Goal: Task Accomplishment & Management: Manage account settings

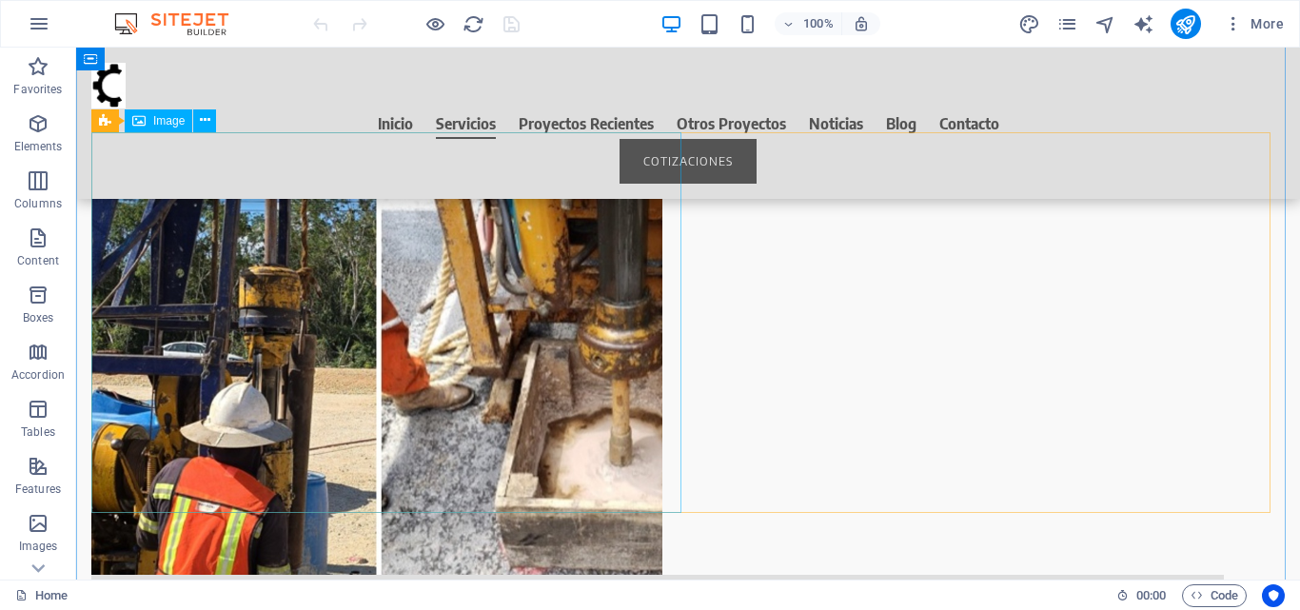
scroll to position [2950, 0]
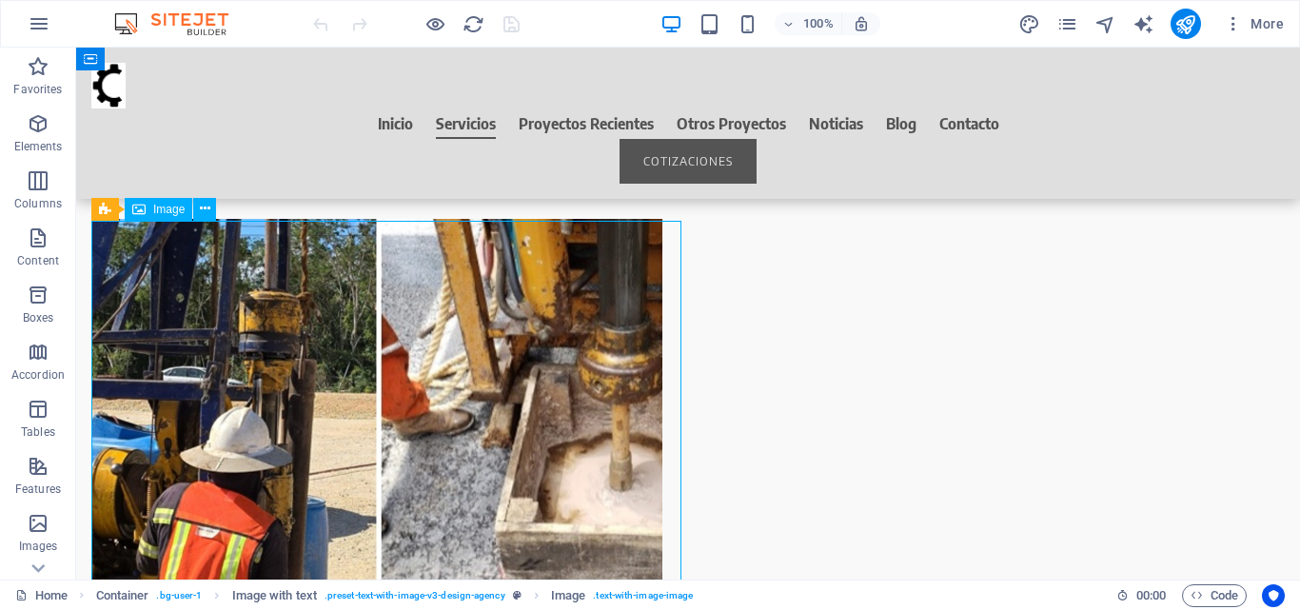
select select "px"
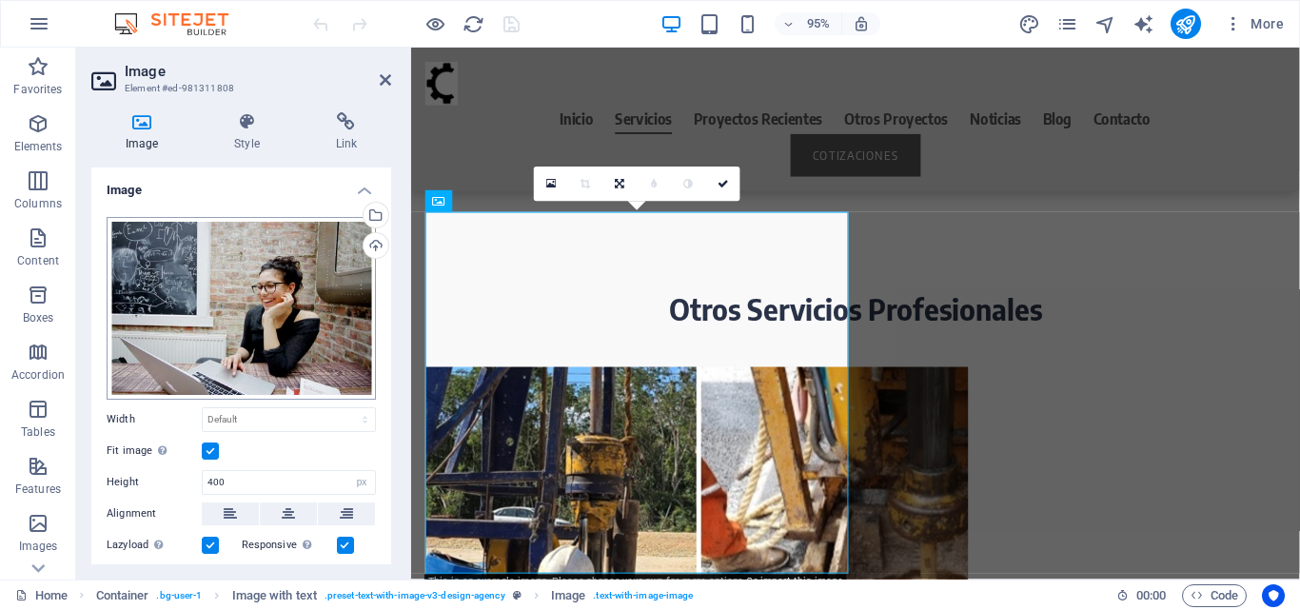
scroll to position [3292, 0]
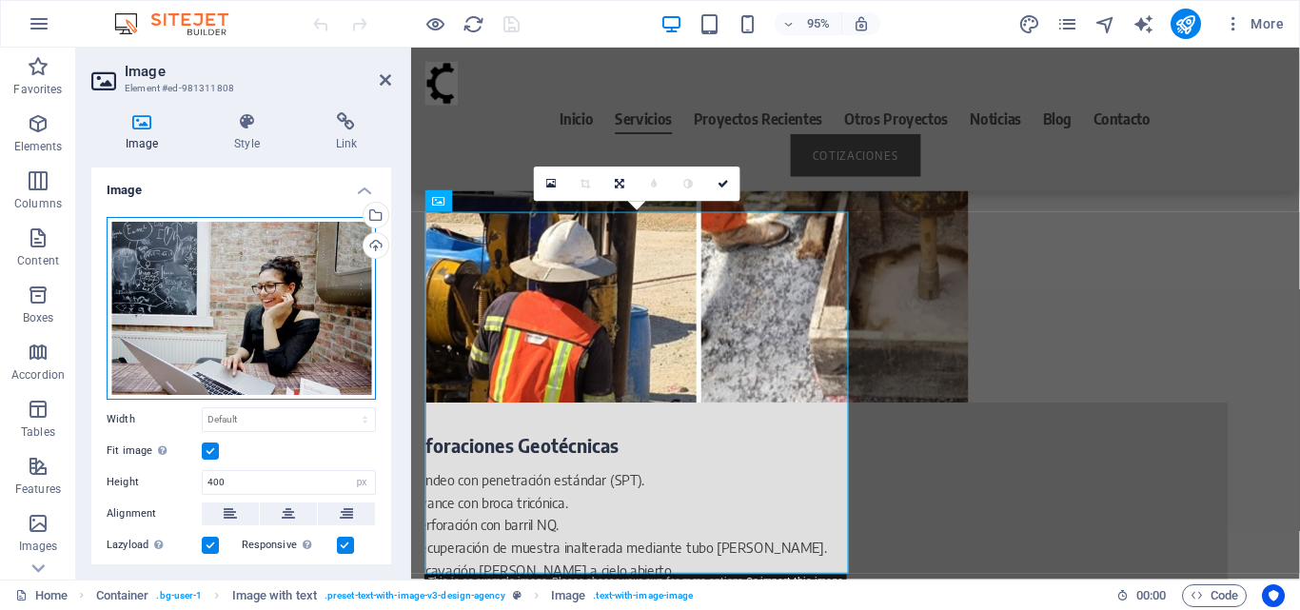
click at [237, 324] on div "Drag files here, click to choose files or select files from Files or our free s…" at bounding box center [241, 308] width 269 height 183
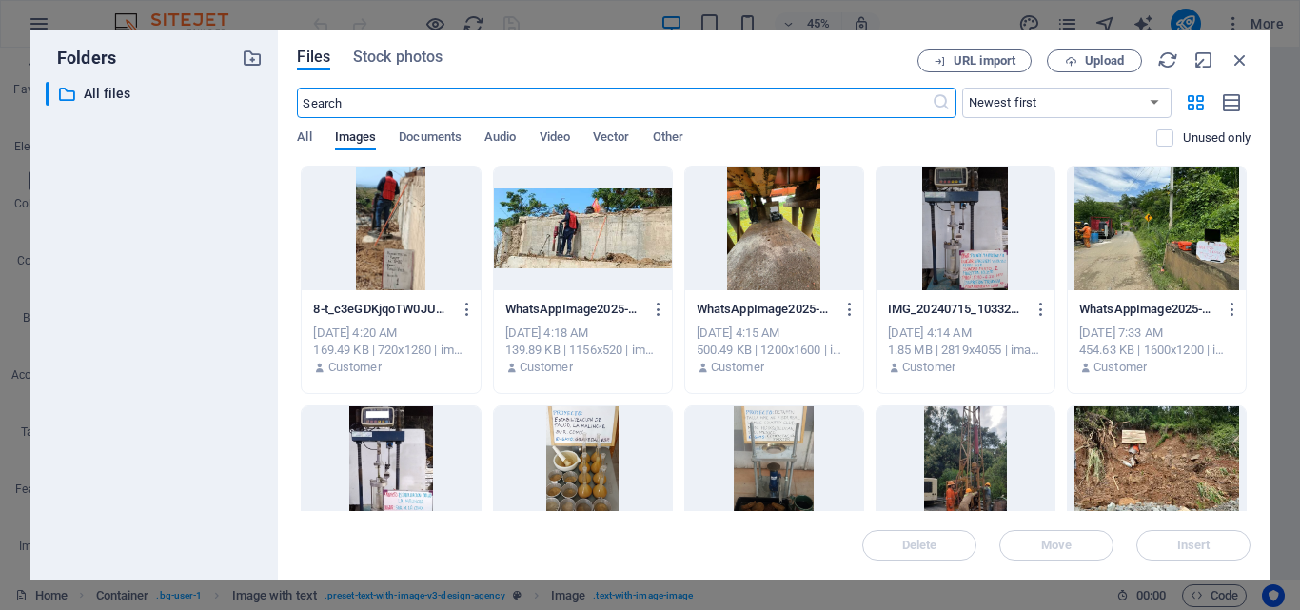
scroll to position [3497, 0]
click at [1125, 53] on button "Upload" at bounding box center [1094, 60] width 95 height 23
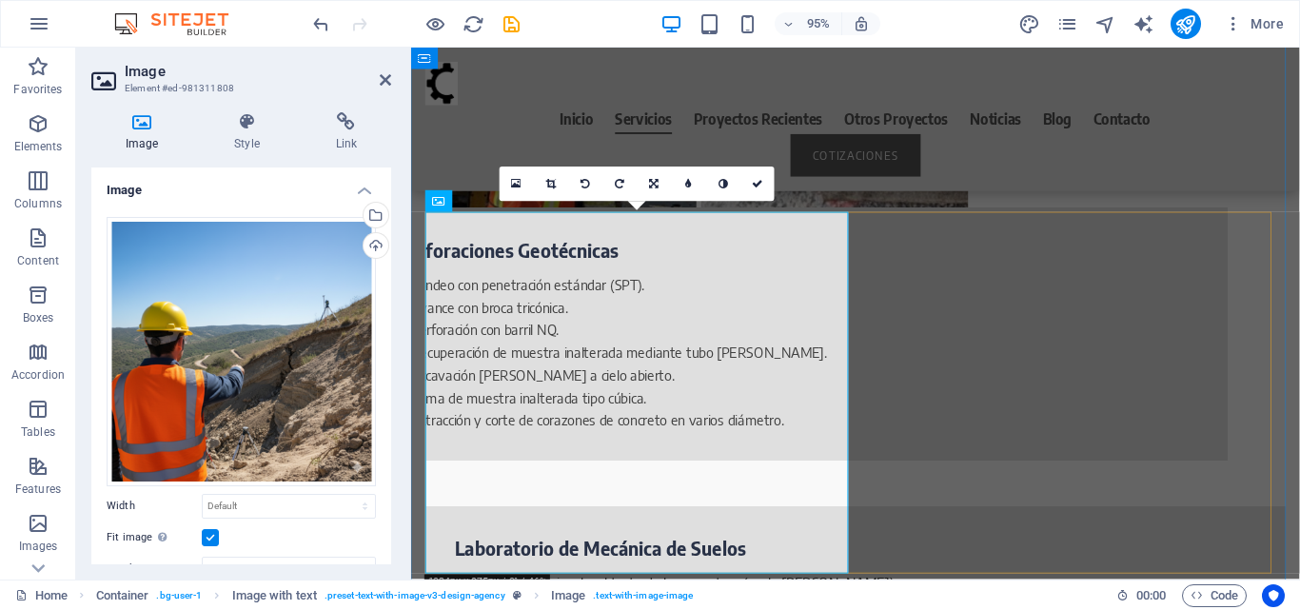
scroll to position [3292, 0]
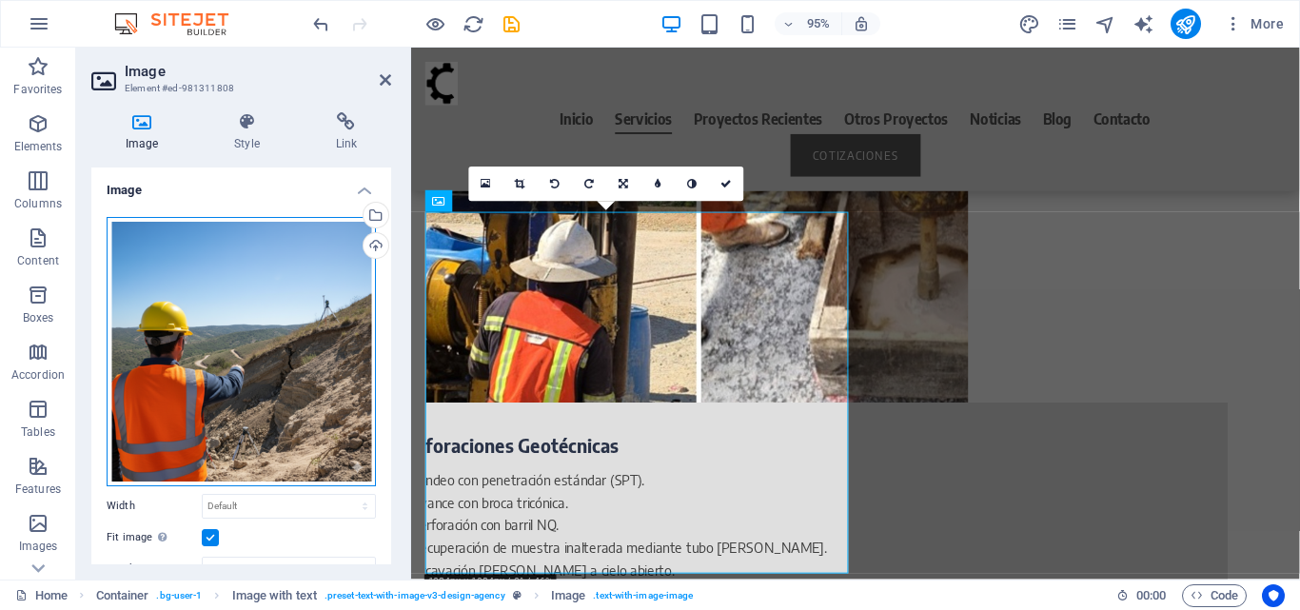
click at [308, 346] on div "Drag files here, click to choose files or select files from Files or our free s…" at bounding box center [241, 351] width 269 height 269
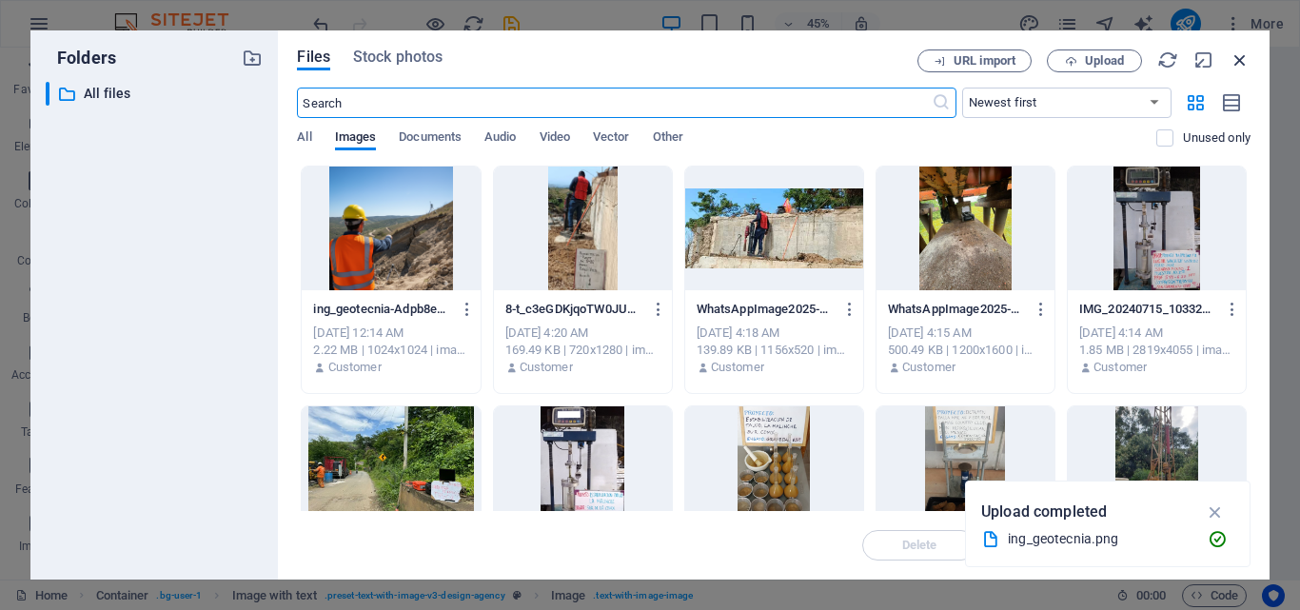
click at [1239, 56] on icon "button" at bounding box center [1239, 59] width 21 height 21
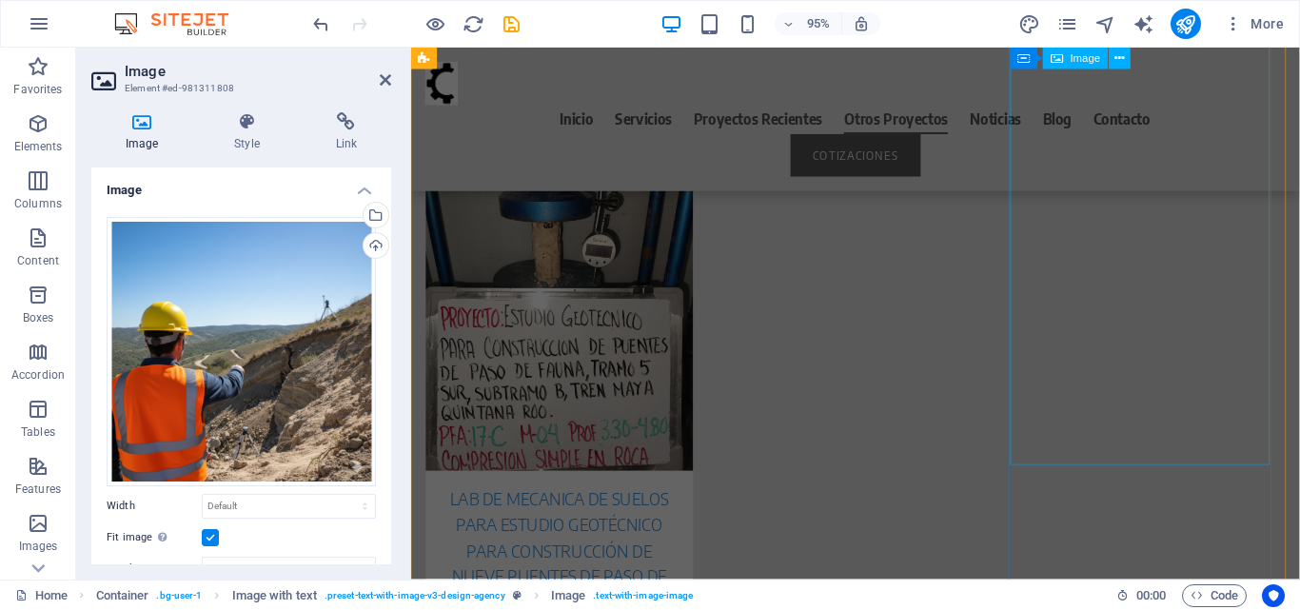
scroll to position [7670, 0]
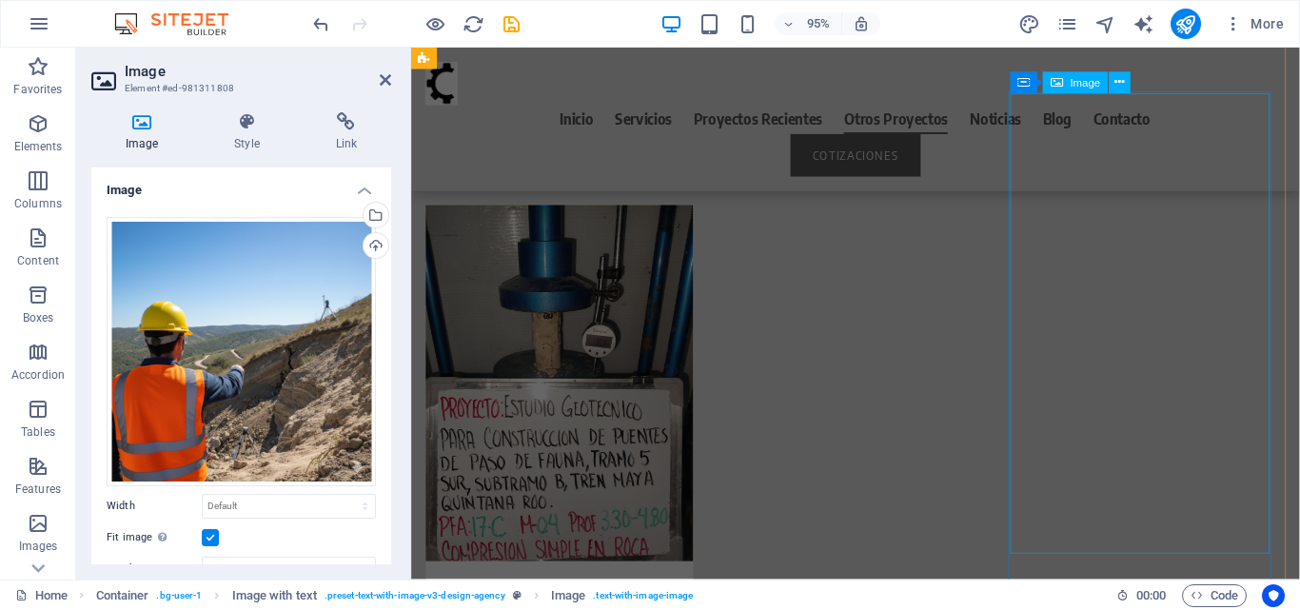
select select "px"
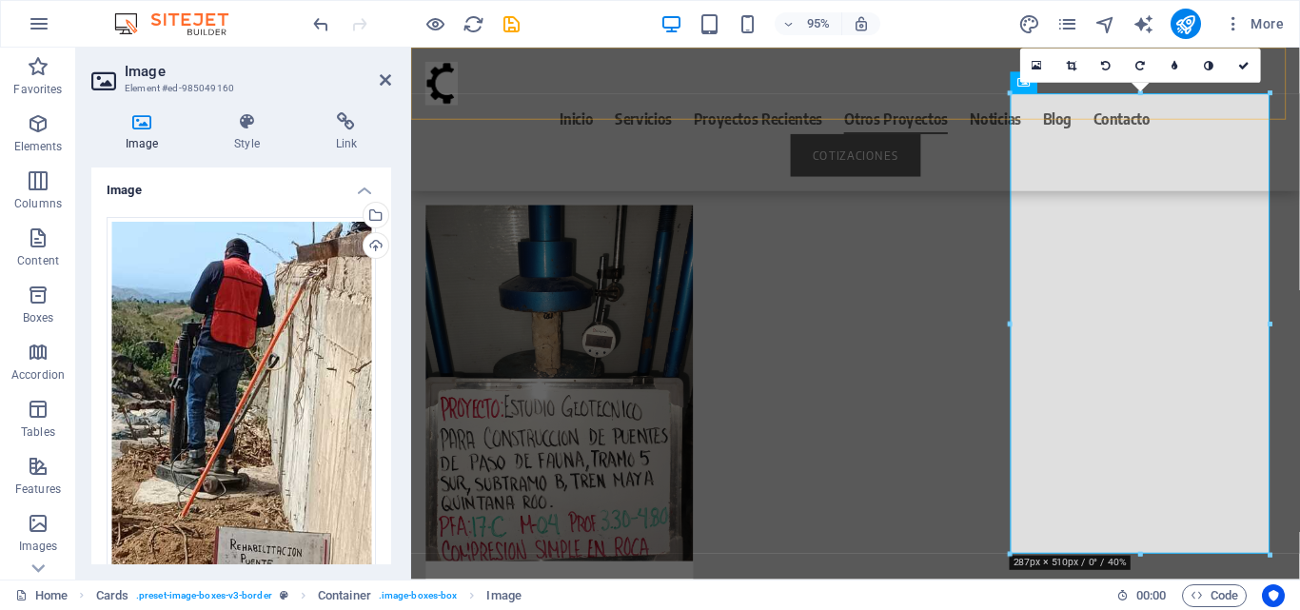
scroll to position [7575, 0]
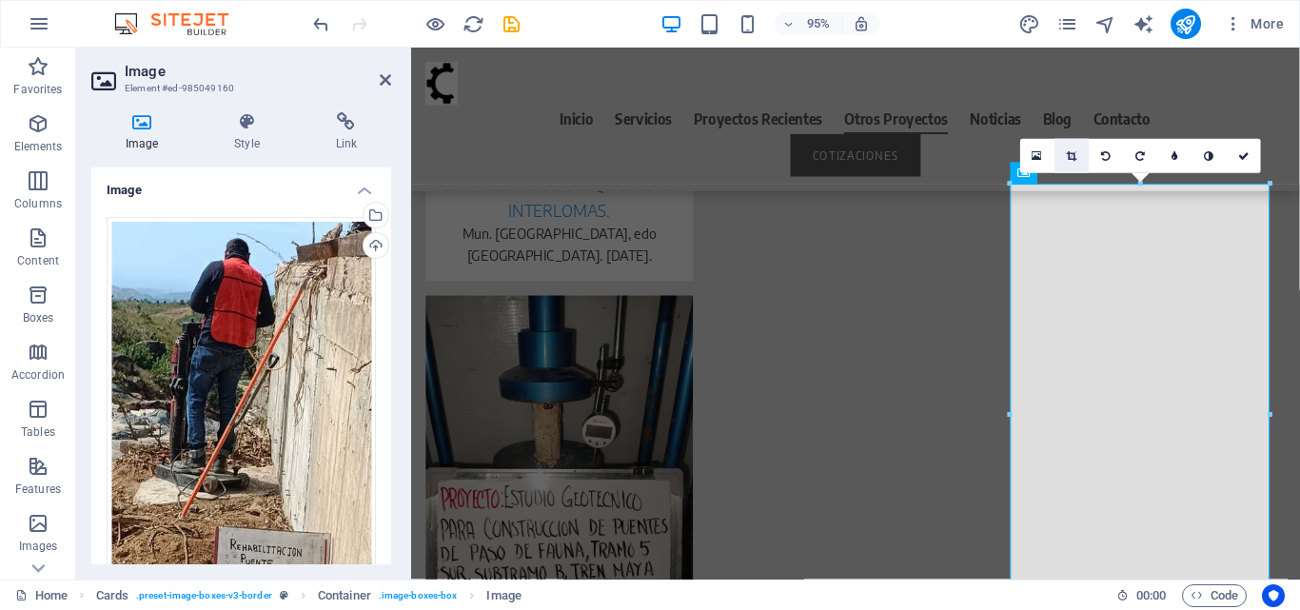
click at [1071, 155] on icon at bounding box center [1072, 155] width 10 height 10
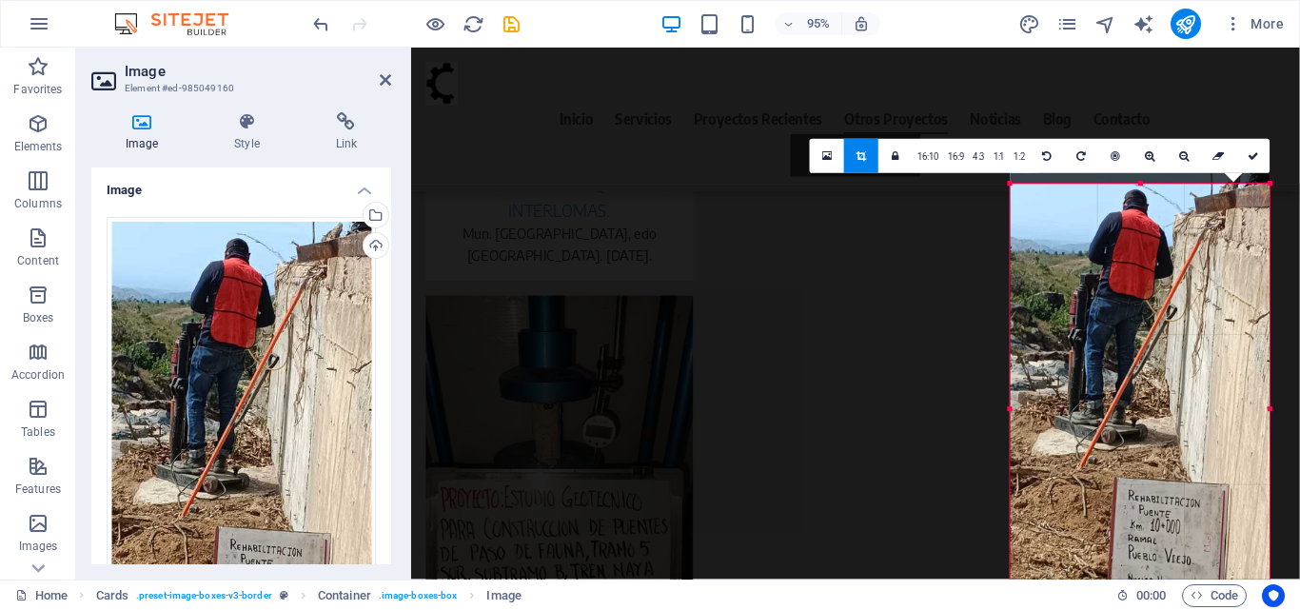
drag, startPoint x: 1141, startPoint y: 183, endPoint x: 1145, endPoint y: 194, distance: 12.0
click at [1145, 194] on div "180 170 160 150 140 130 120 110 100 90 80 70 60 50 40 30 20 10 0 -10 -20 -30 -4…" at bounding box center [1141, 409] width 260 height 451
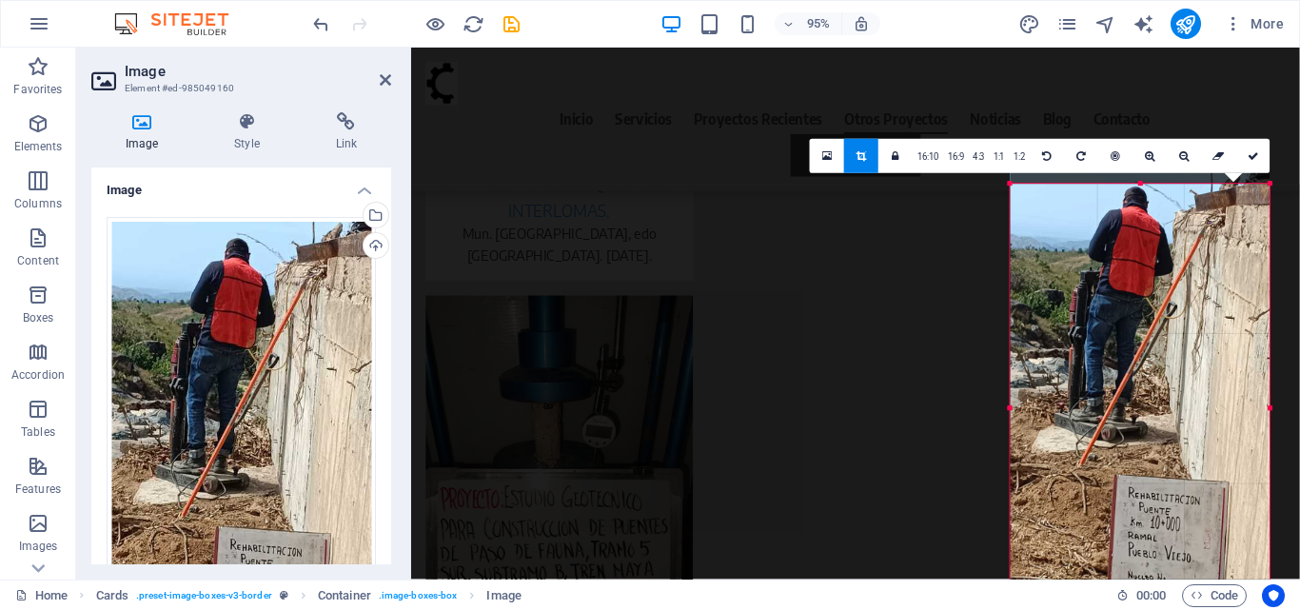
click at [1142, 186] on div at bounding box center [1141, 183] width 260 height 7
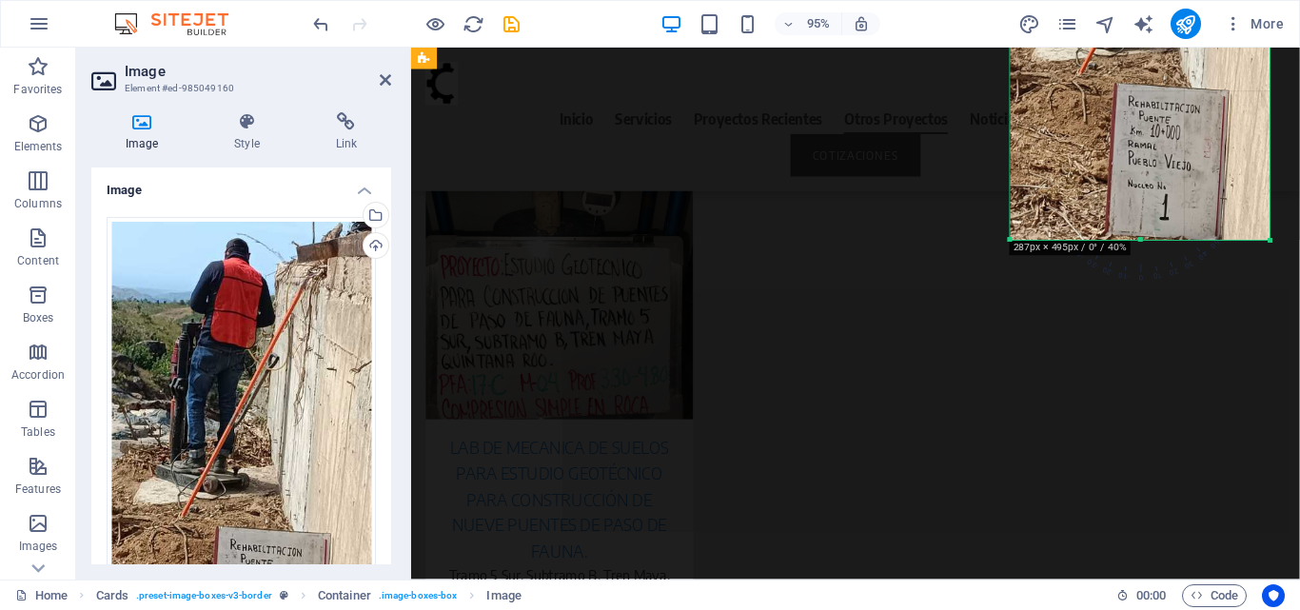
scroll to position [7765, 0]
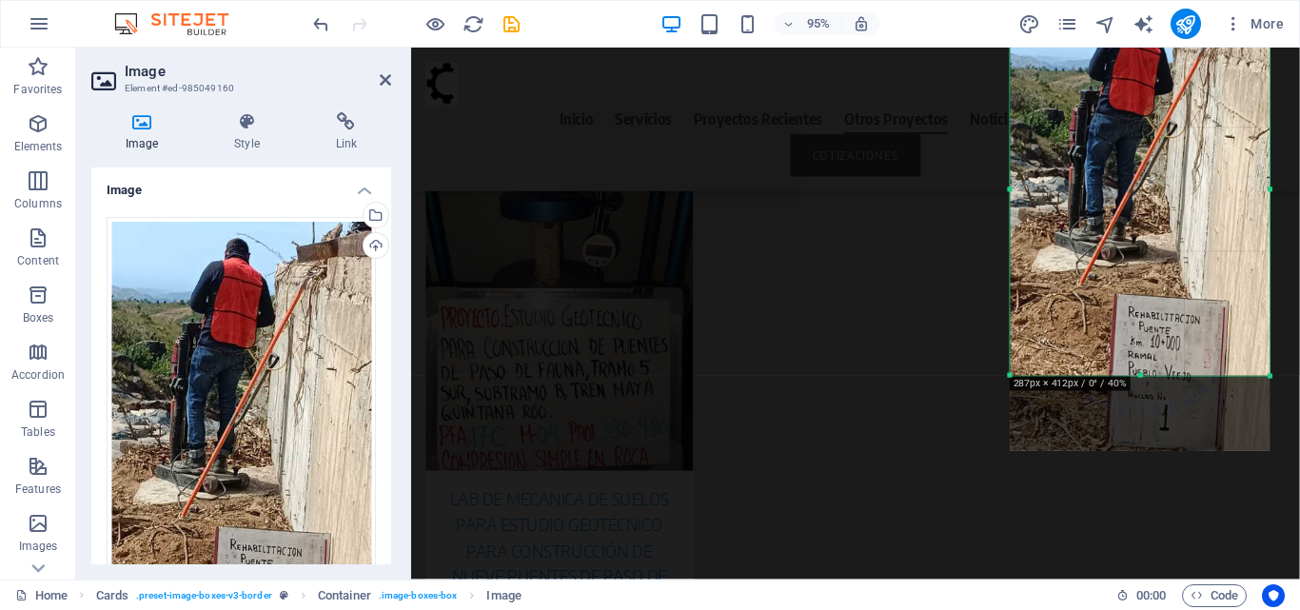
drag, startPoint x: 1142, startPoint y: 450, endPoint x: 1150, endPoint y: 371, distance: 79.4
click at [1150, 371] on div "180 170 160 150 140 130 120 110 100 90 80 70 60 50 40 30 20 10 0 -10 -20 -30 -4…" at bounding box center [1141, 189] width 260 height 372
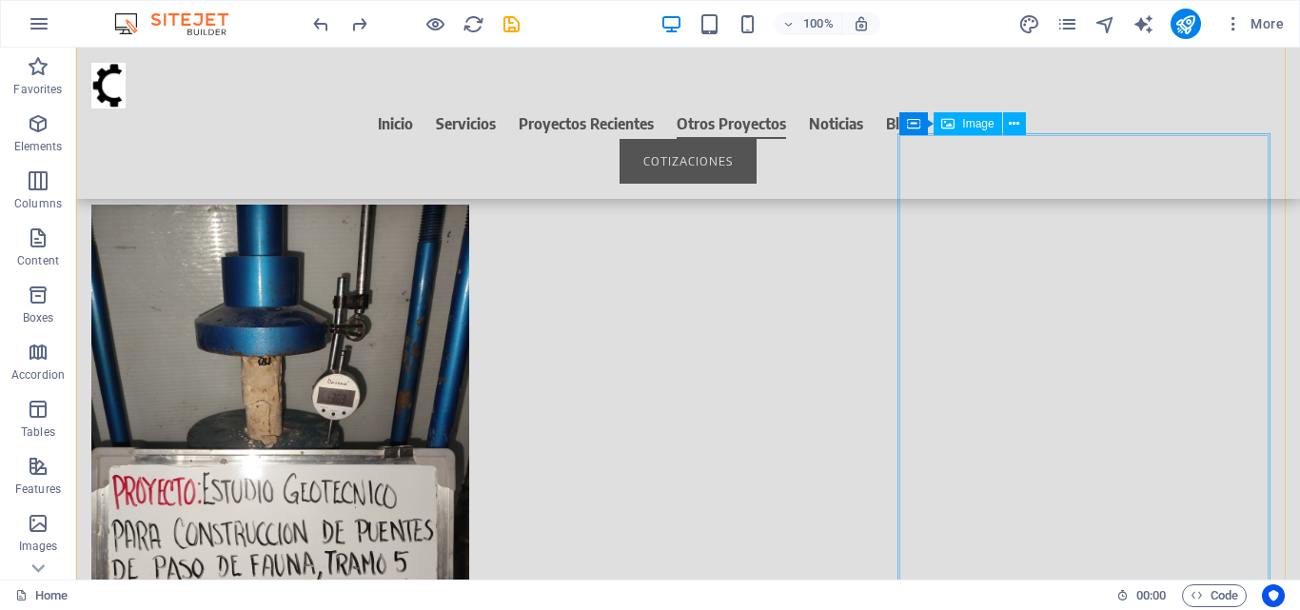
scroll to position [7724, 0]
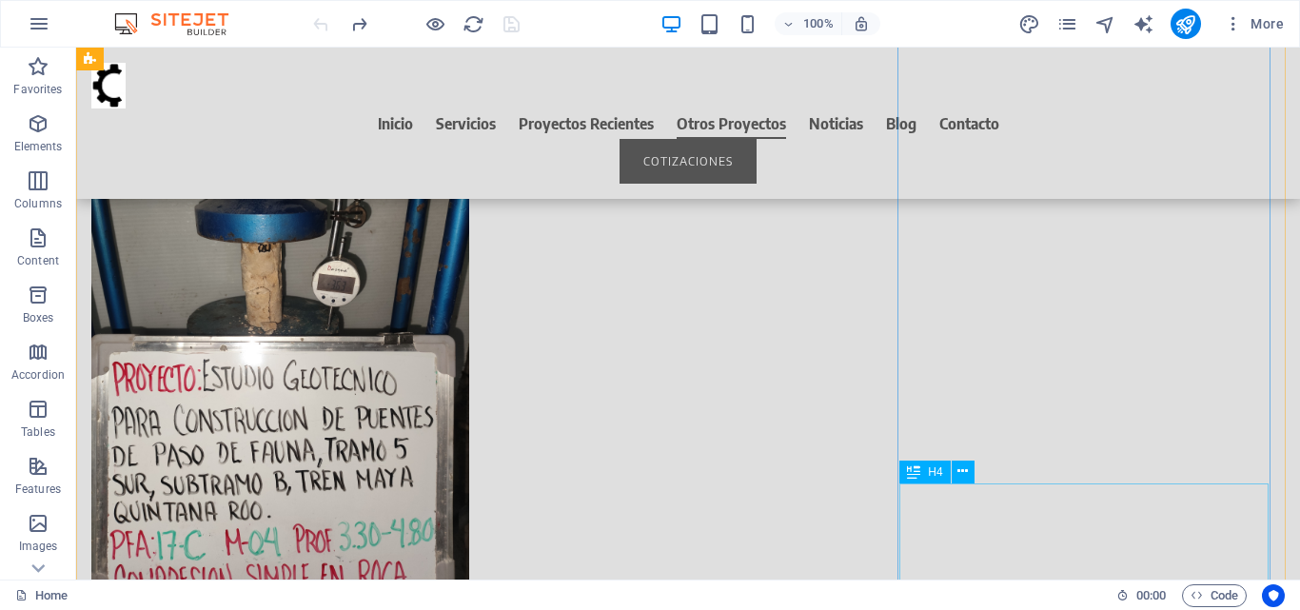
scroll to position [7805, 0]
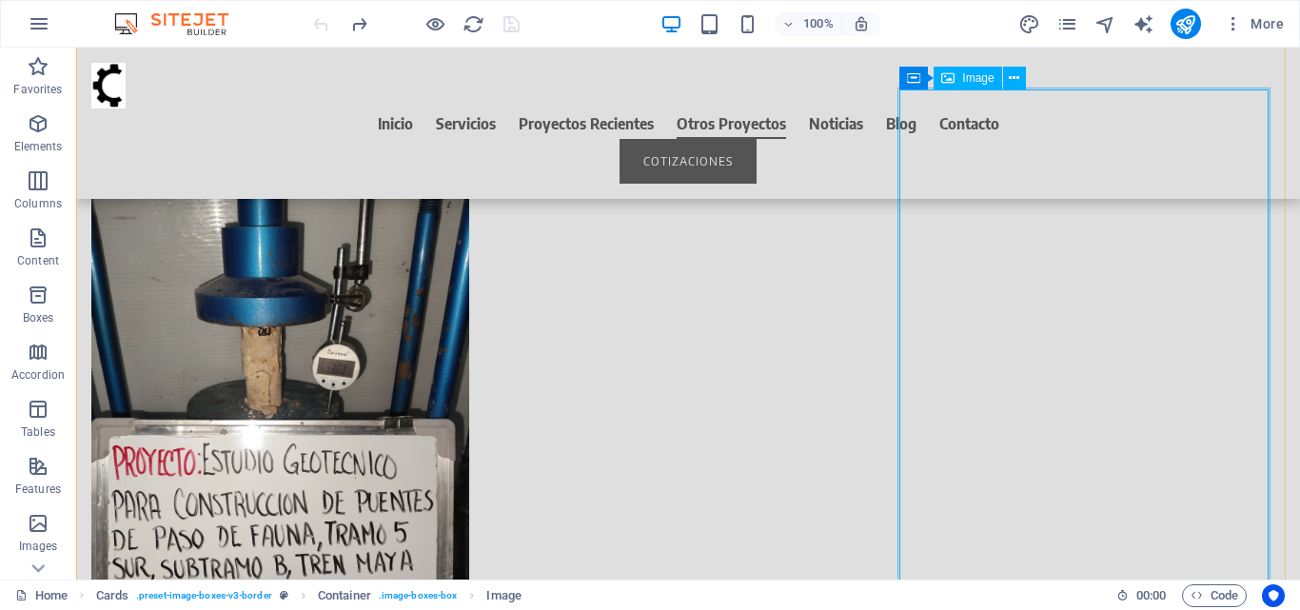
scroll to position [7710, 0]
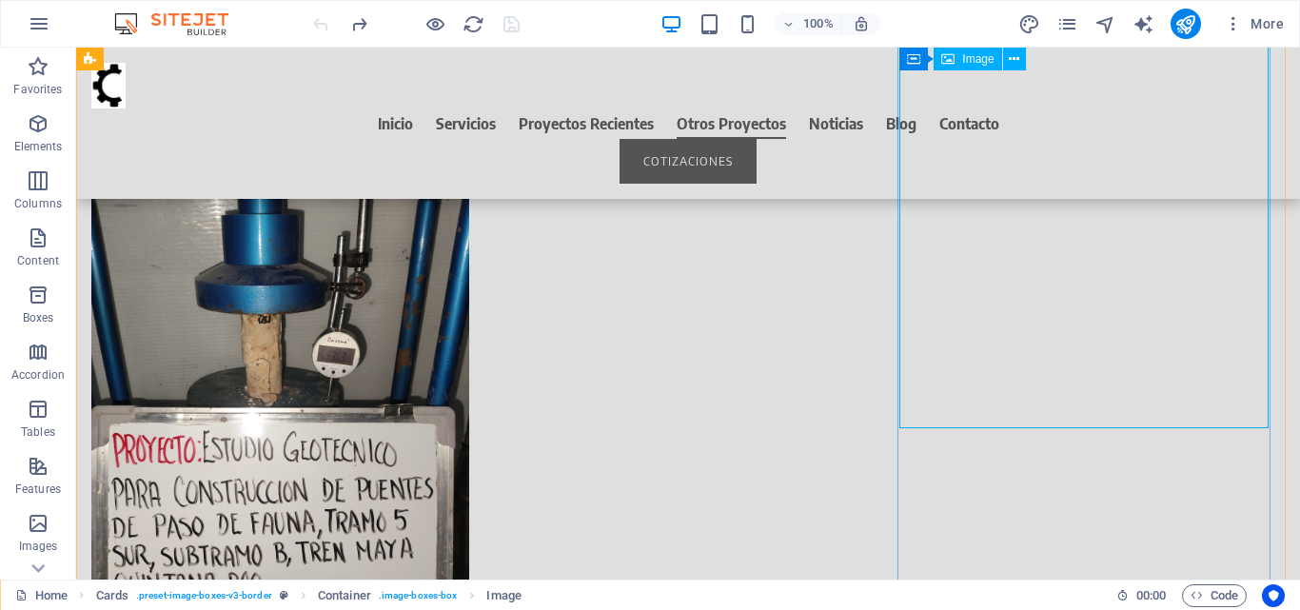
select select "px"
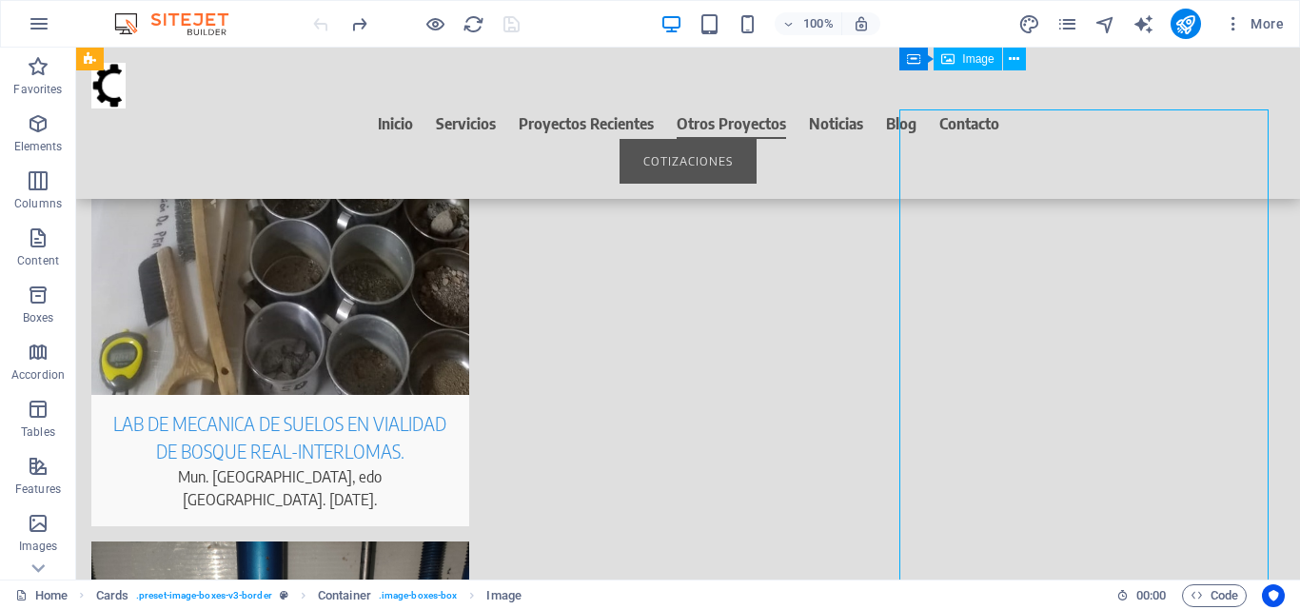
scroll to position [7329, 0]
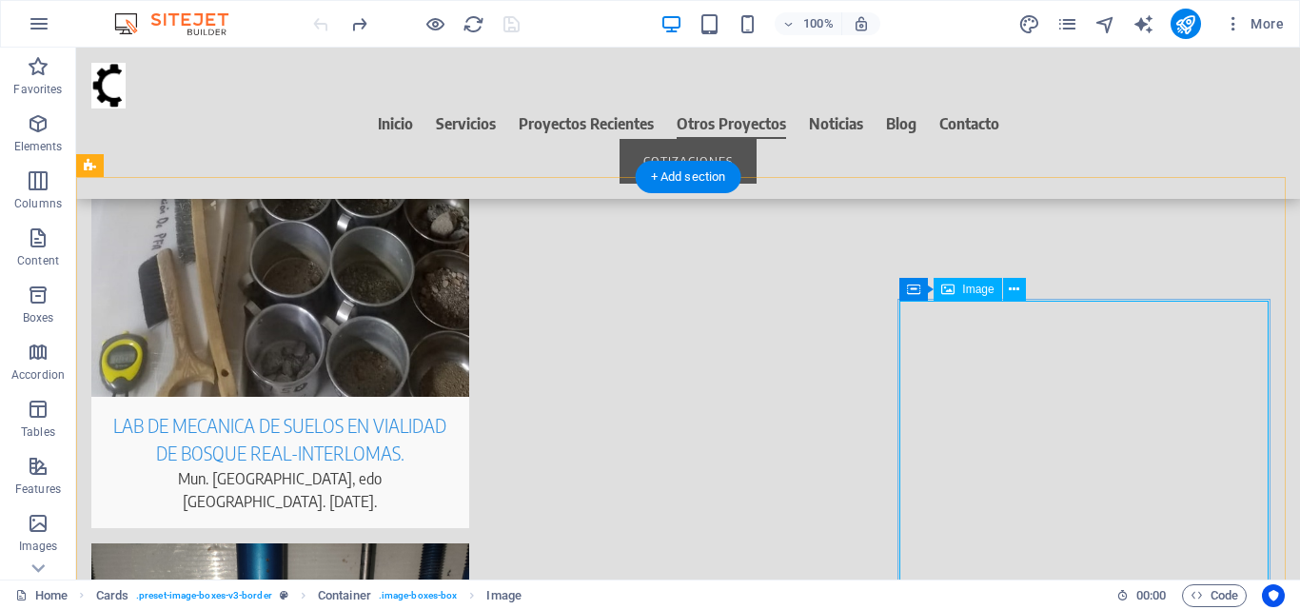
click at [1016, 292] on icon at bounding box center [1014, 290] width 10 height 20
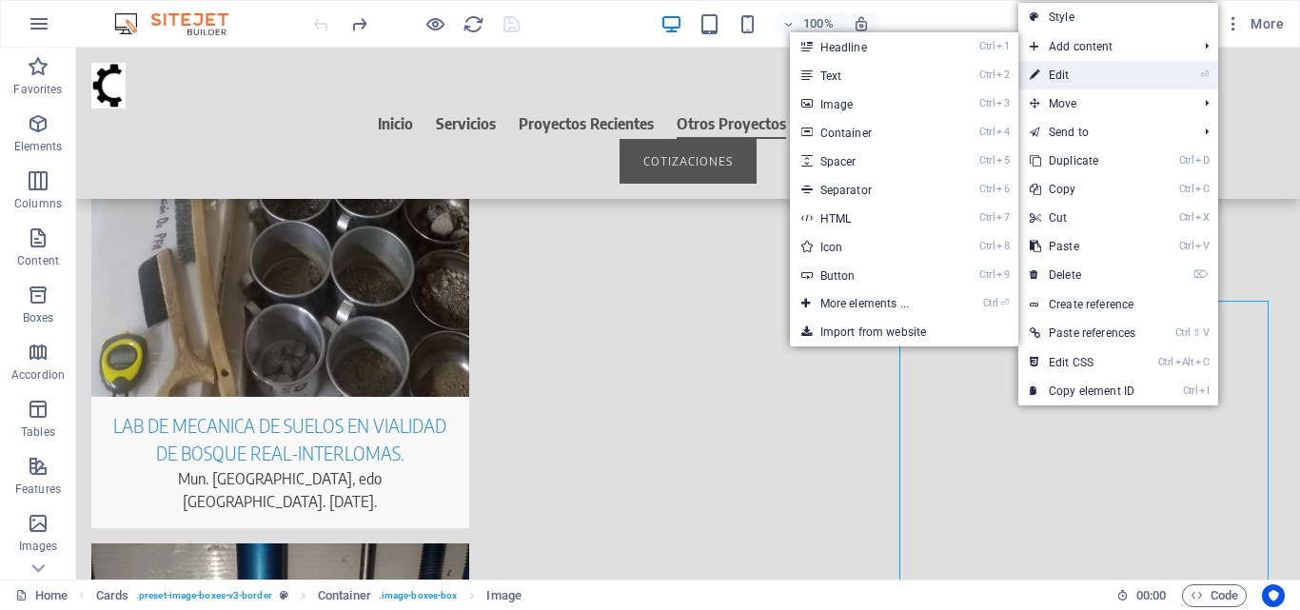
click at [1063, 80] on link "⏎ Edit" at bounding box center [1082, 75] width 128 height 29
select select "px"
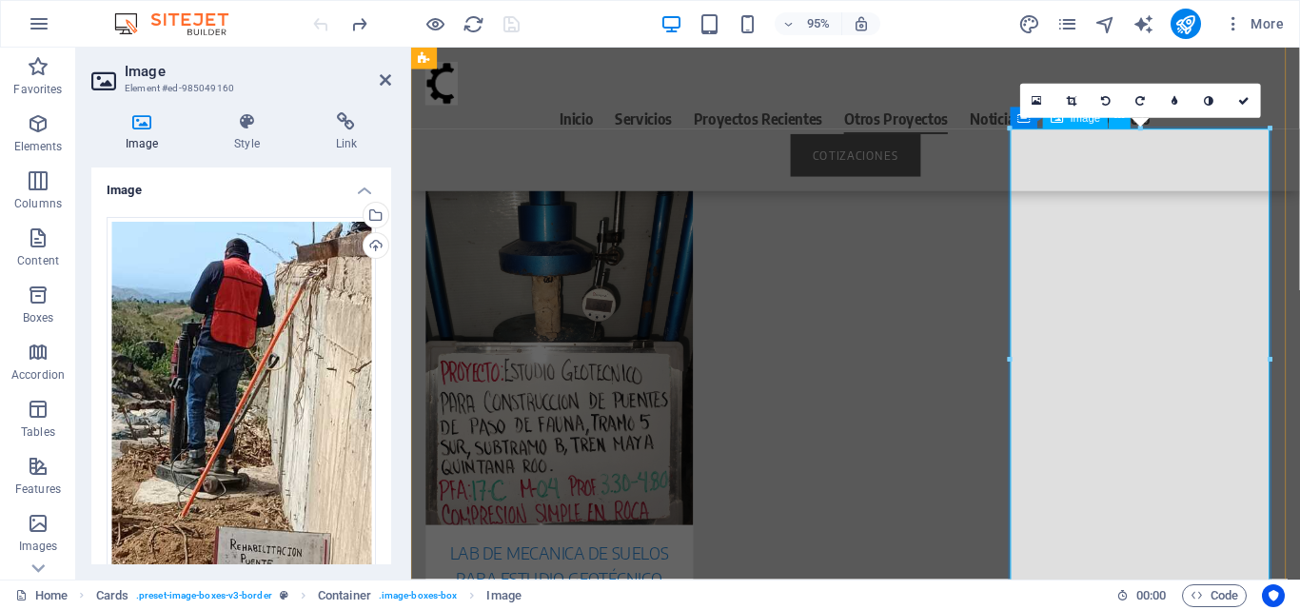
scroll to position [7823, 0]
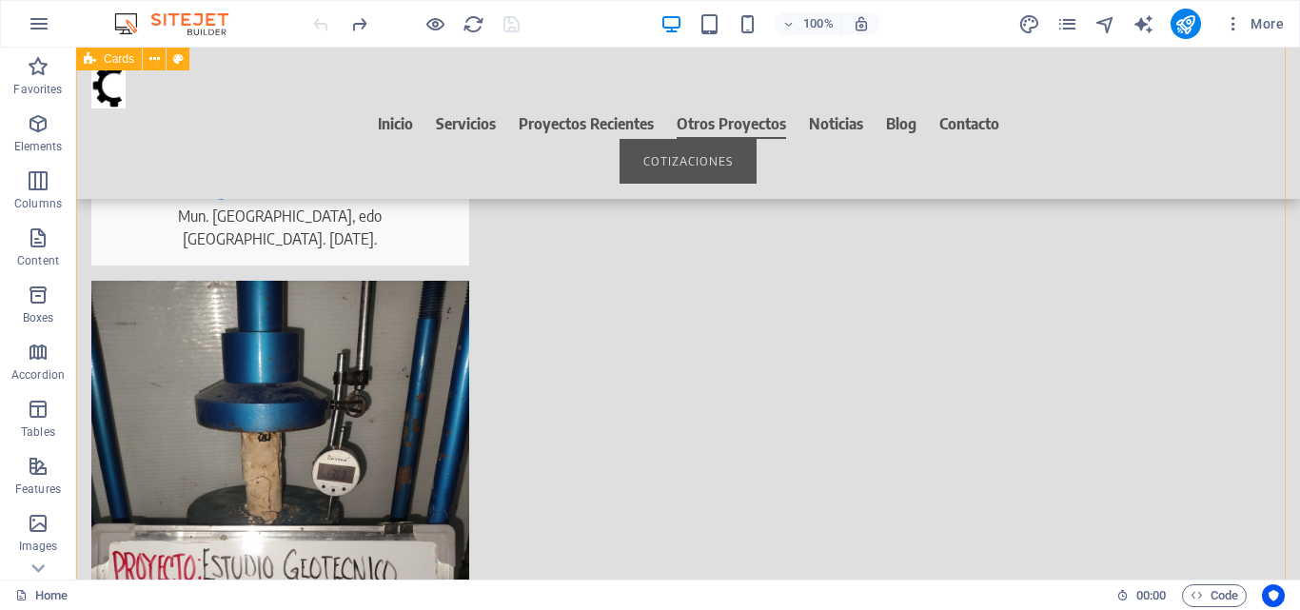
scroll to position [7687, 0]
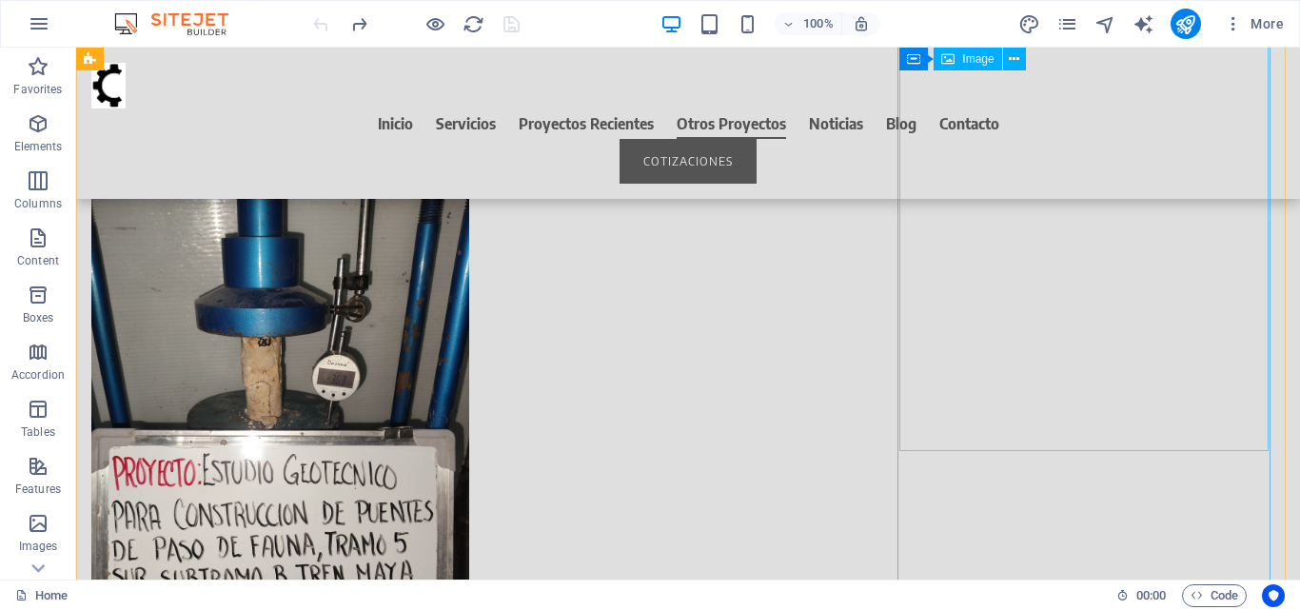
select select "px"
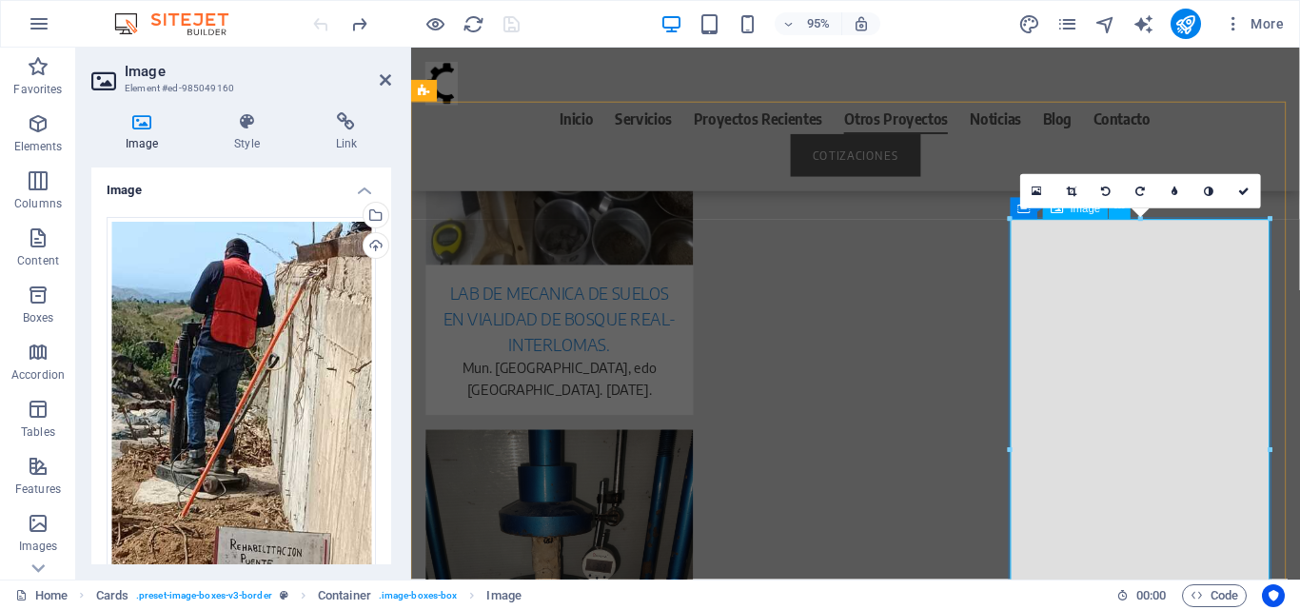
scroll to position [7347, 0]
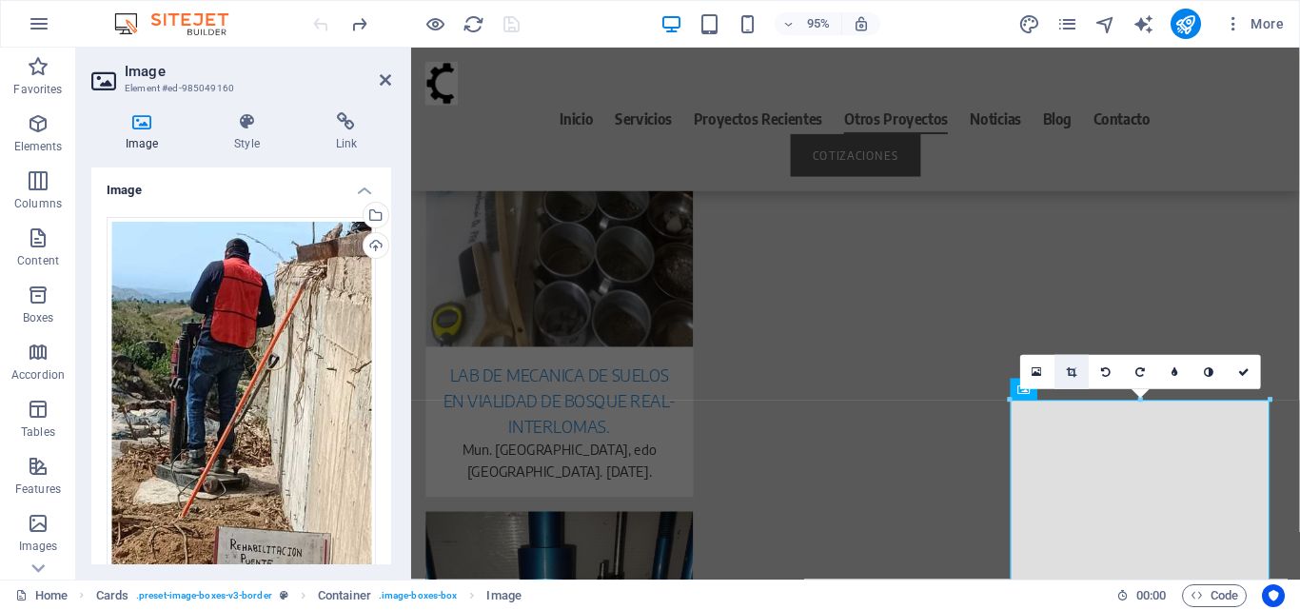
click at [1071, 366] on icon at bounding box center [1072, 371] width 10 height 10
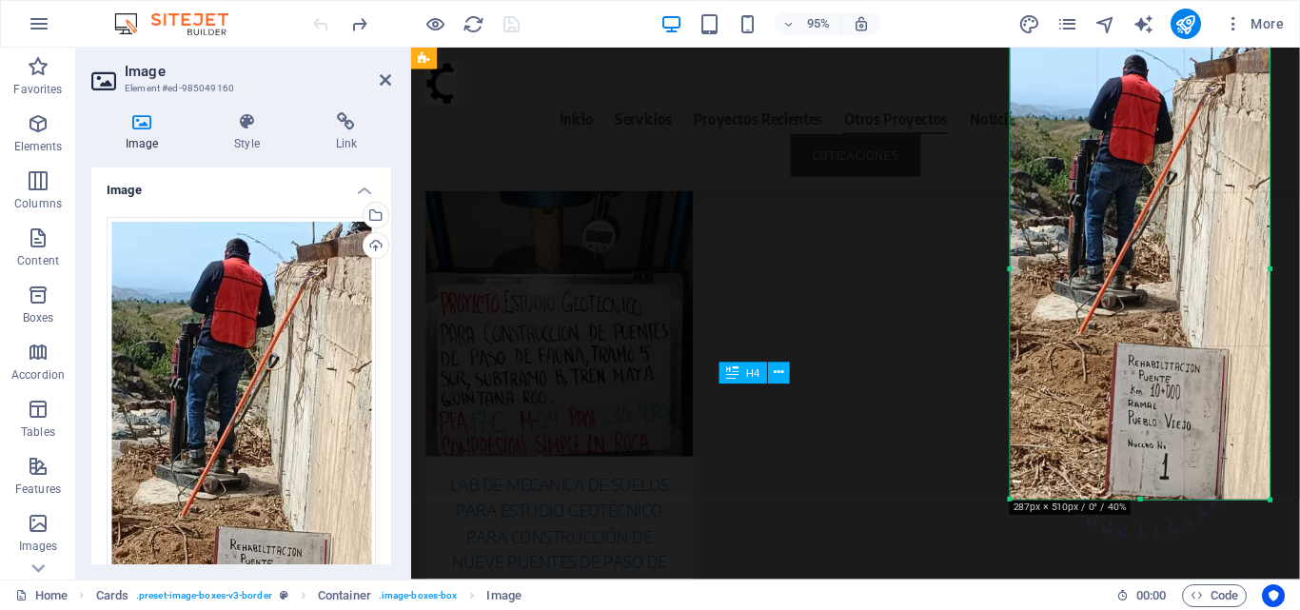
scroll to position [7823, 0]
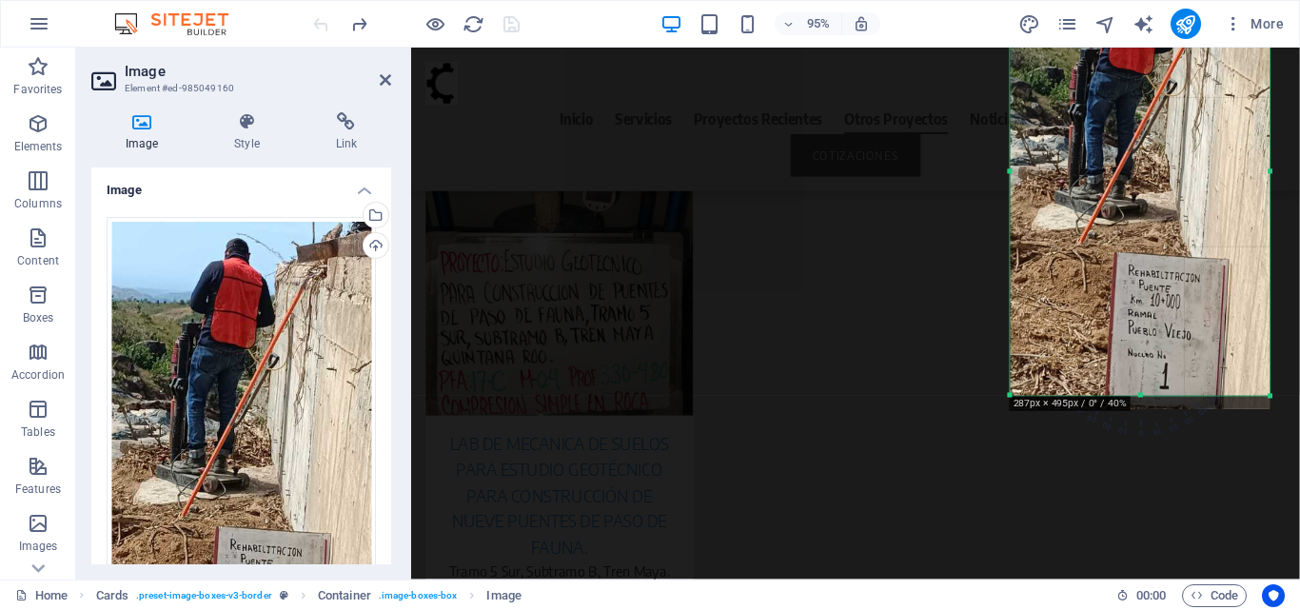
drag, startPoint x: 1140, startPoint y: 407, endPoint x: 1139, endPoint y: 393, distance: 14.3
click at [1139, 393] on div at bounding box center [1141, 396] width 260 height 7
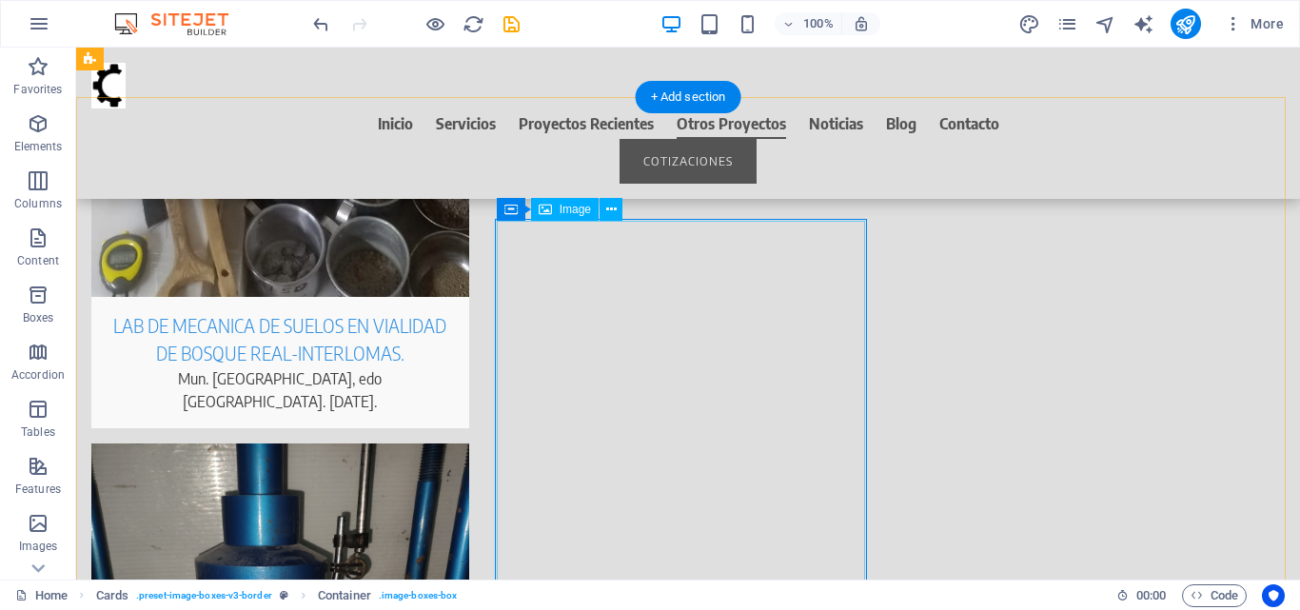
scroll to position [7401, 0]
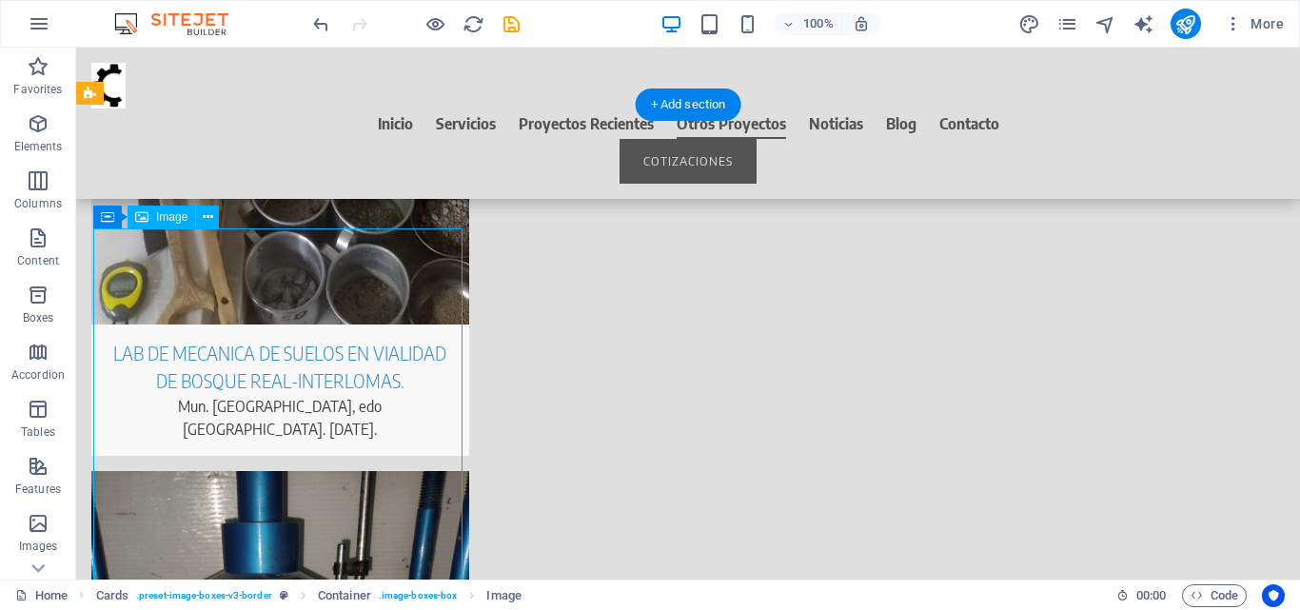
select select "%"
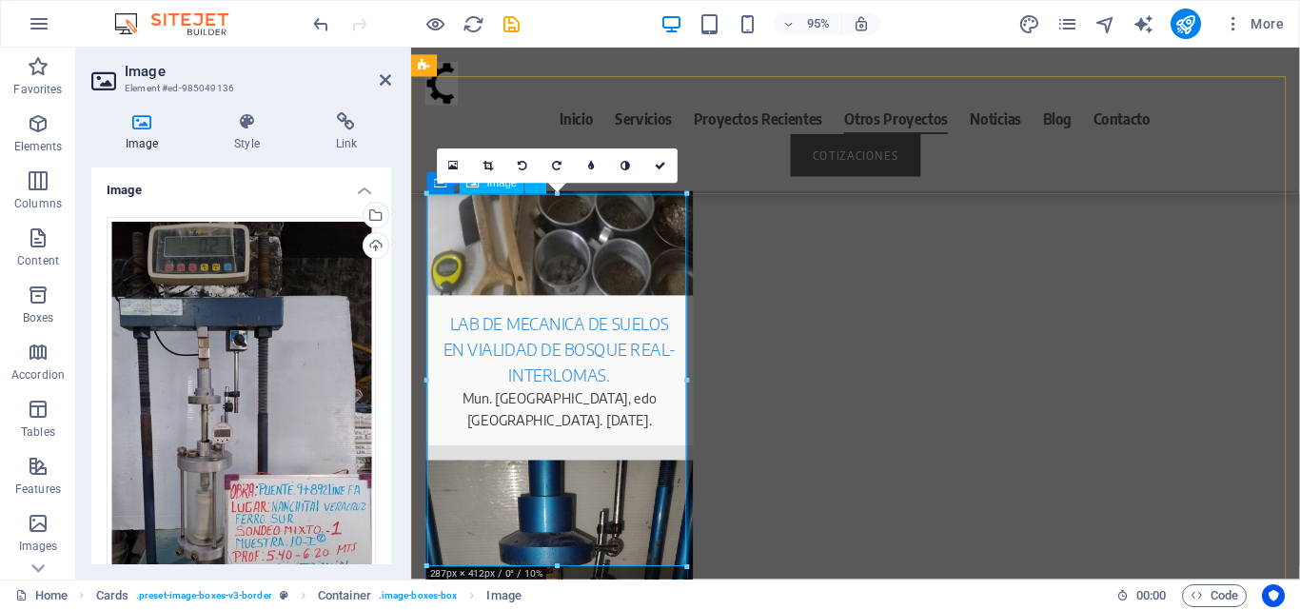
scroll to position [7564, 0]
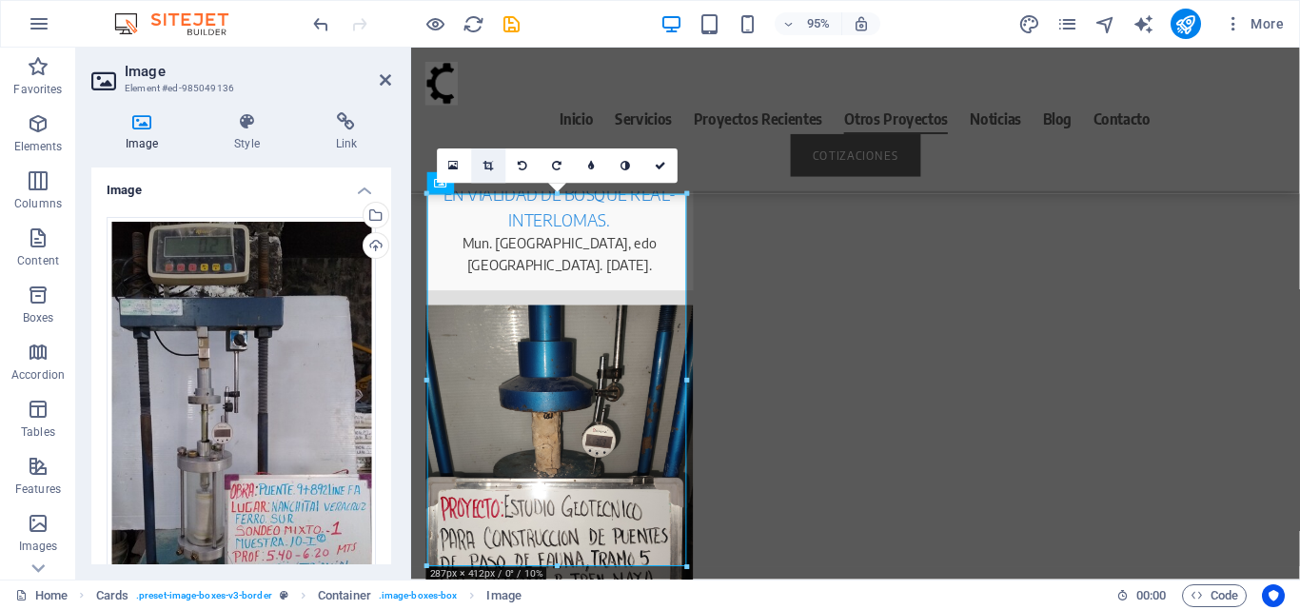
click at [487, 165] on icon at bounding box center [488, 165] width 10 height 10
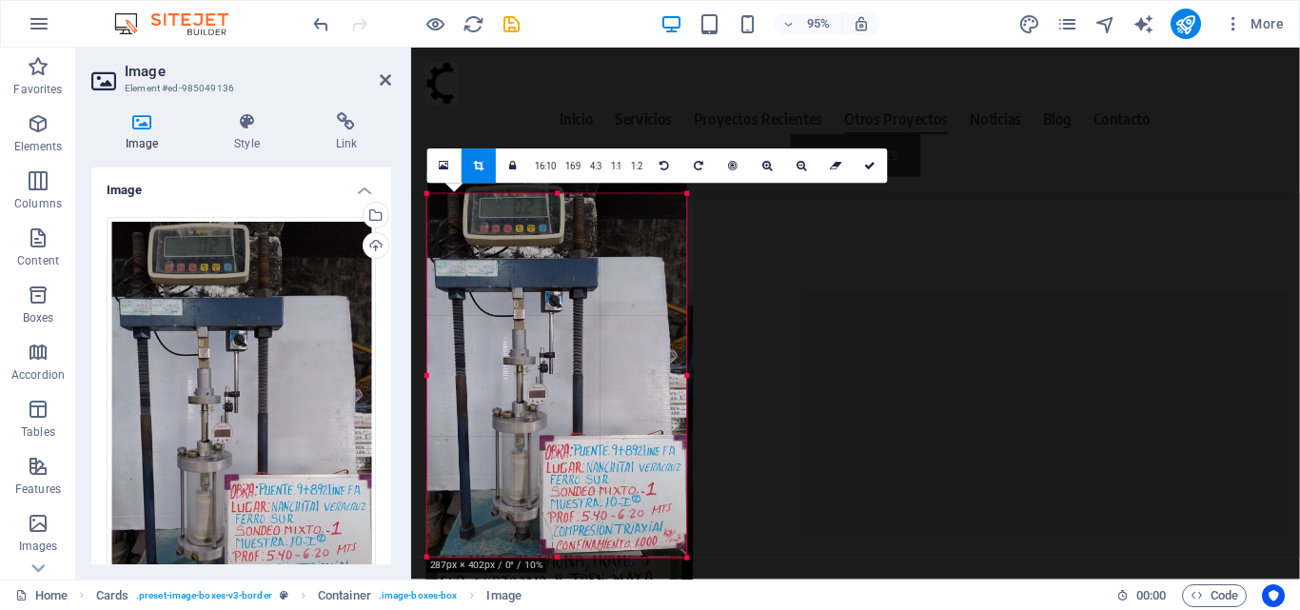
drag, startPoint x: 560, startPoint y: 193, endPoint x: 564, endPoint y: 205, distance: 12.0
click at [564, 205] on div "180 170 160 150 140 130 120 110 100 90 80 70 60 50 40 30 20 10 0 -10 -20 -30 -4…" at bounding box center [557, 376] width 260 height 364
click at [867, 163] on icon at bounding box center [870, 165] width 11 height 10
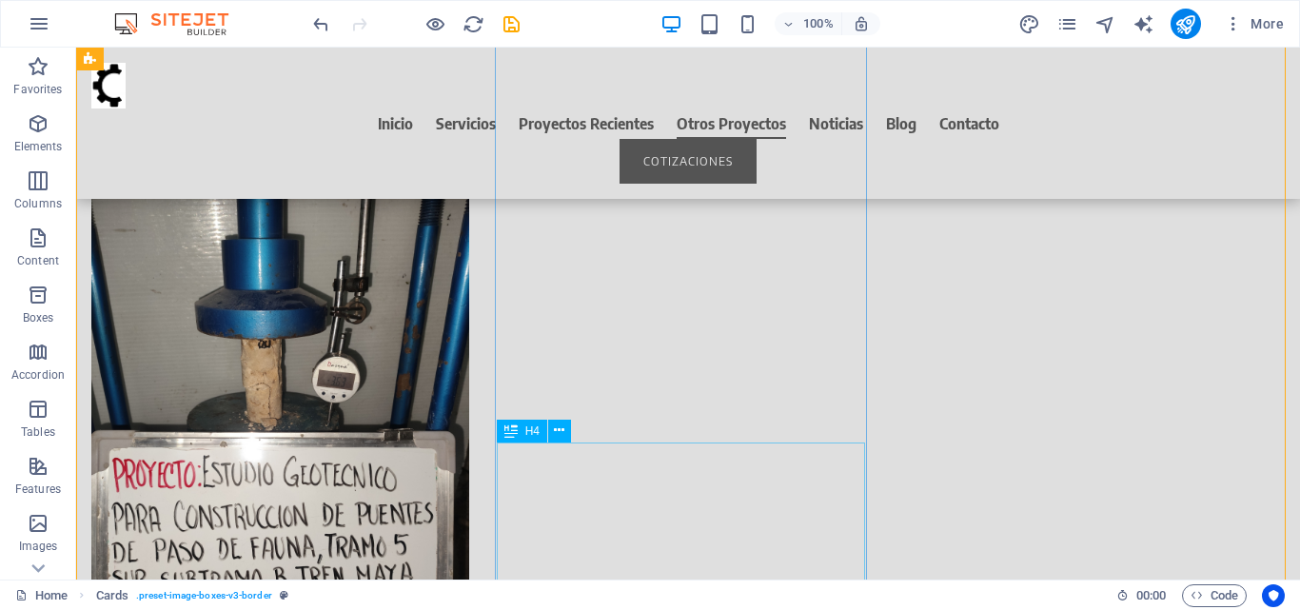
scroll to position [7687, 0]
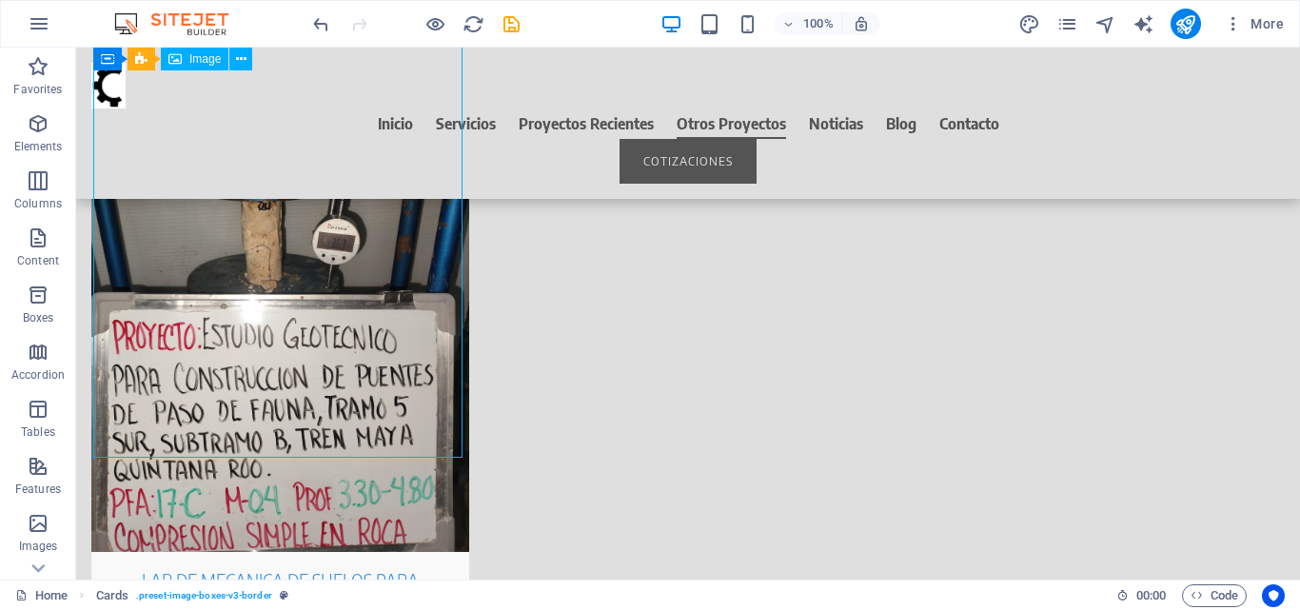
select select "%"
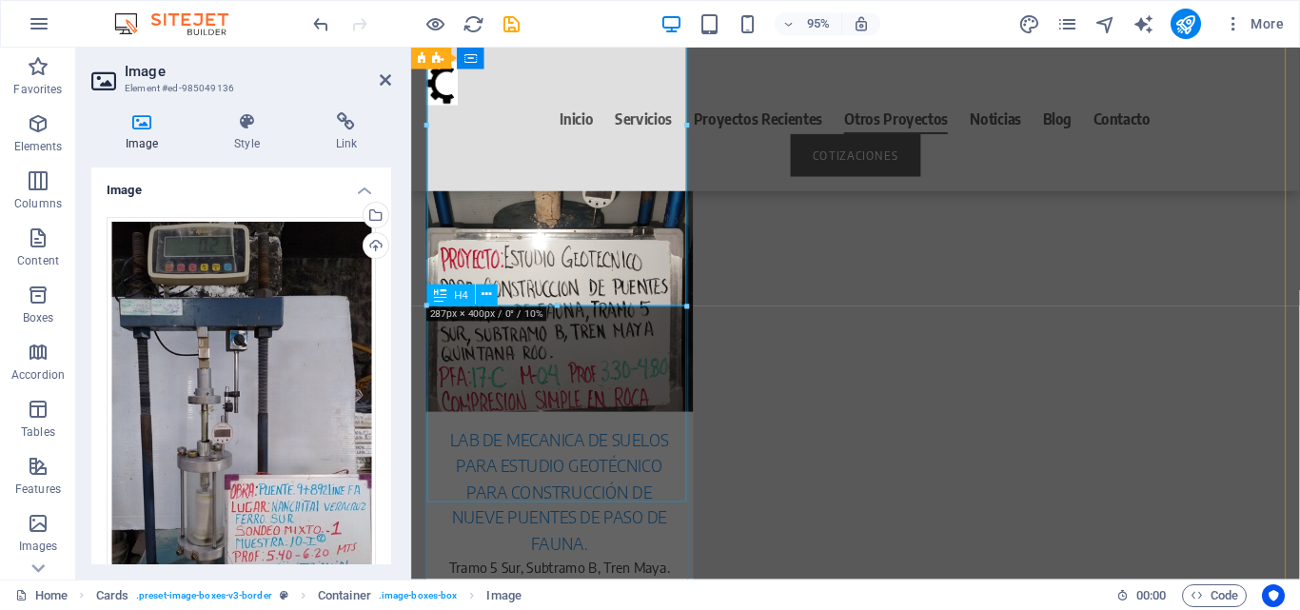
scroll to position [7823, 0]
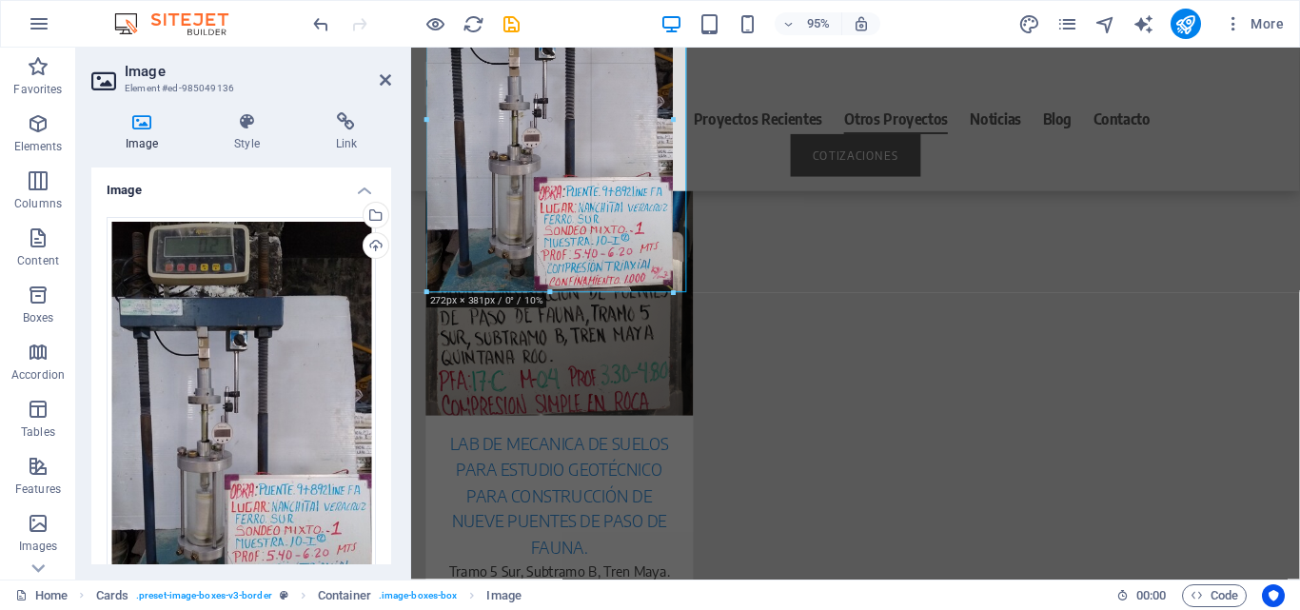
drag, startPoint x: 426, startPoint y: 308, endPoint x: 446, endPoint y: 289, distance: 27.6
type input "272"
select select "px"
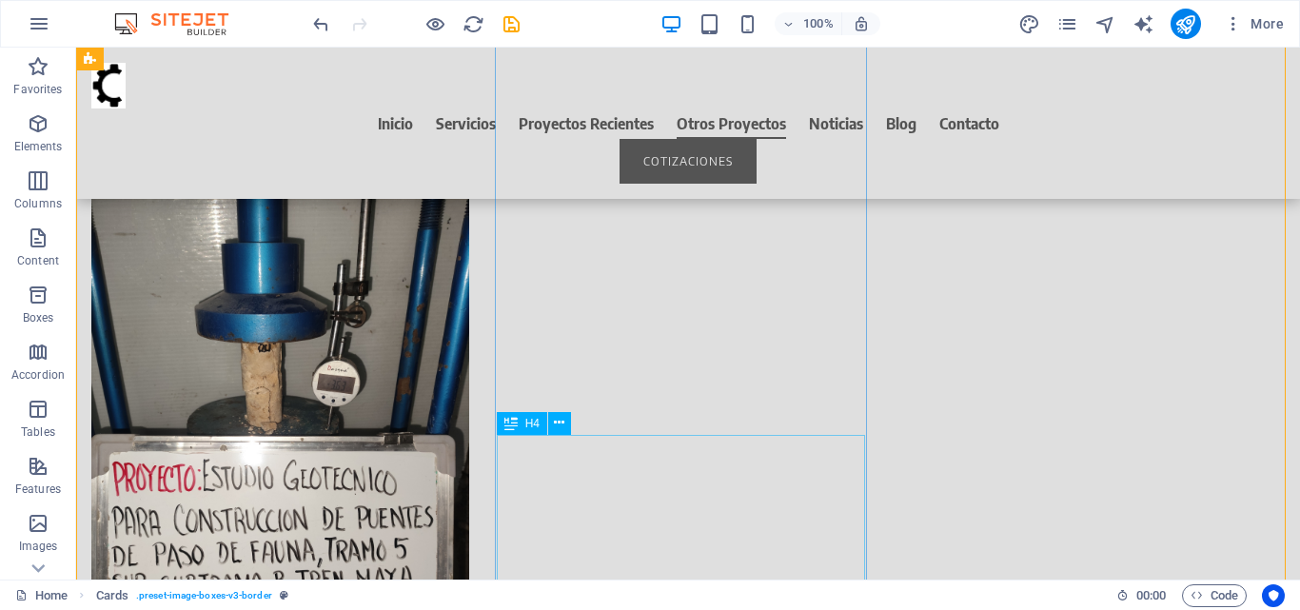
scroll to position [7687, 0]
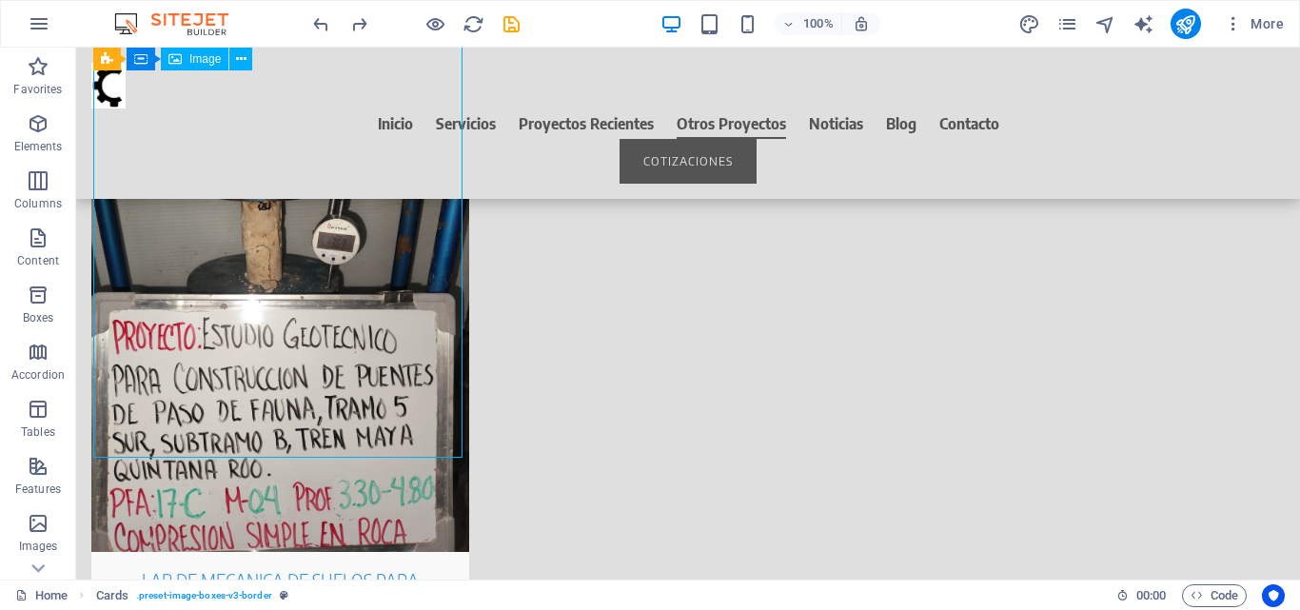
select select "%"
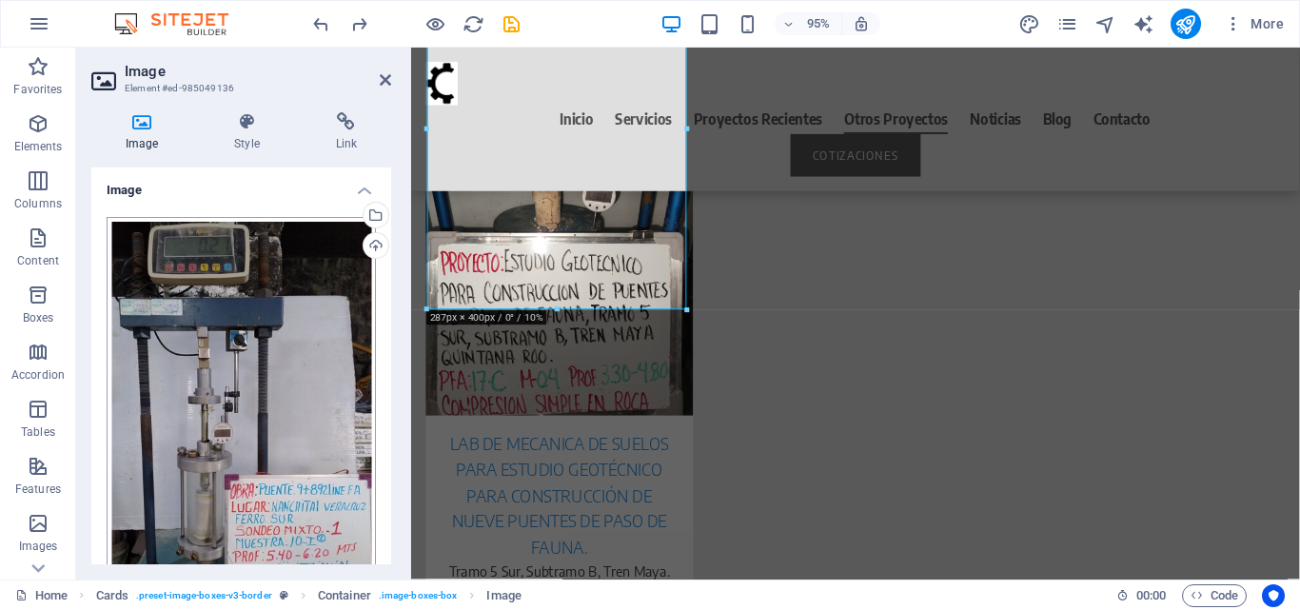
scroll to position [276, 0]
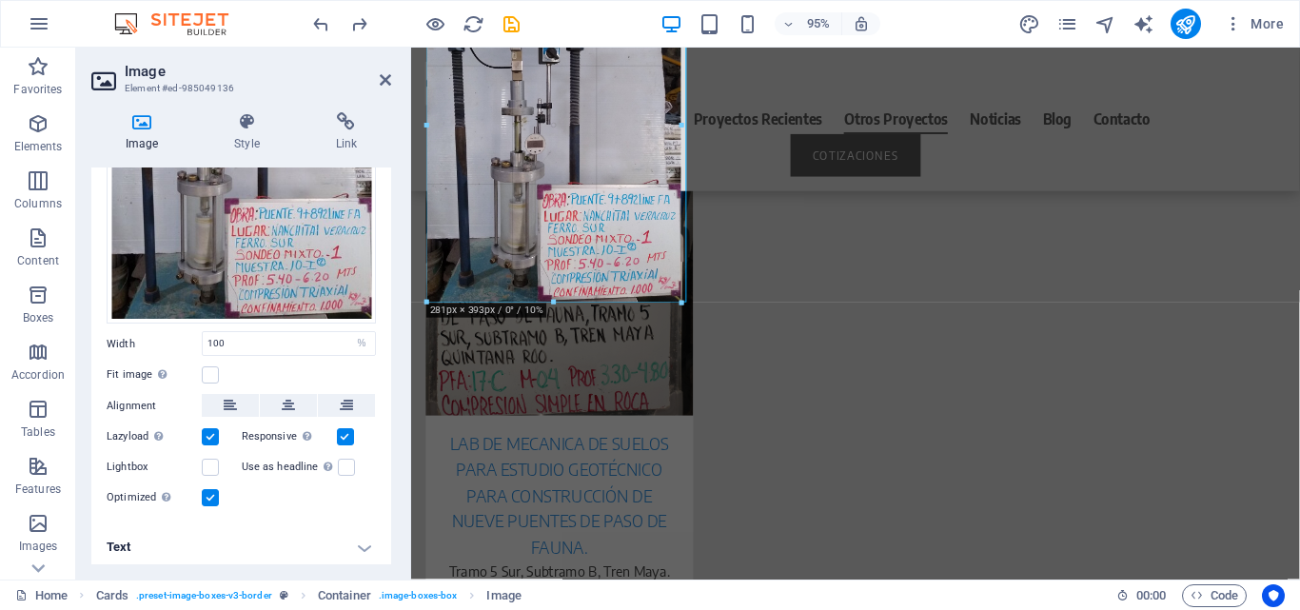
drag, startPoint x: 428, startPoint y: 310, endPoint x: 299, endPoint y: 342, distance: 133.2
type input "281"
select select "px"
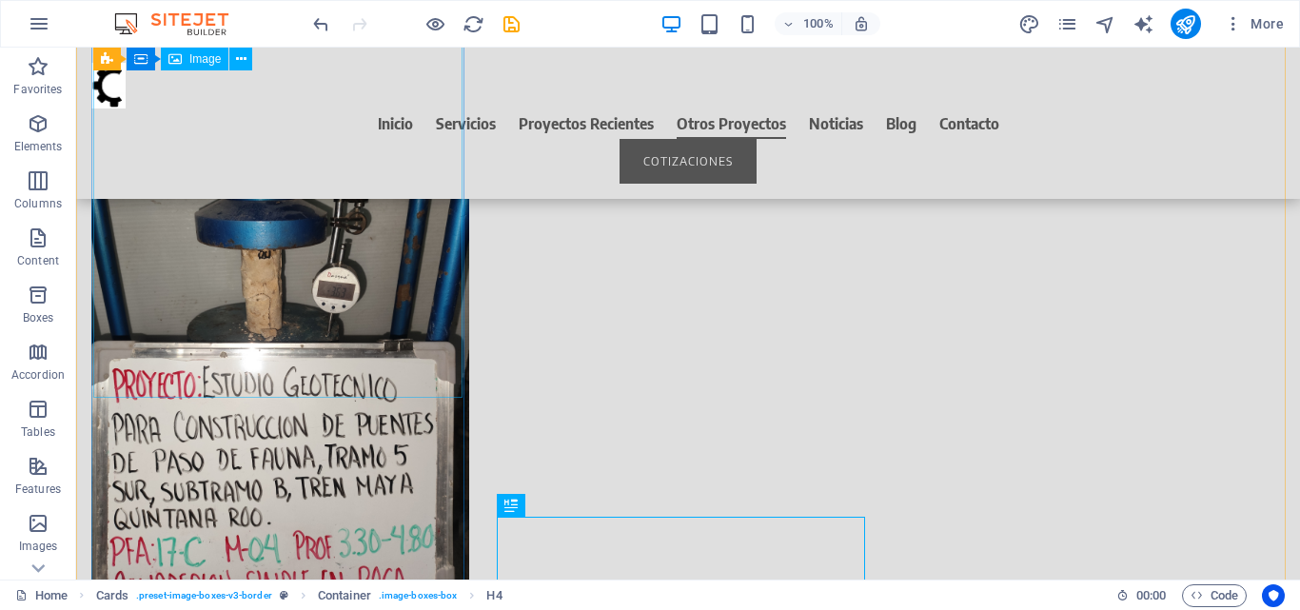
scroll to position [7782, 0]
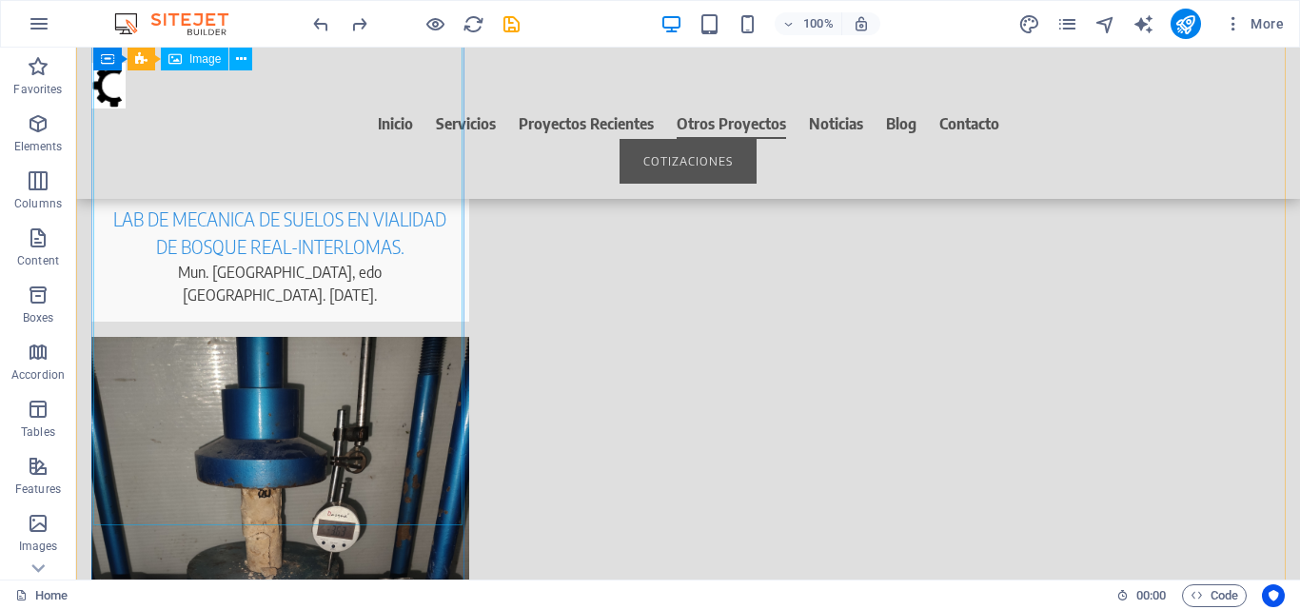
scroll to position [7497, 0]
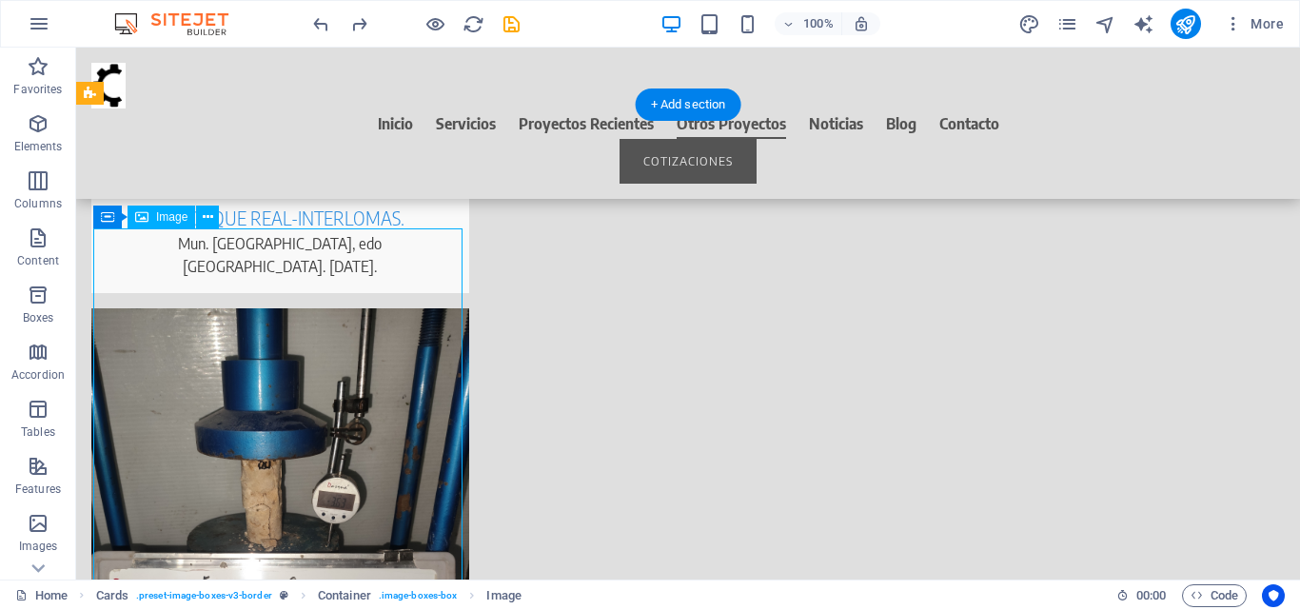
select select "%"
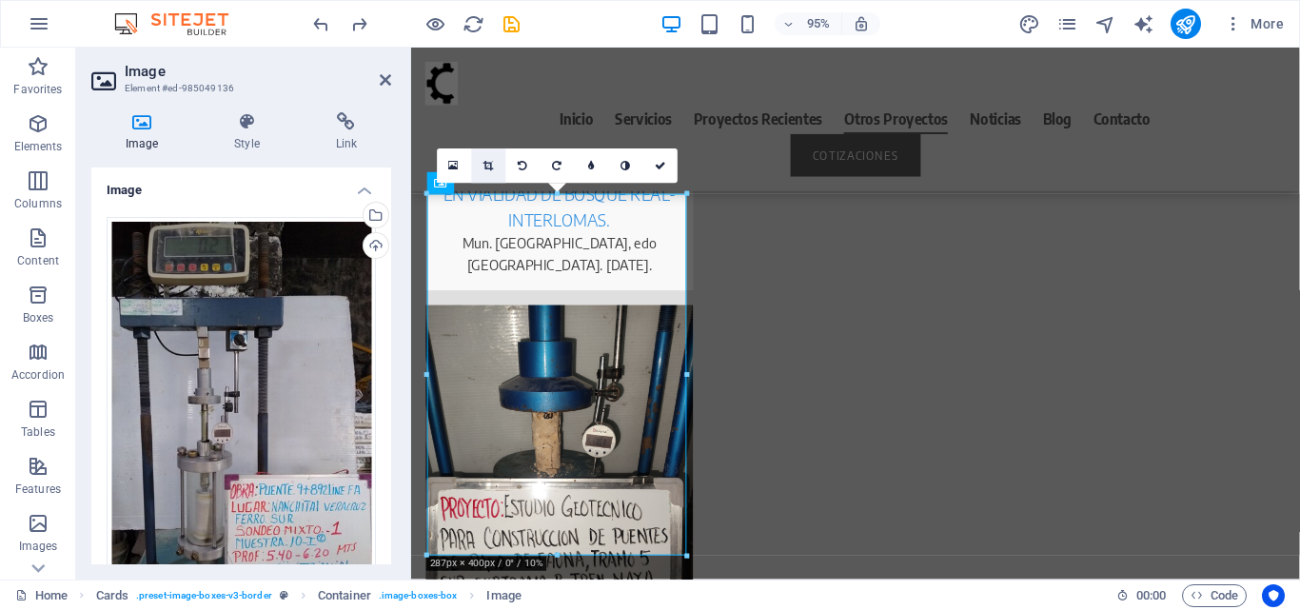
click at [495, 161] on link at bounding box center [488, 165] width 34 height 34
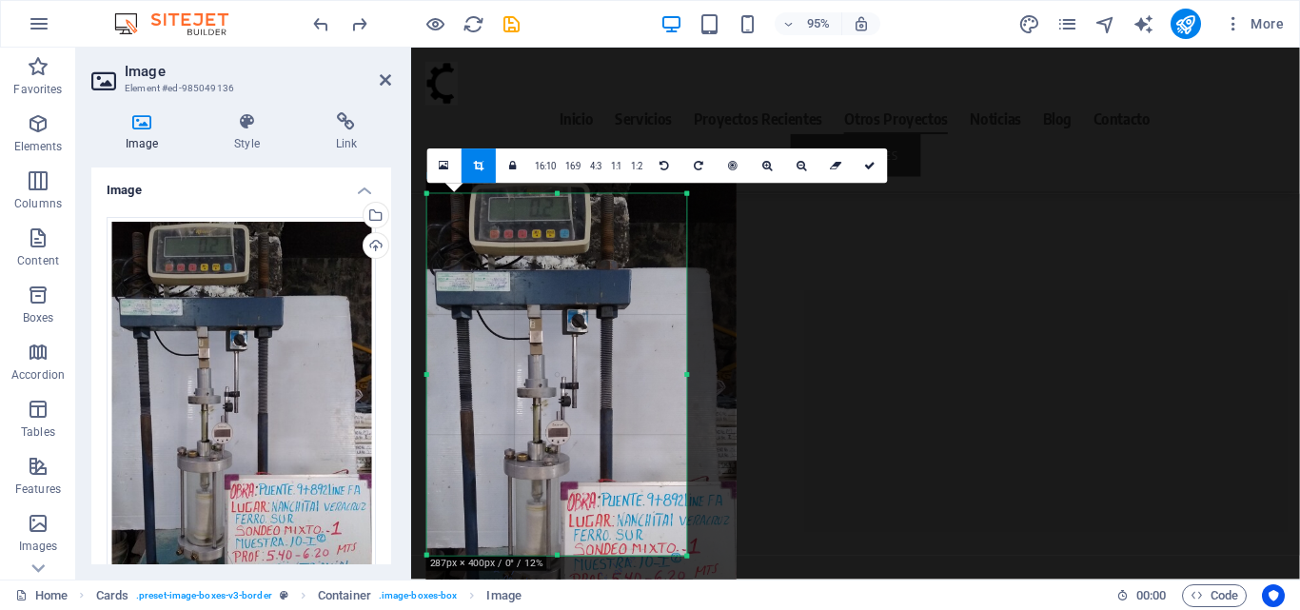
click at [481, 169] on icon at bounding box center [479, 165] width 10 height 10
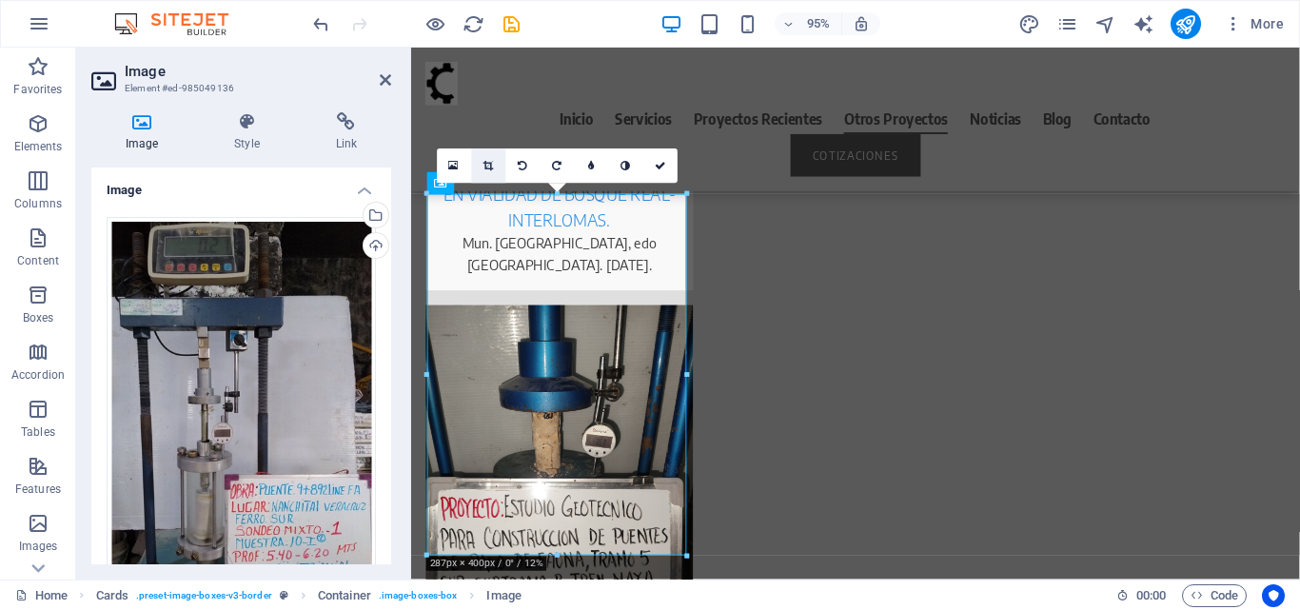
click at [493, 163] on icon at bounding box center [488, 165] width 10 height 10
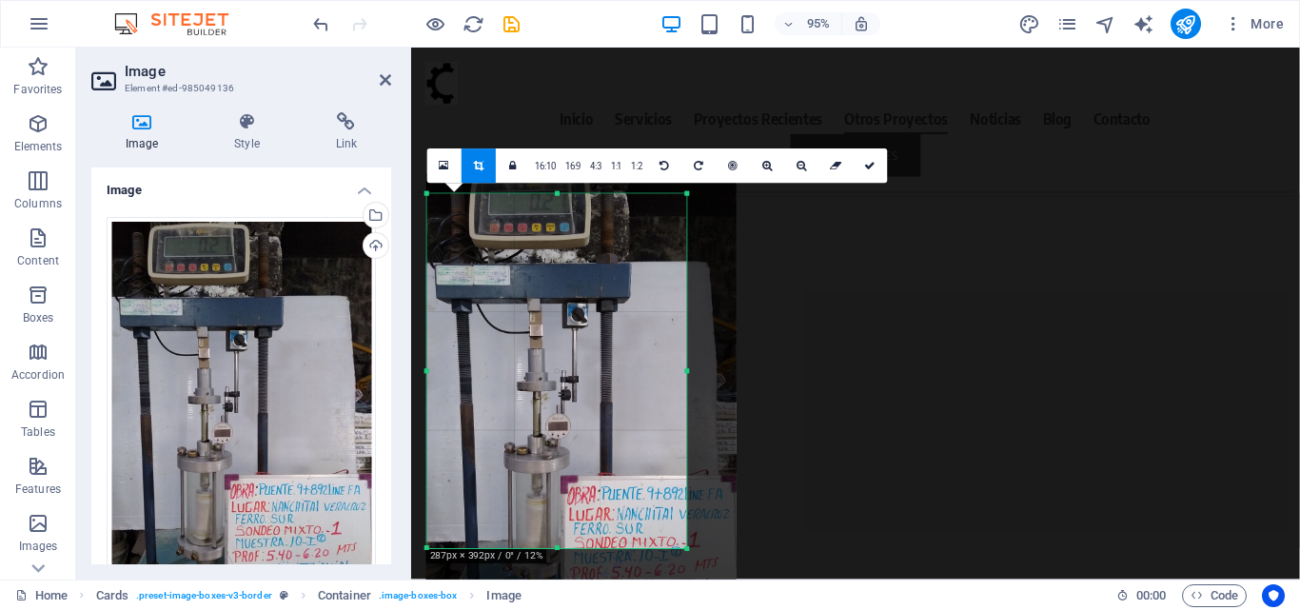
click at [565, 200] on div "180 170 160 150 140 130 120 110 100 90 80 70 60 50 40 30 20 10 0 -10 -20 -30 -4…" at bounding box center [557, 371] width 260 height 354
click at [868, 161] on icon at bounding box center [870, 165] width 11 height 10
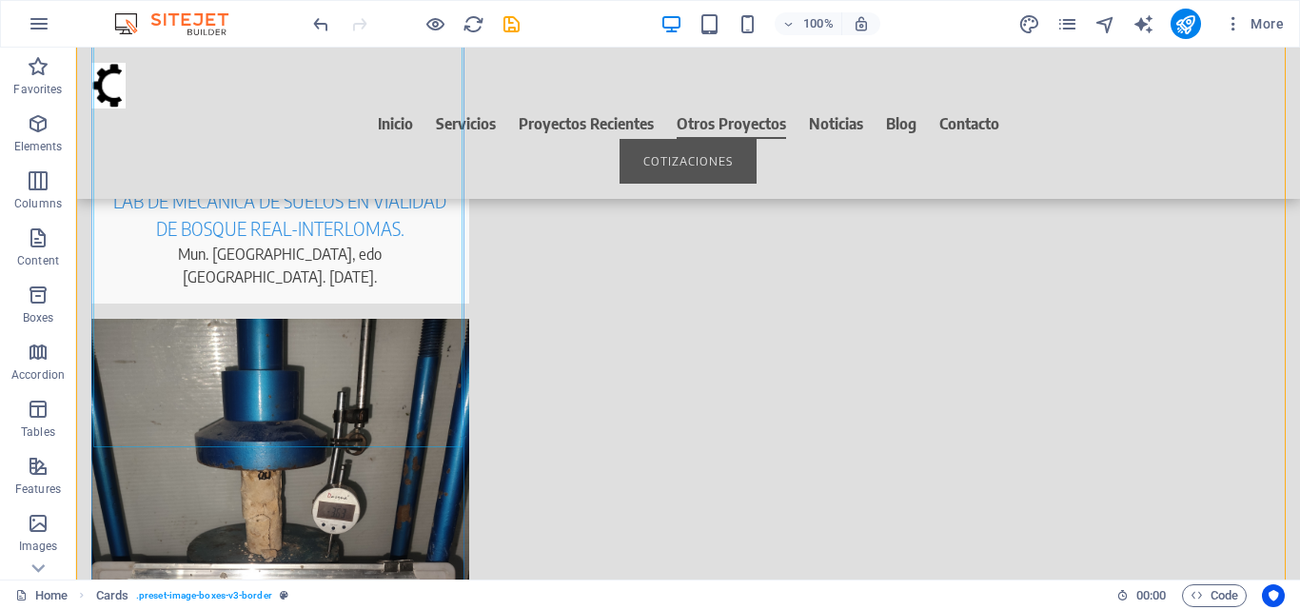
scroll to position [7687, 0]
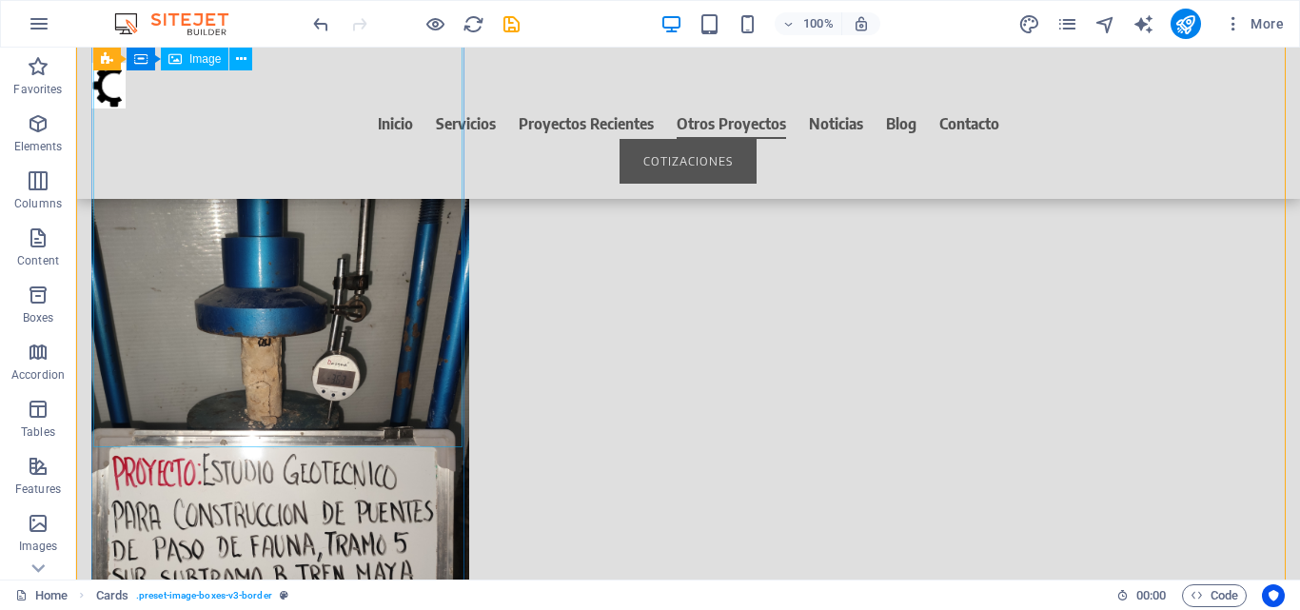
select select "%"
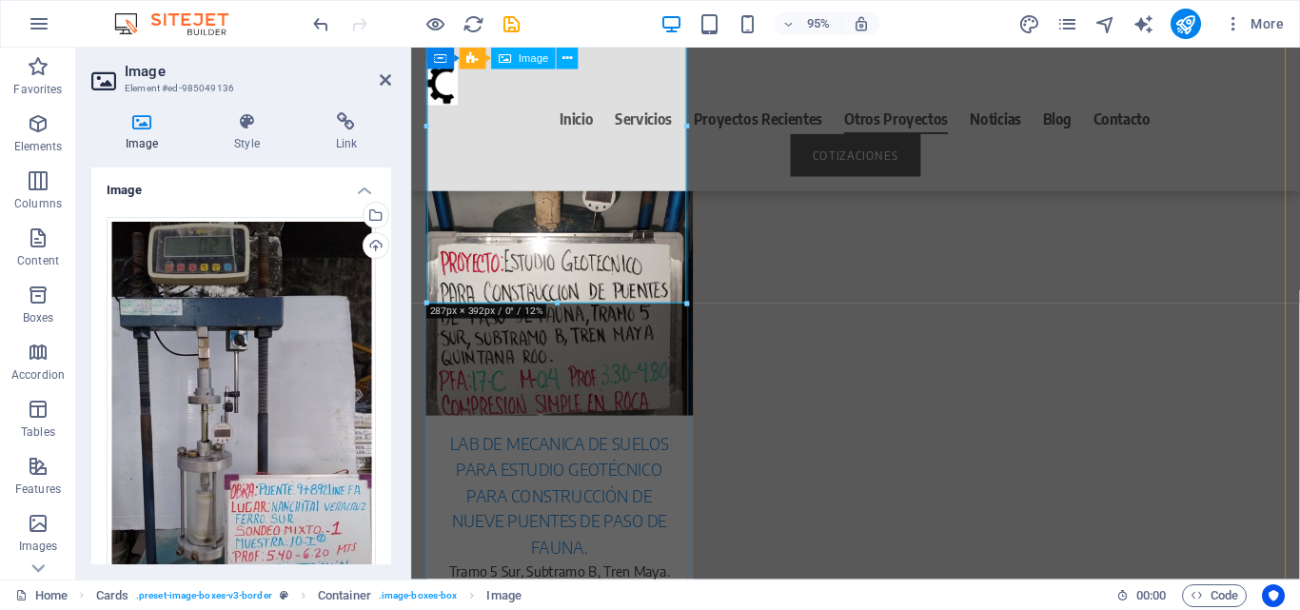
scroll to position [7633, 0]
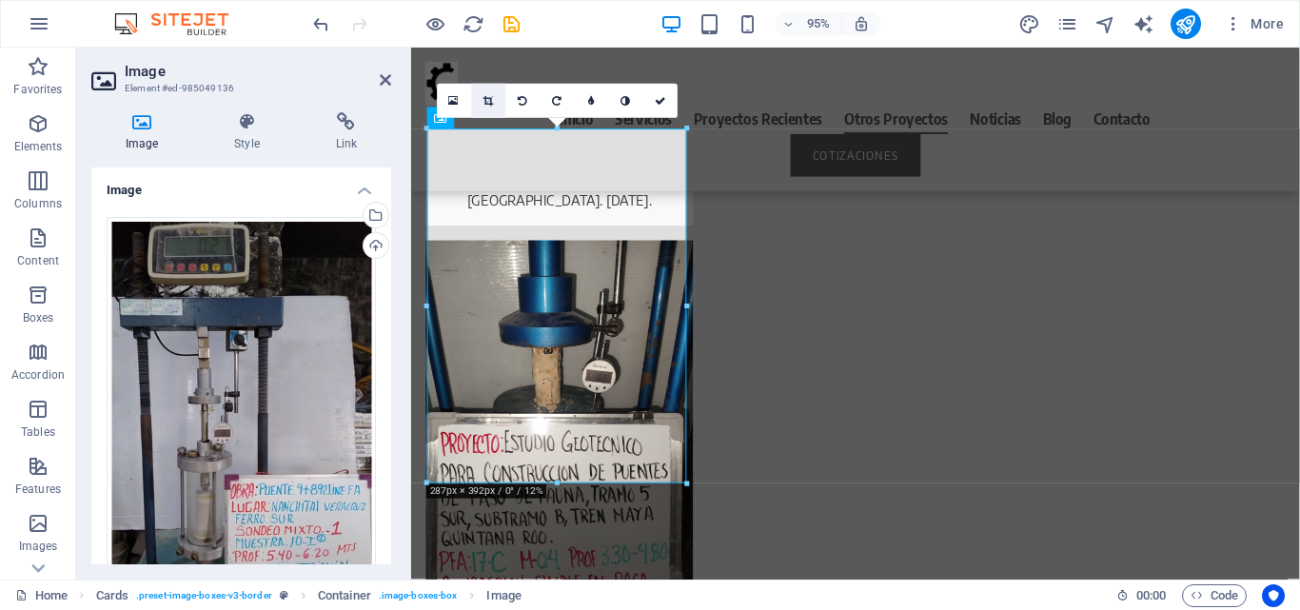
click at [483, 95] on icon at bounding box center [488, 100] width 10 height 10
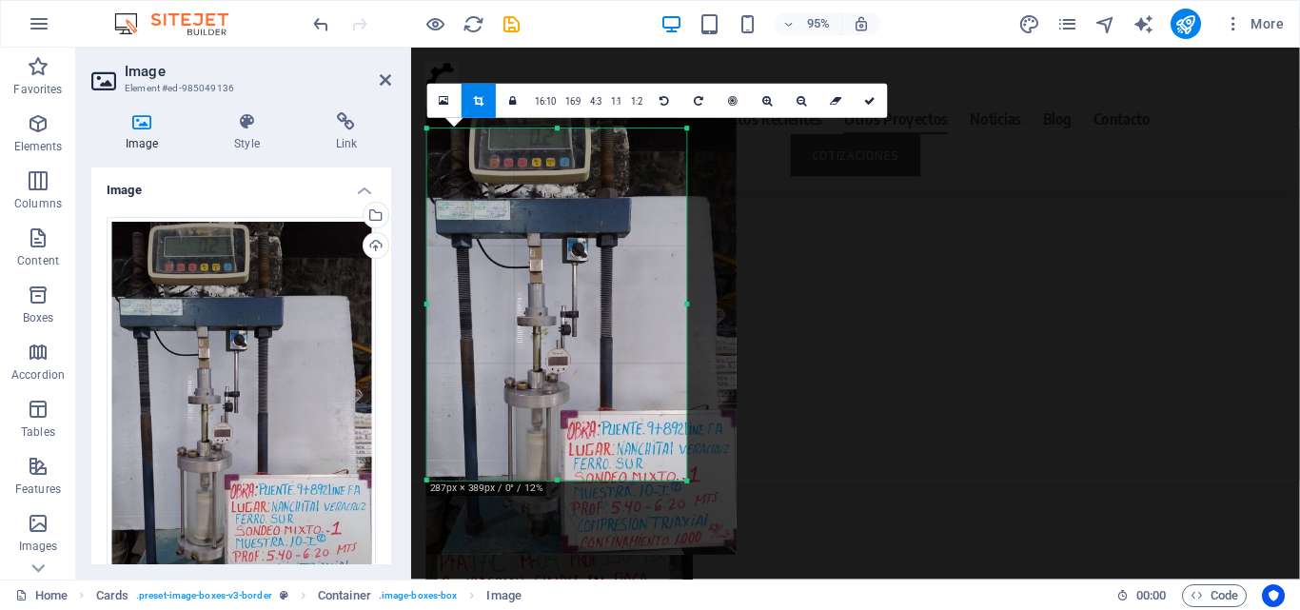
click at [555, 481] on div at bounding box center [557, 481] width 260 height 7
drag, startPoint x: 870, startPoint y: 102, endPoint x: 473, endPoint y: 81, distance: 397.4
click at [870, 102] on icon at bounding box center [870, 100] width 11 height 10
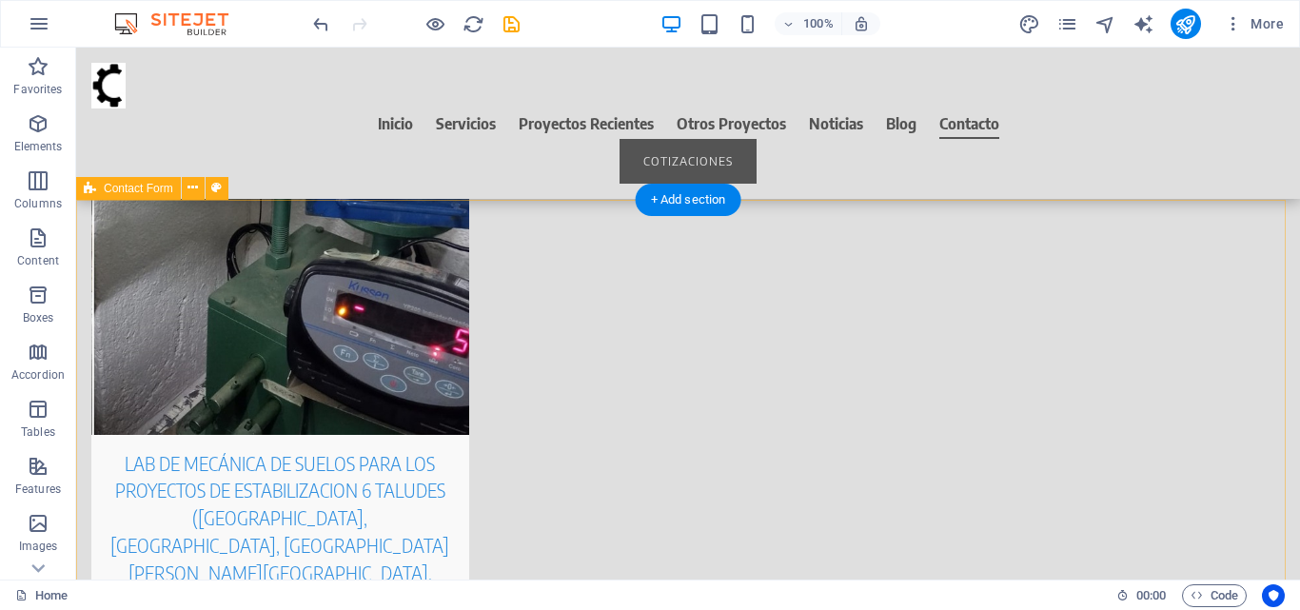
scroll to position [9209, 0]
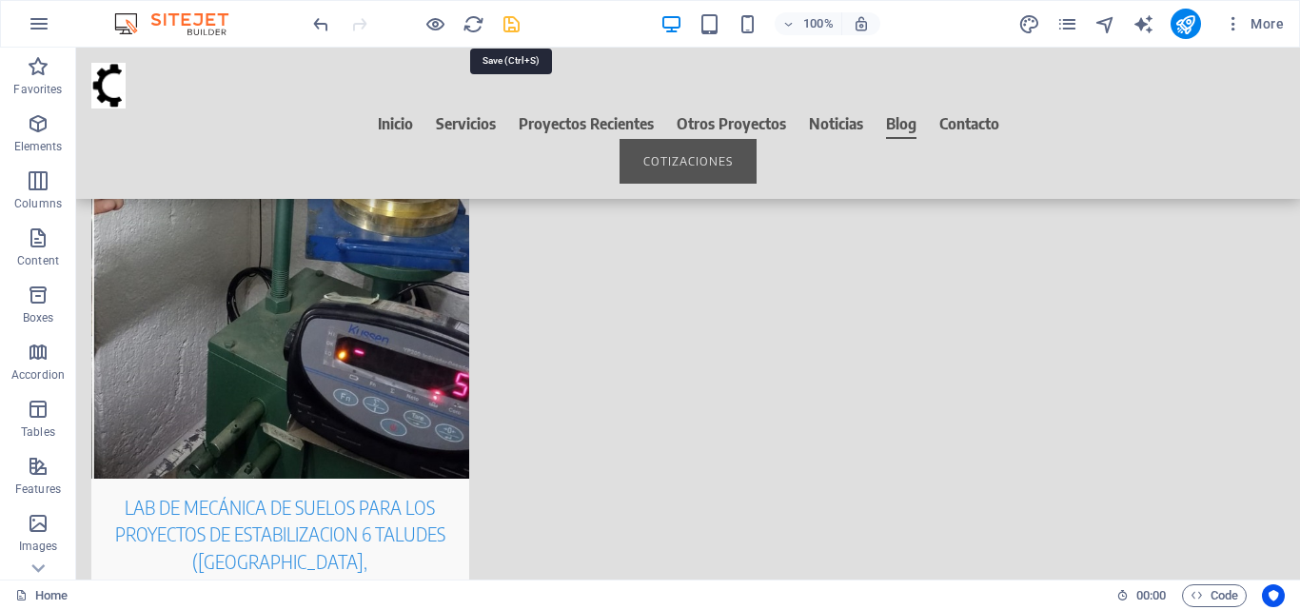
click at [512, 14] on icon "save" at bounding box center [512, 24] width 22 height 22
checkbox input "false"
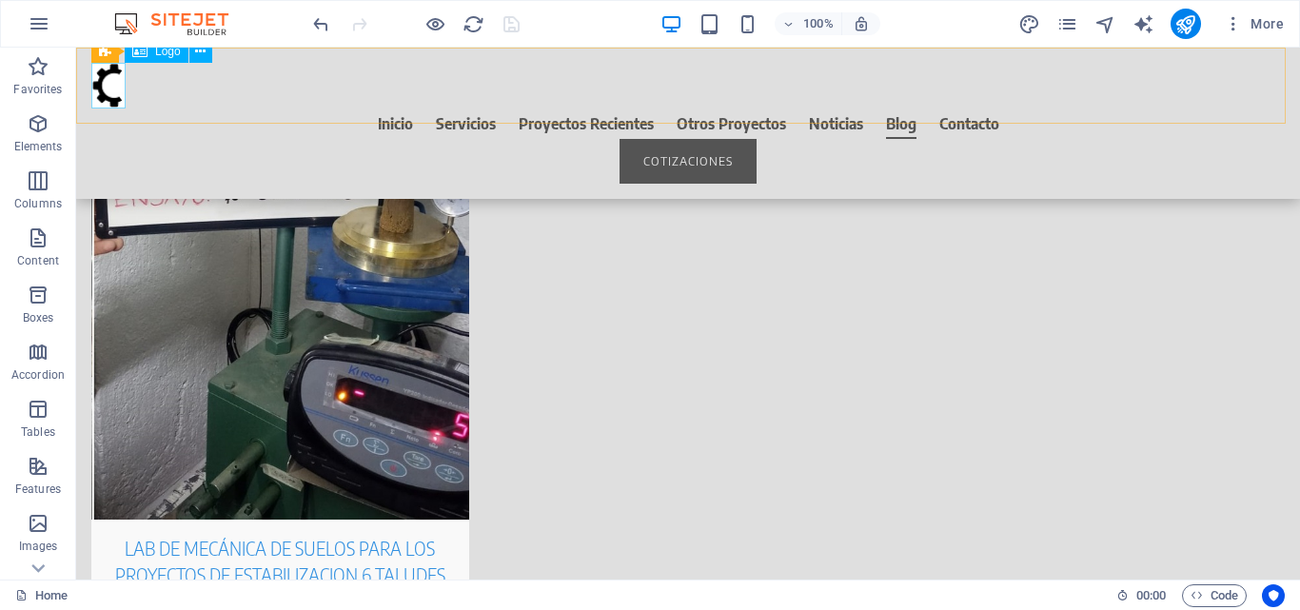
click at [107, 92] on div at bounding box center [687, 86] width 1193 height 46
select select "px"
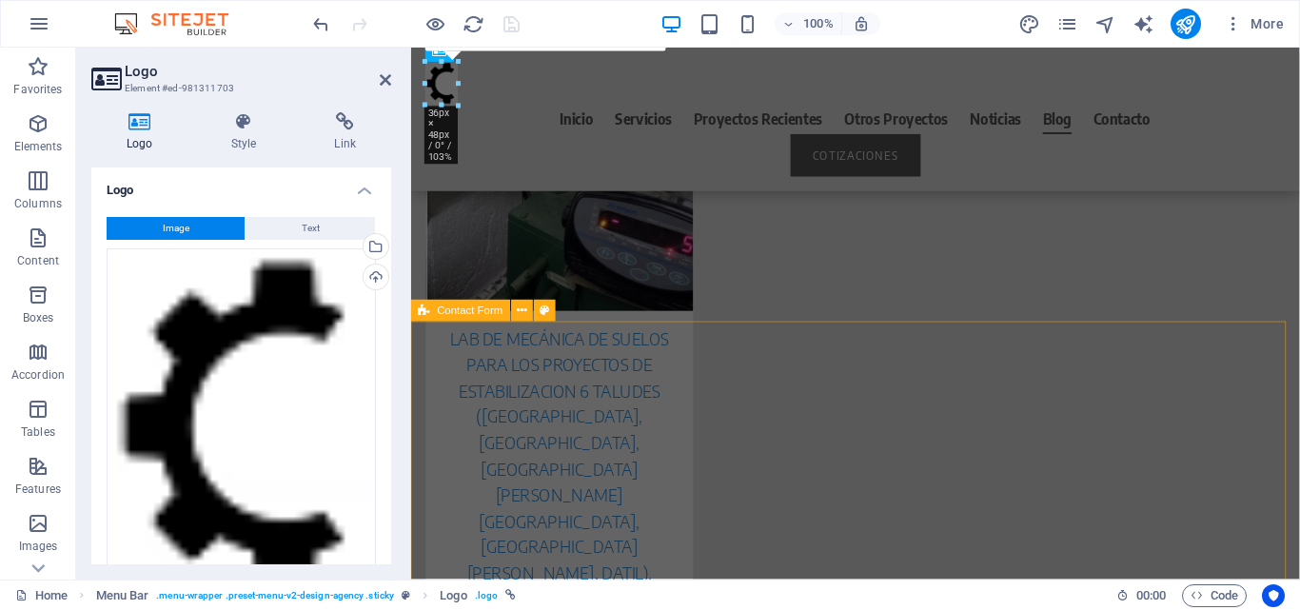
scroll to position [9402, 0]
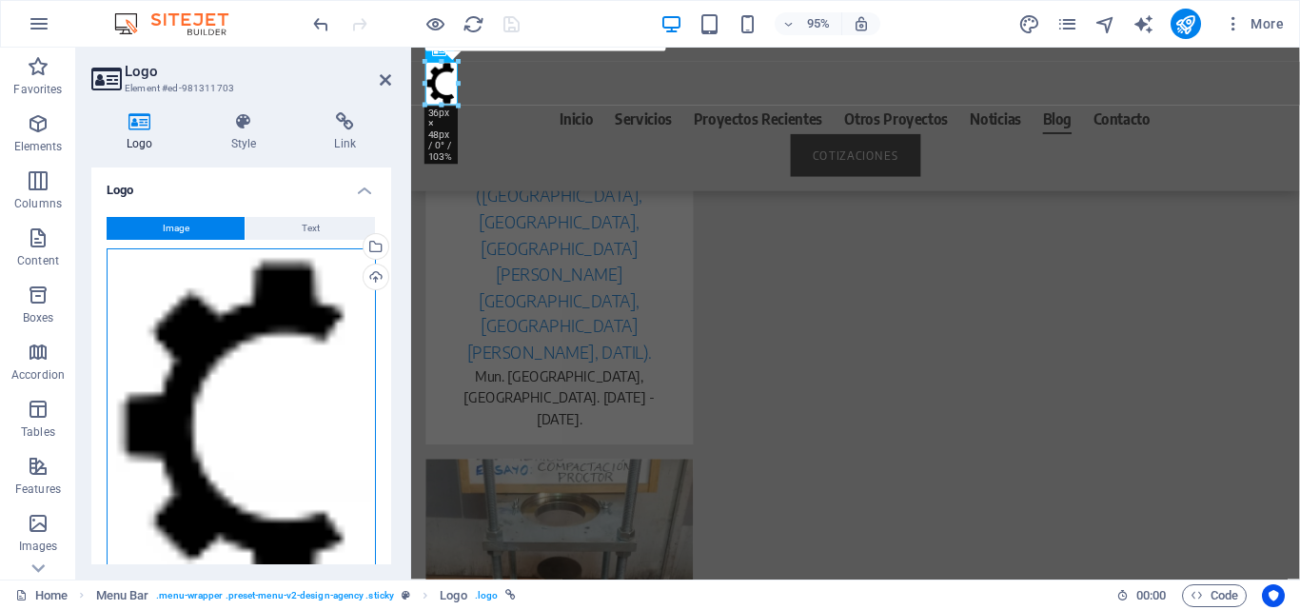
click at [233, 368] on div "Drag files here, click to choose files or select files from Files or our free s…" at bounding box center [241, 427] width 269 height 359
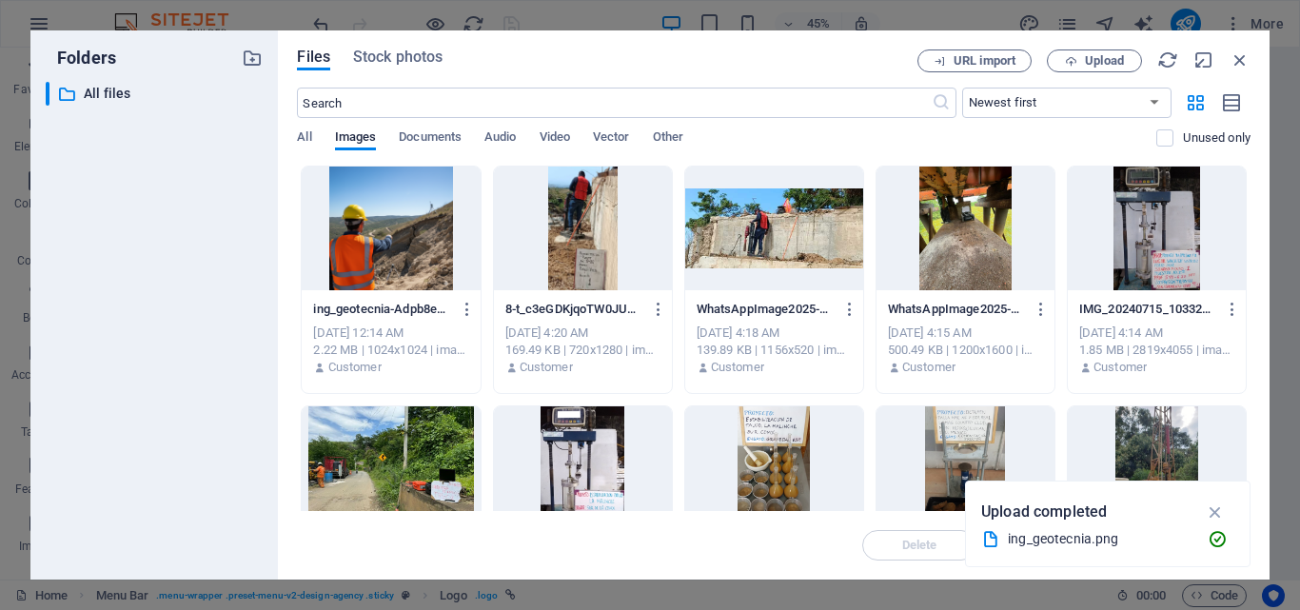
scroll to position [9615, 0]
click at [1120, 58] on span "Upload" at bounding box center [1104, 60] width 39 height 11
click at [480, 137] on div "All Images Documents Audio Video Vector Other" at bounding box center [726, 147] width 859 height 36
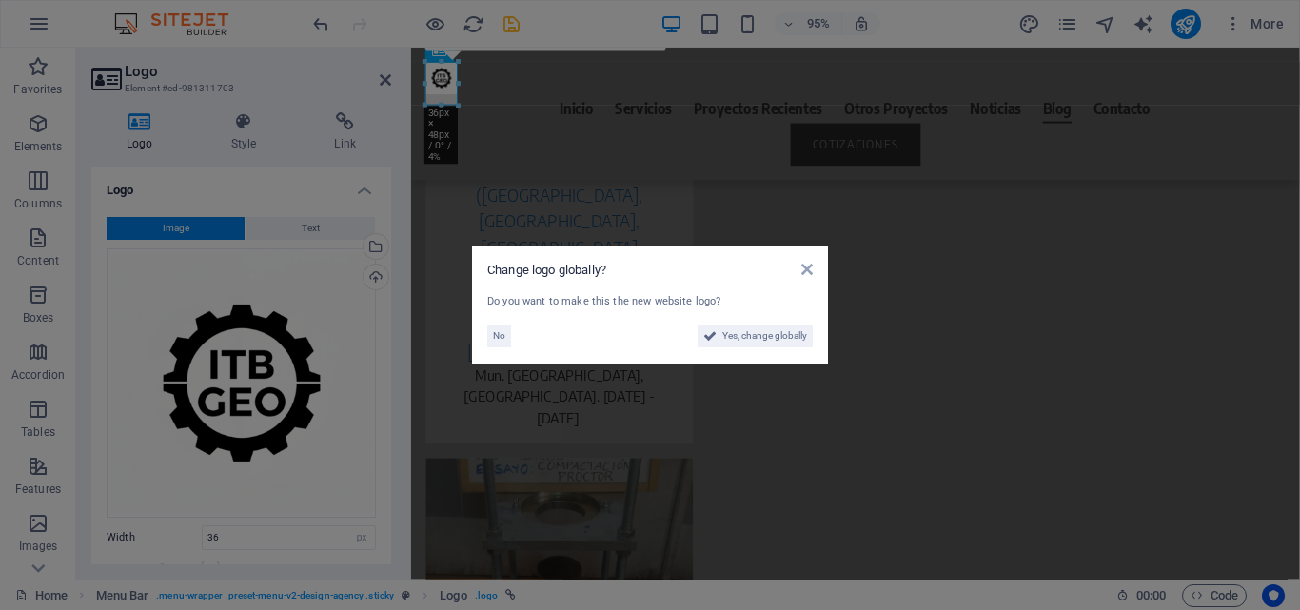
scroll to position [9401, 0]
click at [775, 338] on span "Yes, change globally" at bounding box center [764, 335] width 85 height 23
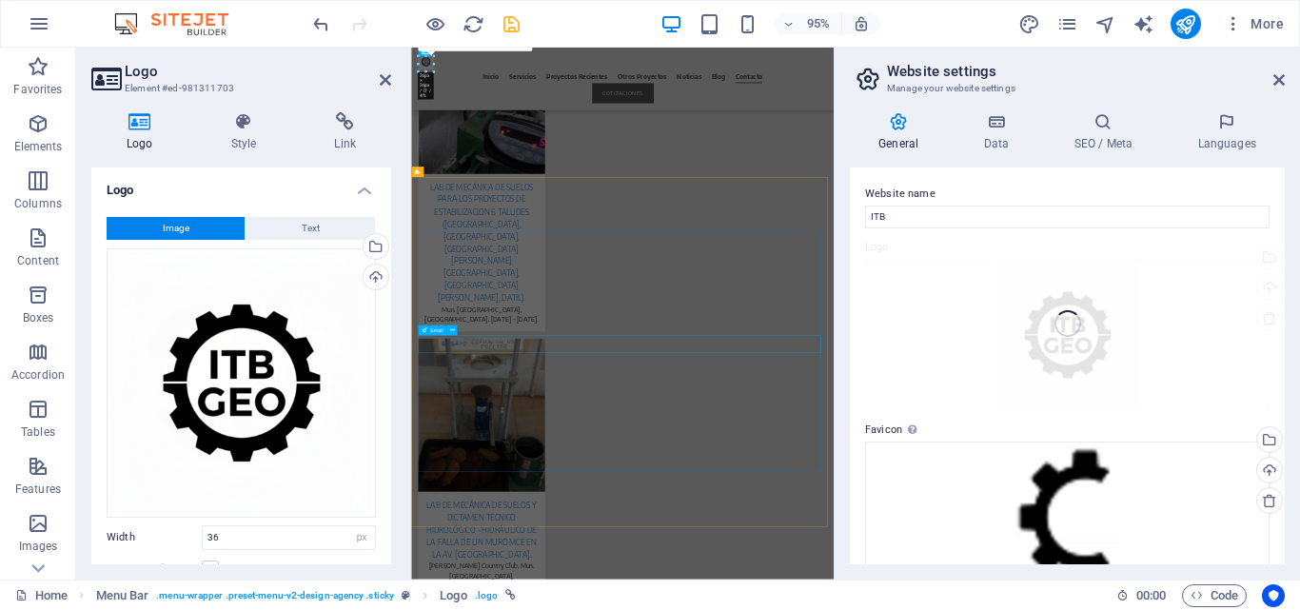
scroll to position [9615, 0]
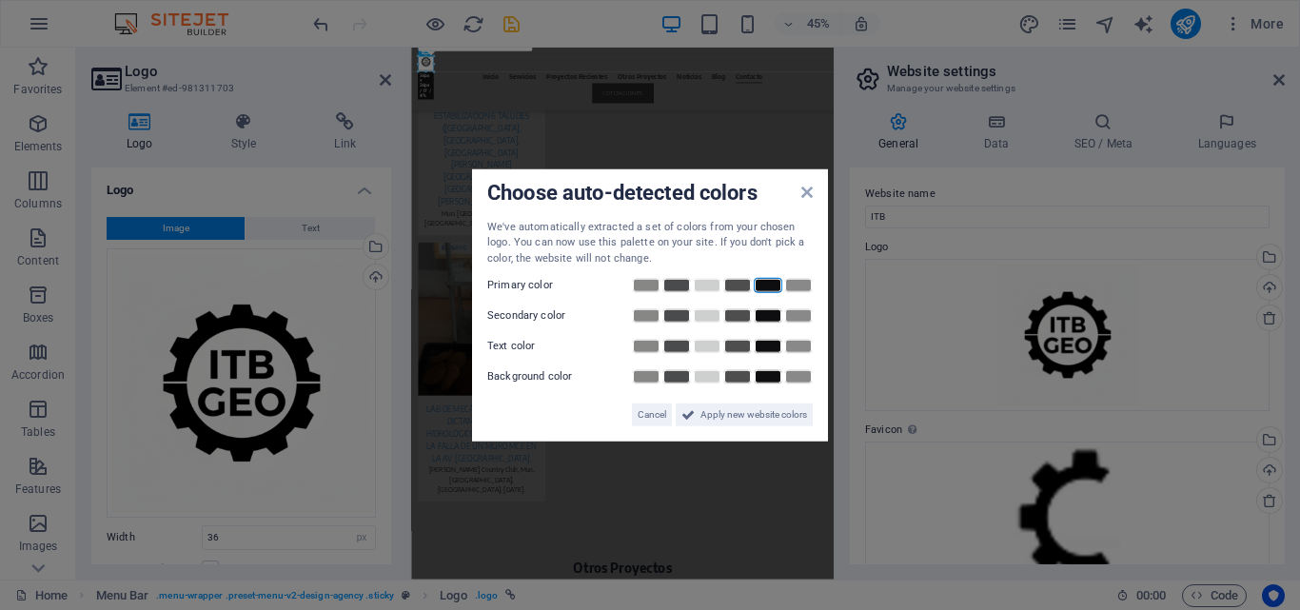
click at [763, 283] on link at bounding box center [768, 285] width 29 height 15
click at [738, 320] on link at bounding box center [737, 315] width 29 height 15
click at [767, 350] on link at bounding box center [768, 346] width 29 height 15
click at [736, 420] on span "Apply new website colors" at bounding box center [753, 414] width 107 height 23
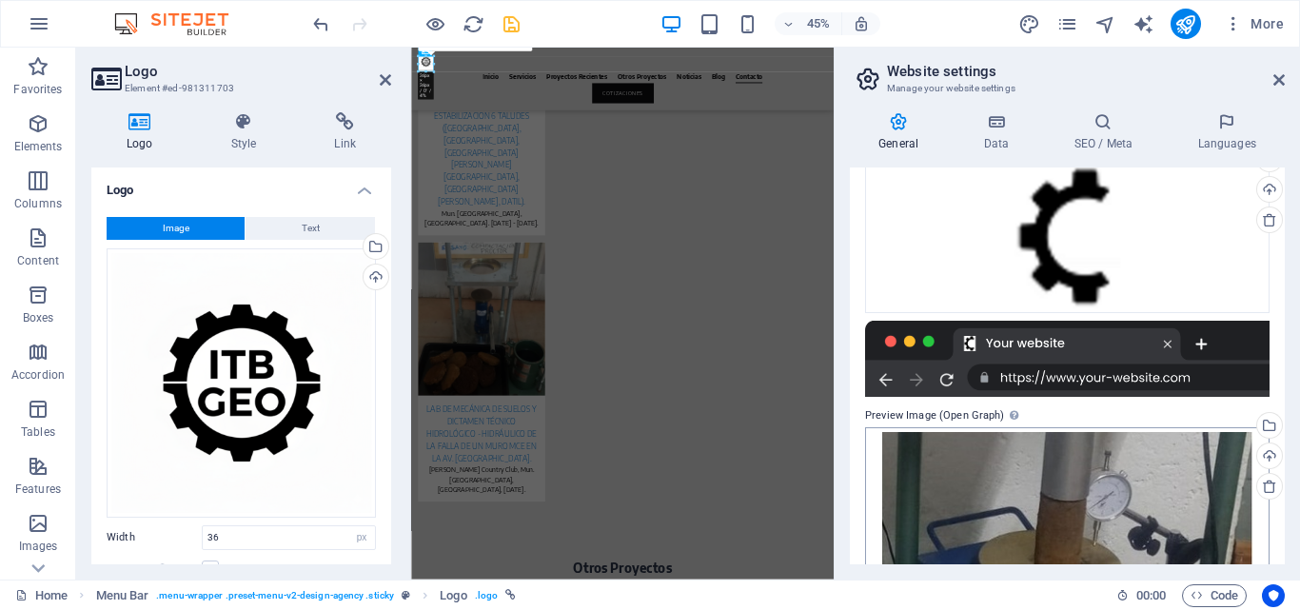
scroll to position [233, 0]
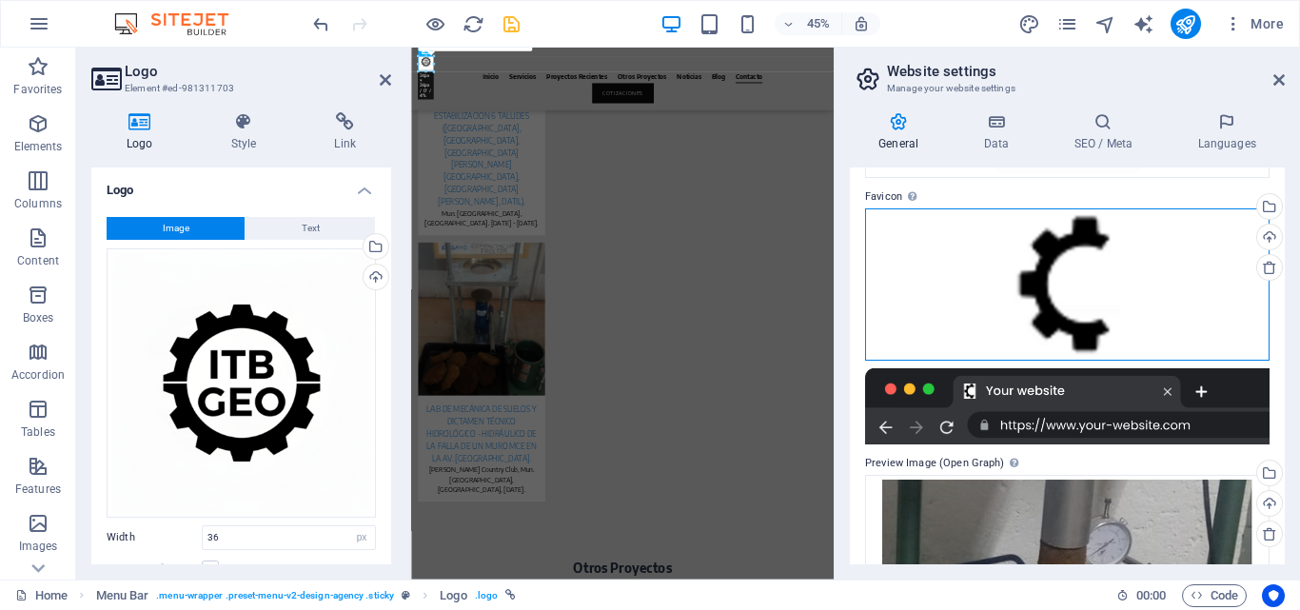
click at [1083, 278] on div "Drag files here, click to choose files or select files from Files or our free s…" at bounding box center [1067, 284] width 404 height 152
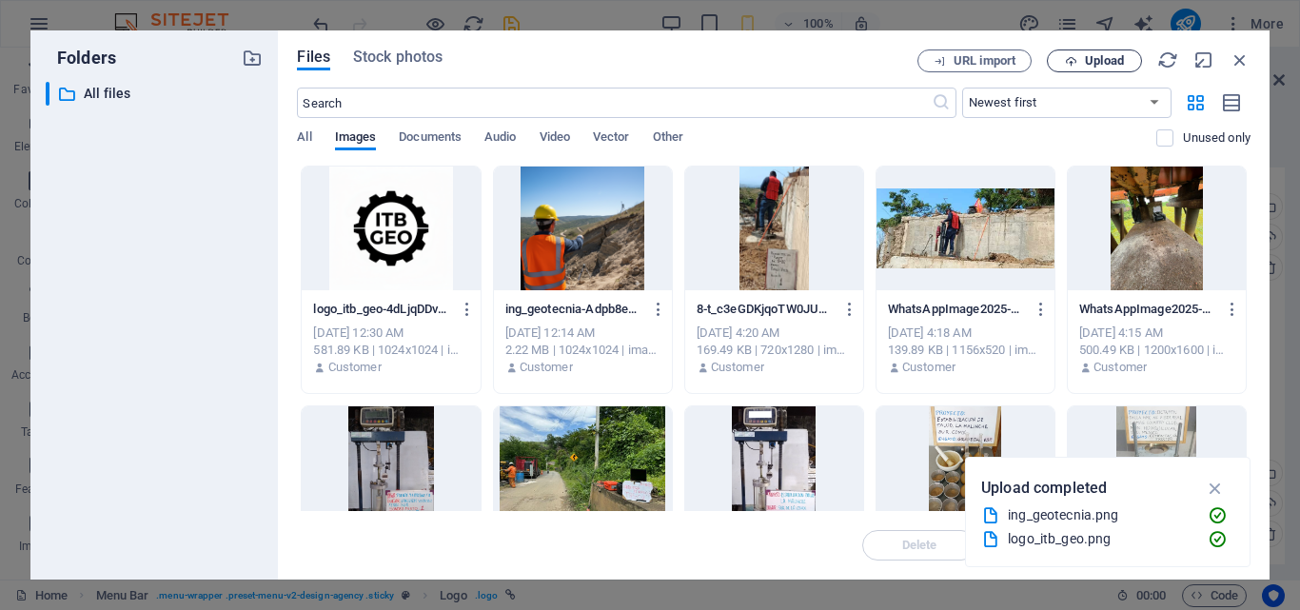
click at [1090, 62] on span "Upload" at bounding box center [1104, 60] width 39 height 11
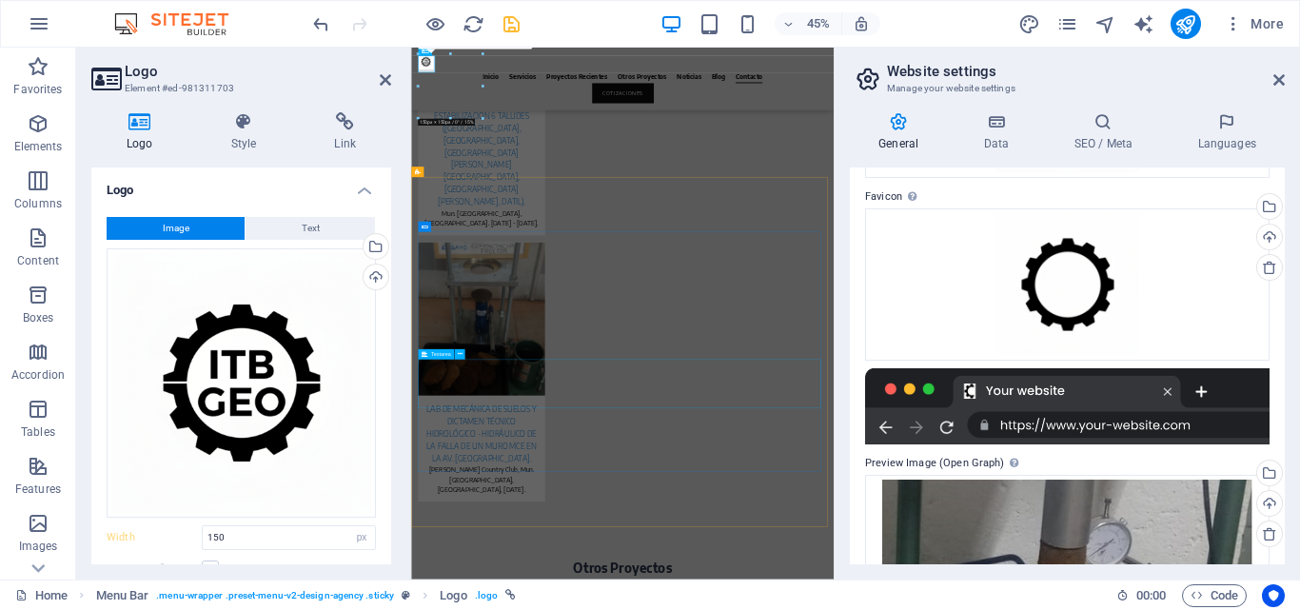
type input "36"
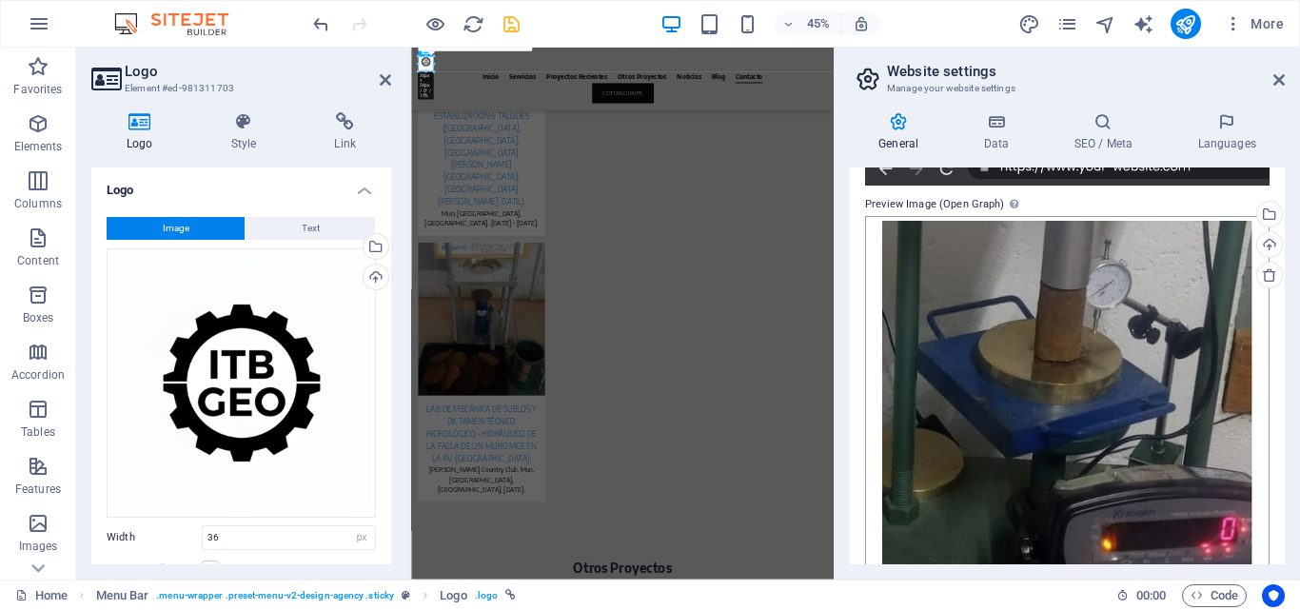
scroll to position [519, 0]
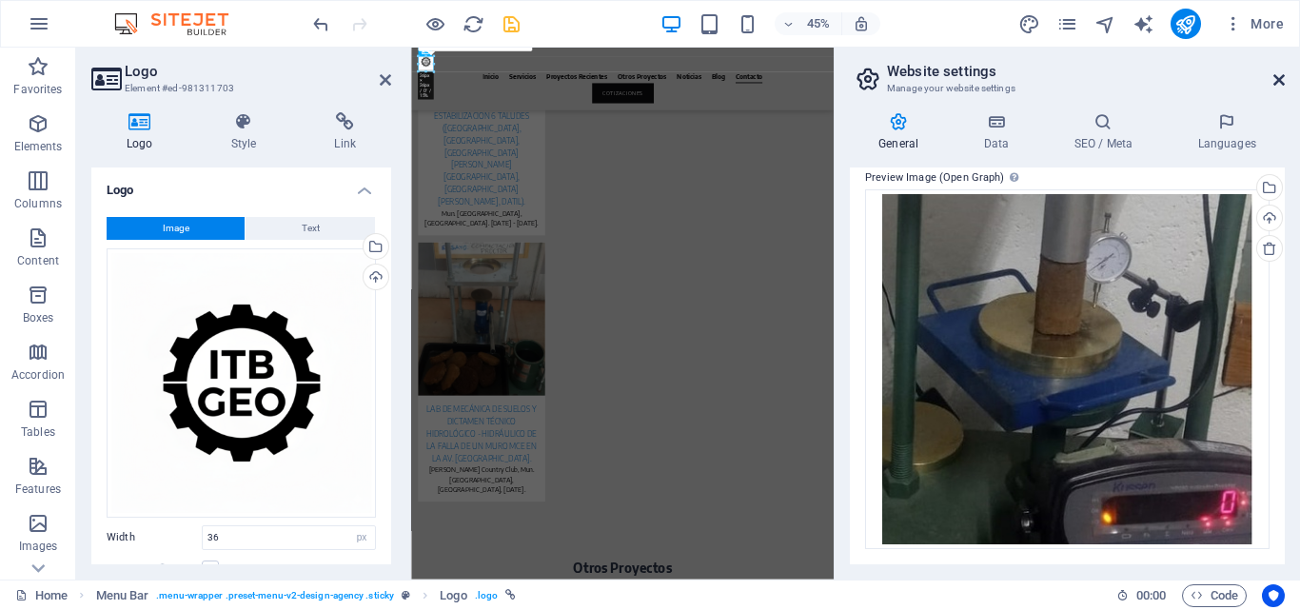
click at [1276, 72] on icon at bounding box center [1278, 79] width 11 height 15
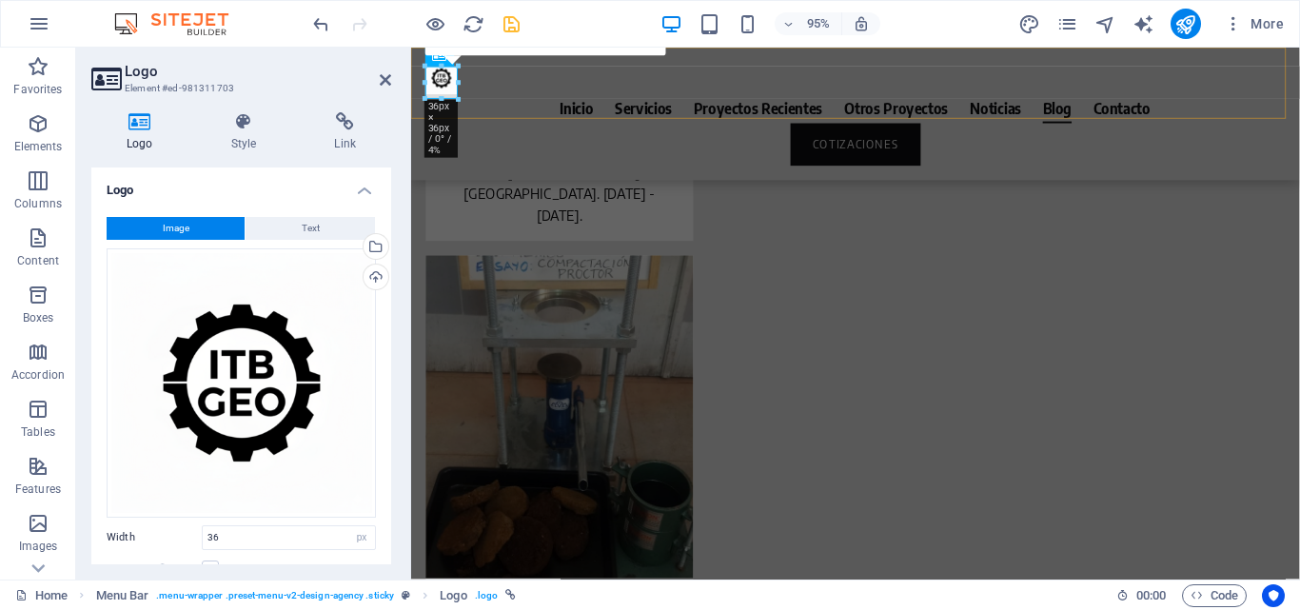
scroll to position [9401, 0]
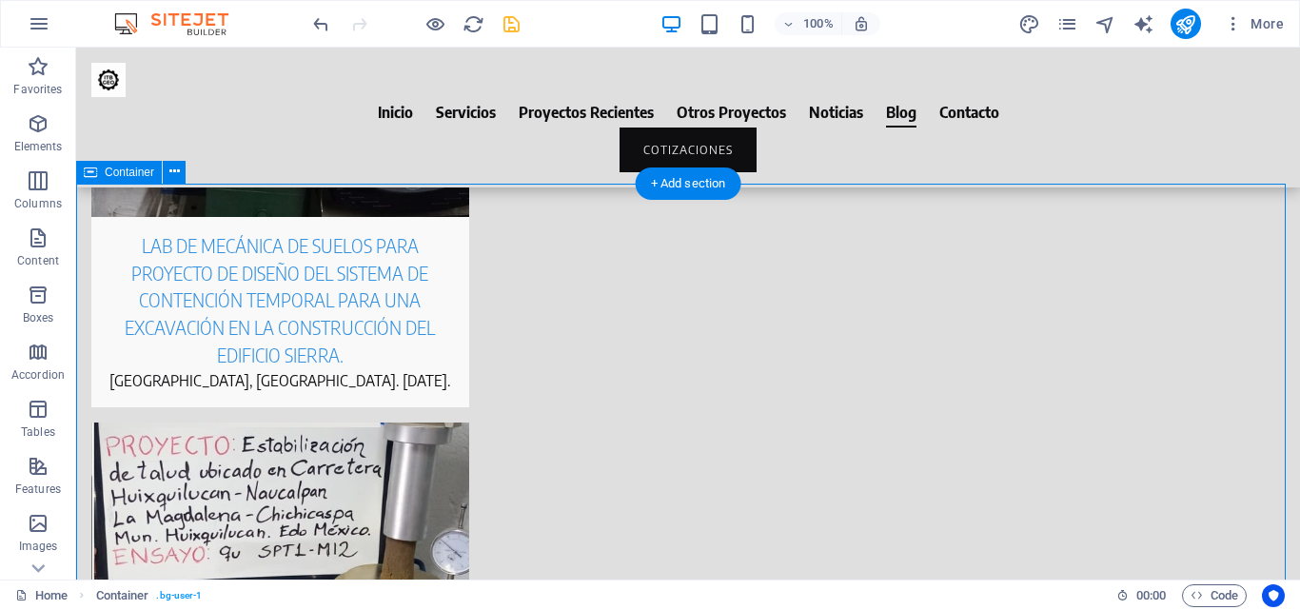
scroll to position [8684, 0]
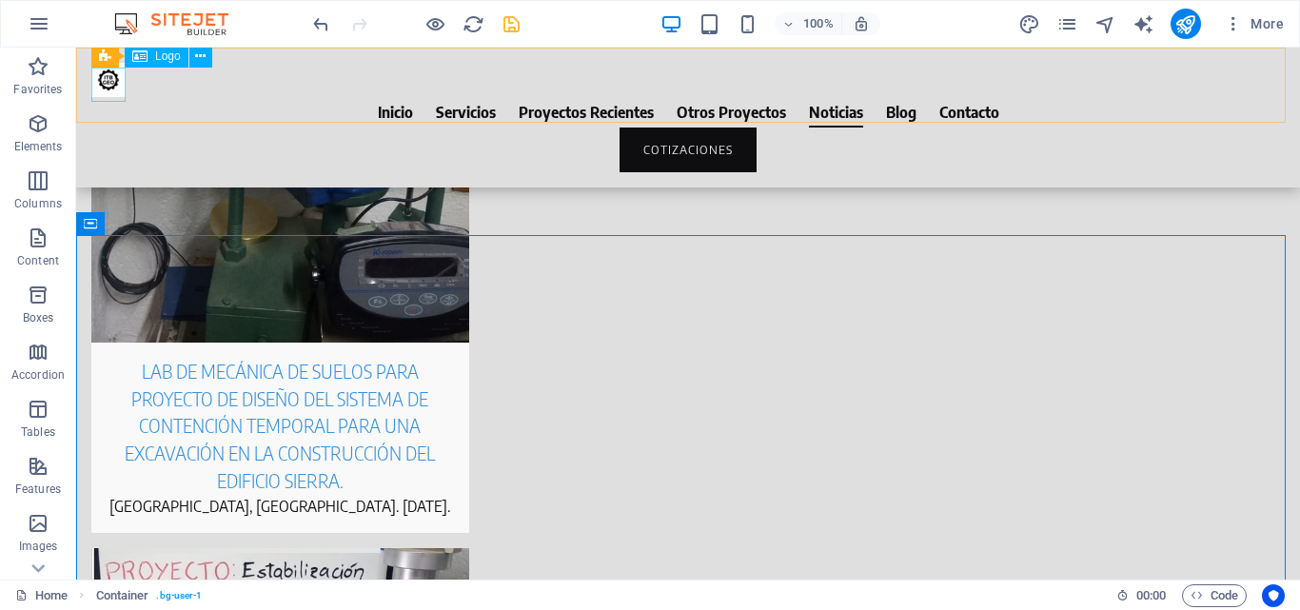
click at [109, 92] on div at bounding box center [687, 80] width 1193 height 34
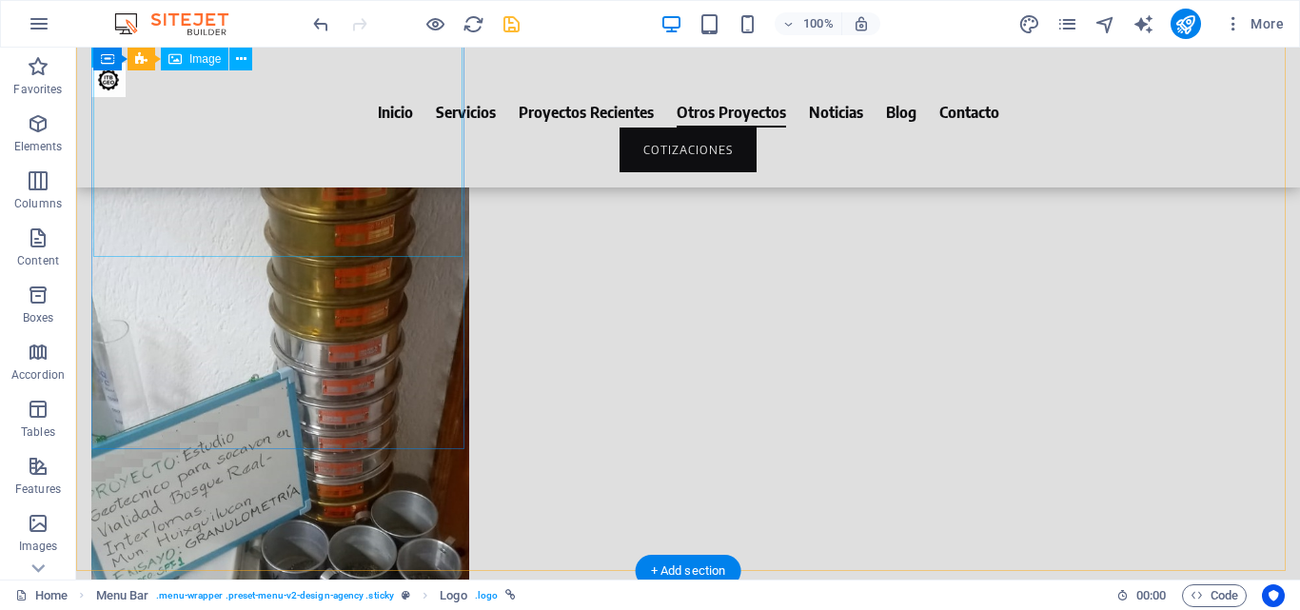
scroll to position [6876, 0]
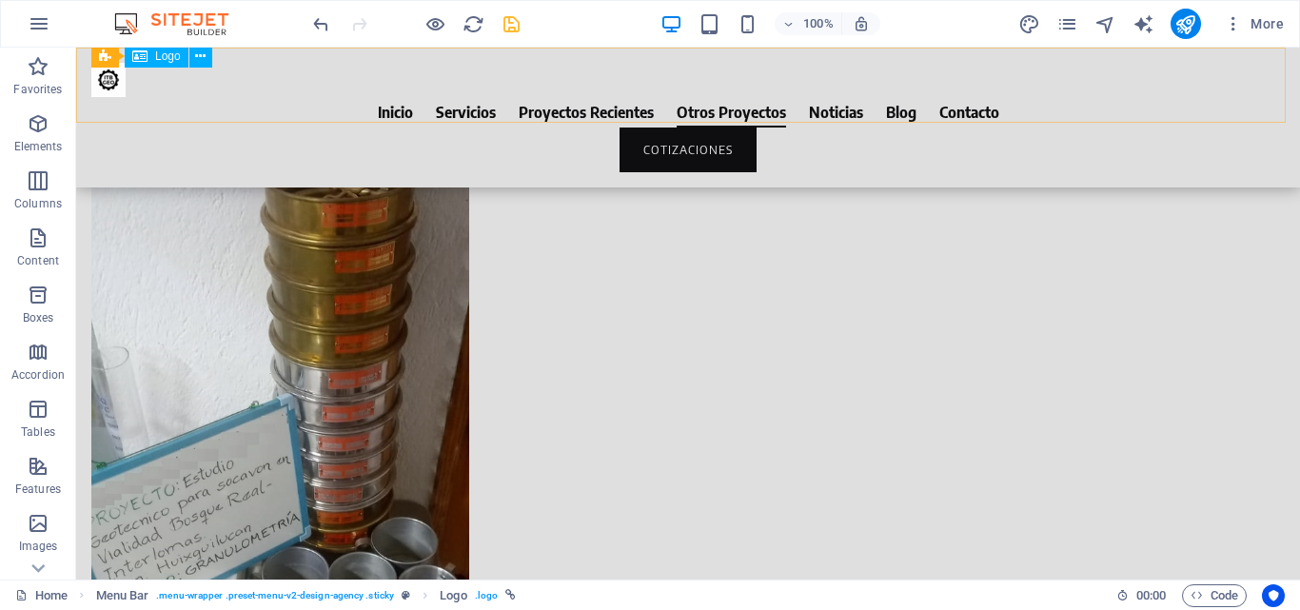
click at [114, 86] on div at bounding box center [687, 80] width 1193 height 34
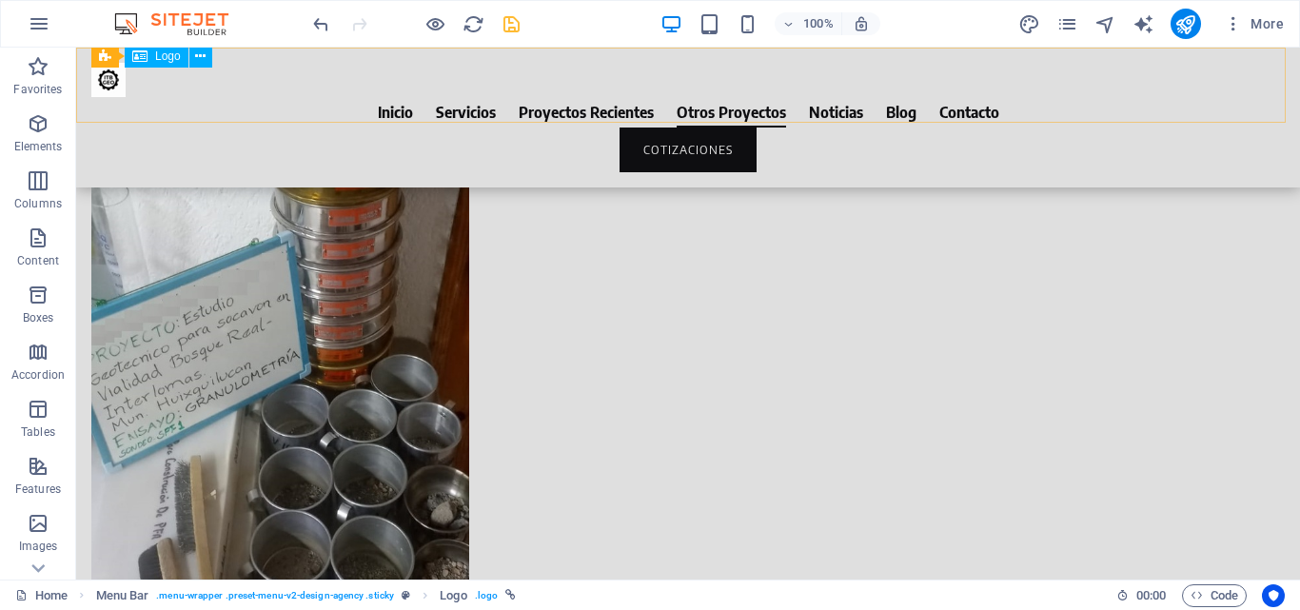
select select "px"
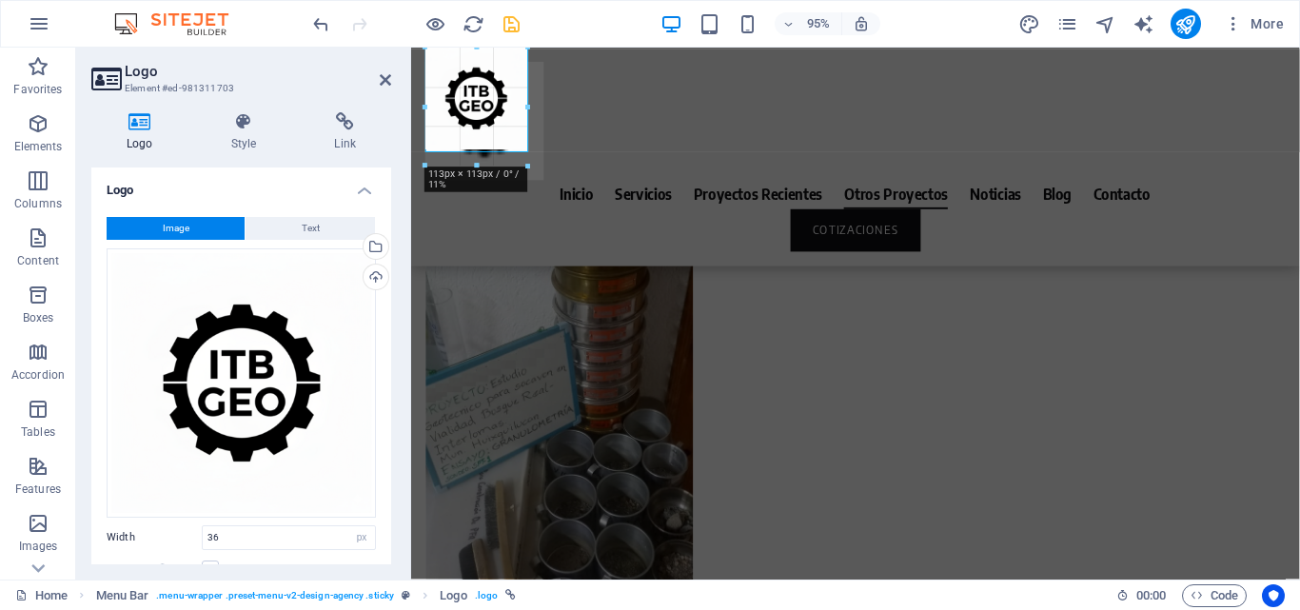
scroll to position [7119, 0]
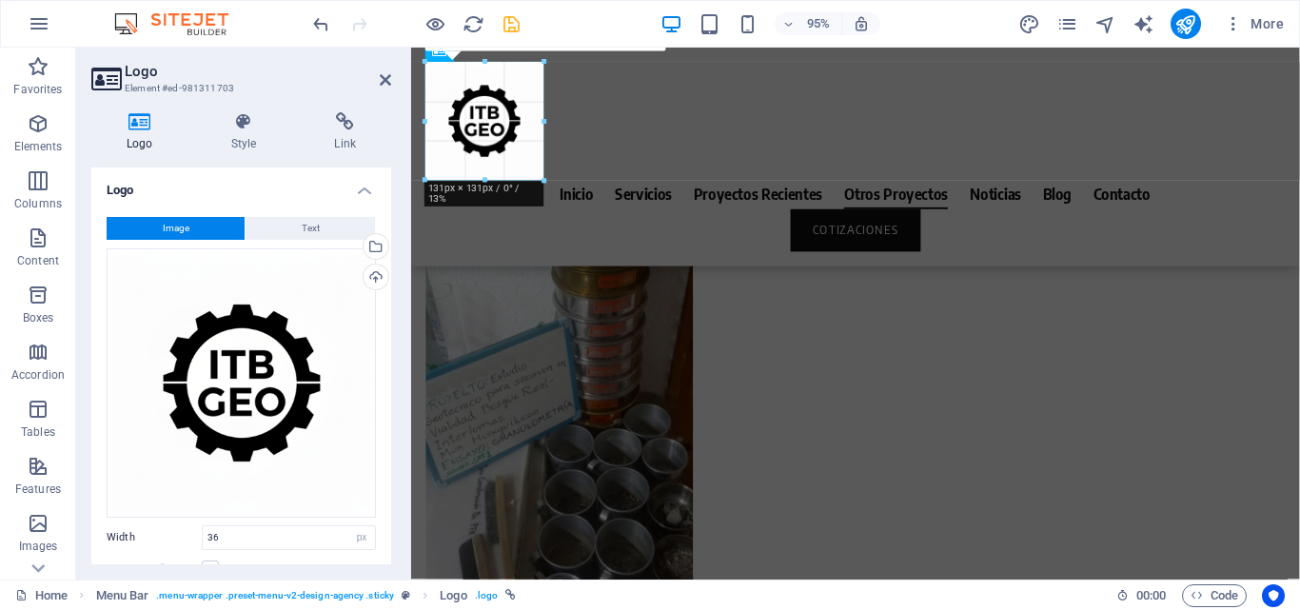
drag, startPoint x: 458, startPoint y: 101, endPoint x: 161, endPoint y: 141, distance: 299.6
type input "131"
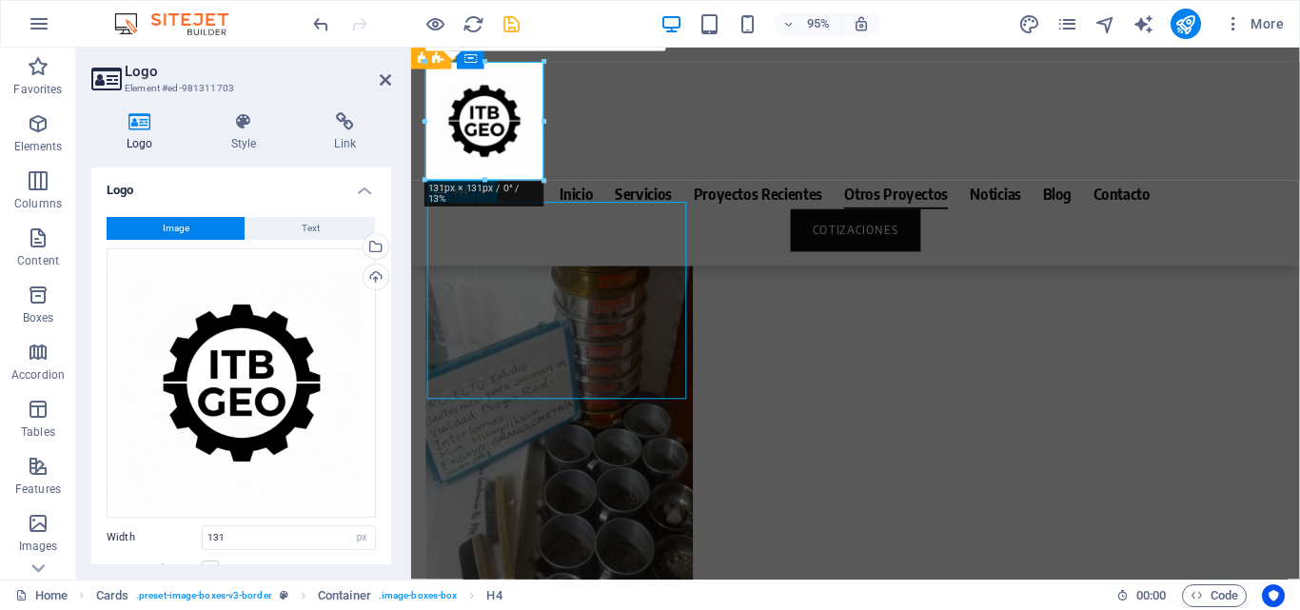
scroll to position [6956, 0]
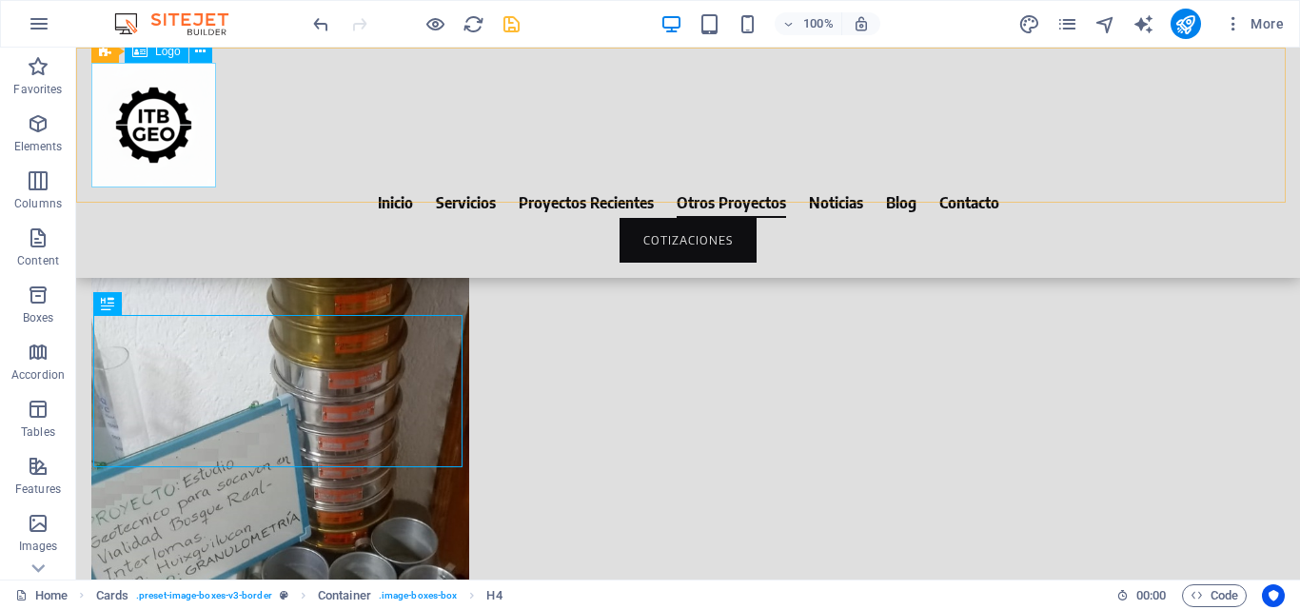
click at [187, 108] on div at bounding box center [687, 125] width 1193 height 125
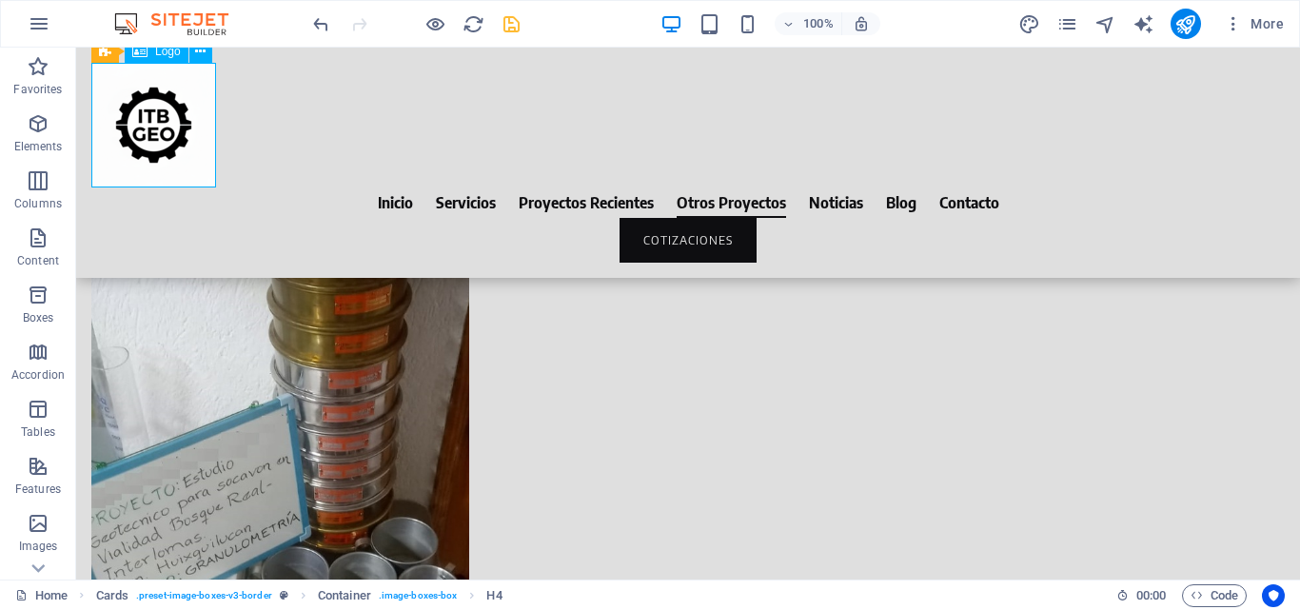
click at [187, 108] on div at bounding box center [687, 125] width 1193 height 125
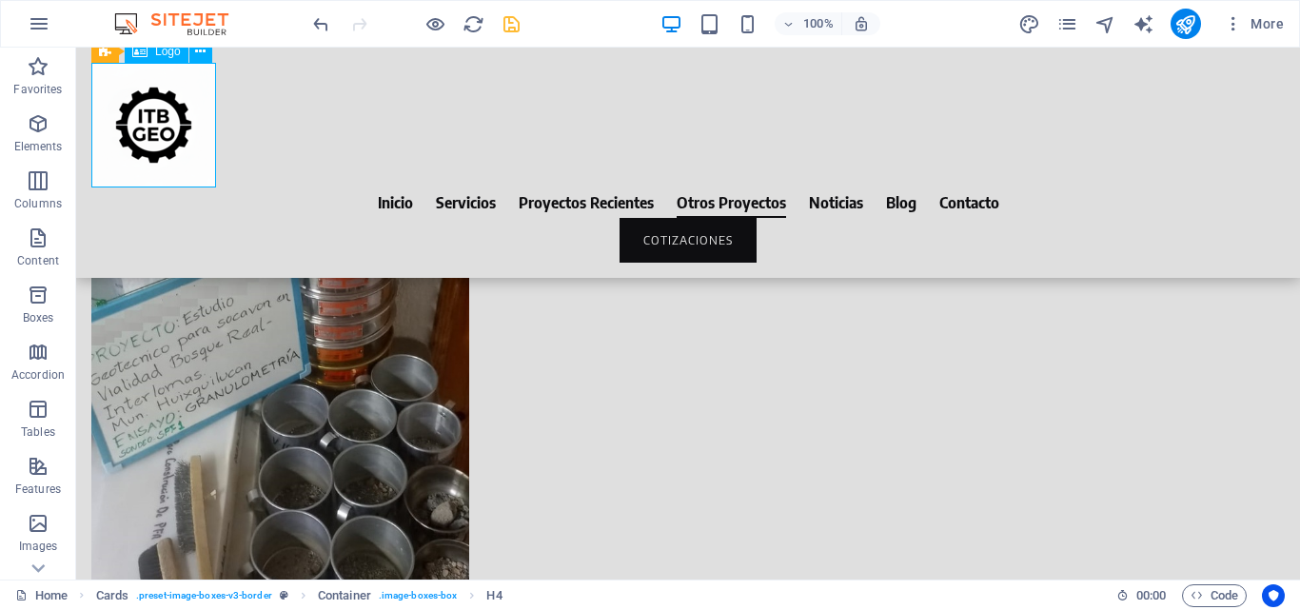
select select "px"
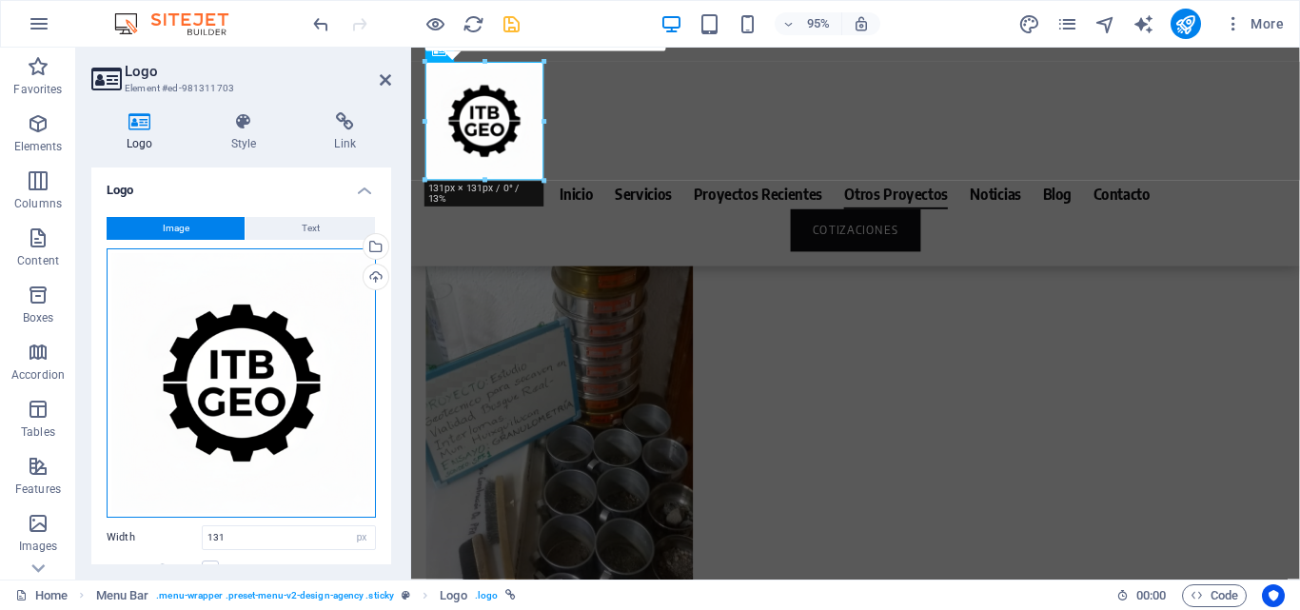
click at [256, 348] on div "Drag files here, click to choose files or select files from Files or our free s…" at bounding box center [241, 382] width 269 height 269
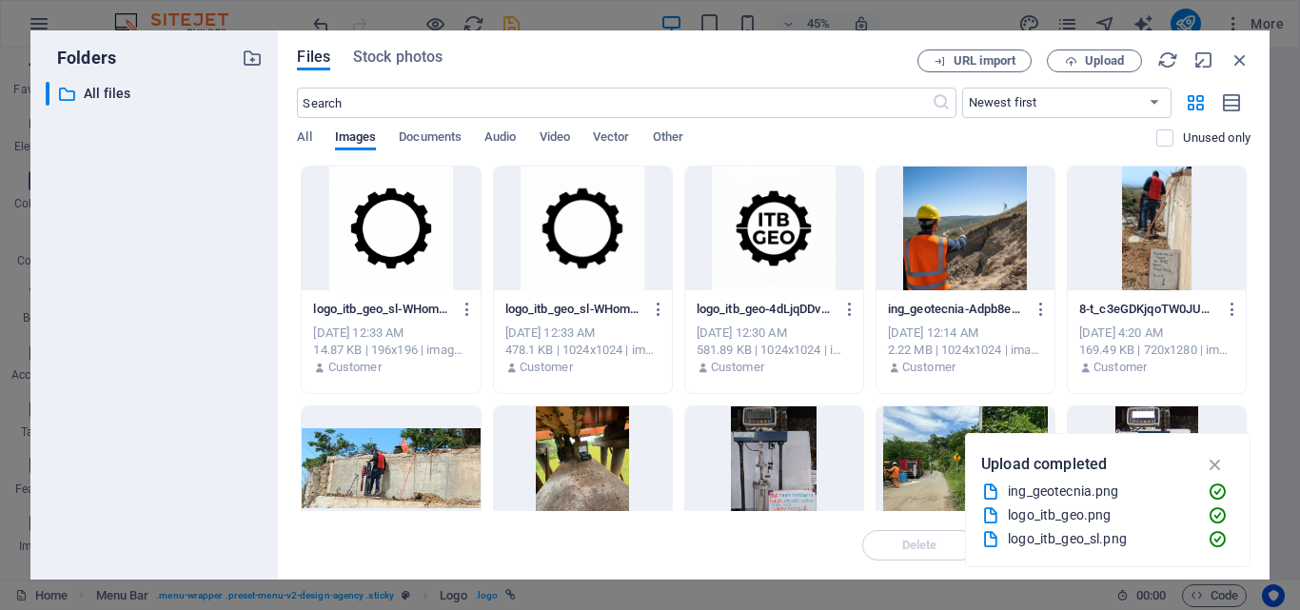
scroll to position [7249, 0]
click at [1246, 65] on icon "button" at bounding box center [1239, 59] width 21 height 21
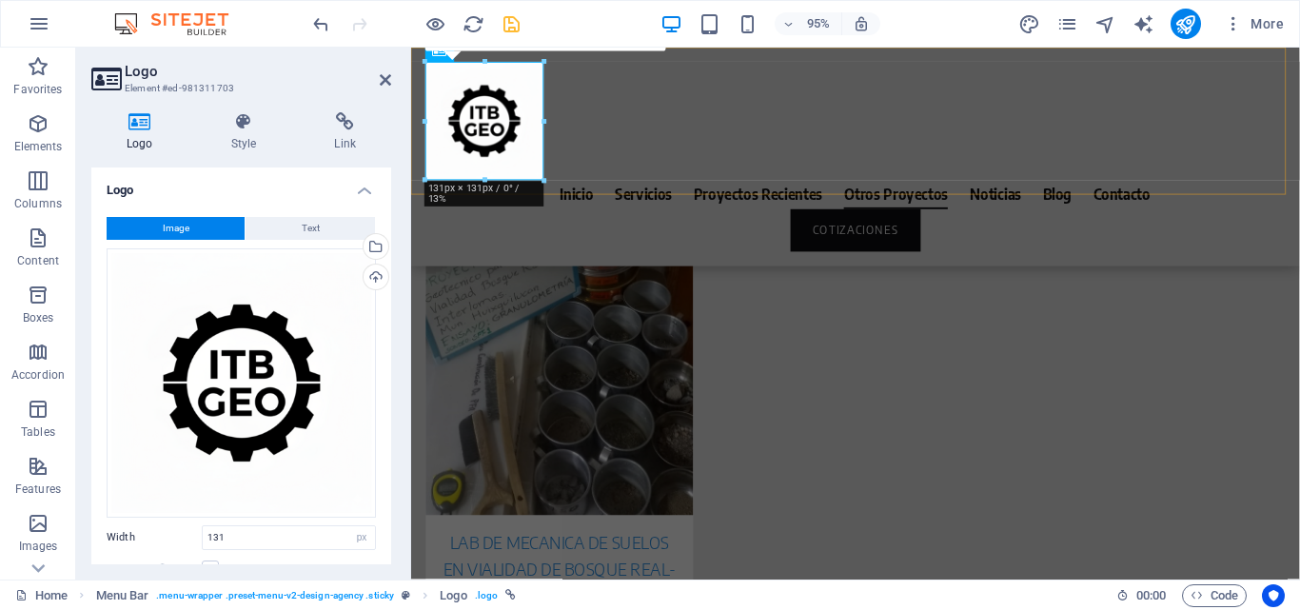
scroll to position [7119, 0]
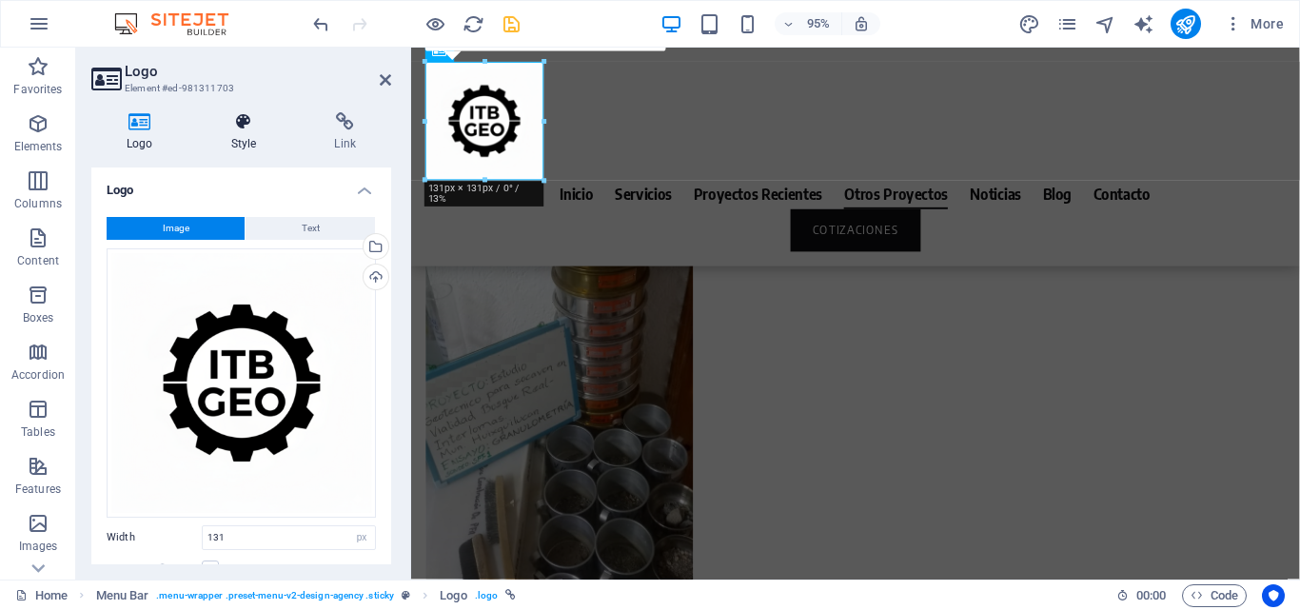
click at [238, 133] on h4 "Style" at bounding box center [248, 132] width 104 height 40
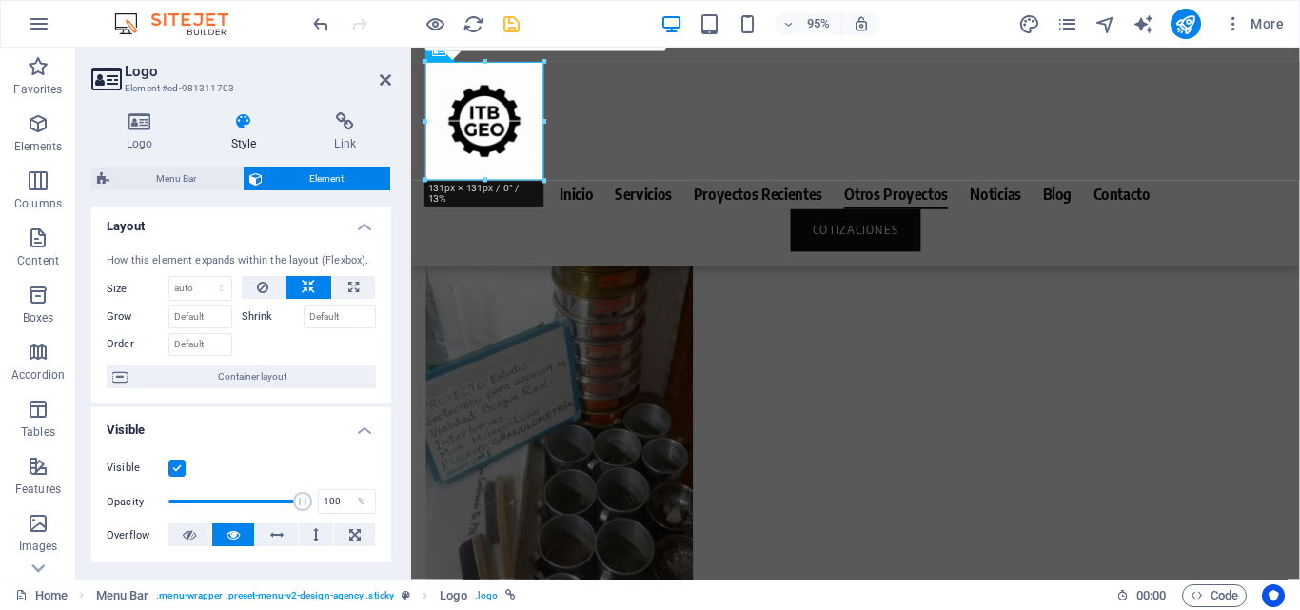
scroll to position [0, 0]
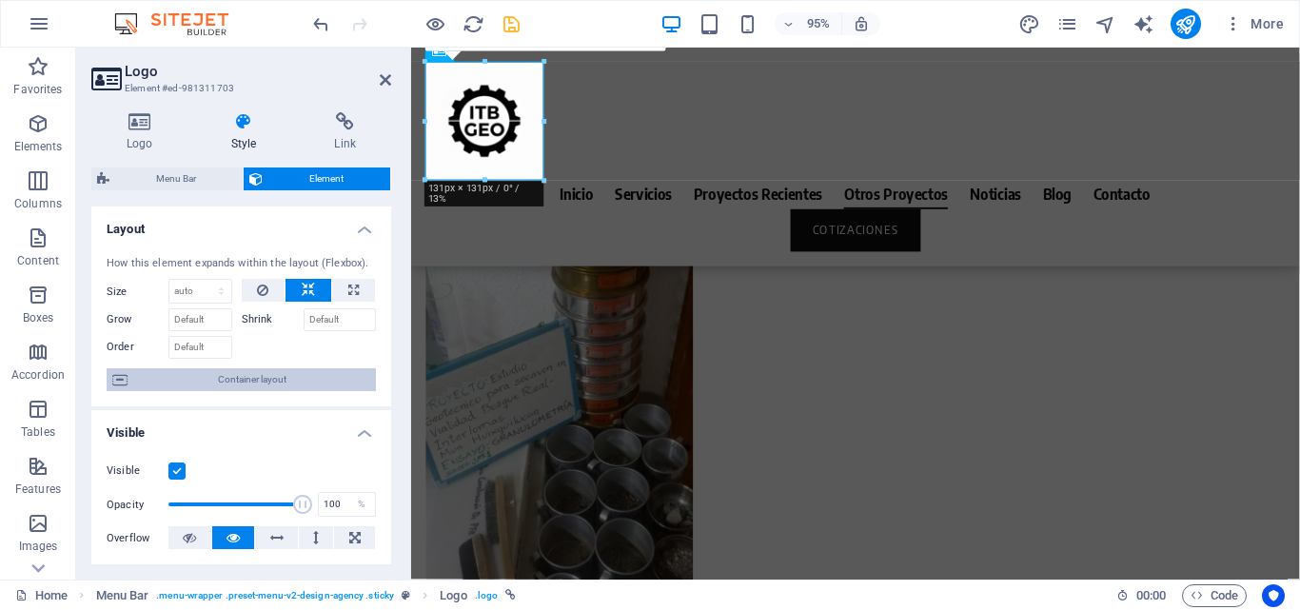
click at [289, 384] on span "Container layout" at bounding box center [251, 379] width 237 height 23
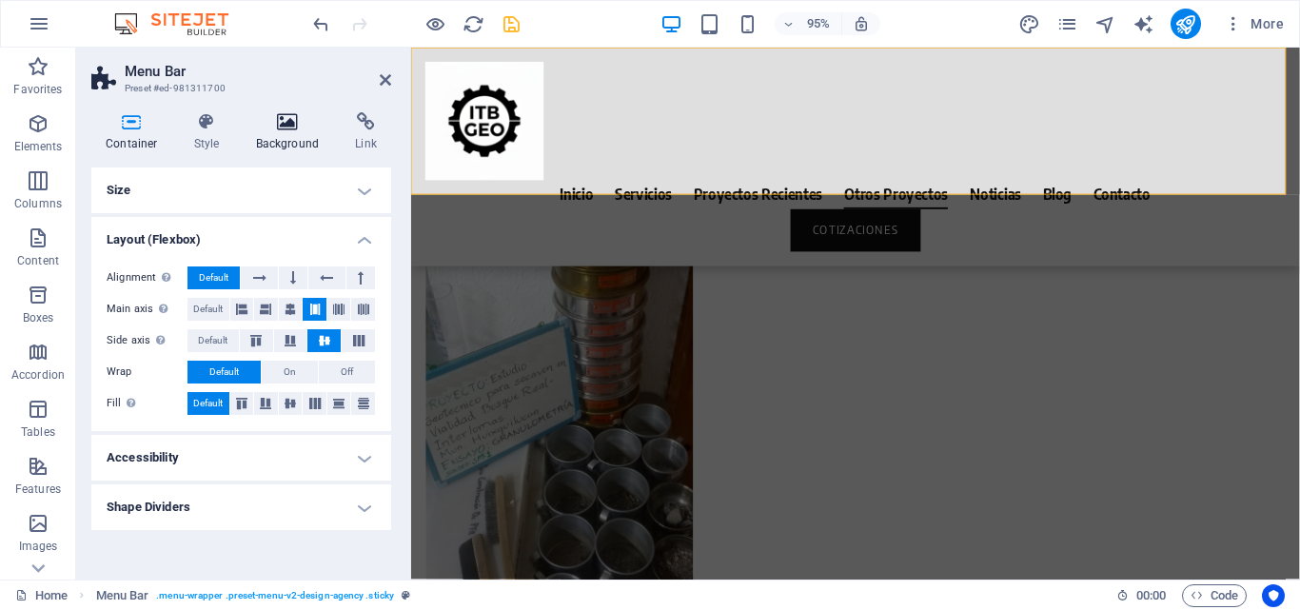
click at [295, 127] on icon at bounding box center [288, 121] width 92 height 19
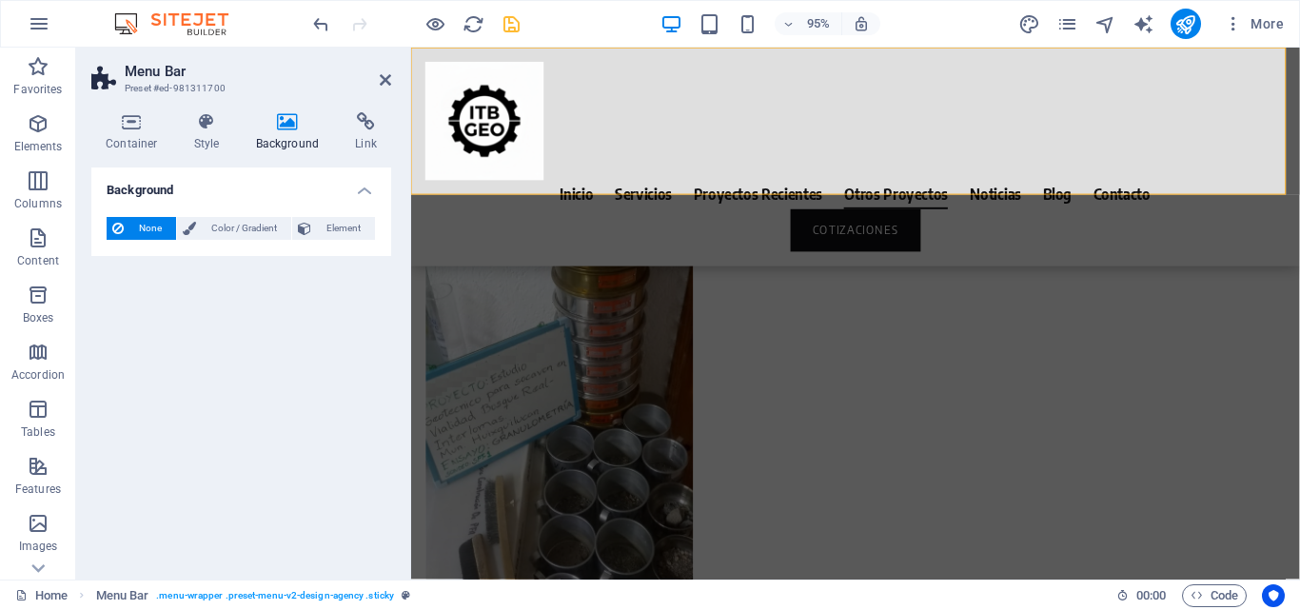
click at [155, 224] on span "None" at bounding box center [149, 228] width 41 height 23
drag, startPoint x: 383, startPoint y: 85, endPoint x: 308, endPoint y: 59, distance: 78.5
click at [383, 85] on icon at bounding box center [385, 79] width 11 height 15
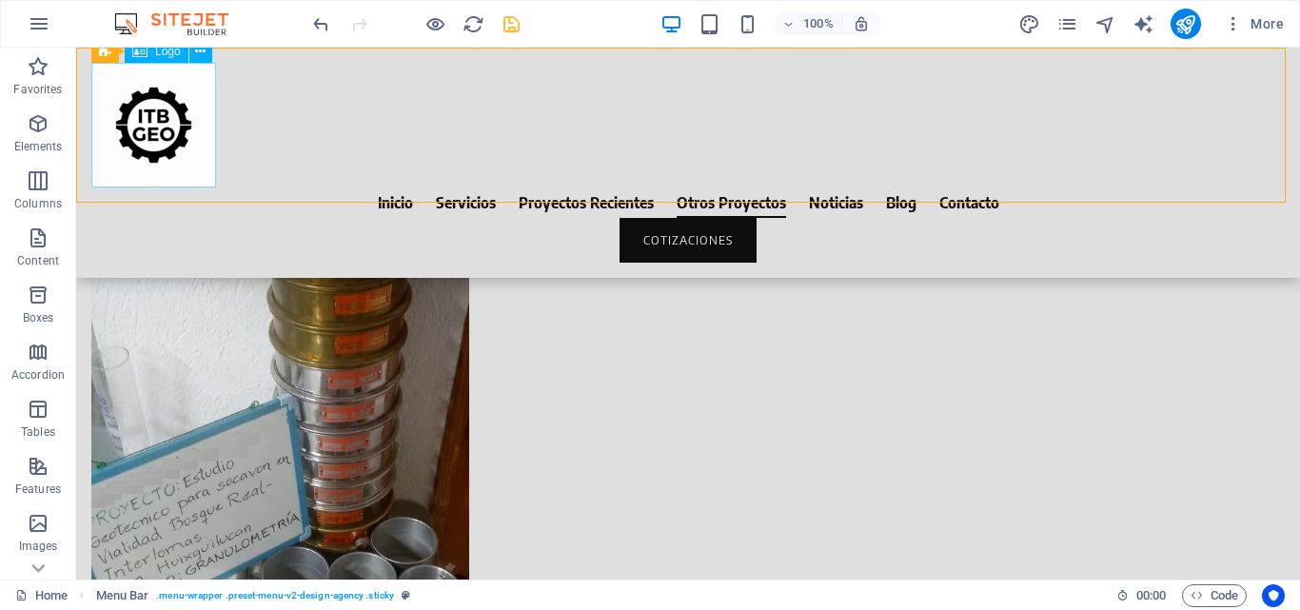
click at [178, 161] on div at bounding box center [687, 125] width 1193 height 125
click at [432, 179] on div "Inicio Servicios Proyectos Recientes Otros Proyectos Noticias Blog Contacto COT…" at bounding box center [688, 163] width 1224 height 230
click at [508, 29] on icon "save" at bounding box center [512, 24] width 22 height 22
checkbox input "false"
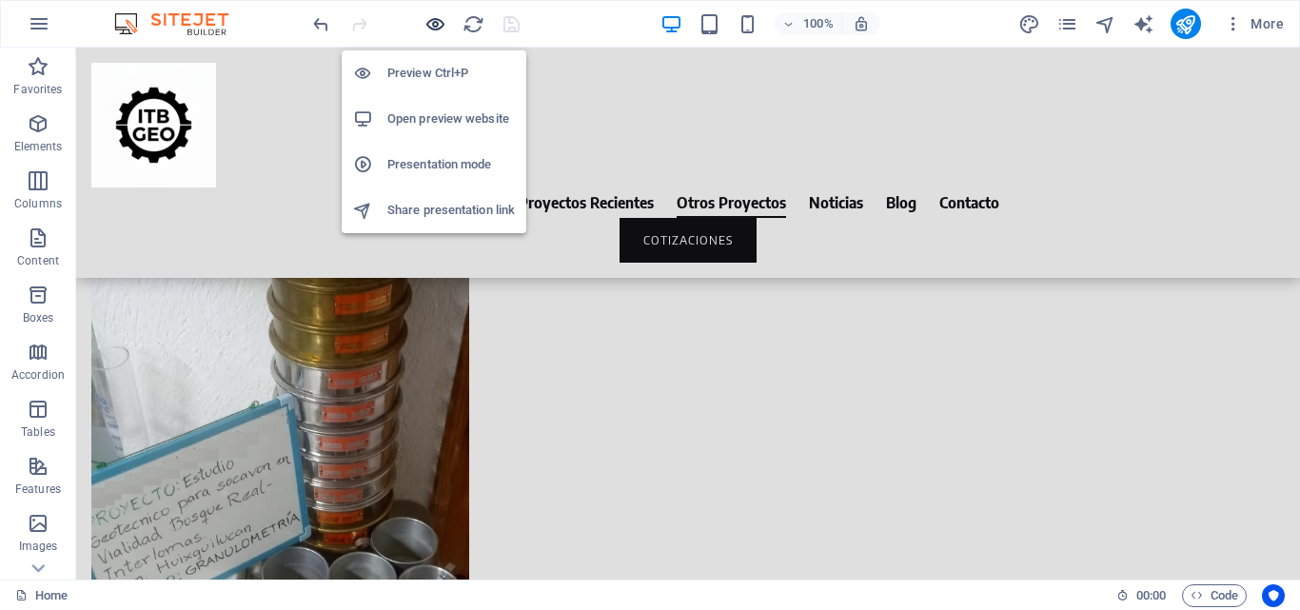
click at [429, 25] on icon "button" at bounding box center [435, 24] width 22 height 22
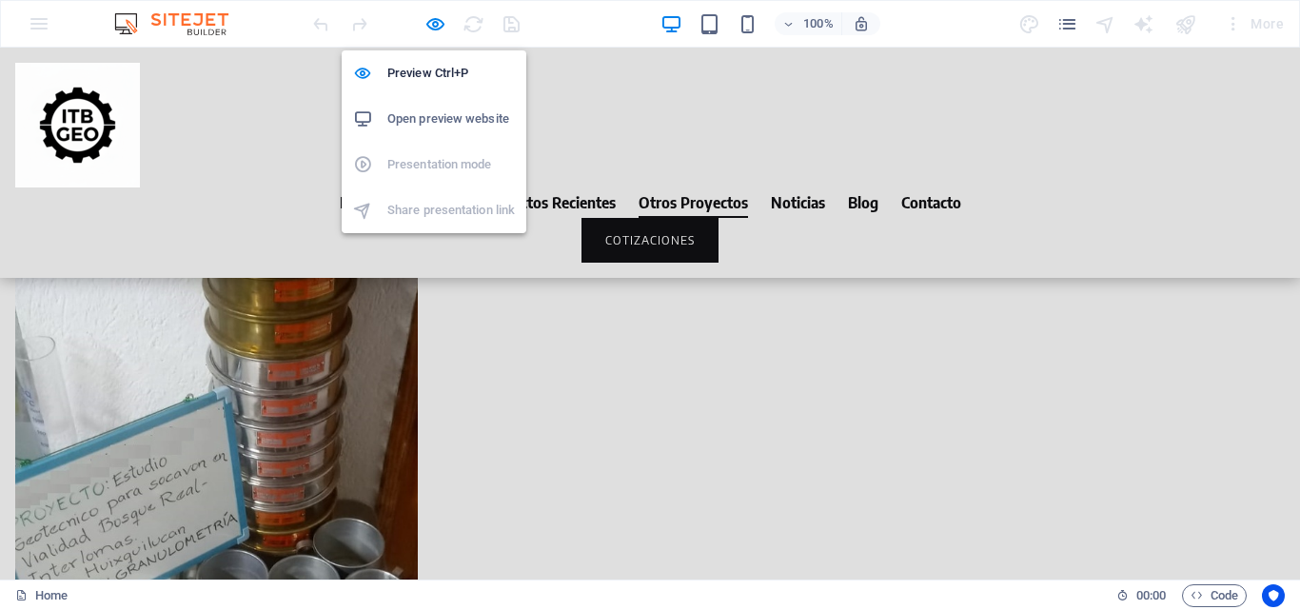
click at [442, 110] on h6 "Open preview website" at bounding box center [451, 119] width 128 height 23
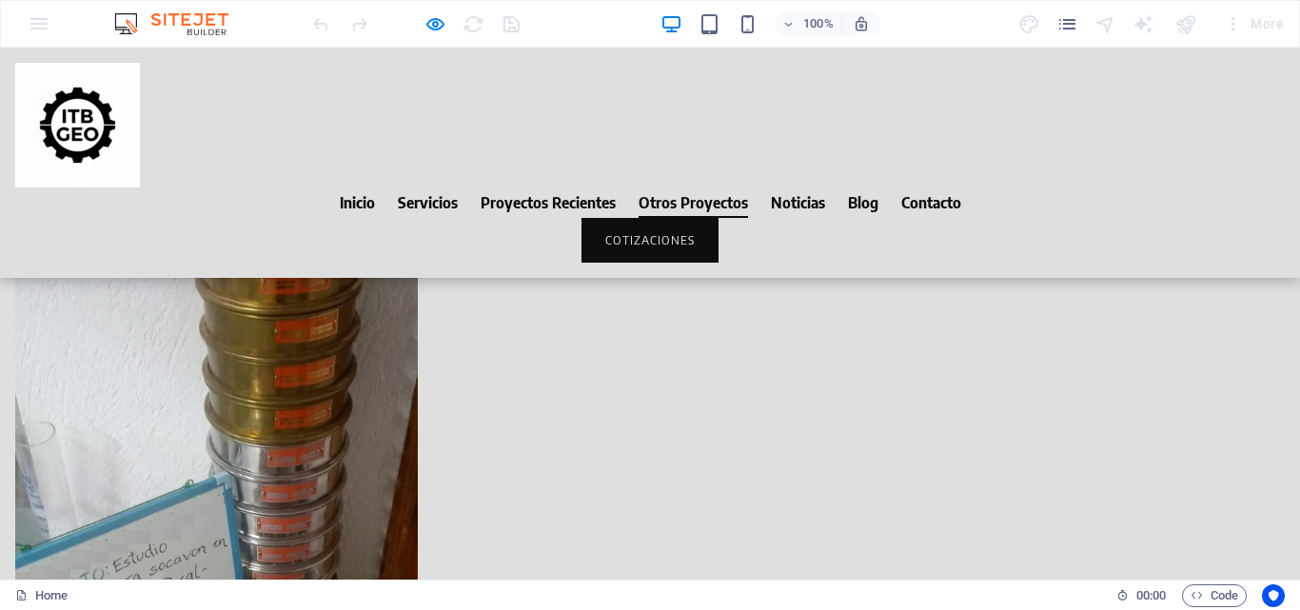
scroll to position [6811, 0]
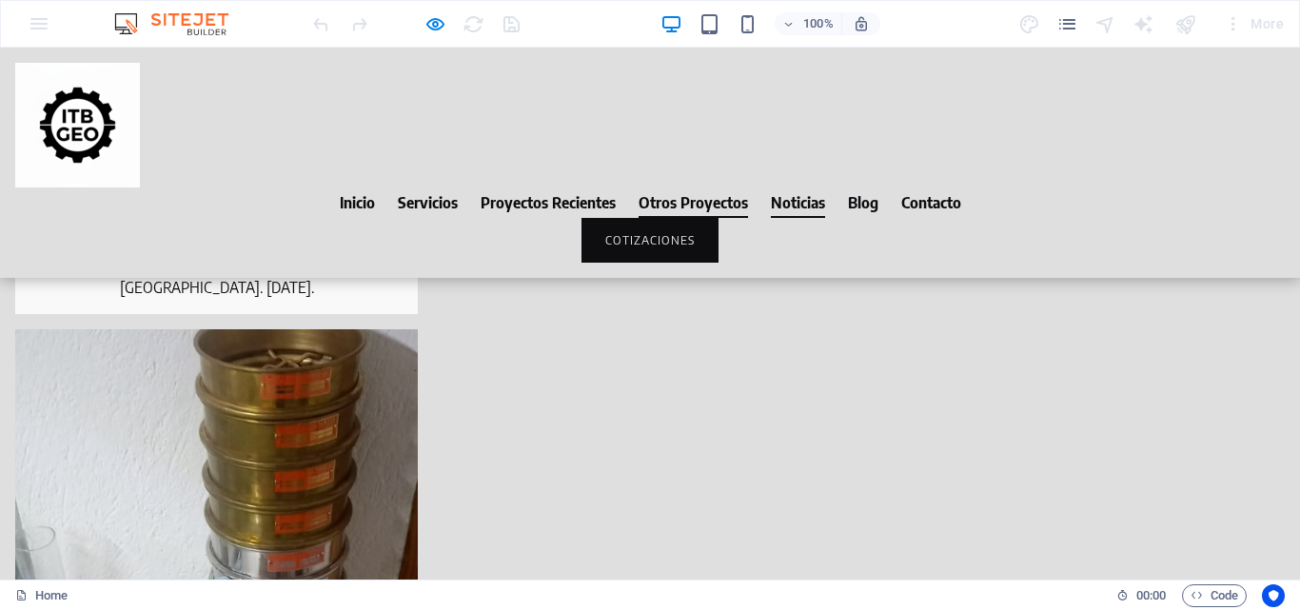
click at [788, 187] on link "Noticias" at bounding box center [798, 202] width 54 height 30
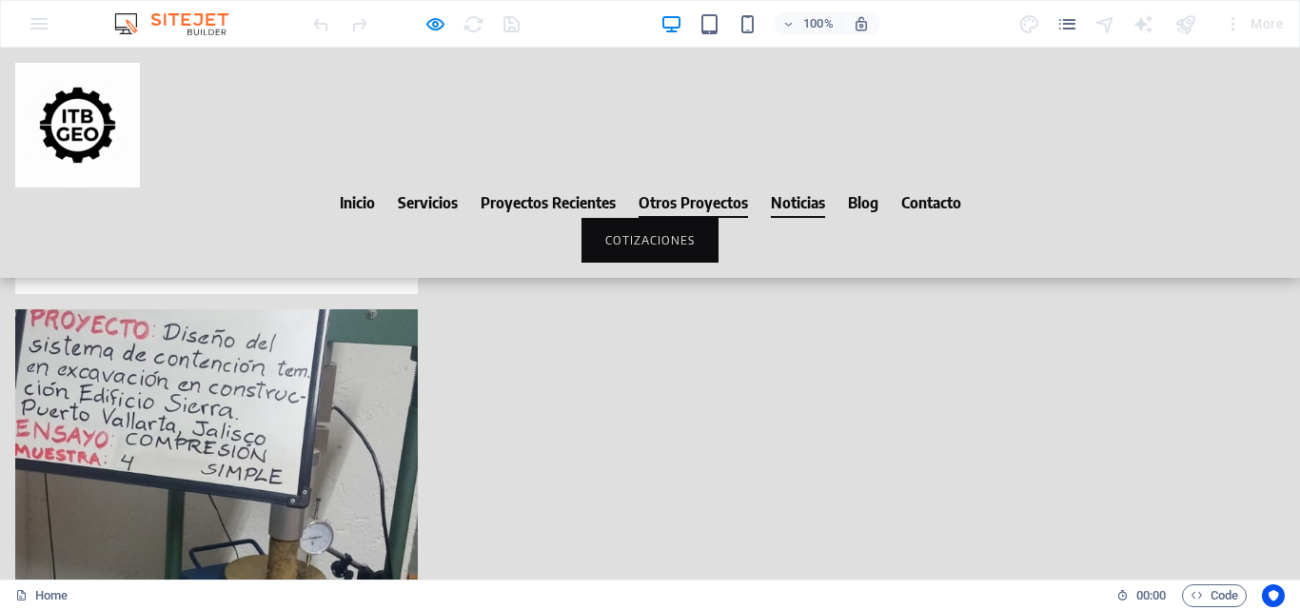
scroll to position [8446, 0]
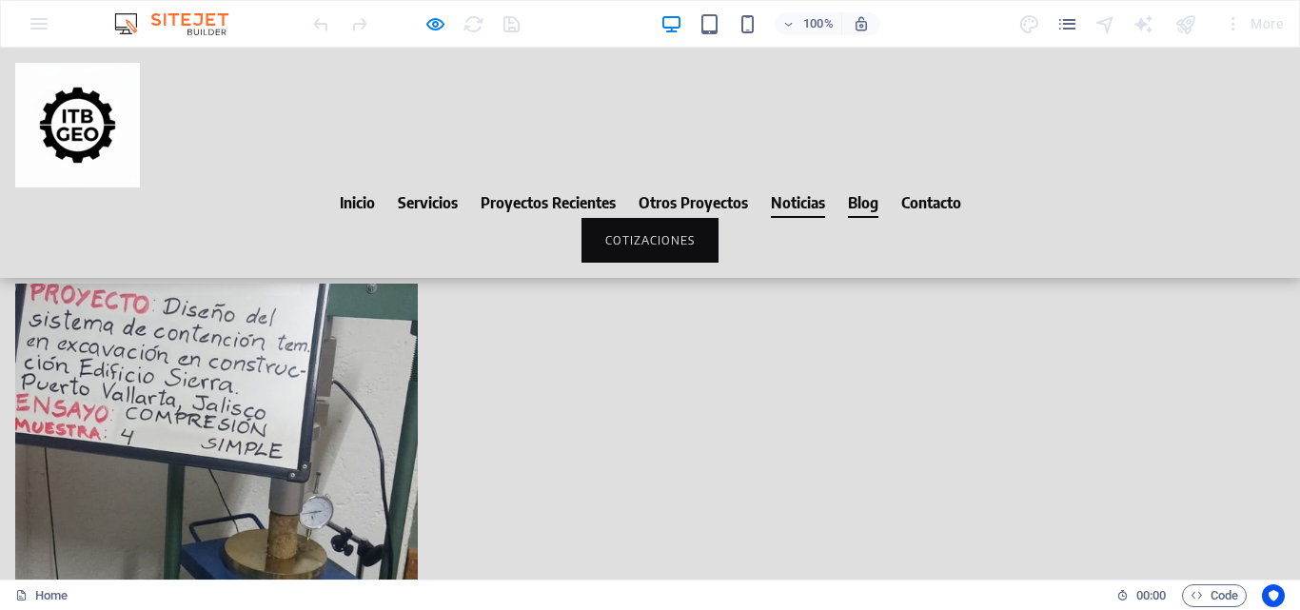
click at [865, 187] on link "Blog" at bounding box center [863, 202] width 30 height 30
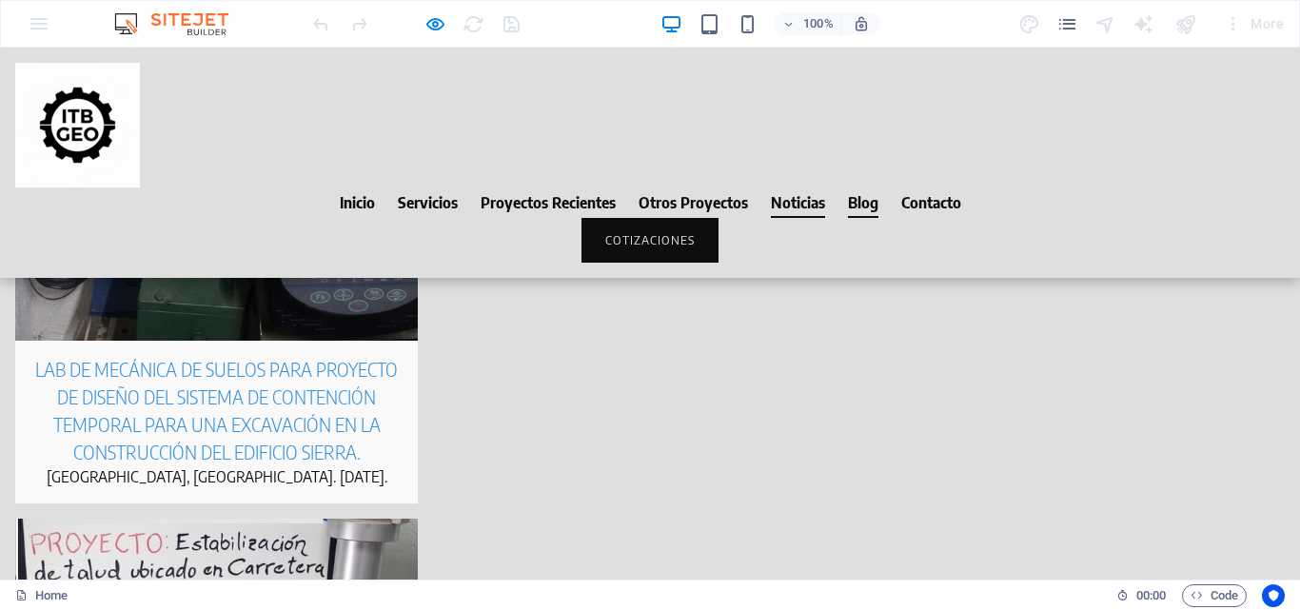
scroll to position [8880, 0]
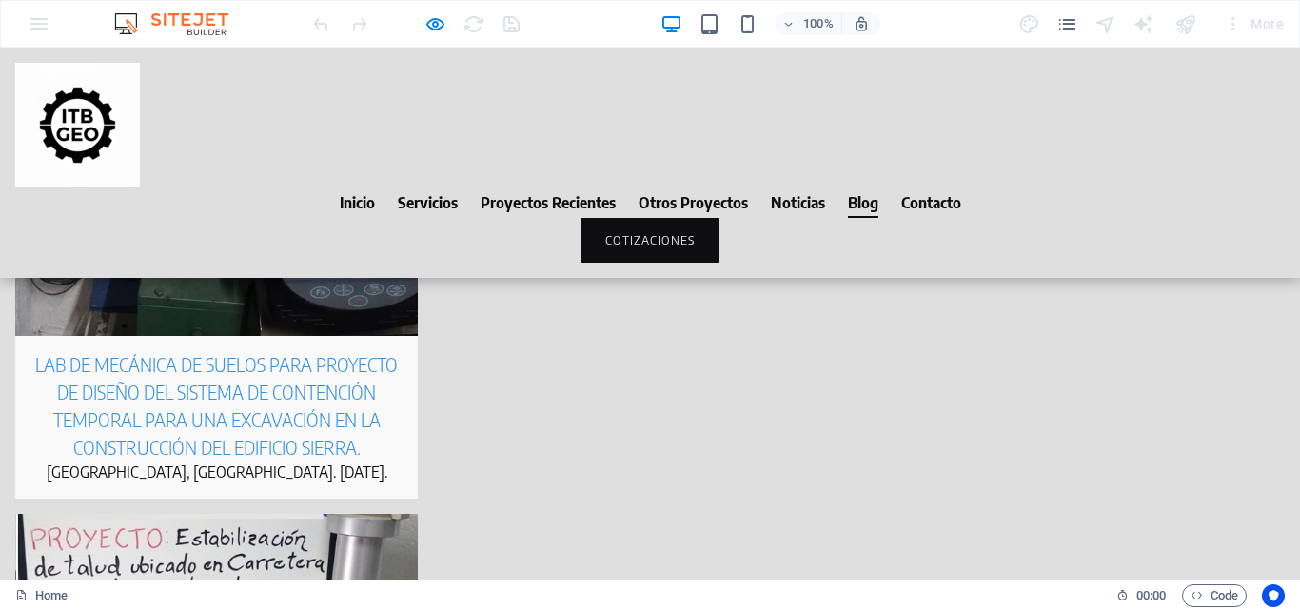
click at [919, 187] on link "Contacto" at bounding box center [931, 202] width 60 height 30
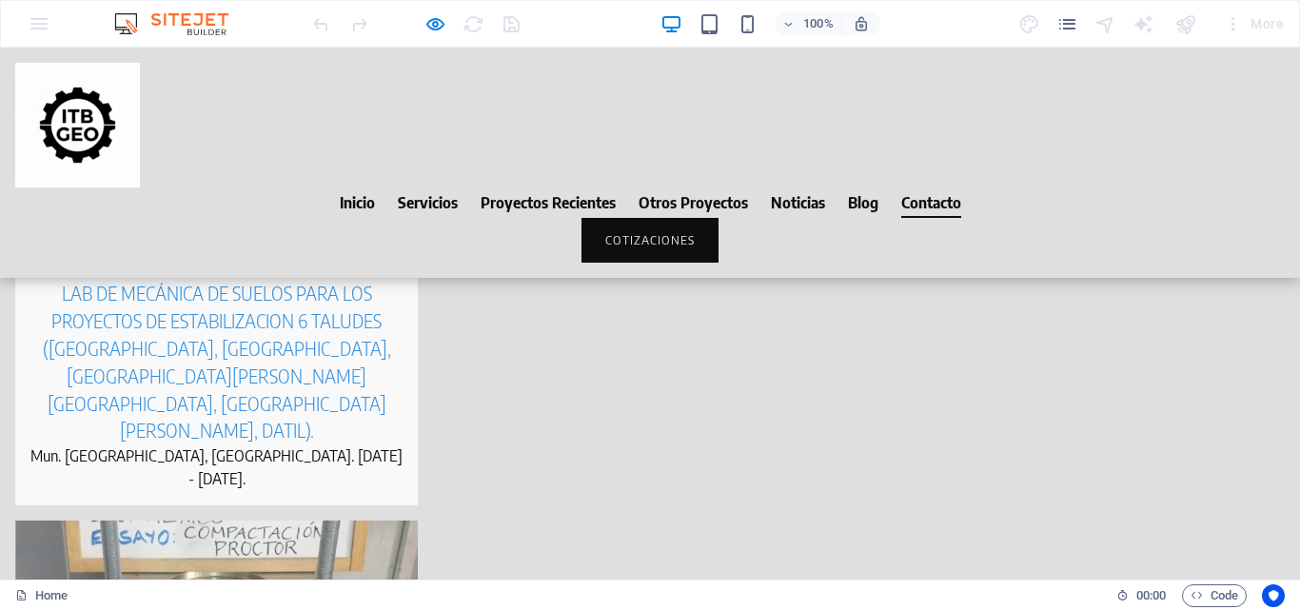
scroll to position [9329, 0]
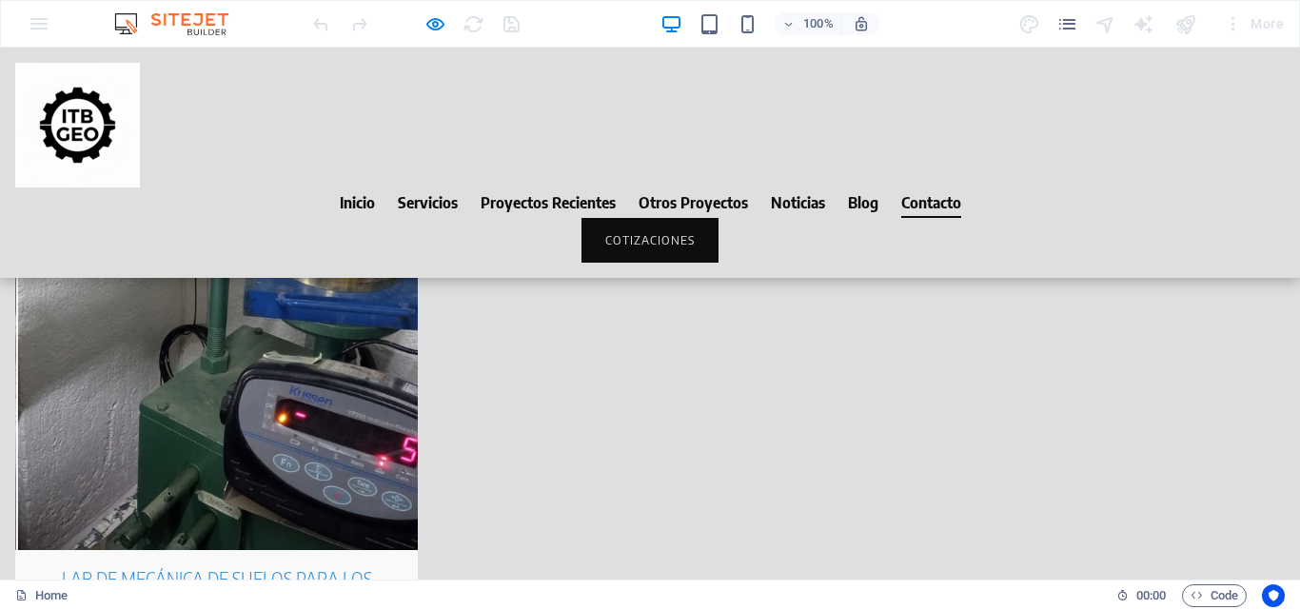
type input "Alcreq"
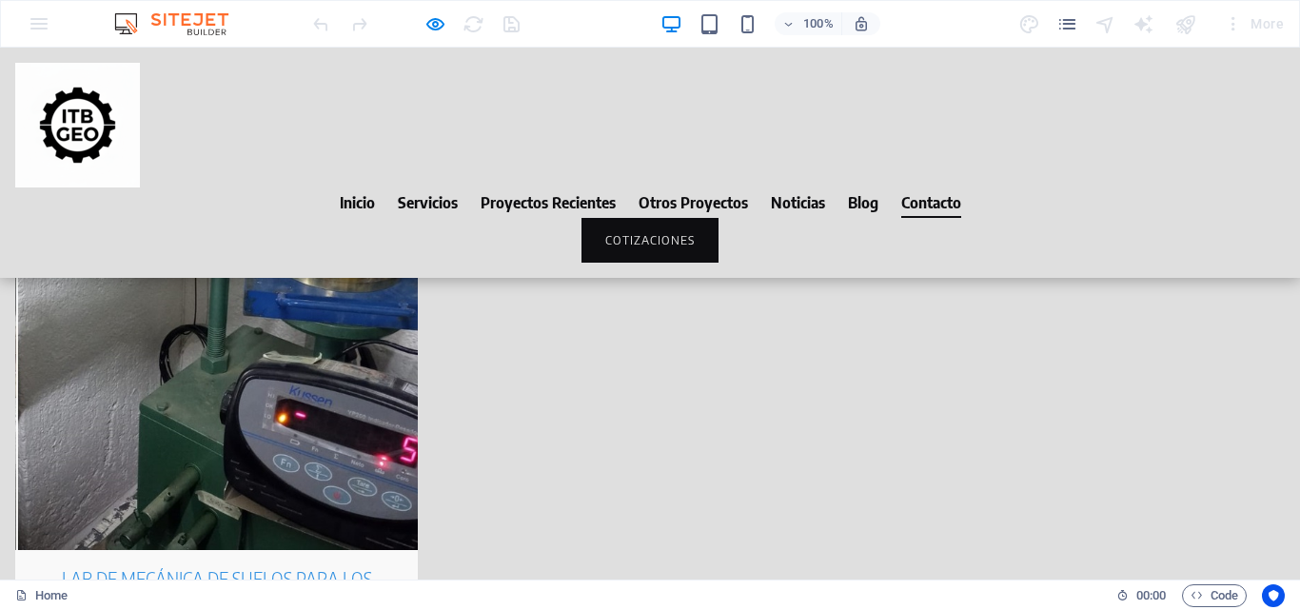
type input "[PERSON_NAME]"
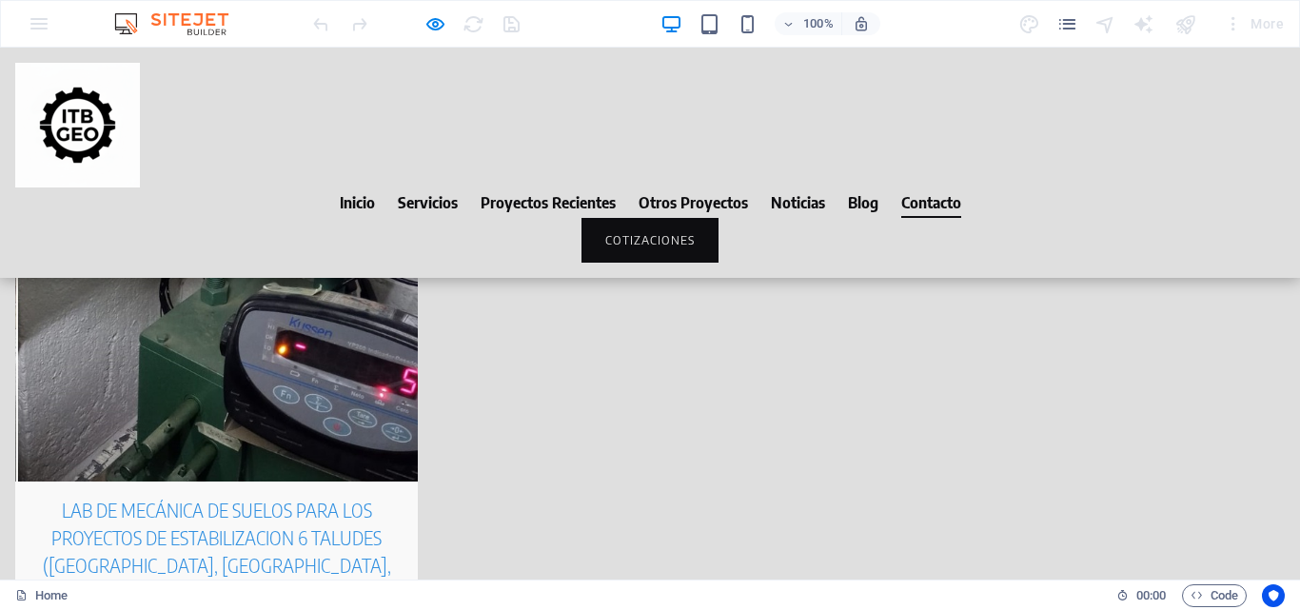
scroll to position [9424, 0]
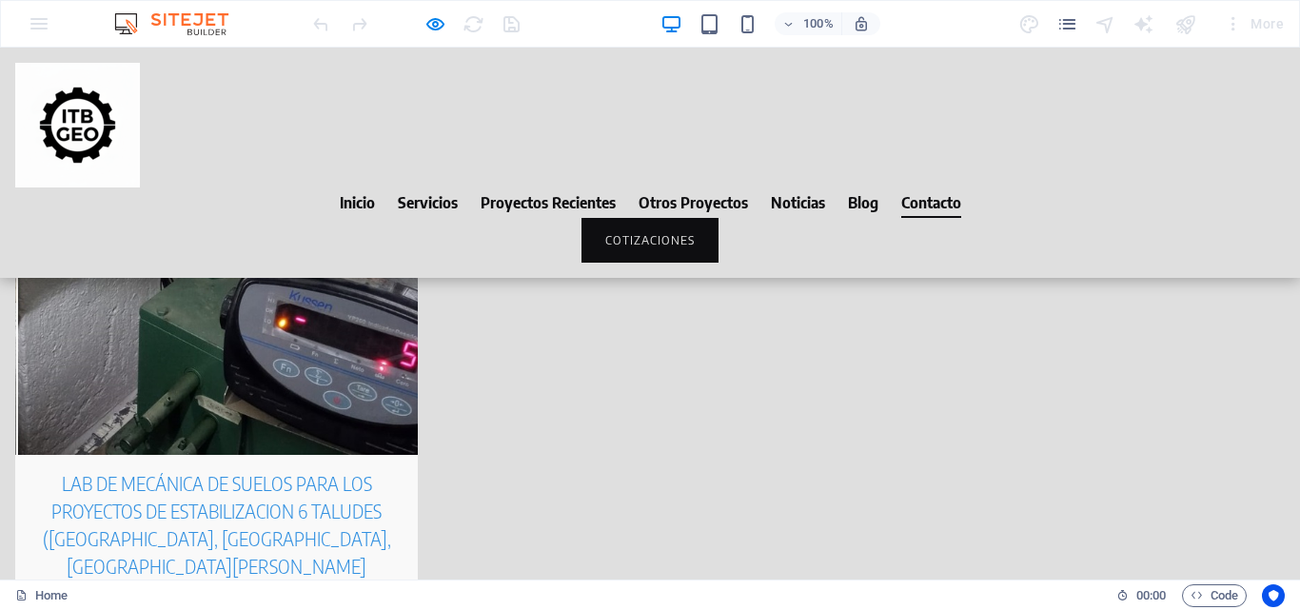
type input "5512345678"
type input "[EMAIL_ADDRESS][DOMAIN_NAME]"
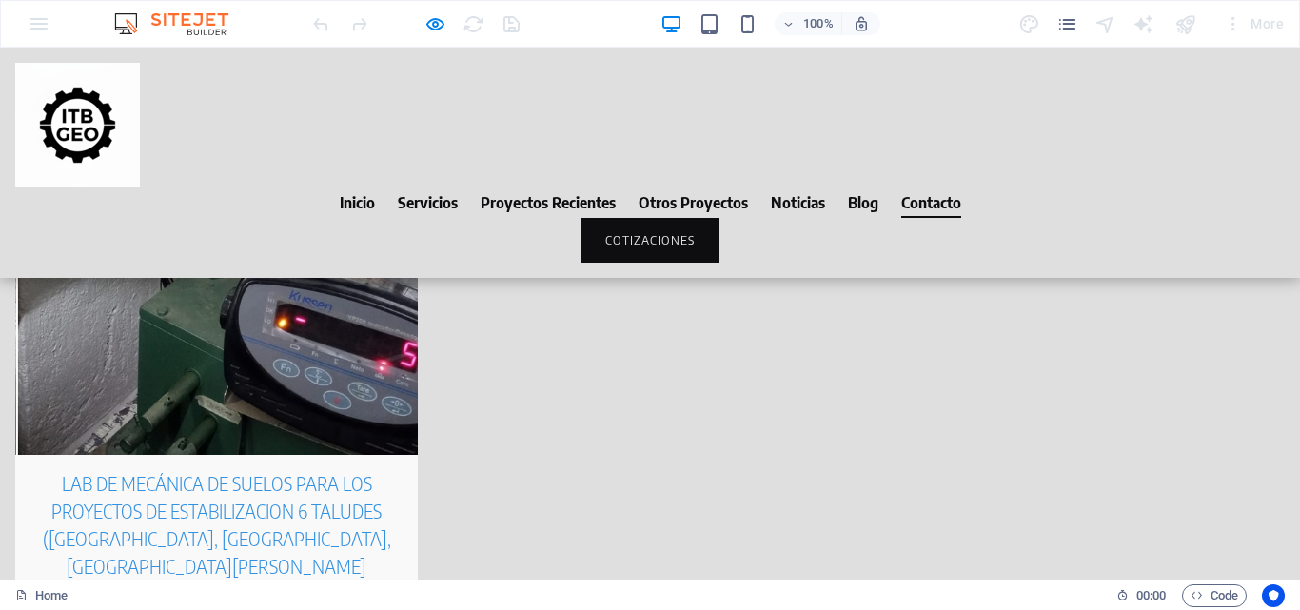
scroll to position [9520, 0]
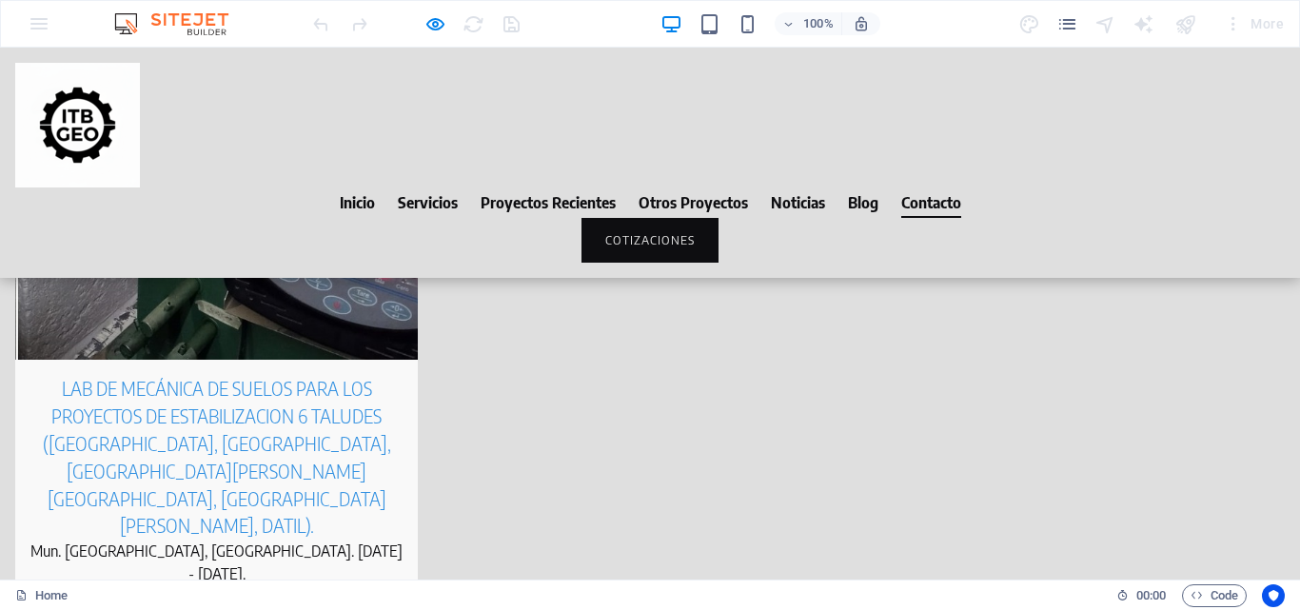
type textarea "Cita para visita"
checkbox input "false"
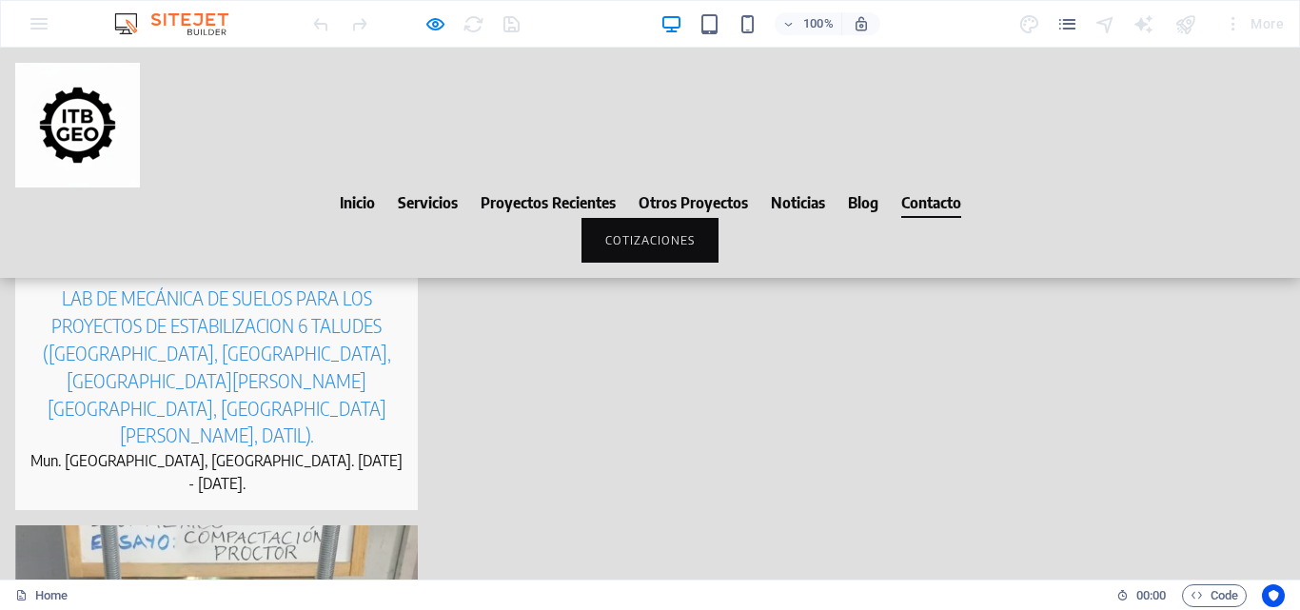
scroll to position [9615, 0]
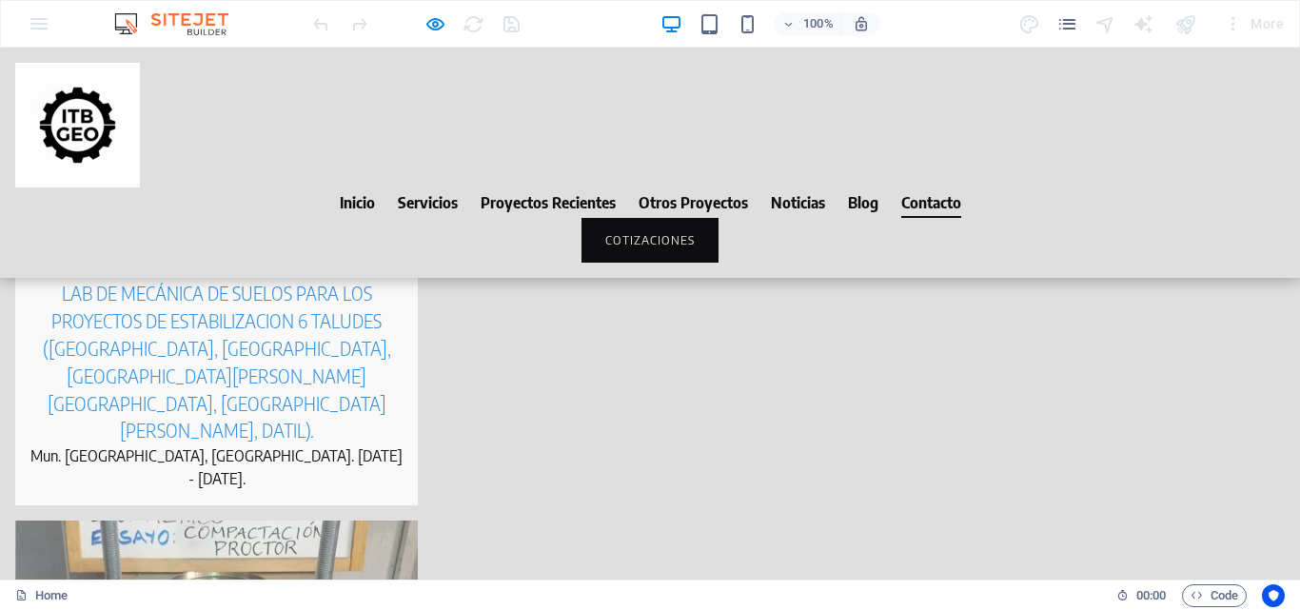
type input "9x3aDF"
checkbox input "true"
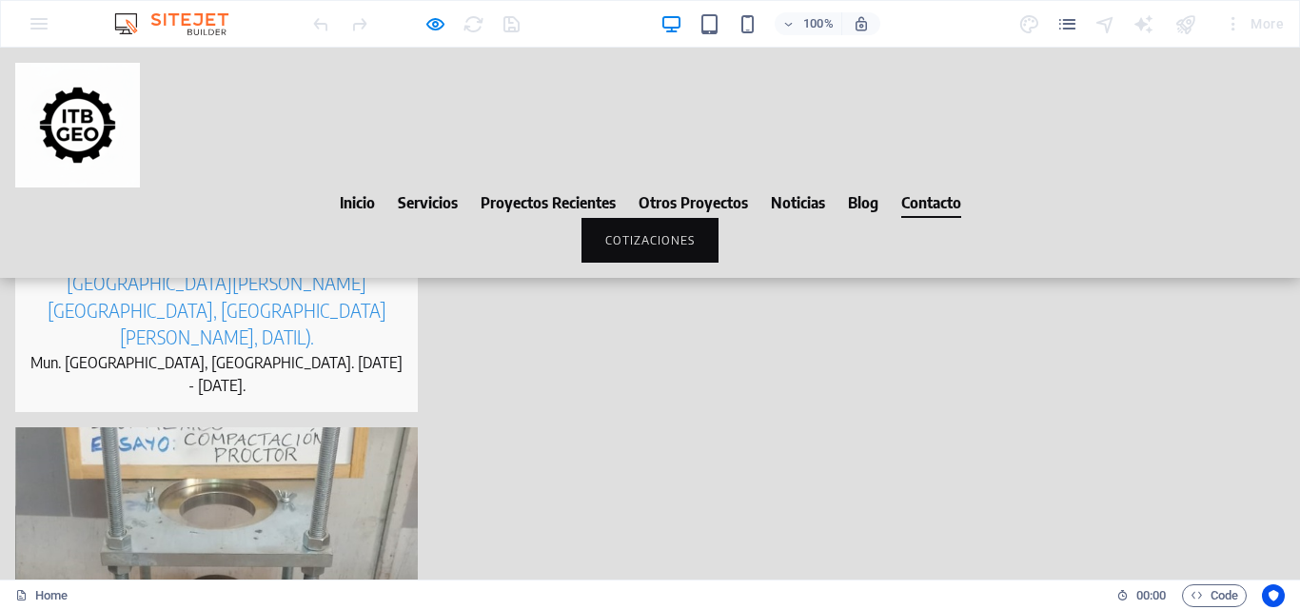
scroll to position [9710, 0]
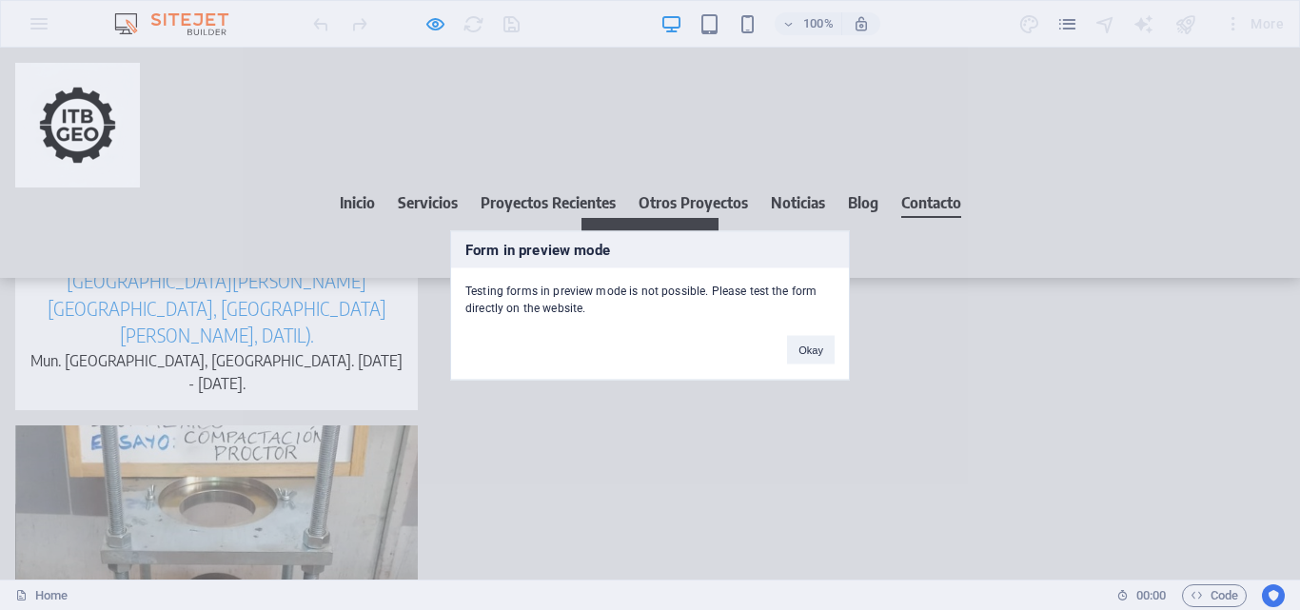
drag, startPoint x: 663, startPoint y: 289, endPoint x: 702, endPoint y: 289, distance: 39.0
click at [702, 289] on div "Testing forms in preview mode is not possible. Please test the form directly on…" at bounding box center [650, 291] width 398 height 49
drag, startPoint x: 484, startPoint y: 312, endPoint x: 580, endPoint y: 310, distance: 96.1
click at [580, 310] on div "Testing forms in preview mode is not possible. Please test the form directly on…" at bounding box center [650, 291] width 398 height 49
click at [564, 309] on div "Testing forms in preview mode is not possible. Please test the form directly on…" at bounding box center [650, 291] width 398 height 49
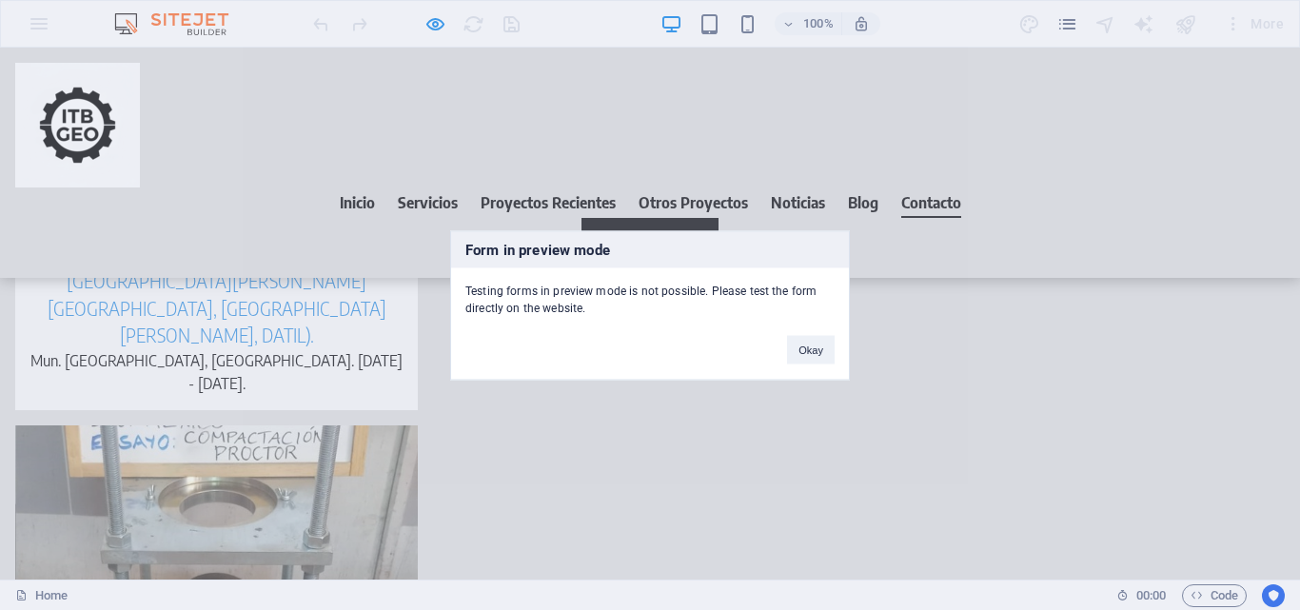
drag, startPoint x: 543, startPoint y: 289, endPoint x: 796, endPoint y: 292, distance: 252.2
click at [795, 292] on div "Testing forms in preview mode is not possible. Please test the form directly on…" at bounding box center [650, 291] width 398 height 49
click at [658, 295] on div "Testing forms in preview mode is not possible. Please test the form directly on…" at bounding box center [650, 291] width 398 height 49
click at [556, 305] on div "Testing forms in preview mode is not possible. Please test the form directly on…" at bounding box center [650, 291] width 398 height 49
click at [797, 346] on button "Okay" at bounding box center [811, 349] width 48 height 29
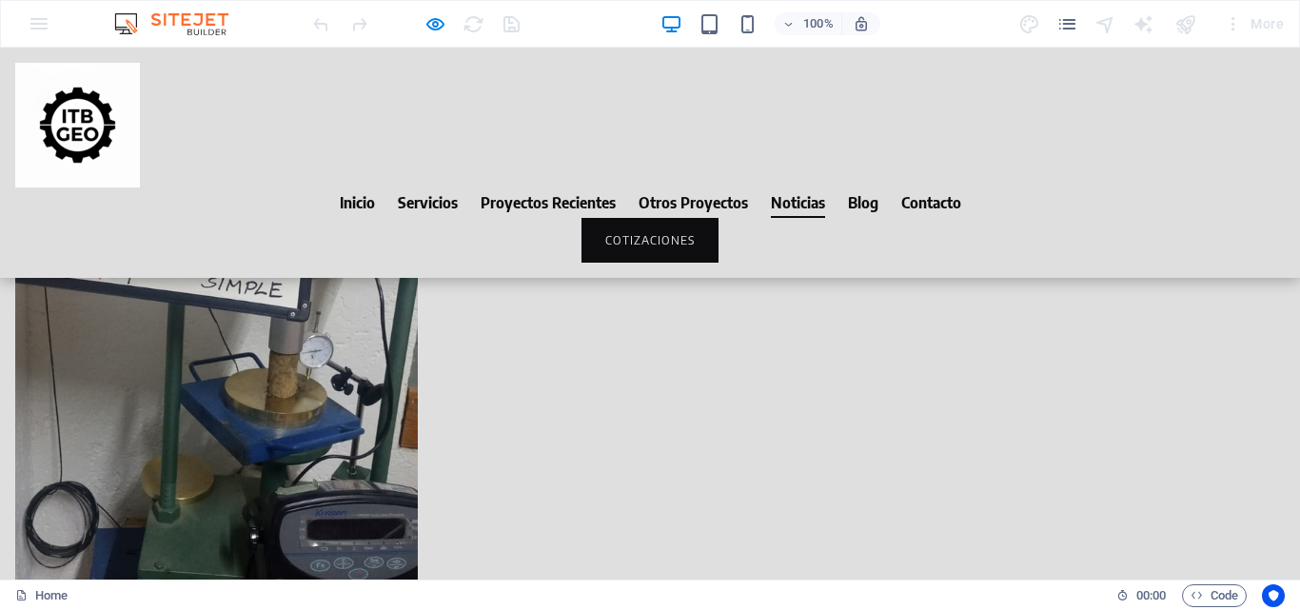
scroll to position [8604, 0]
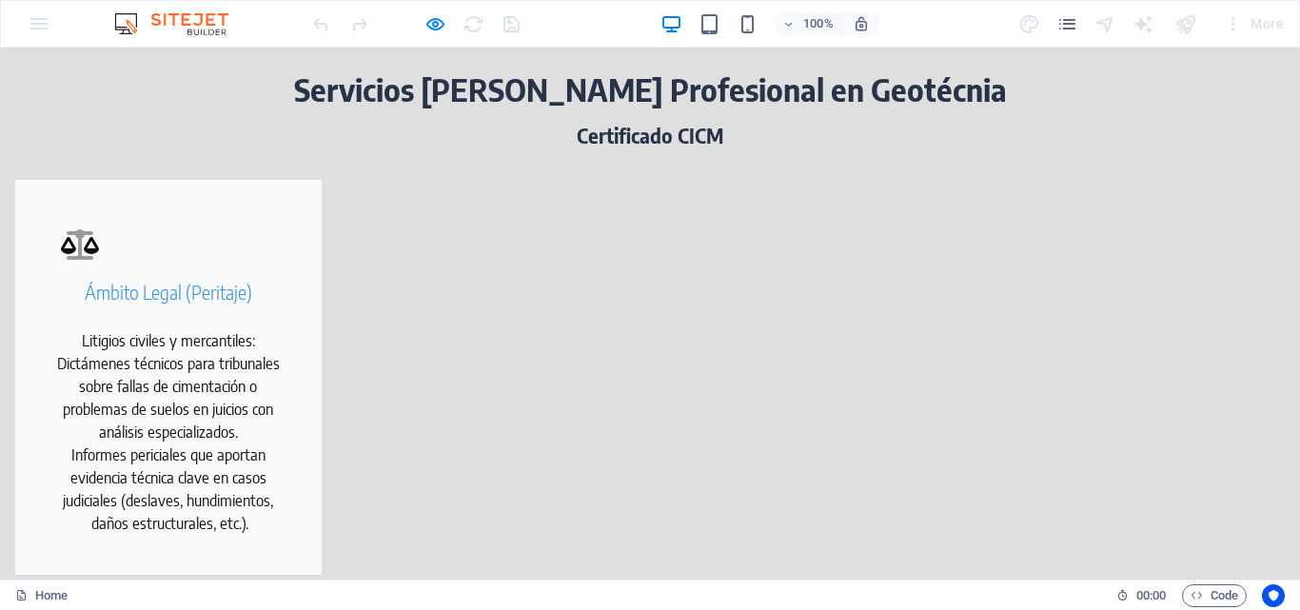
scroll to position [0, 0]
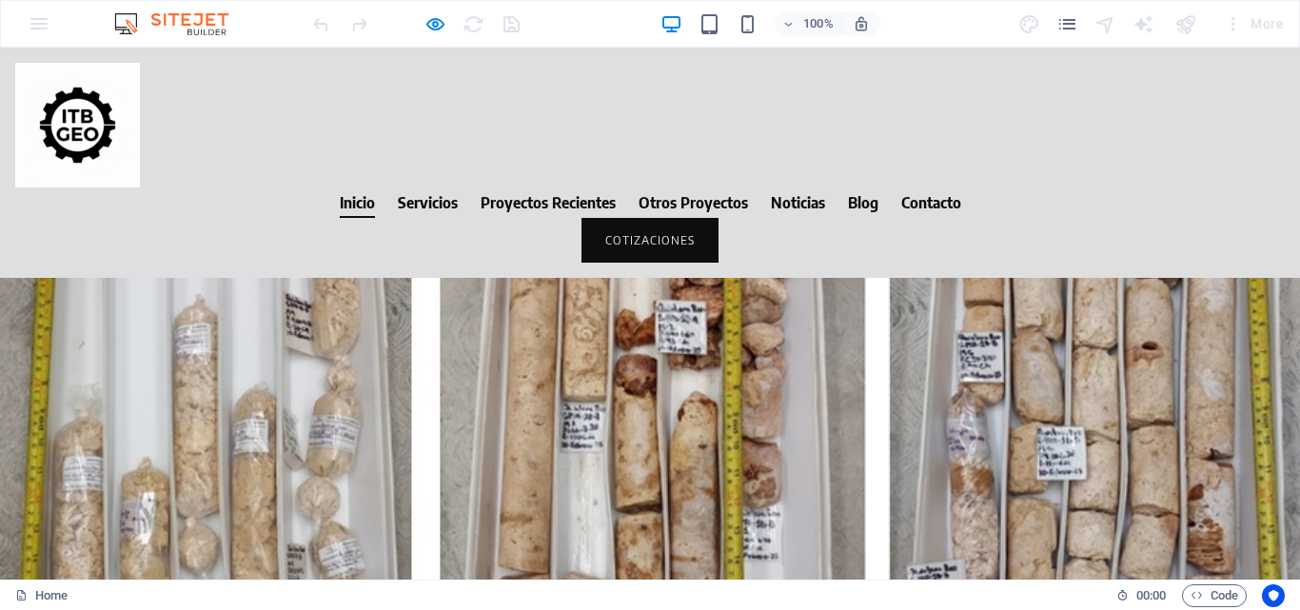
click at [140, 94] on header "Inicio Servicios Proyectos Recientes Otros Proyectos Noticias Blog Contacto COT…" at bounding box center [650, 163] width 1300 height 230
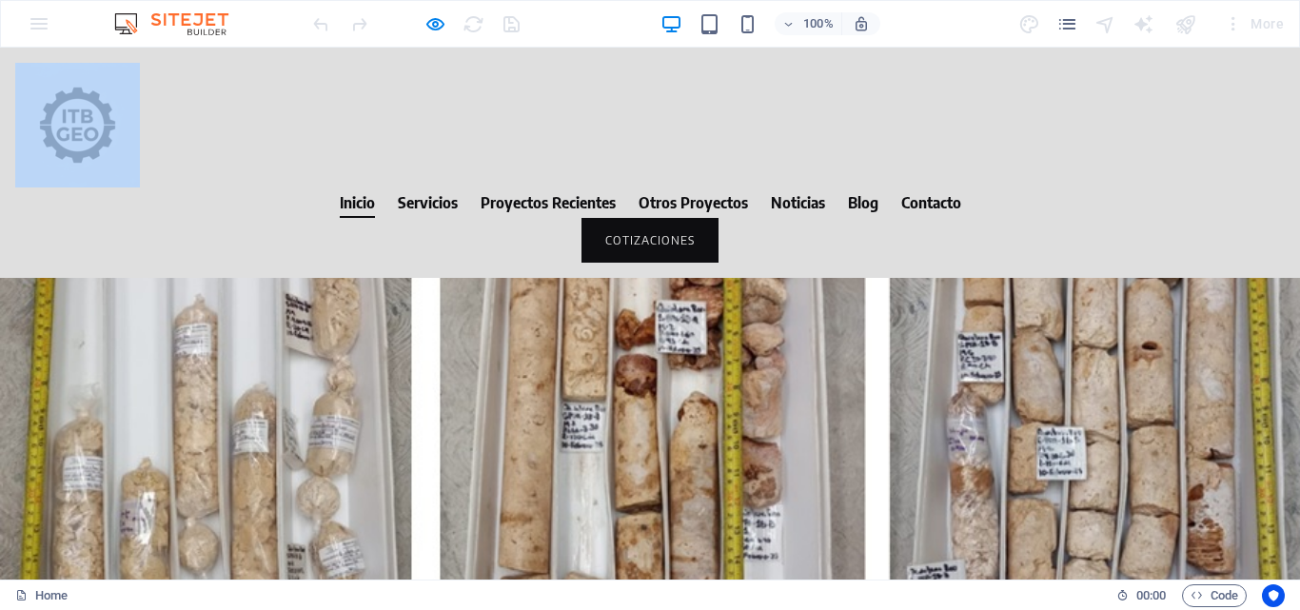
click at [140, 94] on header "Inicio Servicios Proyectos Recientes Otros Proyectos Noticias Blog Contacto COT…" at bounding box center [650, 163] width 1300 height 230
click at [123, 90] on img at bounding box center [77, 125] width 125 height 125
click at [304, 90] on header "Inicio Servicios Proyectos Recientes Otros Proyectos Noticias Blog Contacto COT…" at bounding box center [650, 163] width 1300 height 230
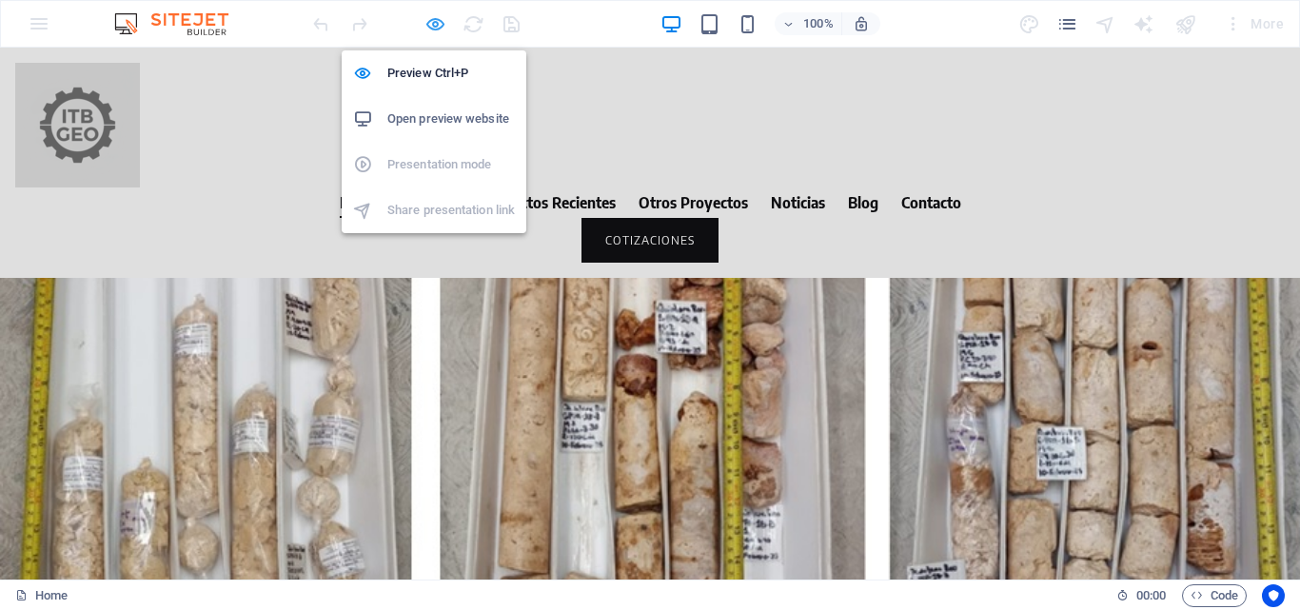
click at [427, 24] on icon "button" at bounding box center [435, 24] width 22 height 22
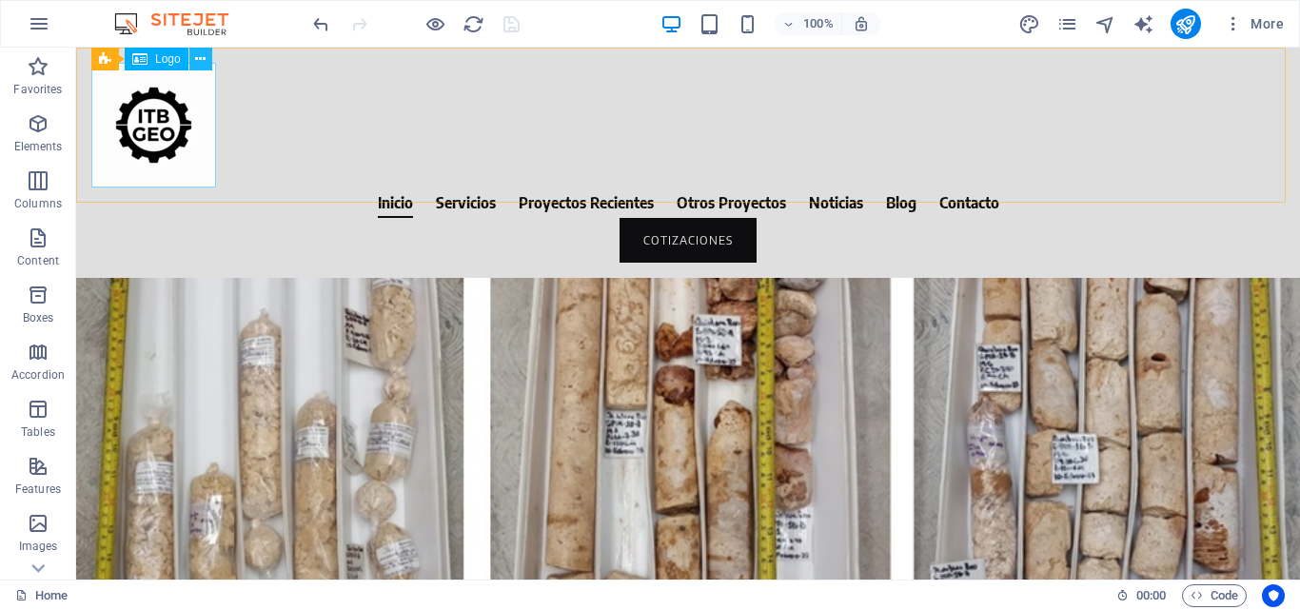
click at [194, 58] on button at bounding box center [200, 59] width 23 height 23
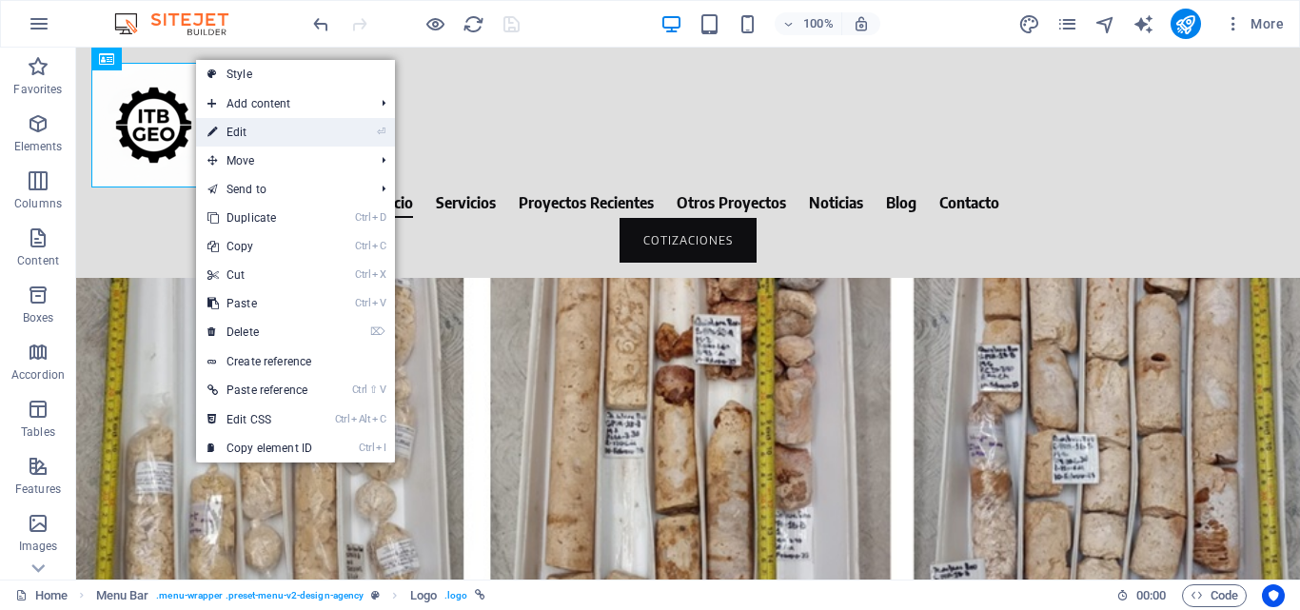
click at [230, 125] on link "⏎ Edit" at bounding box center [260, 132] width 128 height 29
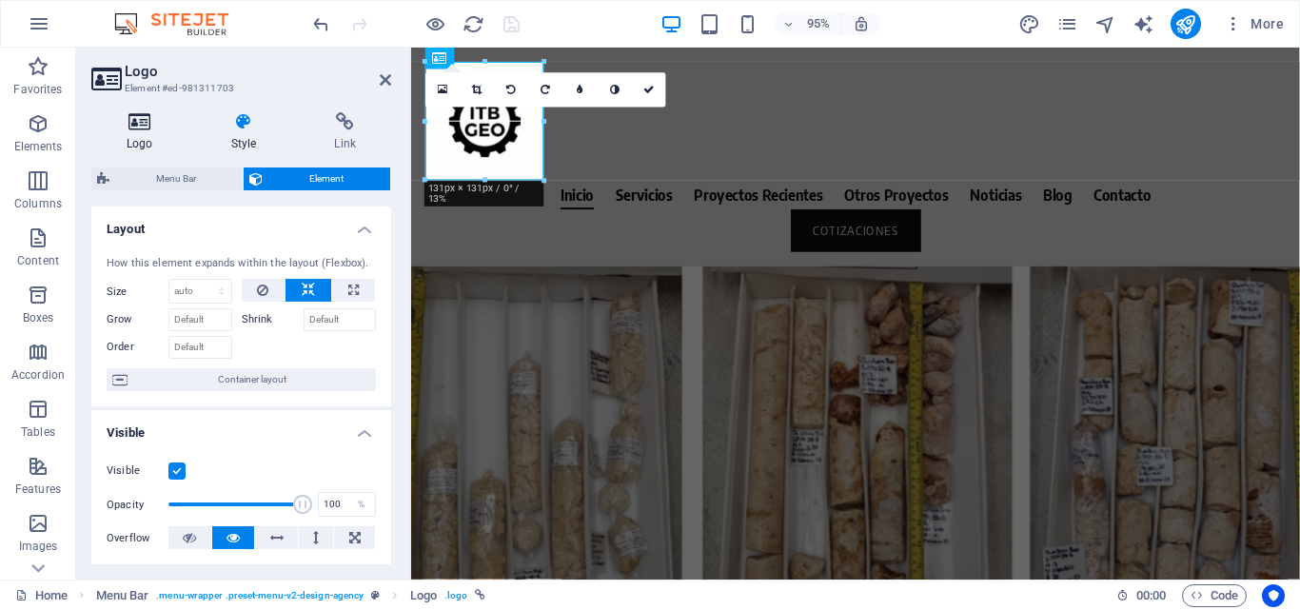
click at [140, 135] on h4 "Logo" at bounding box center [143, 132] width 105 height 40
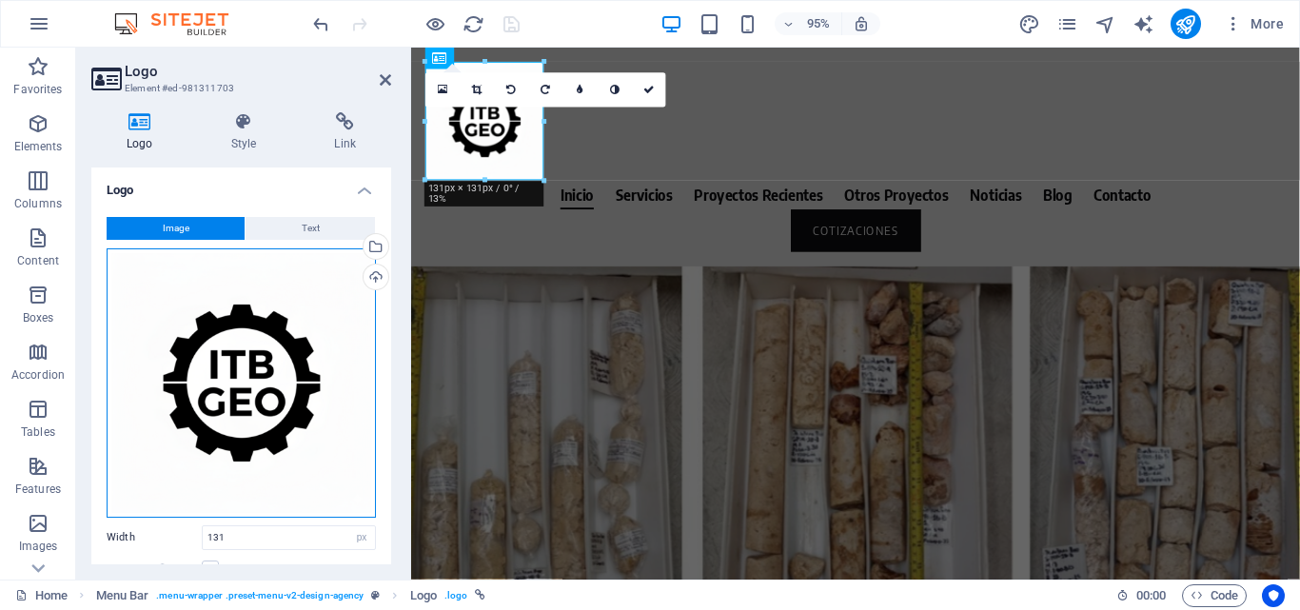
click at [336, 343] on div "Drag files here, click to choose files or select files from Files or our free s…" at bounding box center [241, 382] width 269 height 269
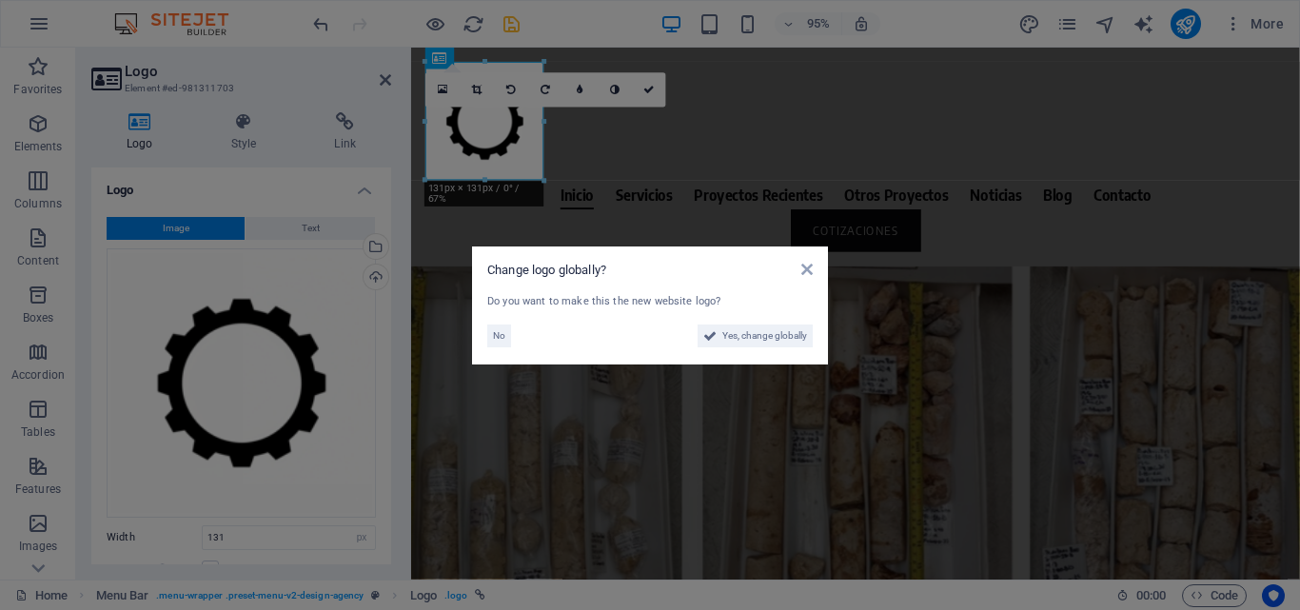
click at [533, 157] on aside "Change logo globally? Do you want to make this the new website logo? No Yes, ch…" at bounding box center [650, 305] width 1300 height 610
click at [539, 163] on div at bounding box center [878, 125] width 905 height 125
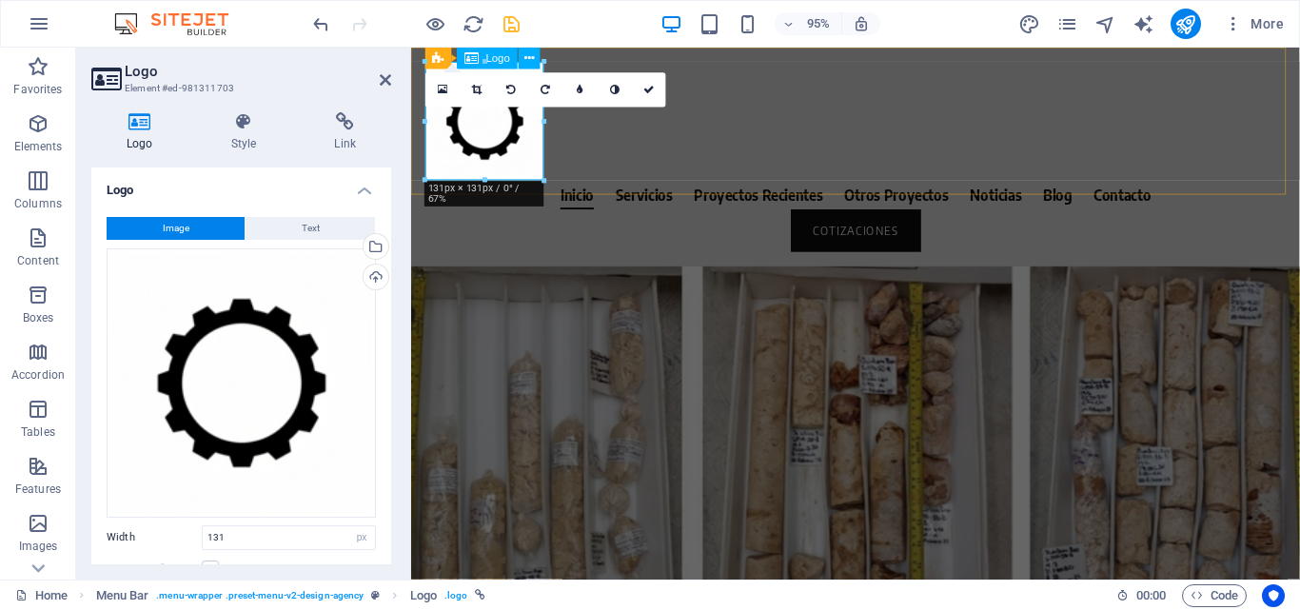
click at [534, 163] on div at bounding box center [878, 125] width 905 height 125
click at [239, 132] on h4 "Style" at bounding box center [248, 132] width 104 height 40
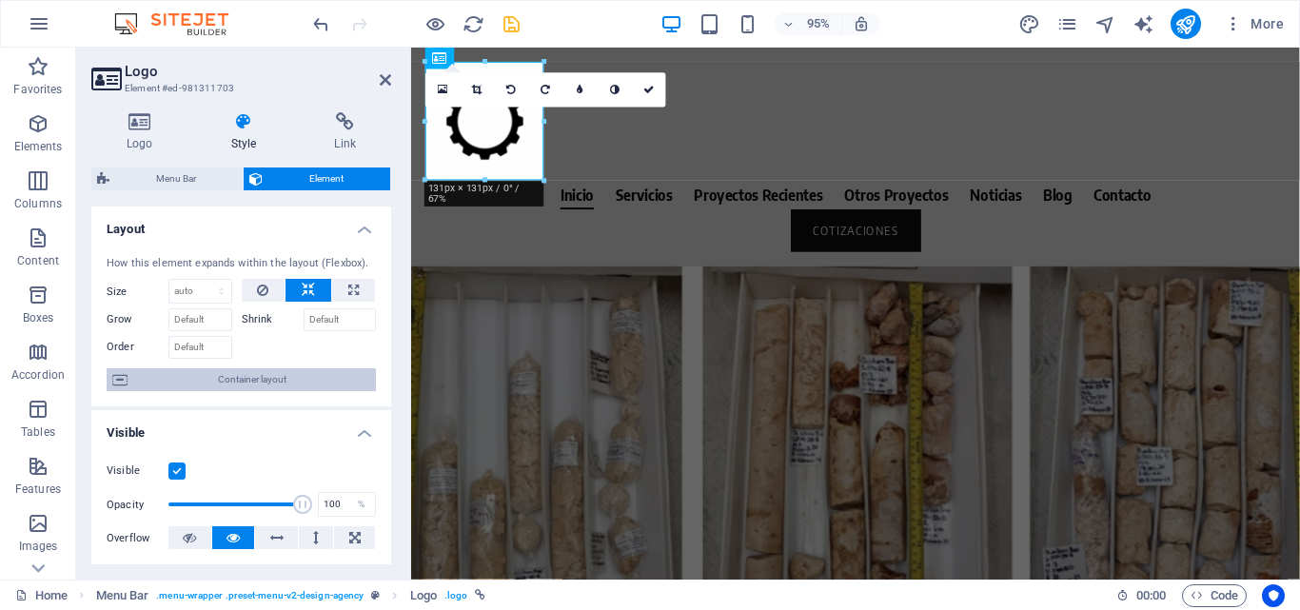
click at [271, 377] on span "Container layout" at bounding box center [251, 379] width 237 height 23
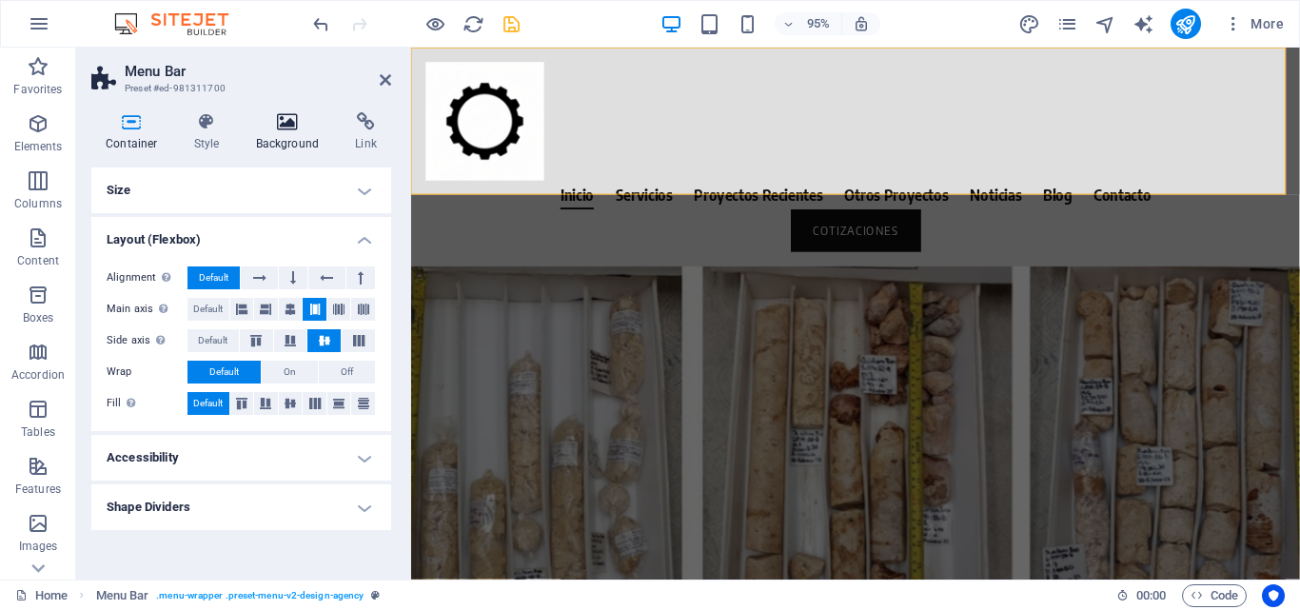
click at [274, 124] on icon at bounding box center [288, 121] width 92 height 19
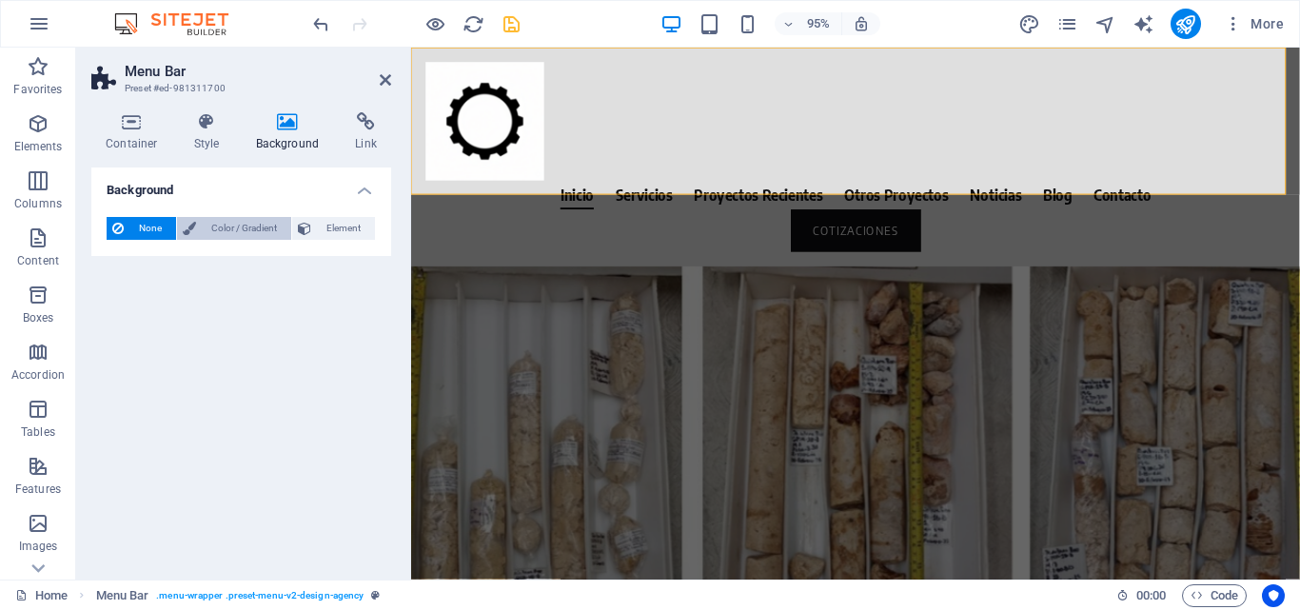
click at [263, 232] on span "Color / Gradient" at bounding box center [244, 228] width 84 height 23
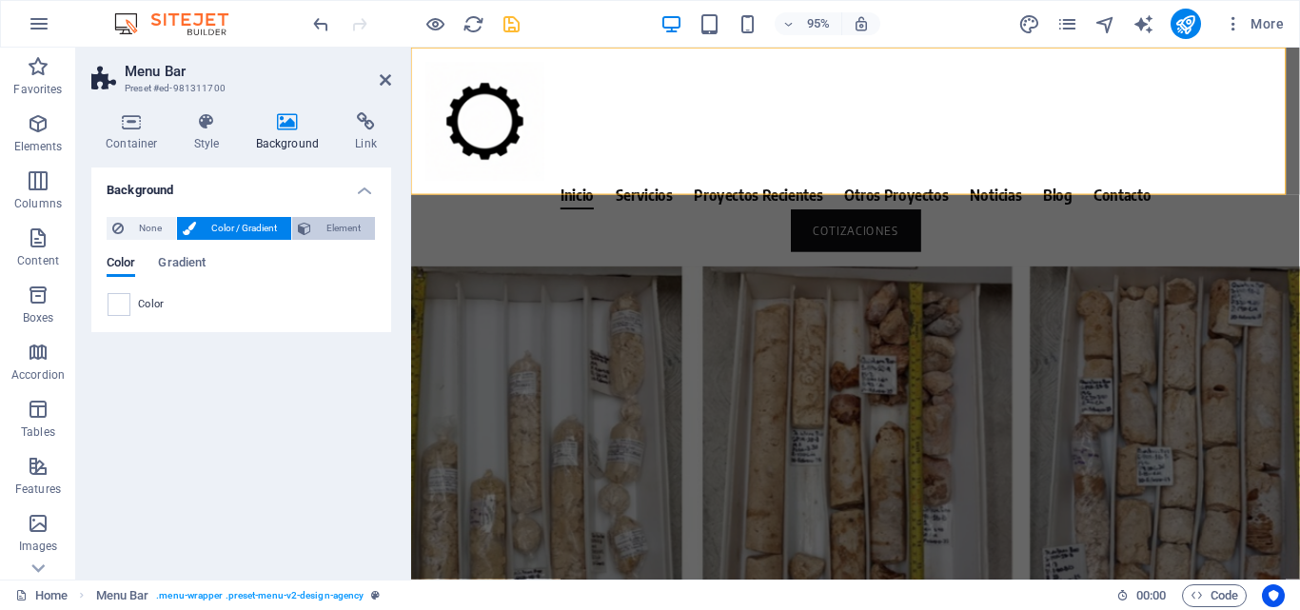
click at [332, 231] on span "Element" at bounding box center [343, 228] width 52 height 23
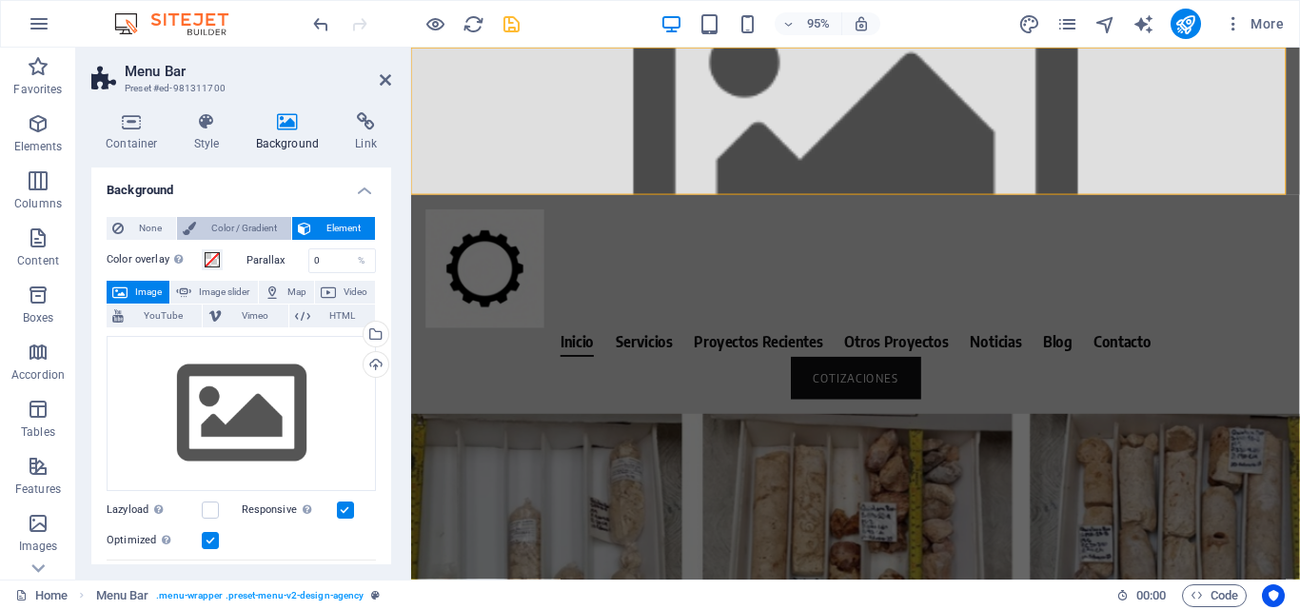
click at [234, 235] on span "Color / Gradient" at bounding box center [244, 228] width 84 height 23
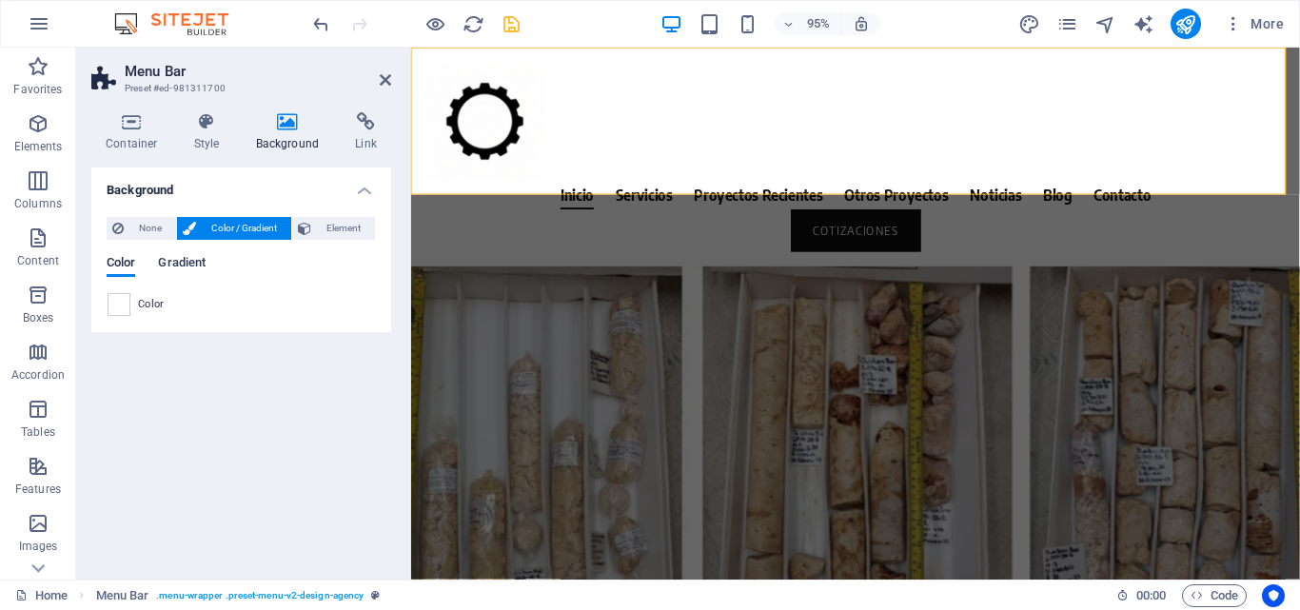
click at [181, 261] on span "Gradient" at bounding box center [182, 264] width 48 height 27
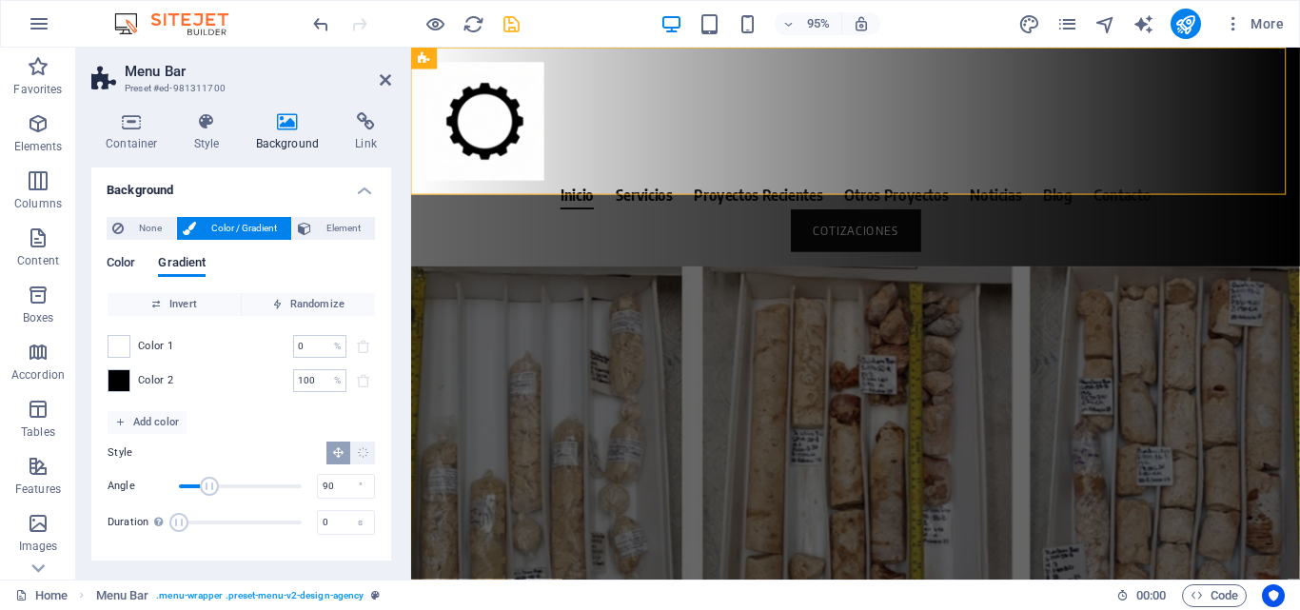
click at [126, 265] on span "Color" at bounding box center [121, 264] width 29 height 27
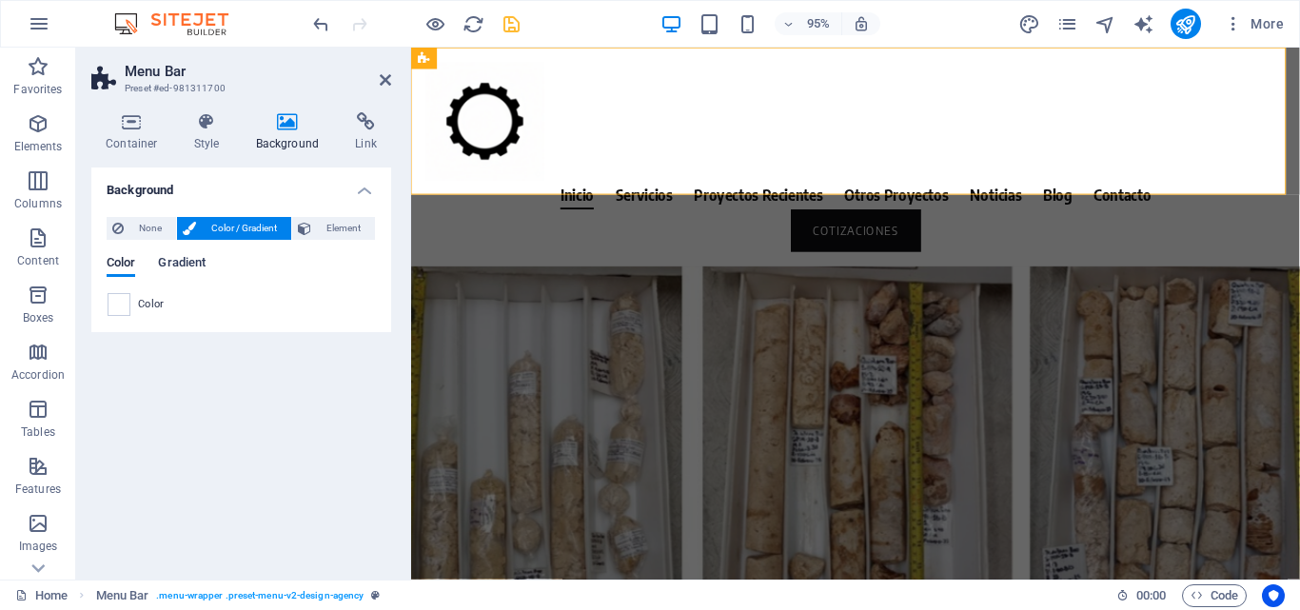
click at [199, 265] on span "Gradient" at bounding box center [182, 264] width 48 height 27
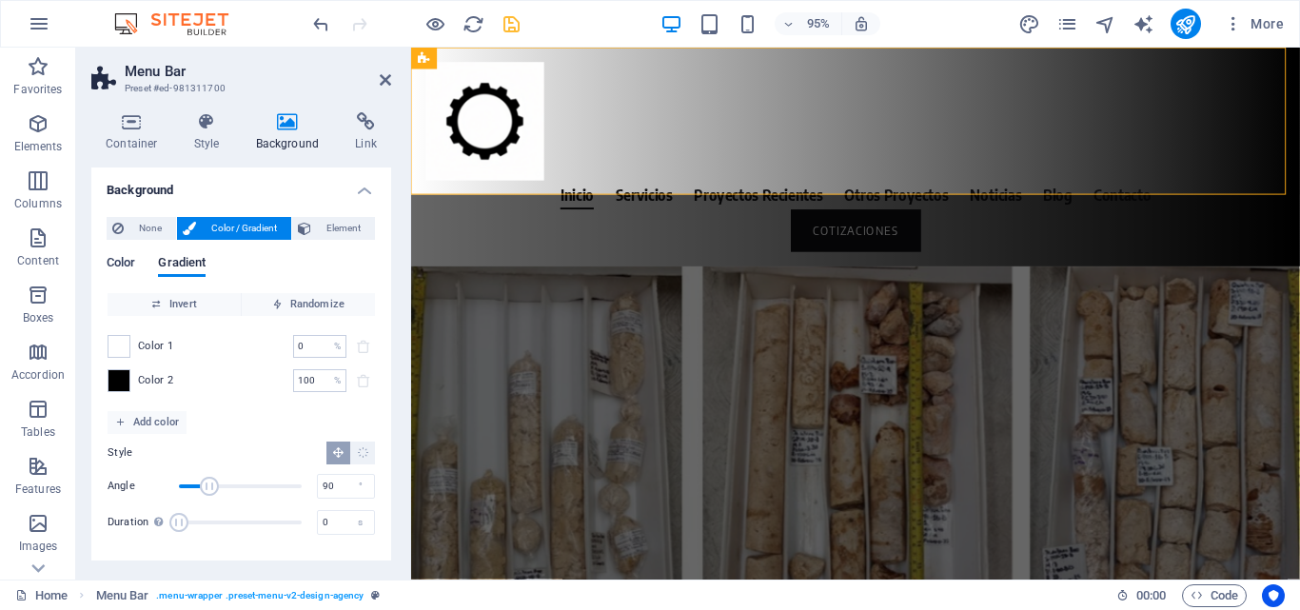
click at [121, 265] on span "Color" at bounding box center [121, 264] width 29 height 27
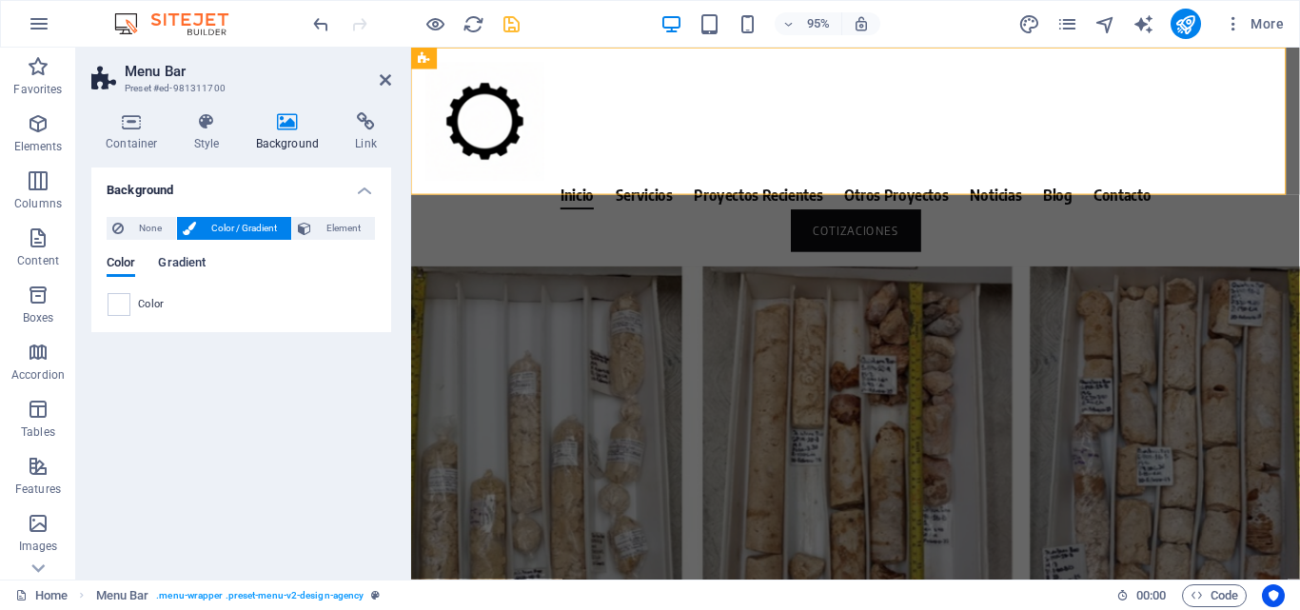
click at [201, 257] on span "Gradient" at bounding box center [182, 264] width 48 height 27
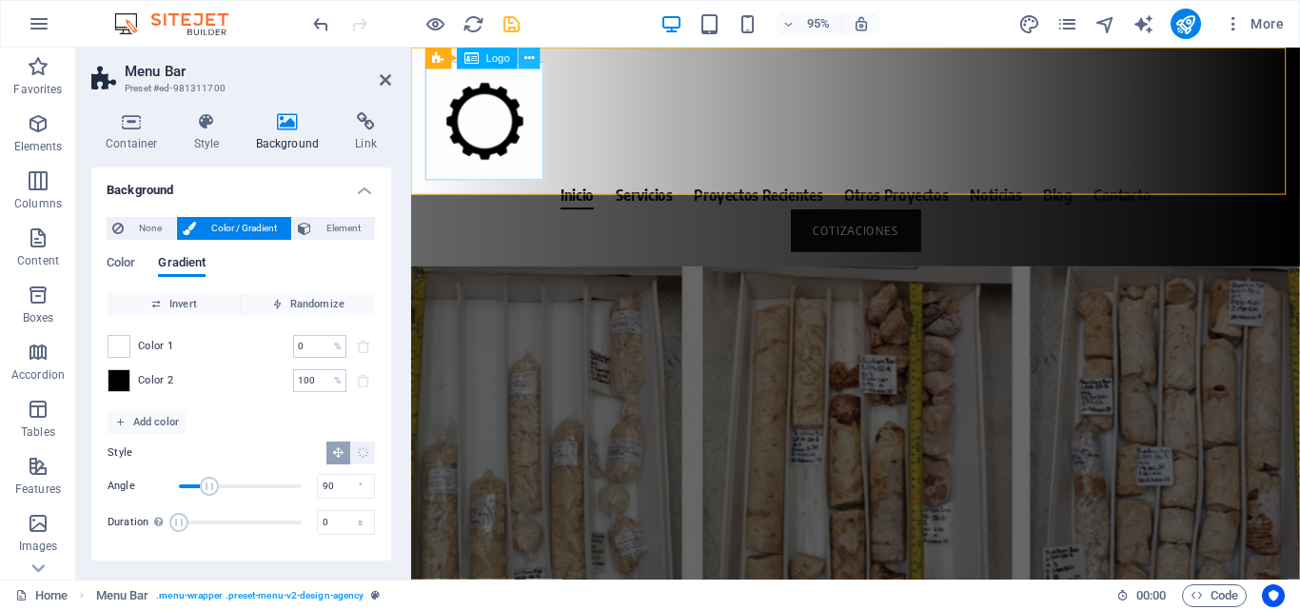
click at [525, 59] on icon at bounding box center [529, 58] width 10 height 19
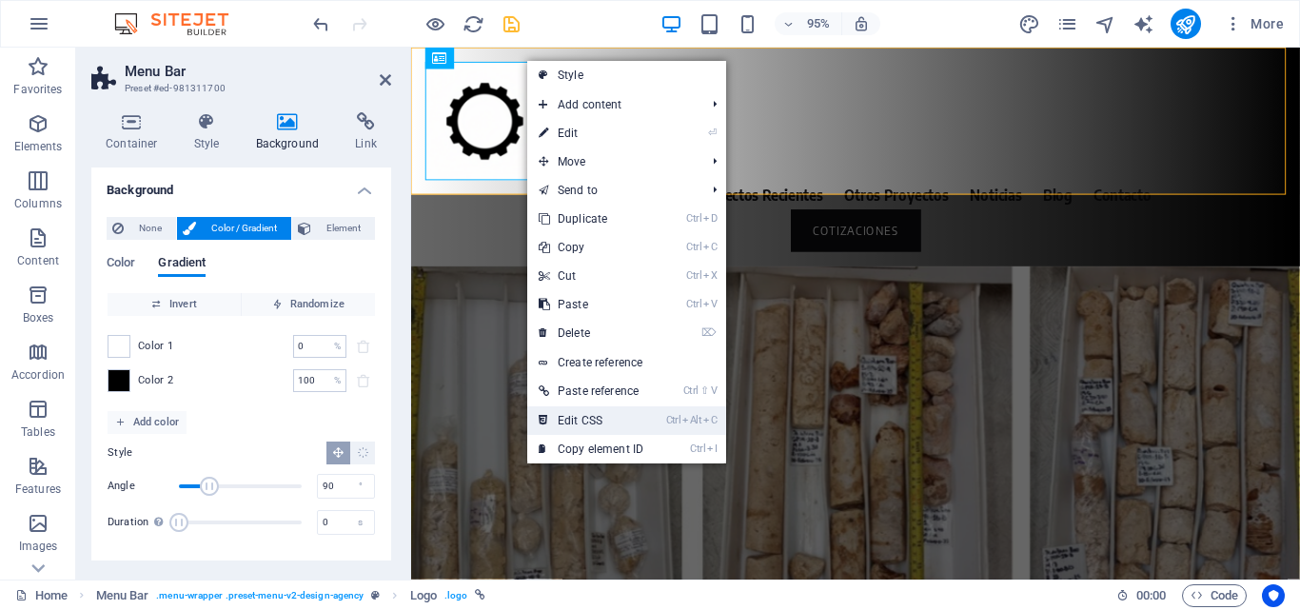
click at [581, 413] on link "Ctrl Alt C Edit CSS" at bounding box center [591, 420] width 128 height 29
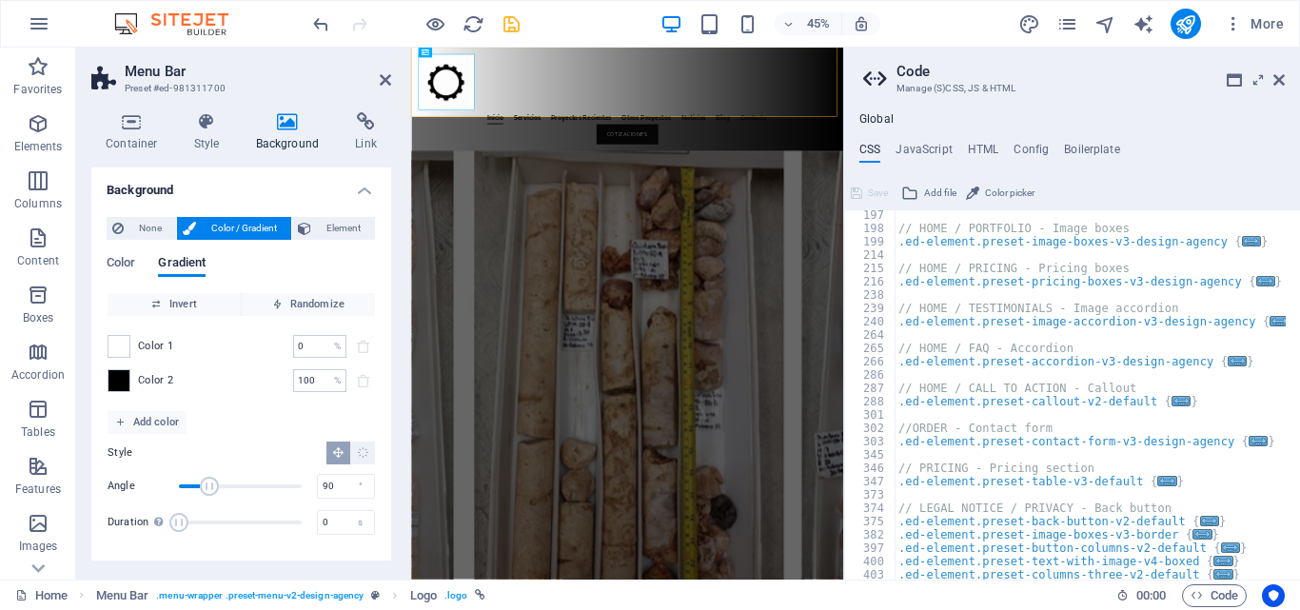
scroll to position [244, 0]
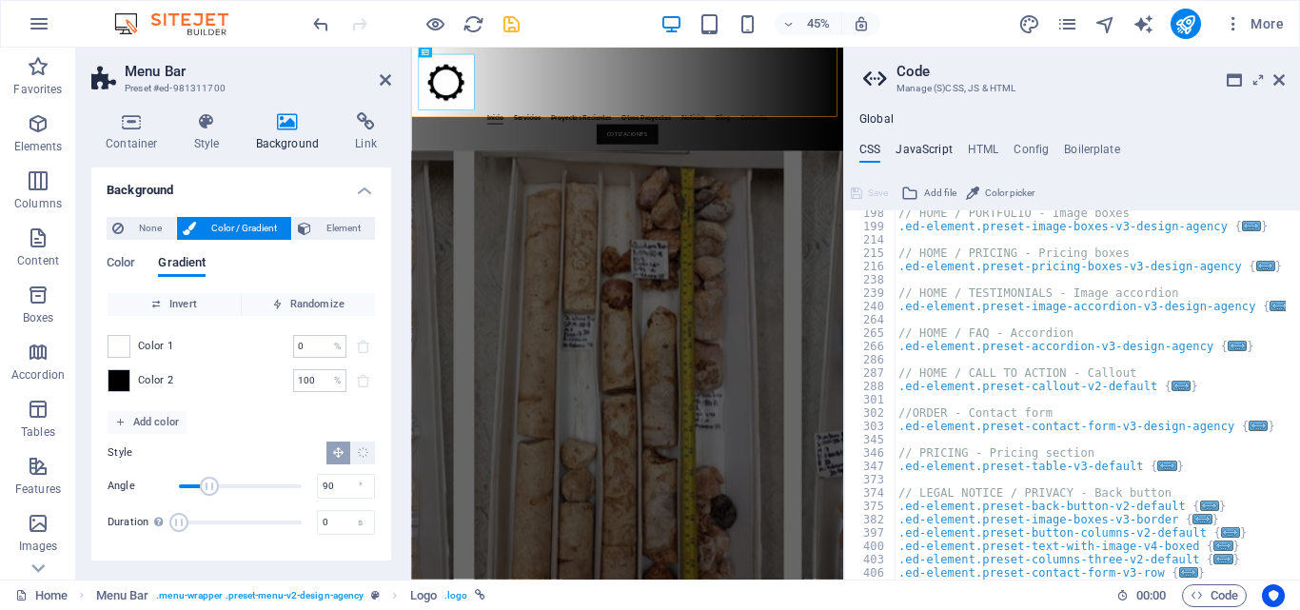
click at [945, 151] on h4 "JavaScript" at bounding box center [923, 153] width 56 height 21
type textarea "/* JS for preset "Menu V2" */"
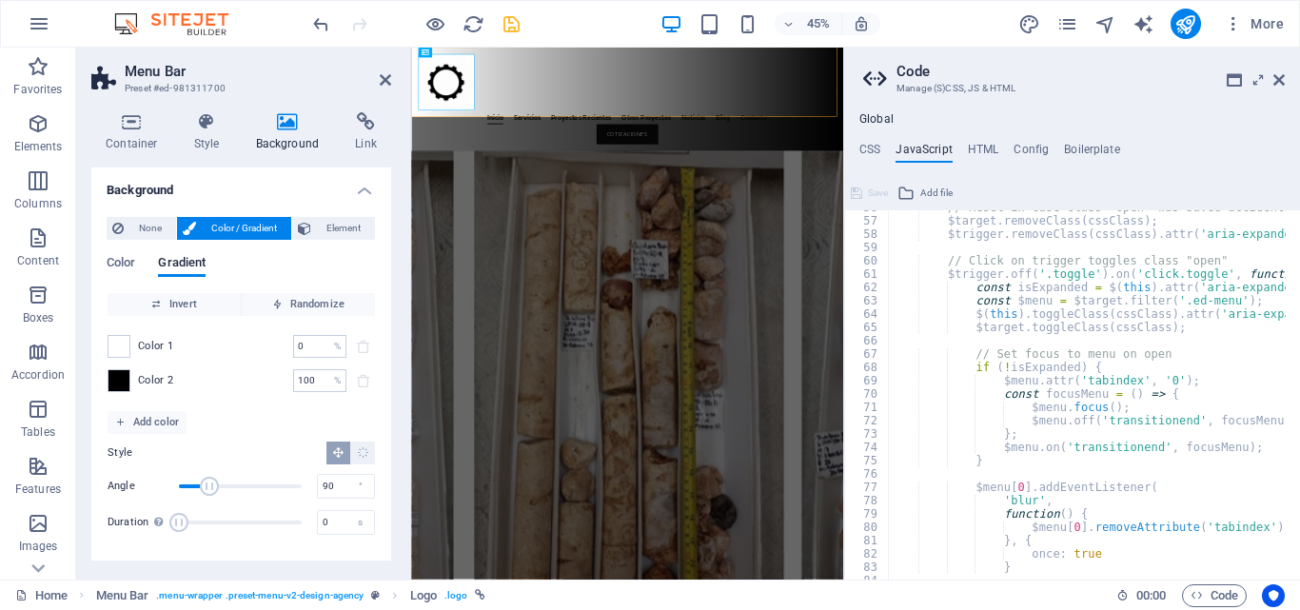
scroll to position [1085, 0]
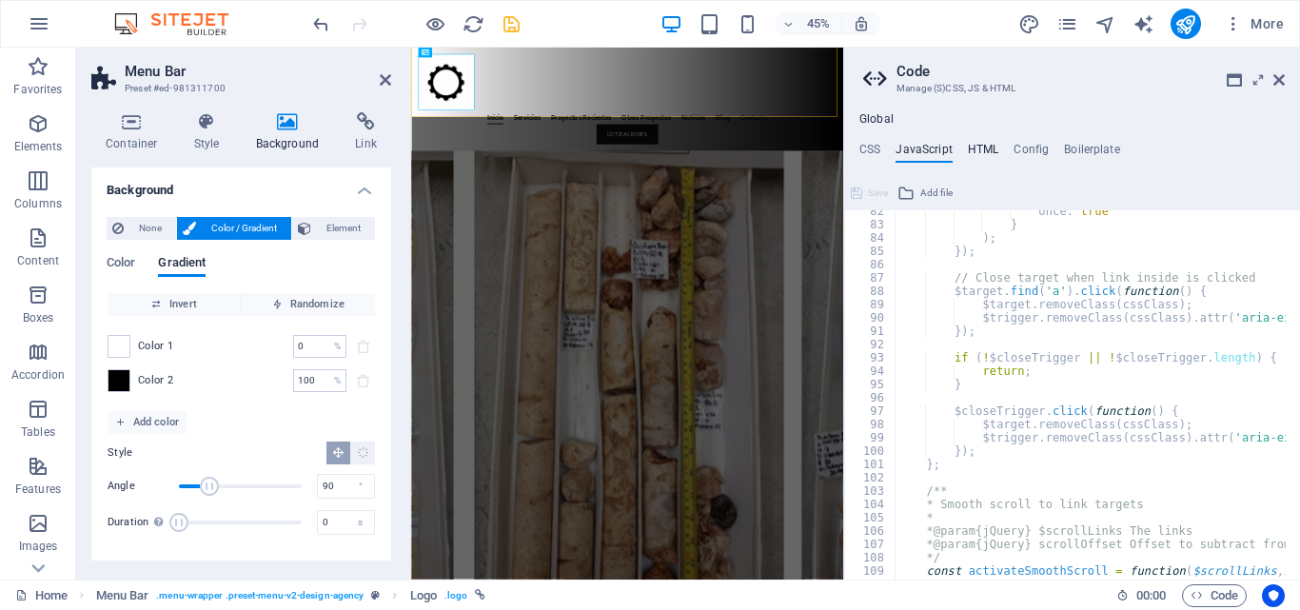
click at [972, 152] on h4 "HTML" at bounding box center [983, 153] width 31 height 21
type textarea "<a href="#main-content" class="wv-link-content button">Skip to main content</a>"
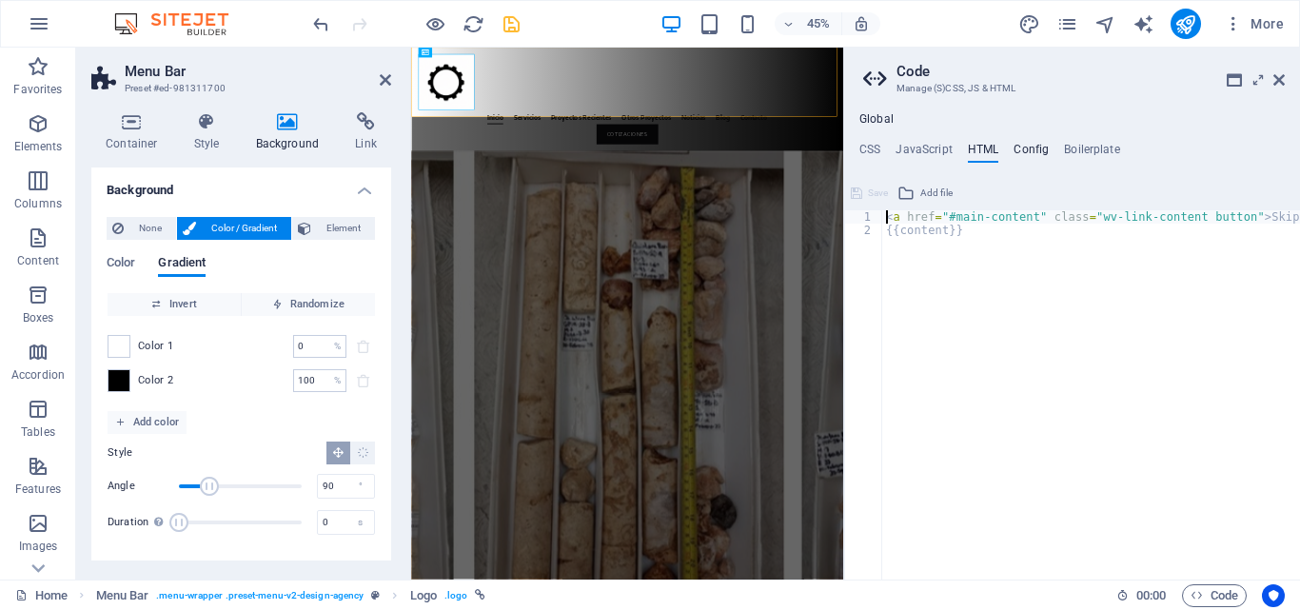
click at [1038, 146] on h4 "Config" at bounding box center [1030, 153] width 35 height 21
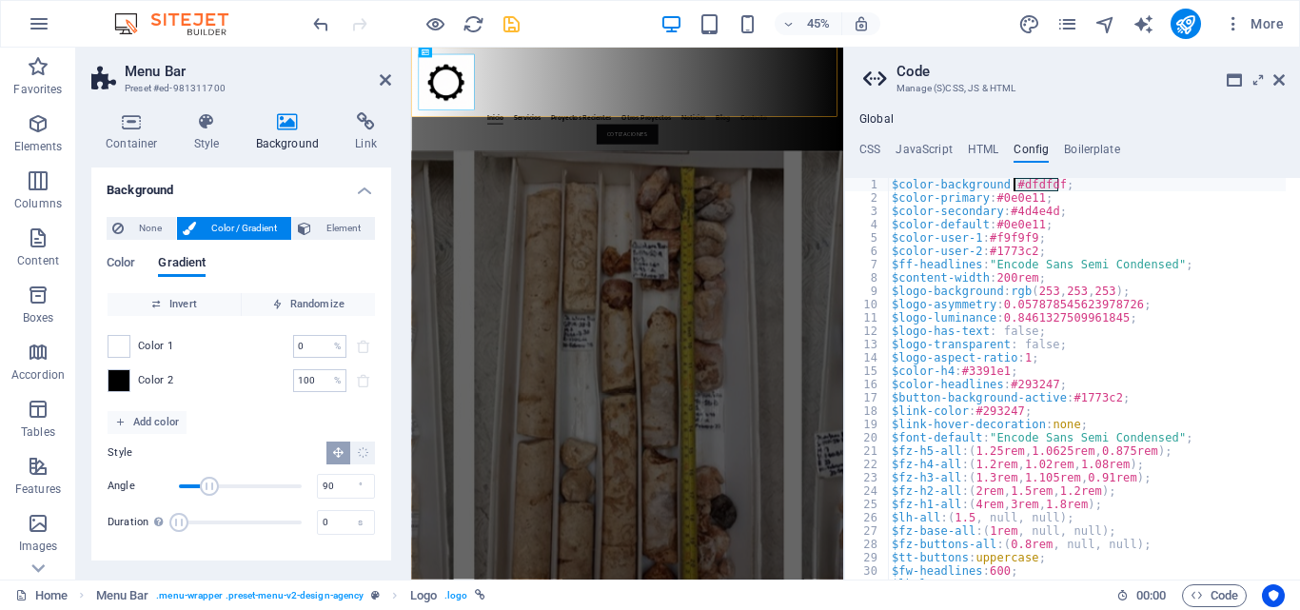
drag, startPoint x: 1059, startPoint y: 181, endPoint x: 1013, endPoint y: 183, distance: 45.7
click at [1013, 183] on div "$color-background : #dfdfdf ; $color-primary : #0e0e11 ; $color-secondary : #4d…" at bounding box center [1087, 392] width 398 height 428
drag, startPoint x: 1007, startPoint y: 296, endPoint x: 1108, endPoint y: 289, distance: 101.1
click at [1108, 289] on div "$color-background : #dfdfdf ; $color-primary : #0e0e11 ; $color-secondary : #4d…" at bounding box center [1087, 392] width 398 height 428
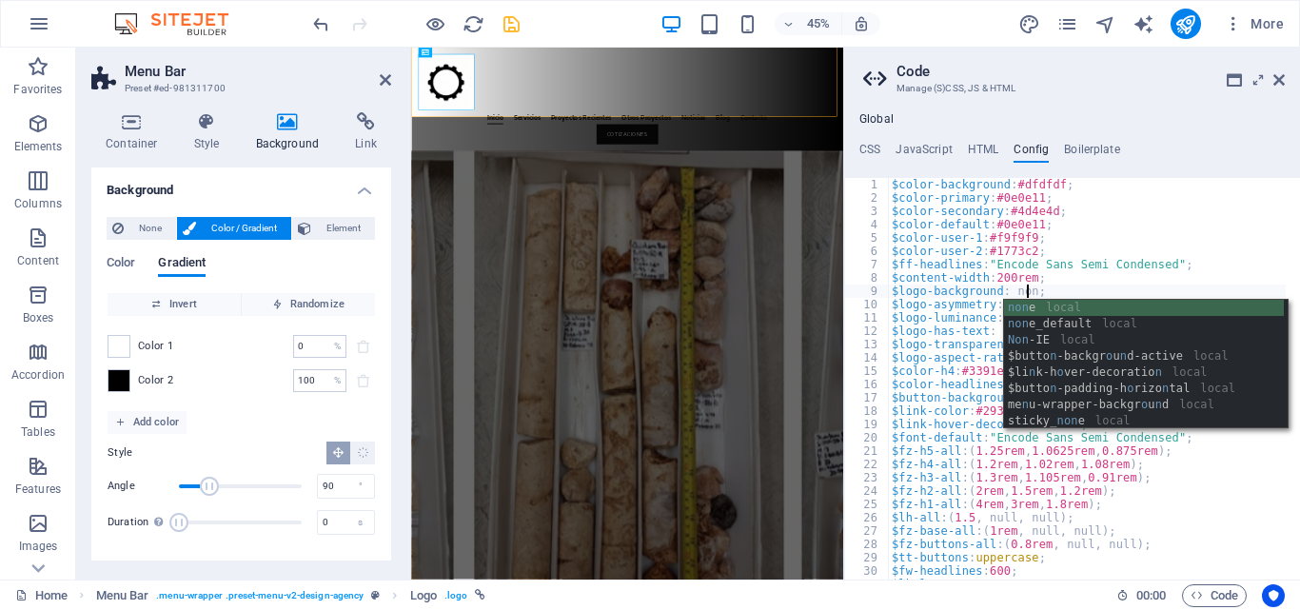
scroll to position [0, 10]
click at [1062, 307] on div "none local none _default local $butto n -backgr o u n d-activ e local sticky_ n…" at bounding box center [1144, 381] width 280 height 162
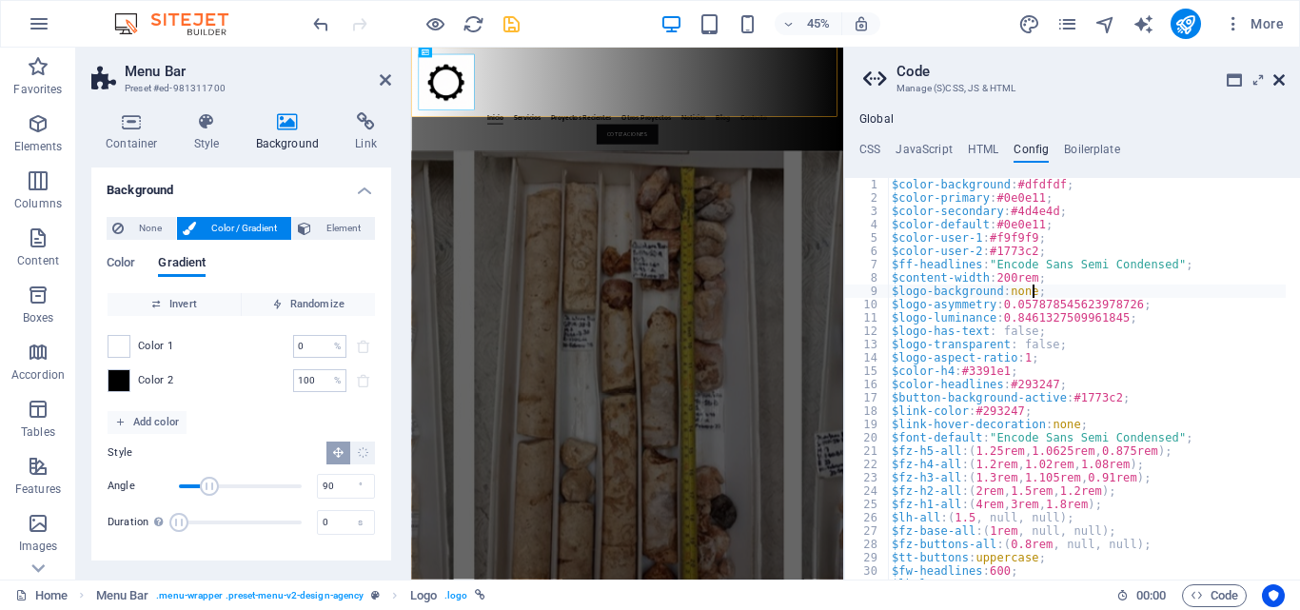
type textarea "$logo-background: none;"
click at [1280, 78] on icon at bounding box center [1278, 79] width 11 height 15
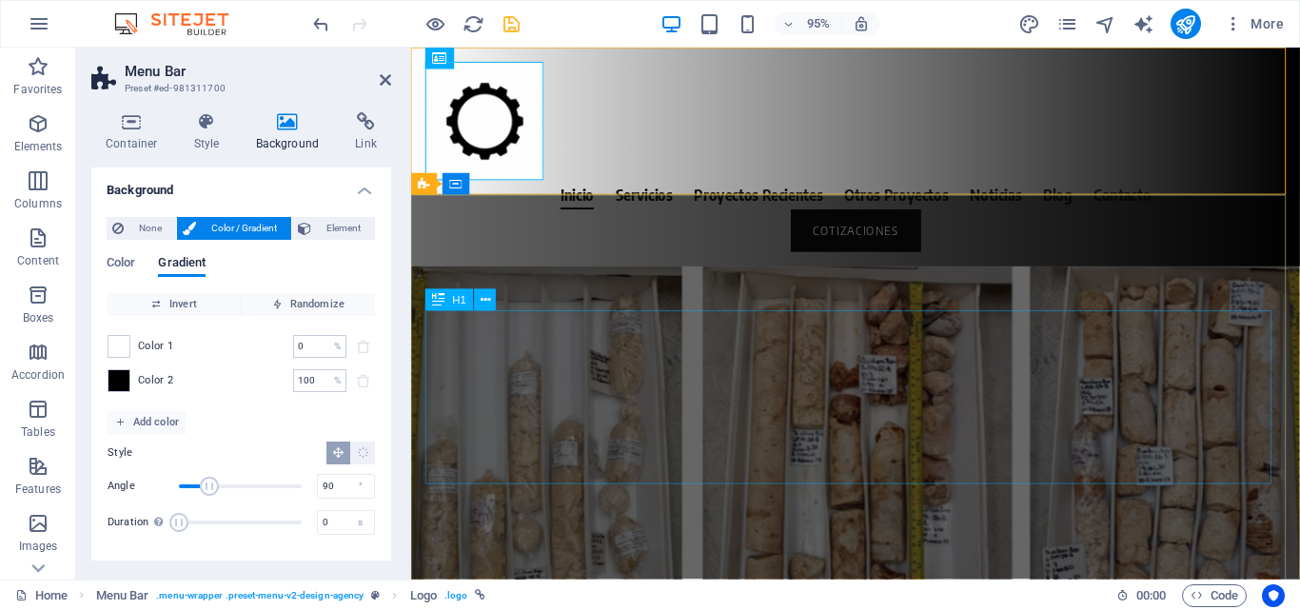
click at [884, 400] on div "Servicios Profesionales de Ingeniería Geotécnica" at bounding box center [878, 491] width 905 height 183
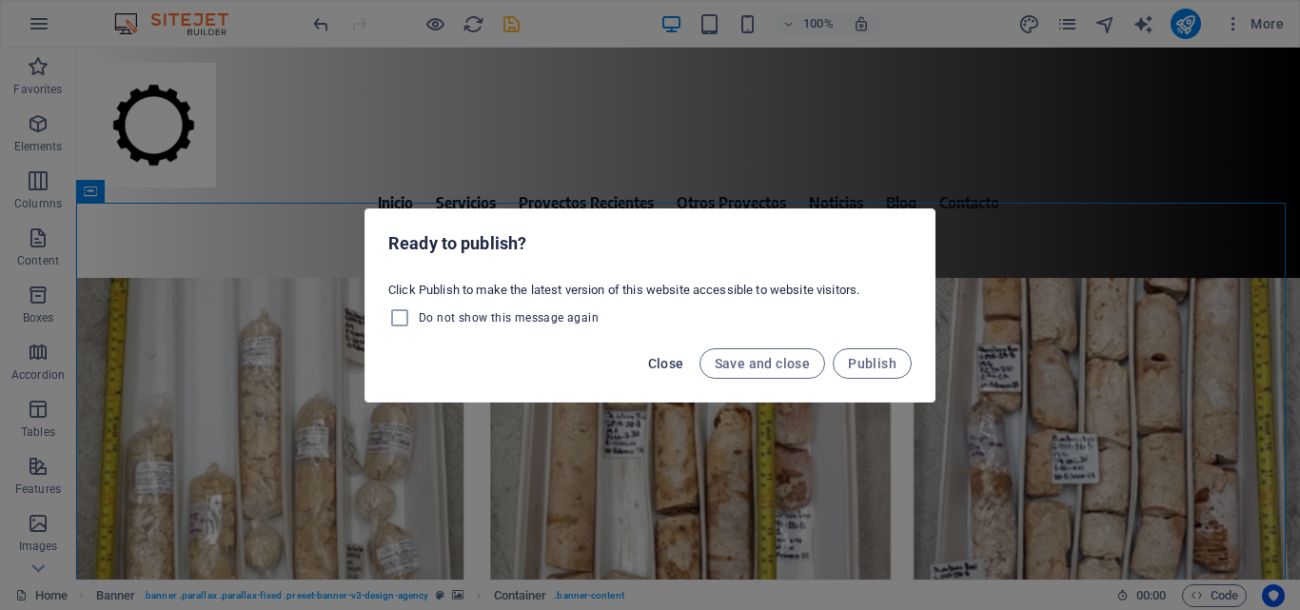
click at [661, 369] on span "Close" at bounding box center [666, 363] width 36 height 15
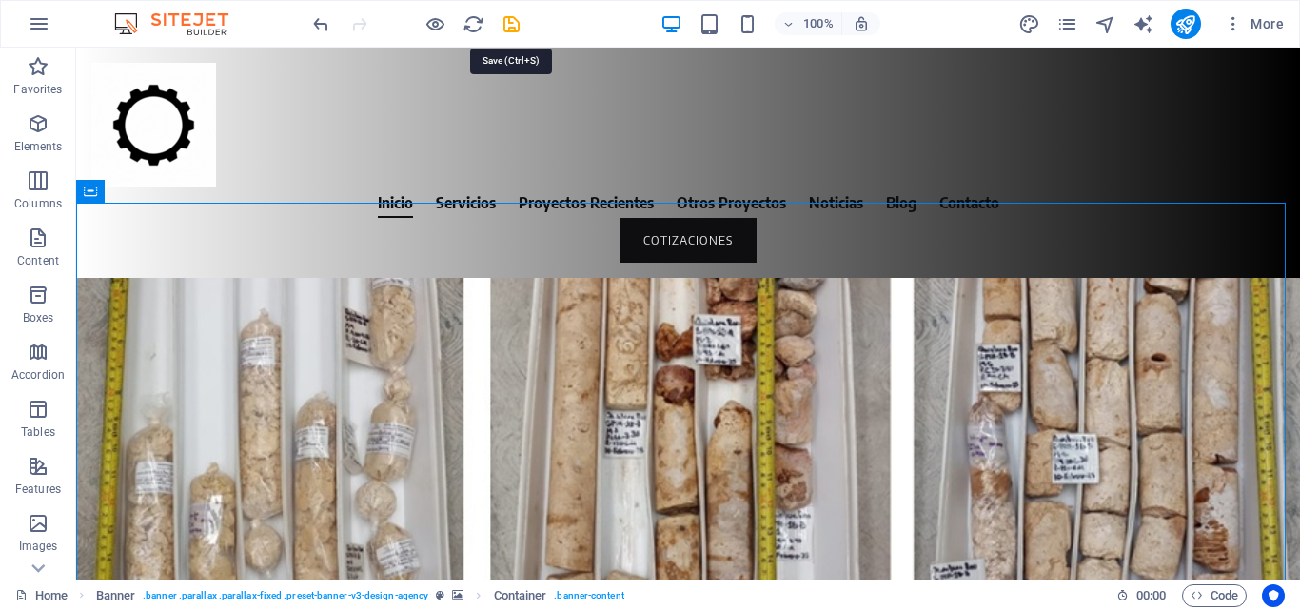
drag, startPoint x: 506, startPoint y: 22, endPoint x: 508, endPoint y: 45, distance: 22.9
click at [507, 22] on icon "save" at bounding box center [512, 24] width 22 height 22
checkbox input "true"
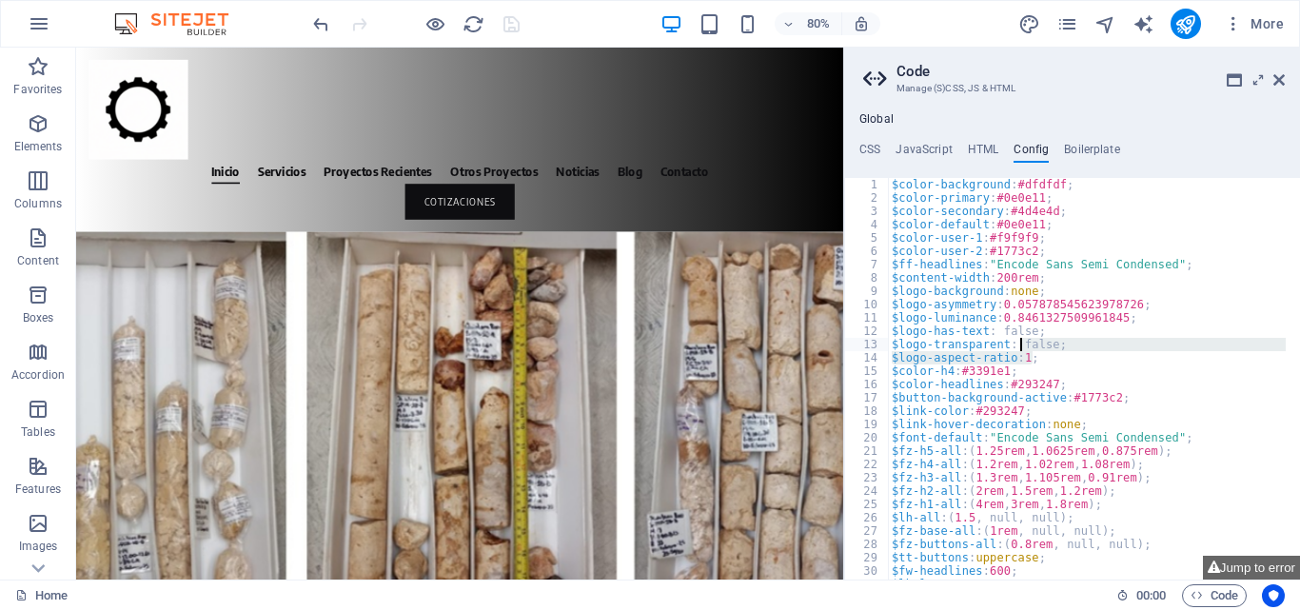
drag, startPoint x: 1047, startPoint y: 352, endPoint x: 1019, endPoint y: 349, distance: 27.7
click at [1019, 349] on div "$color-background : #dfdfdf ; $color-primary : #0e0e11 ; $color-secondary : #4d…" at bounding box center [1087, 392] width 398 height 428
click at [1043, 346] on div "$color-background : #dfdfdf ; $color-primary : #0e0e11 ; $color-secondary : #4d…" at bounding box center [1087, 379] width 398 height 402
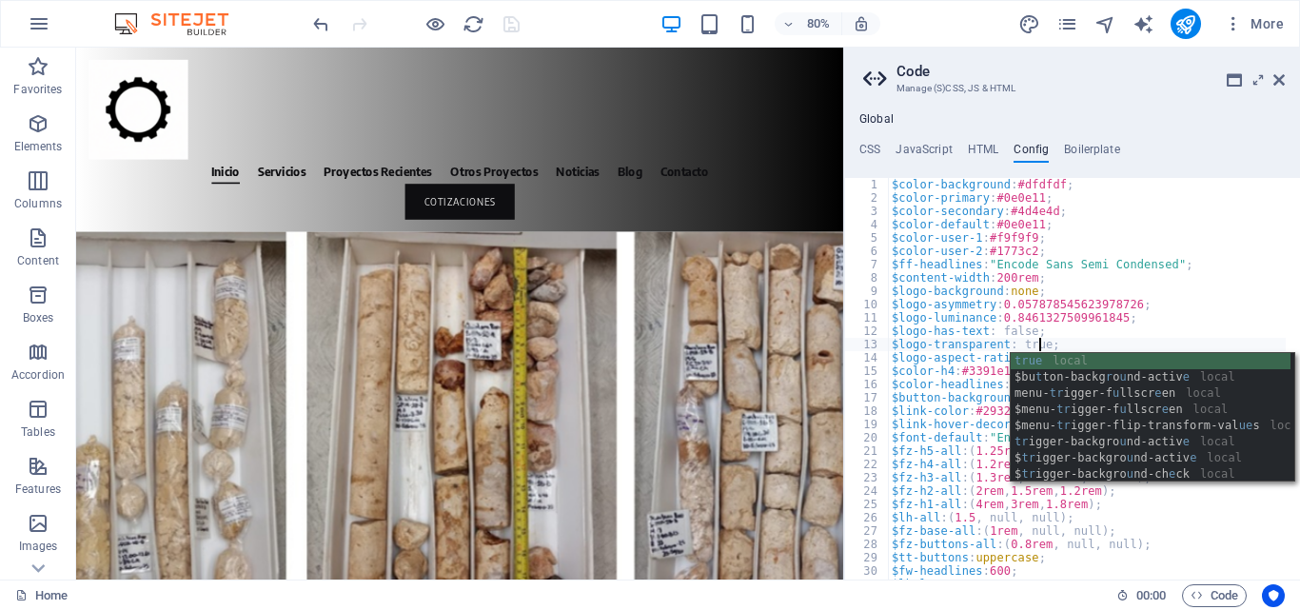
scroll to position [0, 11]
click at [1030, 362] on div "true local $bu t ton-backg r o u nd-activ e local menu- tr igger-f u llscr e en…" at bounding box center [1151, 434] width 280 height 162
click at [1030, 362] on div "$color-background : #dfdfdf ; $color-primary : #0e0e11 ; $color-secondary : #4d…" at bounding box center [1087, 392] width 398 height 428
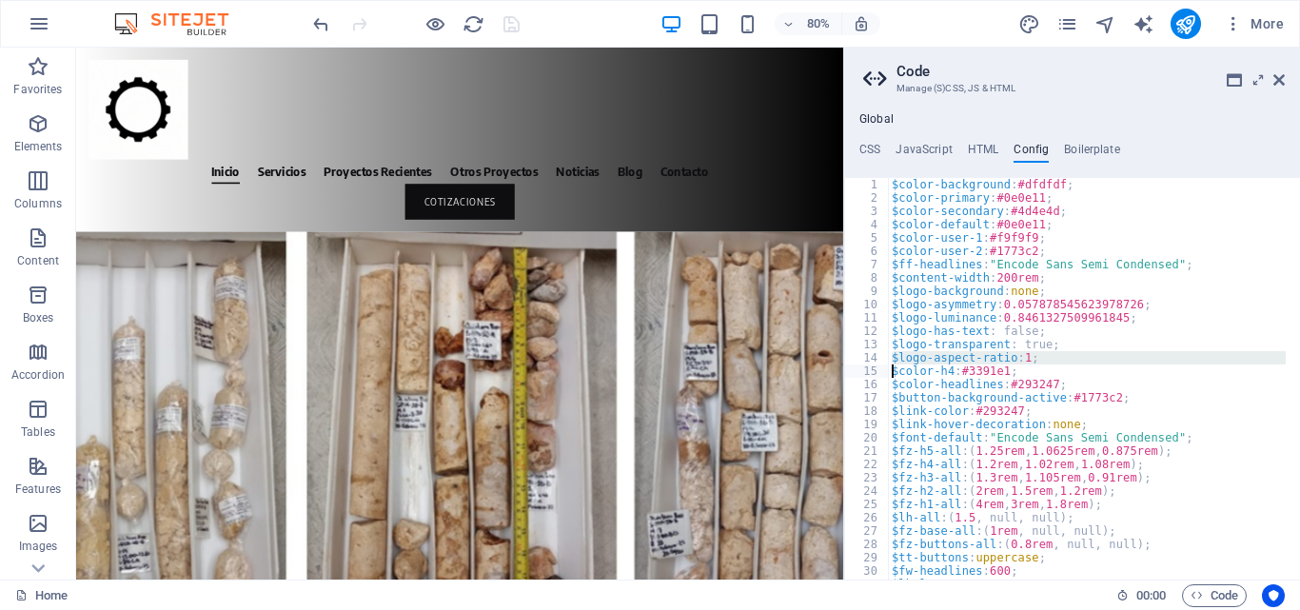
scroll to position [0, 10]
click at [1030, 362] on div "$color-background : #dfdfdf ; $color-primary : #0e0e11 ; $color-secondary : #4d…" at bounding box center [1087, 392] width 398 height 428
click at [1050, 344] on div "$color-background : #dfdfdf ; $color-primary : #0e0e11 ; $color-secondary : #4d…" at bounding box center [1087, 392] width 398 height 428
type textarea "$logo-transparent: true;"
click at [1280, 79] on icon at bounding box center [1278, 79] width 11 height 15
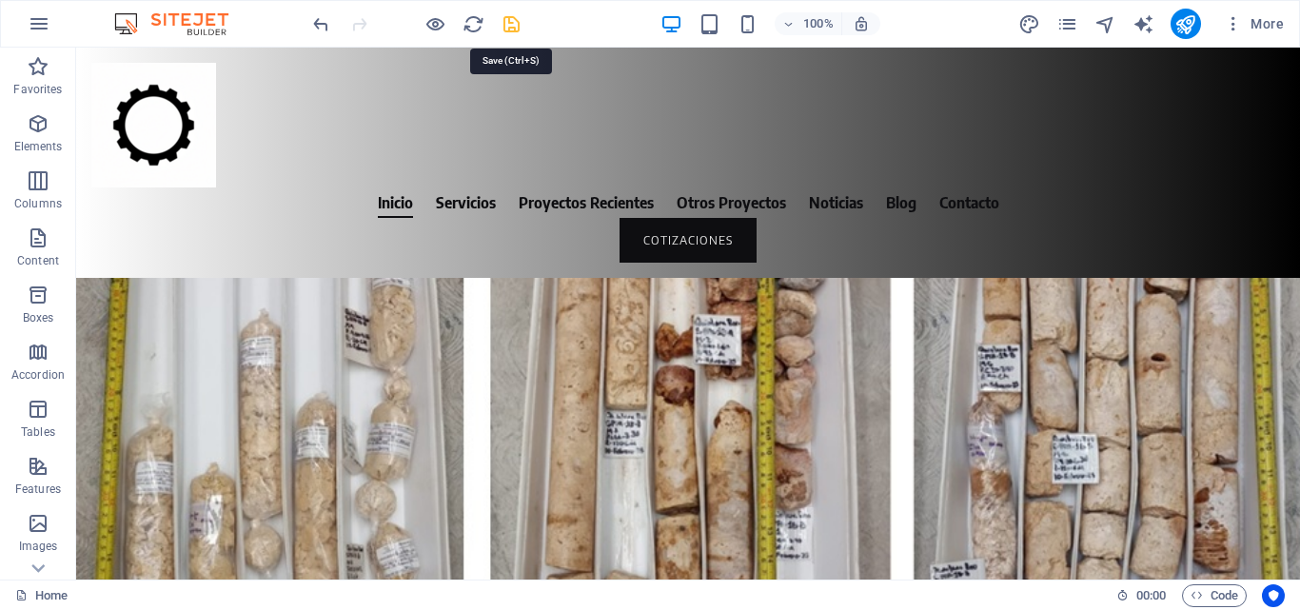
click at [520, 28] on icon "save" at bounding box center [512, 24] width 22 height 22
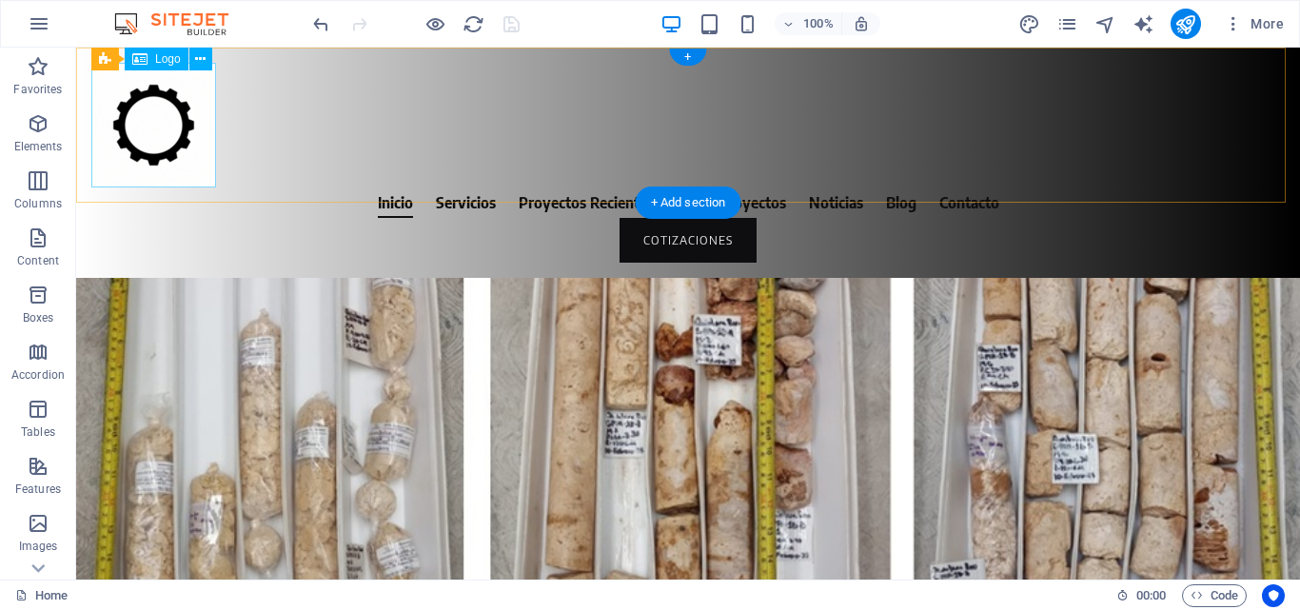
click at [171, 134] on div at bounding box center [687, 125] width 1193 height 125
click at [170, 125] on div at bounding box center [687, 125] width 1193 height 125
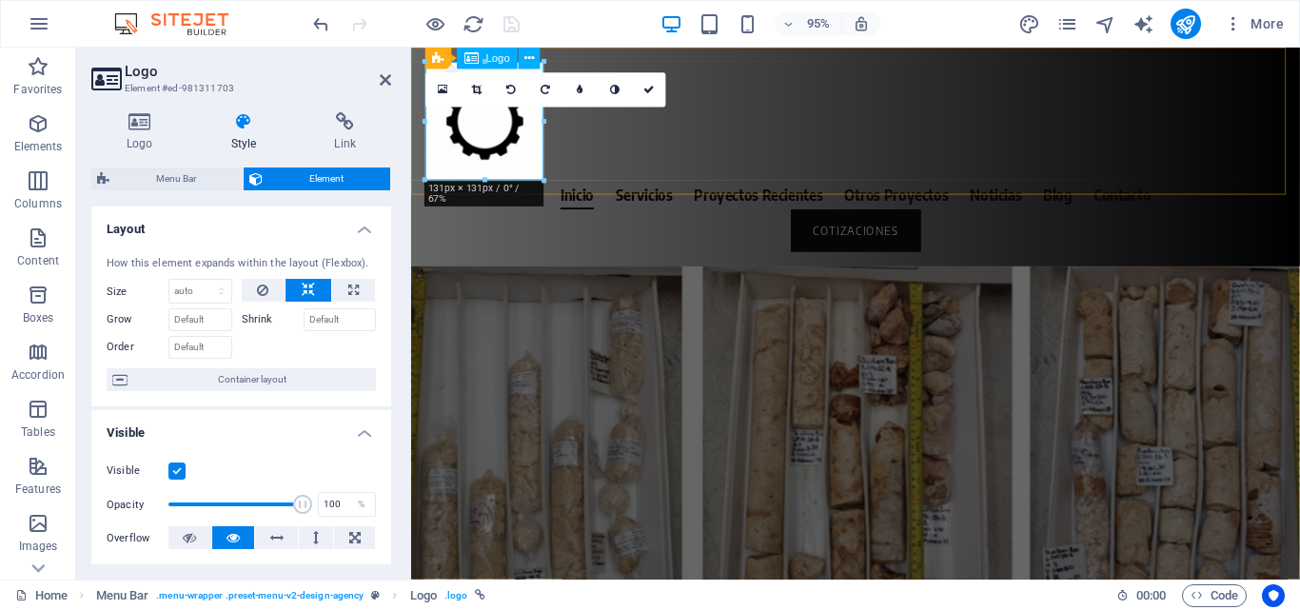
click at [482, 127] on div at bounding box center [878, 125] width 905 height 125
click at [493, 126] on div at bounding box center [878, 125] width 905 height 125
click at [140, 134] on h4 "Logo" at bounding box center [143, 132] width 105 height 40
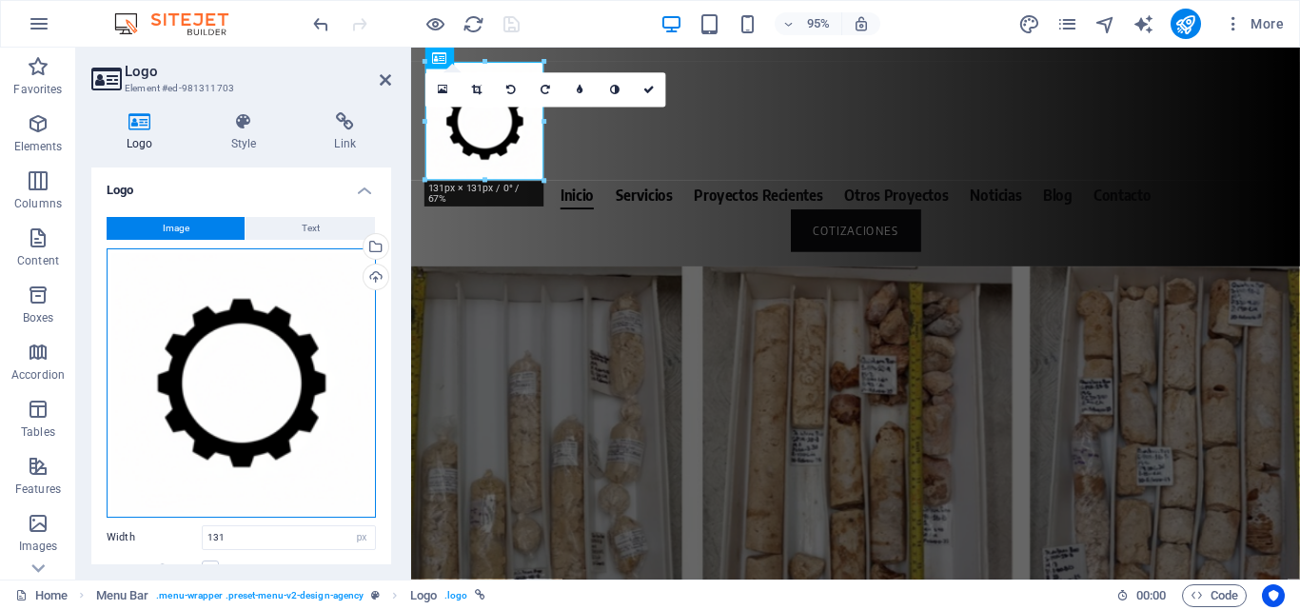
click at [212, 363] on div "Drag files here, click to choose files or select files from Files or our free s…" at bounding box center [241, 382] width 269 height 269
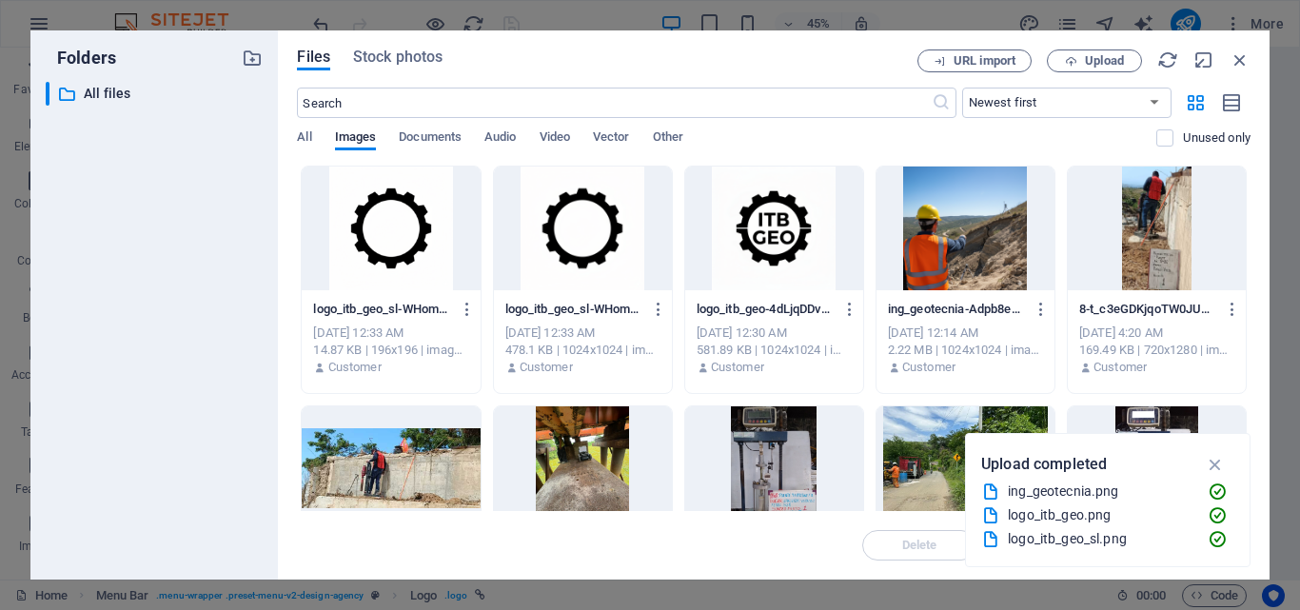
click at [791, 232] on div at bounding box center [774, 229] width 178 height 124
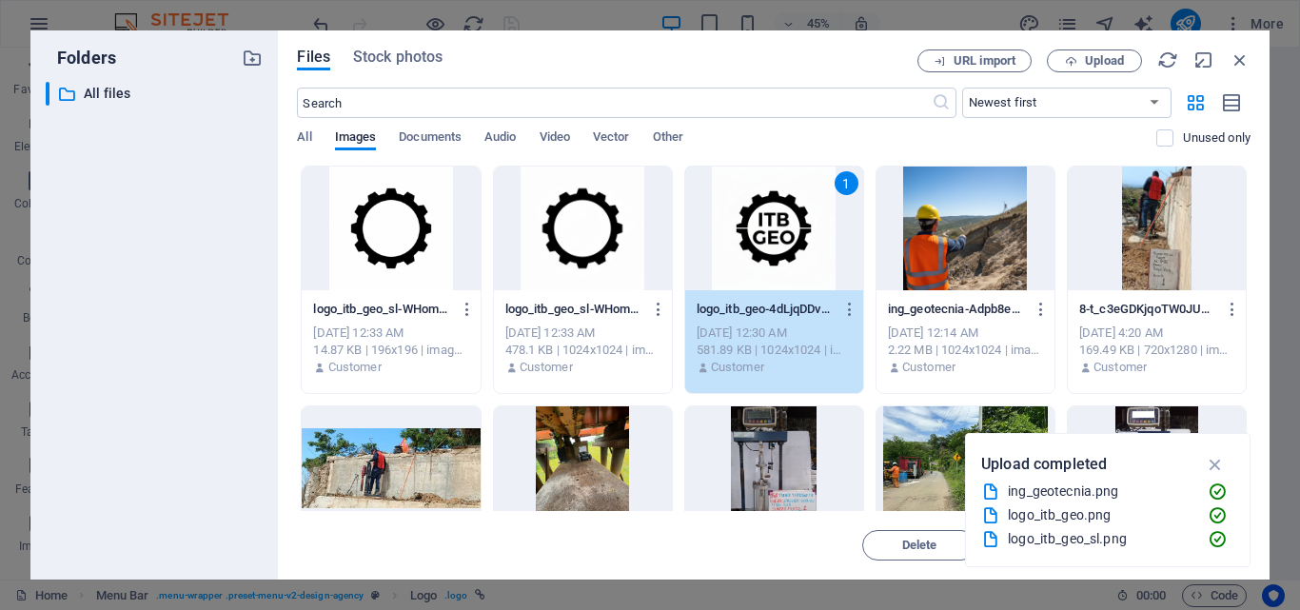
click at [772, 233] on div "1" at bounding box center [774, 229] width 178 height 124
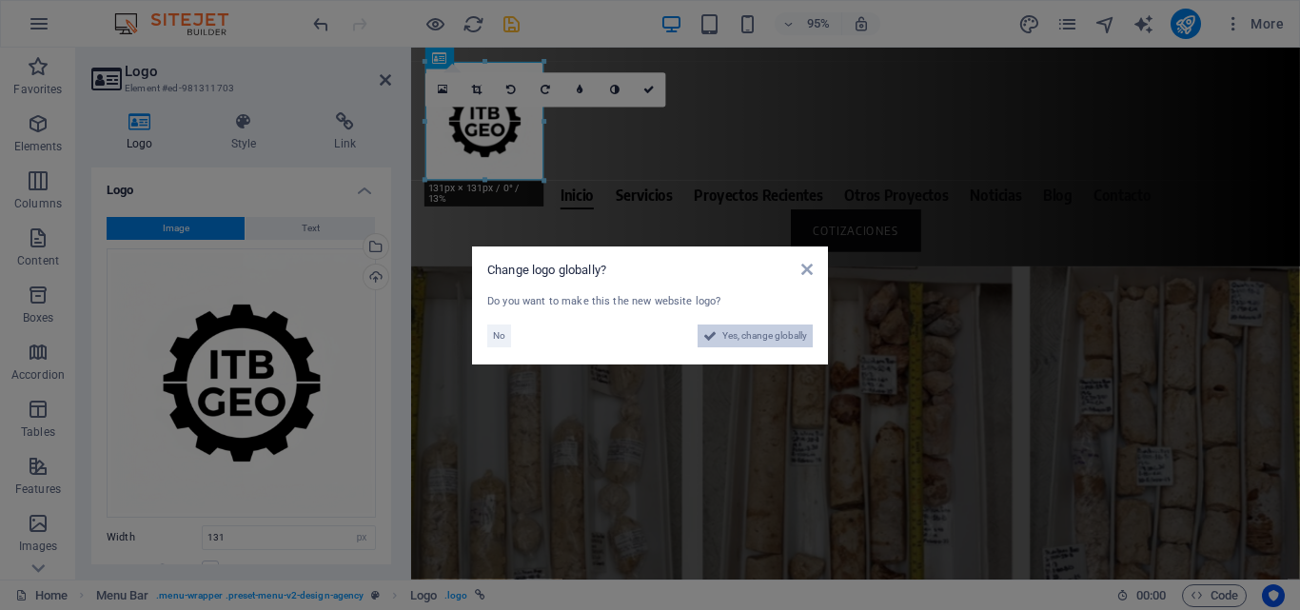
click at [755, 338] on span "Yes, change globally" at bounding box center [764, 335] width 85 height 23
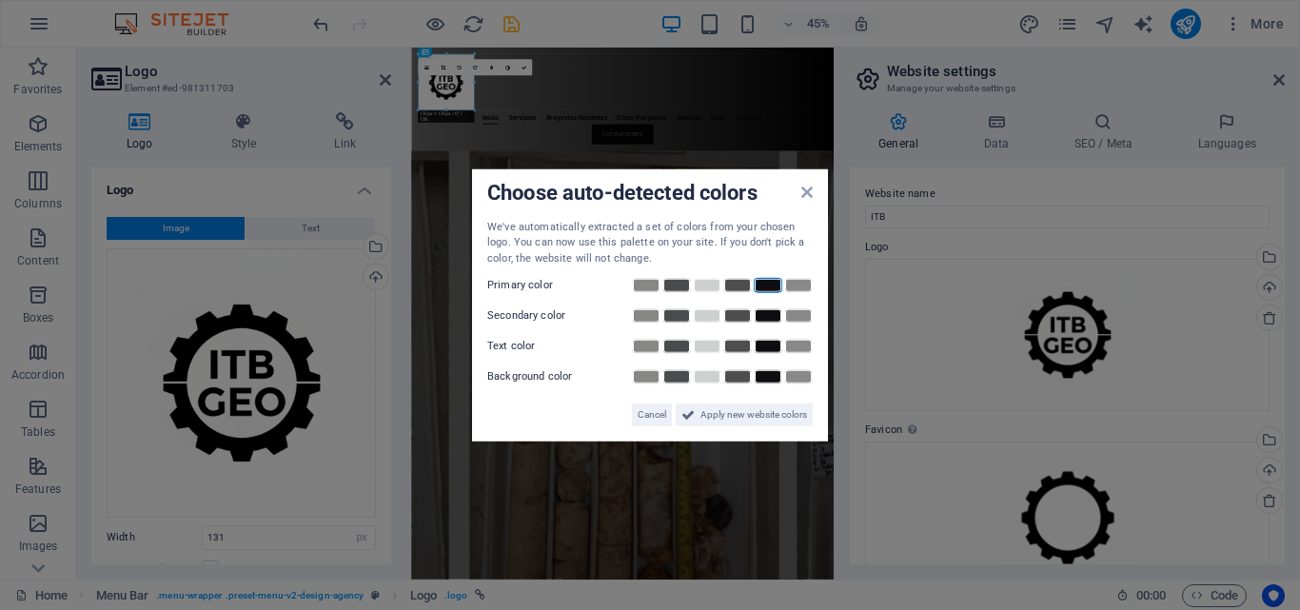
click at [764, 285] on link at bounding box center [768, 285] width 29 height 15
click at [729, 320] on link at bounding box center [737, 315] width 29 height 15
click at [762, 347] on link at bounding box center [768, 346] width 29 height 15
click at [714, 376] on link at bounding box center [707, 376] width 29 height 15
click at [771, 420] on span "Apply new website colors" at bounding box center [753, 414] width 107 height 23
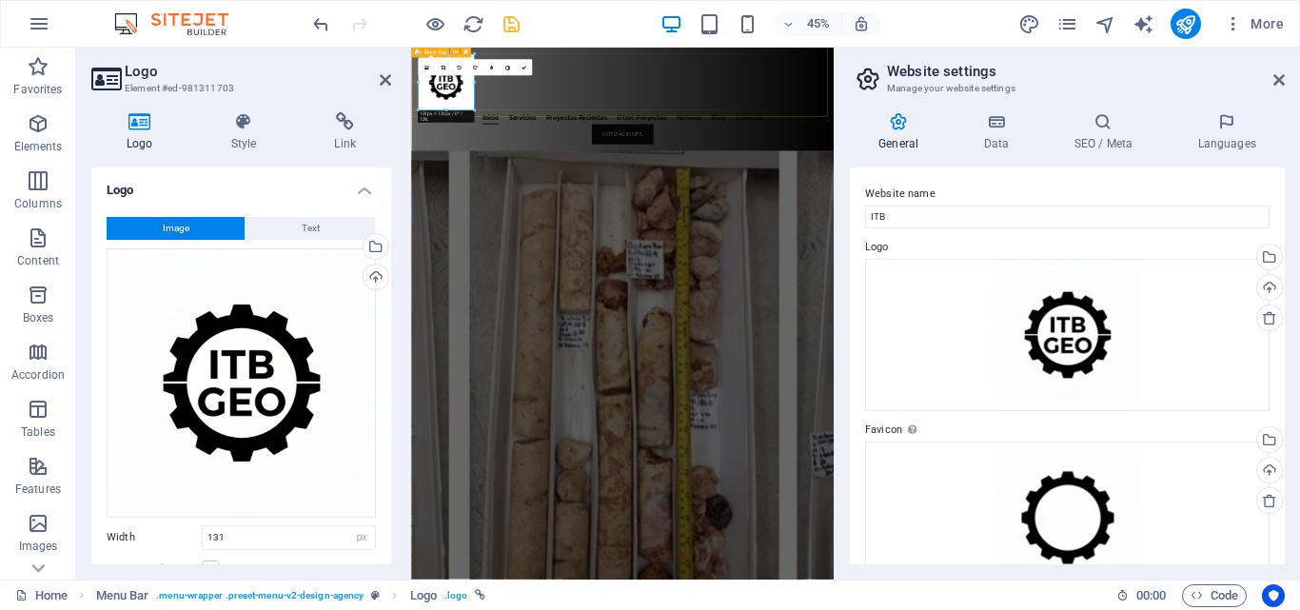
click at [1028, 159] on div "Inicio Servicios Proyectos Recientes Otros Proyectos Noticias Blog Contacto COT…" at bounding box center [880, 163] width 939 height 230
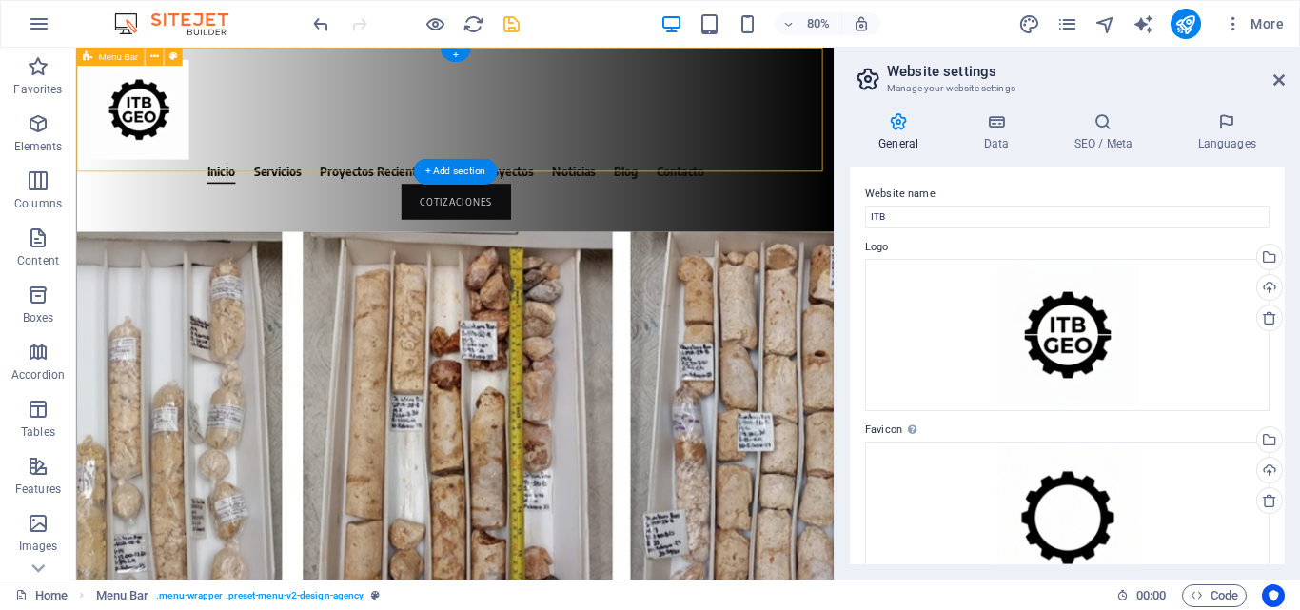
click at [681, 169] on div "Inicio Servicios Proyectos Recientes Otros Proyectos Noticias Blog Contacto COT…" at bounding box center [549, 163] width 947 height 230
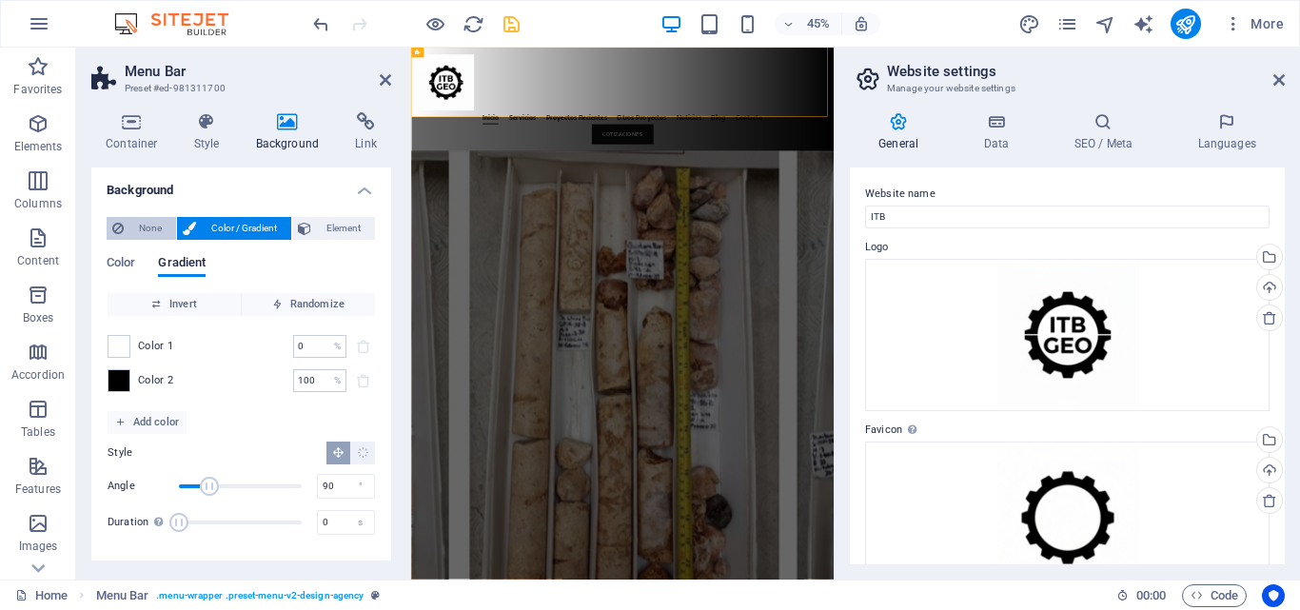
click at [147, 225] on span "None" at bounding box center [149, 228] width 41 height 23
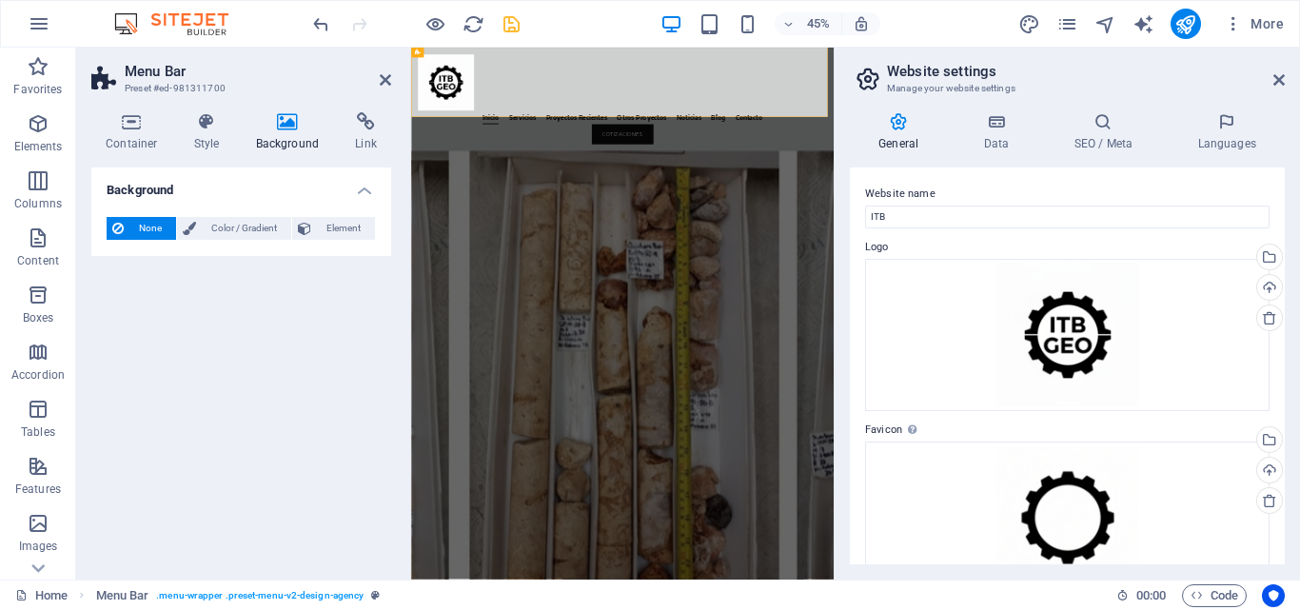
click at [130, 228] on span "None" at bounding box center [149, 228] width 41 height 23
click at [512, 24] on icon "save" at bounding box center [512, 24] width 22 height 22
checkbox input "true"
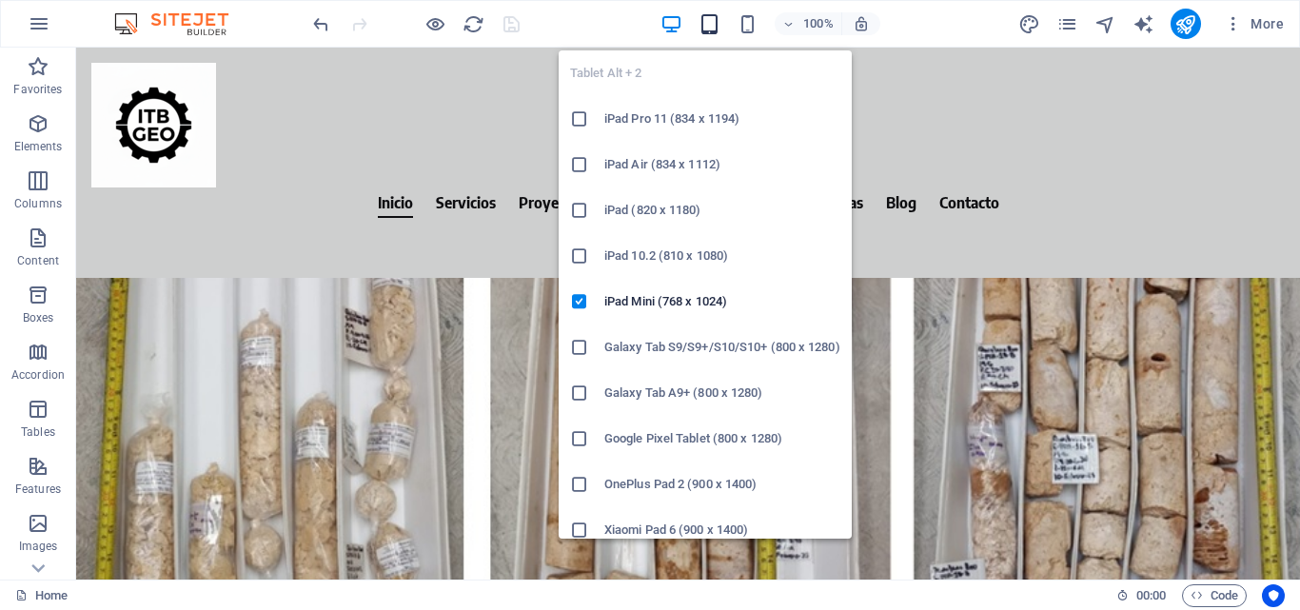
click at [712, 13] on icon "button" at bounding box center [709, 24] width 22 height 22
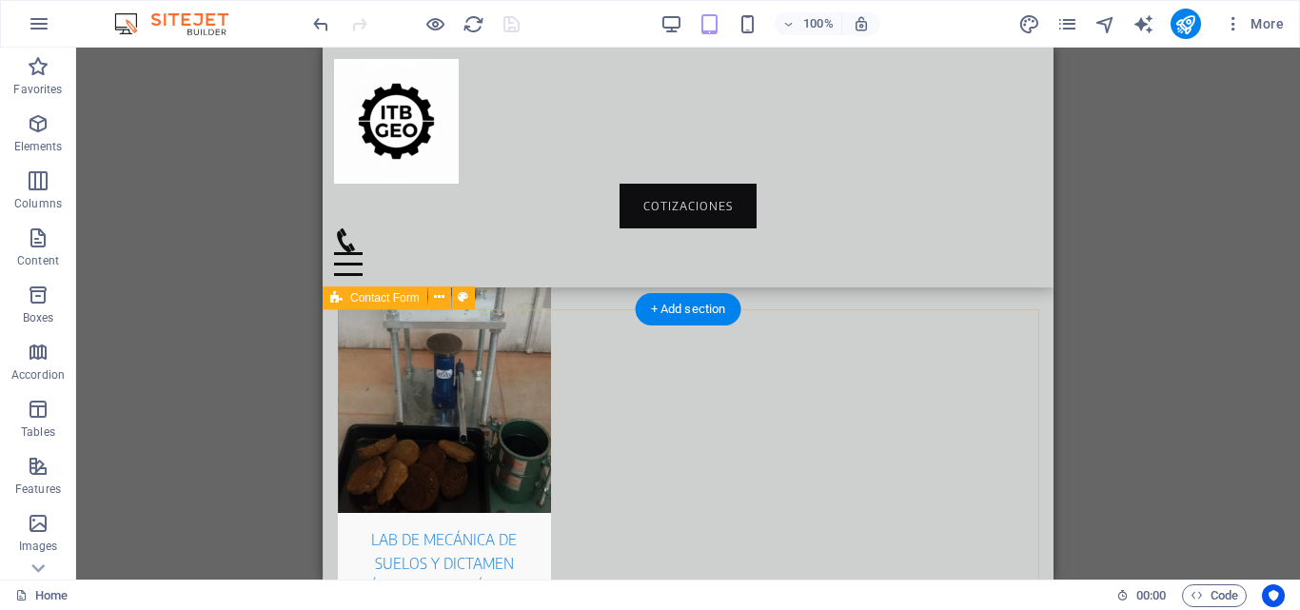
scroll to position [8875, 0]
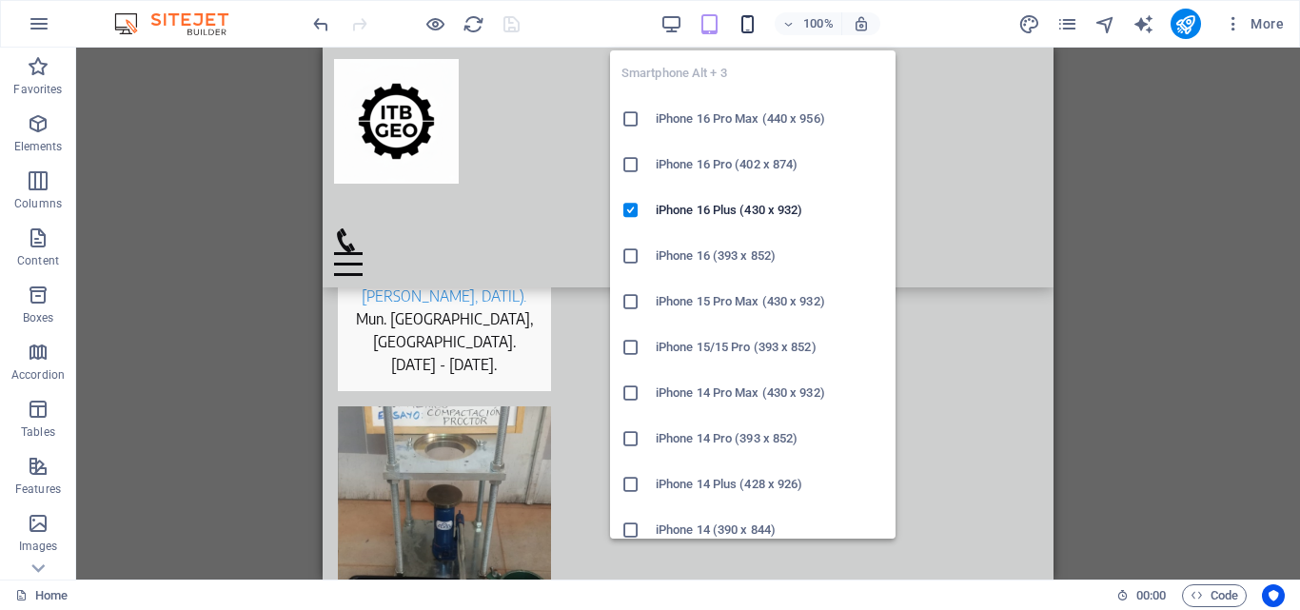
click at [752, 25] on icon "button" at bounding box center [748, 24] width 22 height 22
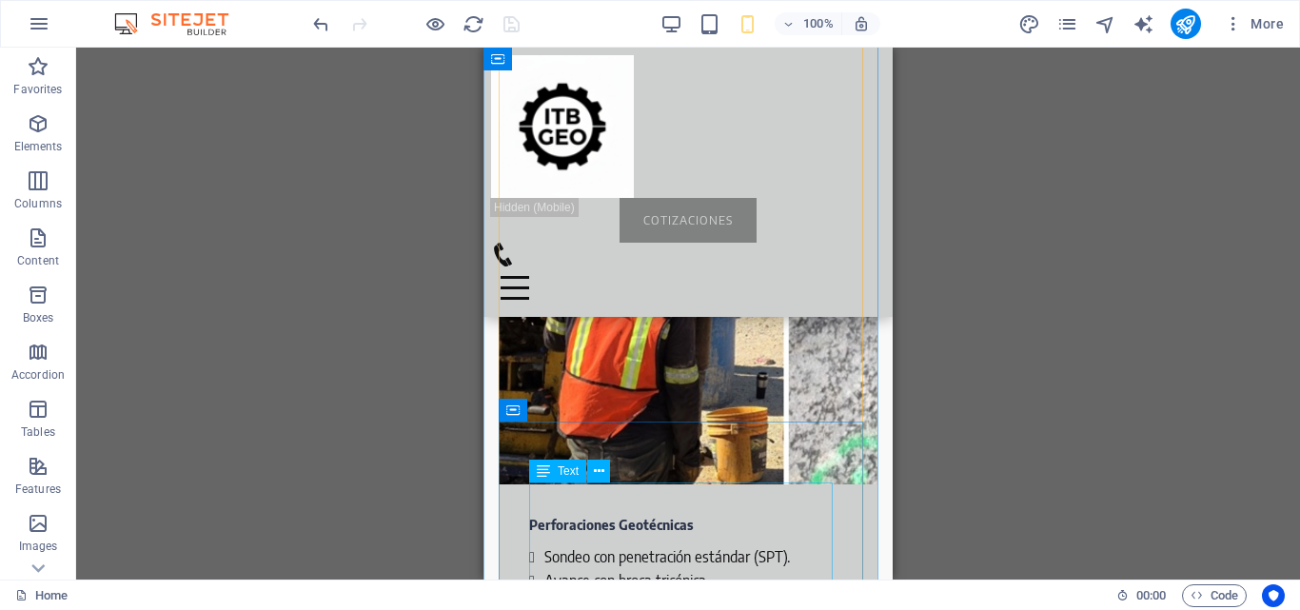
scroll to position [3045, 0]
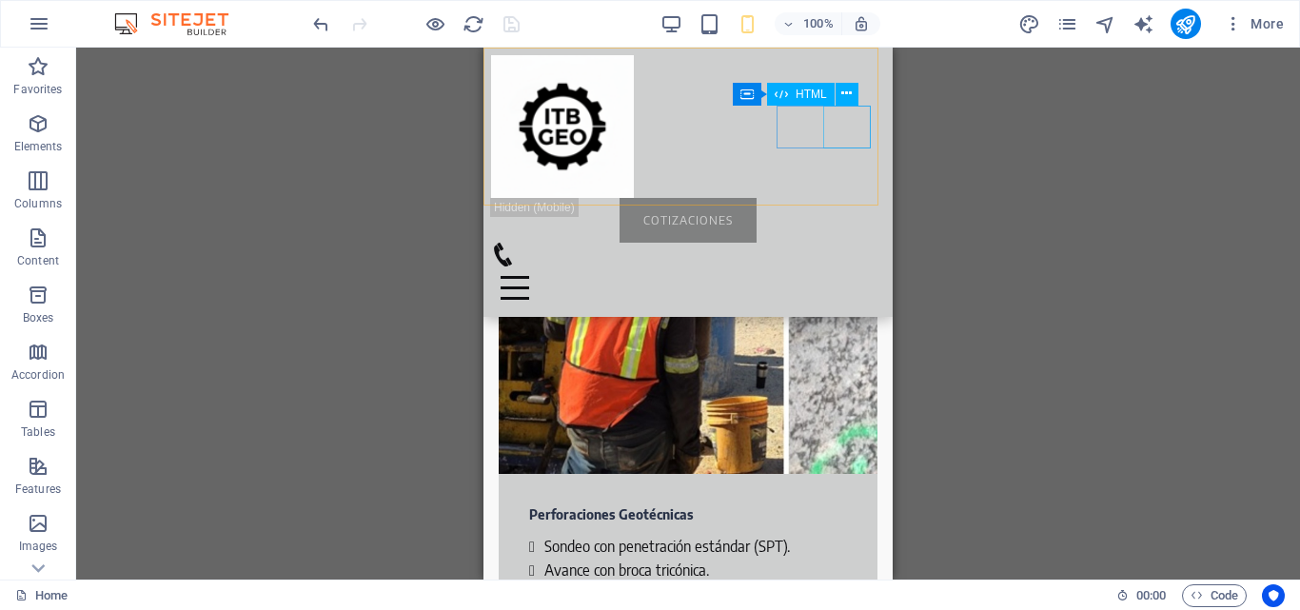
click at [842, 266] on div "Menu" at bounding box center [688, 287] width 394 height 43
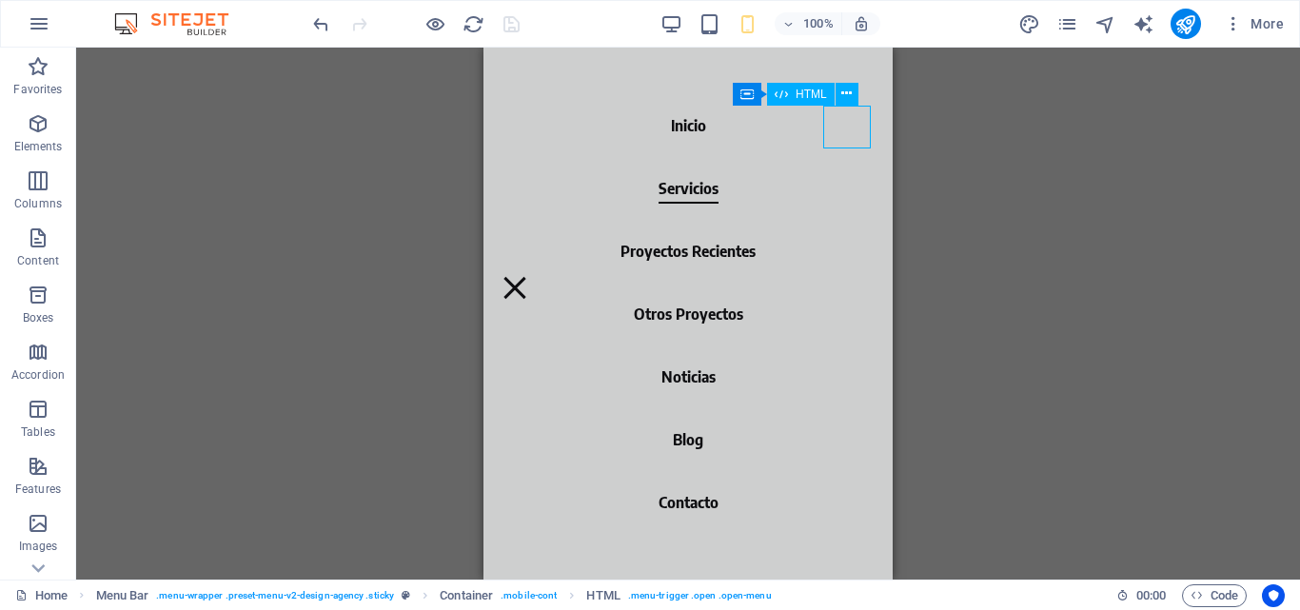
click at [539, 266] on div "Menu" at bounding box center [515, 287] width 48 height 43
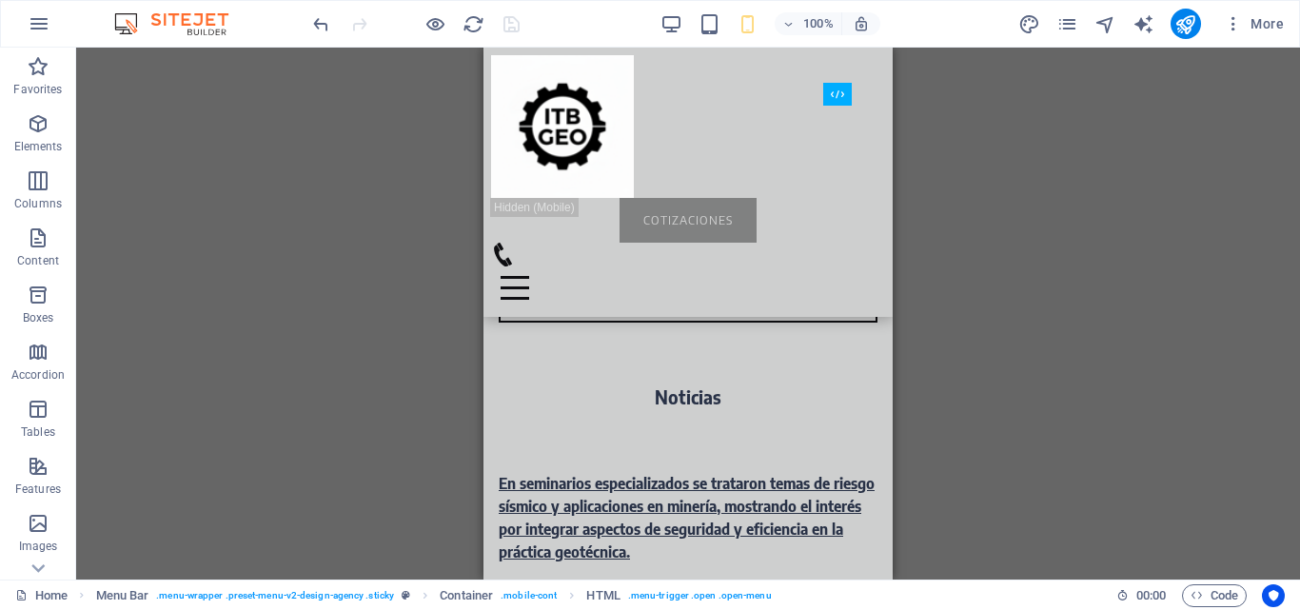
scroll to position [17095, 0]
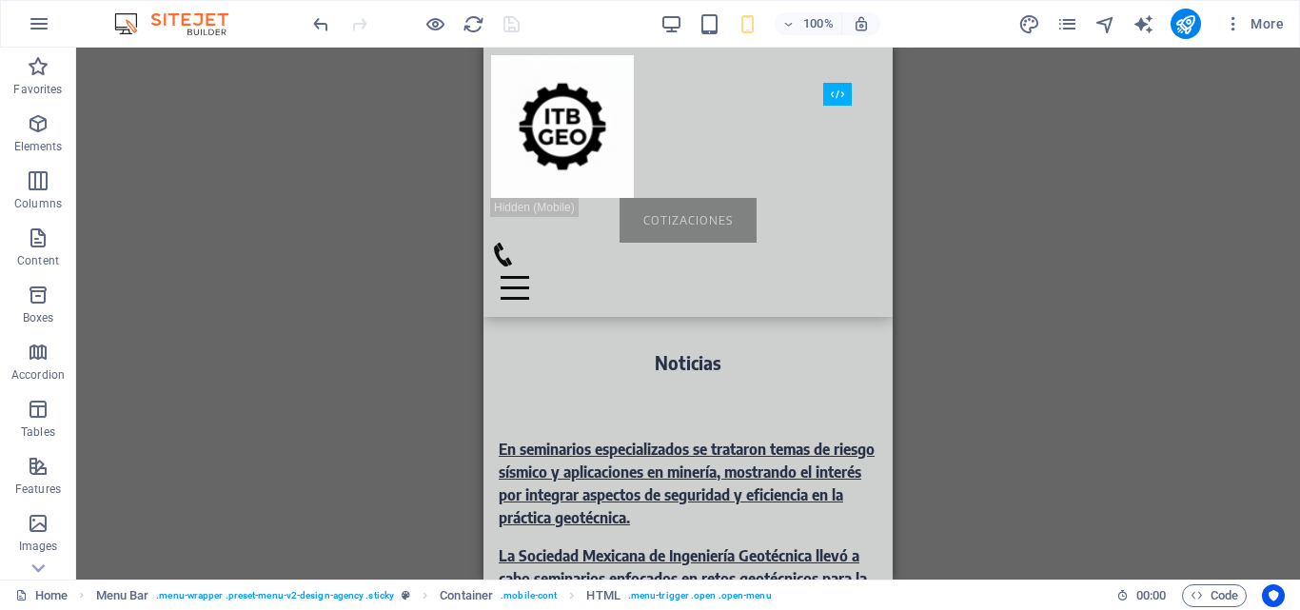
drag, startPoint x: 885, startPoint y: 302, endPoint x: 1376, endPoint y: 610, distance: 579.8
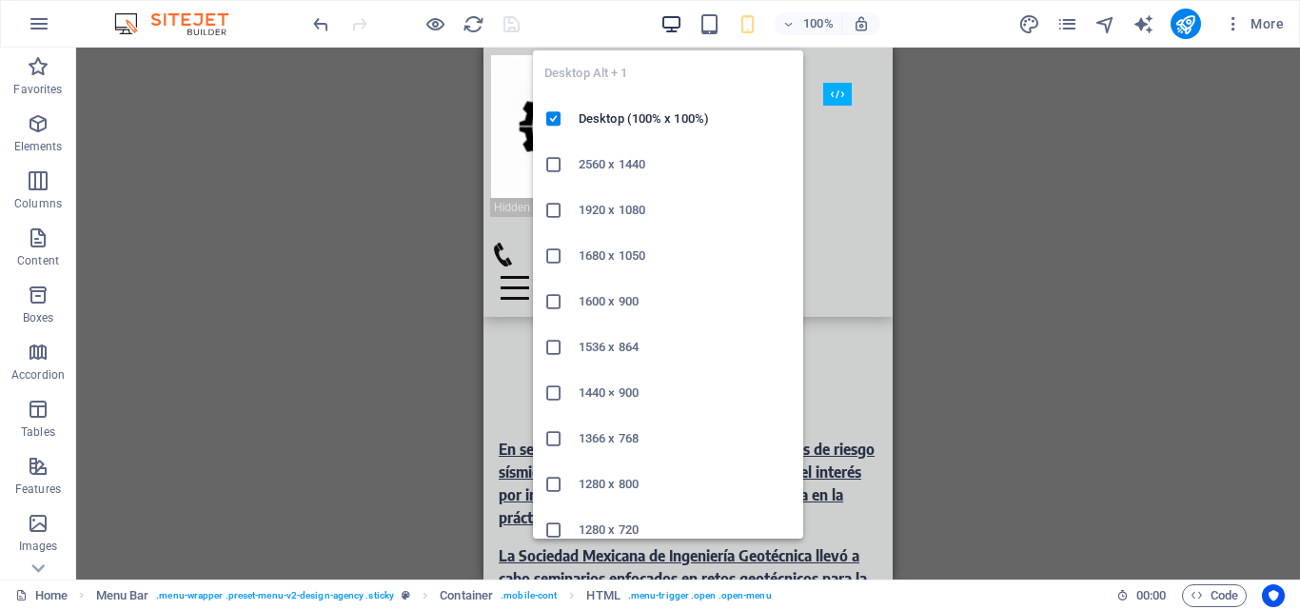
click at [663, 16] on icon "button" at bounding box center [671, 24] width 22 height 22
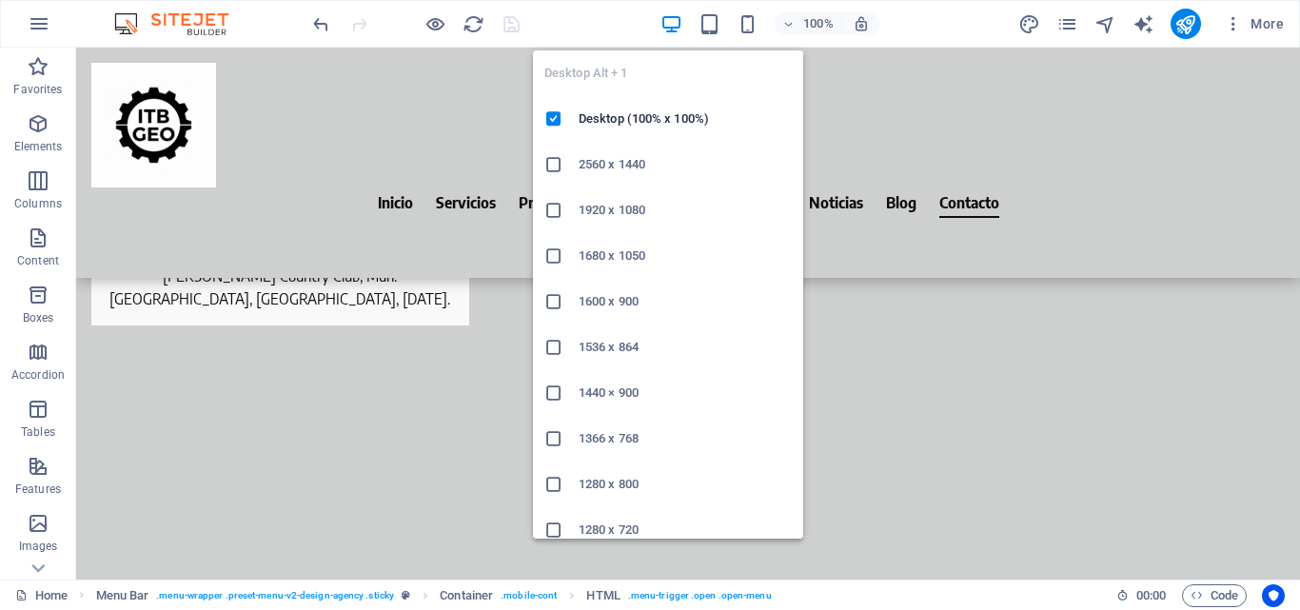
scroll to position [10348, 0]
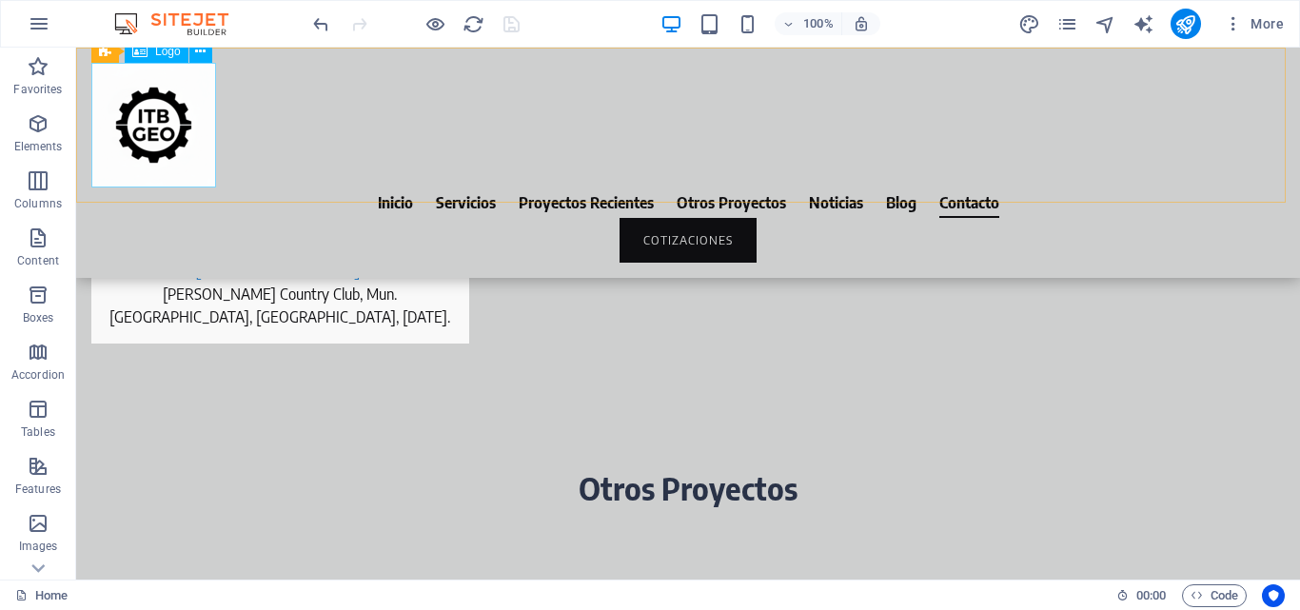
click at [184, 118] on div at bounding box center [687, 125] width 1193 height 125
select select "px"
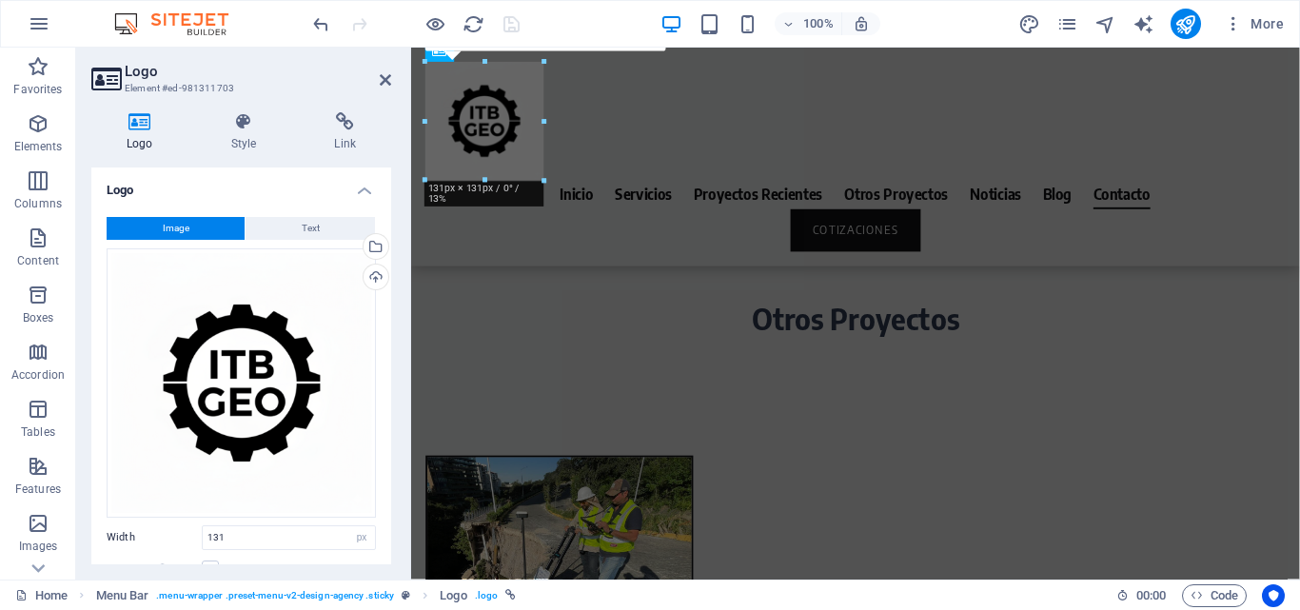
scroll to position [10548, 0]
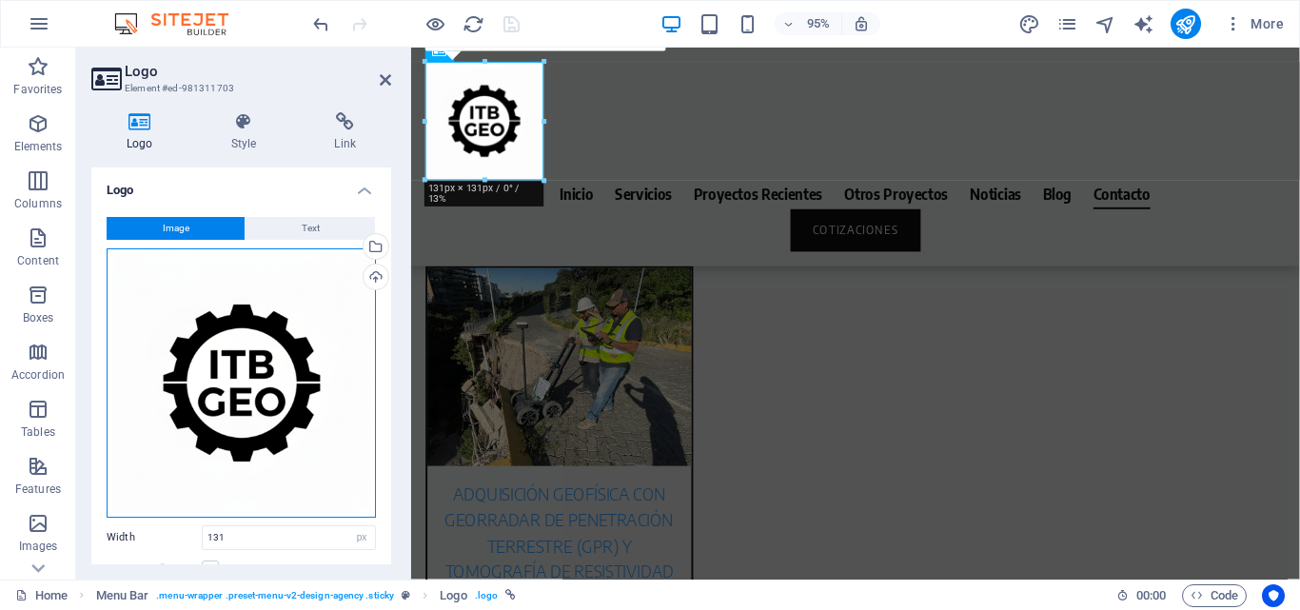
click at [271, 364] on div "Drag files here, click to choose files or select files from Files or our free s…" at bounding box center [241, 382] width 269 height 269
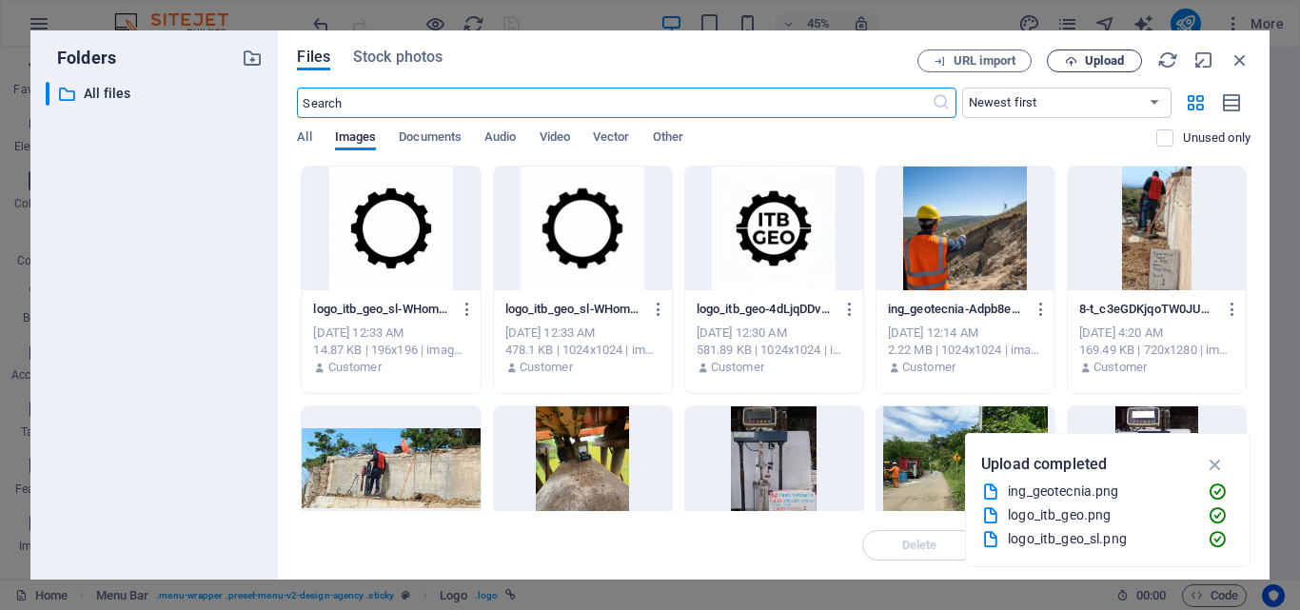
click at [1112, 60] on span "Upload" at bounding box center [1104, 60] width 39 height 11
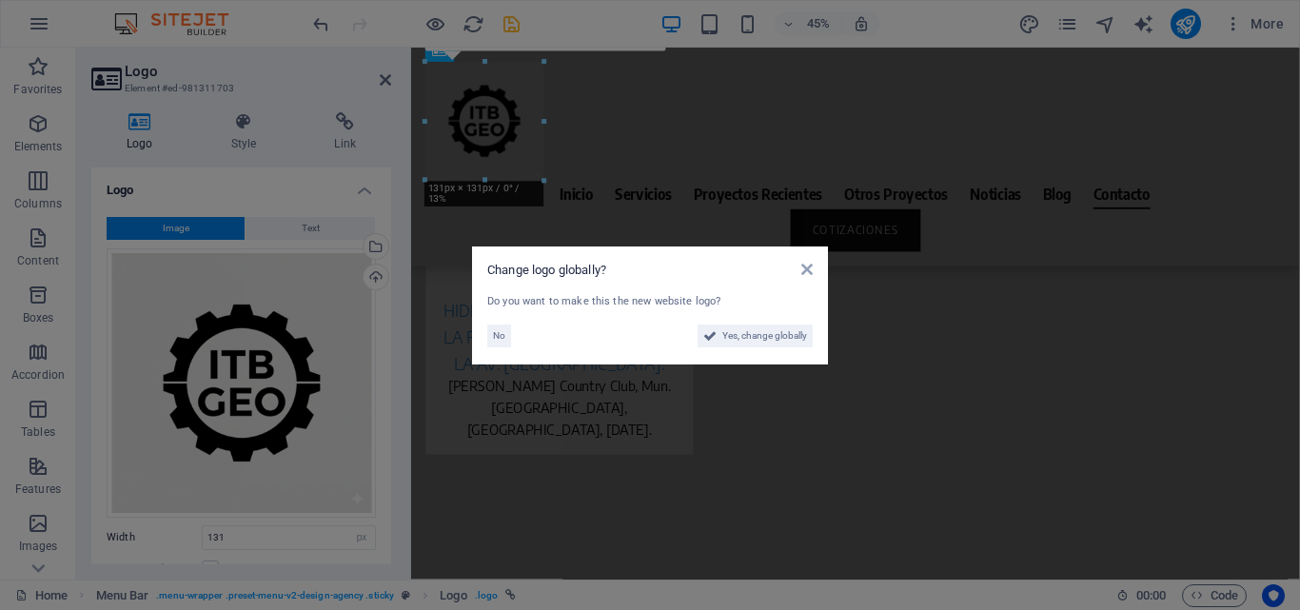
scroll to position [10548, 0]
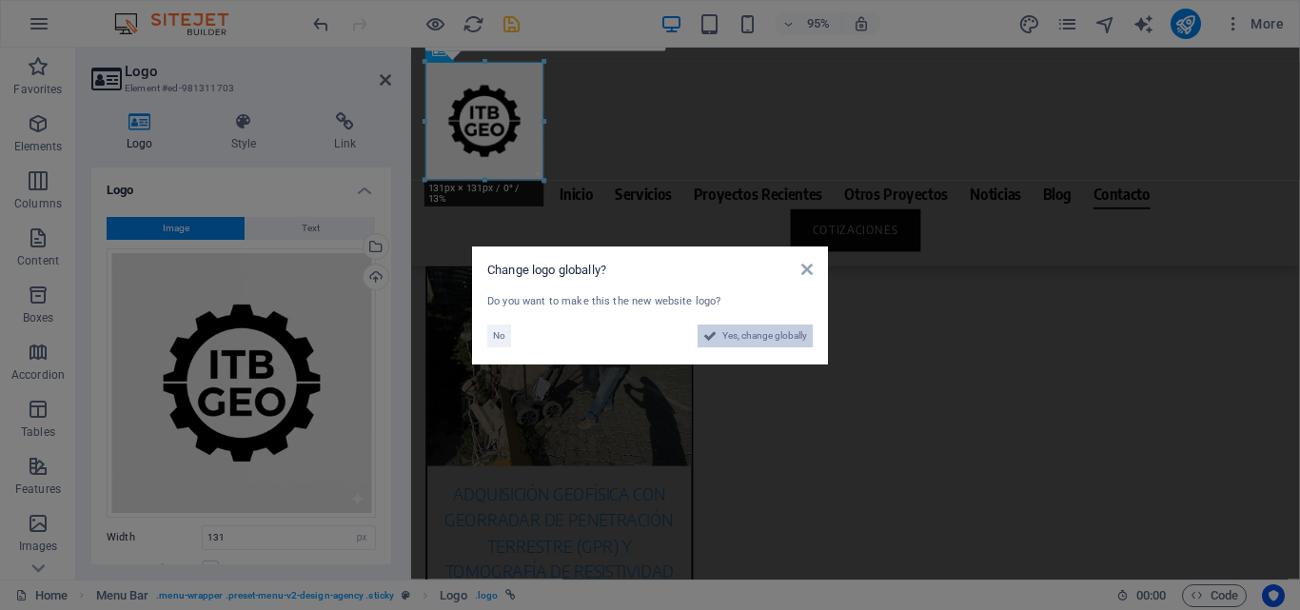
drag, startPoint x: 749, startPoint y: 339, endPoint x: 753, endPoint y: 646, distance: 307.4
click at [750, 339] on span "Yes, change globally" at bounding box center [764, 335] width 85 height 23
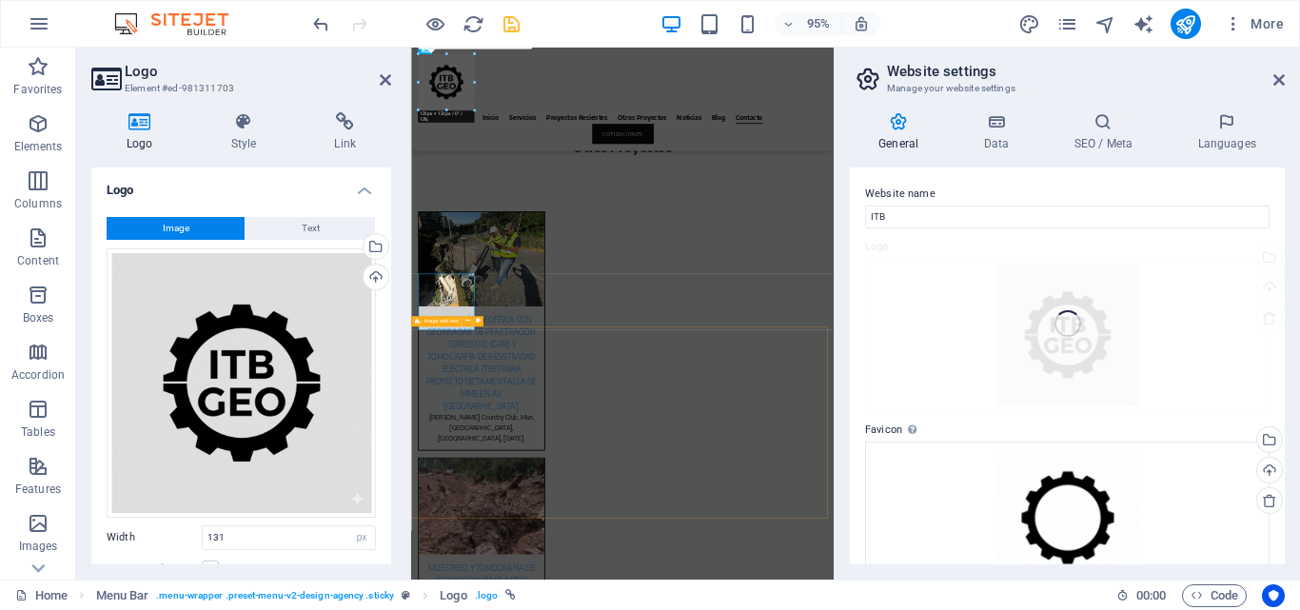
scroll to position [10060, 0]
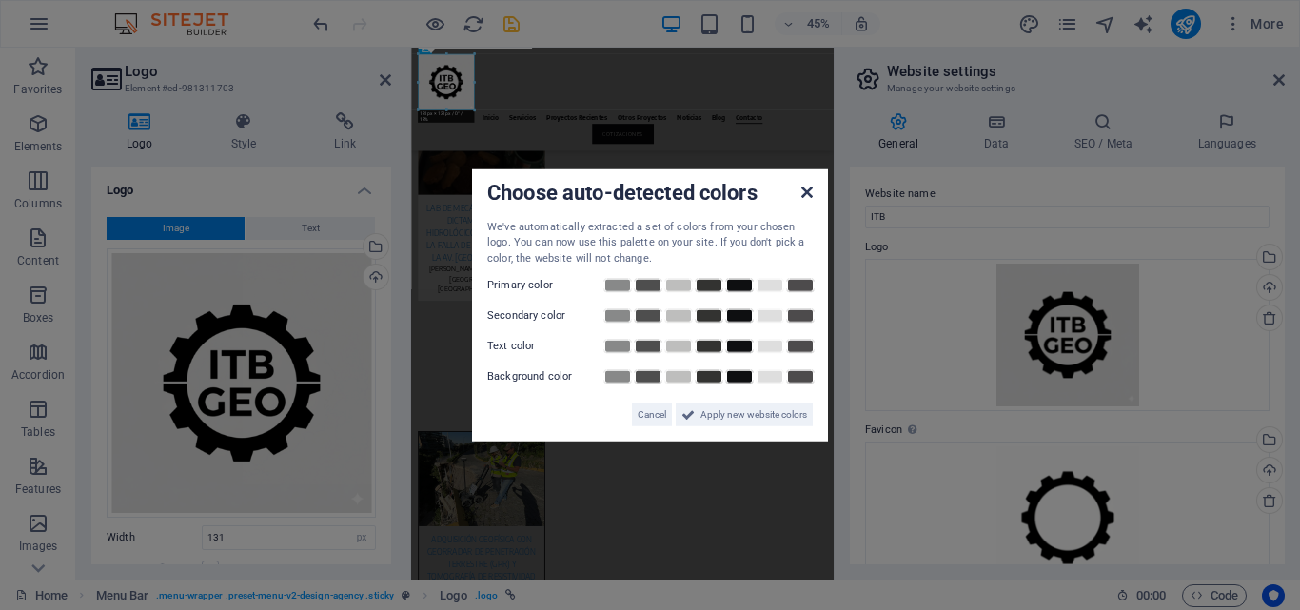
click at [812, 191] on icon at bounding box center [806, 191] width 11 height 15
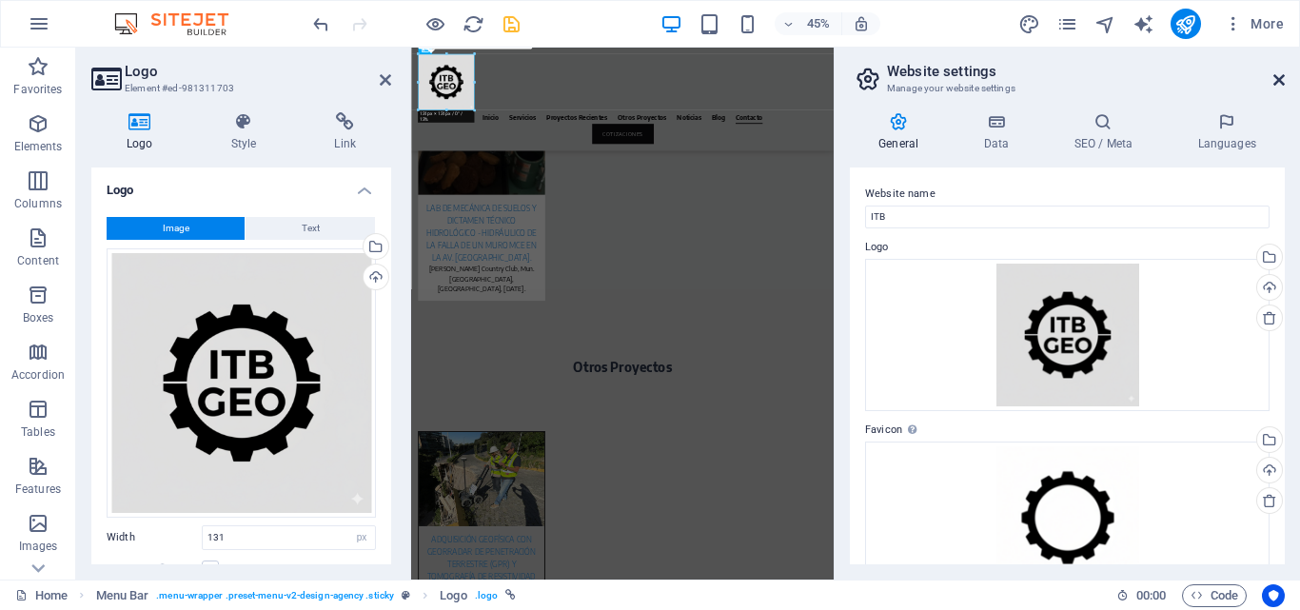
click at [1280, 81] on icon at bounding box center [1278, 79] width 11 height 15
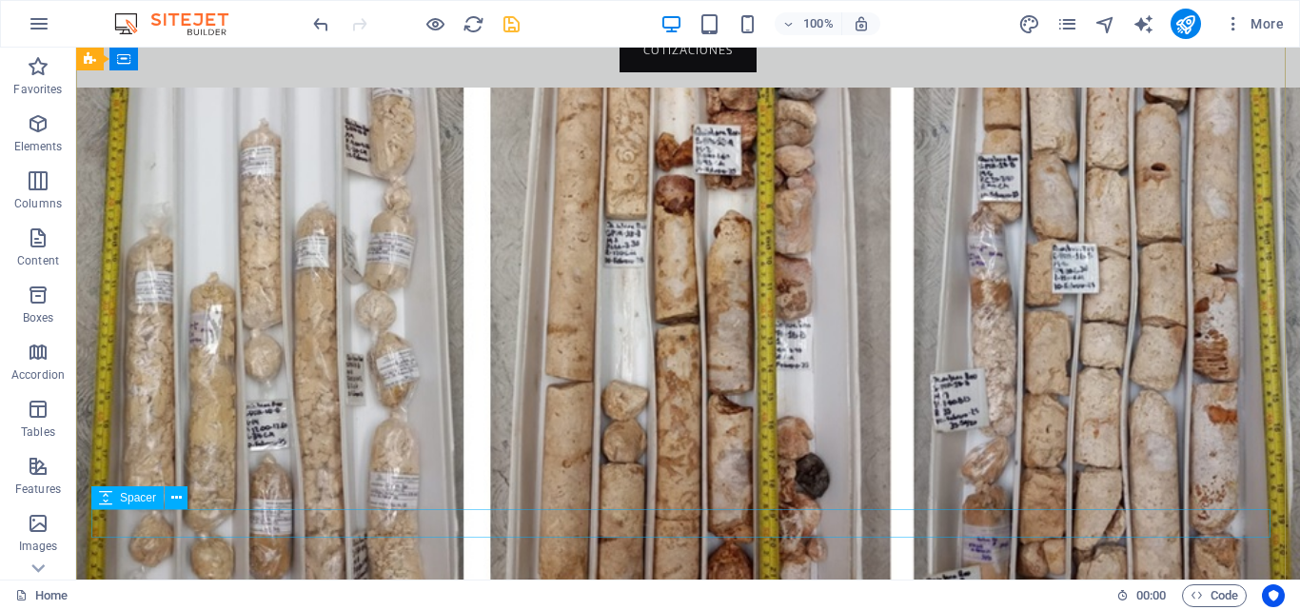
scroll to position [0, 0]
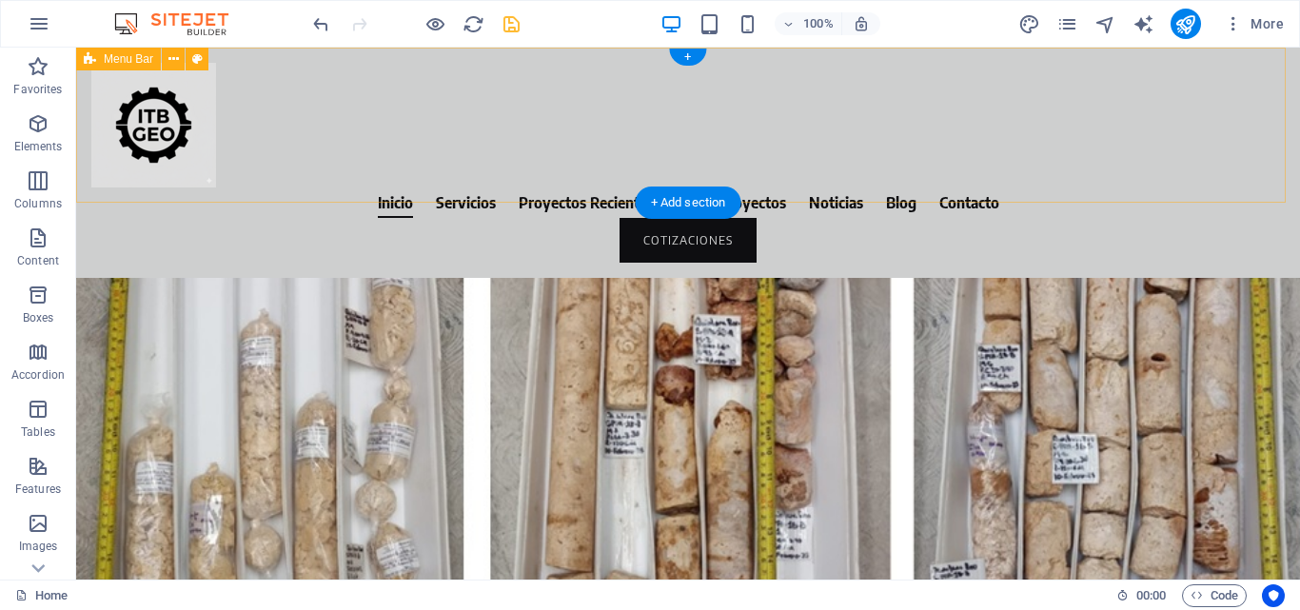
click at [338, 161] on div "Inicio Servicios Proyectos Recientes Otros Proyectos Noticias Blog Contacto COT…" at bounding box center [688, 163] width 1224 height 230
click at [345, 76] on div "Inicio Servicios Proyectos Recientes Otros Proyectos Noticias Blog Contacto COT…" at bounding box center [688, 163] width 1224 height 230
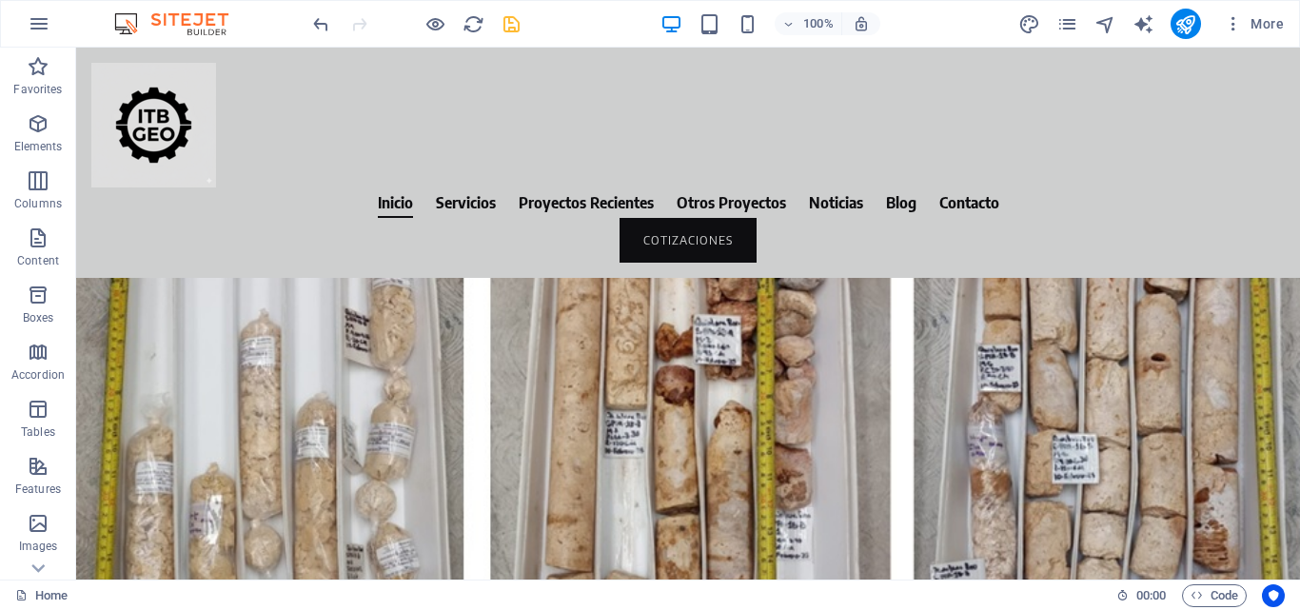
drag, startPoint x: 1291, startPoint y: 159, endPoint x: 1367, endPoint y: 92, distance: 101.2
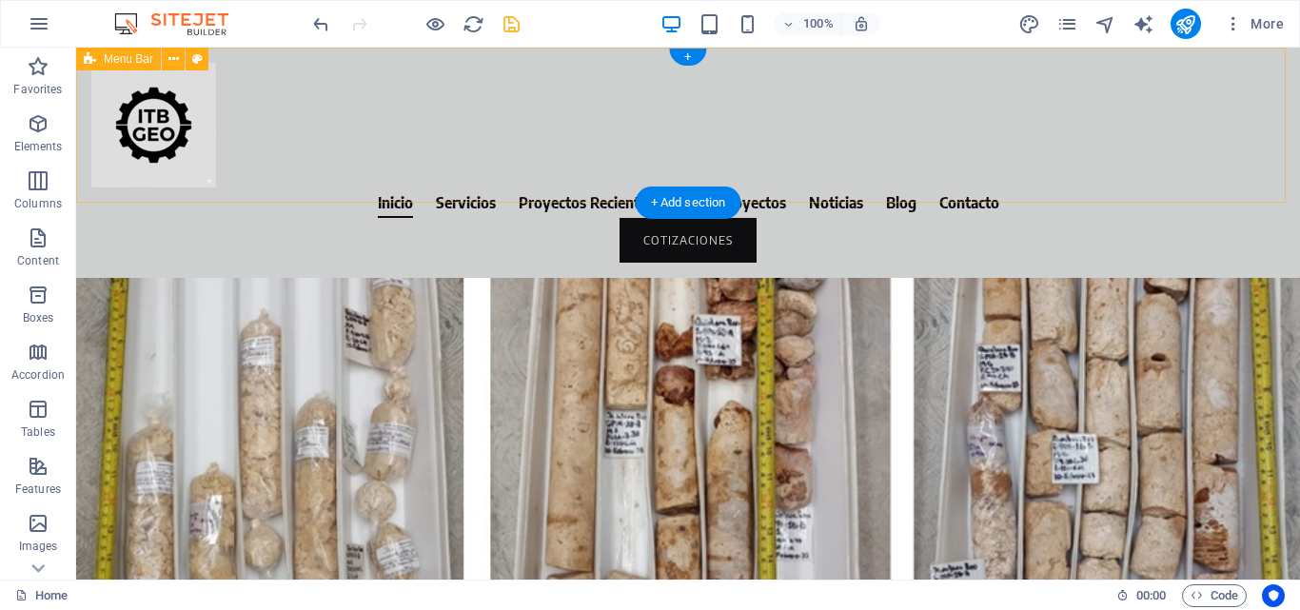
click at [374, 107] on div "Inicio Servicios Proyectos Recientes Otros Proyectos Noticias Blog Contacto COT…" at bounding box center [688, 163] width 1224 height 230
click at [414, 102] on div "Inicio Servicios Proyectos Recientes Otros Proyectos Noticias Blog Contacto COT…" at bounding box center [688, 163] width 1224 height 230
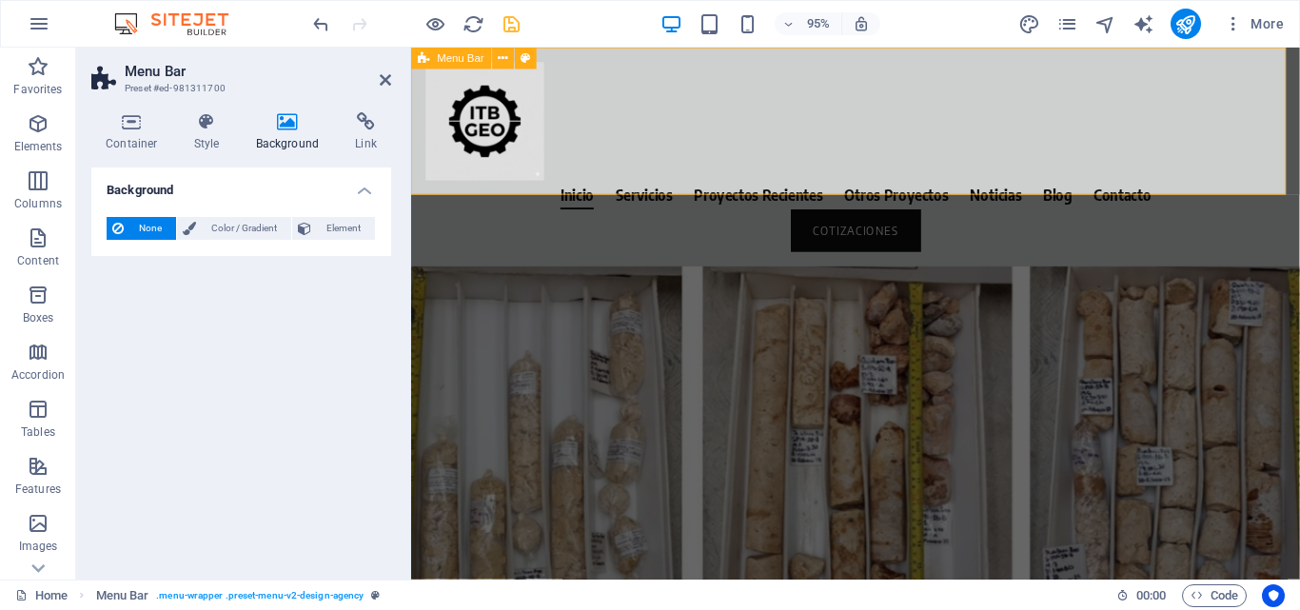
click at [675, 85] on div "Inicio Servicios Proyectos Recientes Otros Proyectos Noticias Blog Contacto COT…" at bounding box center [878, 163] width 935 height 230
click at [676, 88] on div "Inicio Servicios Proyectos Recientes Otros Proyectos Noticias Blog Contacto COT…" at bounding box center [878, 163] width 935 height 230
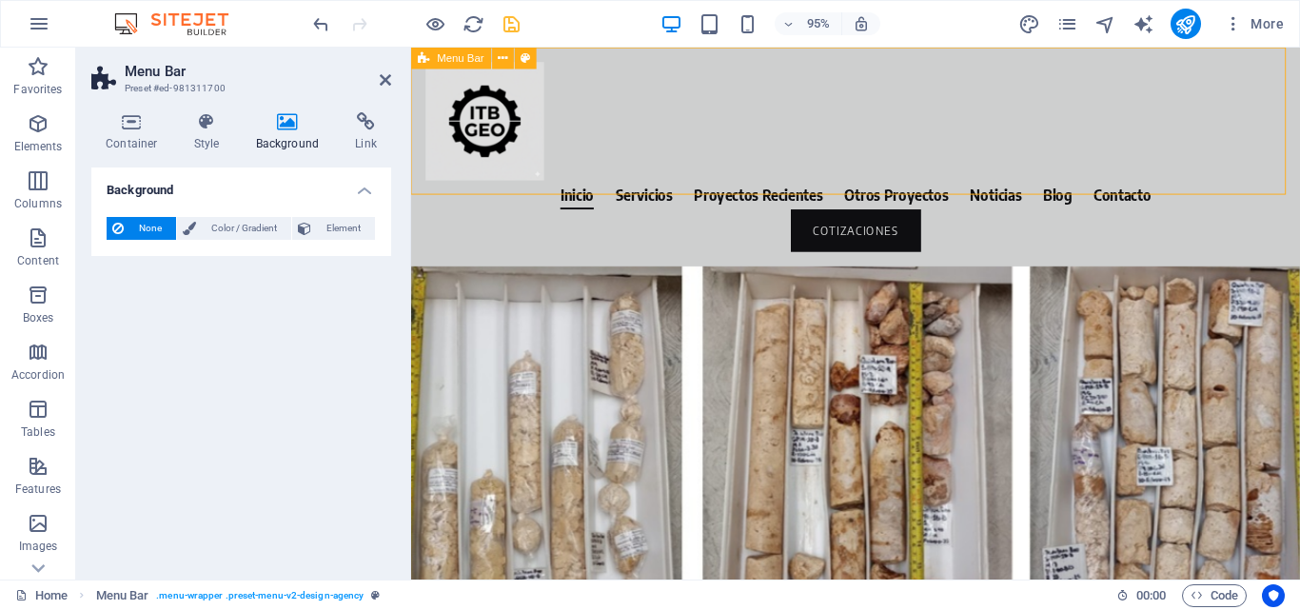
click at [673, 89] on div "Inicio Servicios Proyectos Recientes Otros Proyectos Noticias Blog Contacto COT…" at bounding box center [878, 163] width 935 height 230
click at [673, 90] on div "Inicio Servicios Proyectos Recientes Otros Proyectos Noticias Blog Contacto COT…" at bounding box center [878, 163] width 935 height 230
click at [224, 121] on icon at bounding box center [207, 121] width 54 height 19
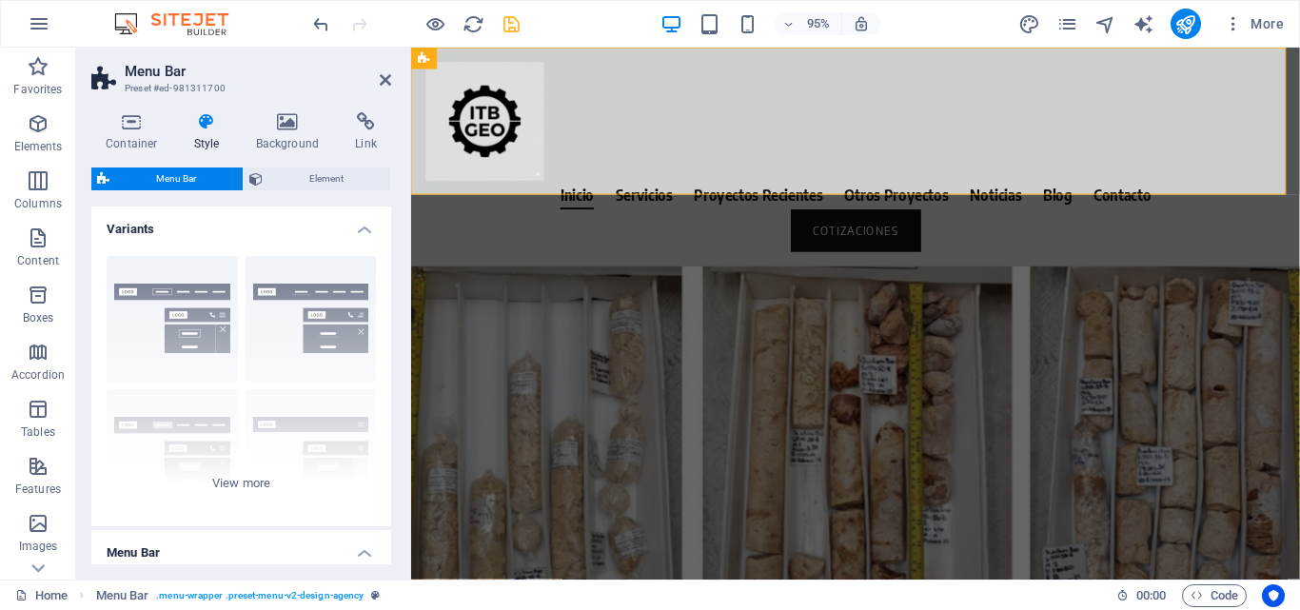
click at [214, 132] on h4 "Style" at bounding box center [211, 132] width 62 height 40
click at [661, 152] on div "Inicio Servicios Proyectos Recientes Otros Proyectos Noticias Blog Contacto COT…" at bounding box center [878, 163] width 935 height 230
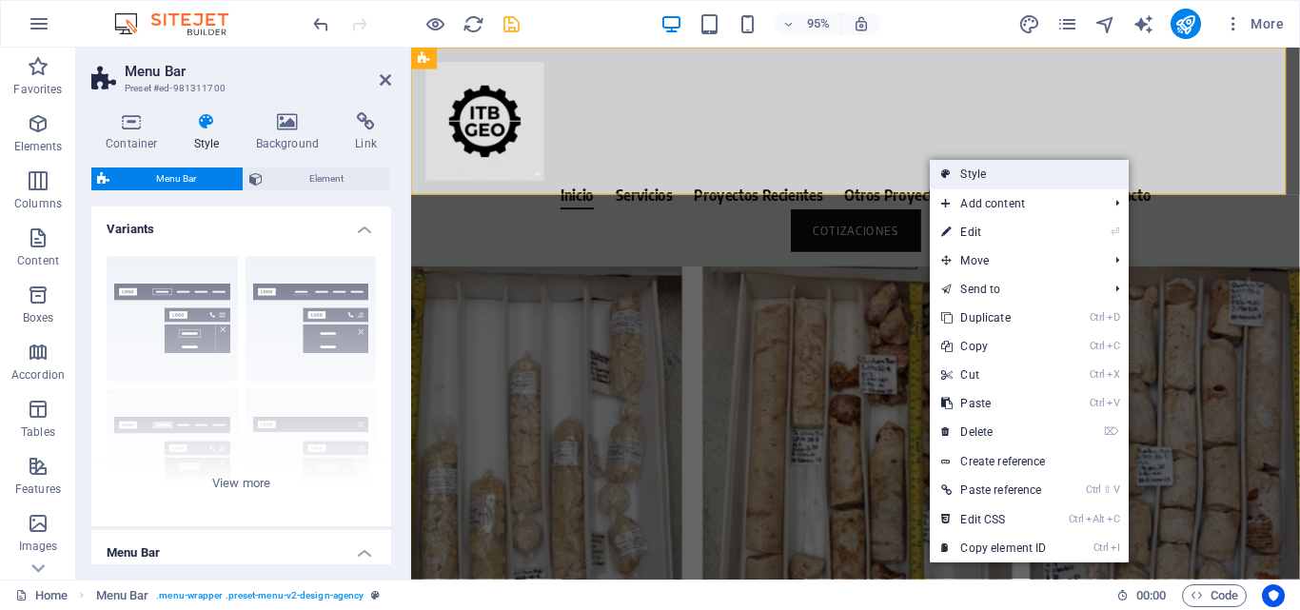
click at [965, 168] on link "Style" at bounding box center [1029, 174] width 199 height 29
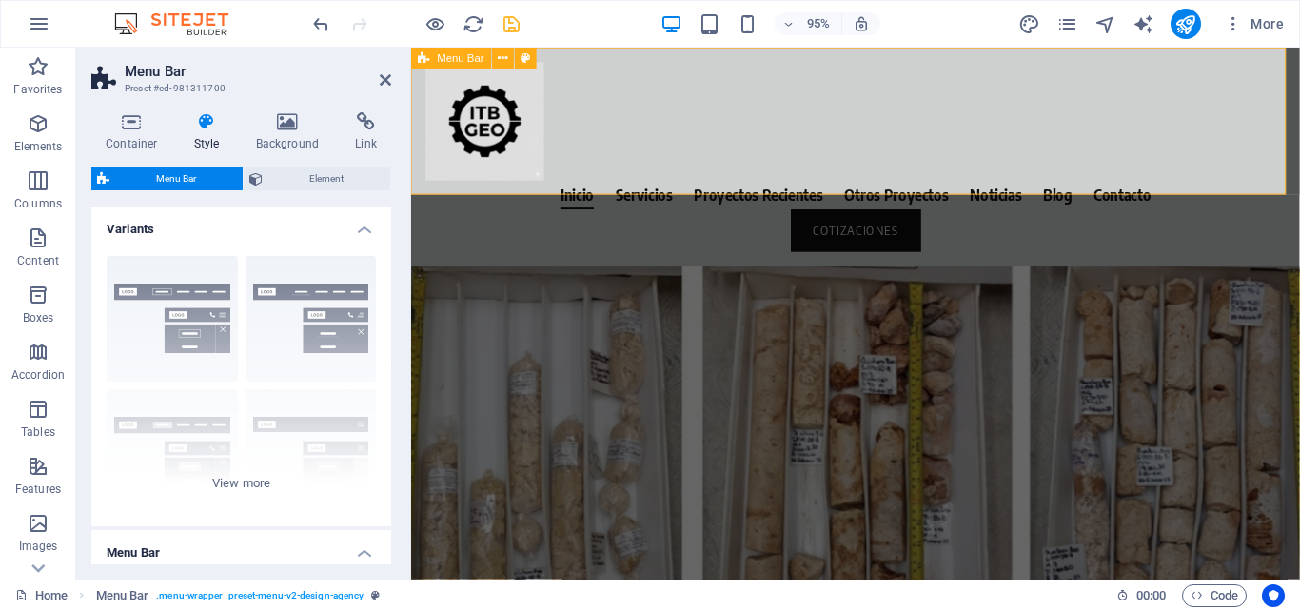
drag, startPoint x: 1376, startPoint y: 216, endPoint x: 994, endPoint y: 174, distance: 383.9
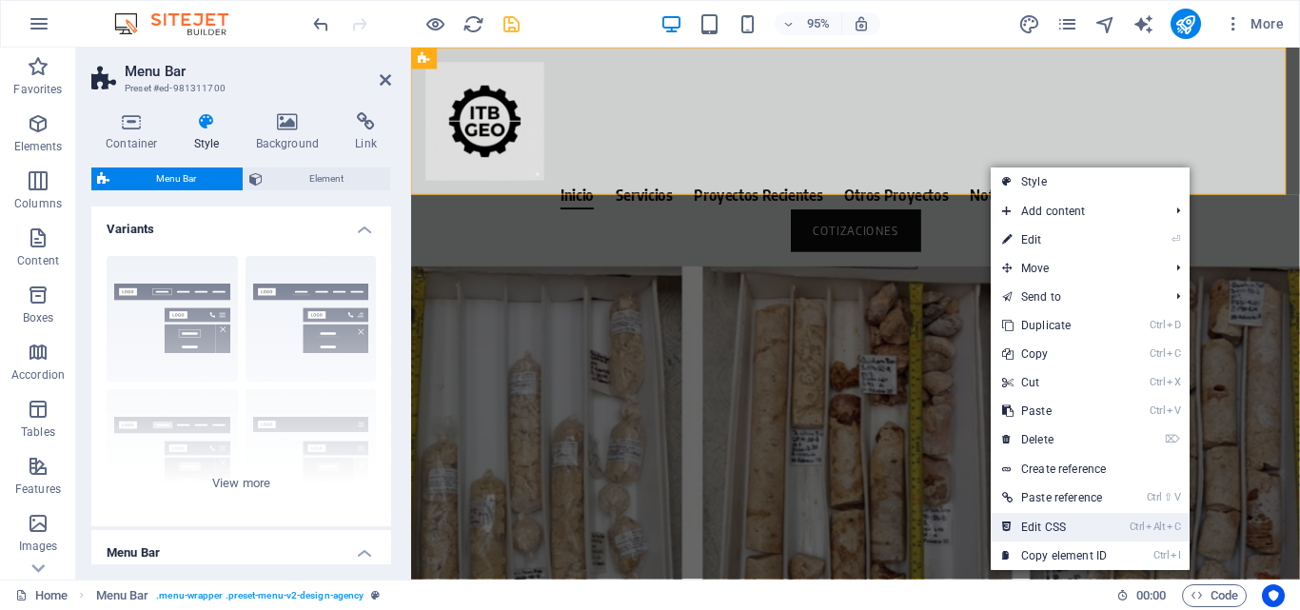
click at [1033, 525] on link "Ctrl Alt C Edit CSS" at bounding box center [1055, 527] width 128 height 29
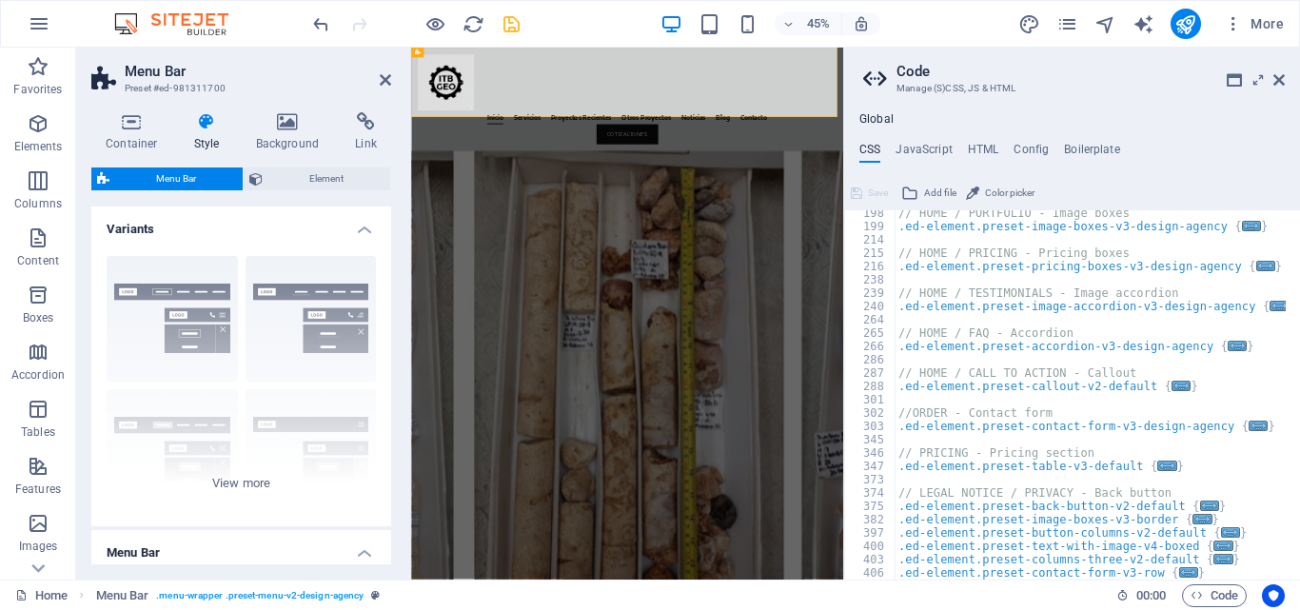
type textarea "@include menu-v2("
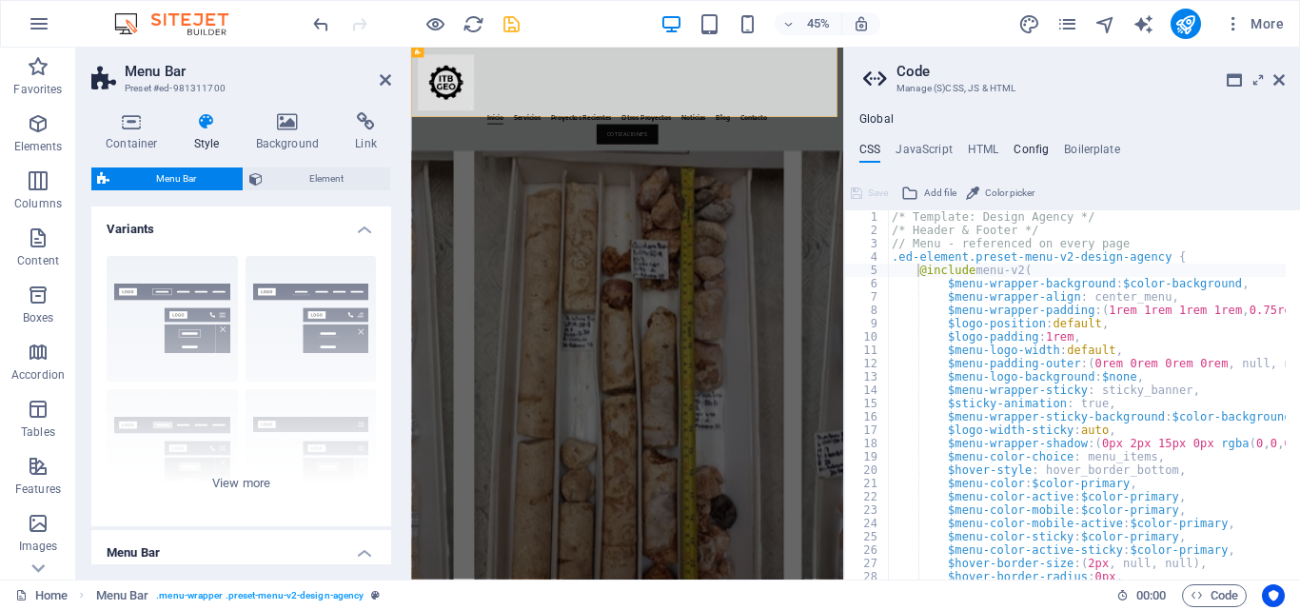
click at [1041, 144] on h4 "Config" at bounding box center [1030, 153] width 35 height 21
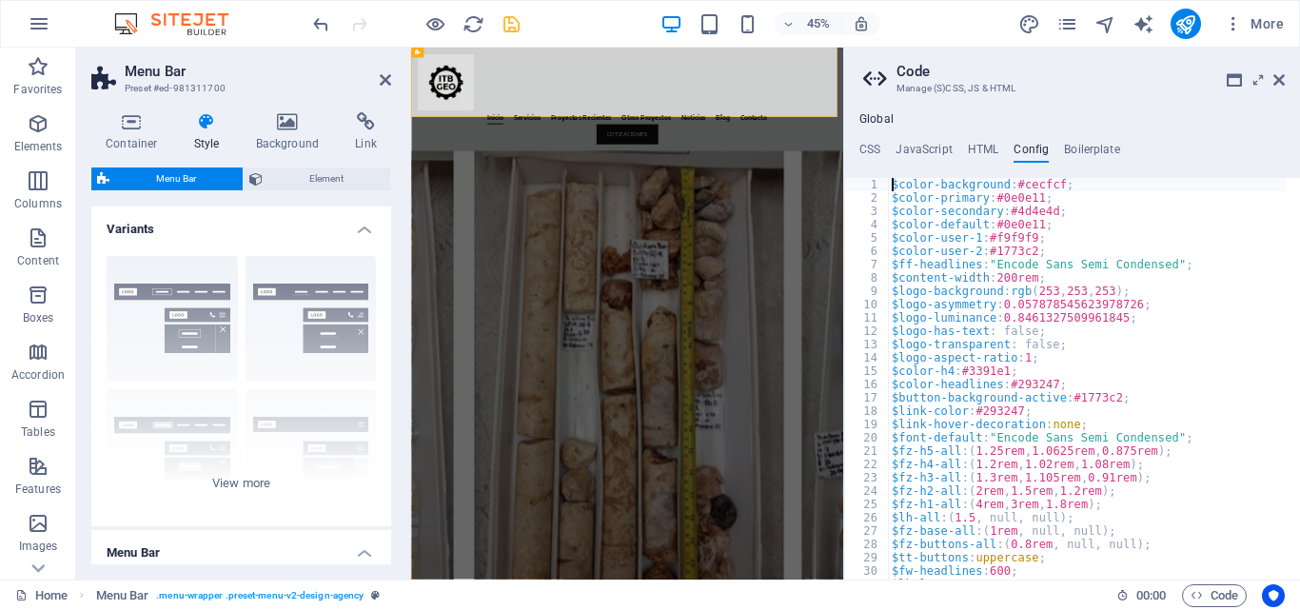
scroll to position [57, 0]
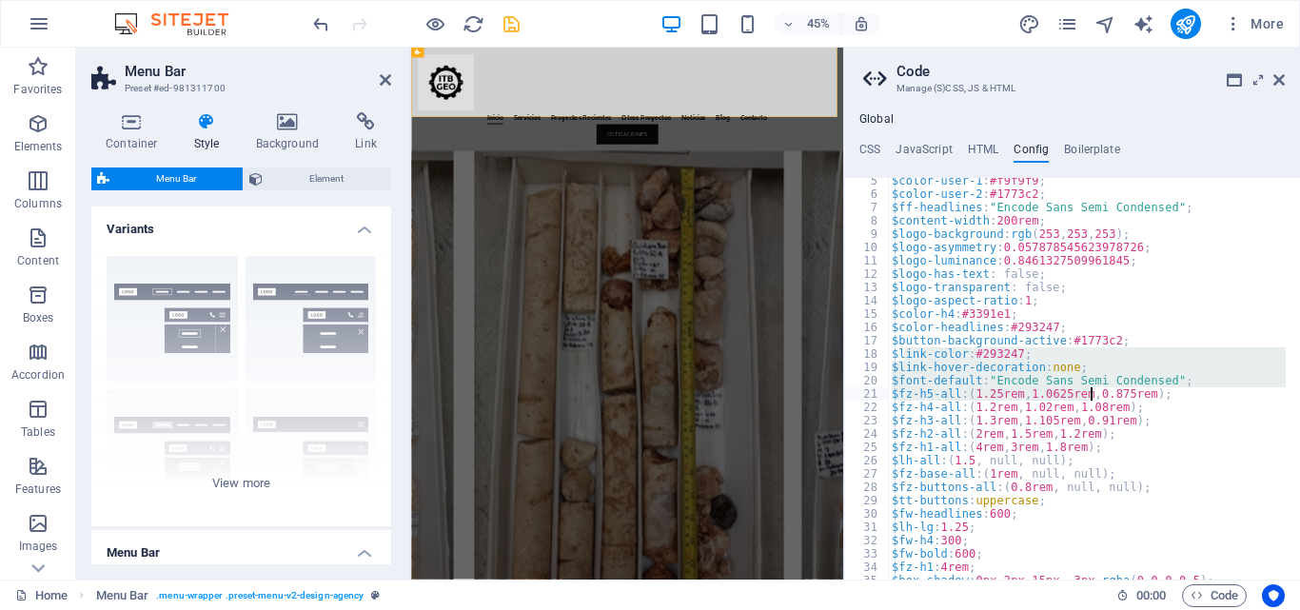
drag, startPoint x: 906, startPoint y: 349, endPoint x: 1138, endPoint y: 395, distance: 236.6
click at [1125, 395] on div "$color-user-1 : #f9f9f9 ; $color-user-2 : #1773c2 ; $ff-headlines : "Encode San…" at bounding box center [1087, 388] width 398 height 428
click at [1187, 426] on div "$color-user-1 : #f9f9f9 ; $color-user-2 : #1773c2 ; $ff-headlines : "Encode San…" at bounding box center [1087, 388] width 398 height 428
type textarea "$fz-h3-all: (1.3rem, 1.105rem, 0.91rem);"
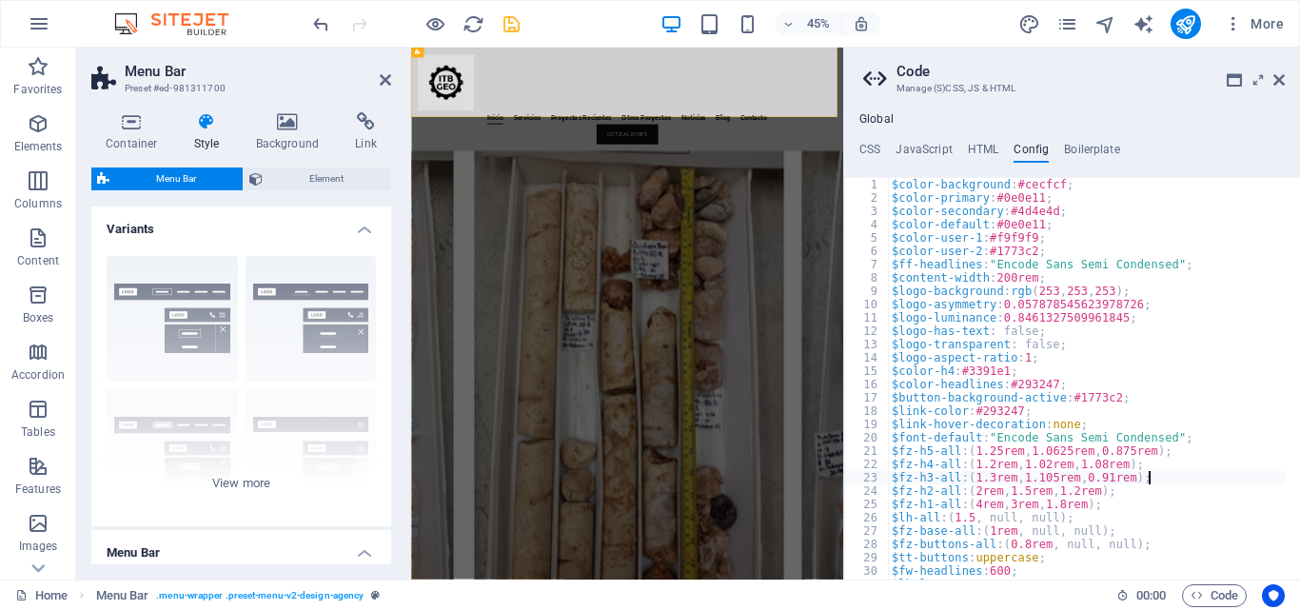
scroll to position [0, 0]
click at [1276, 75] on icon at bounding box center [1278, 79] width 11 height 15
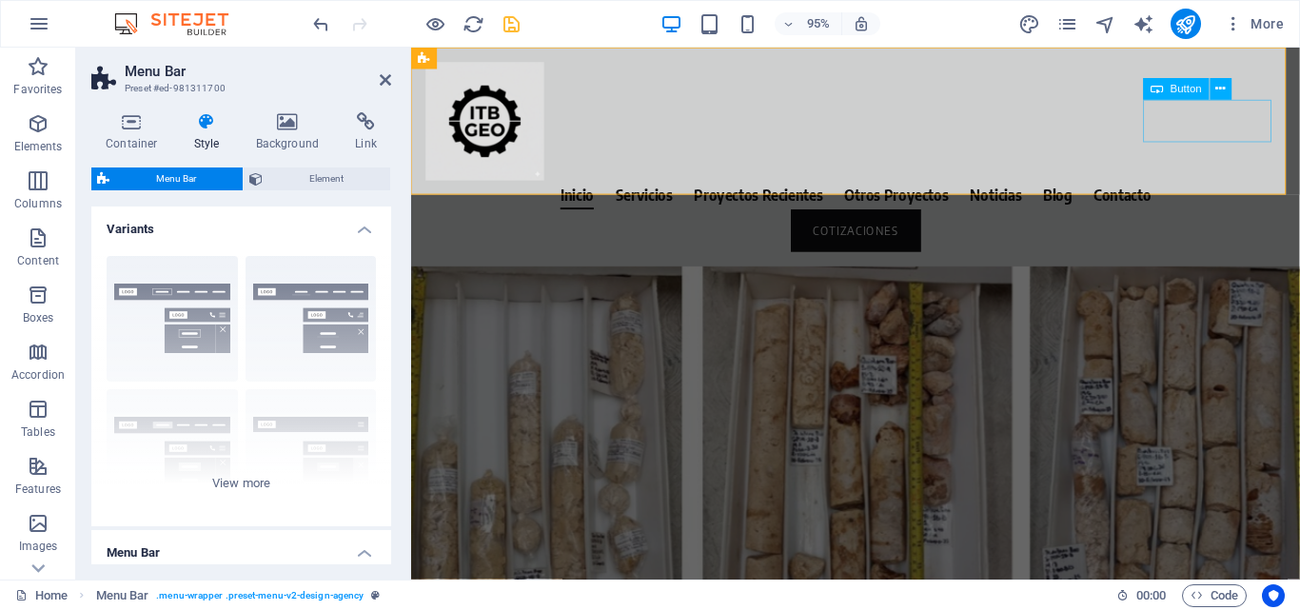
click at [1261, 218] on div "COTIZACIONES" at bounding box center [878, 240] width 905 height 45
click at [1261, 128] on header "Inicio Servicios Proyectos Recientes Otros Proyectos Noticias Blog Contacto COT…" at bounding box center [878, 163] width 935 height 230
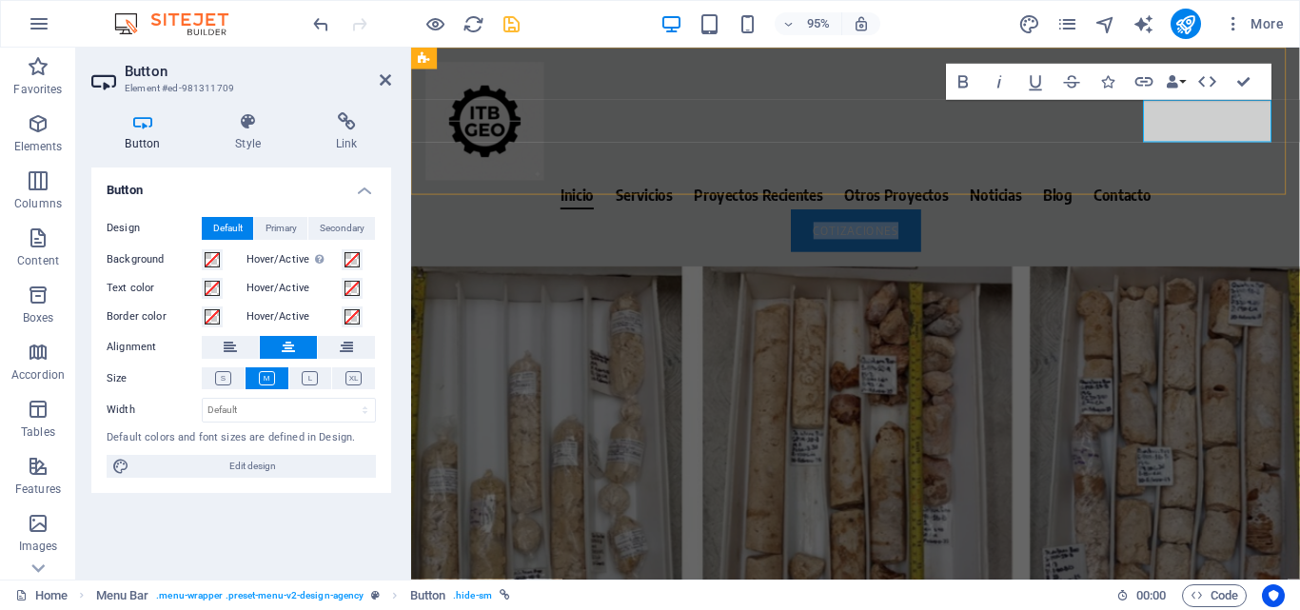
click at [948, 218] on link "COTIZACIONES" at bounding box center [879, 240] width 137 height 45
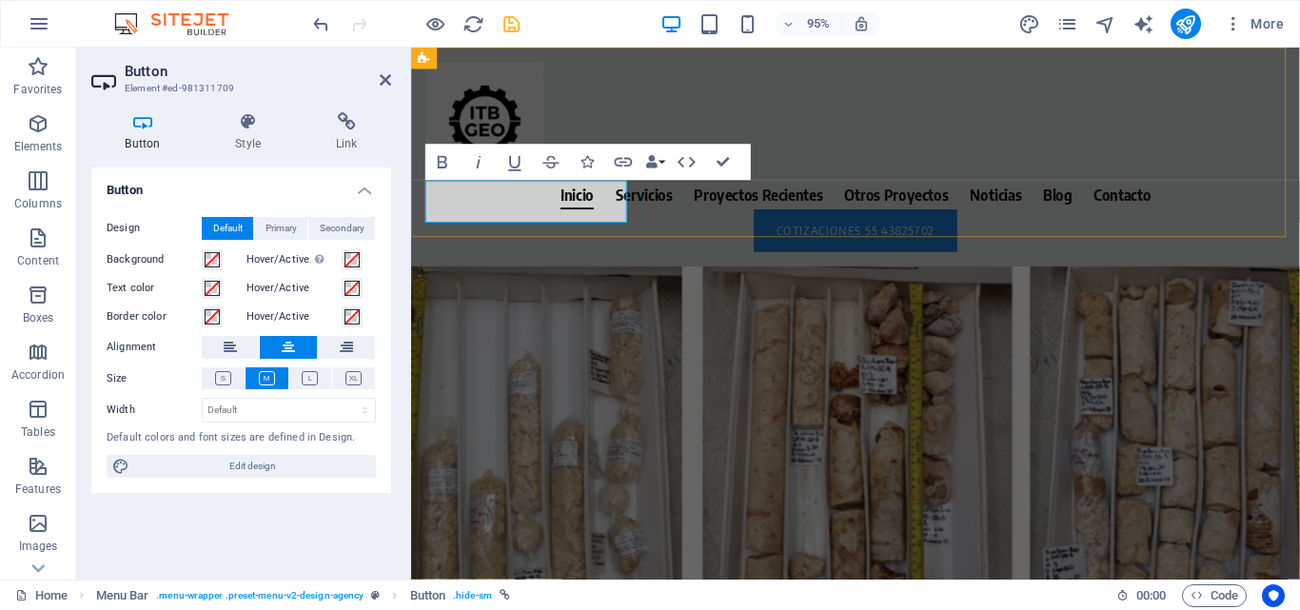
click at [772, 218] on link "COTIZACIONES 55 43825702" at bounding box center [879, 240] width 214 height 45
click at [751, 218] on link "COTIZACIONES [PHONE_NUMBER]" at bounding box center [879, 240] width 257 height 45
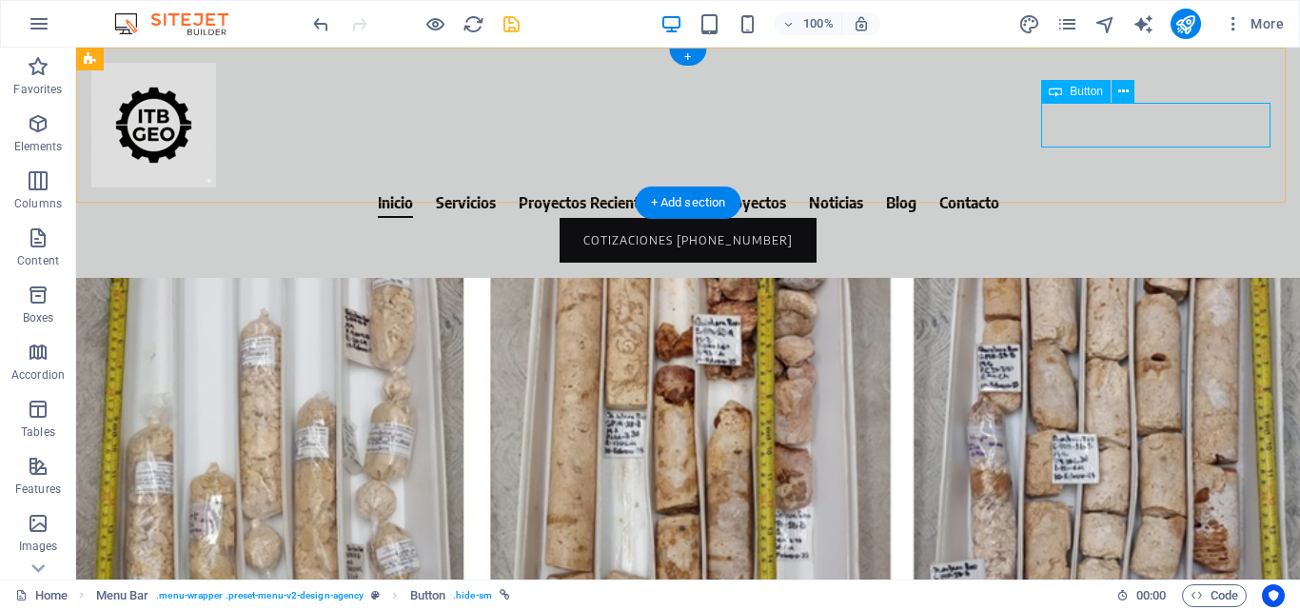
click at [1128, 218] on div "COTIZACIONES [PHONE_NUMBER]" at bounding box center [687, 240] width 1193 height 45
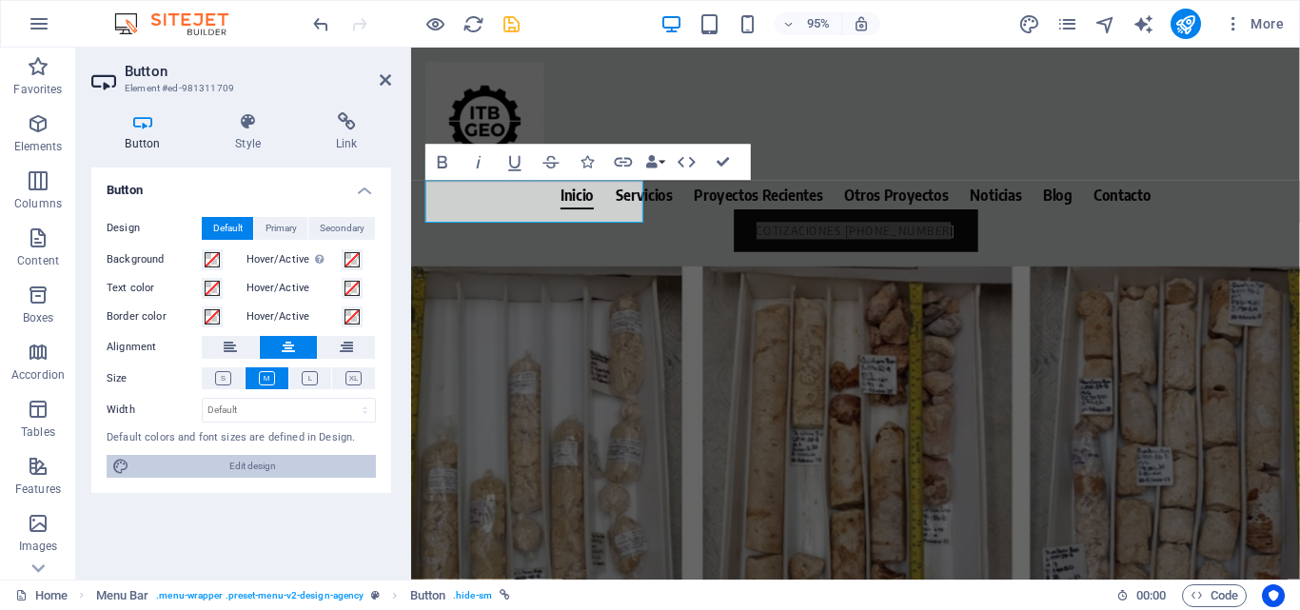
click at [259, 468] on span "Edit design" at bounding box center [252, 466] width 235 height 23
select select "rem"
select select "400"
select select "px"
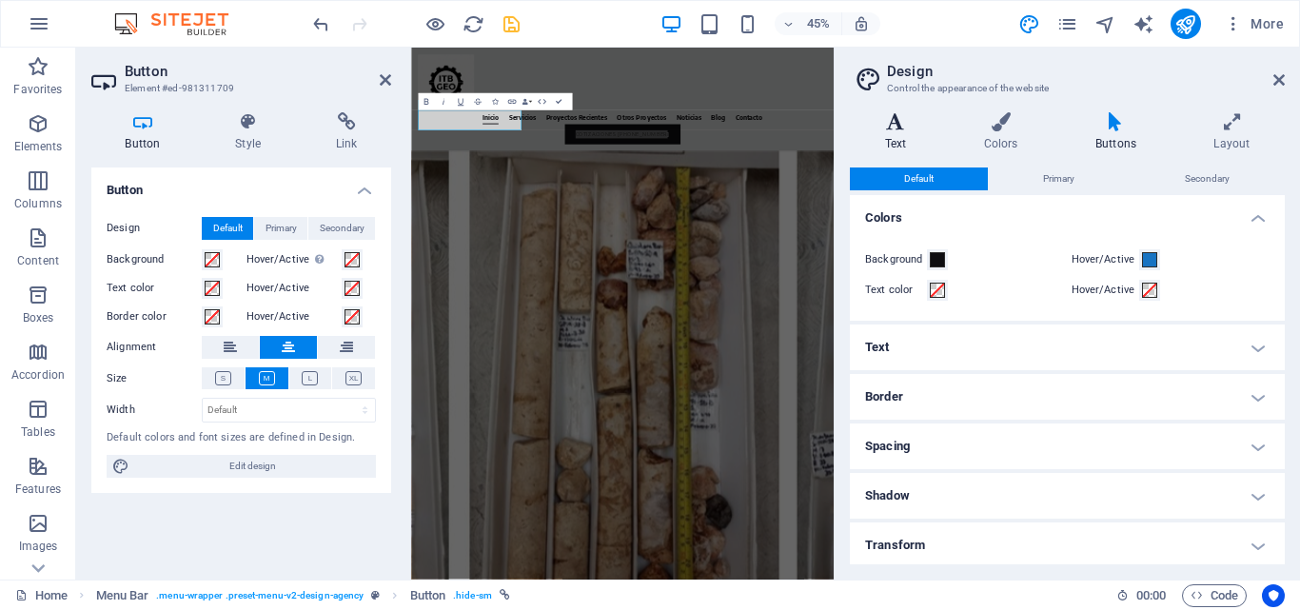
click at [896, 123] on icon at bounding box center [895, 121] width 91 height 19
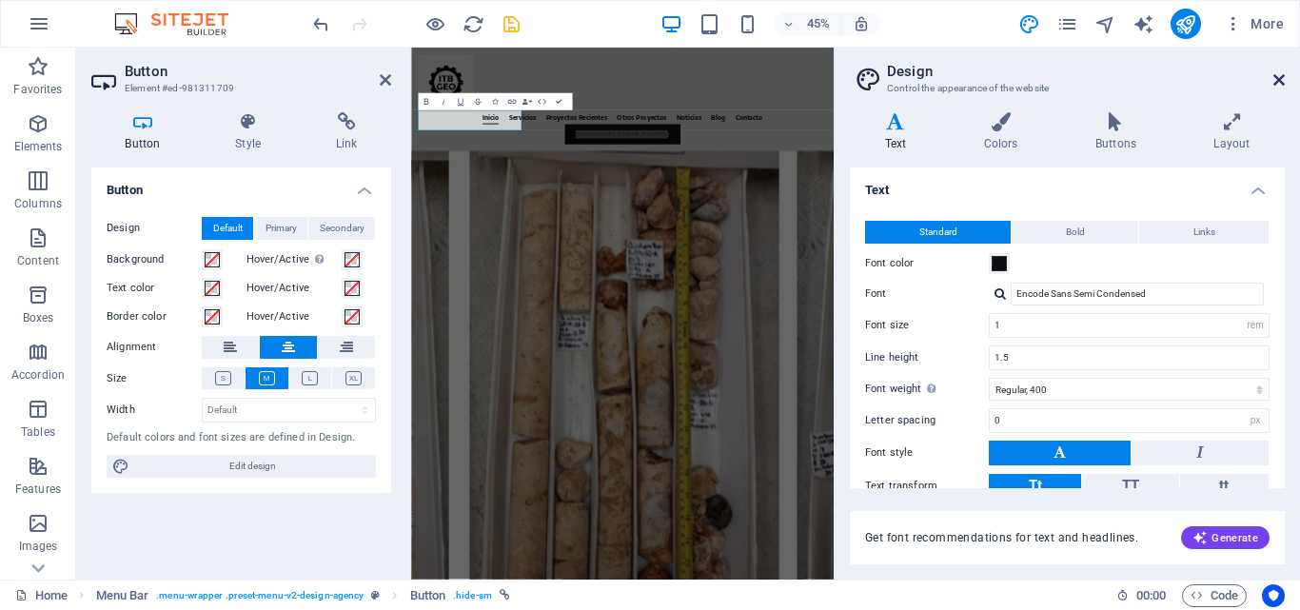
click at [1274, 81] on icon at bounding box center [1278, 79] width 11 height 15
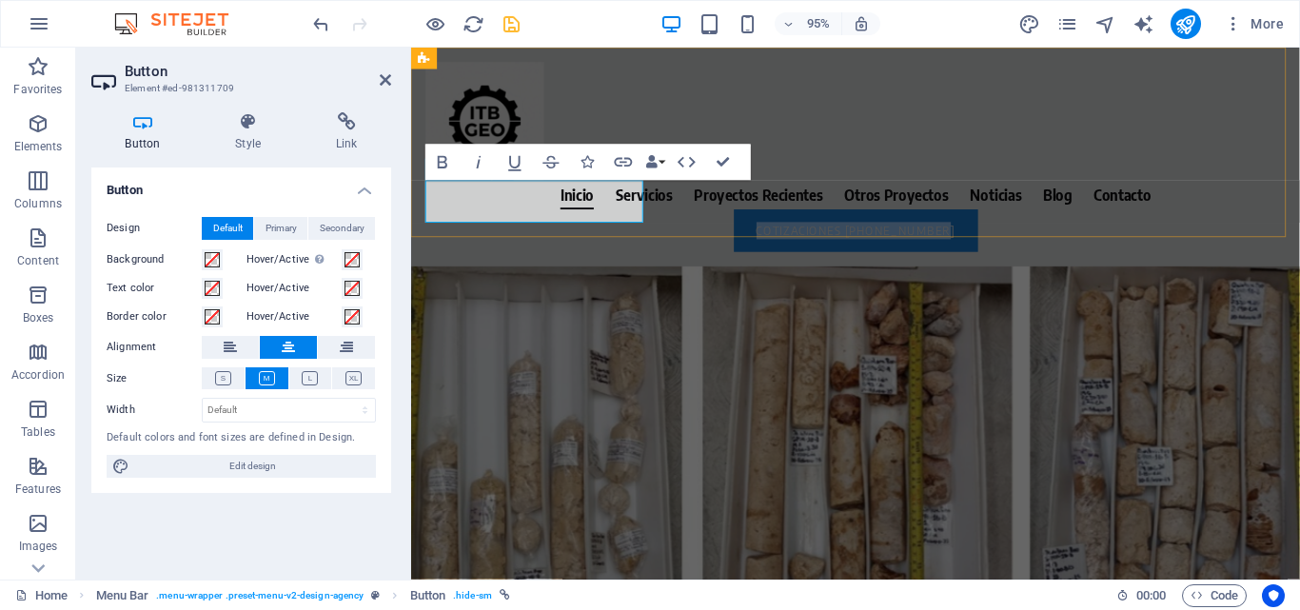
click at [751, 218] on link "COTIZACIONES [PHONE_NUMBER]" at bounding box center [879, 240] width 257 height 45
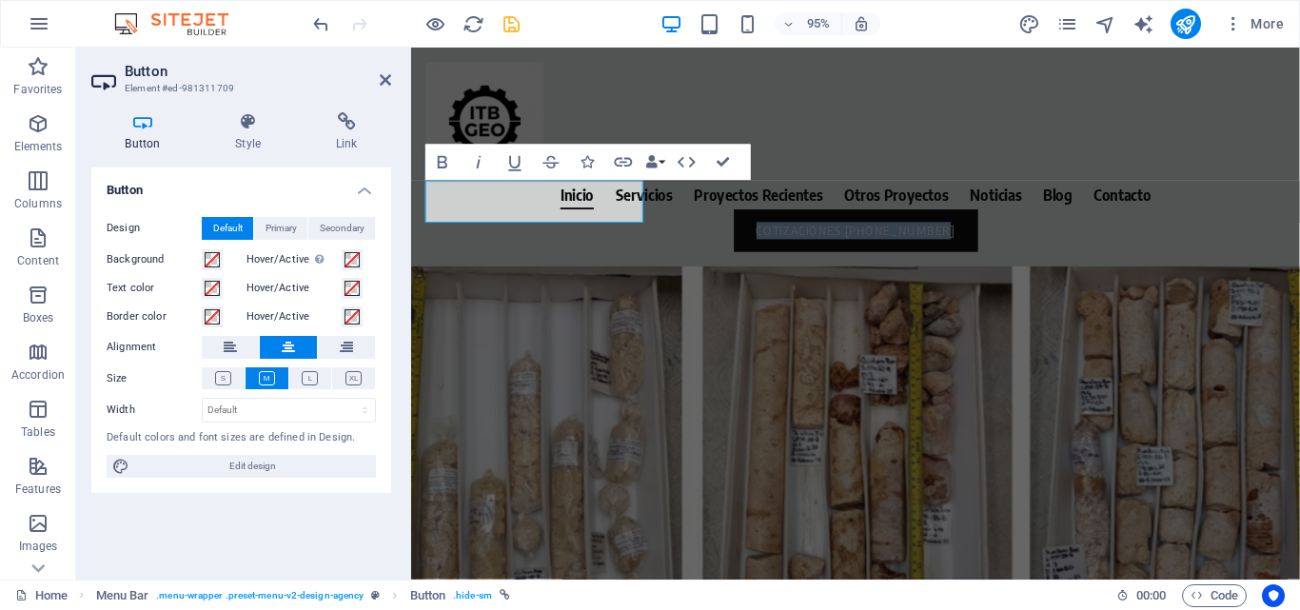
drag, startPoint x: 635, startPoint y: 205, endPoint x: 360, endPoint y: 187, distance: 275.6
click at [135, 130] on icon at bounding box center [142, 121] width 103 height 19
click at [284, 231] on span "Primary" at bounding box center [280, 228] width 31 height 23
click at [324, 222] on span "Secondary" at bounding box center [342, 228] width 45 height 23
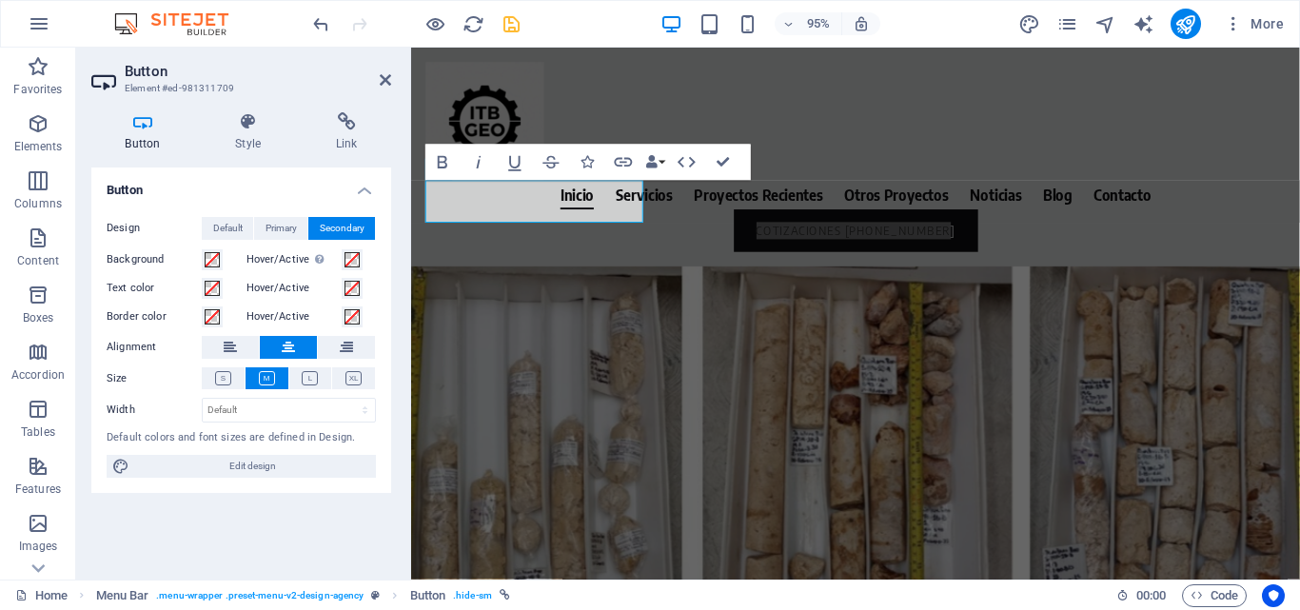
click at [201, 218] on label "Design" at bounding box center [154, 228] width 95 height 23
click at [290, 410] on select "Default px rem % em vh vw" at bounding box center [289, 410] width 172 height 23
select select "px"
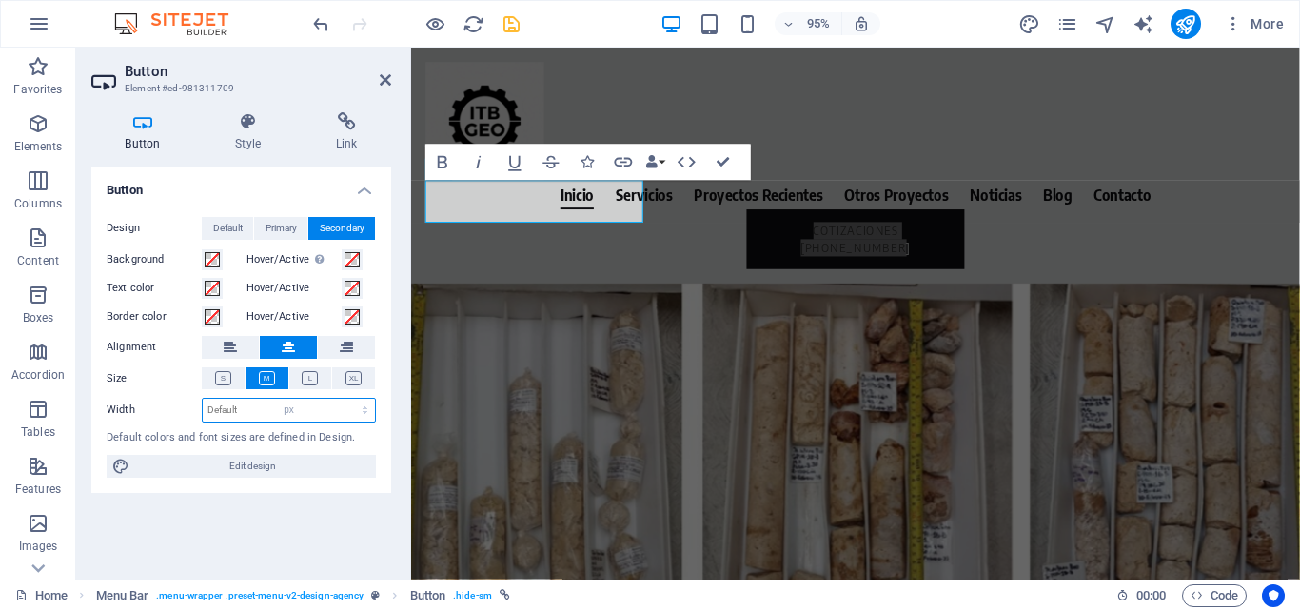
click at [348, 399] on select "Default px rem % em vh vw" at bounding box center [289, 410] width 172 height 23
click at [299, 411] on input "241" at bounding box center [289, 410] width 172 height 23
drag, startPoint x: 307, startPoint y: 405, endPoint x: 154, endPoint y: 406, distance: 153.2
click at [154, 406] on div "Width 241 Default px rem % em vh vw" at bounding box center [241, 410] width 269 height 25
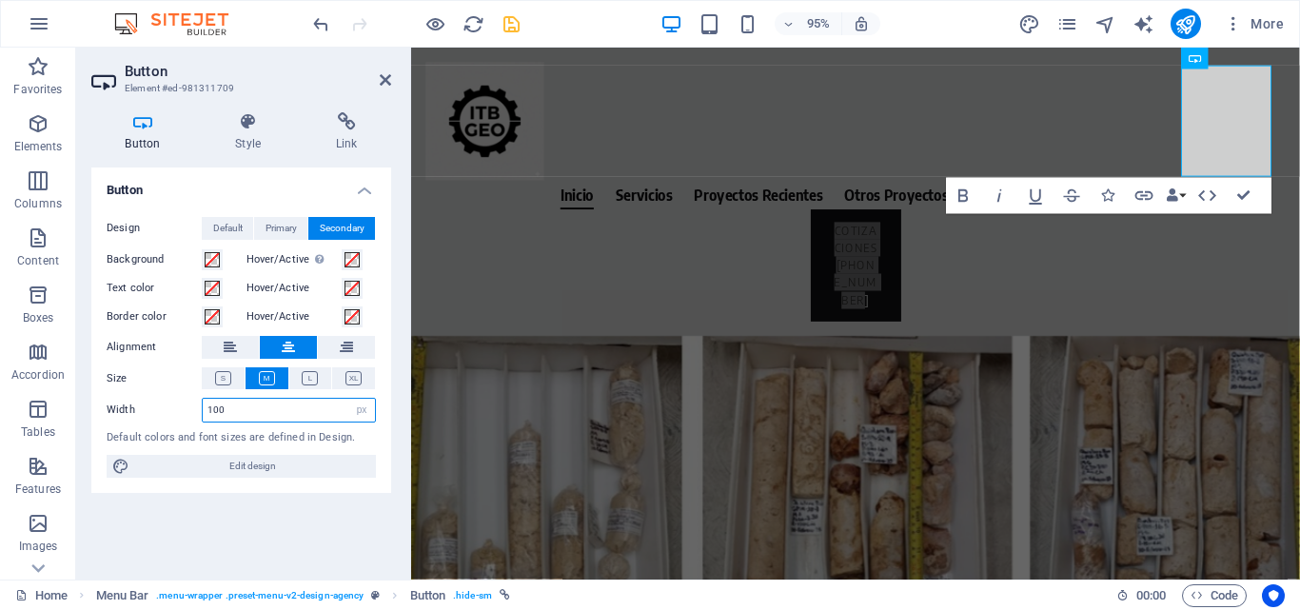
click at [241, 407] on input "100" at bounding box center [289, 410] width 172 height 23
click at [224, 411] on input "100" at bounding box center [289, 410] width 172 height 23
click at [218, 410] on input "100" at bounding box center [289, 410] width 172 height 23
type input "150"
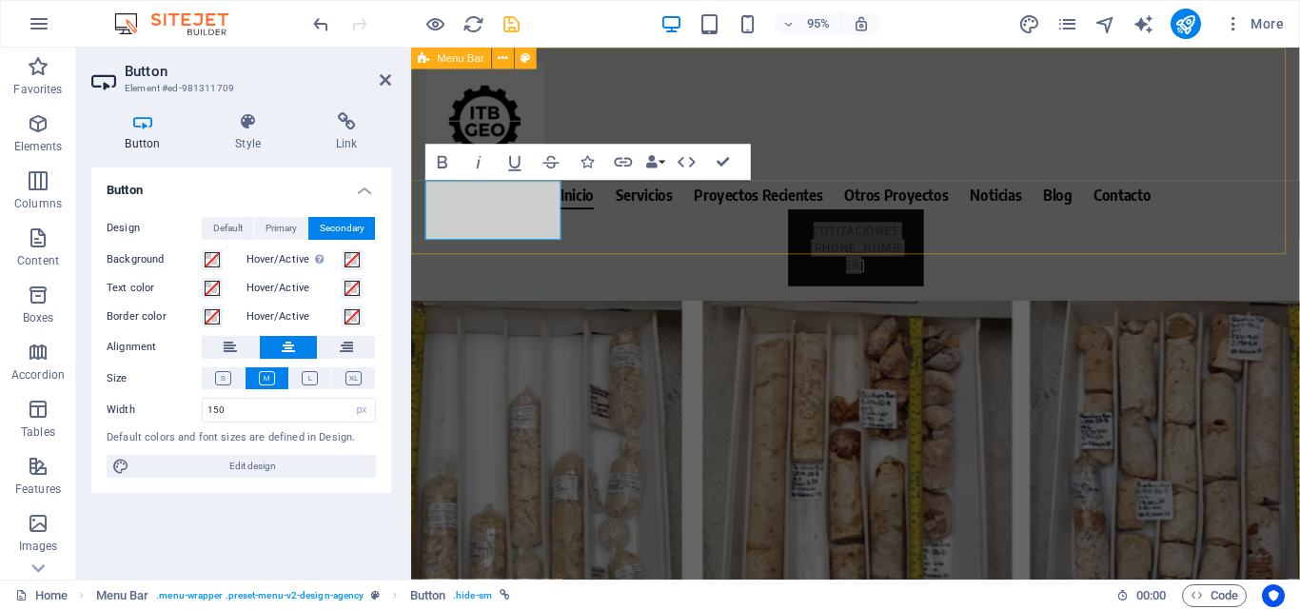
click at [630, 227] on div "Inicio Servicios Proyectos Recientes Otros Proyectos Noticias Blog Contacto COT…" at bounding box center [878, 181] width 935 height 266
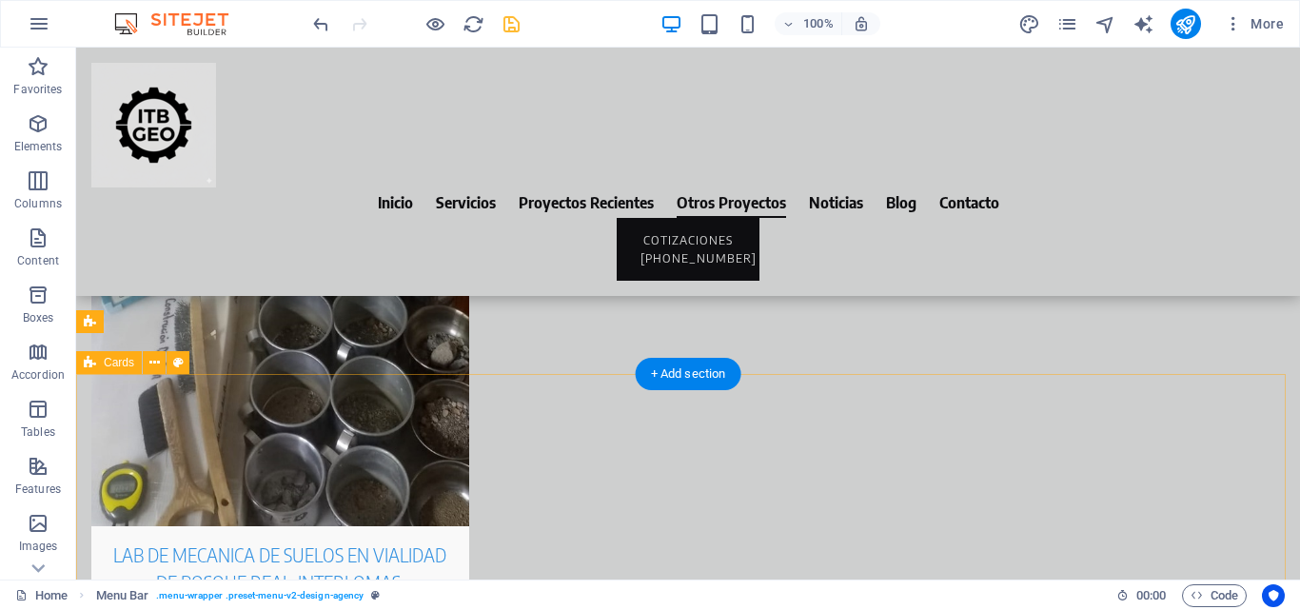
scroll to position [7211, 0]
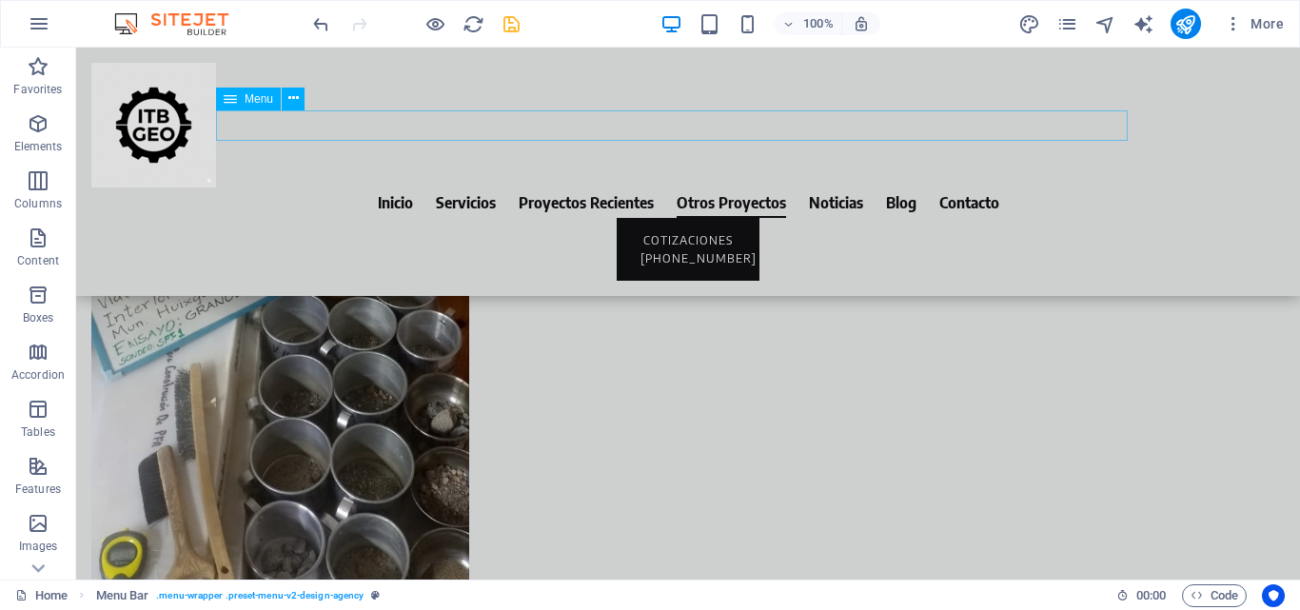
click at [910, 187] on nav "Inicio Servicios Proyectos Recientes Otros Proyectos Noticias Blog Contacto" at bounding box center [687, 202] width 1193 height 30
click at [922, 187] on nav "Inicio Servicios Proyectos Recientes Otros Proyectos Noticias Blog Contacto" at bounding box center [687, 202] width 1193 height 30
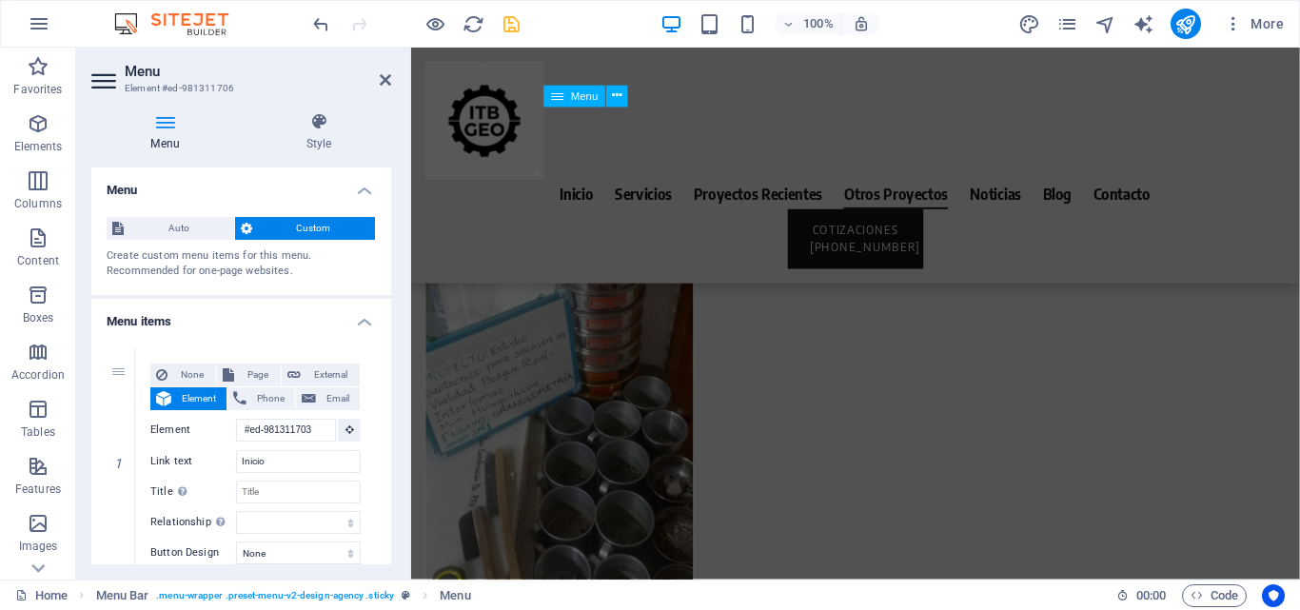
scroll to position [7437, 0]
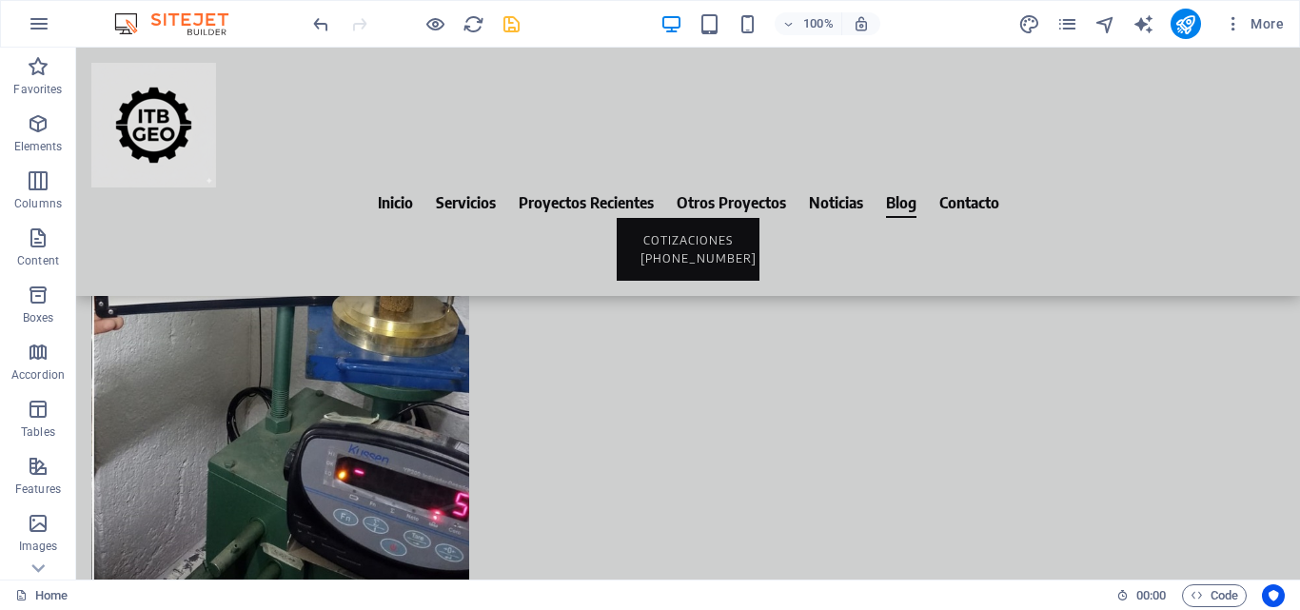
scroll to position [9251, 0]
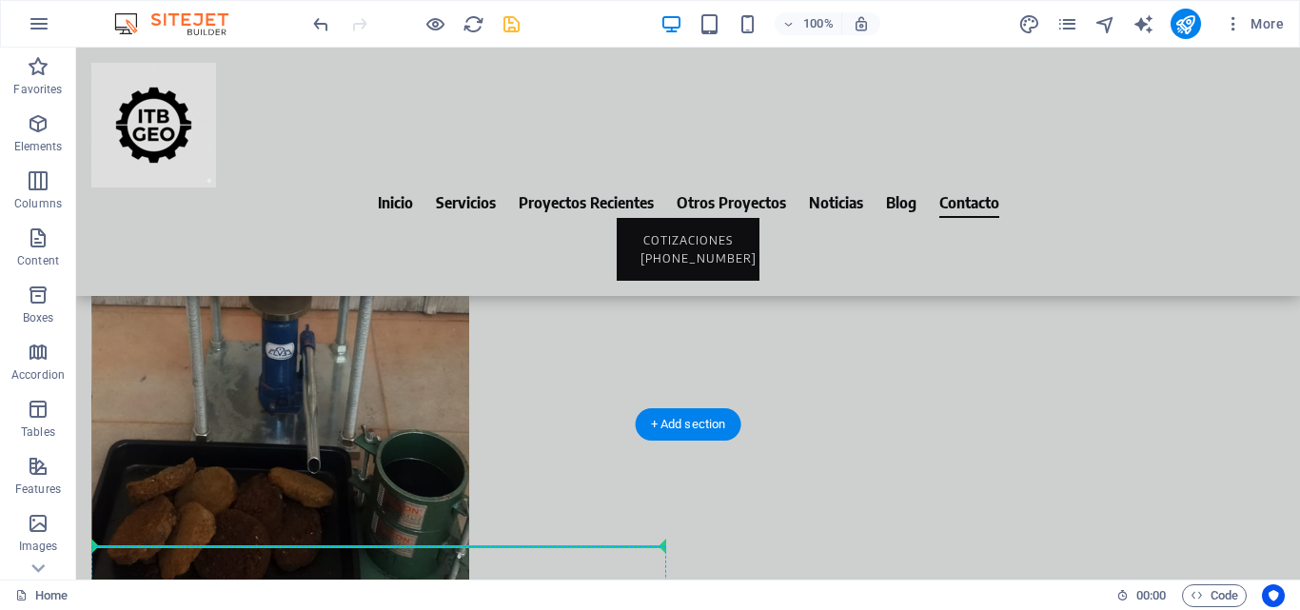
scroll to position [9966, 0]
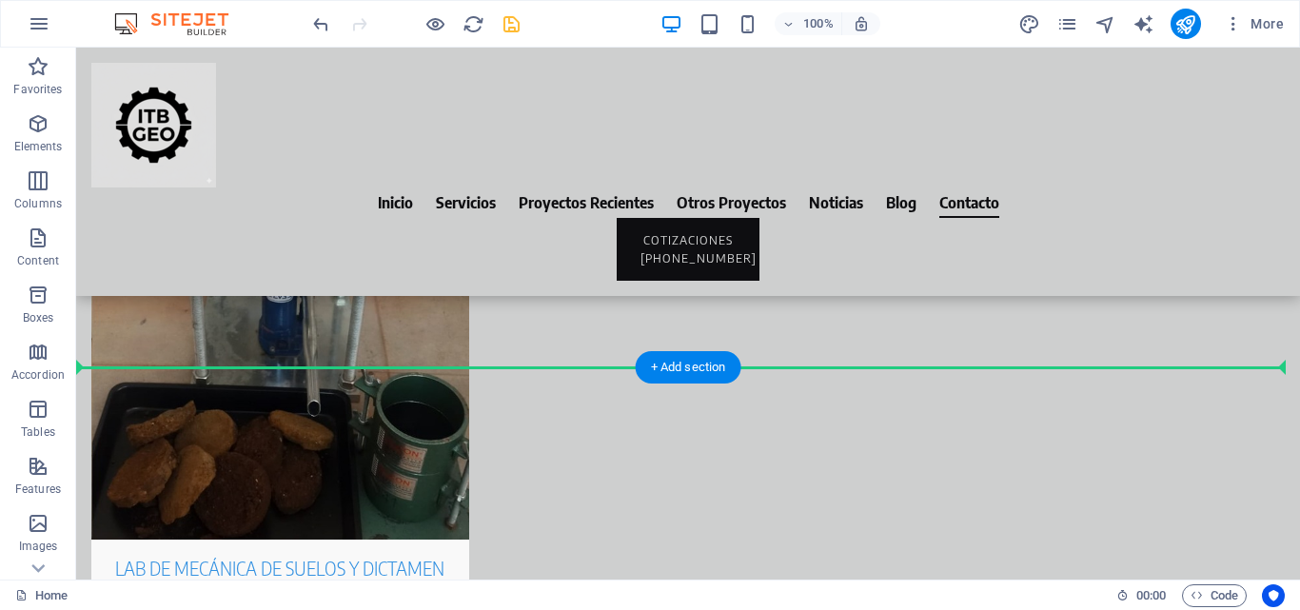
drag, startPoint x: 179, startPoint y: 313, endPoint x: 216, endPoint y: 445, distance: 137.4
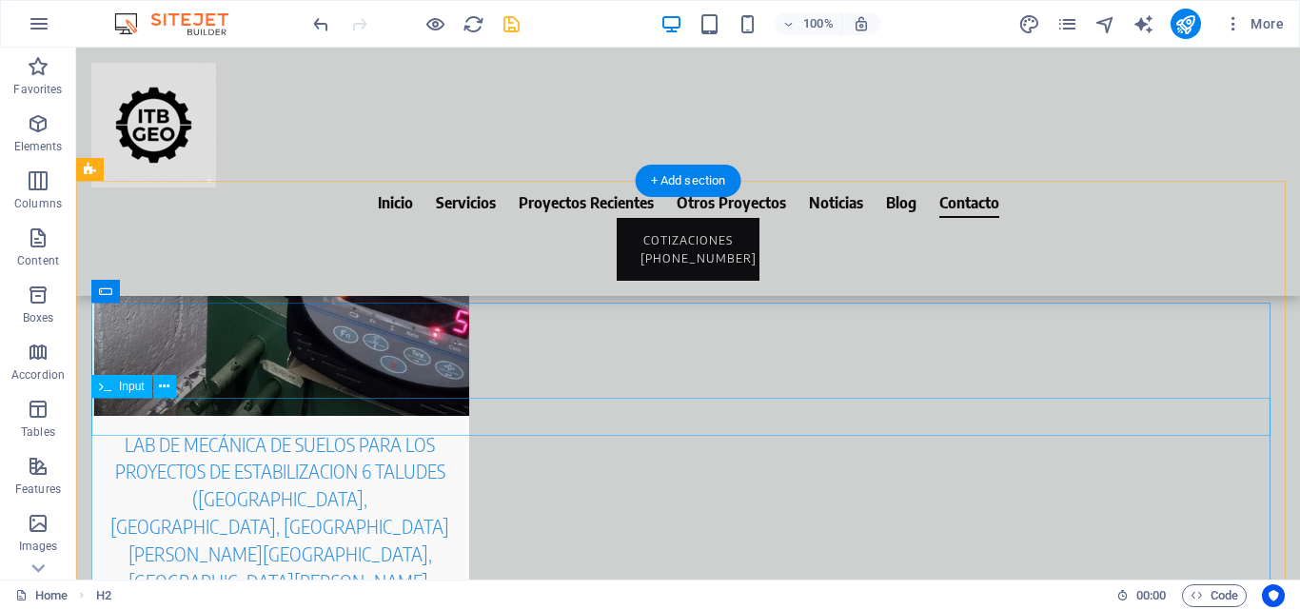
scroll to position [9349, 0]
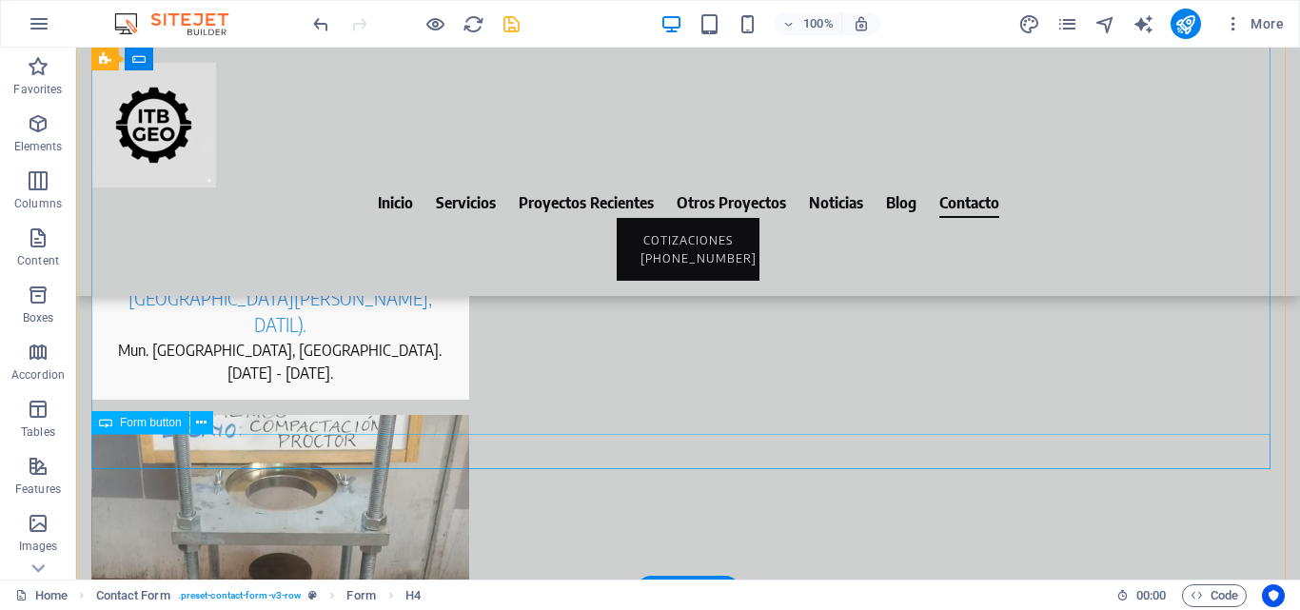
scroll to position [9920, 0]
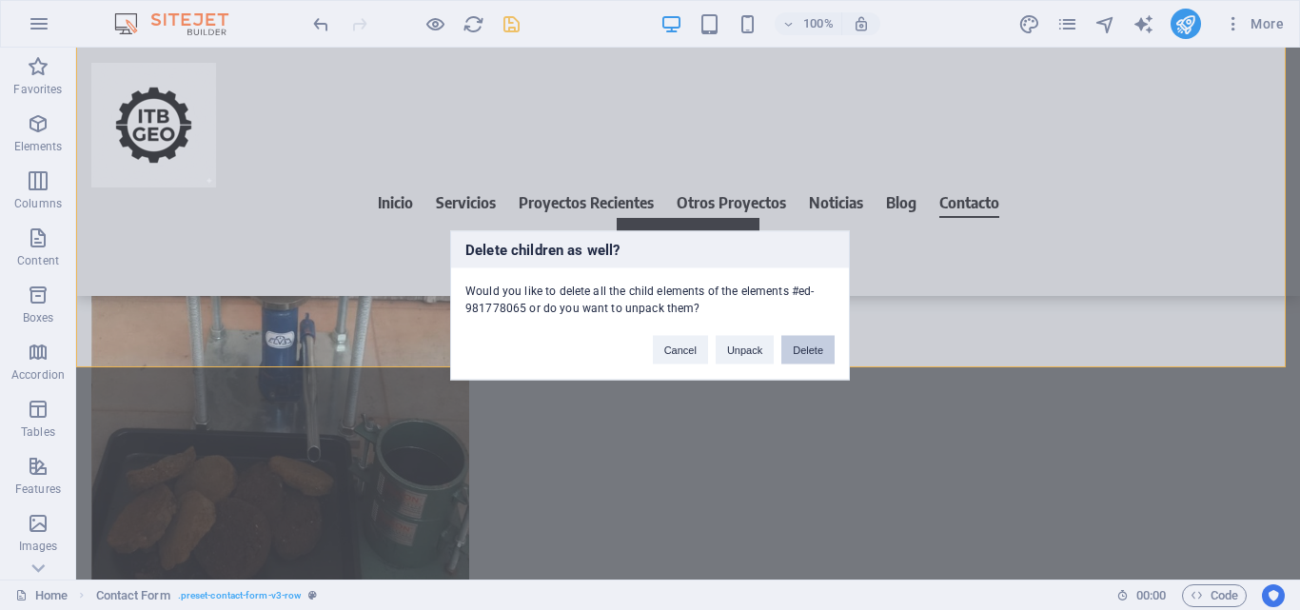
click at [821, 349] on button "Delete" at bounding box center [807, 349] width 53 height 29
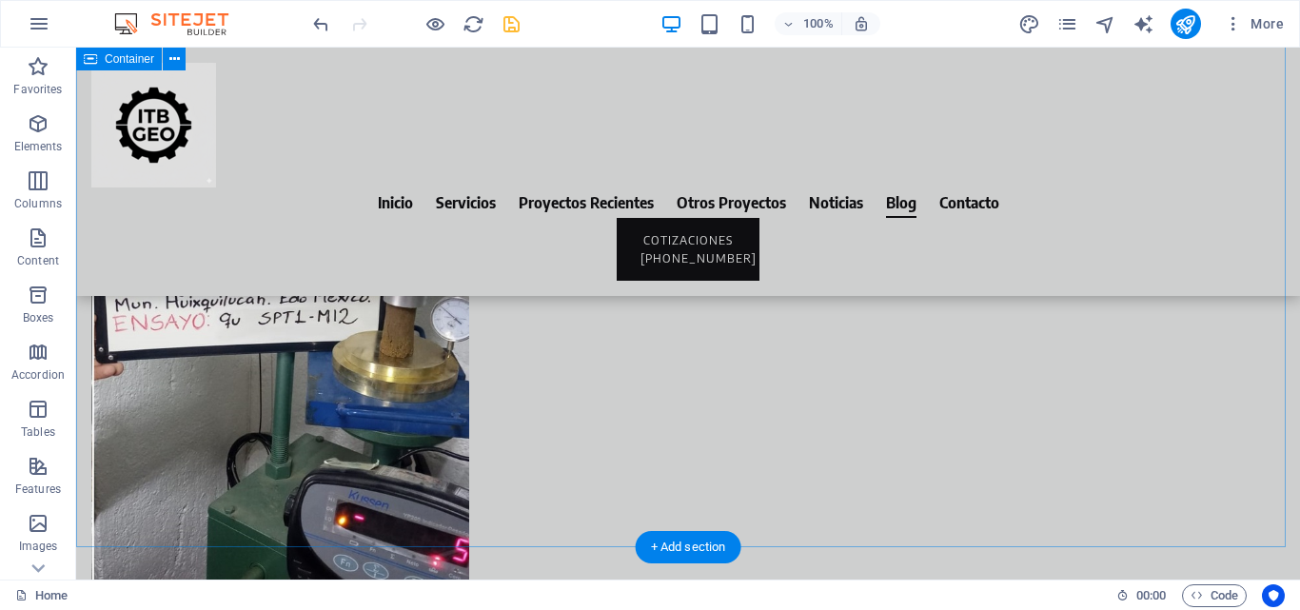
scroll to position [8837, 0]
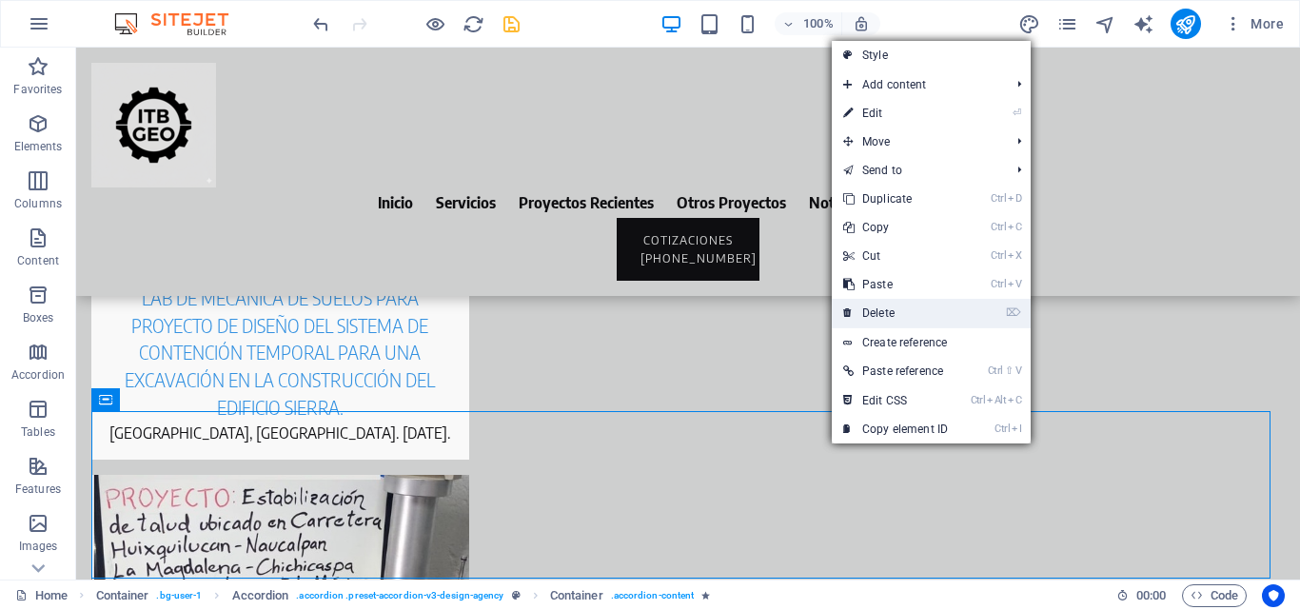
click at [867, 316] on link "⌦ Delete" at bounding box center [896, 313] width 128 height 29
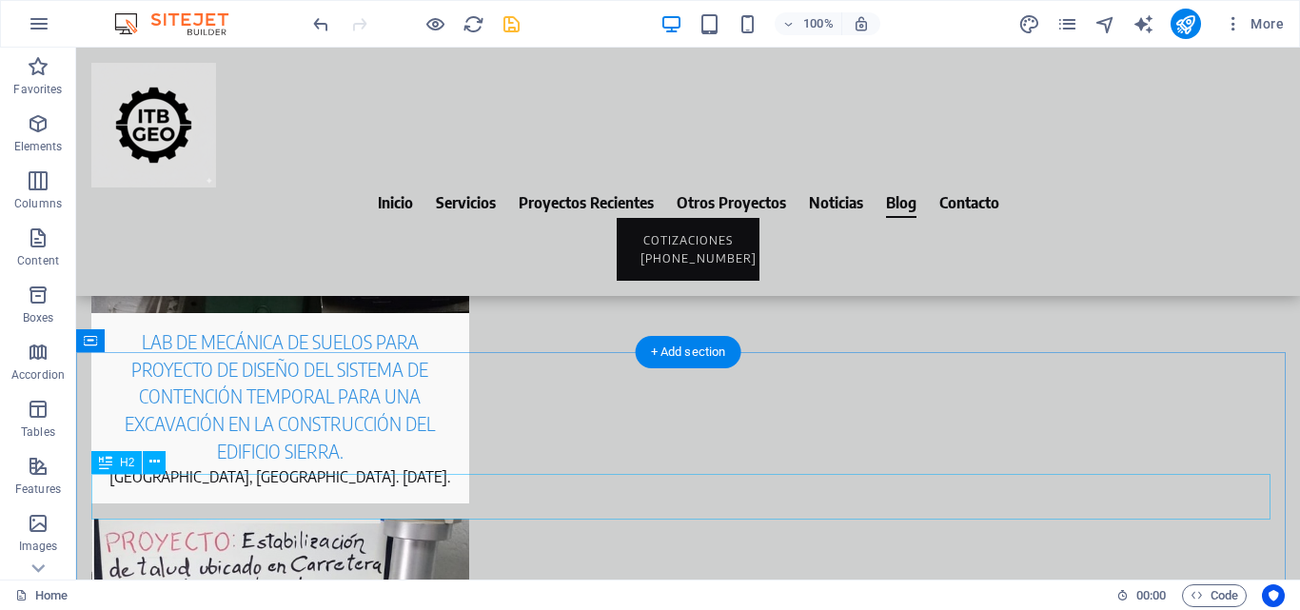
scroll to position [8932, 0]
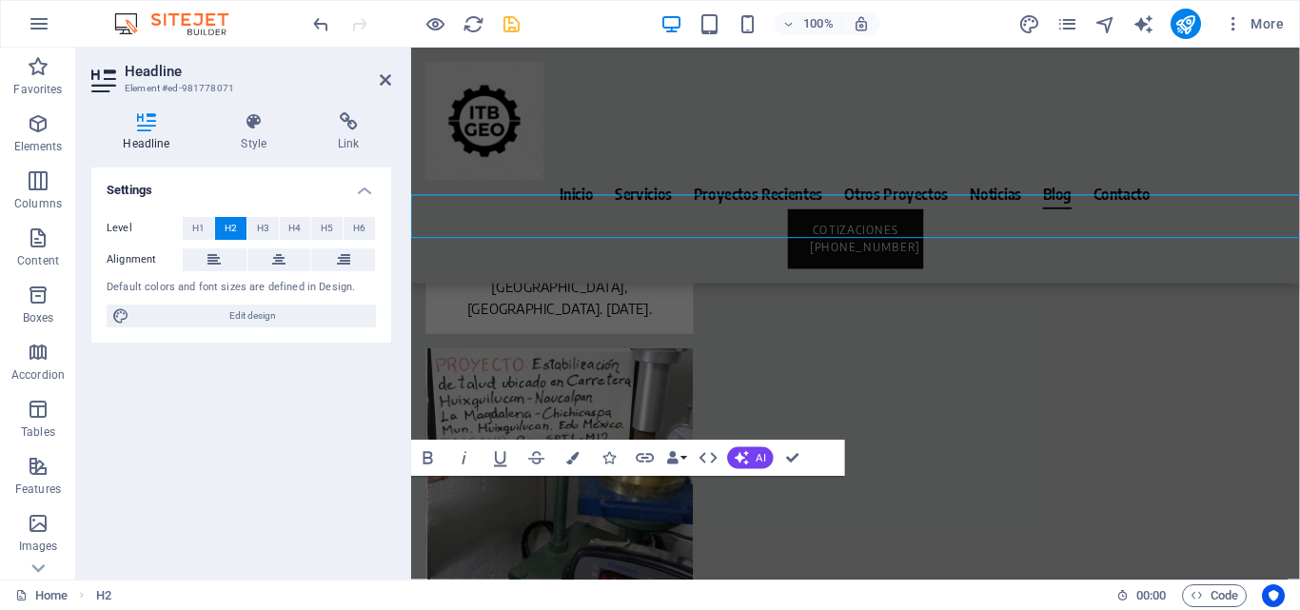
scroll to position [9160, 0]
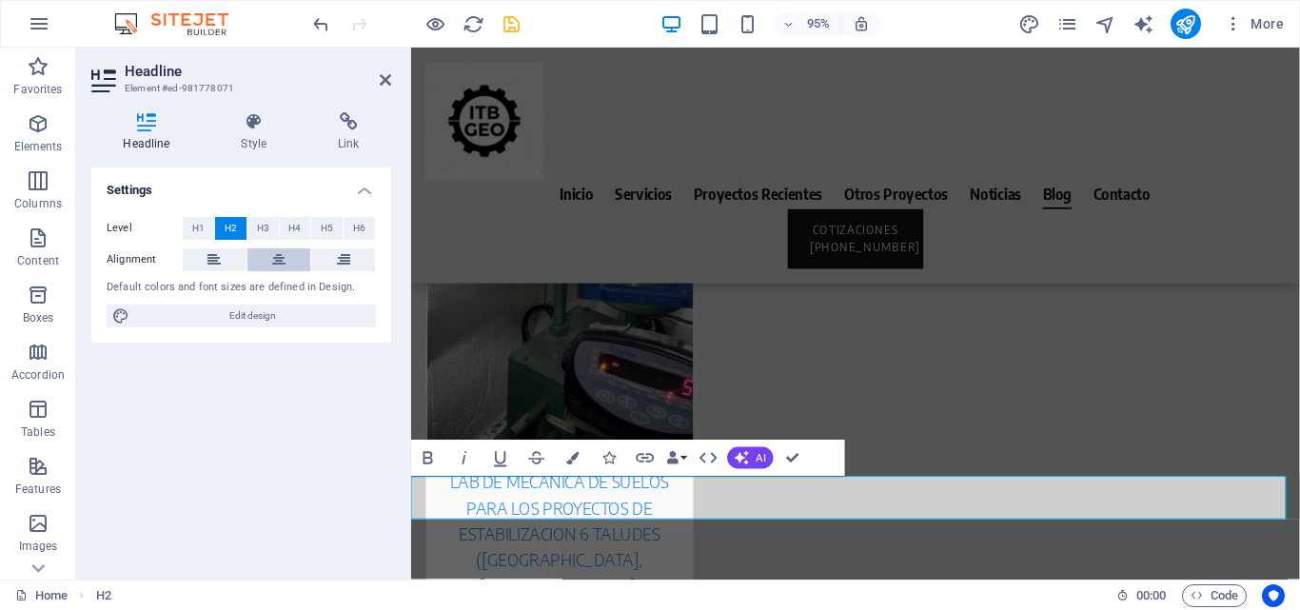
click at [272, 263] on icon at bounding box center [278, 259] width 13 height 23
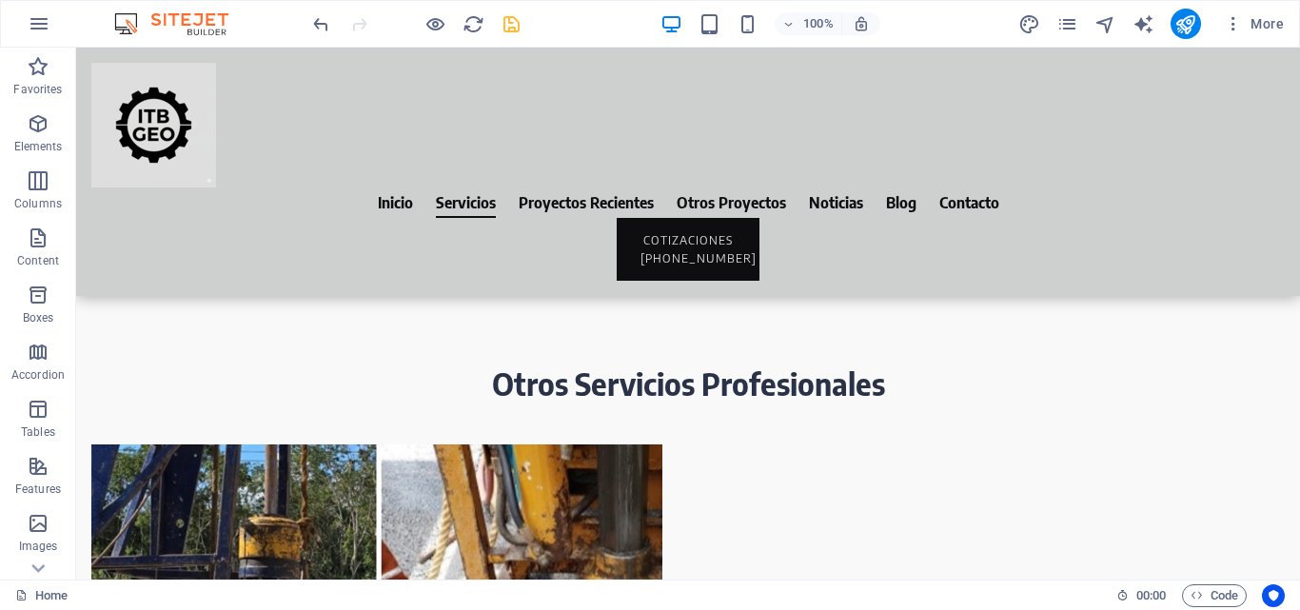
scroll to position [2975, 0]
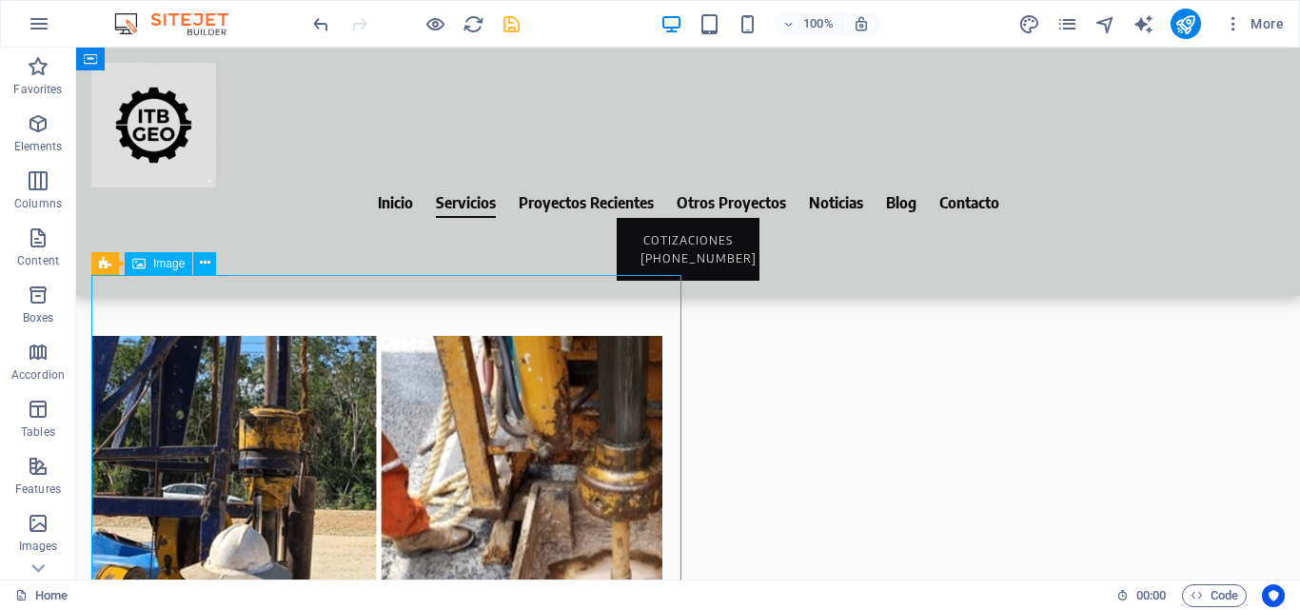
select select "px"
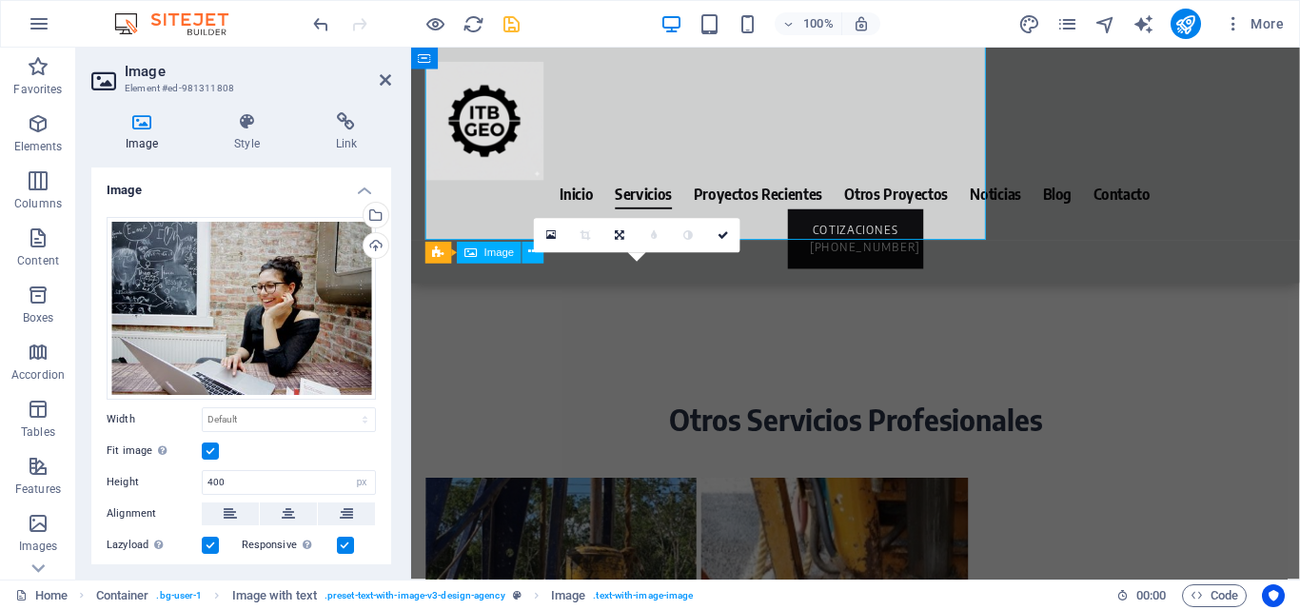
scroll to position [3380, 0]
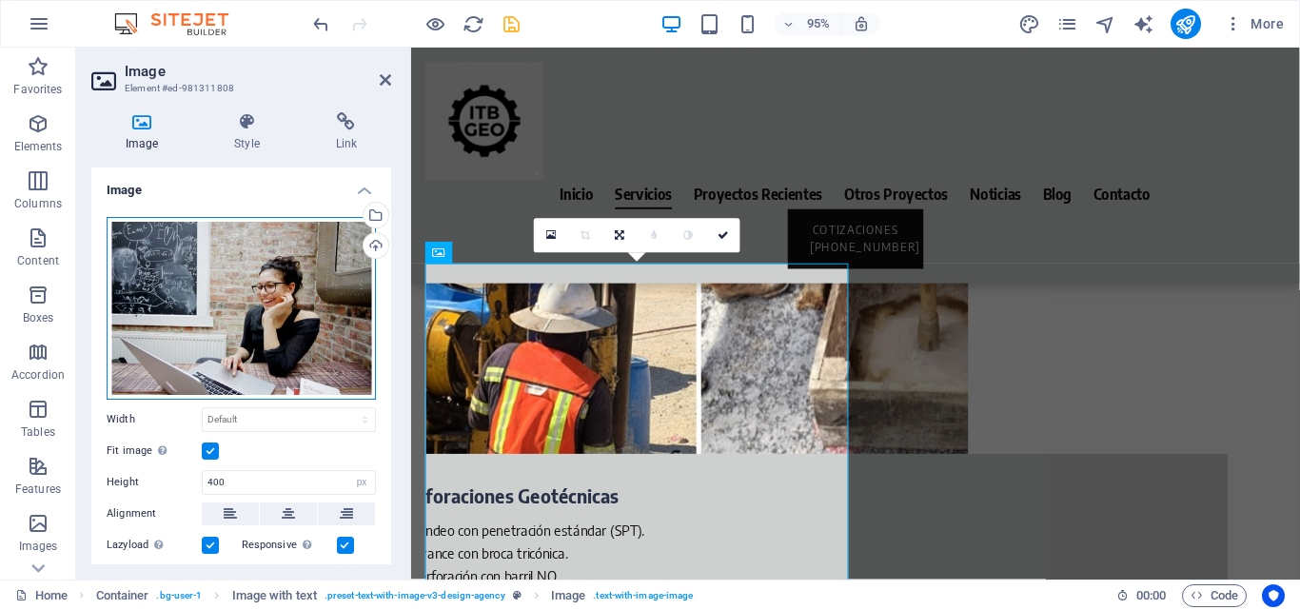
click at [226, 292] on div "Drag files here, click to choose files or select files from Files or our free s…" at bounding box center [241, 308] width 269 height 183
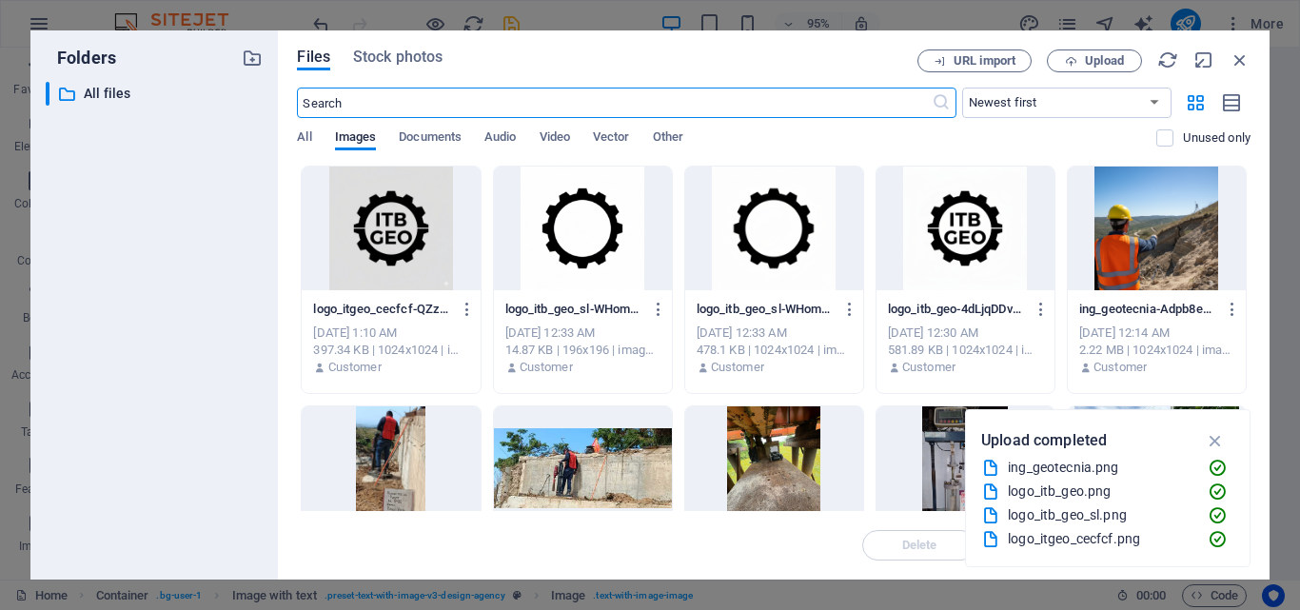
scroll to position [3443, 0]
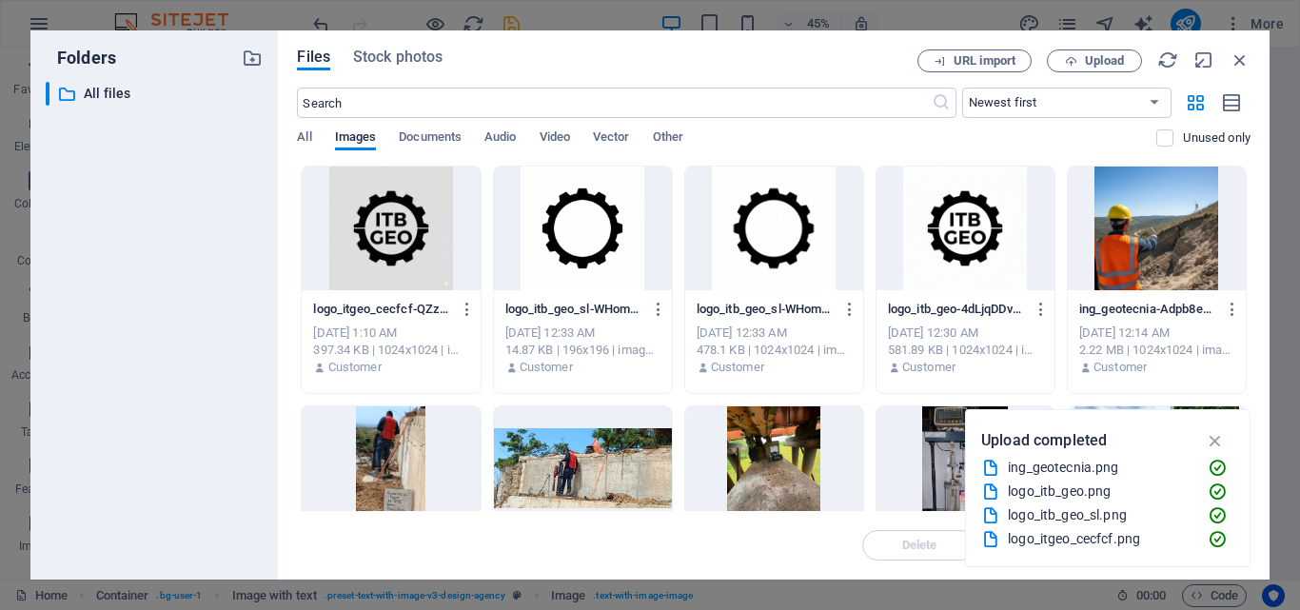
click at [1125, 252] on div at bounding box center [1157, 229] width 178 height 124
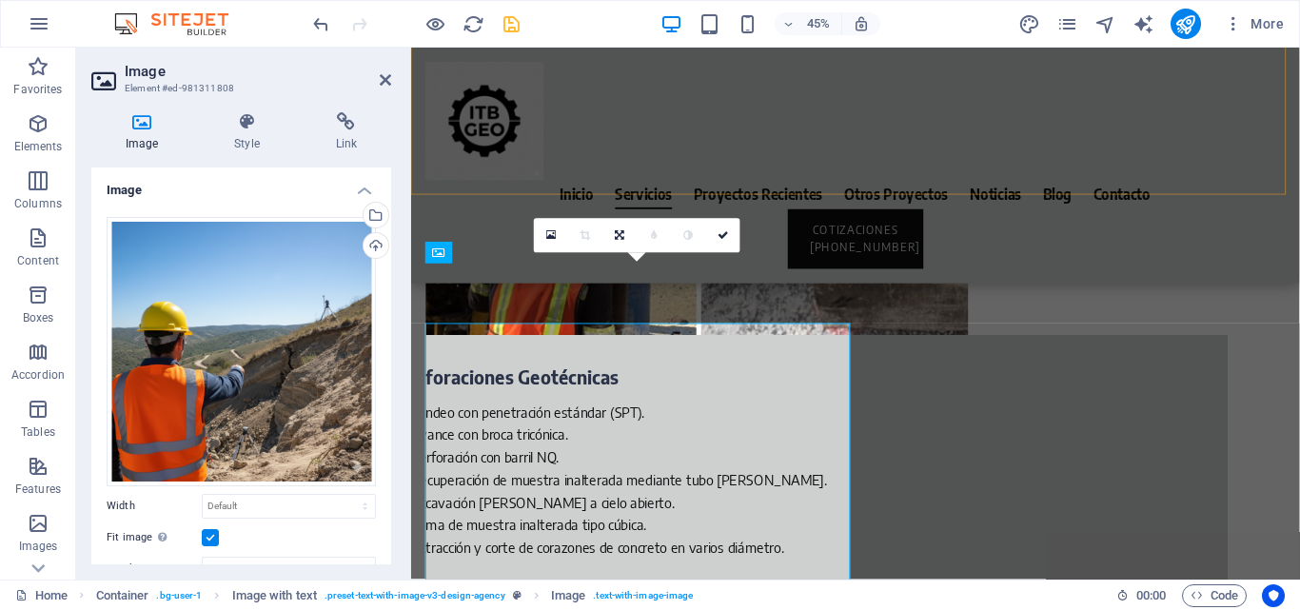
scroll to position [3380, 0]
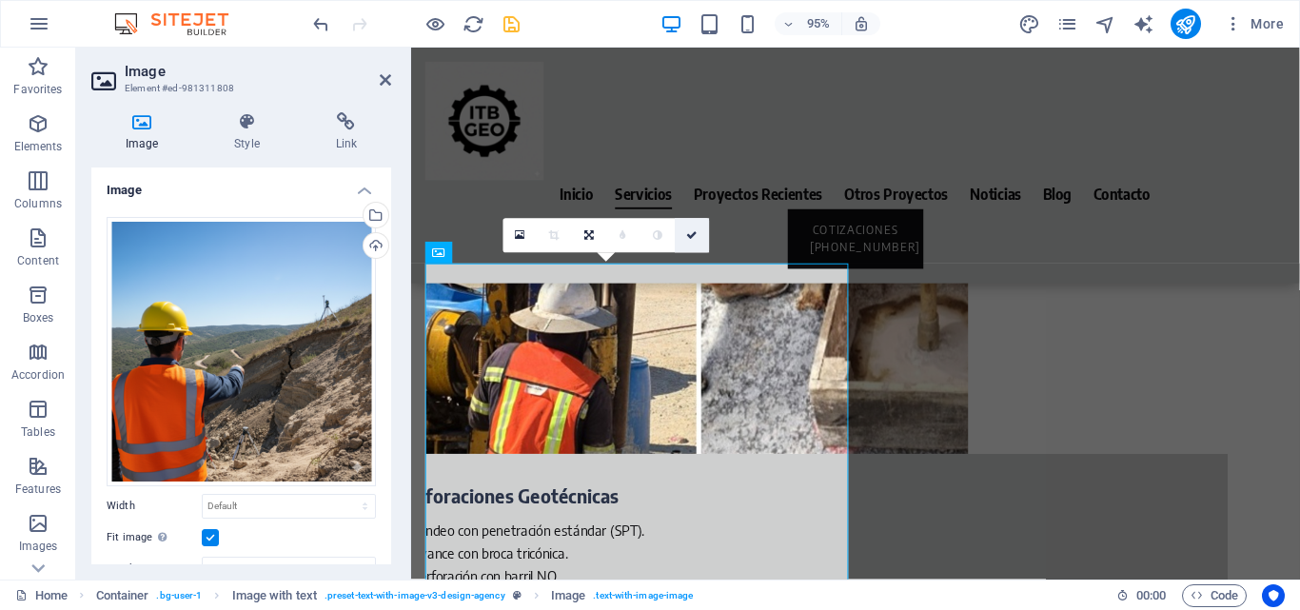
click at [689, 238] on icon at bounding box center [692, 235] width 11 height 10
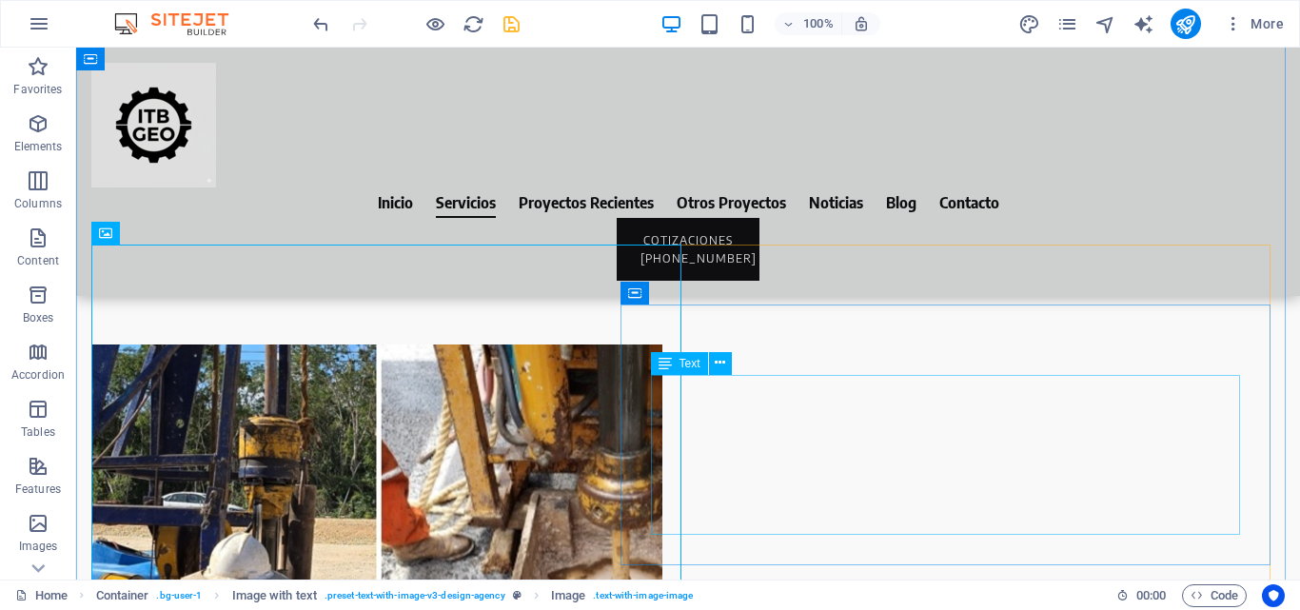
scroll to position [2879, 0]
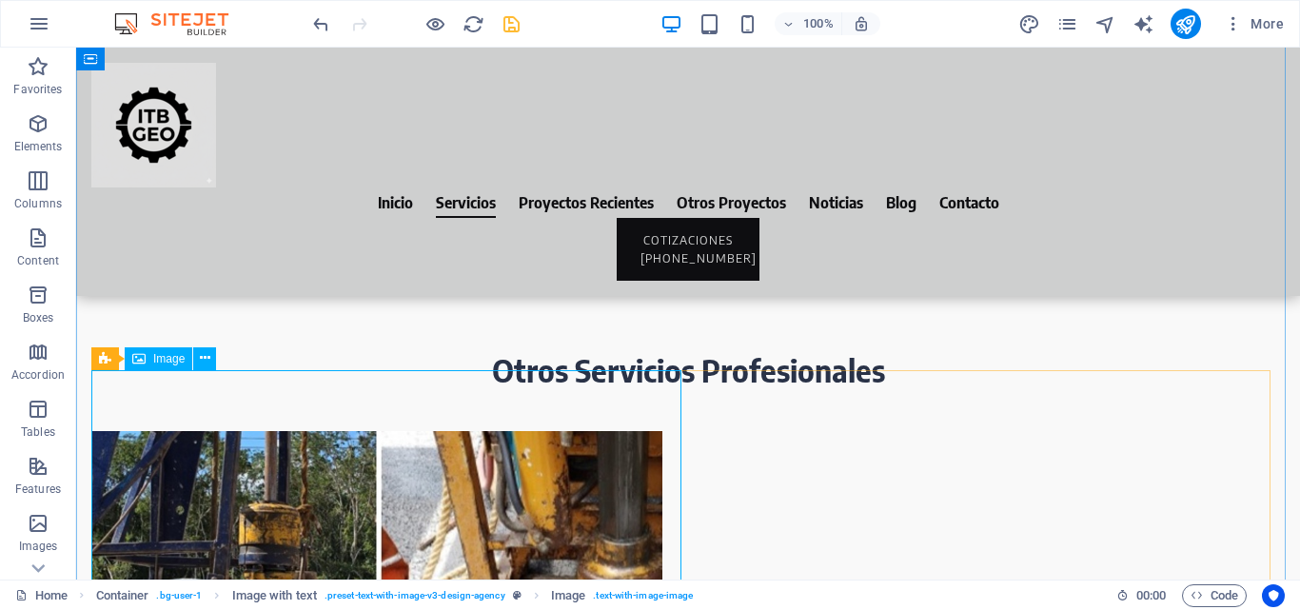
scroll to position [3285, 0]
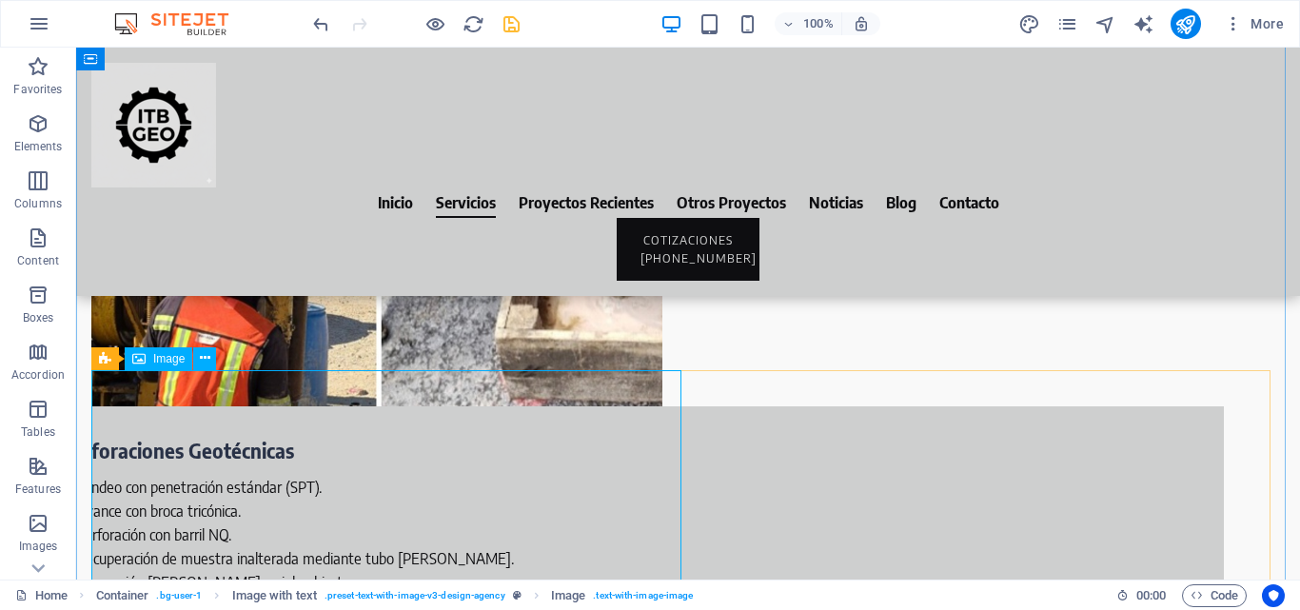
select select "px"
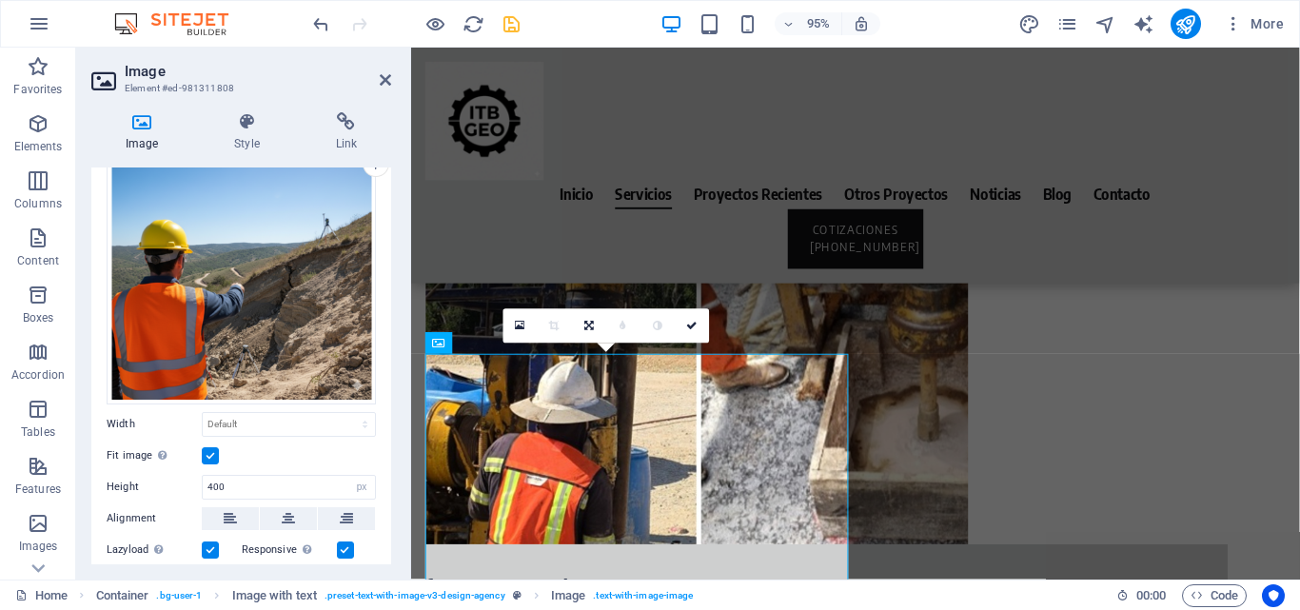
scroll to position [190, 0]
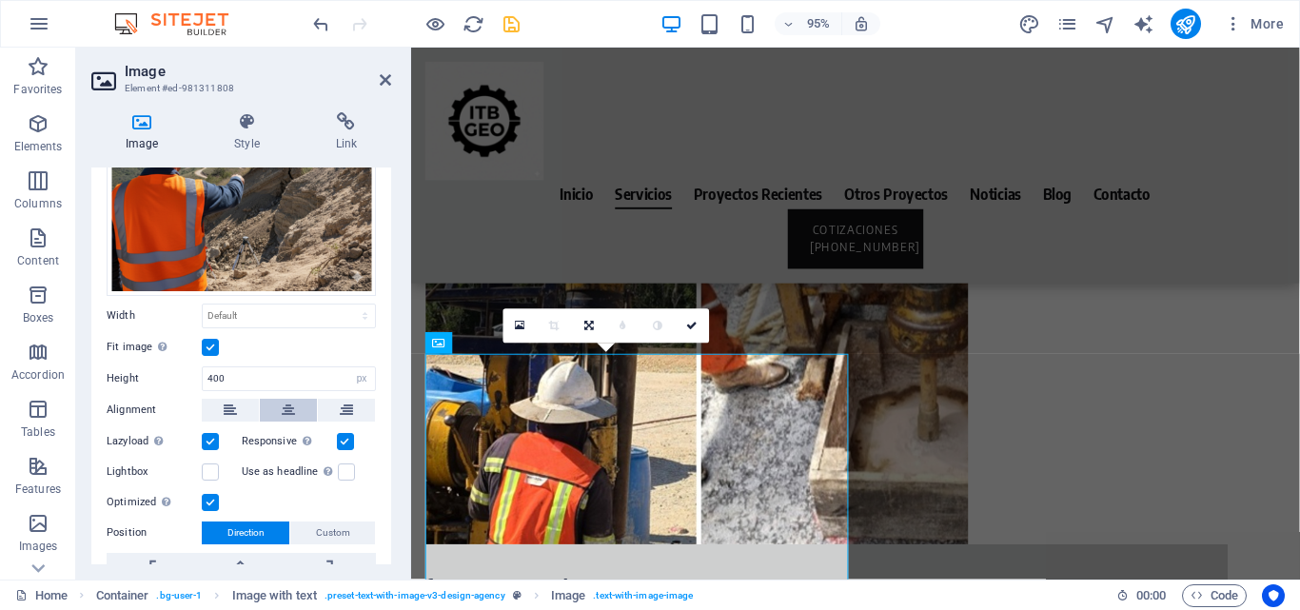
click at [285, 405] on icon at bounding box center [288, 410] width 13 height 23
click at [724, 331] on link at bounding box center [723, 325] width 34 height 34
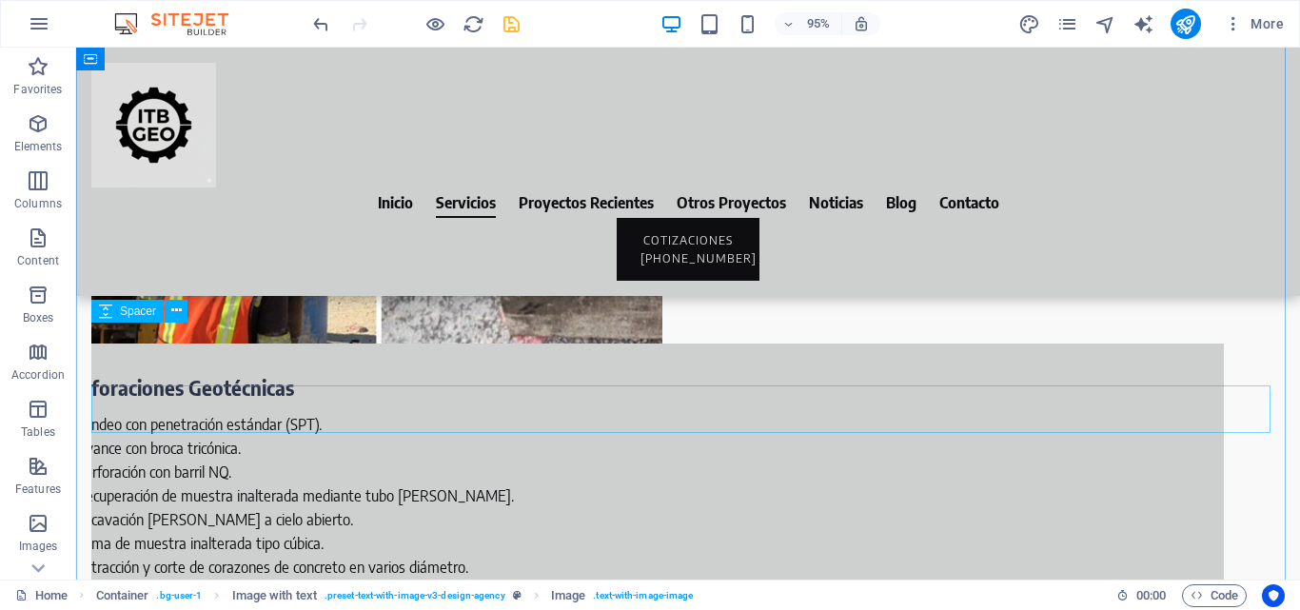
scroll to position [2879, 0]
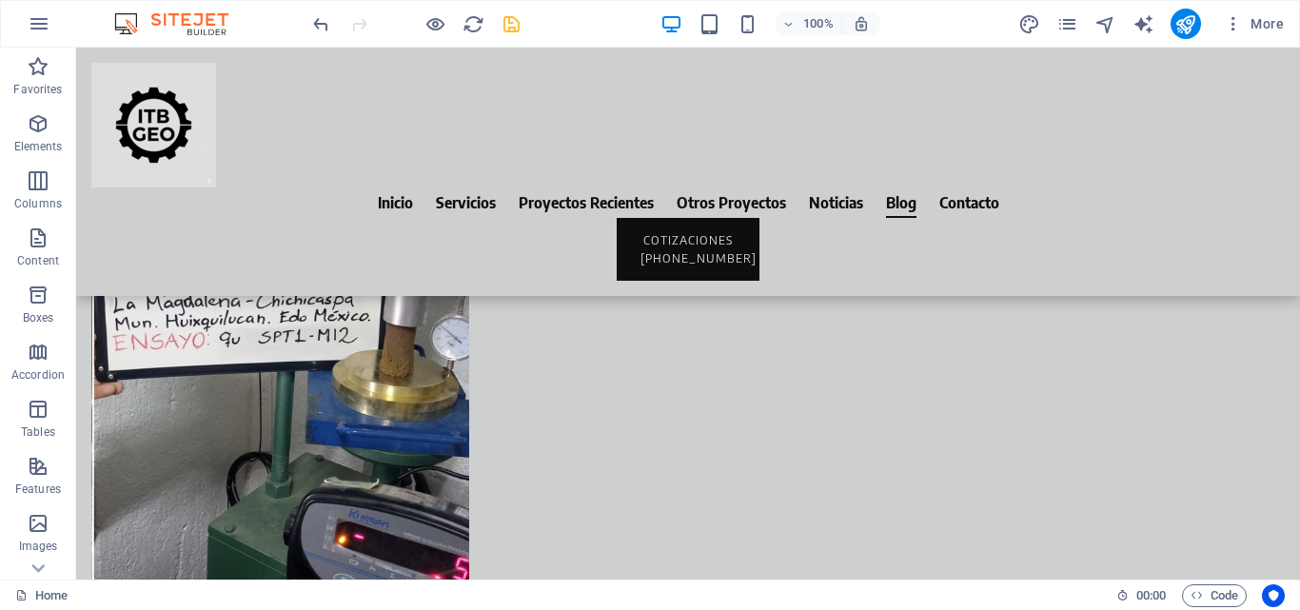
scroll to position [9123, 0]
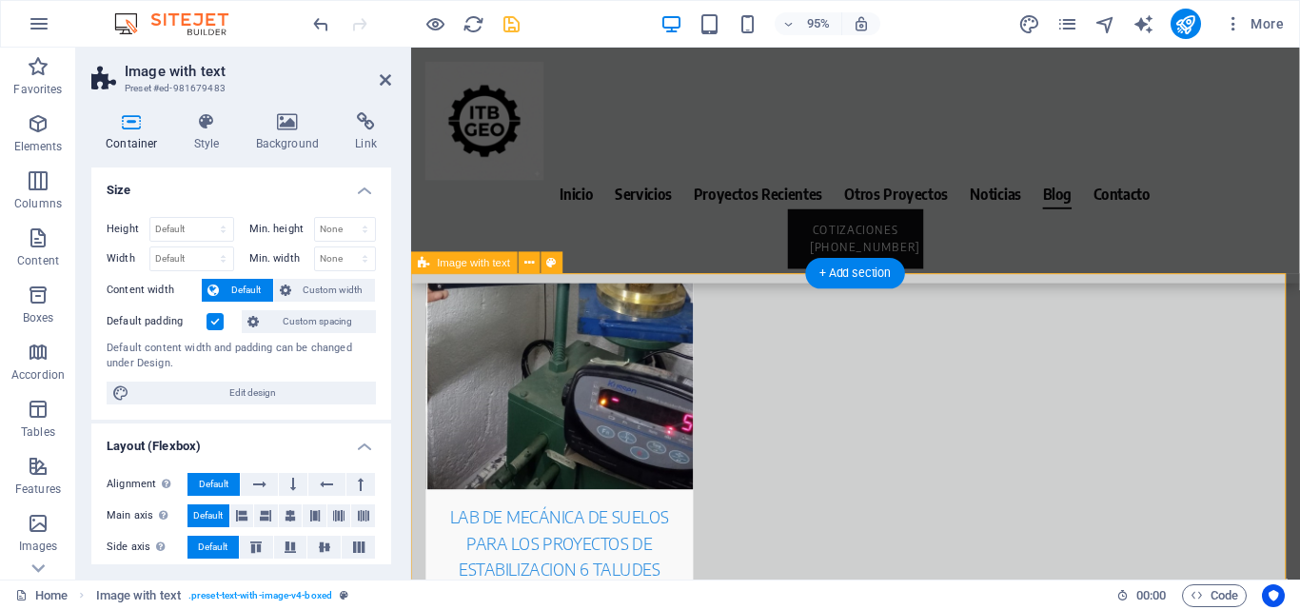
scroll to position [9419, 0]
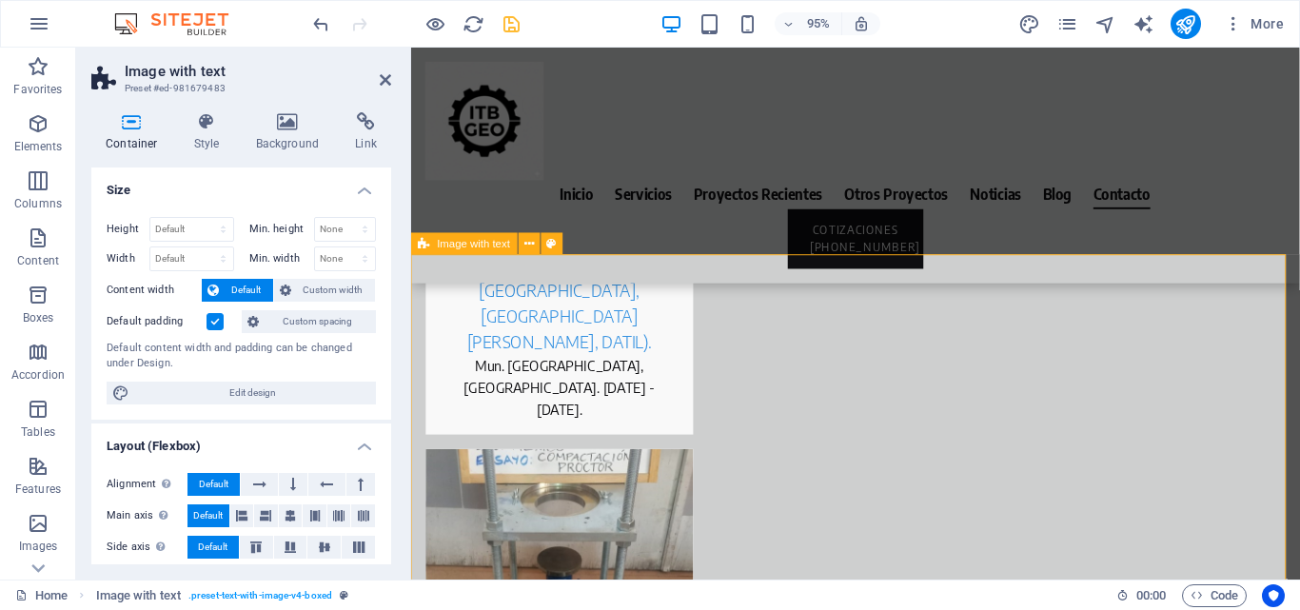
scroll to position [9563, 0]
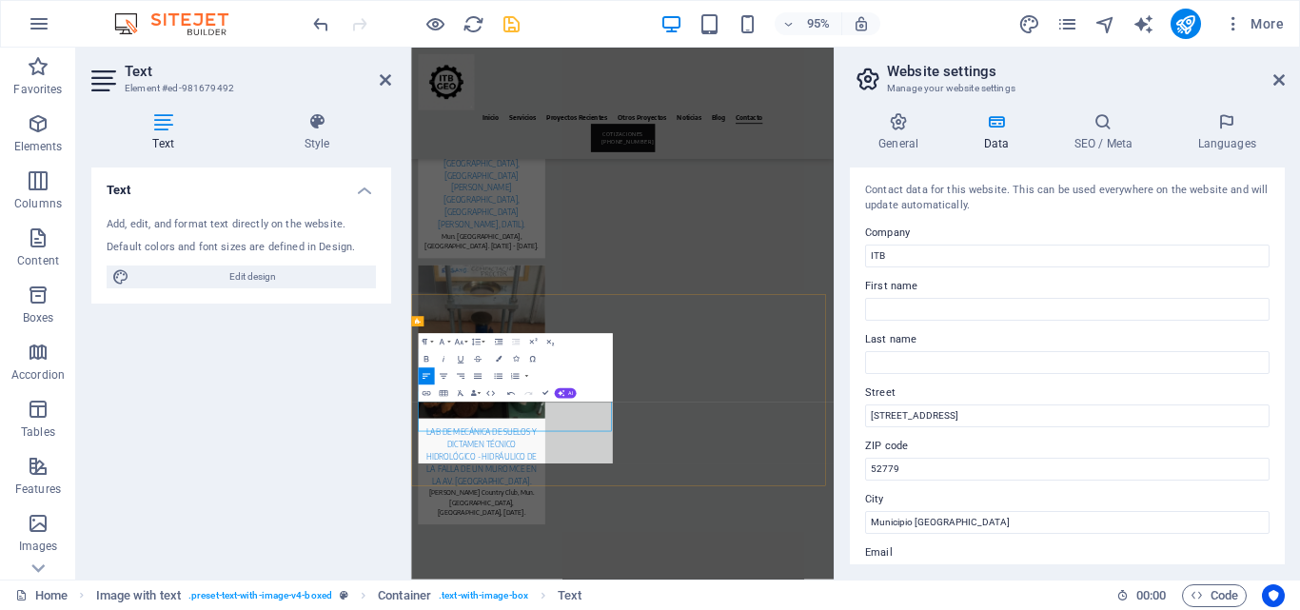
scroll to position [9108, 0]
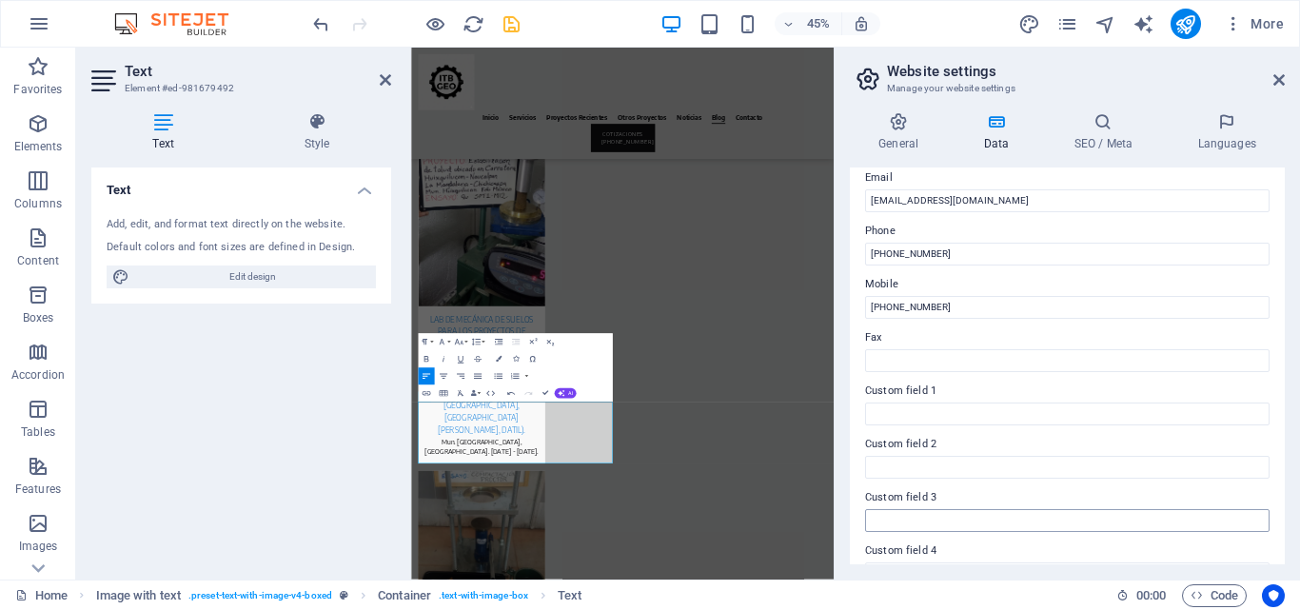
scroll to position [518, 0]
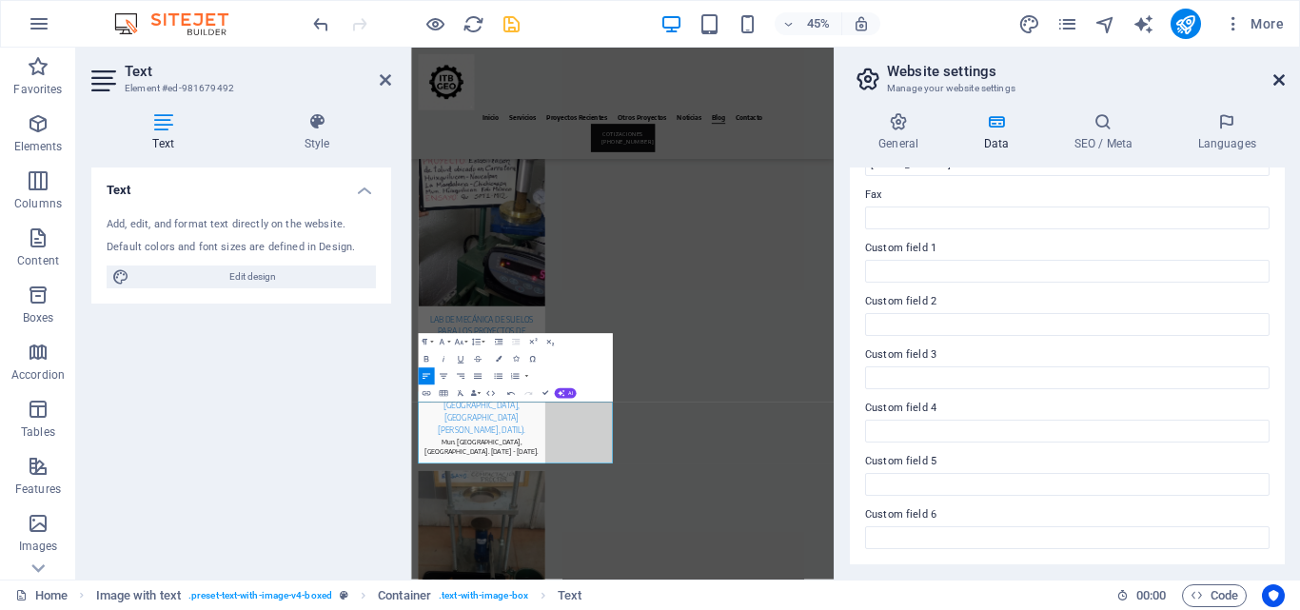
click at [1273, 75] on icon at bounding box center [1278, 79] width 11 height 15
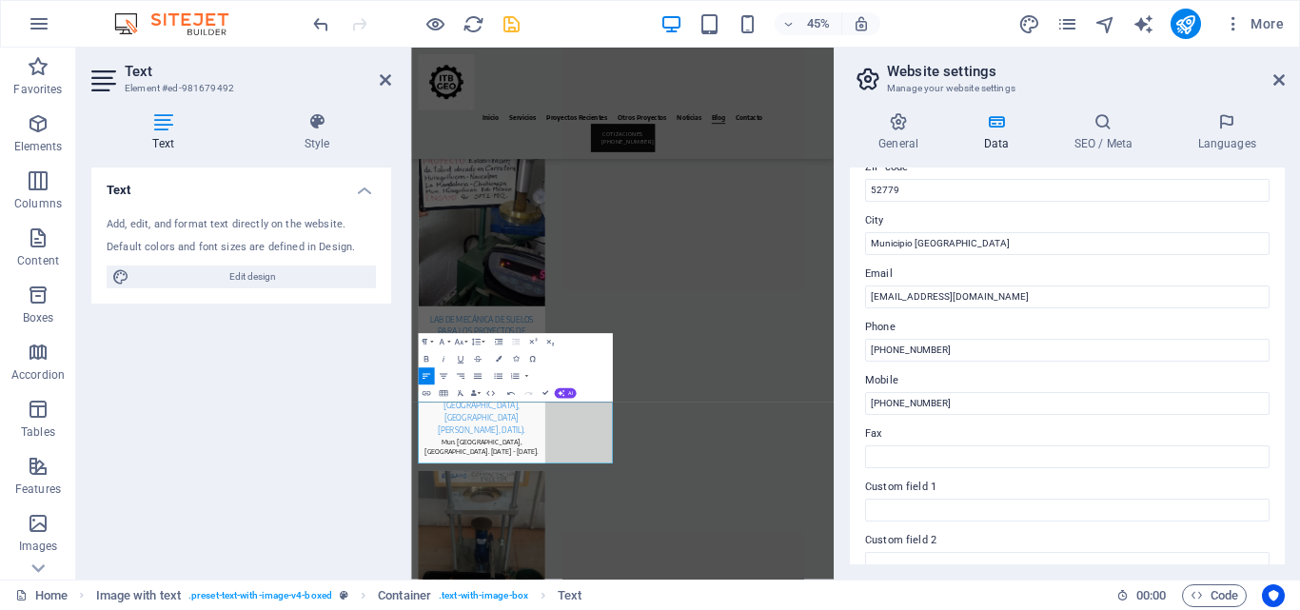
scroll to position [285, 0]
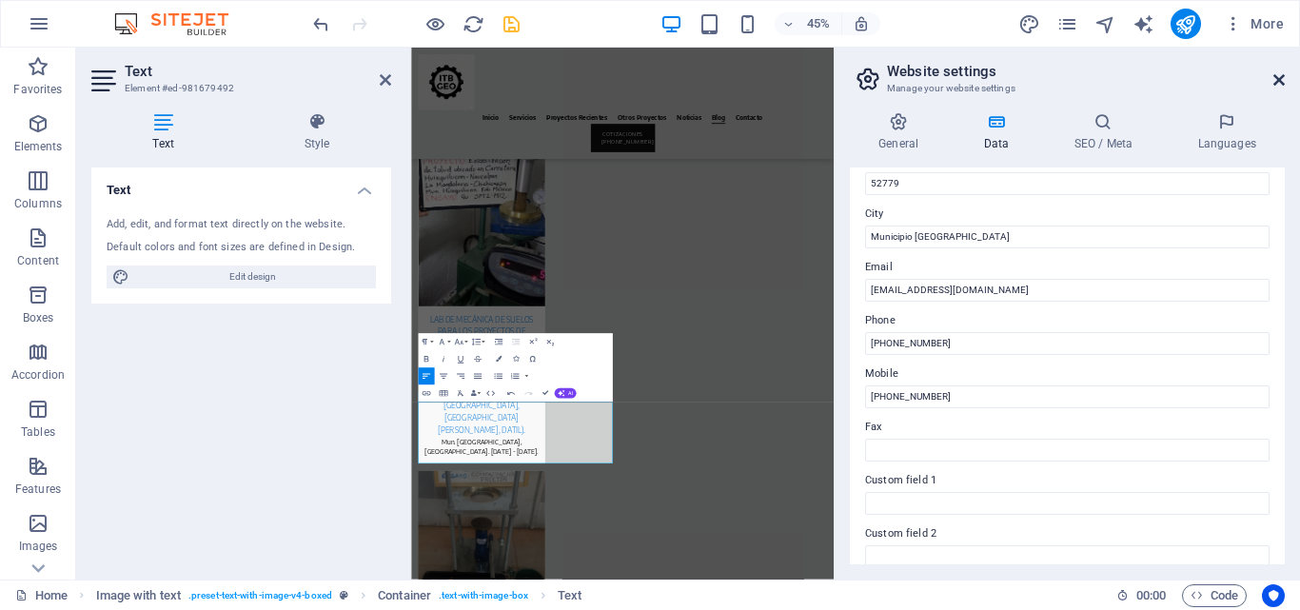
click at [1276, 73] on icon at bounding box center [1278, 79] width 11 height 15
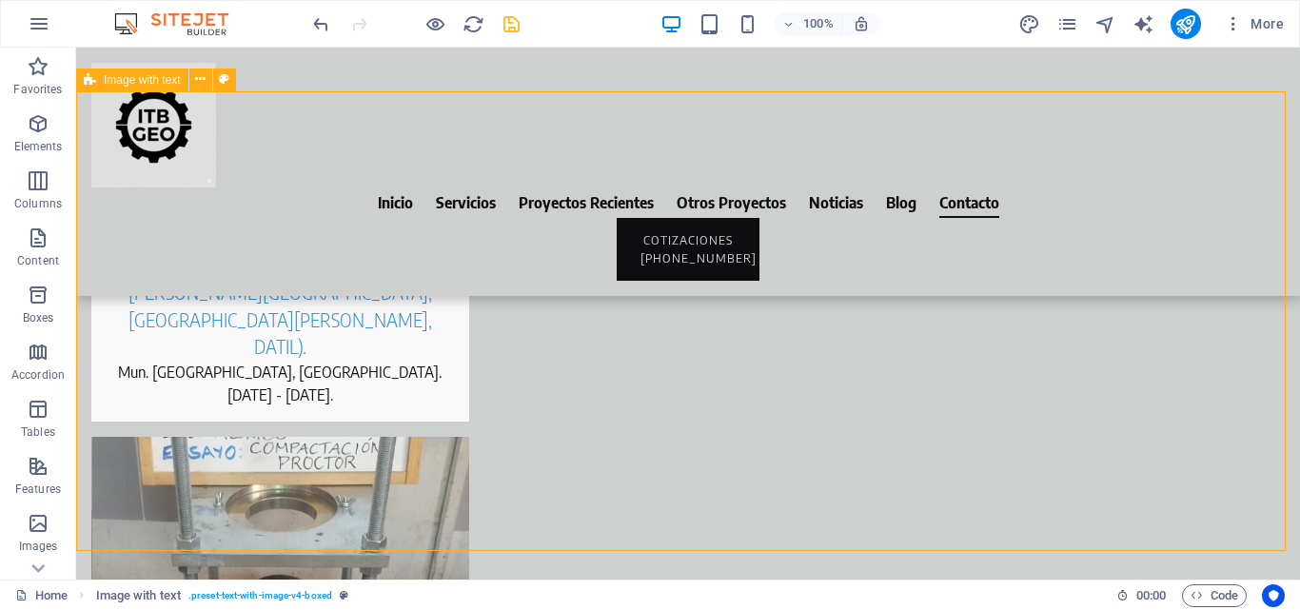
scroll to position [9317, 0]
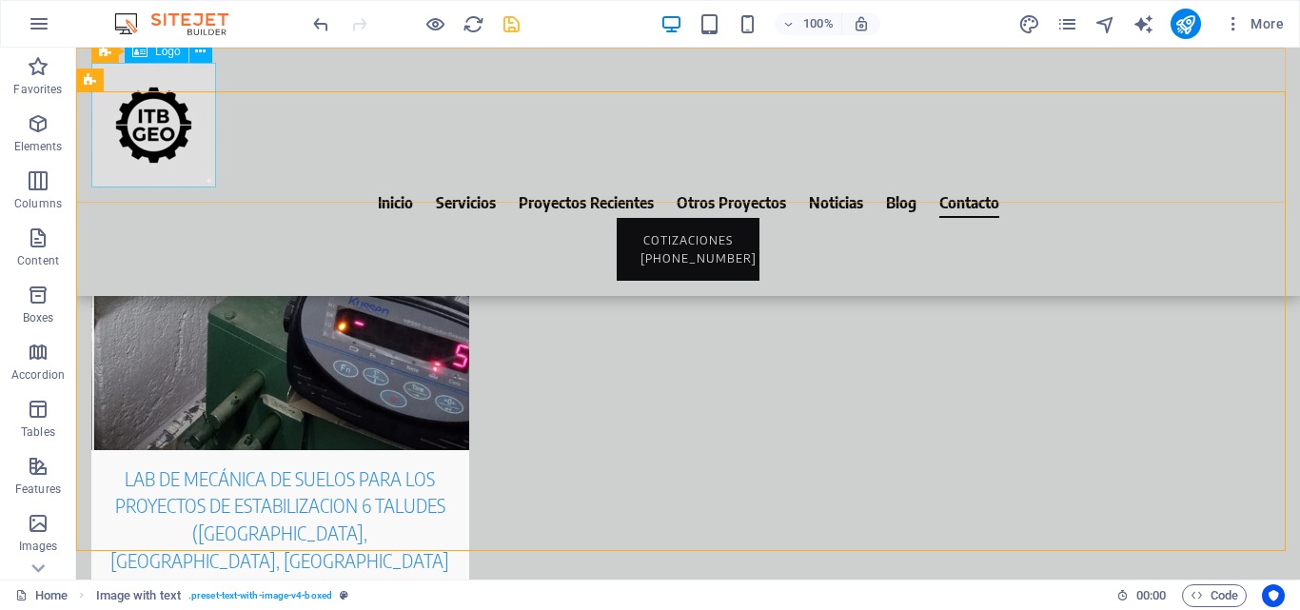
click at [154, 147] on div at bounding box center [687, 125] width 1193 height 125
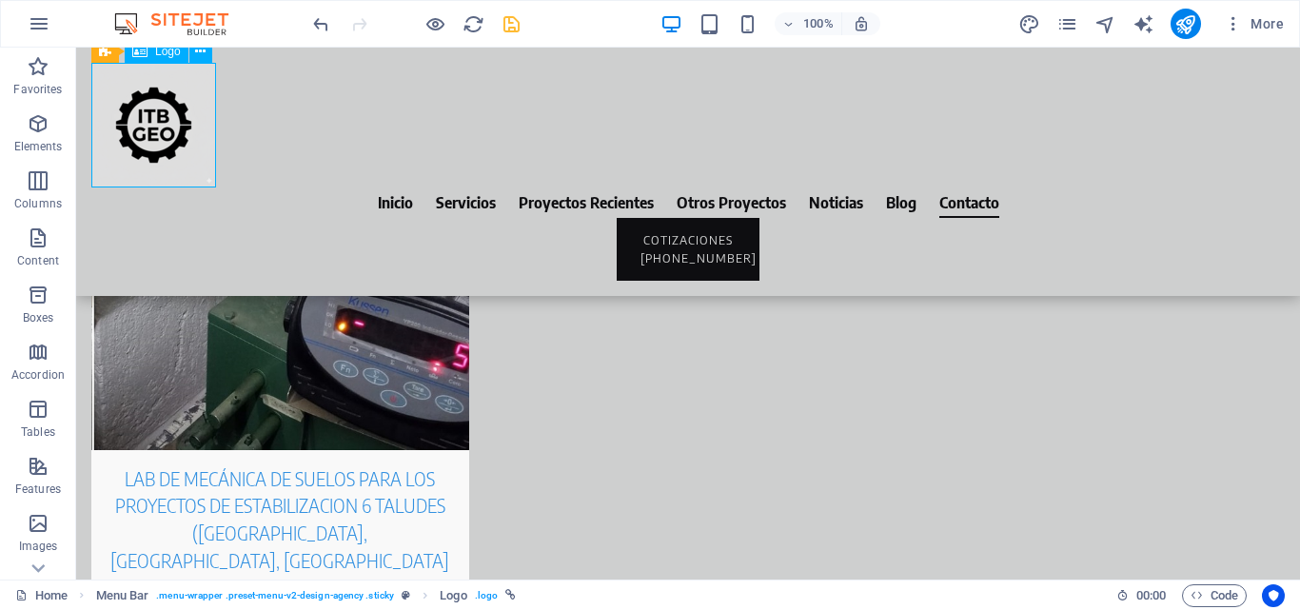
click at [154, 147] on div at bounding box center [687, 125] width 1193 height 125
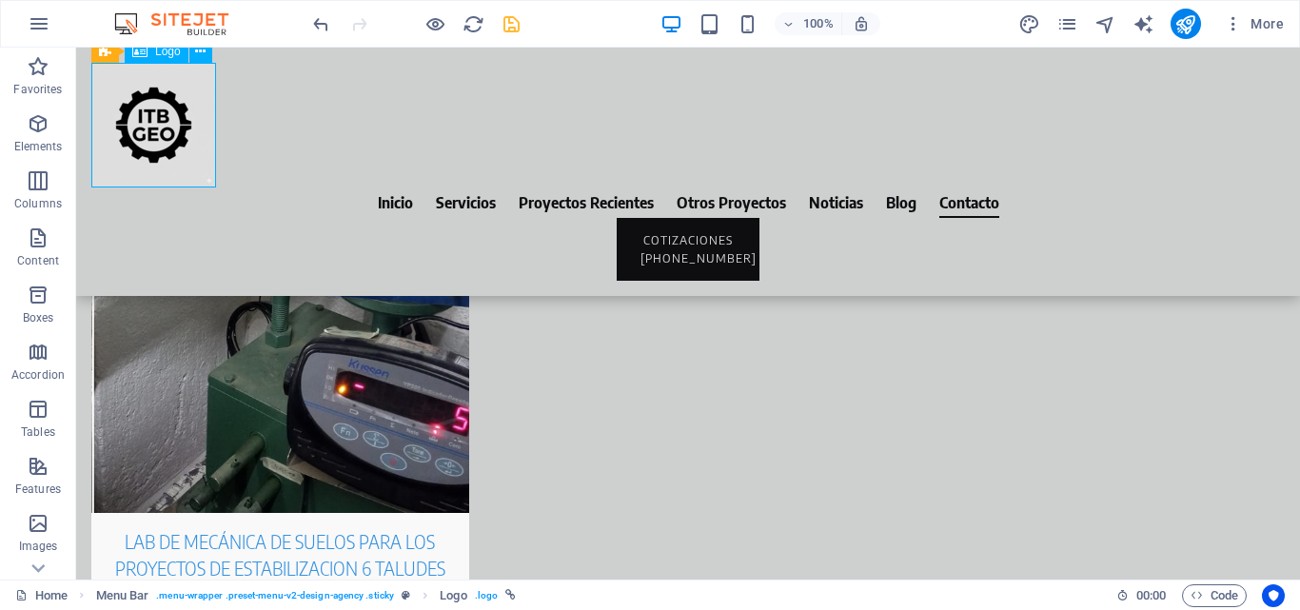
select select "px"
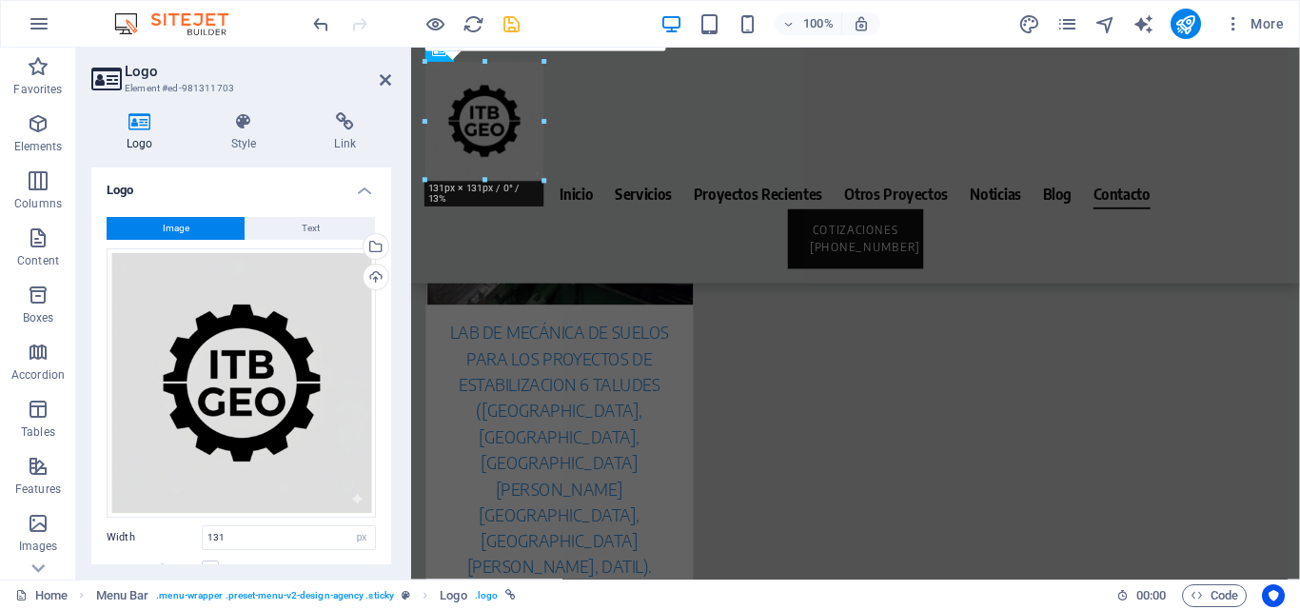
scroll to position [9613, 0]
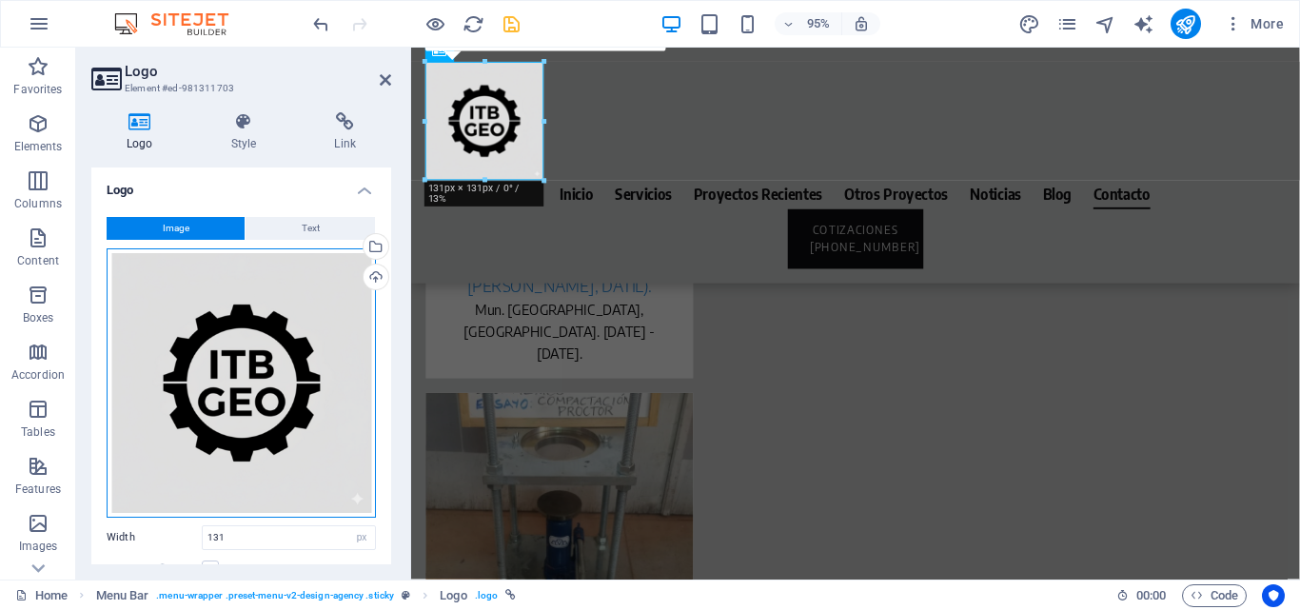
click at [234, 344] on div "Drag files here, click to choose files or select files from Files or our free s…" at bounding box center [241, 382] width 269 height 269
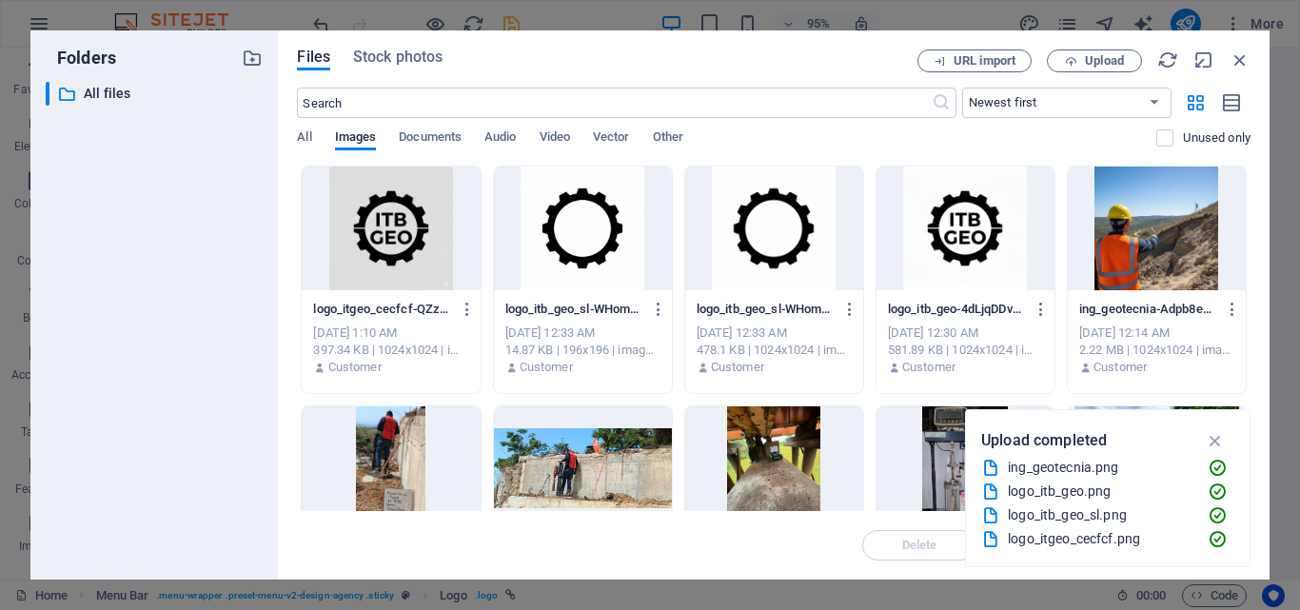
scroll to position [9108, 0]
click at [1069, 55] on icon "button" at bounding box center [1071, 61] width 12 height 12
click at [1240, 59] on icon "button" at bounding box center [1239, 59] width 21 height 21
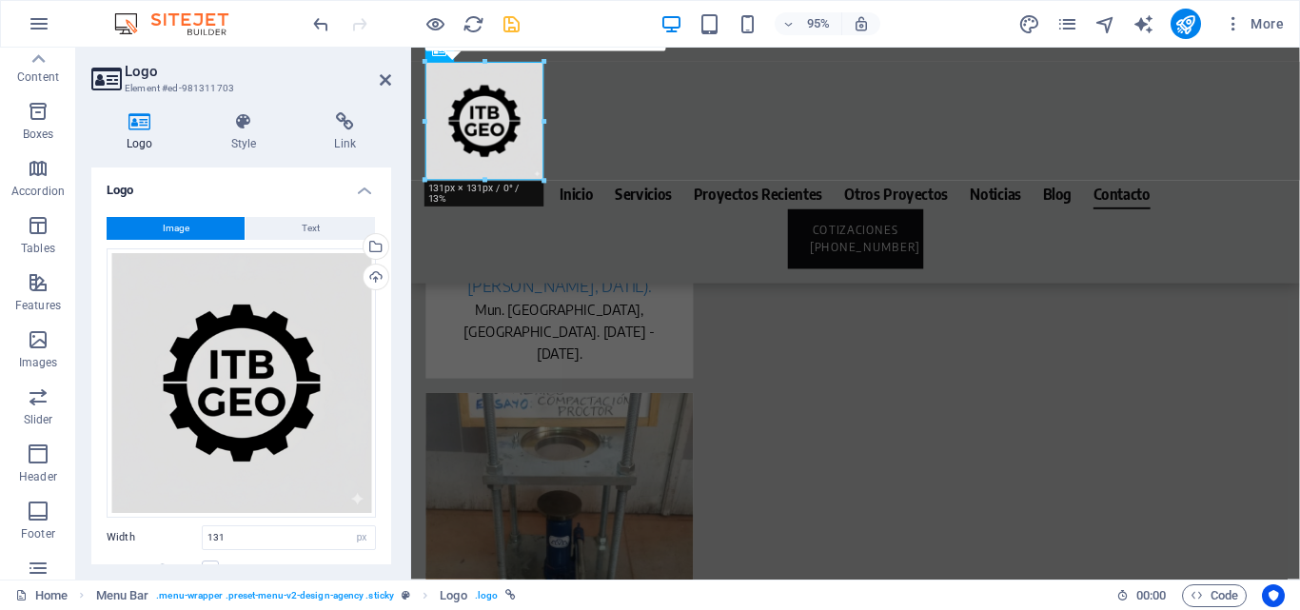
scroll to position [0, 0]
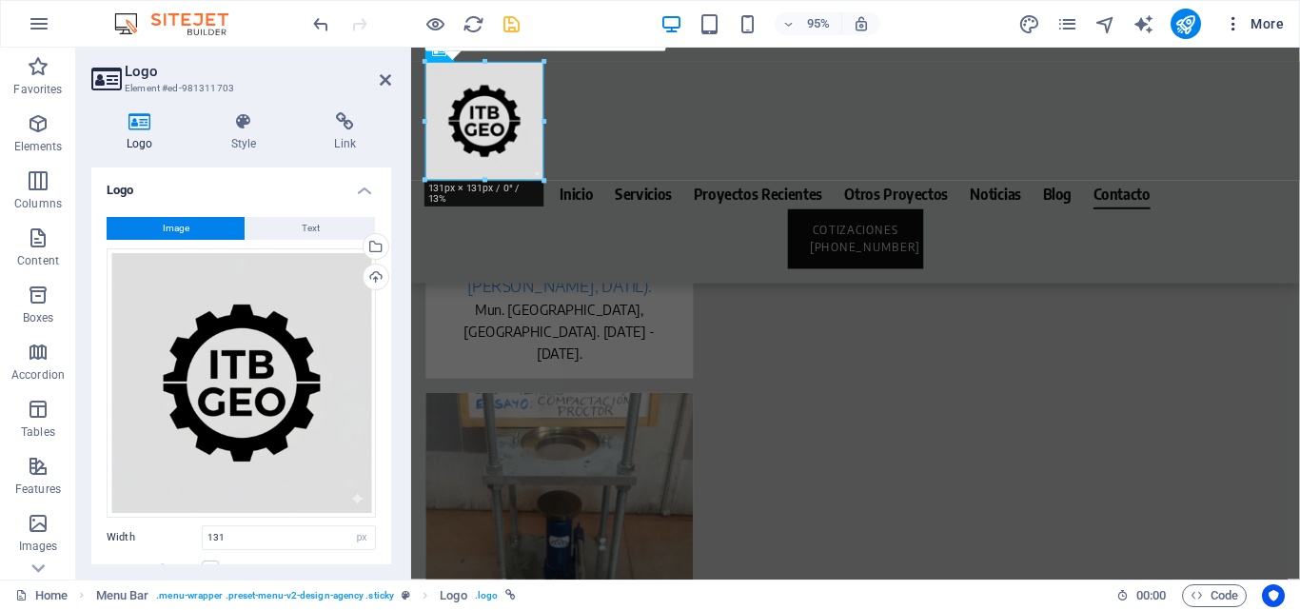
click at [1240, 17] on icon "button" at bounding box center [1233, 23] width 19 height 19
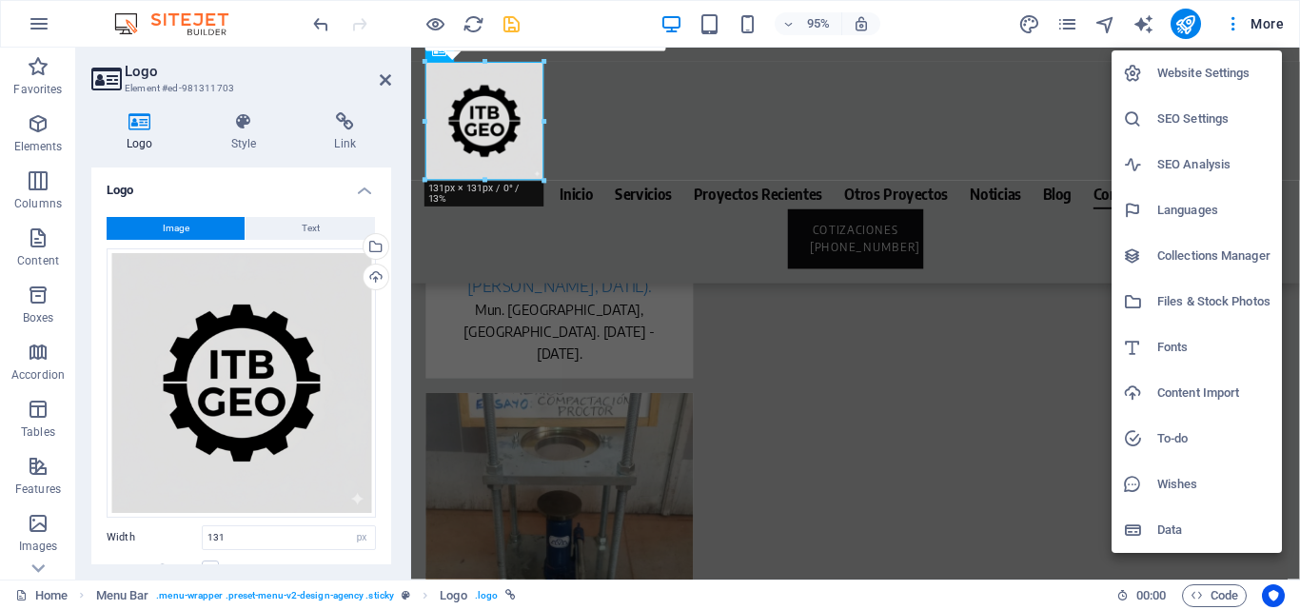
click at [1175, 72] on h6 "Website Settings" at bounding box center [1213, 73] width 113 height 23
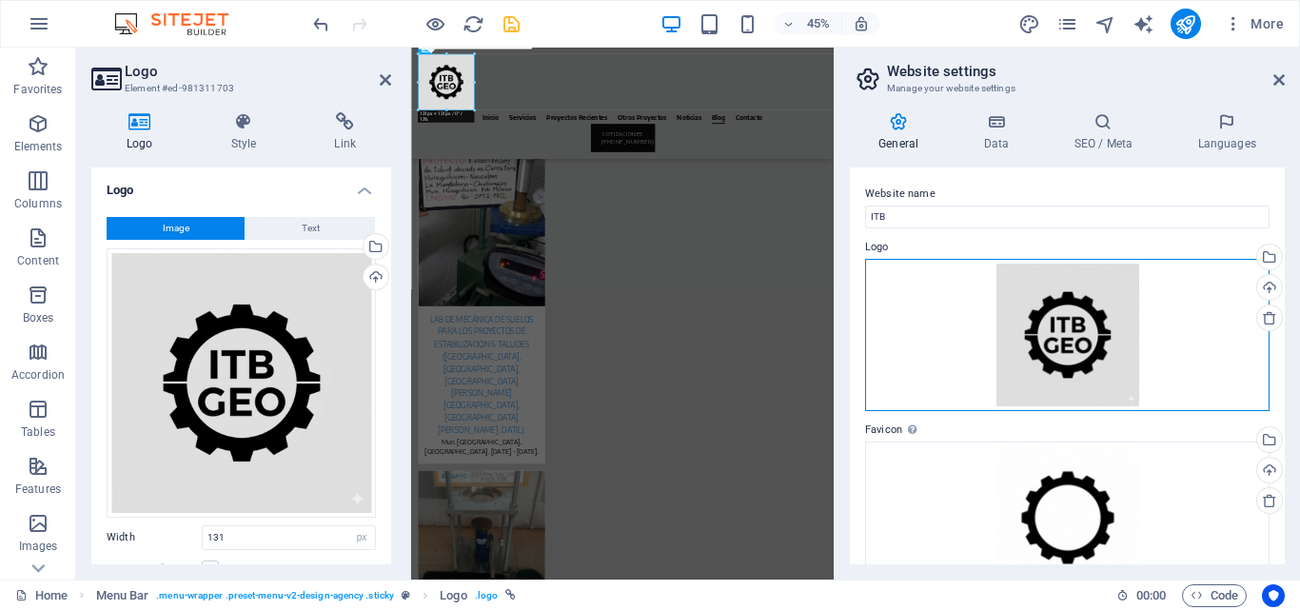
click at [1109, 324] on div "Drag files here, click to choose files or select files from Files or our free s…" at bounding box center [1067, 335] width 404 height 152
click at [1109, 324] on body "ITB Home Favorites Elements Columns Content Boxes Accordion Tables Features Ima…" at bounding box center [650, 305] width 1300 height 610
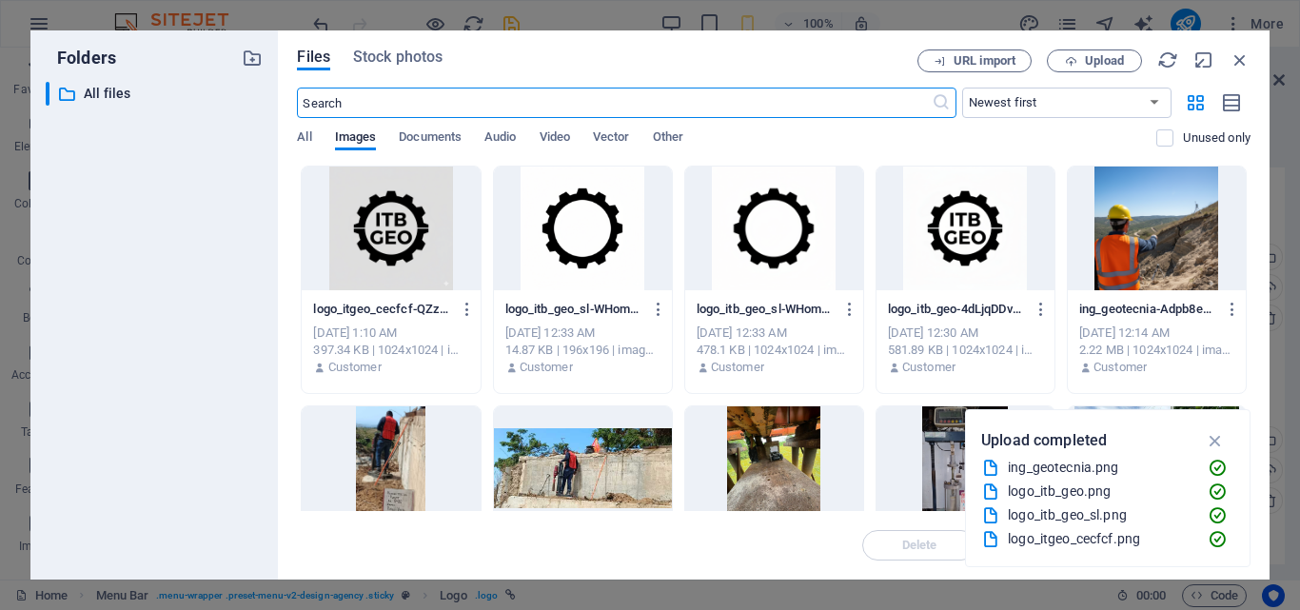
scroll to position [22732, 0]
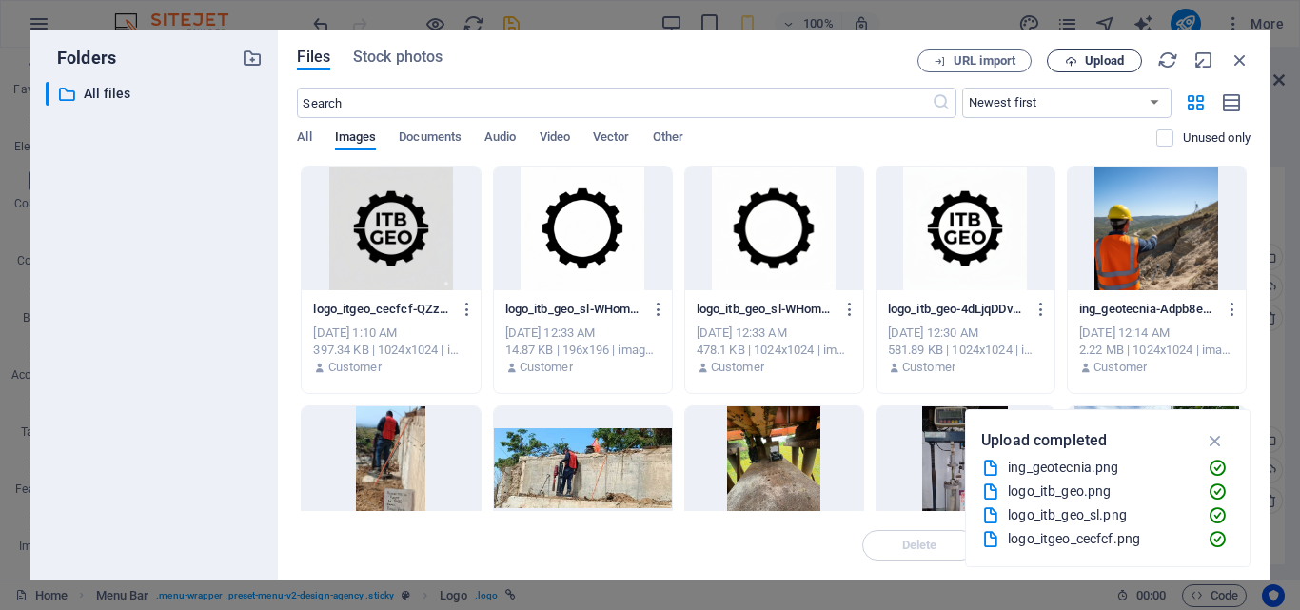
click at [1105, 58] on span "Upload" at bounding box center [1104, 60] width 39 height 11
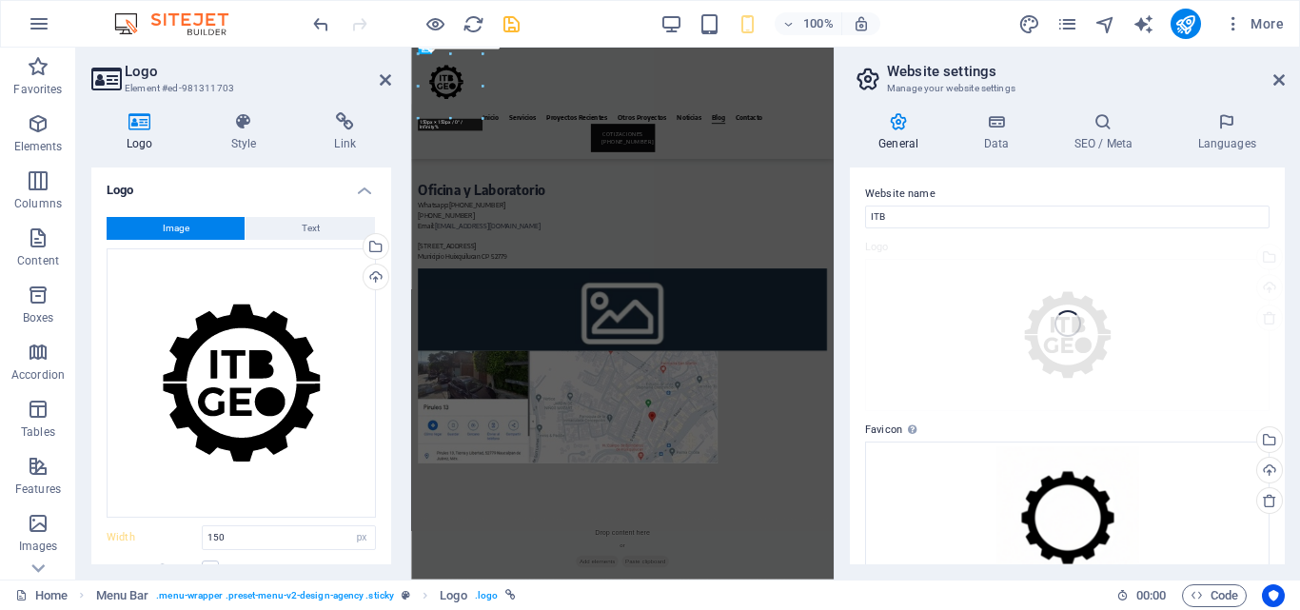
scroll to position [9108, 0]
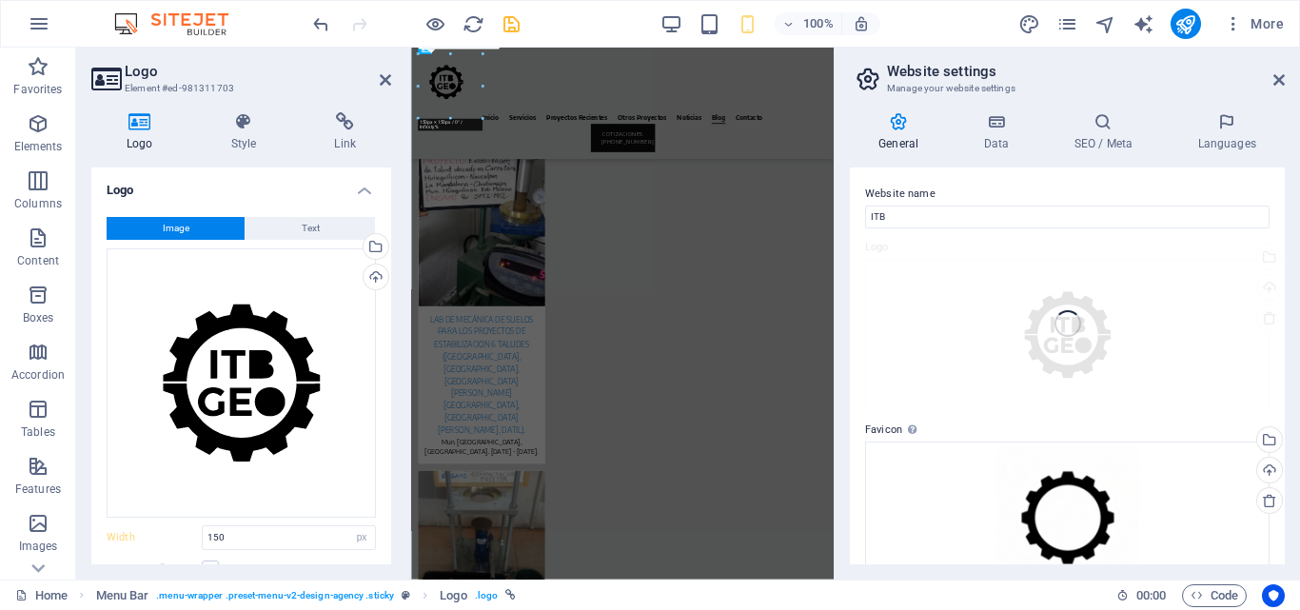
type input "131"
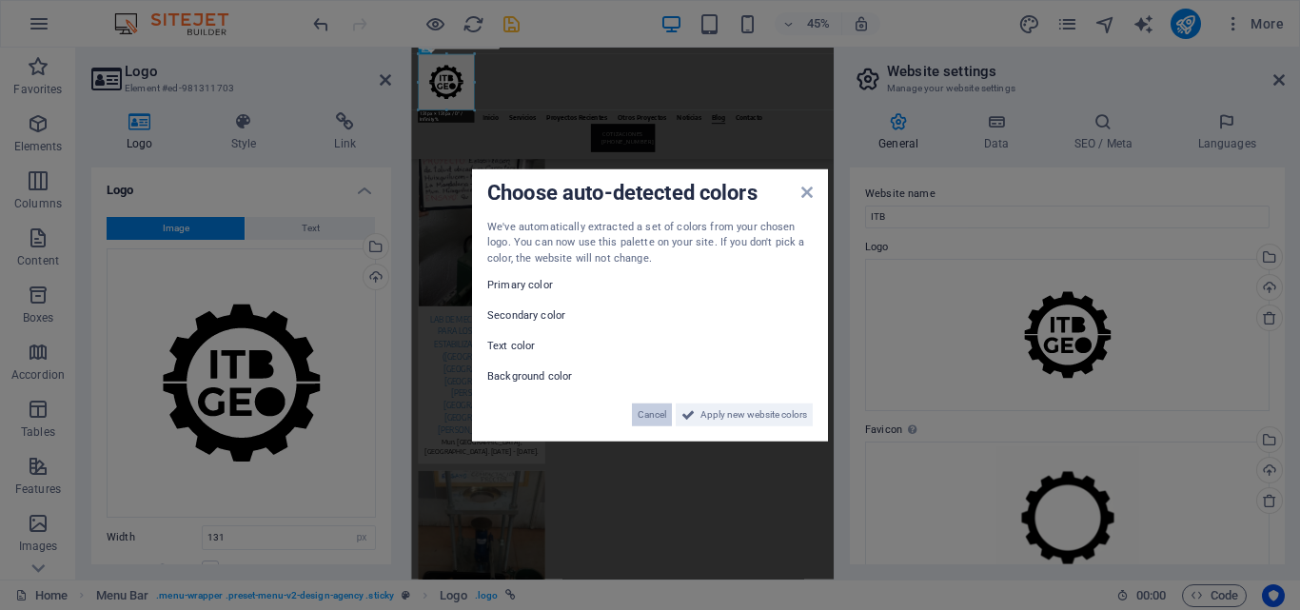
click at [644, 410] on span "Cancel" at bounding box center [652, 414] width 29 height 23
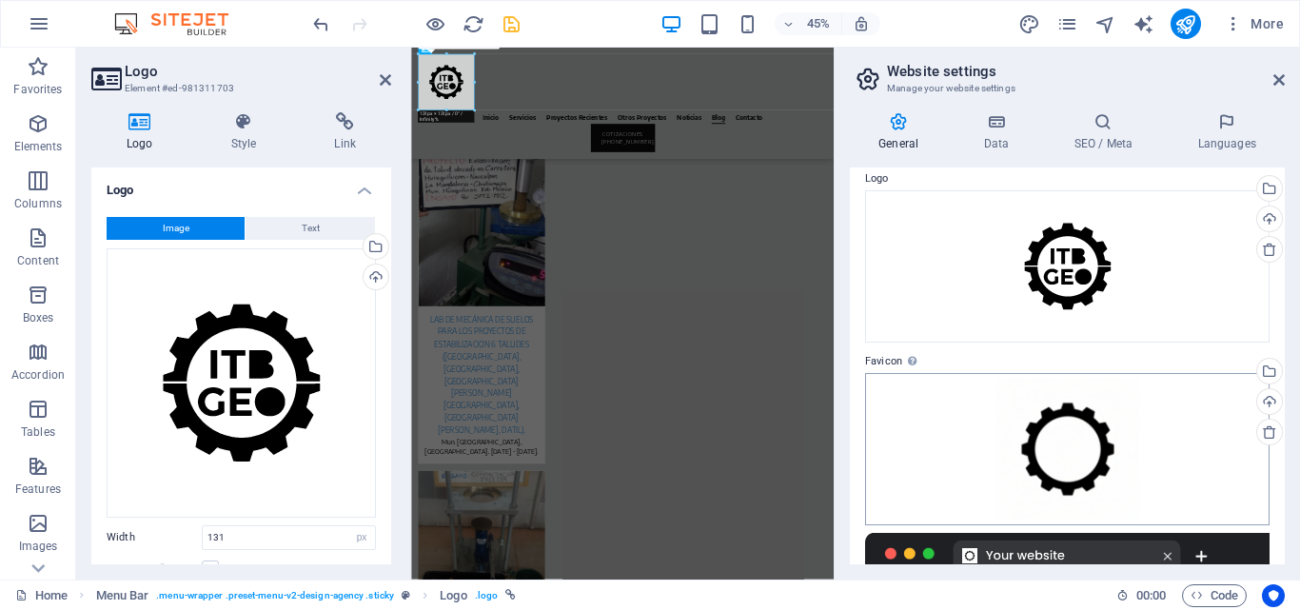
scroll to position [0, 0]
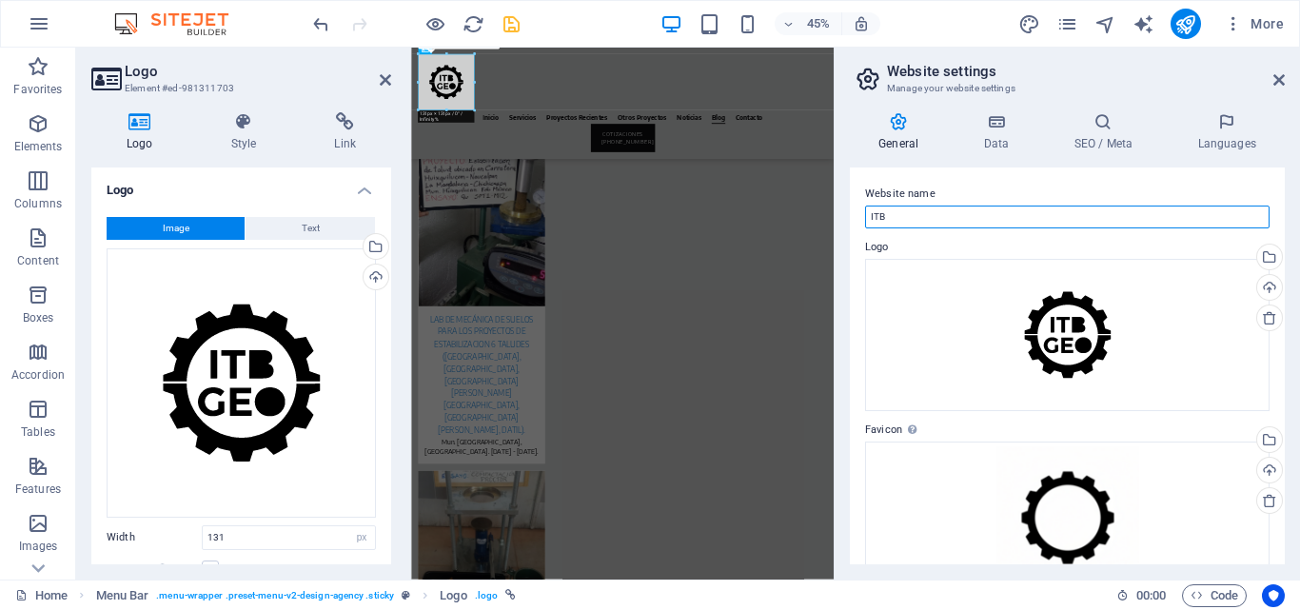
click at [955, 214] on input "ITB" at bounding box center [1067, 217] width 404 height 23
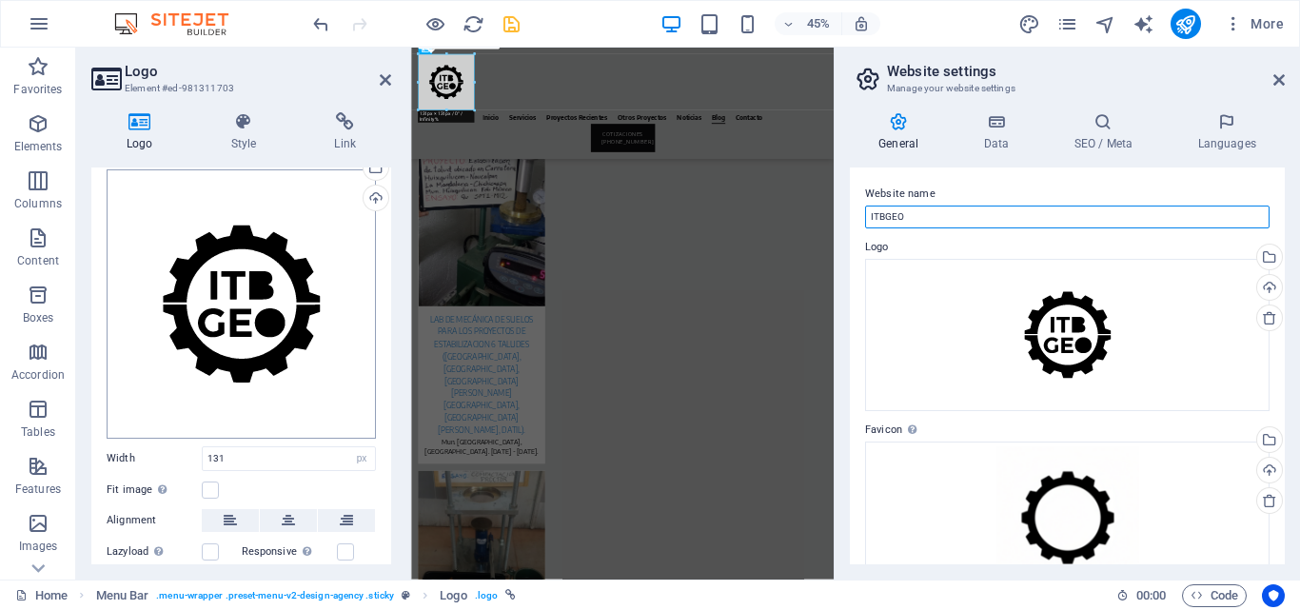
scroll to position [196, 0]
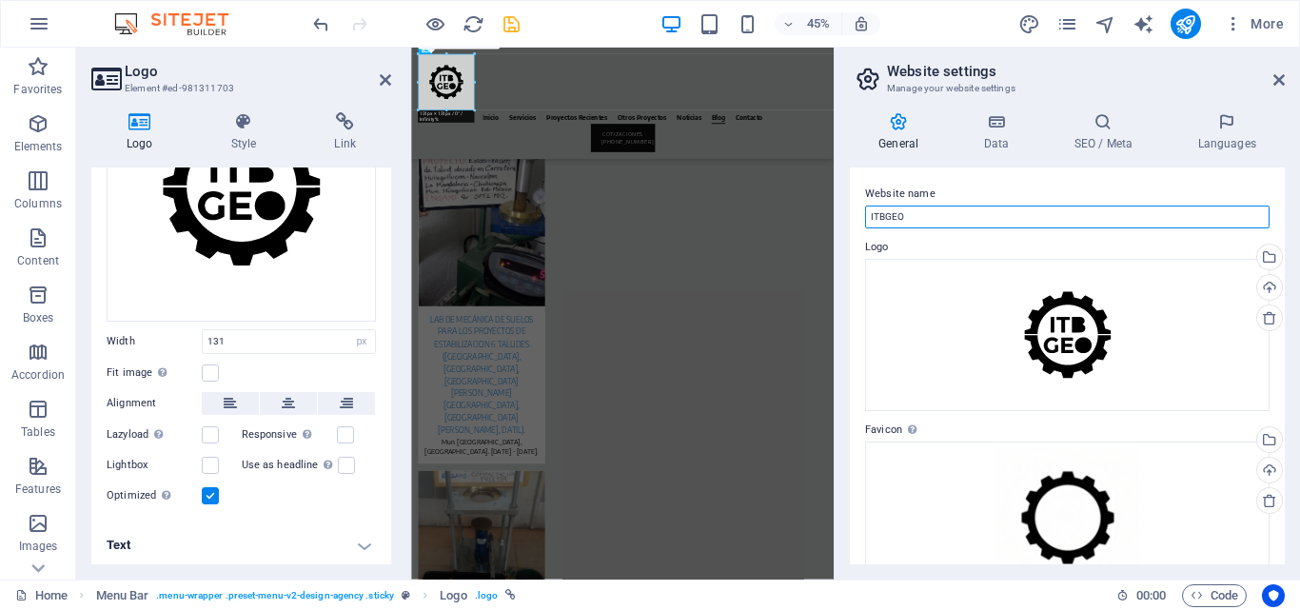
type input "ITBGEO"
click at [246, 134] on h4 "Style" at bounding box center [248, 132] width 104 height 40
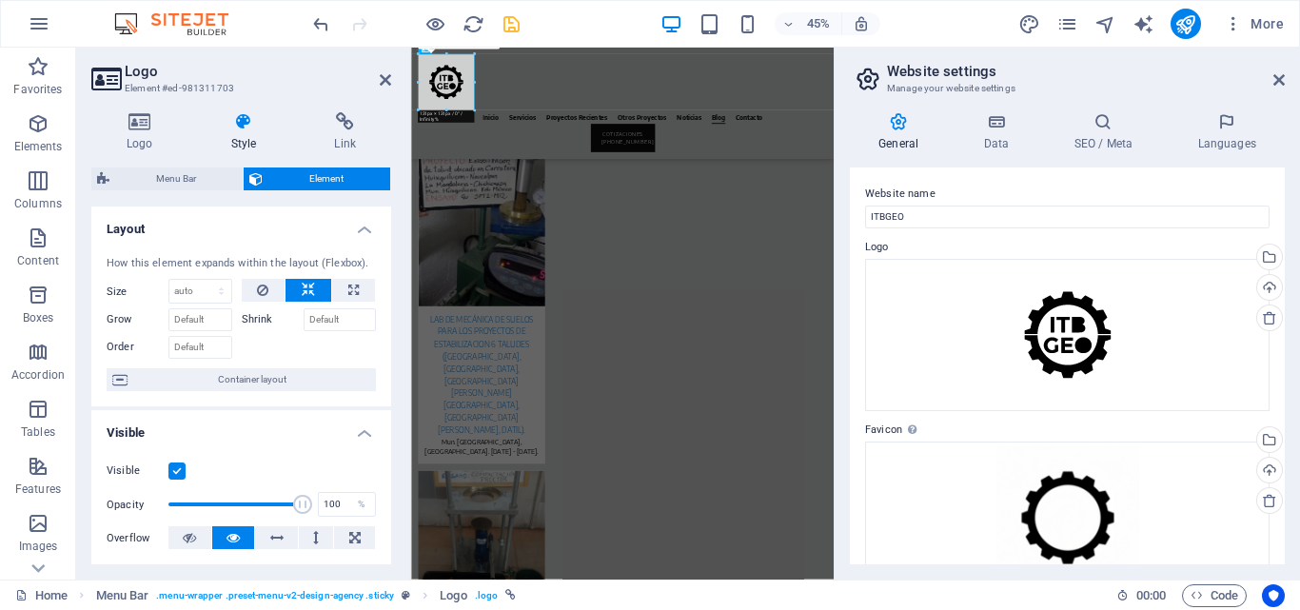
click at [251, 113] on icon at bounding box center [244, 121] width 96 height 19
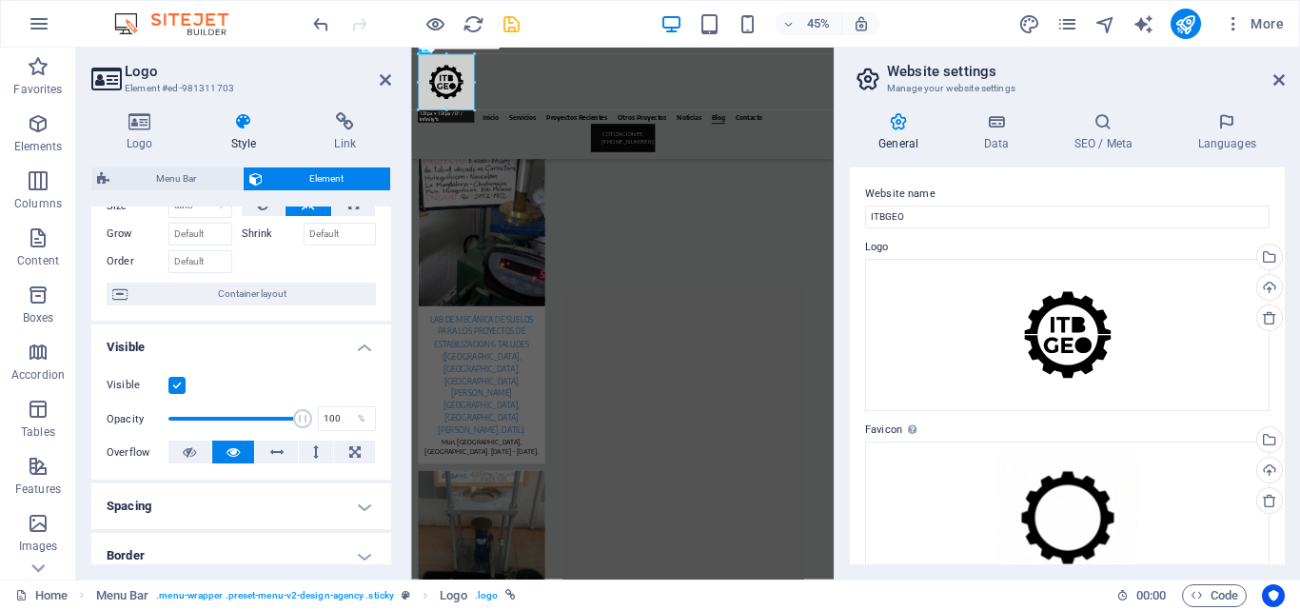
scroll to position [0, 0]
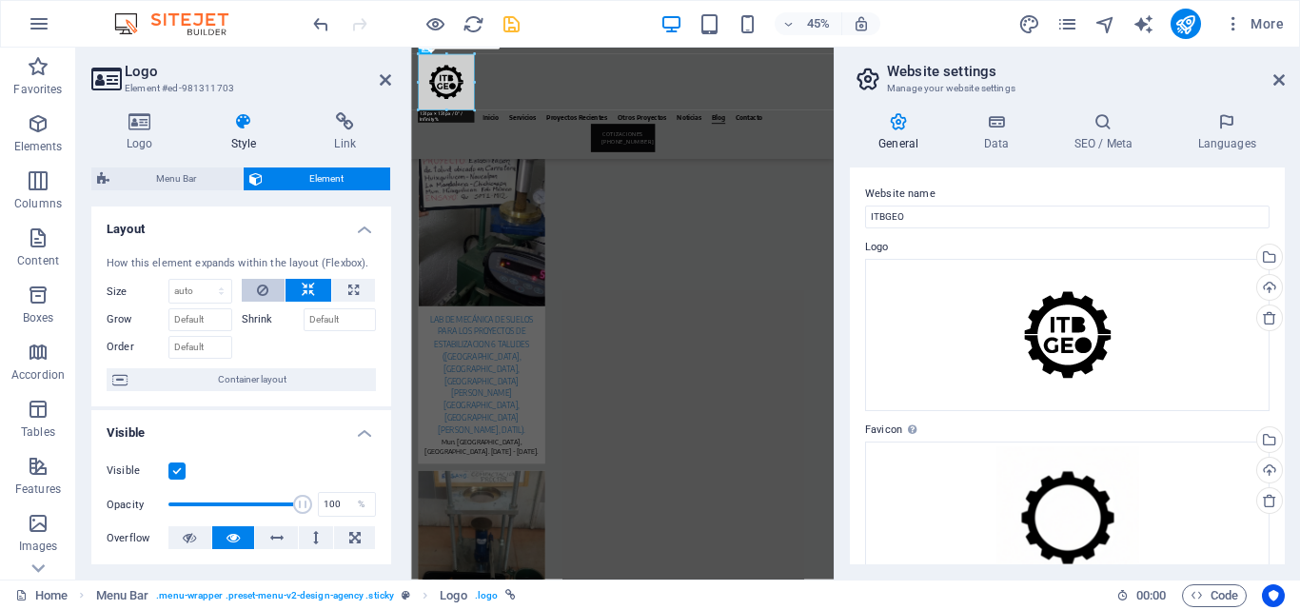
click at [254, 291] on button at bounding box center [264, 290] width 44 height 23
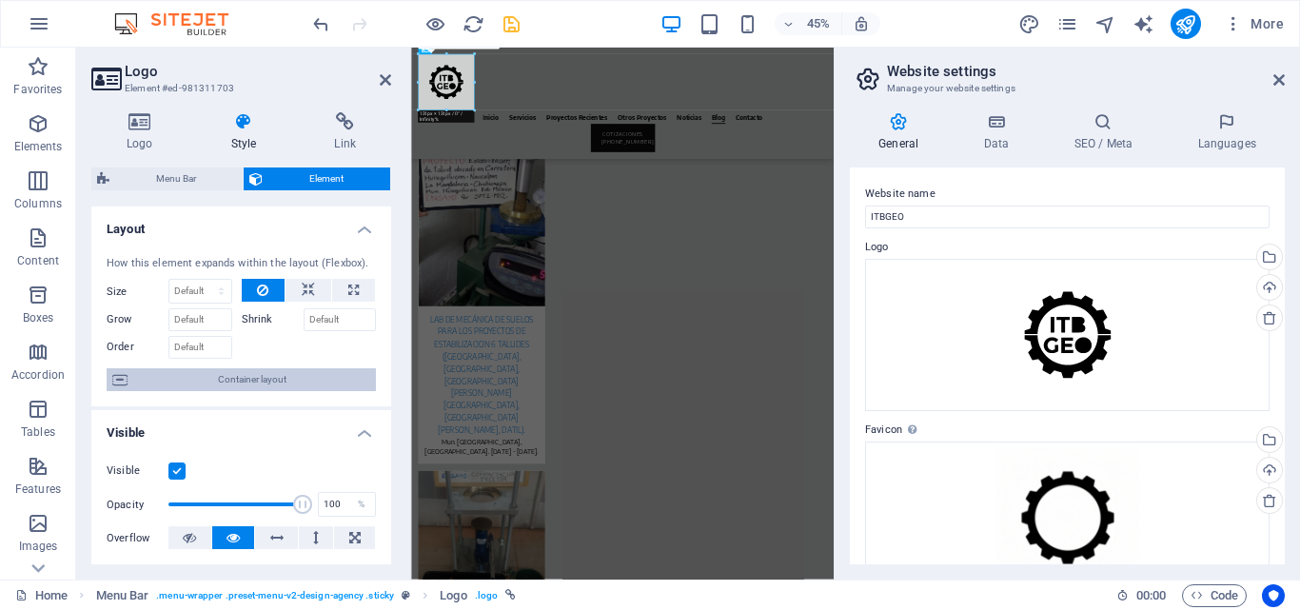
click at [289, 376] on span "Container layout" at bounding box center [251, 379] width 237 height 23
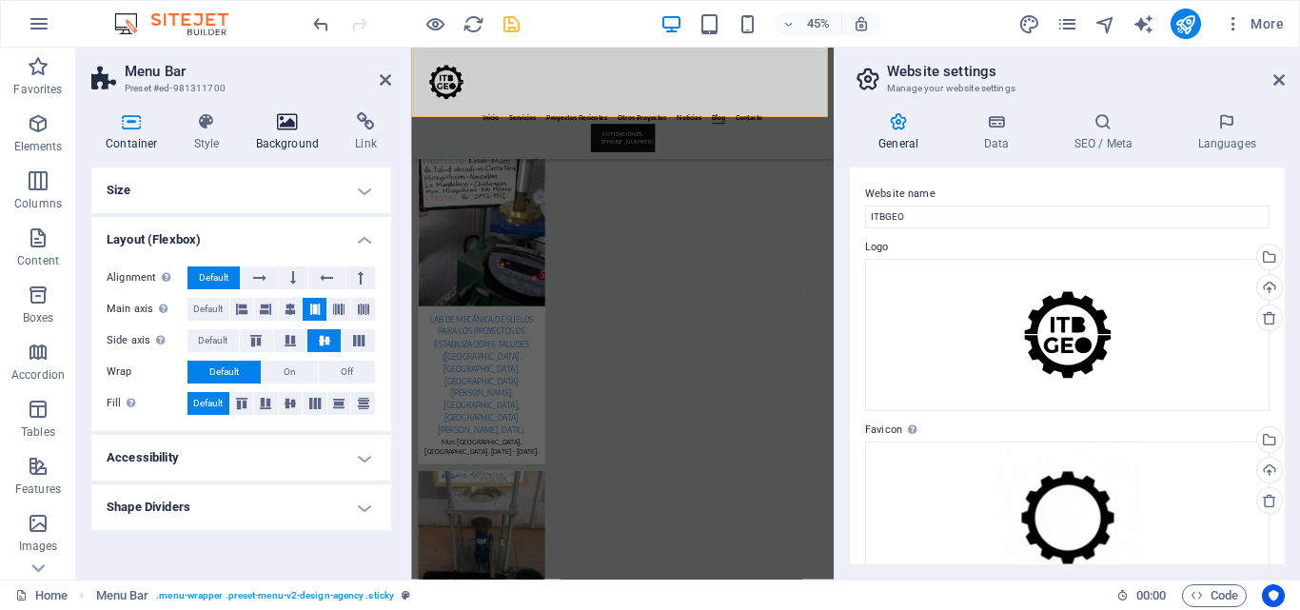
click at [279, 141] on h4 "Background" at bounding box center [292, 132] width 100 height 40
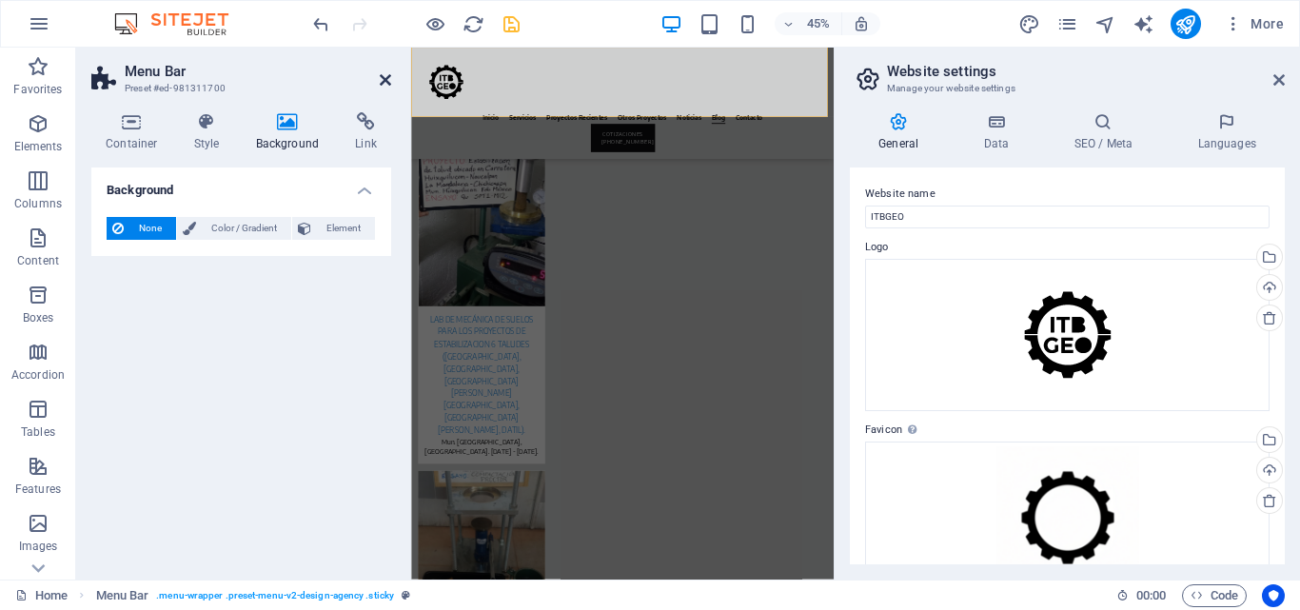
click at [383, 75] on icon at bounding box center [385, 79] width 11 height 15
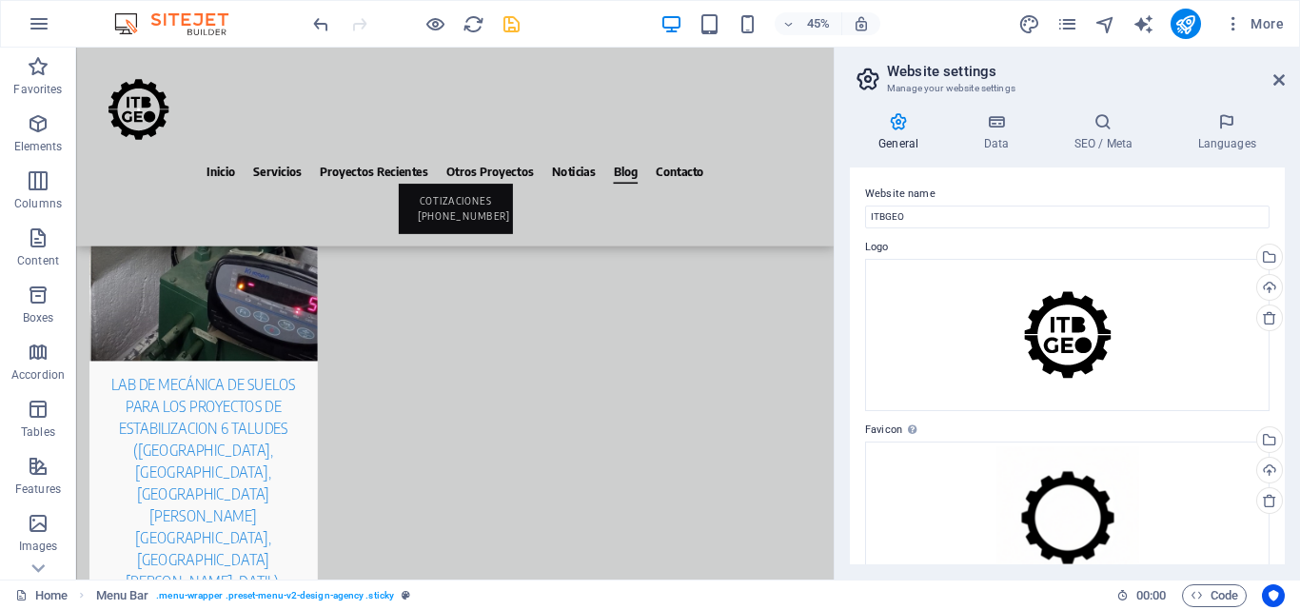
scroll to position [9424, 0]
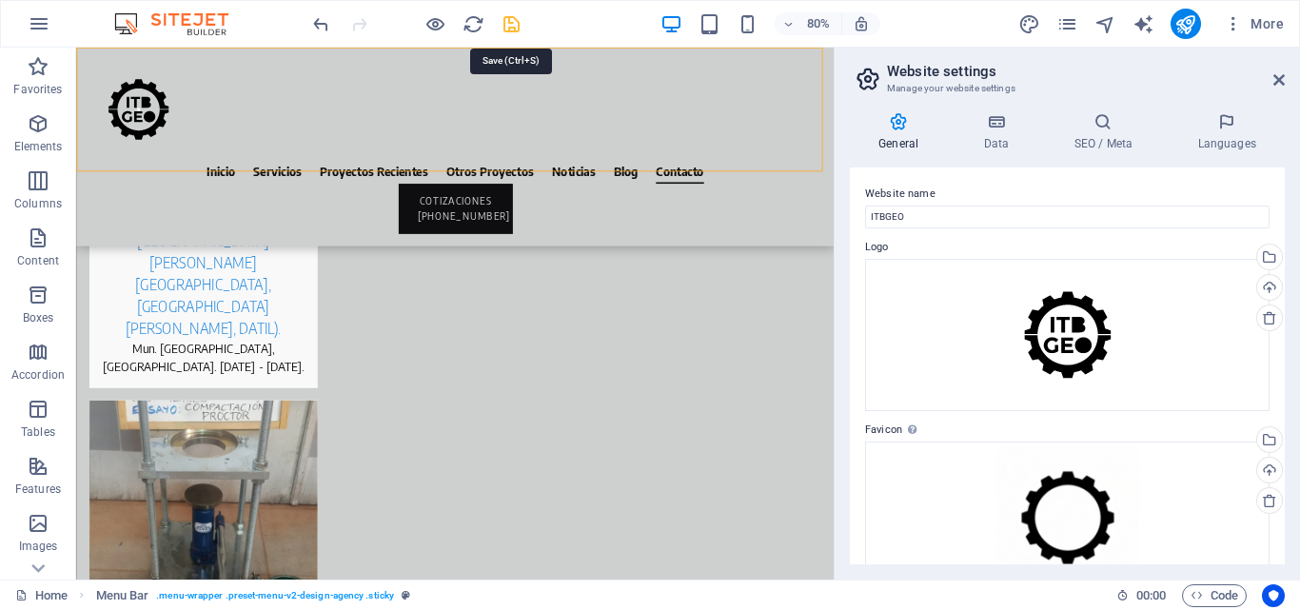
click at [517, 28] on icon "save" at bounding box center [512, 24] width 22 height 22
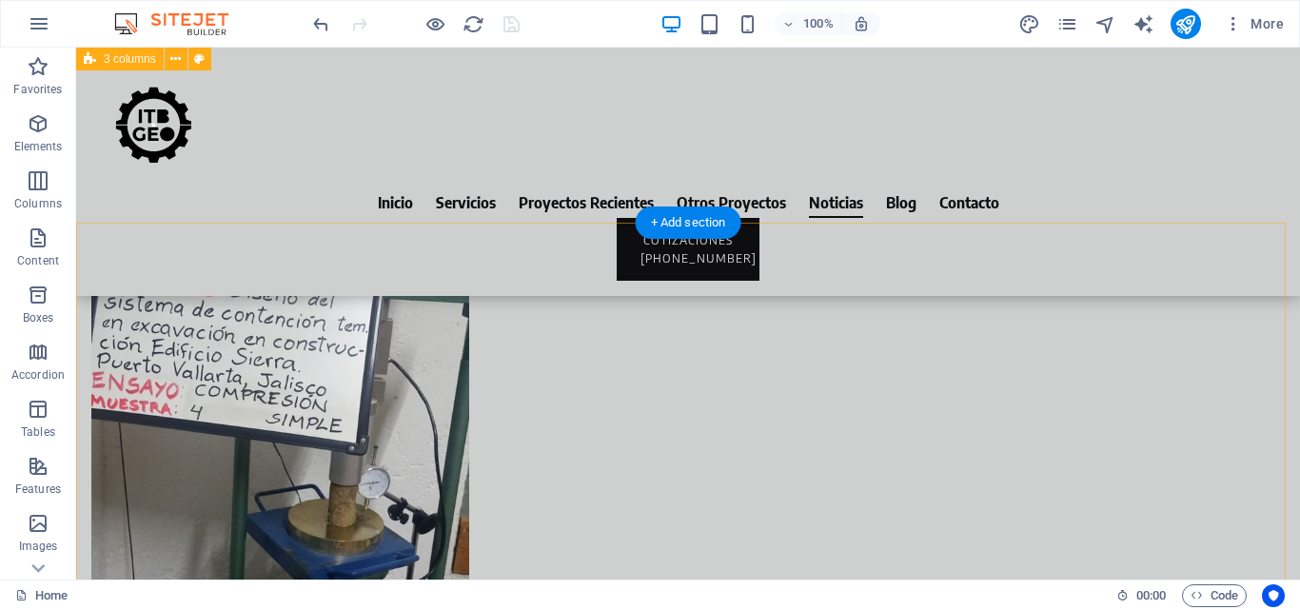
scroll to position [8365, 0]
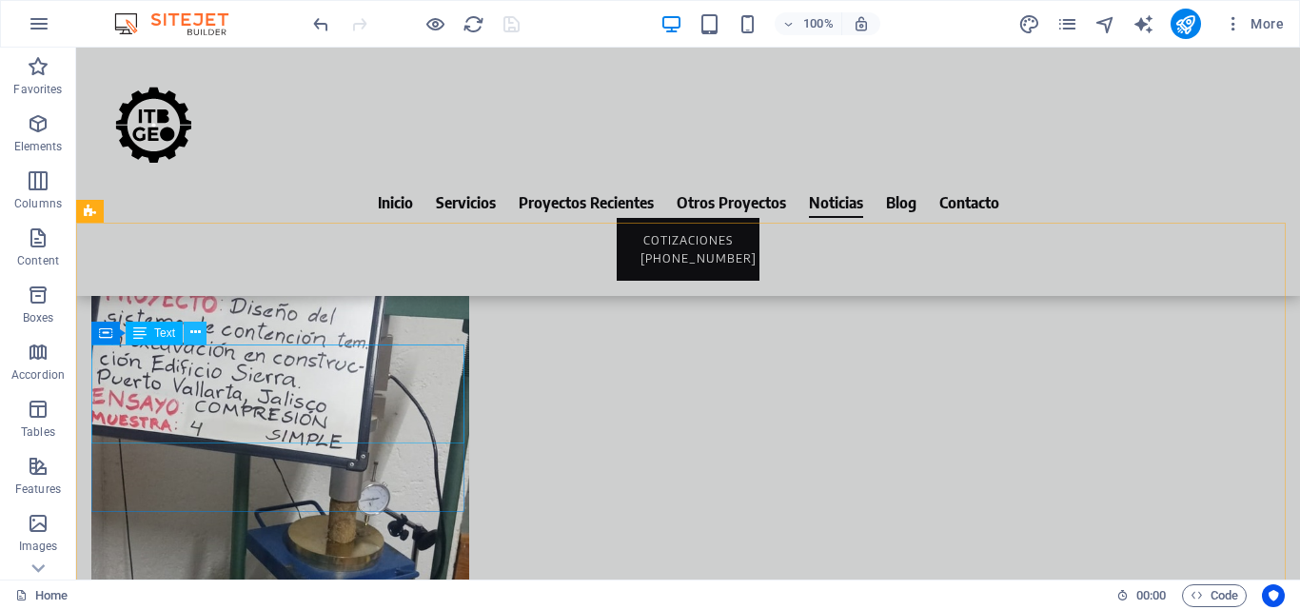
click at [198, 327] on icon at bounding box center [195, 333] width 10 height 20
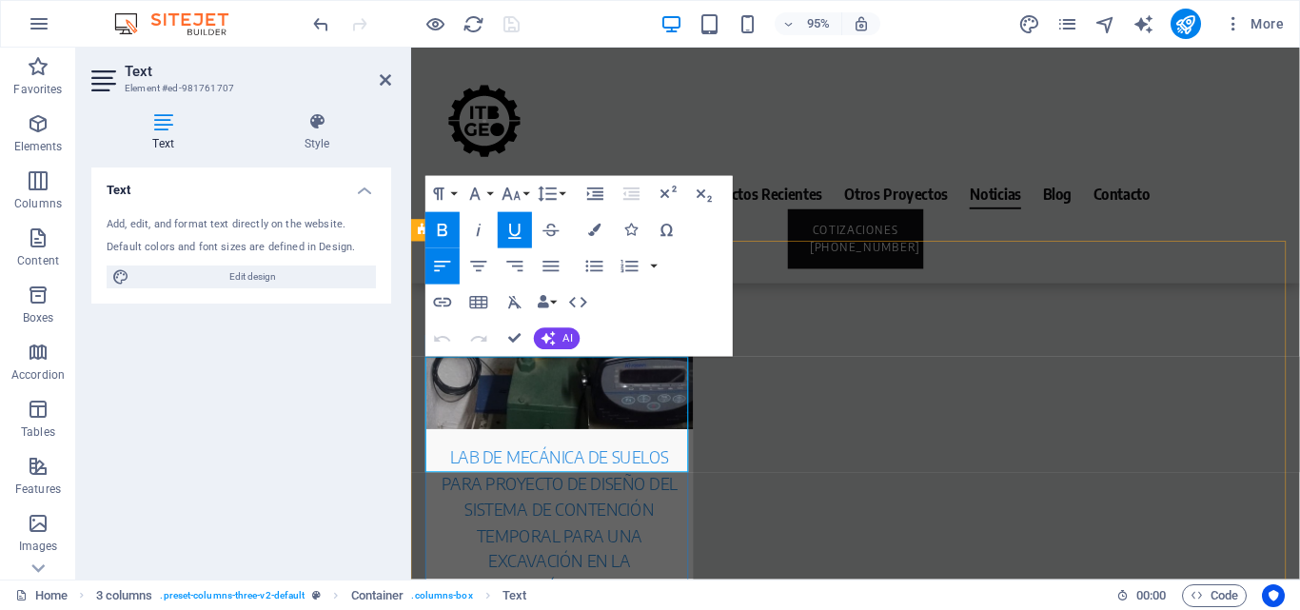
click at [446, 305] on icon "button" at bounding box center [443, 303] width 18 height 10
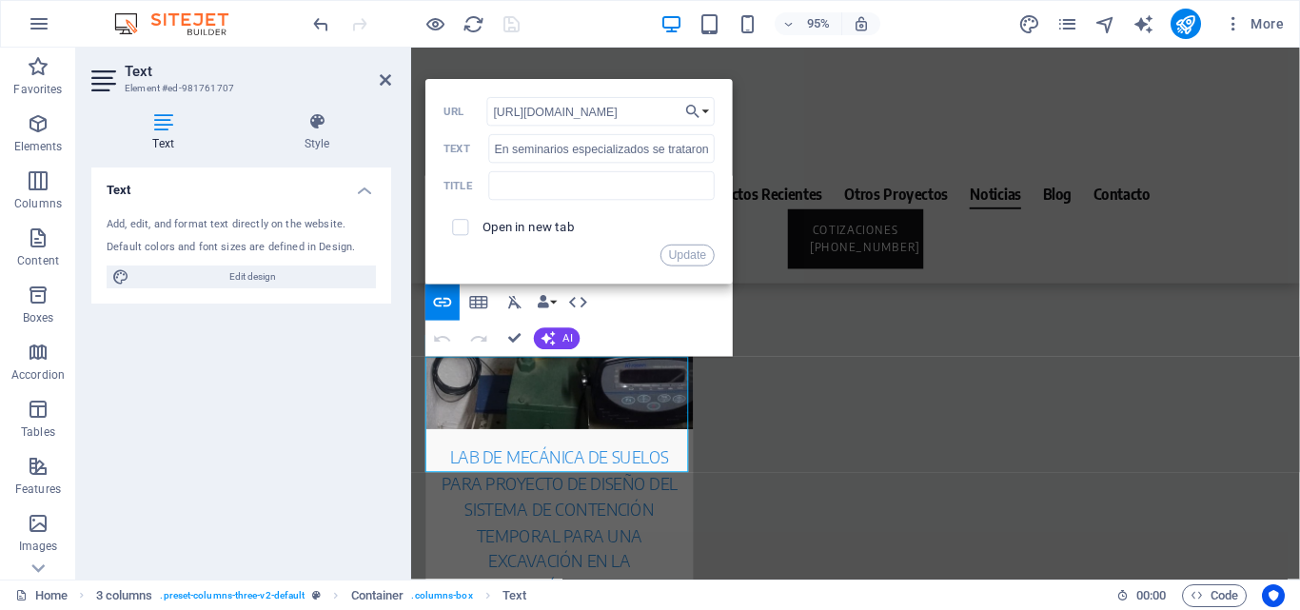
scroll to position [0, 0]
click at [548, 223] on label "Open in new tab" at bounding box center [528, 227] width 92 height 14
click at [687, 255] on button "Update" at bounding box center [687, 256] width 54 height 22
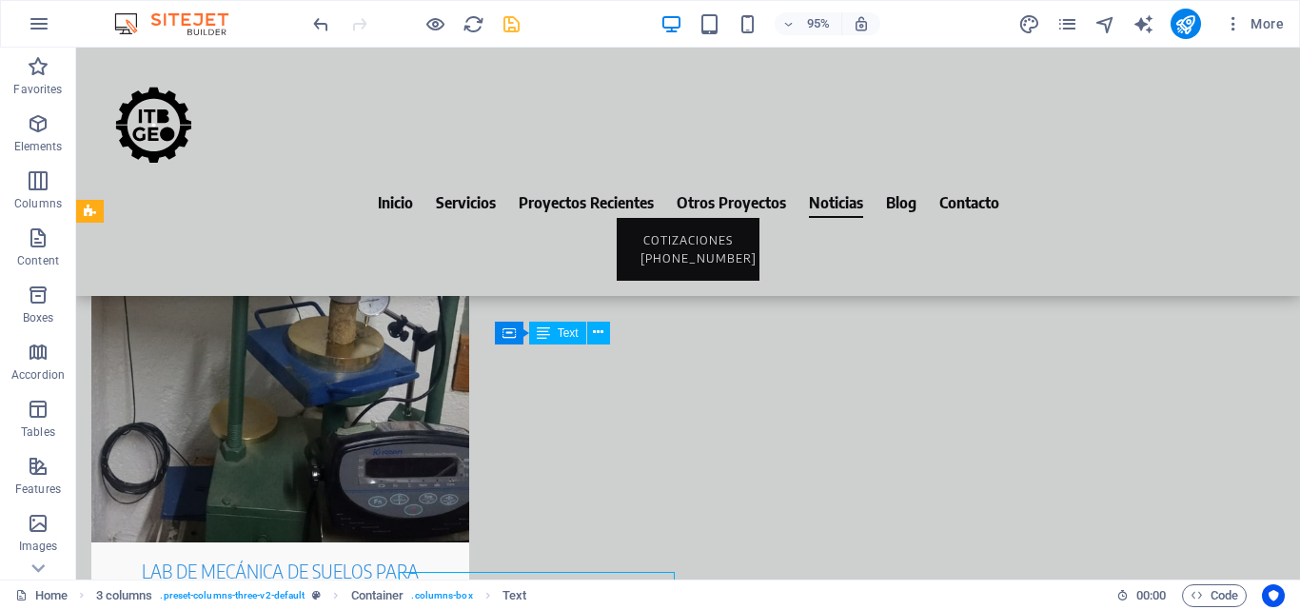
scroll to position [8365, 0]
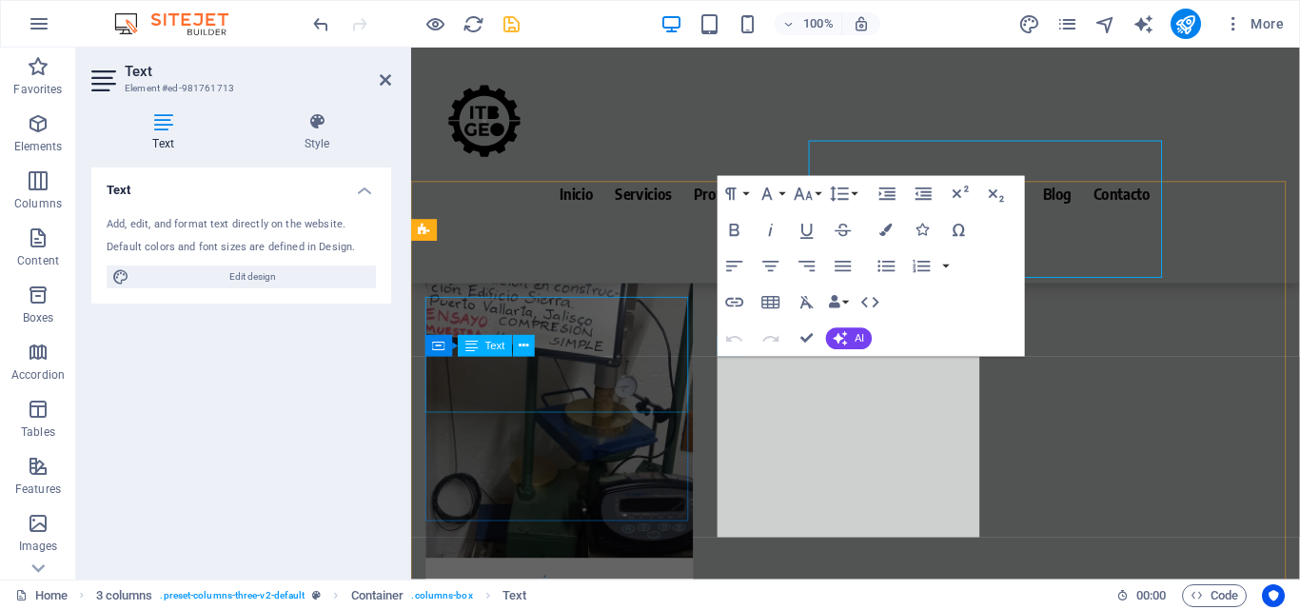
scroll to position [8564, 0]
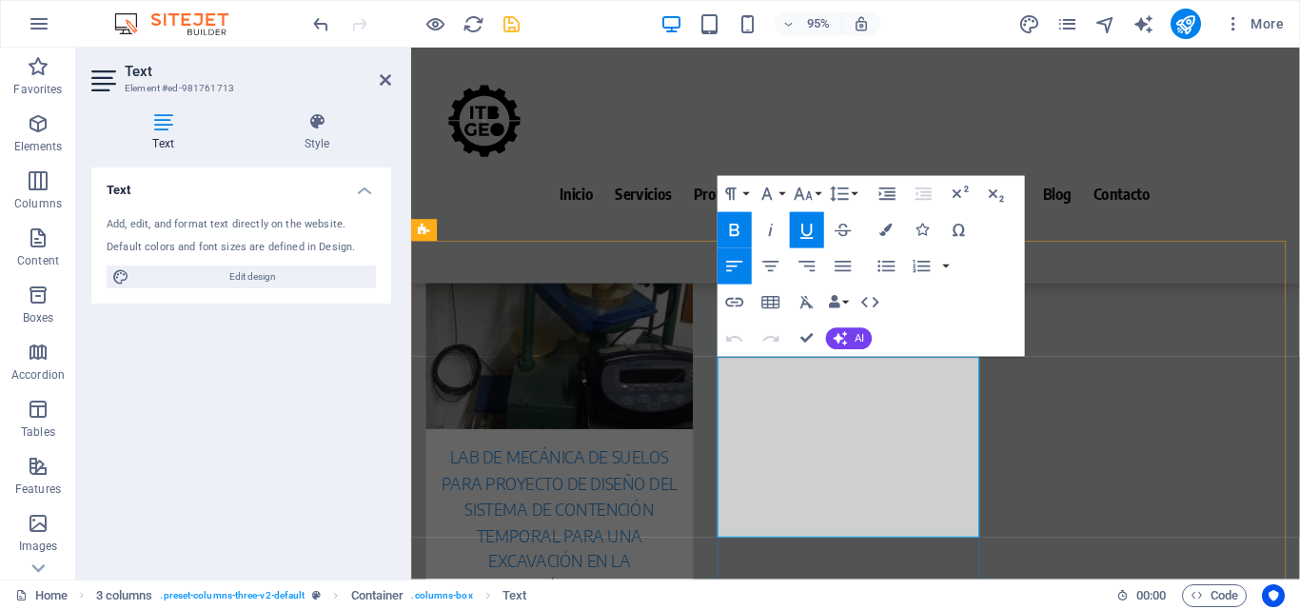
click at [740, 296] on icon "button" at bounding box center [734, 303] width 22 height 22
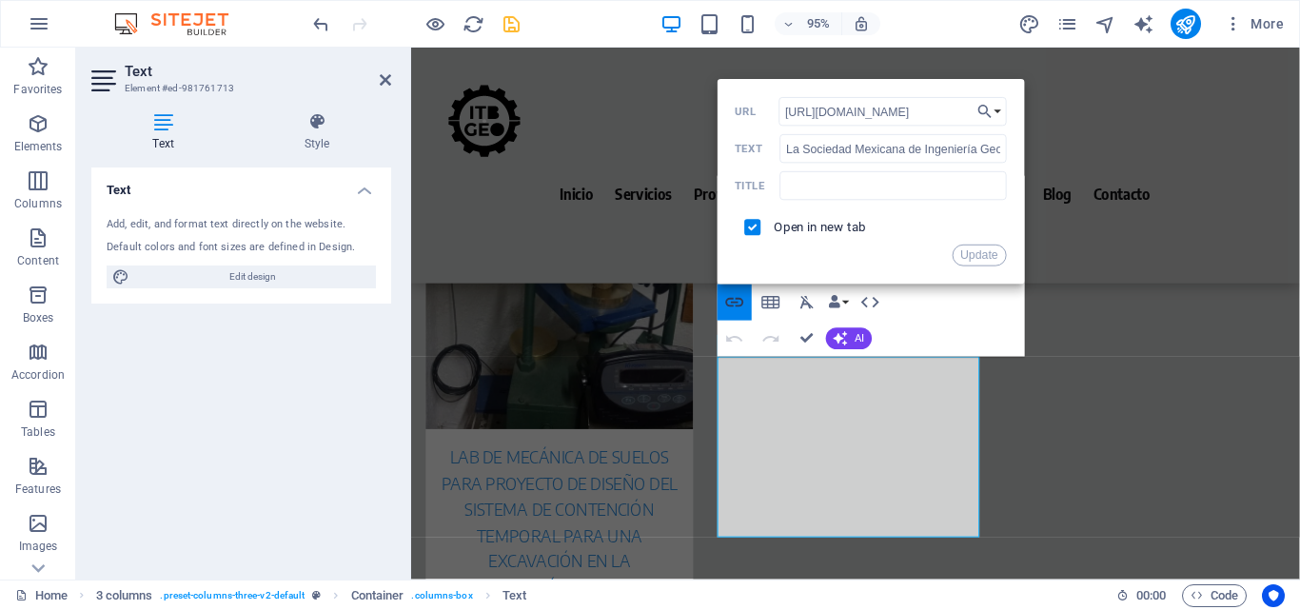
scroll to position [0, 913]
click at [995, 257] on button "Update" at bounding box center [980, 256] width 54 height 22
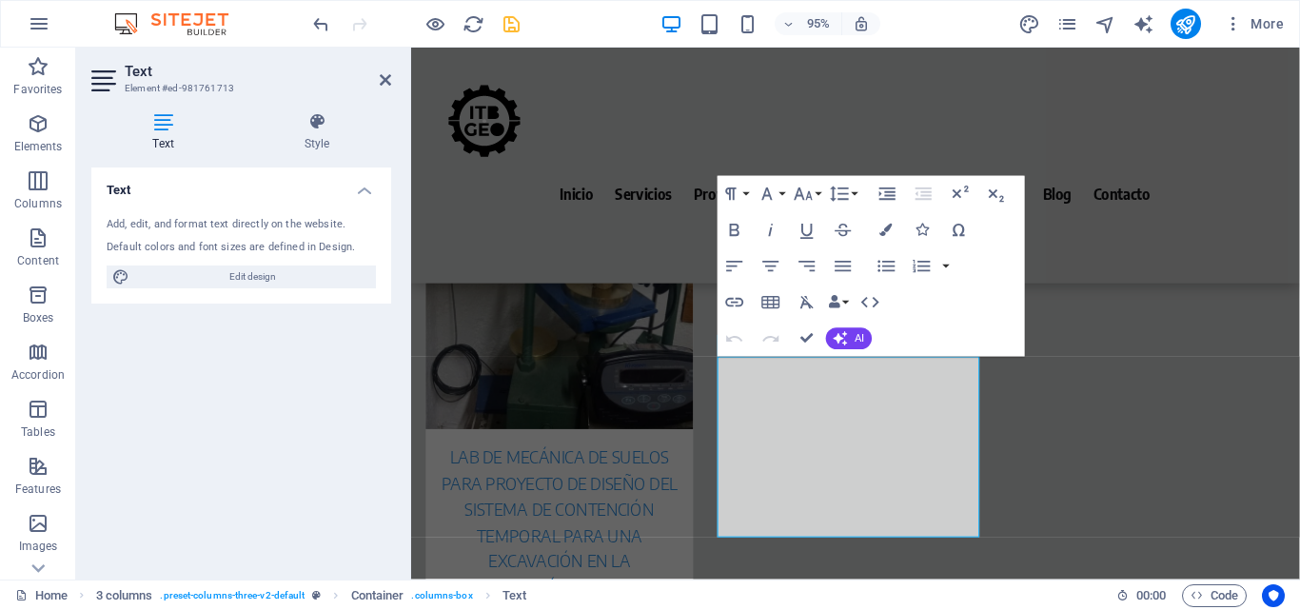
scroll to position [0, 0]
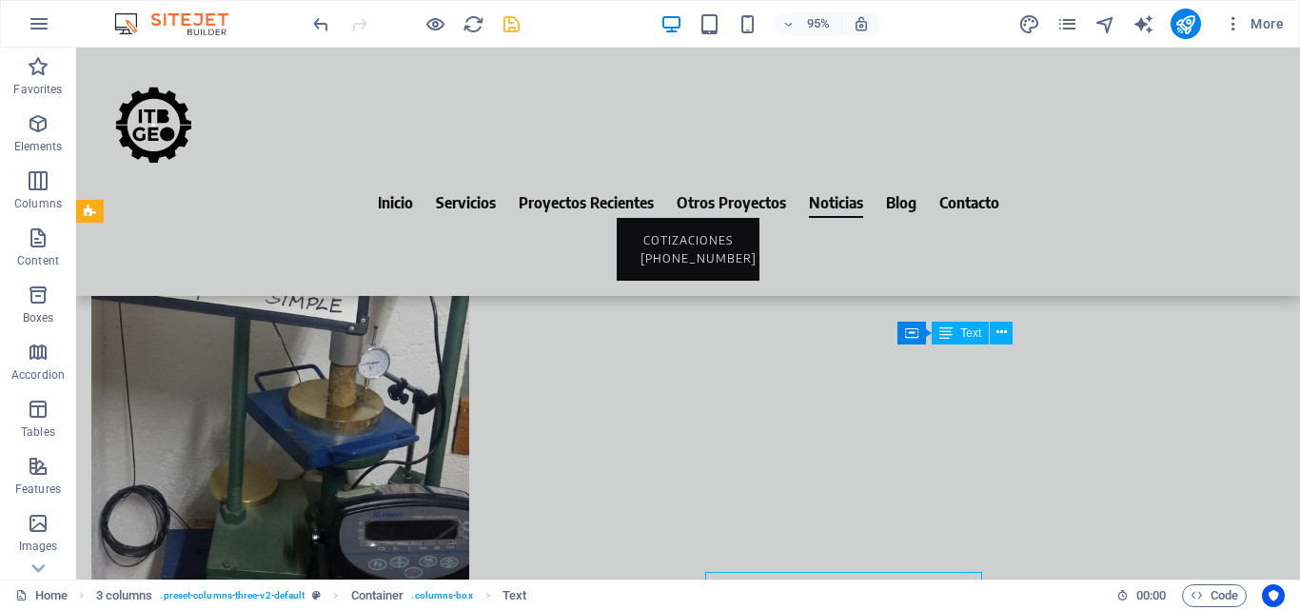
scroll to position [8365, 0]
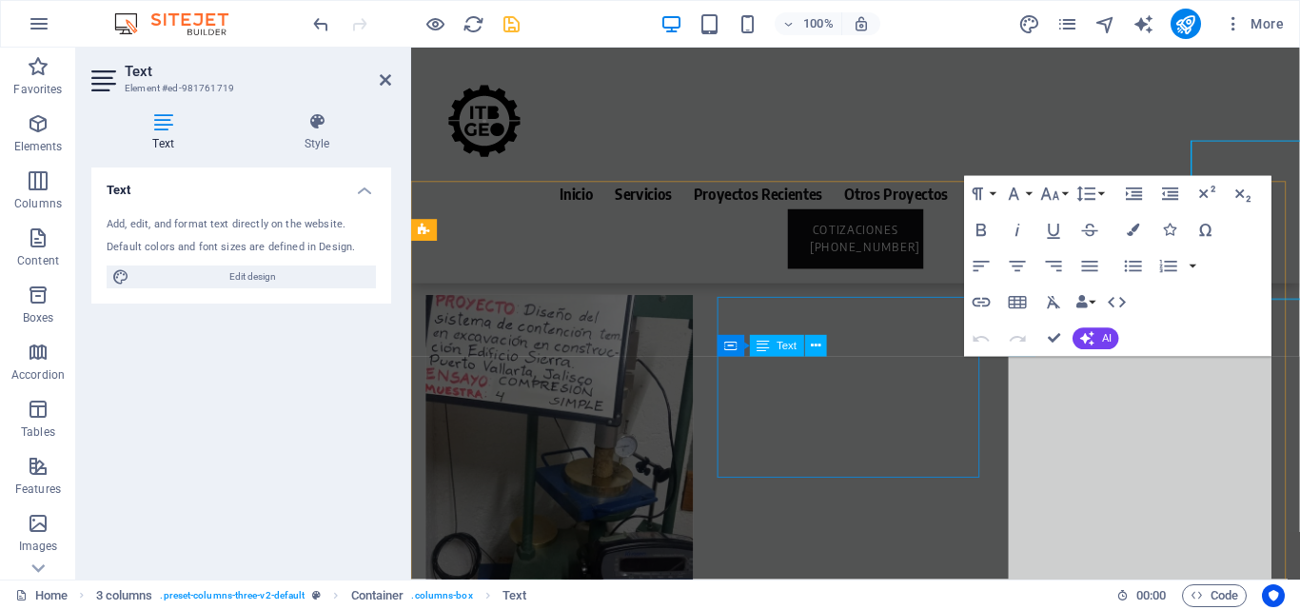
scroll to position [8564, 0]
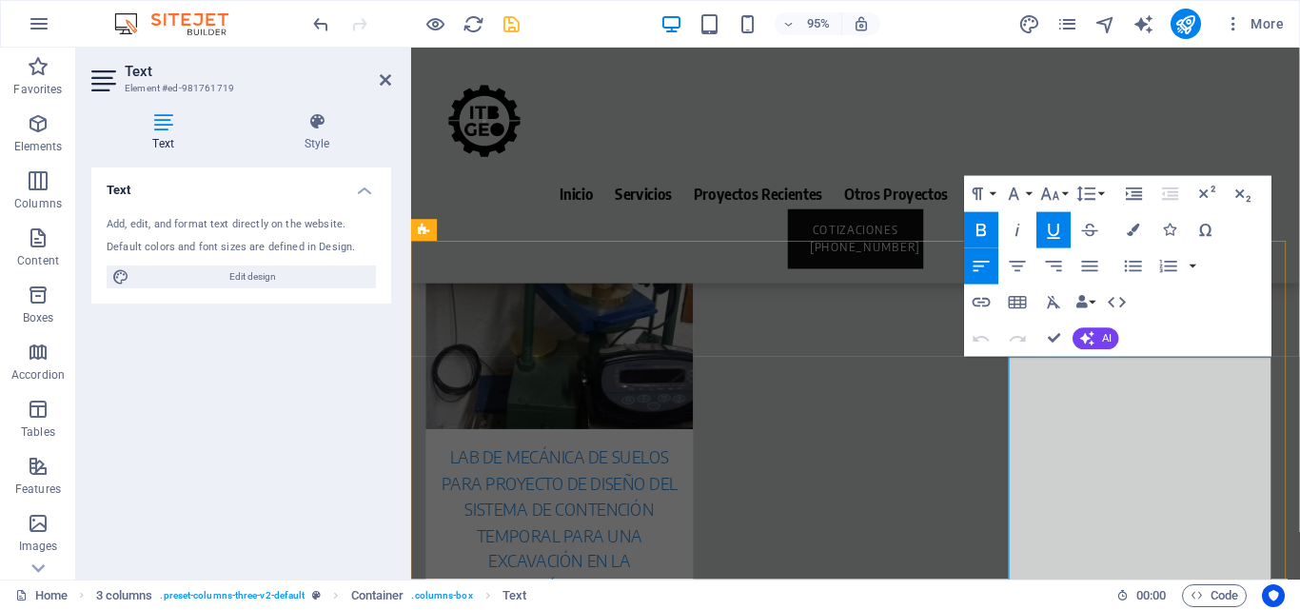
click at [991, 294] on icon "button" at bounding box center [982, 303] width 22 height 22
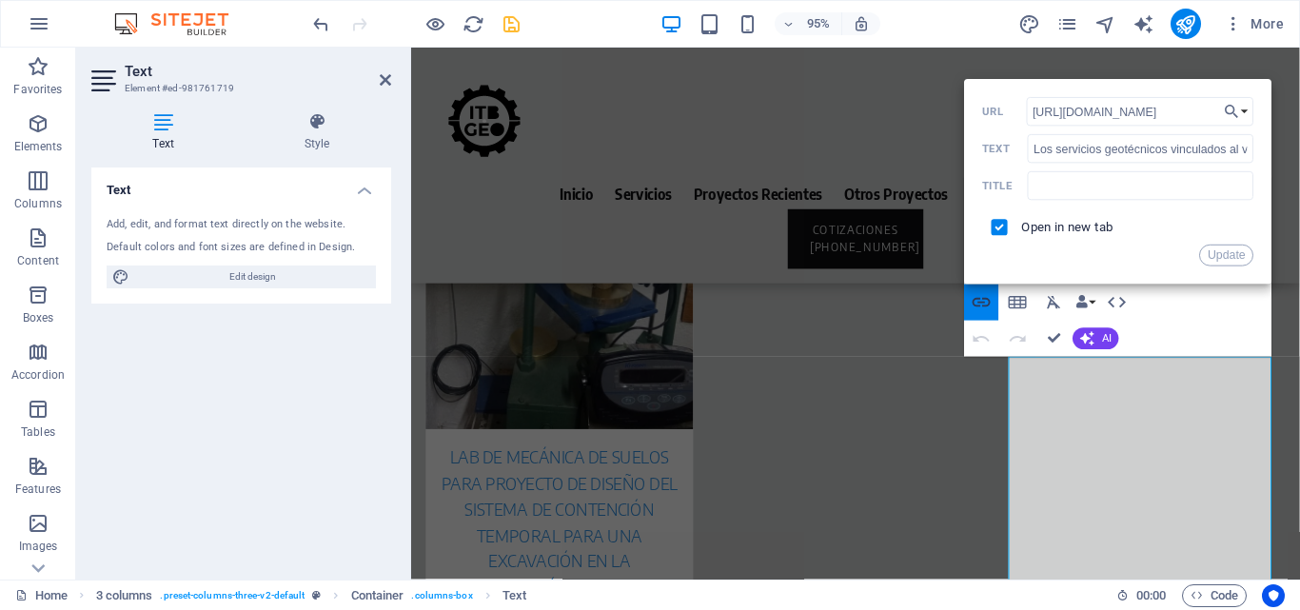
scroll to position [0, 353]
drag, startPoint x: 1234, startPoint y: 239, endPoint x: 1220, endPoint y: 264, distance: 28.6
click at [1234, 240] on div "Open in new tab" at bounding box center [1118, 227] width 271 height 34
click at [1226, 254] on button "Update" at bounding box center [1227, 256] width 54 height 22
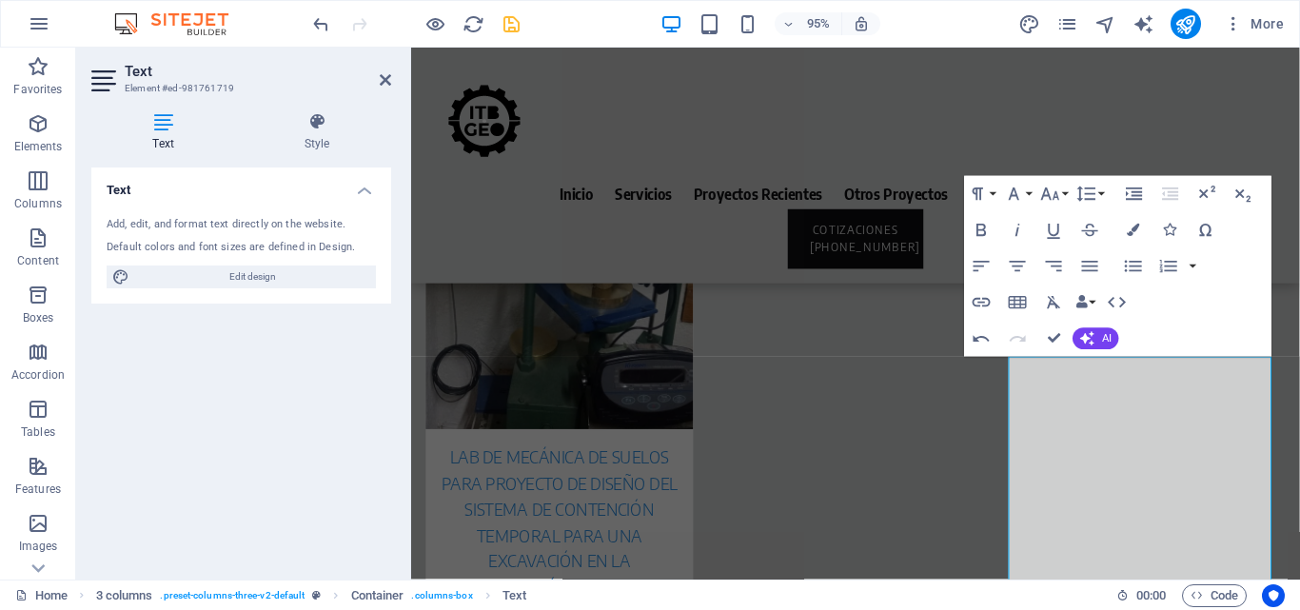
click at [508, 16] on icon "save" at bounding box center [512, 24] width 22 height 22
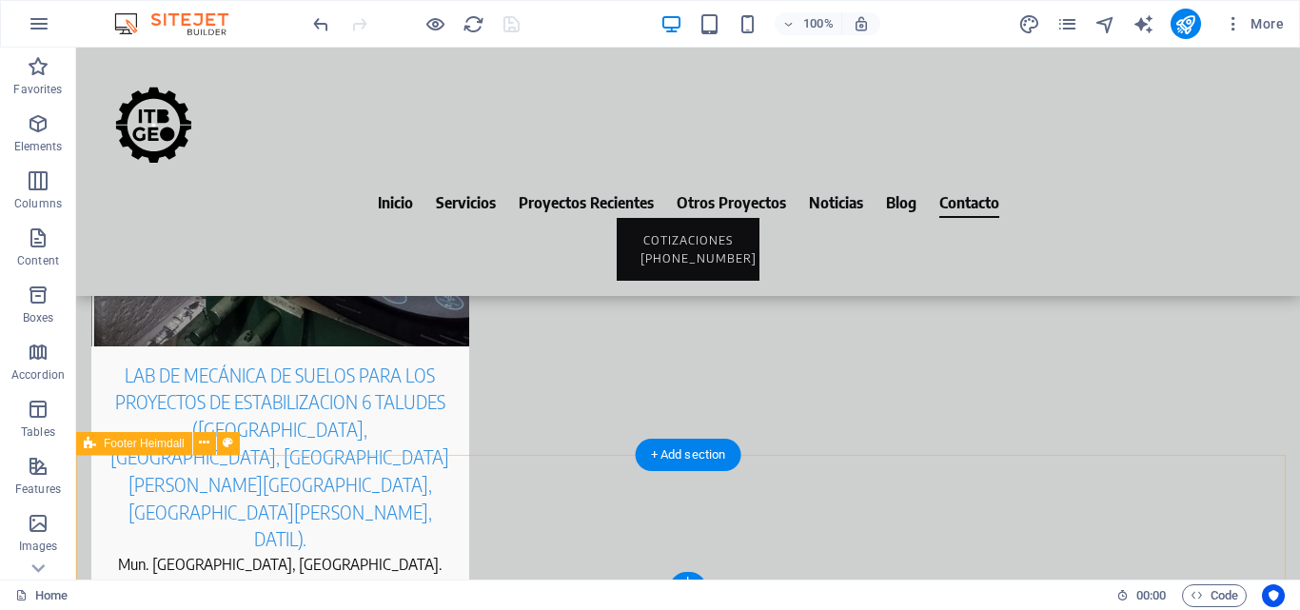
scroll to position [9423, 0]
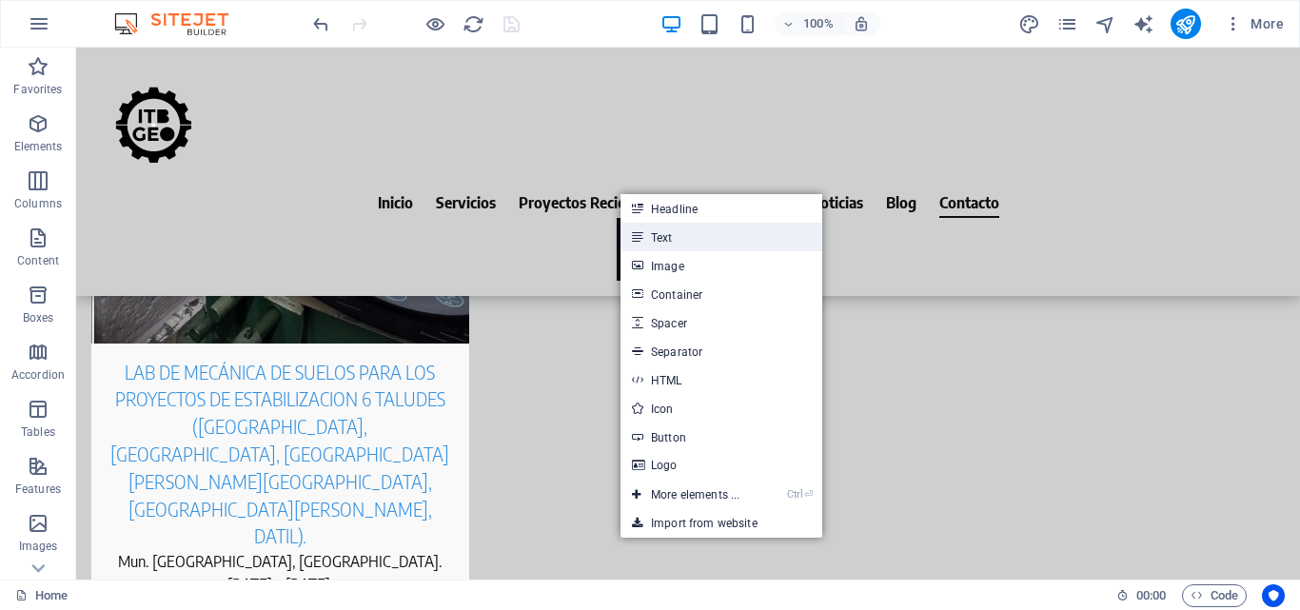
click at [670, 236] on link "Text" at bounding box center [721, 237] width 202 height 29
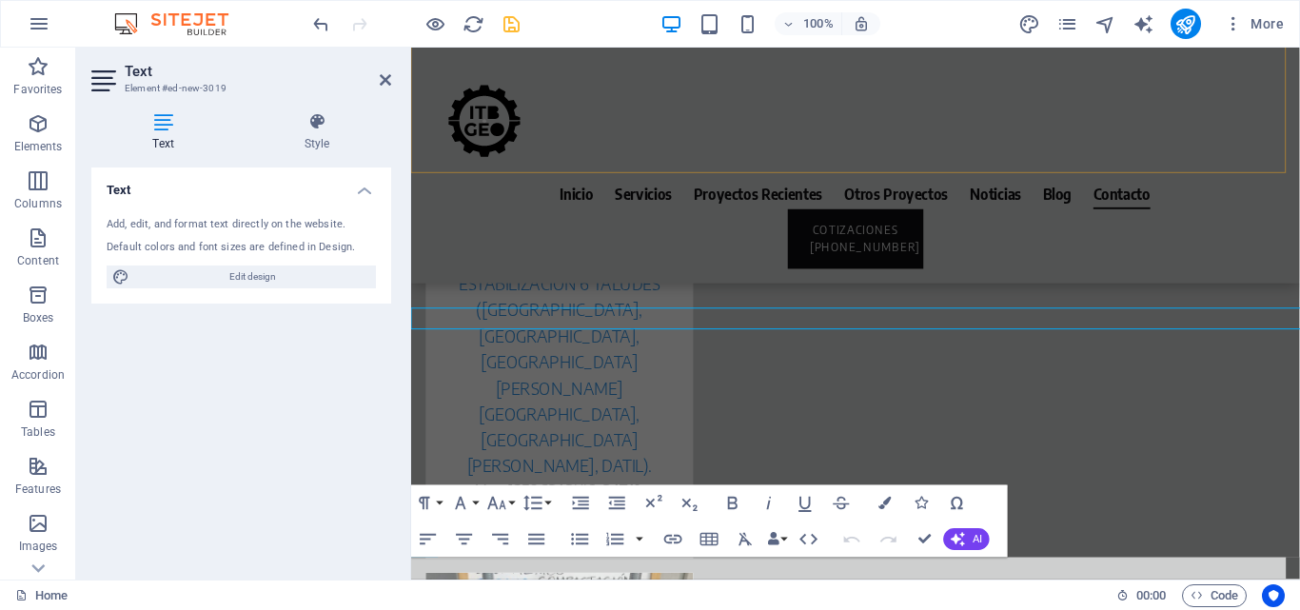
scroll to position [9546, 0]
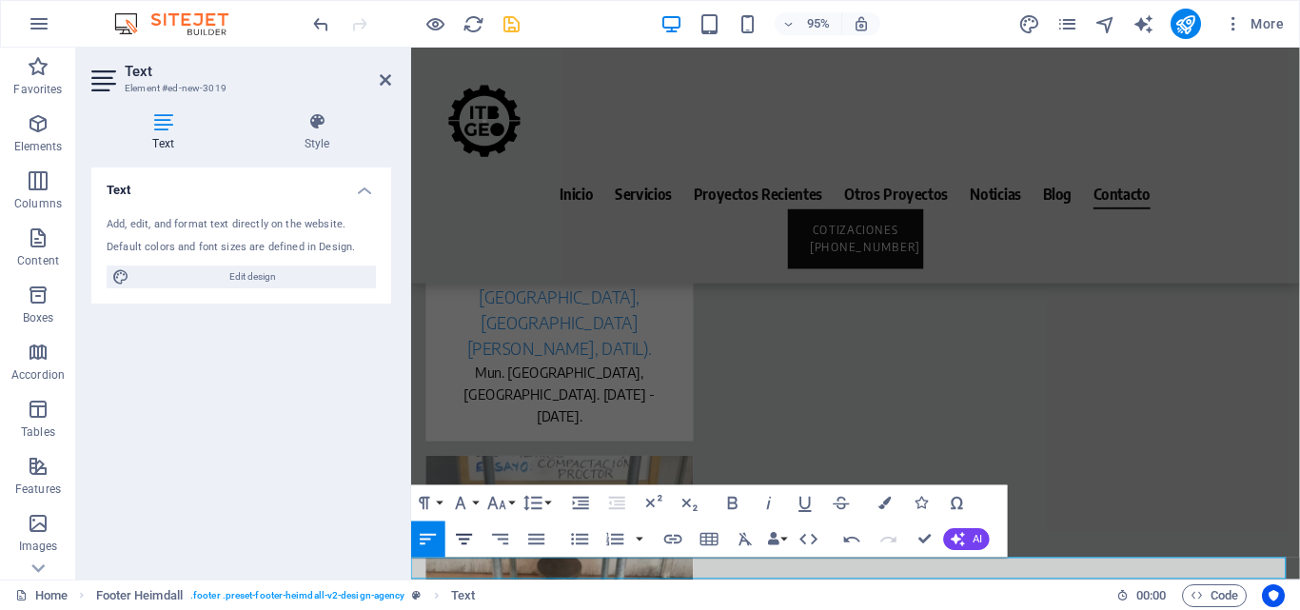
click at [473, 543] on icon "button" at bounding box center [465, 540] width 22 height 22
drag, startPoint x: 1042, startPoint y: 597, endPoint x: 738, endPoint y: 577, distance: 304.2
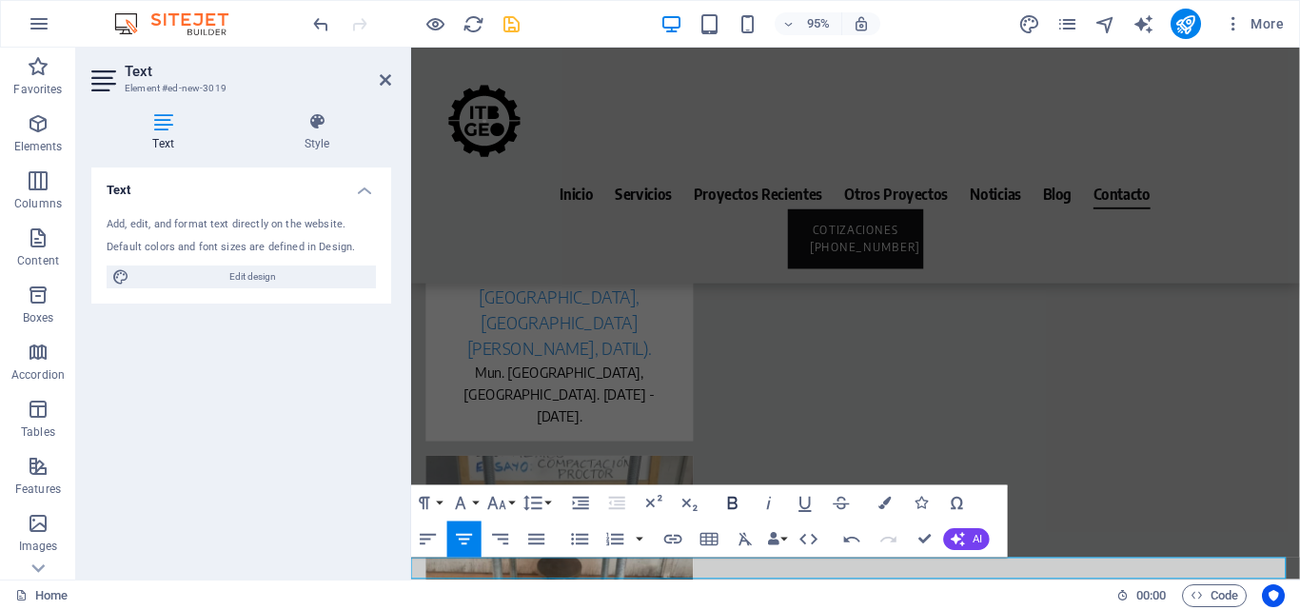
click at [737, 502] on icon "button" at bounding box center [733, 504] width 22 height 22
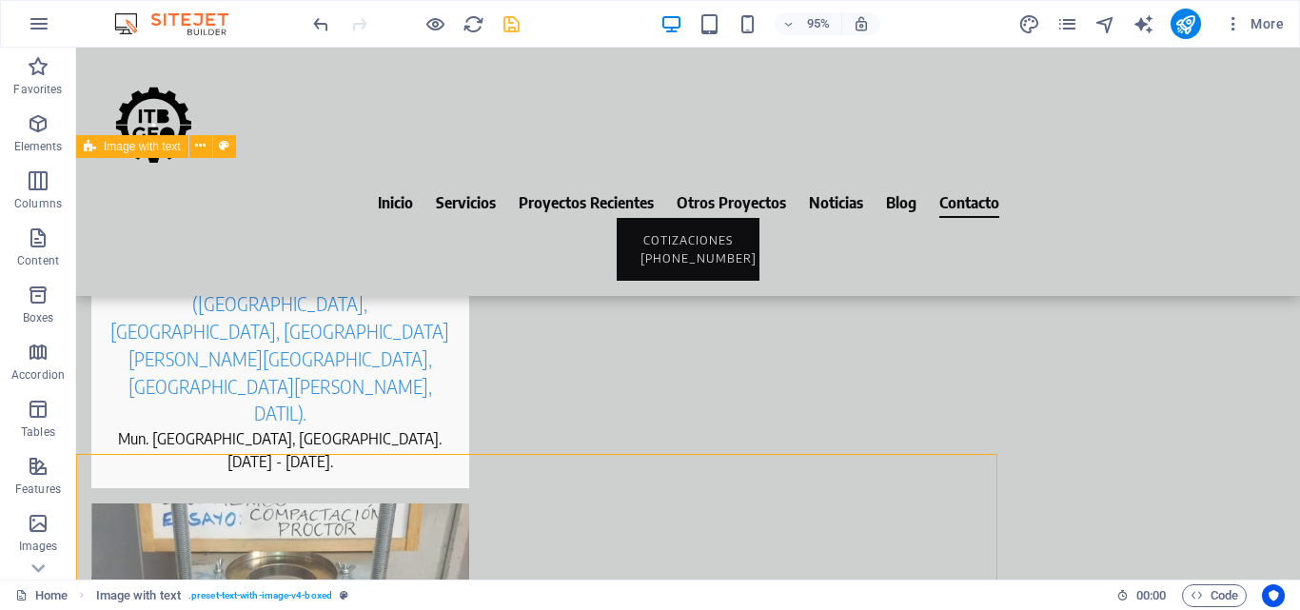
scroll to position [9311, 0]
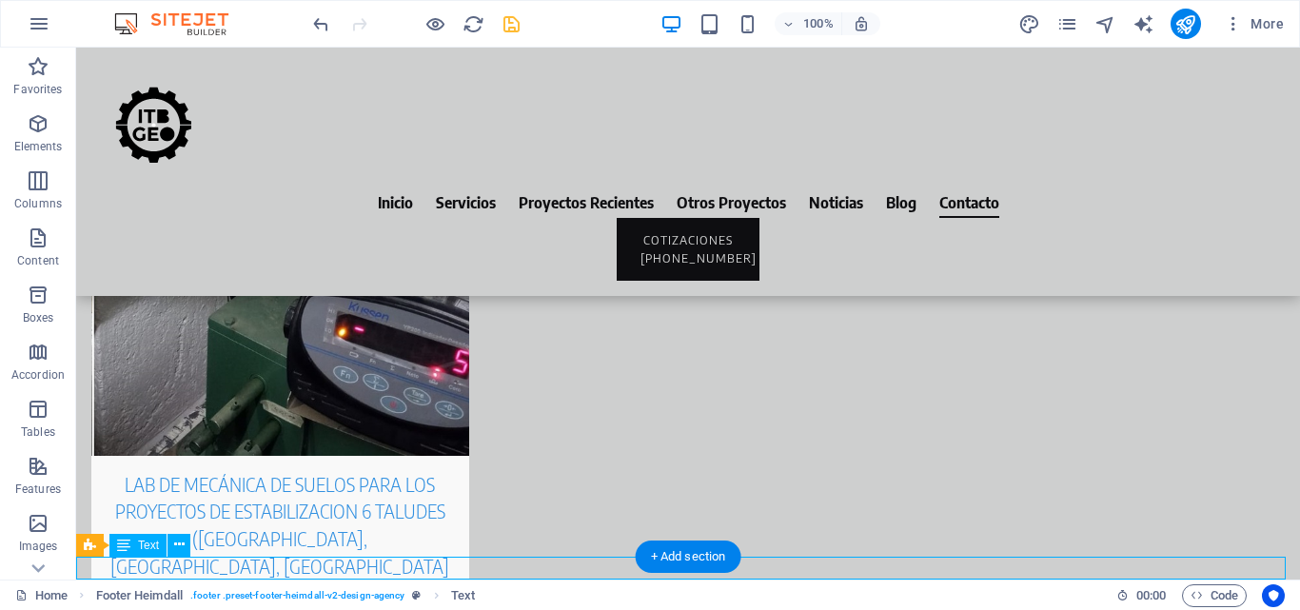
click at [291, 598] on div "Inicio Servicios Proyectos Recientes Otros Proyectos Noticias Blog Contacto COT…" at bounding box center [688, 236] width 1224 height 19000
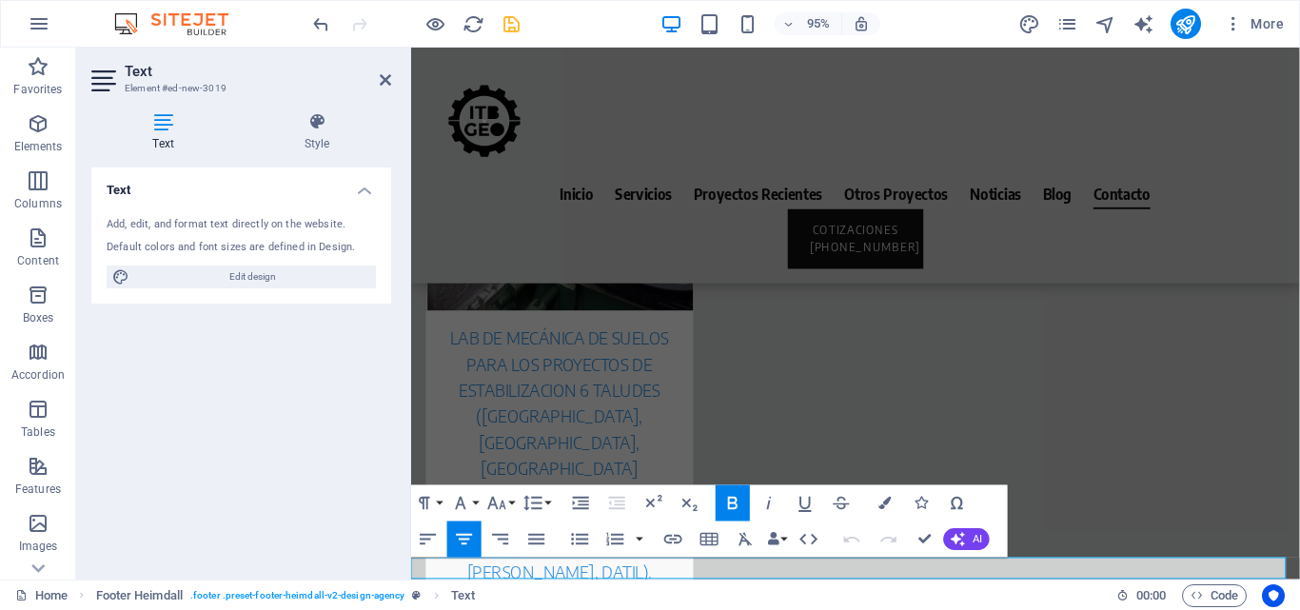
scroll to position [9546, 0]
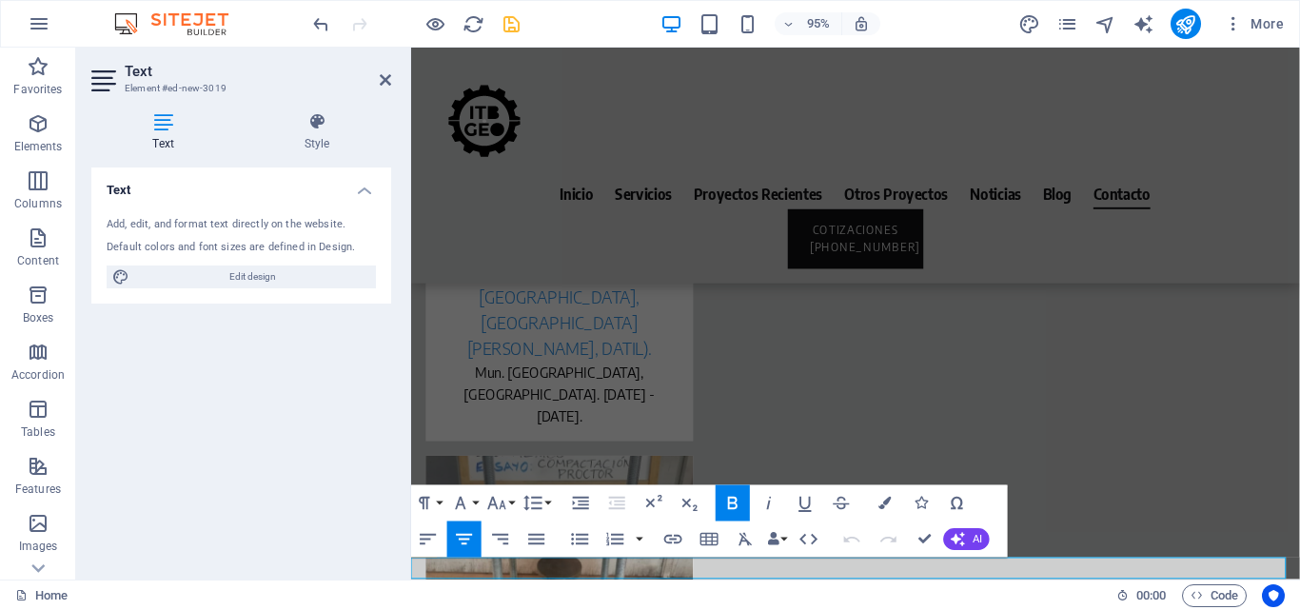
drag, startPoint x: 1000, startPoint y: 599, endPoint x: 948, endPoint y: 591, distance: 52.9
drag, startPoint x: 918, startPoint y: 595, endPoint x: 727, endPoint y: 595, distance: 191.3
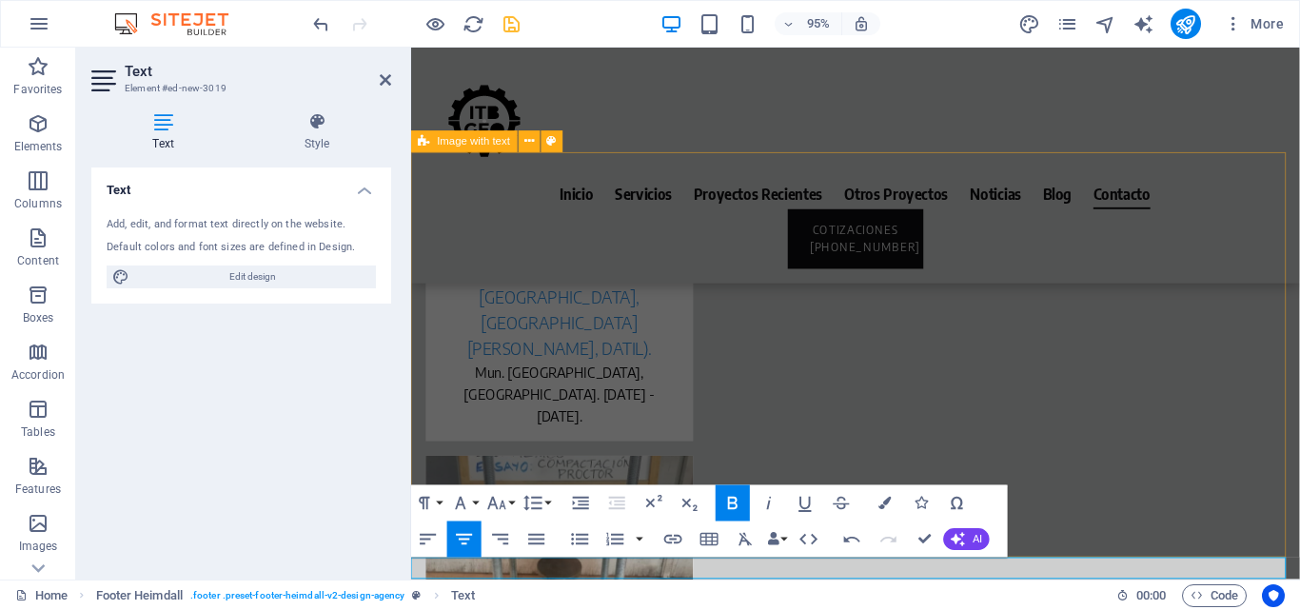
drag, startPoint x: 833, startPoint y: 588, endPoint x: 1197, endPoint y: 604, distance: 364.8
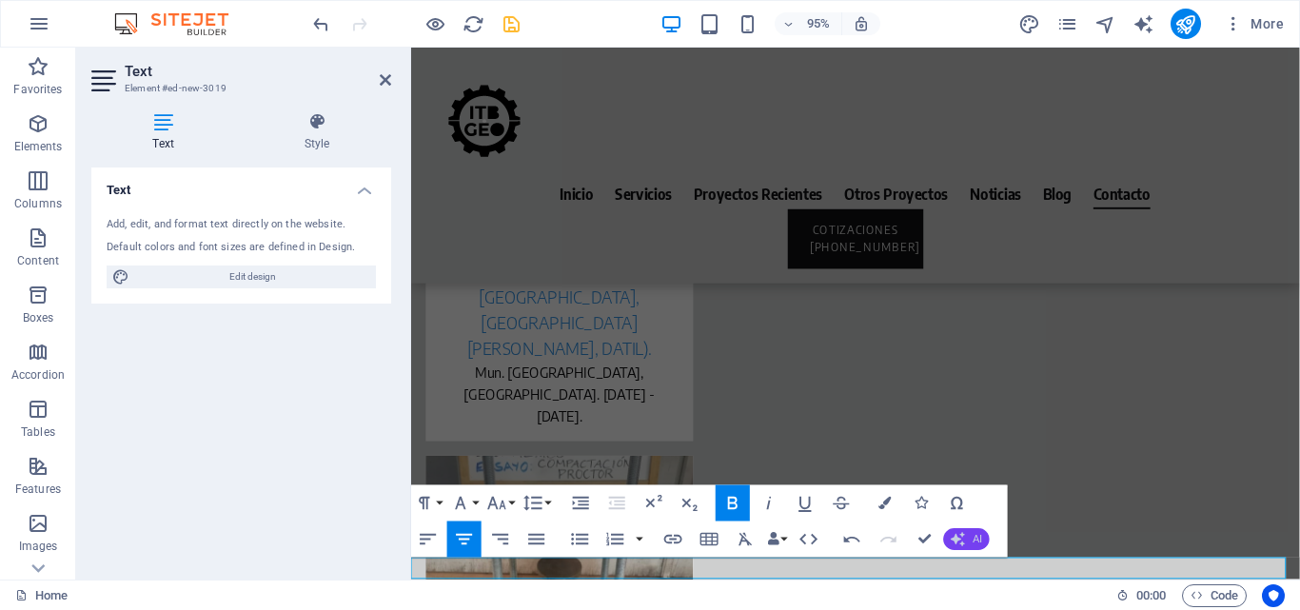
click at [968, 541] on button "AI" at bounding box center [967, 540] width 46 height 22
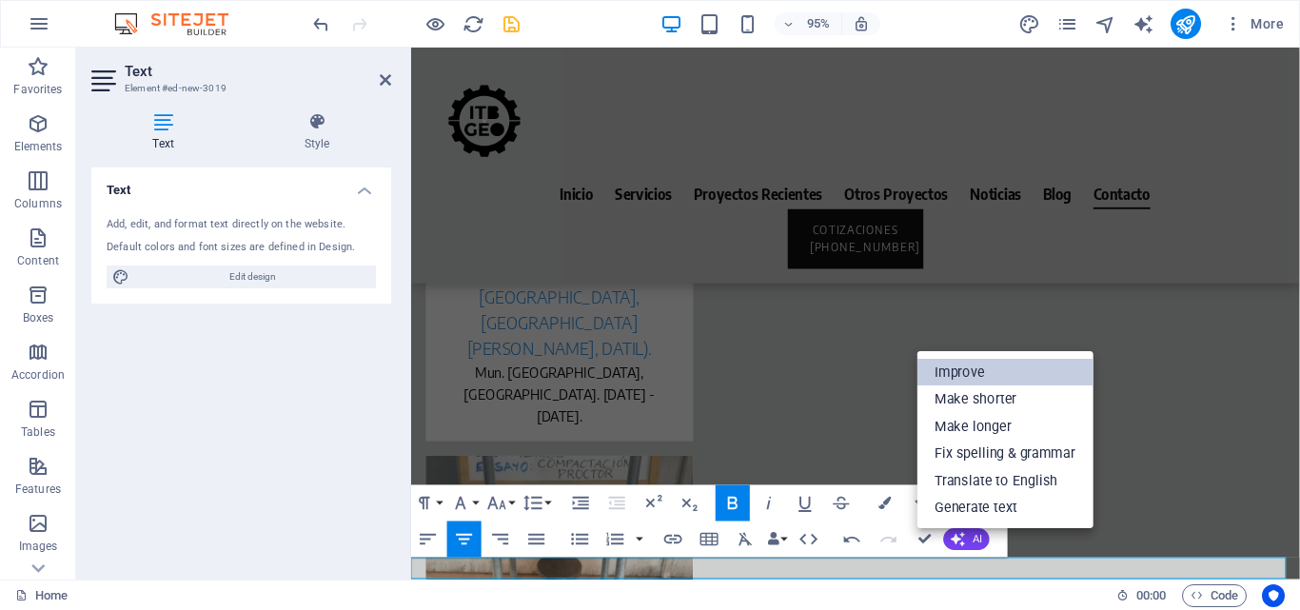
click at [970, 373] on link "Improve" at bounding box center [1005, 373] width 176 height 28
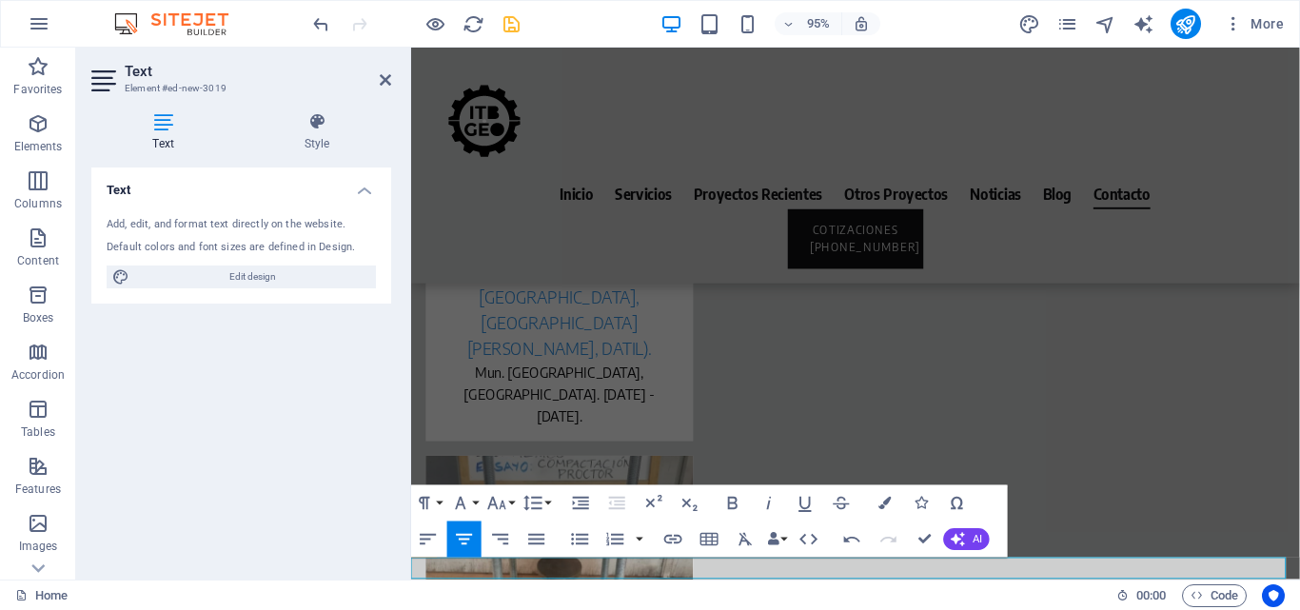
drag, startPoint x: 835, startPoint y: 599, endPoint x: 780, endPoint y: 596, distance: 55.3
drag, startPoint x: 838, startPoint y: 593, endPoint x: 783, endPoint y: 591, distance: 55.2
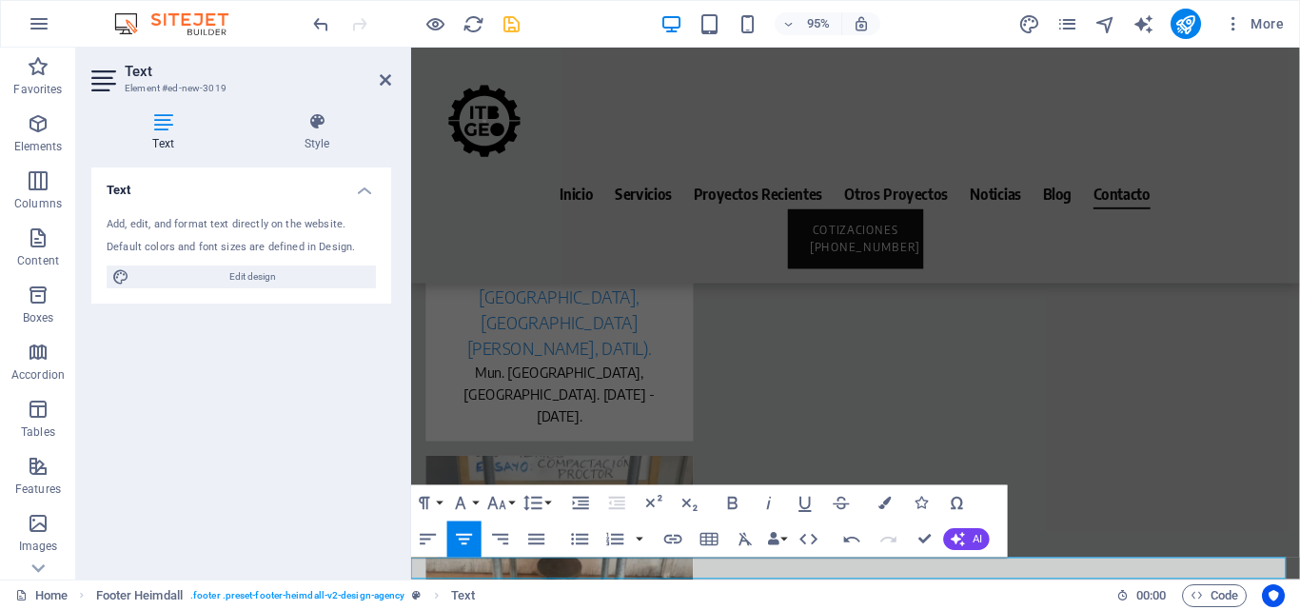
drag, startPoint x: 836, startPoint y: 592, endPoint x: 783, endPoint y: 588, distance: 53.4
click at [438, 501] on button "Paragraph Format" at bounding box center [428, 503] width 34 height 36
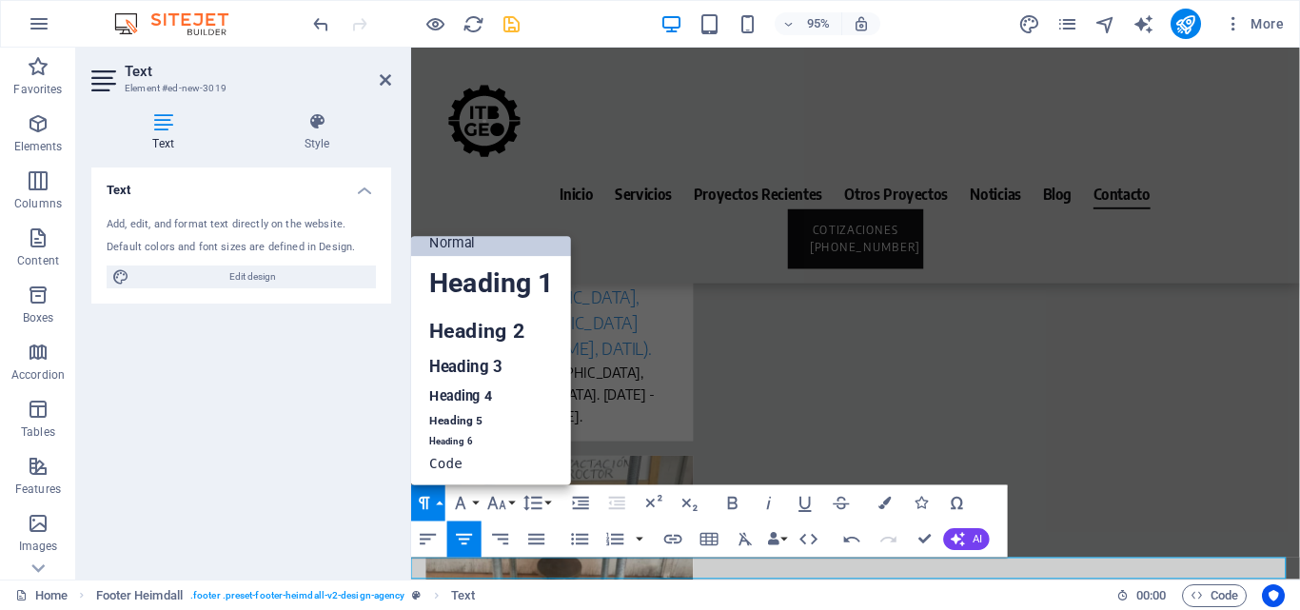
scroll to position [15, 0]
click at [442, 463] on link "Code" at bounding box center [491, 465] width 160 height 28
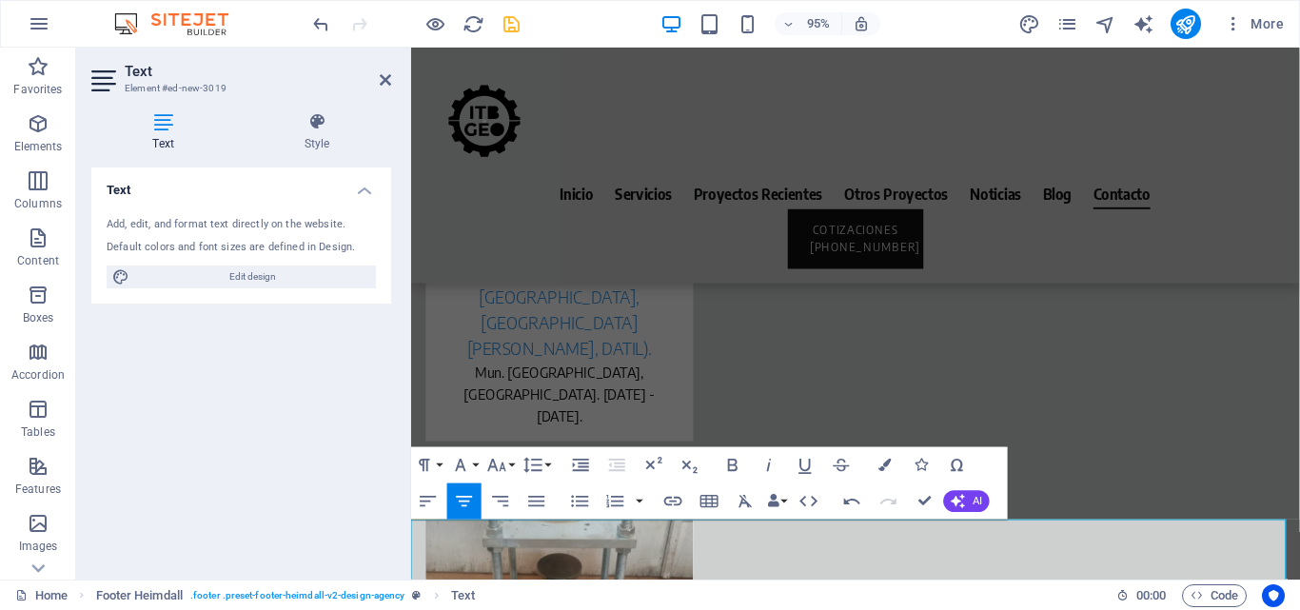
scroll to position [9601, 0]
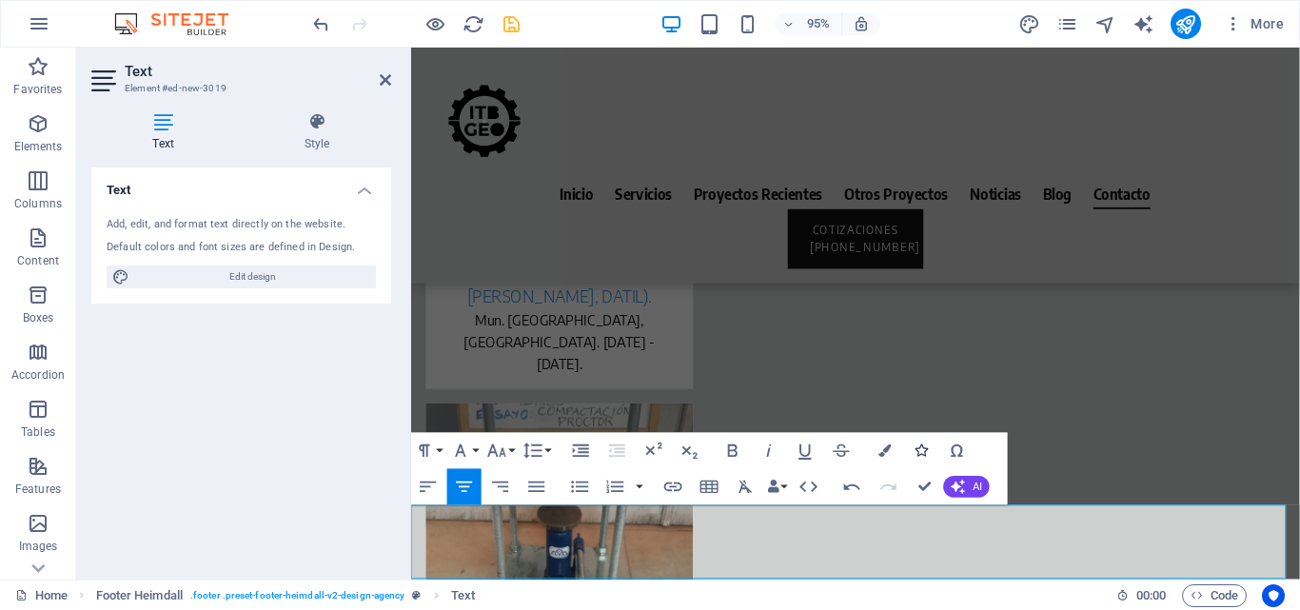
click at [926, 454] on icon "button" at bounding box center [920, 450] width 12 height 12
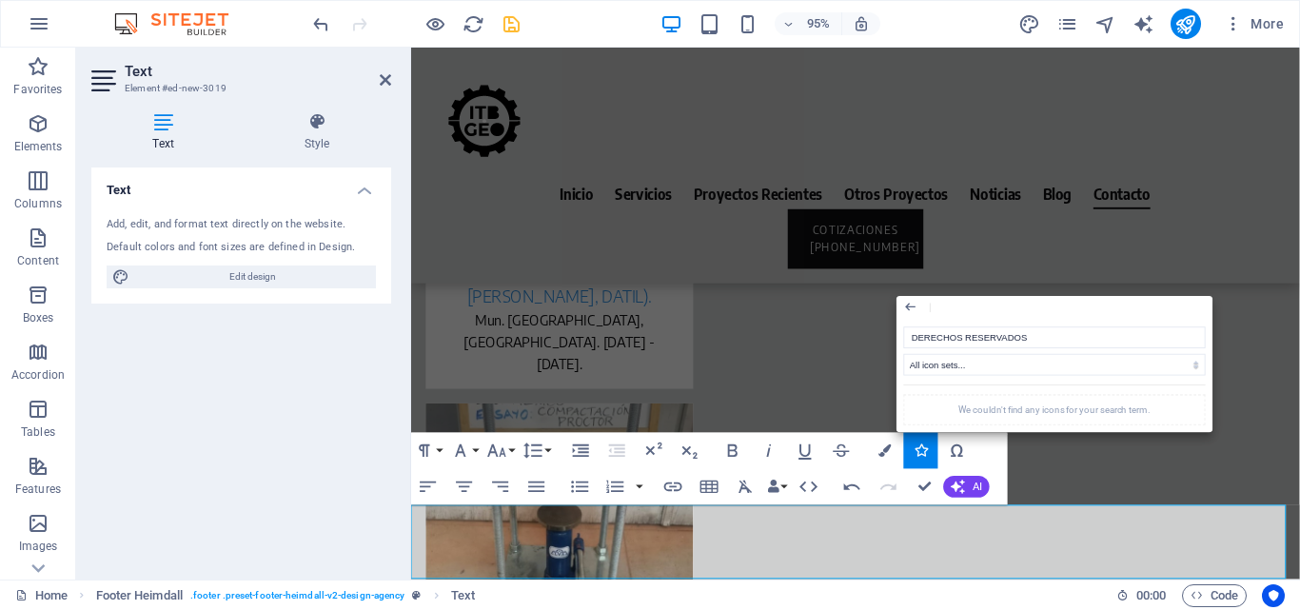
drag, startPoint x: 1053, startPoint y: 342, endPoint x: 896, endPoint y: 331, distance: 157.4
click at [896, 331] on div "DERECHOS RESERVADOS All icon sets... IcoFont Ionicons FontAwesome Brands FontAw…" at bounding box center [1054, 376] width 317 height 113
type input "c"
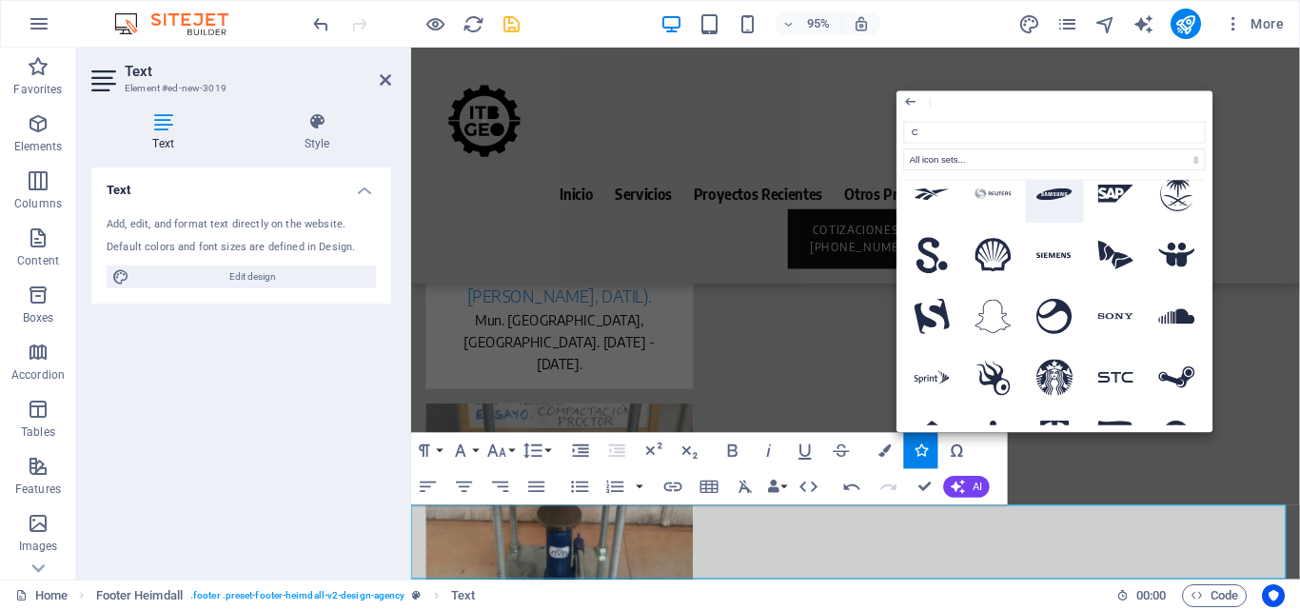
scroll to position [4092, 0]
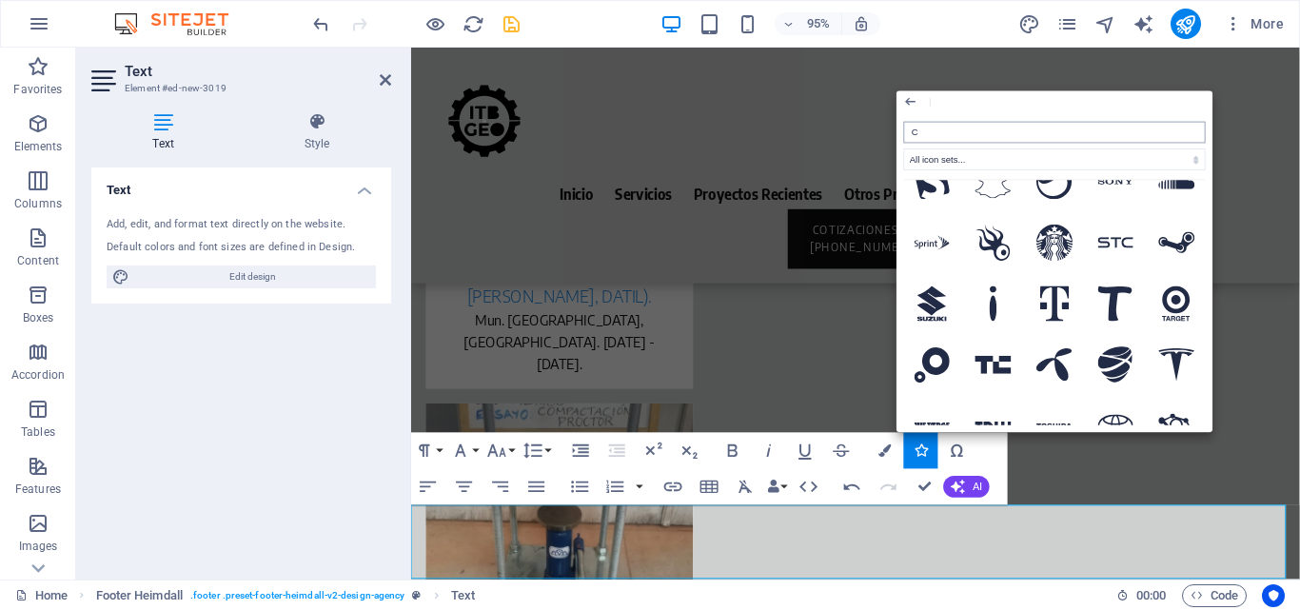
click at [916, 133] on input "C" at bounding box center [1055, 133] width 302 height 22
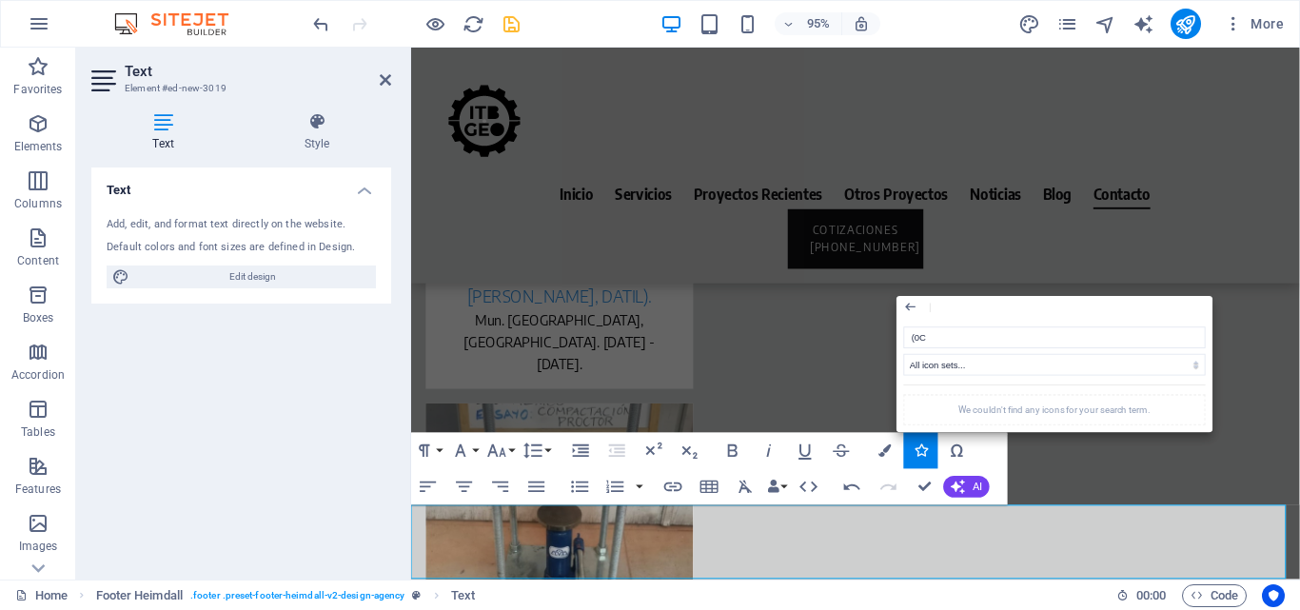
type input "(C"
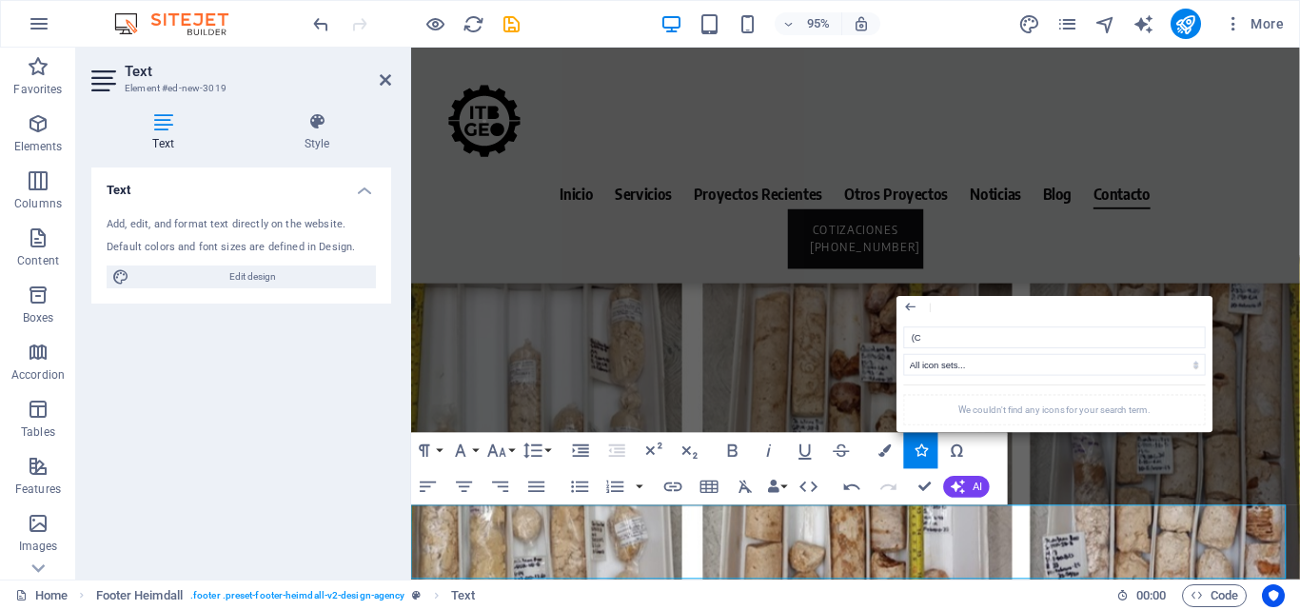
scroll to position [9601, 0]
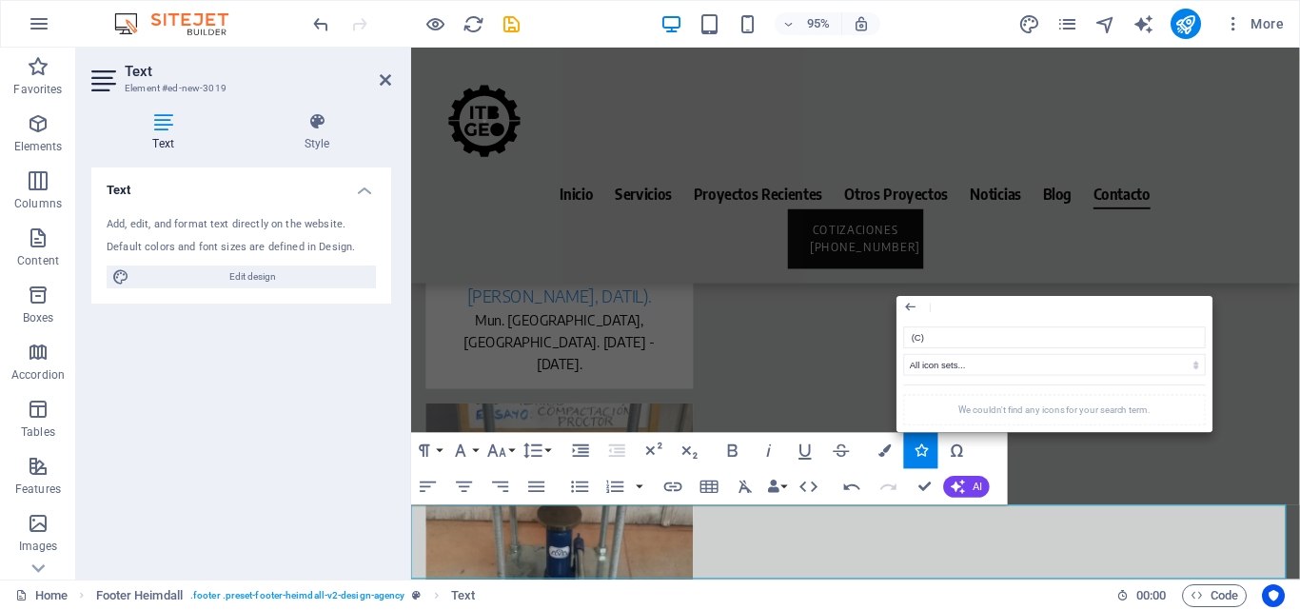
type input "(C)"
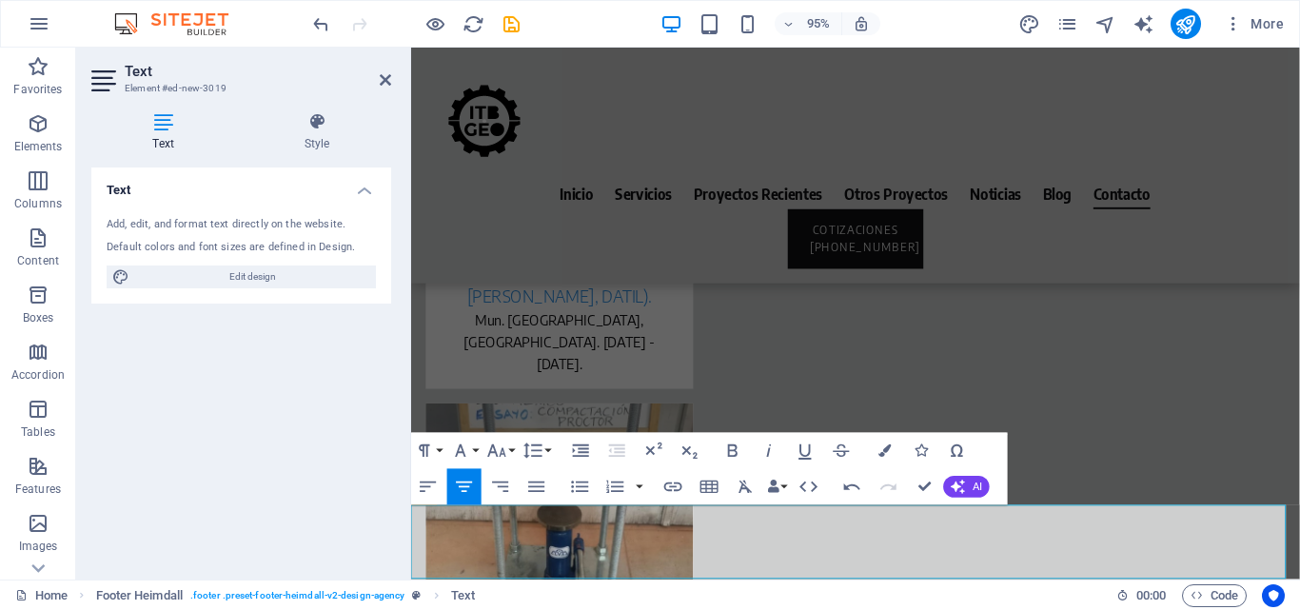
drag, startPoint x: 912, startPoint y: 552, endPoint x: 885, endPoint y: 546, distance: 27.2
drag, startPoint x: 907, startPoint y: 550, endPoint x: 941, endPoint y: 548, distance: 34.3
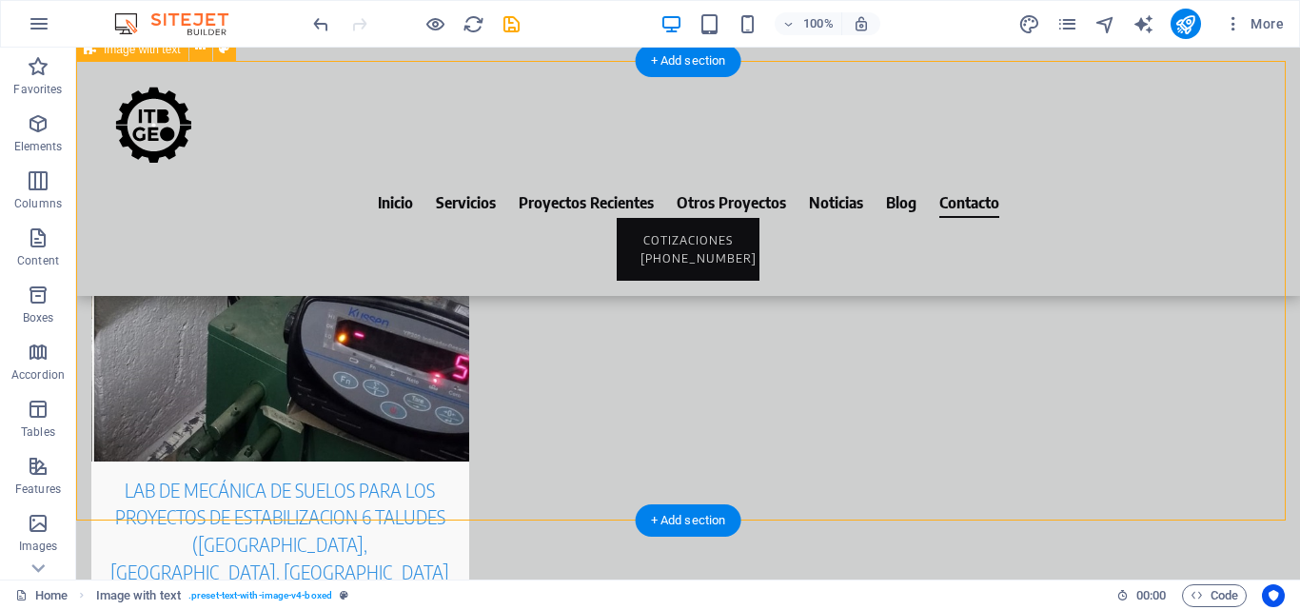
scroll to position [9366, 0]
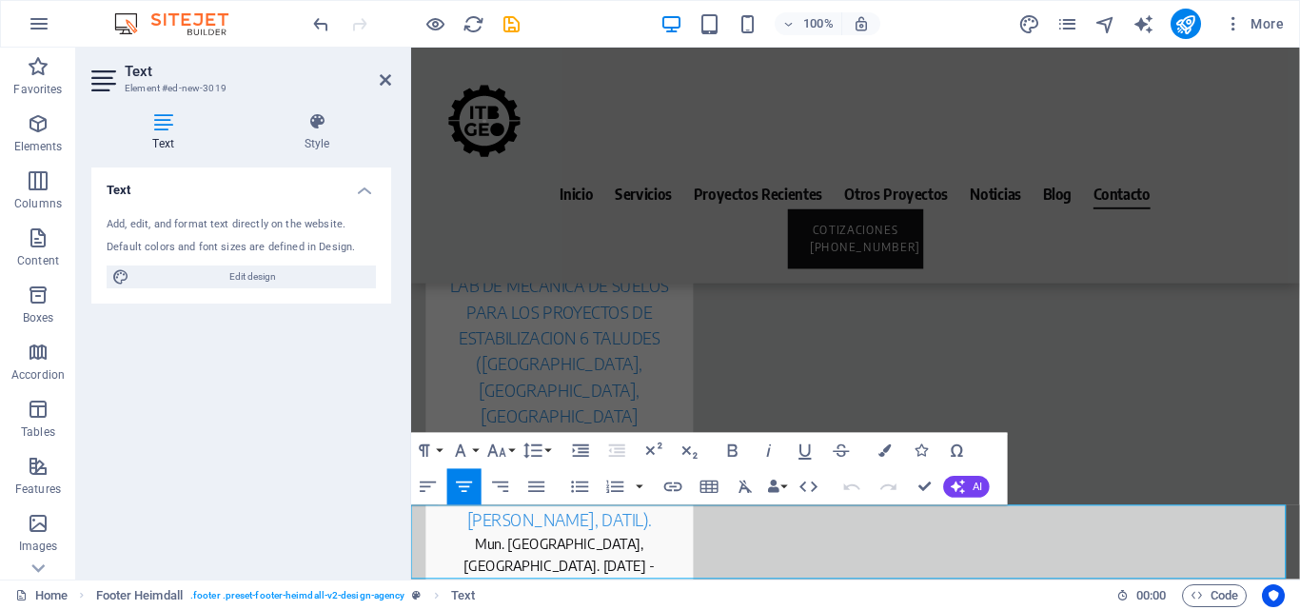
scroll to position [9601, 0]
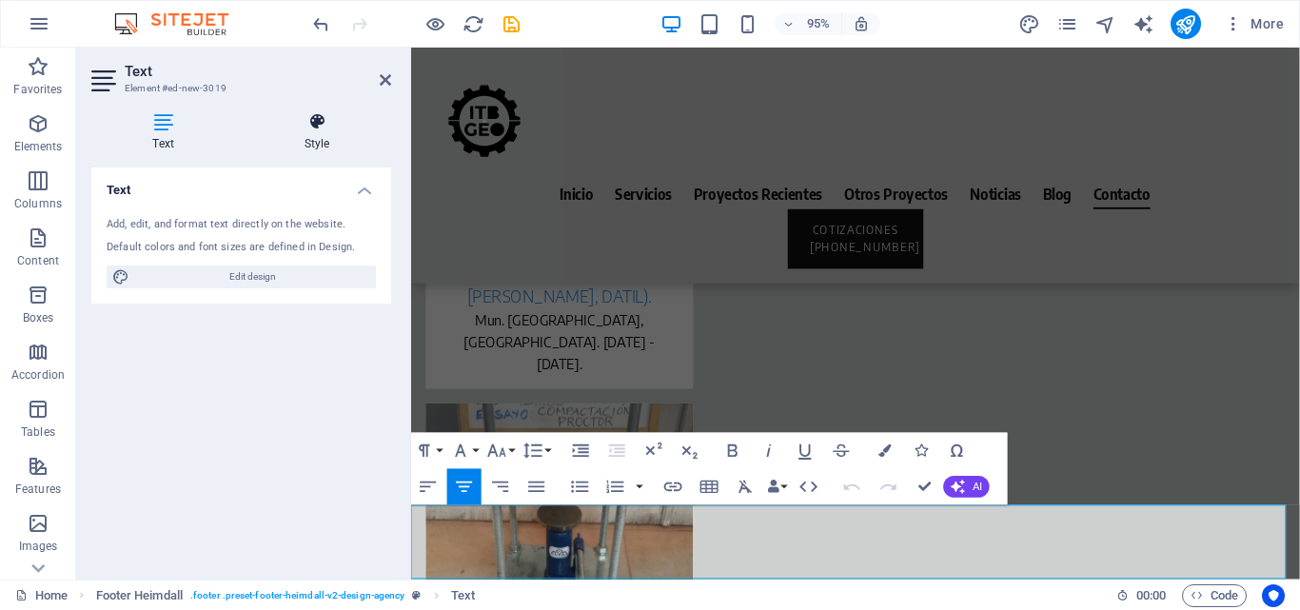
click at [321, 136] on h4 "Style" at bounding box center [317, 132] width 148 height 40
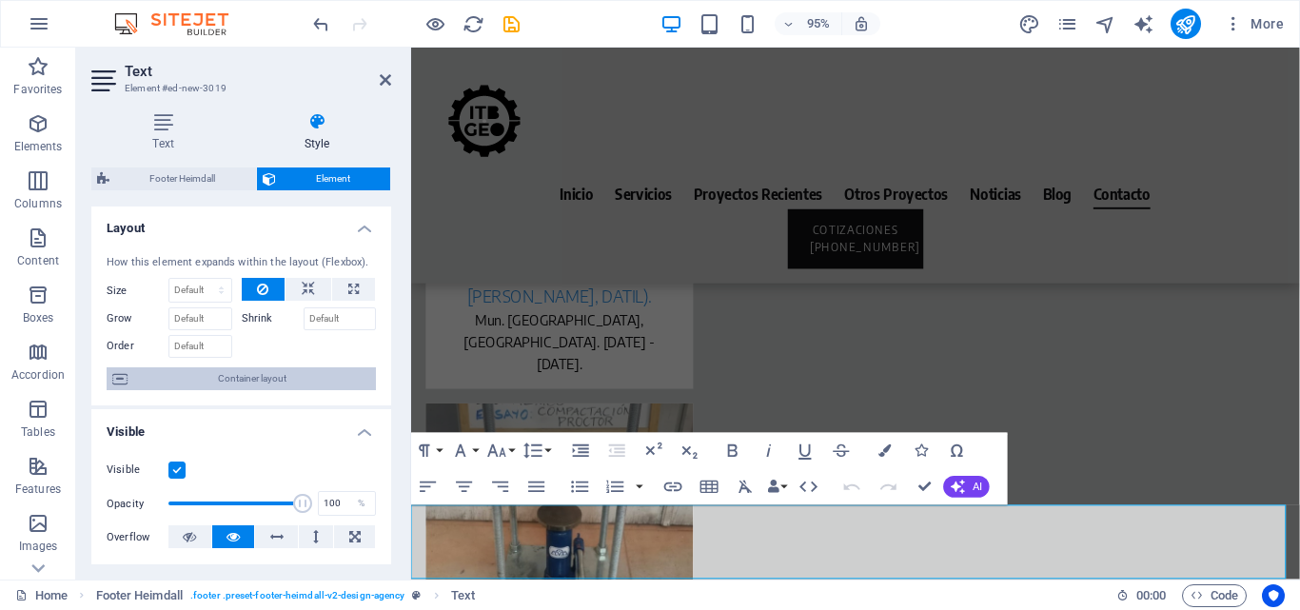
scroll to position [0, 0]
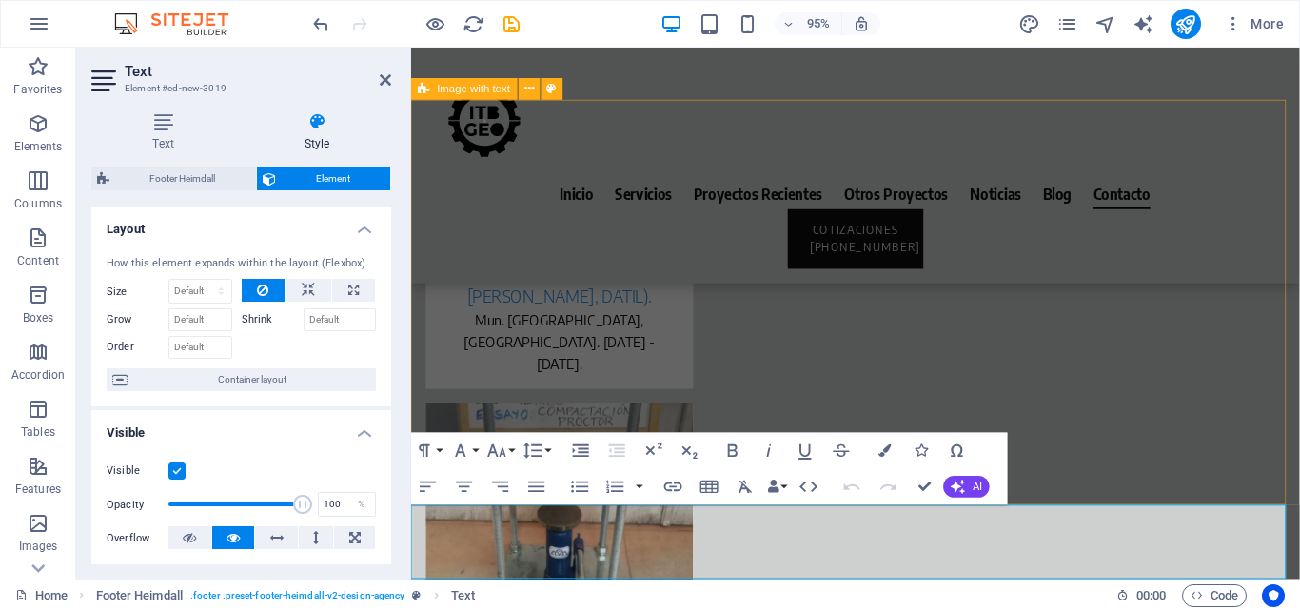
drag, startPoint x: 1143, startPoint y: 499, endPoint x: 1444, endPoint y: 477, distance: 301.5
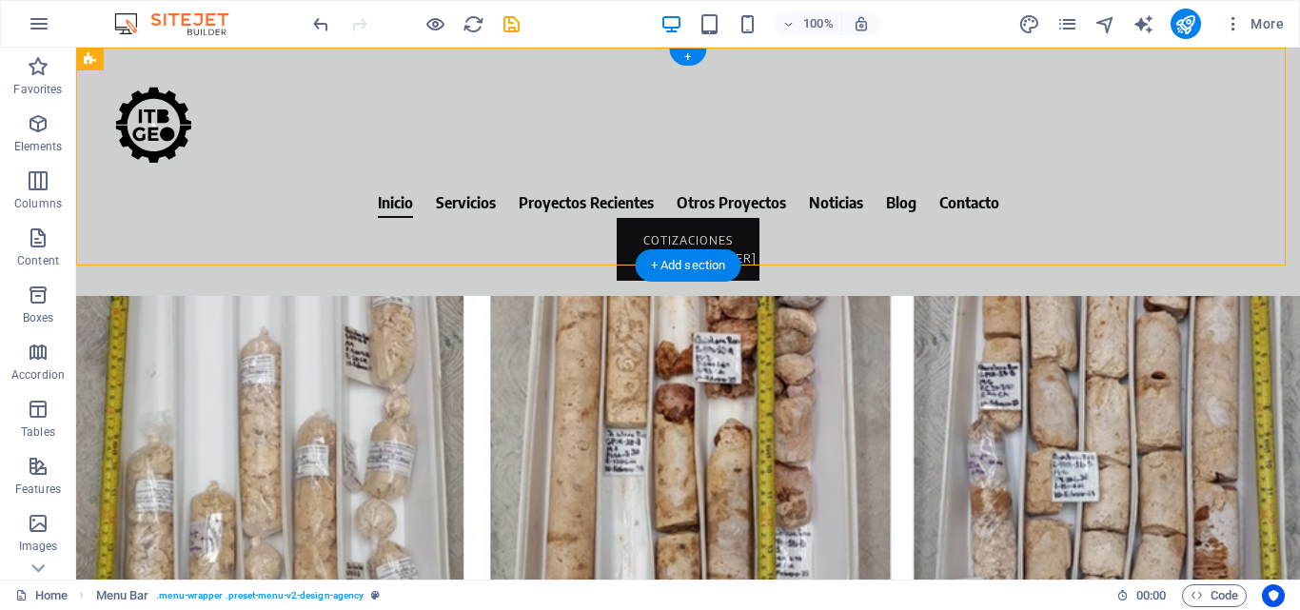
drag, startPoint x: 473, startPoint y: 206, endPoint x: 475, endPoint y: 145, distance: 60.9
click at [475, 145] on header "Inicio Servicios Proyectos Recientes Otros Proyectos Noticias Blog Contacto COT…" at bounding box center [688, 172] width 1224 height 248
click at [360, 201] on div "Inicio Servicios Proyectos Recientes Otros Proyectos Noticias Blog Contacto COT…" at bounding box center [688, 172] width 1224 height 248
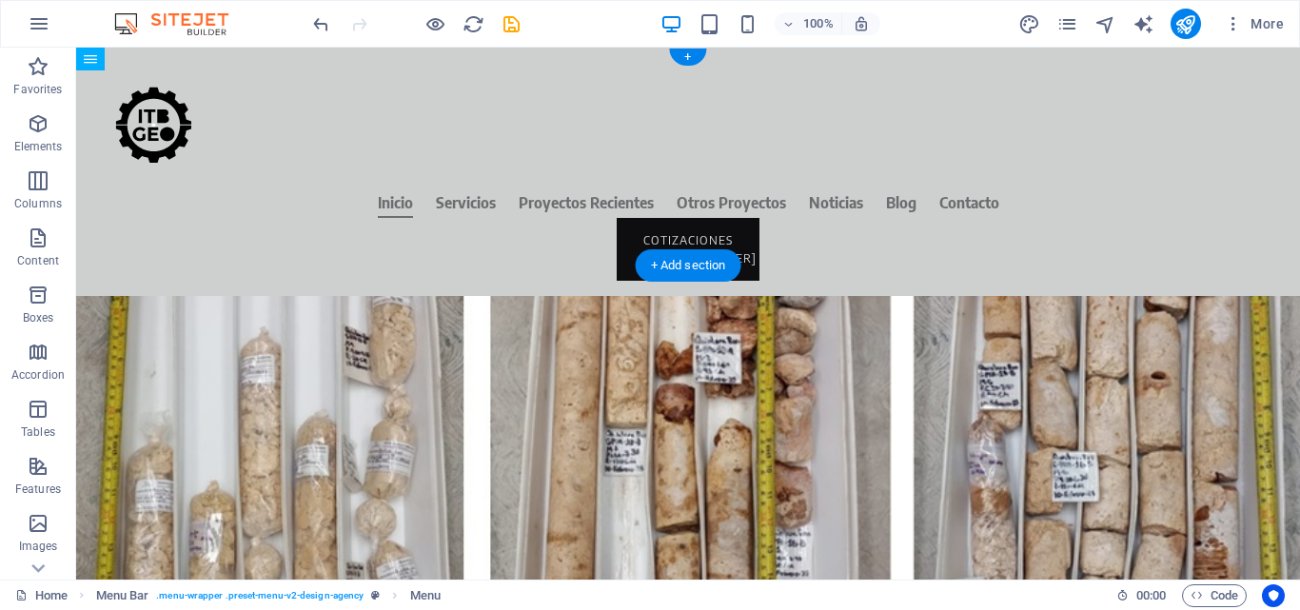
drag, startPoint x: 374, startPoint y: 216, endPoint x: 420, endPoint y: 180, distance: 58.3
drag, startPoint x: 392, startPoint y: 220, endPoint x: 243, endPoint y: 214, distance: 149.5
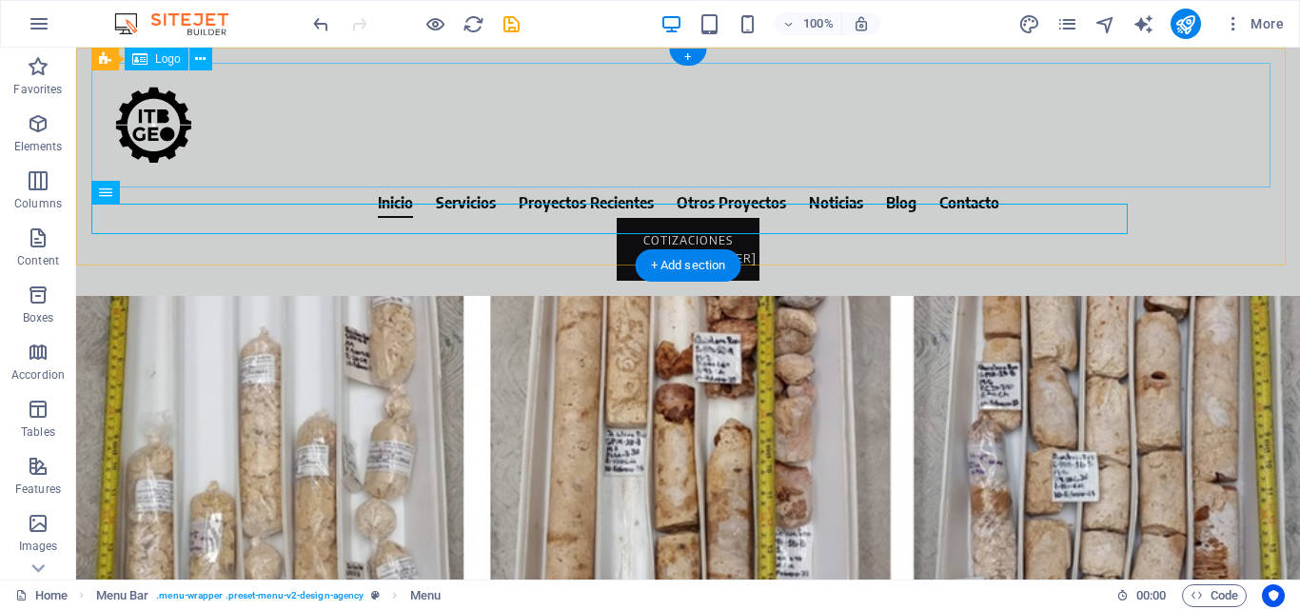
click at [173, 141] on div at bounding box center [687, 125] width 1193 height 125
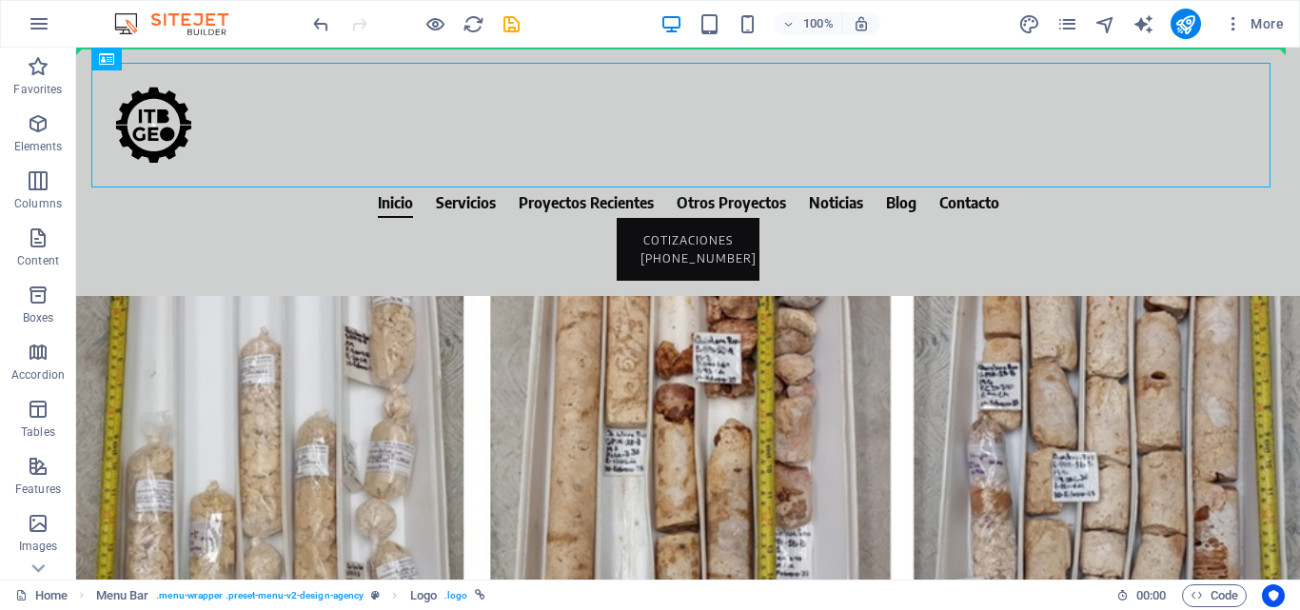
drag, startPoint x: 166, startPoint y: 128, endPoint x: 214, endPoint y: 34, distance: 105.1
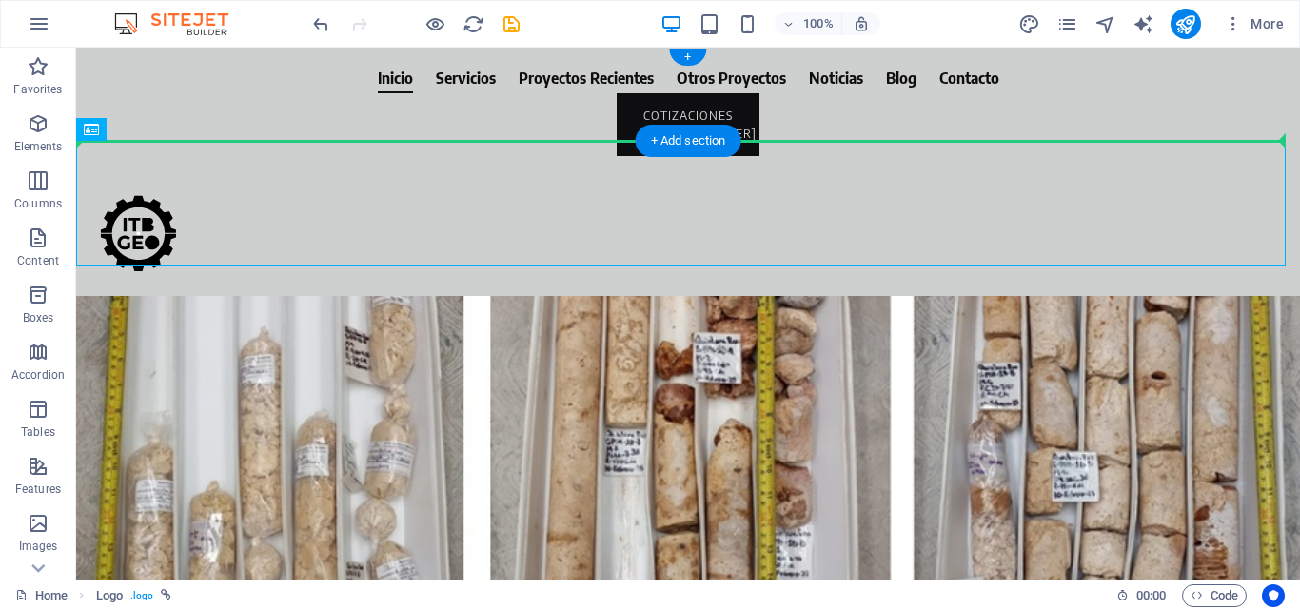
drag, startPoint x: 145, startPoint y: 221, endPoint x: 151, endPoint y: 112, distance: 108.7
drag, startPoint x: 128, startPoint y: 197, endPoint x: 120, endPoint y: 95, distance: 102.1
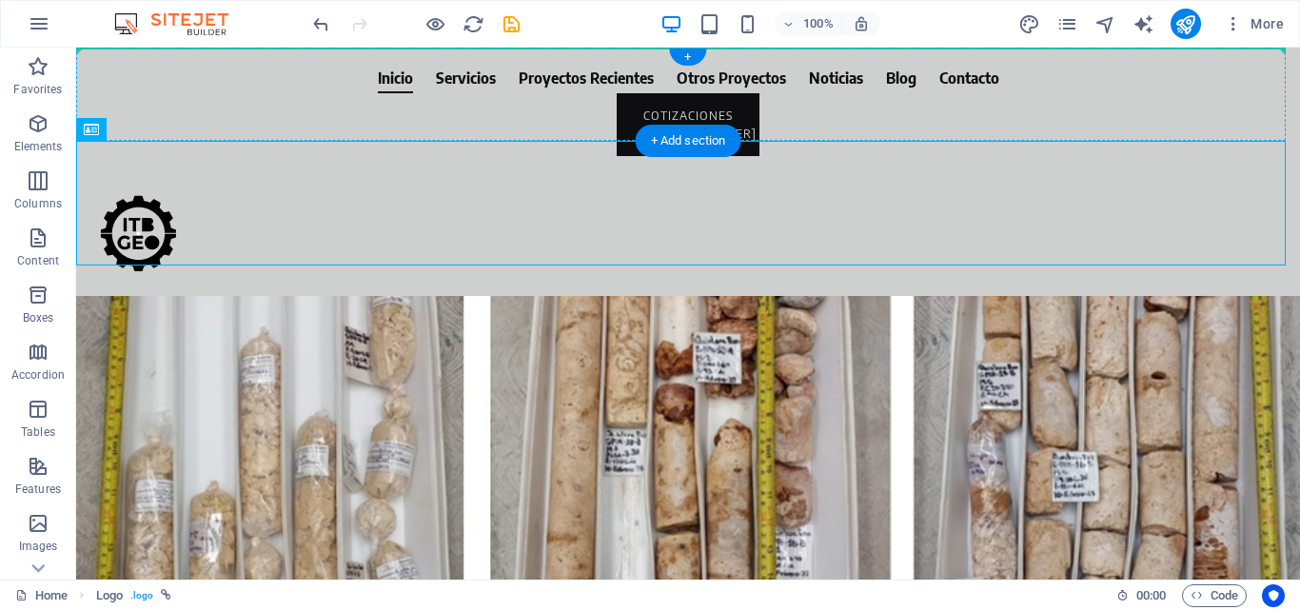
drag, startPoint x: 147, startPoint y: 186, endPoint x: 117, endPoint y: 93, distance: 97.2
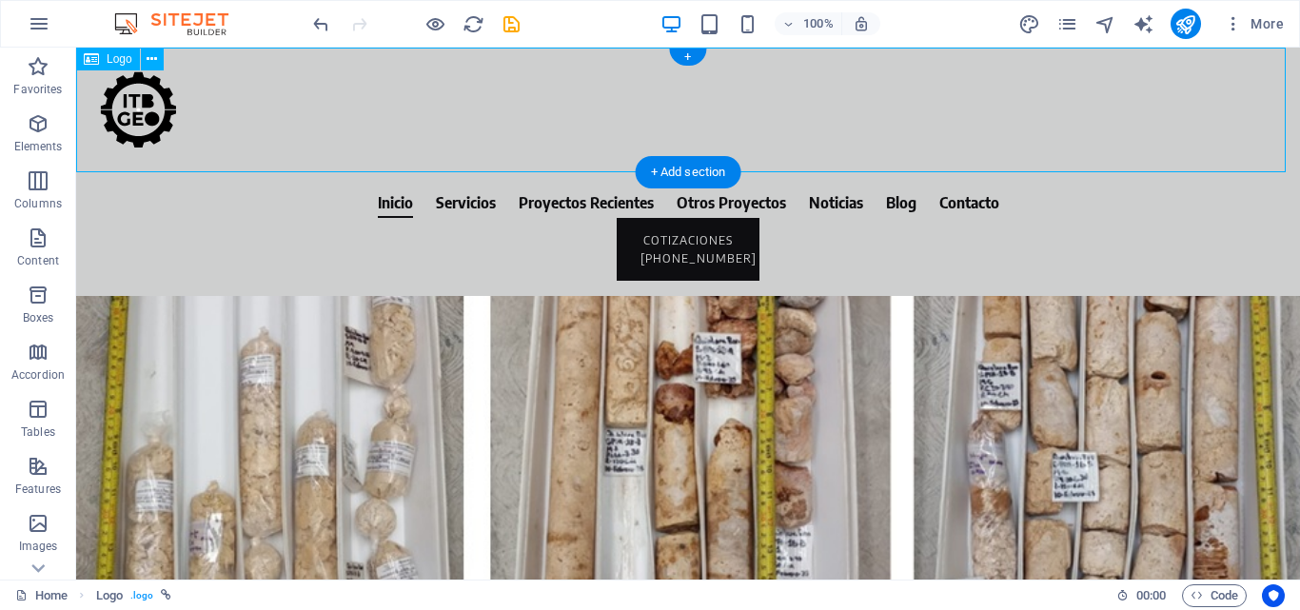
click at [151, 118] on div at bounding box center [688, 110] width 1224 height 125
click at [231, 115] on div at bounding box center [688, 110] width 1224 height 125
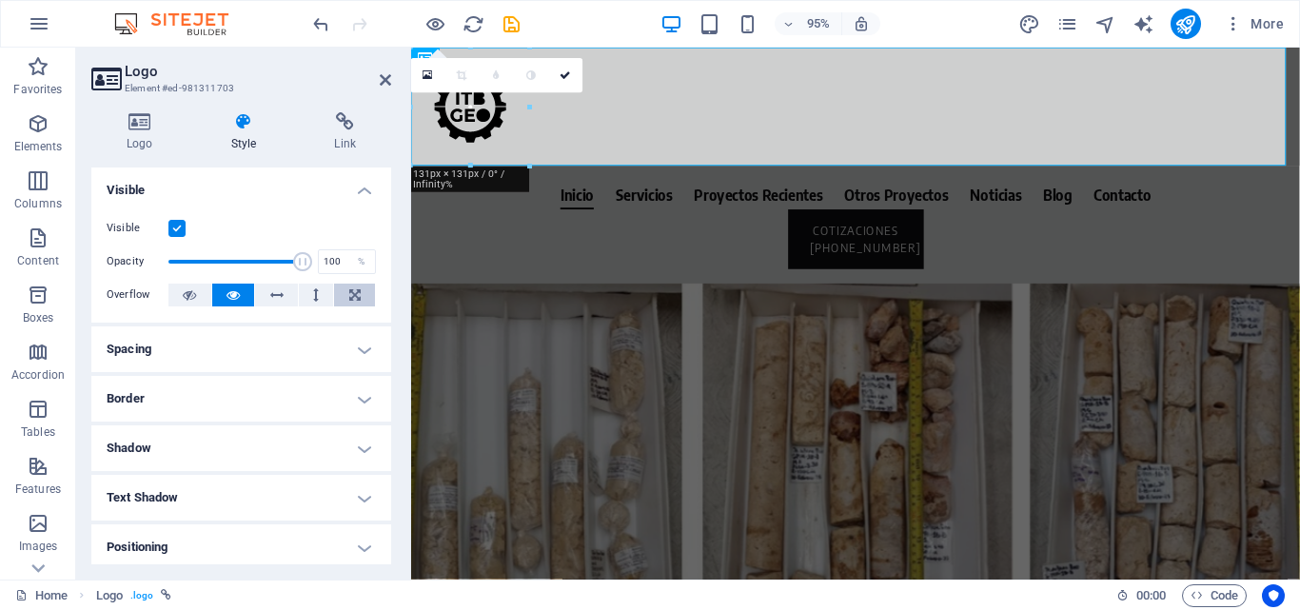
click at [349, 301] on icon at bounding box center [354, 295] width 11 height 23
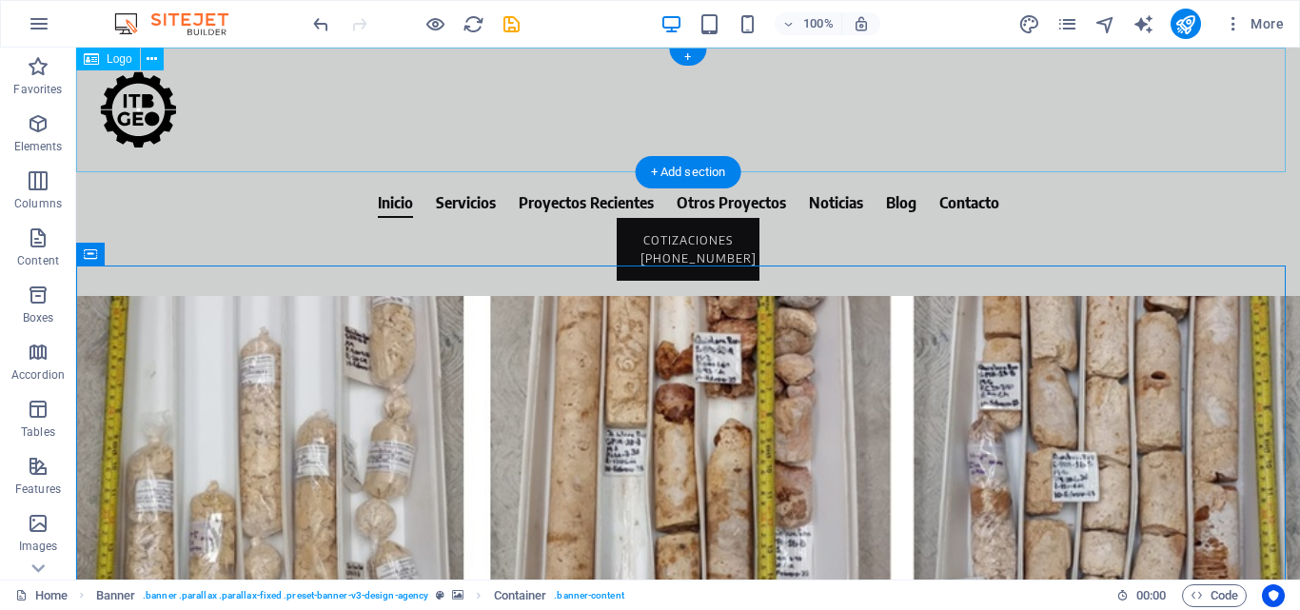
click at [280, 148] on div at bounding box center [688, 110] width 1224 height 125
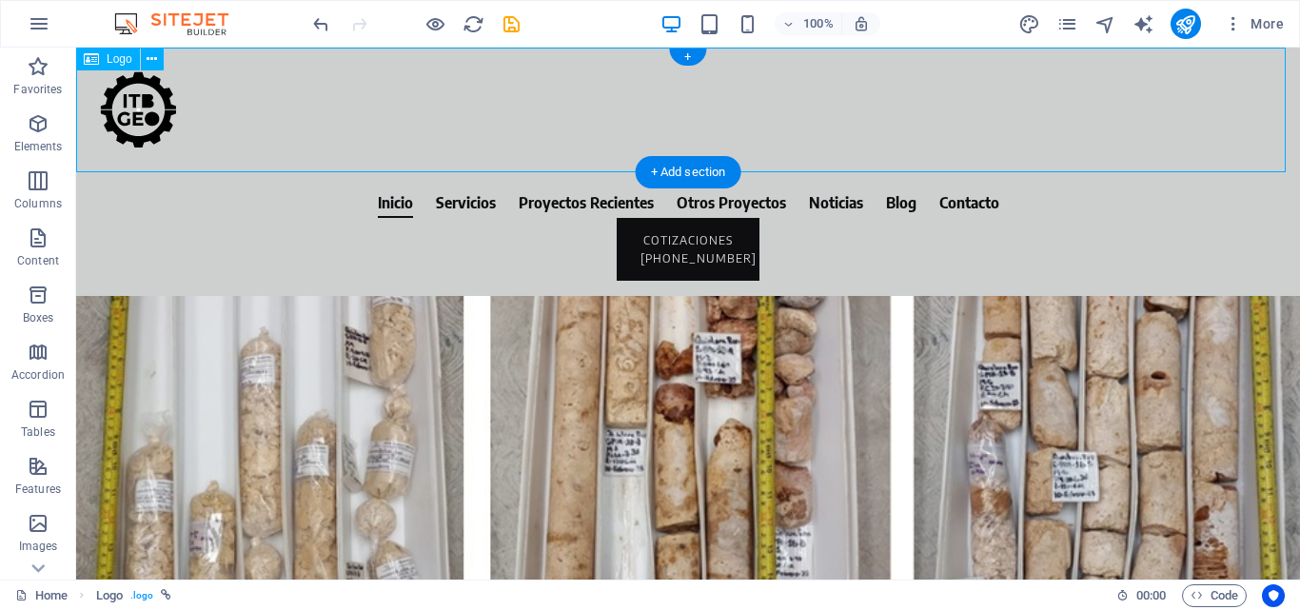
click at [138, 115] on div at bounding box center [688, 110] width 1224 height 125
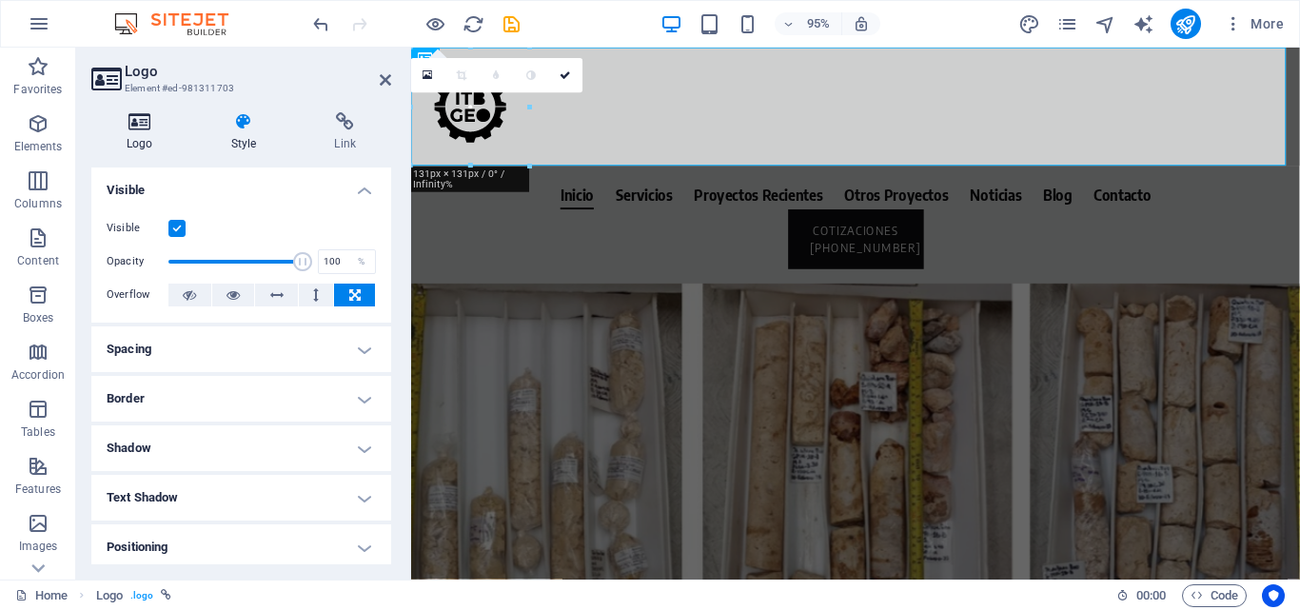
click at [132, 122] on icon at bounding box center [139, 121] width 97 height 19
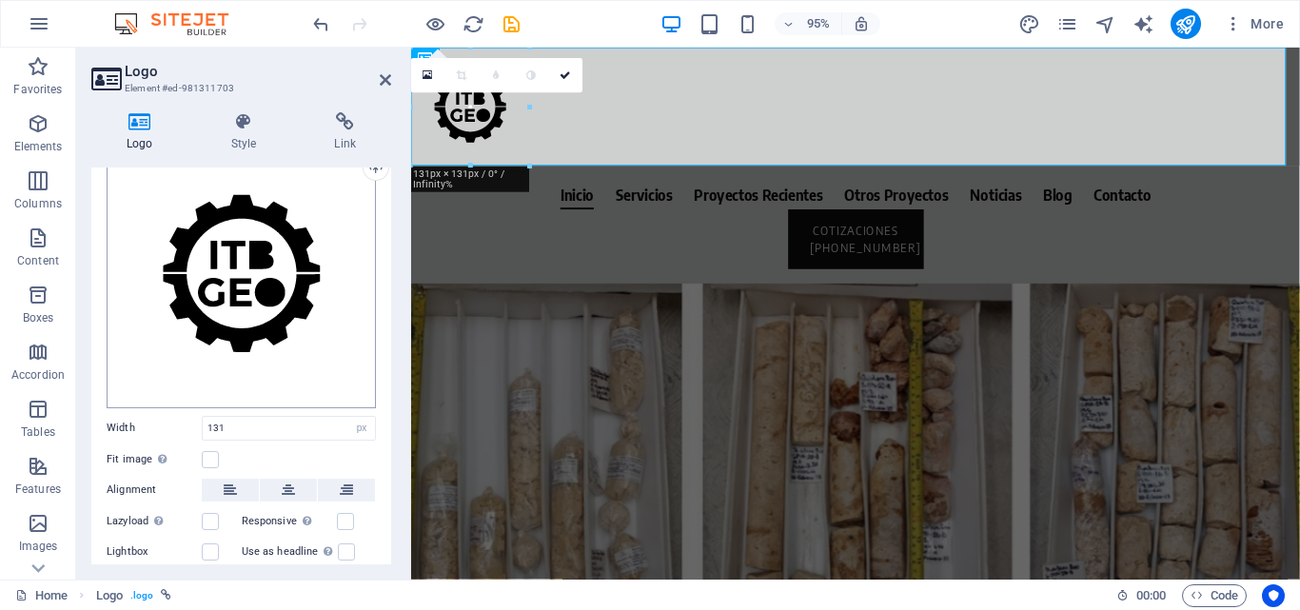
scroll to position [249, 0]
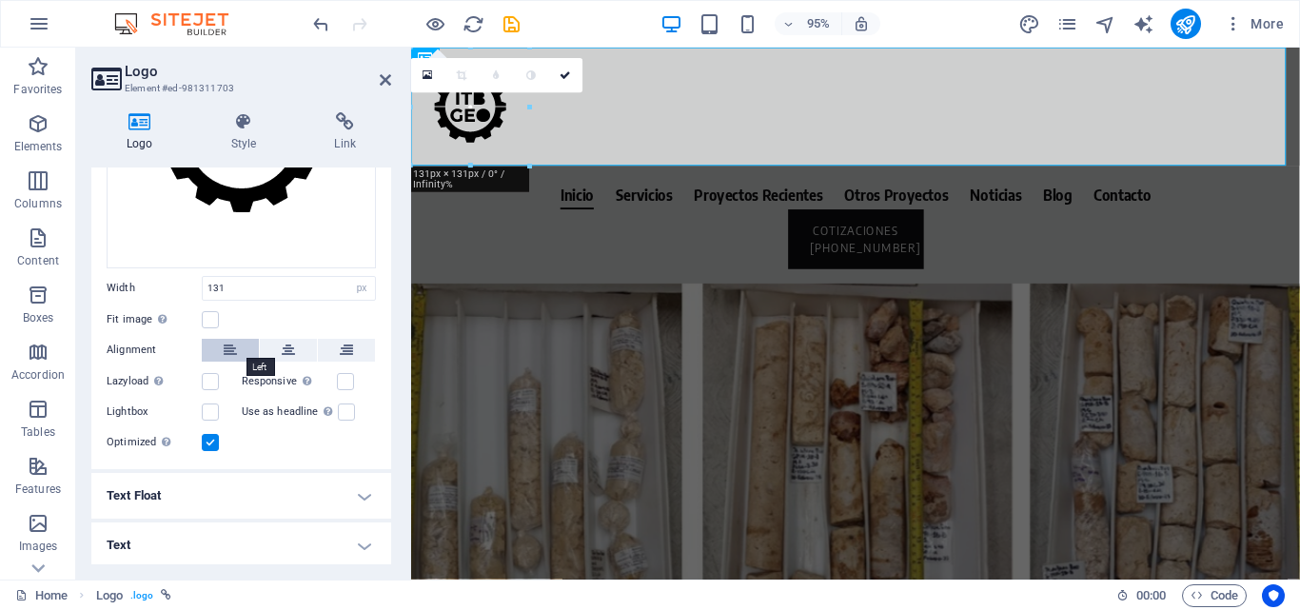
click at [234, 343] on icon at bounding box center [230, 350] width 13 height 23
click at [211, 322] on label at bounding box center [210, 319] width 17 height 17
click at [0, 0] on input "Fit image Automatically fit image to a fixed width and height" at bounding box center [0, 0] width 0 height 0
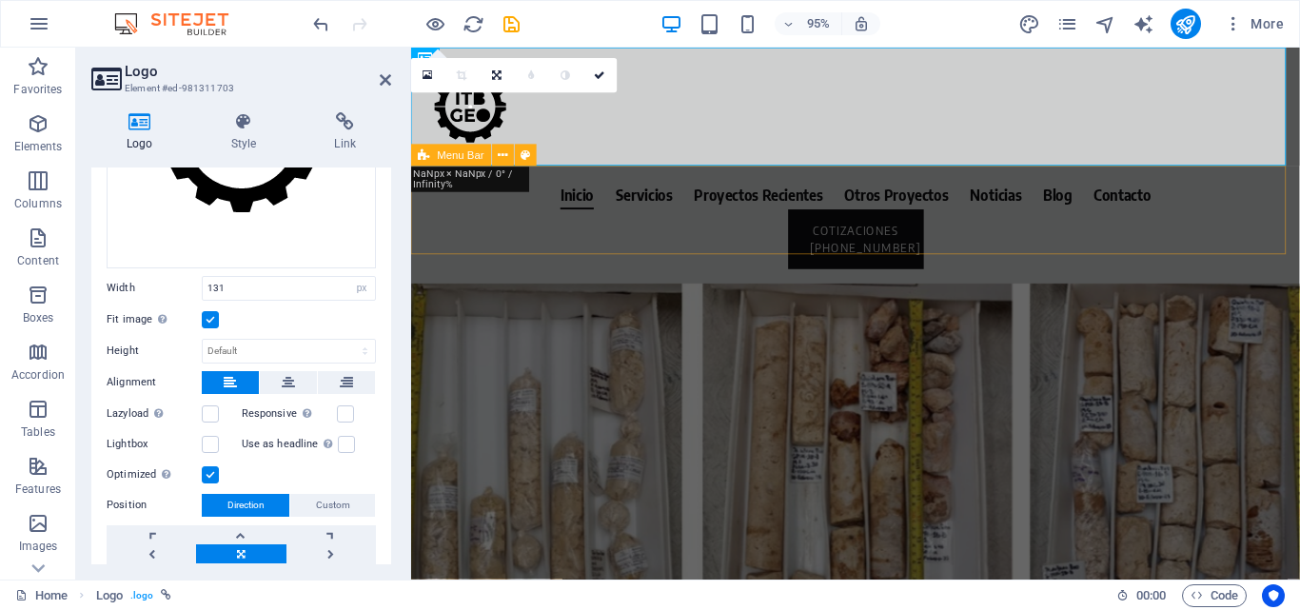
click at [611, 254] on div "Inicio Servicios Proyectos Recientes Otros Proyectos Noticias Blog Contacto COT…" at bounding box center [878, 234] width 935 height 124
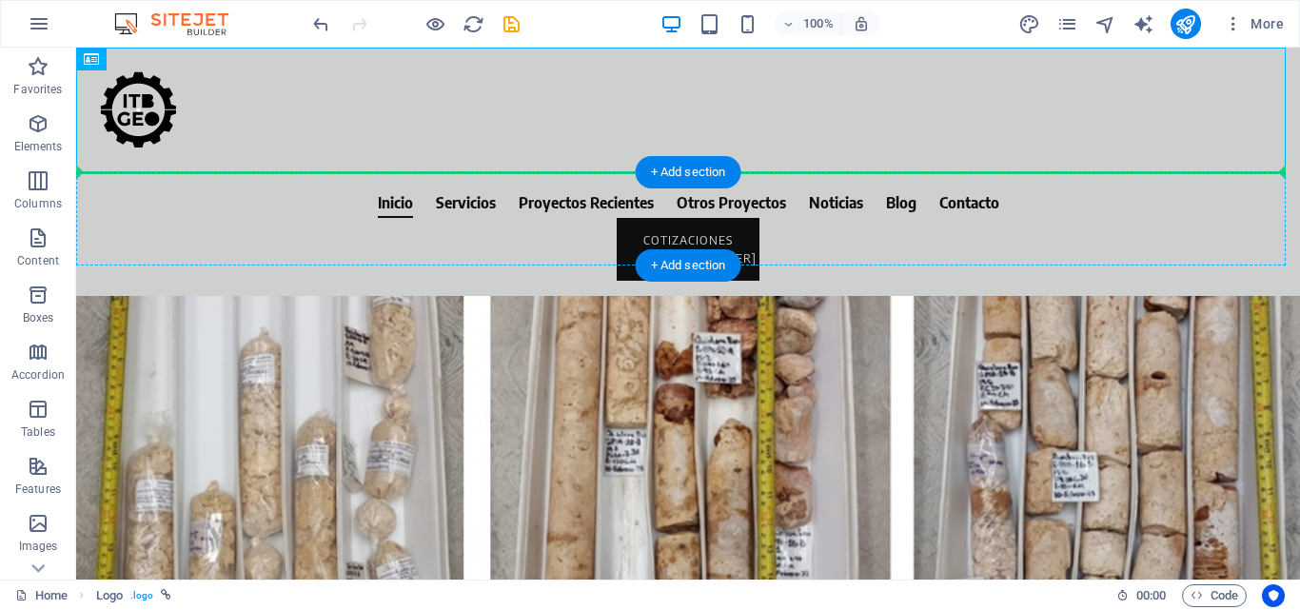
drag, startPoint x: 145, startPoint y: 109, endPoint x: 170, endPoint y: 209, distance: 103.2
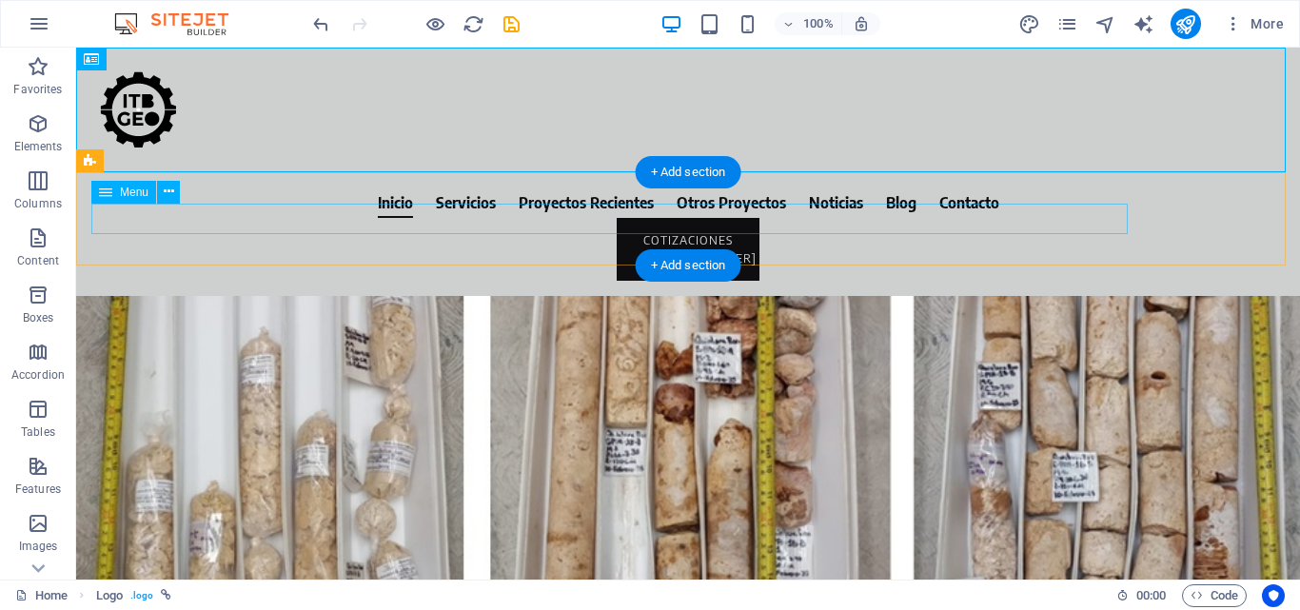
click at [386, 218] on nav "Inicio Servicios Proyectos Recientes Otros Proyectos Noticias Blog Contacto" at bounding box center [687, 202] width 1193 height 30
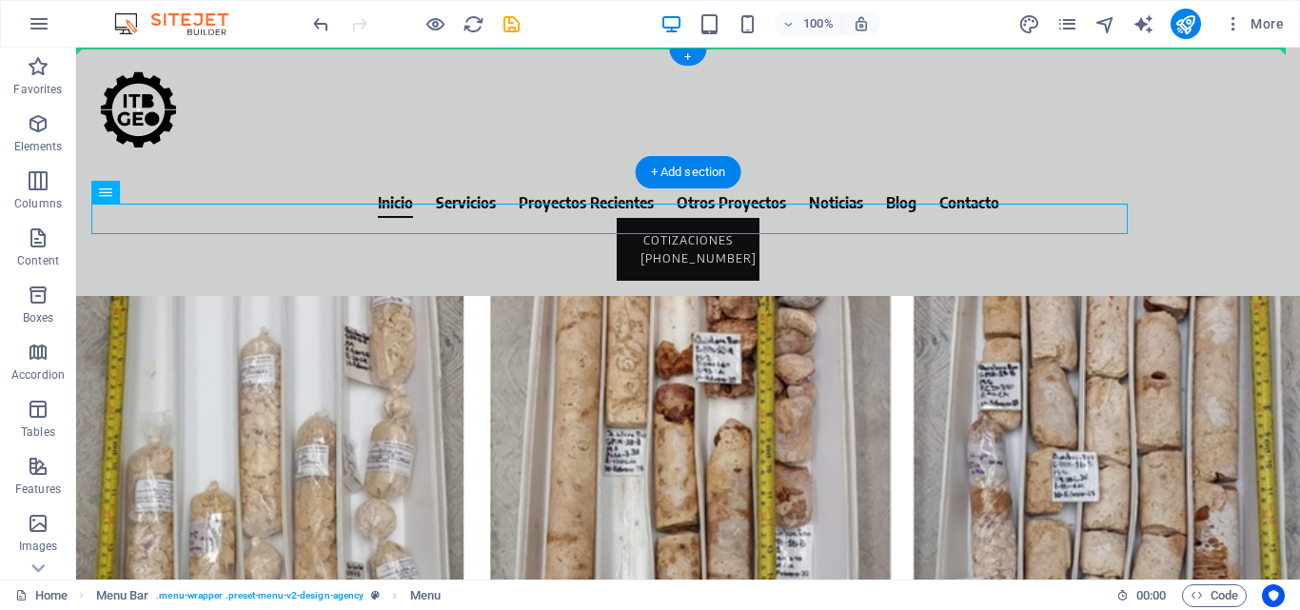
drag, startPoint x: 319, startPoint y: 220, endPoint x: 354, endPoint y: 109, distance: 115.9
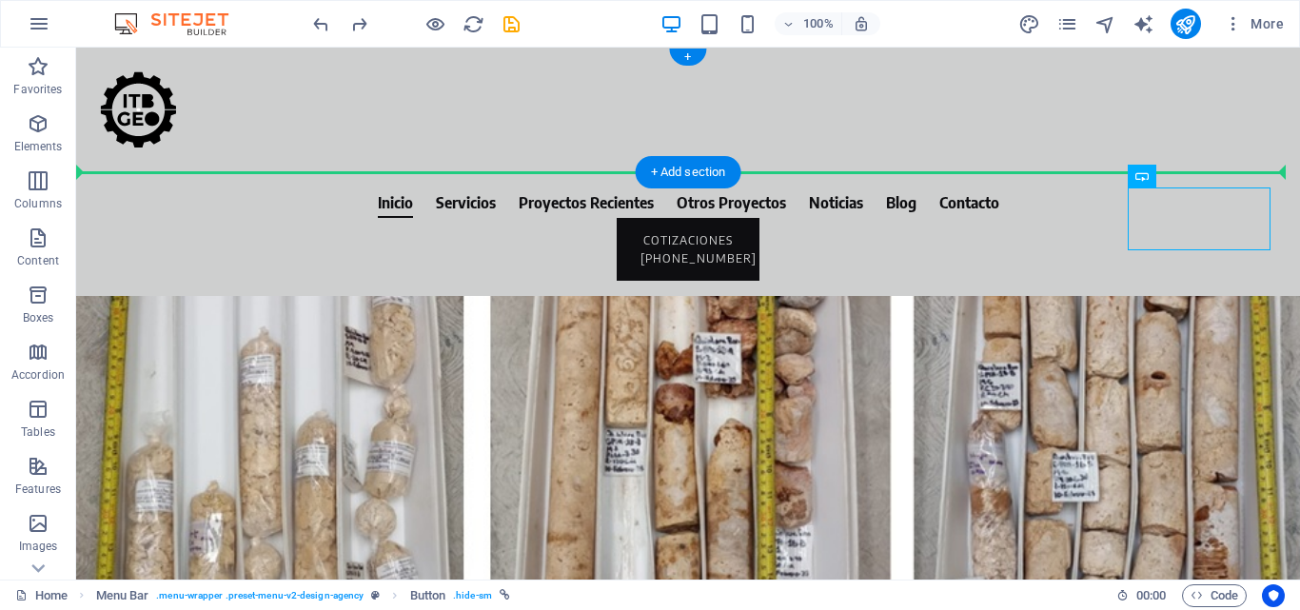
drag, startPoint x: 1159, startPoint y: 207, endPoint x: 1170, endPoint y: 116, distance: 92.1
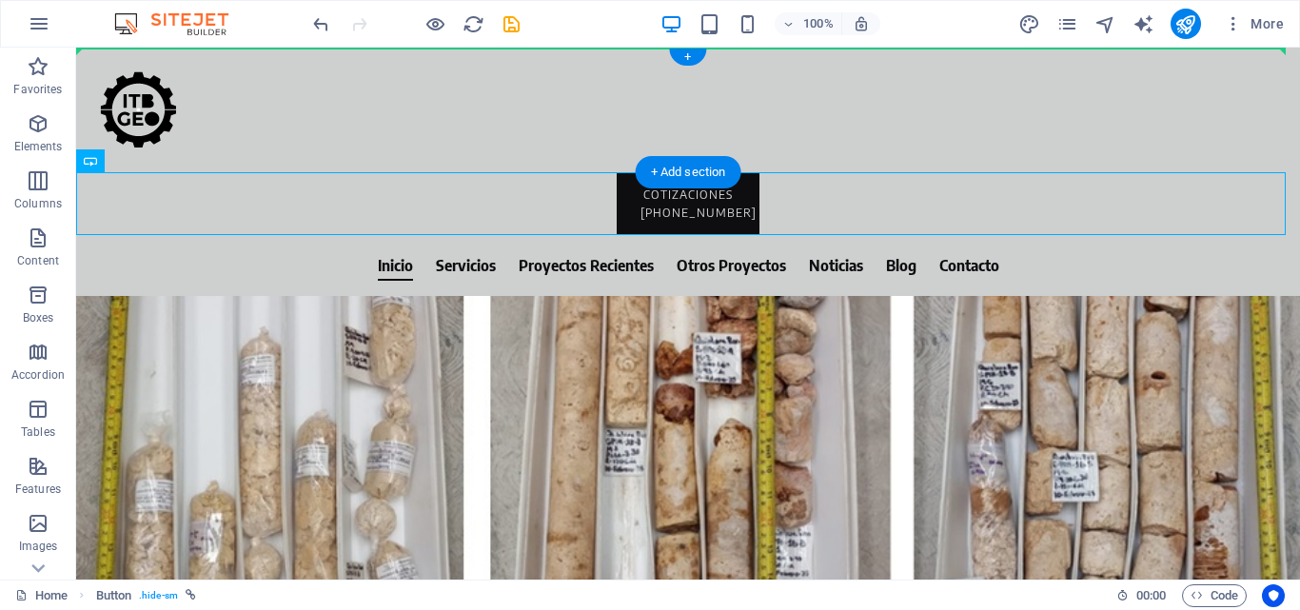
drag, startPoint x: 661, startPoint y: 208, endPoint x: 986, endPoint y: 102, distance: 341.5
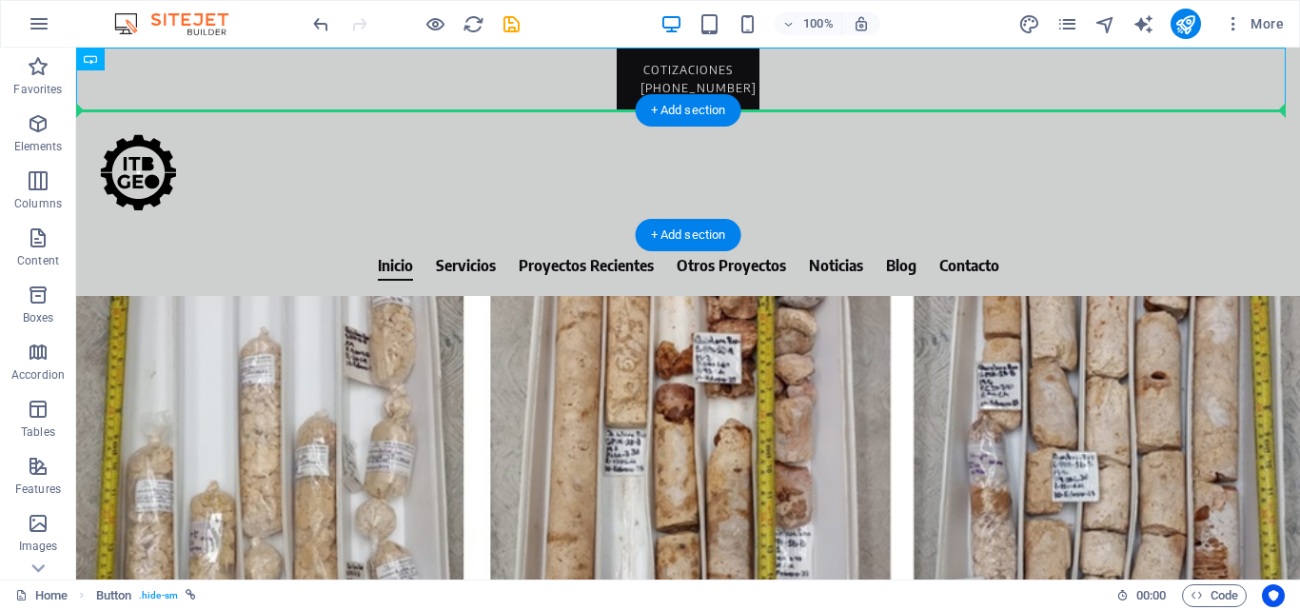
drag, startPoint x: 648, startPoint y: 78, endPoint x: 656, endPoint y: 171, distance: 93.6
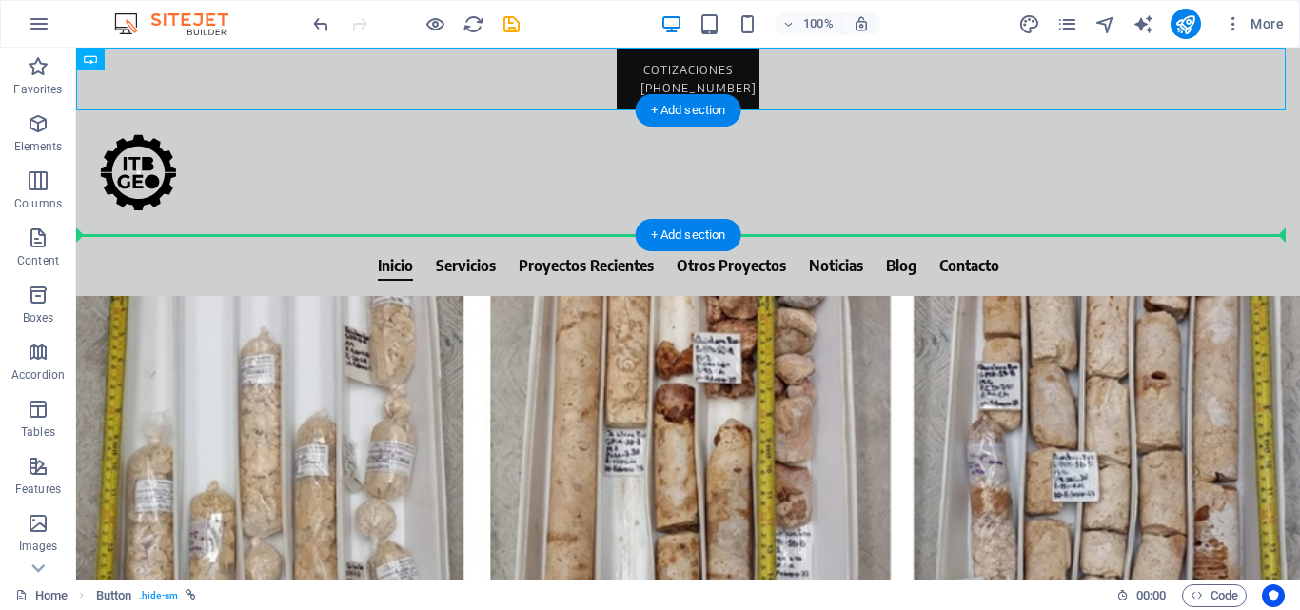
drag, startPoint x: 641, startPoint y: 63, endPoint x: 616, endPoint y: 181, distance: 120.8
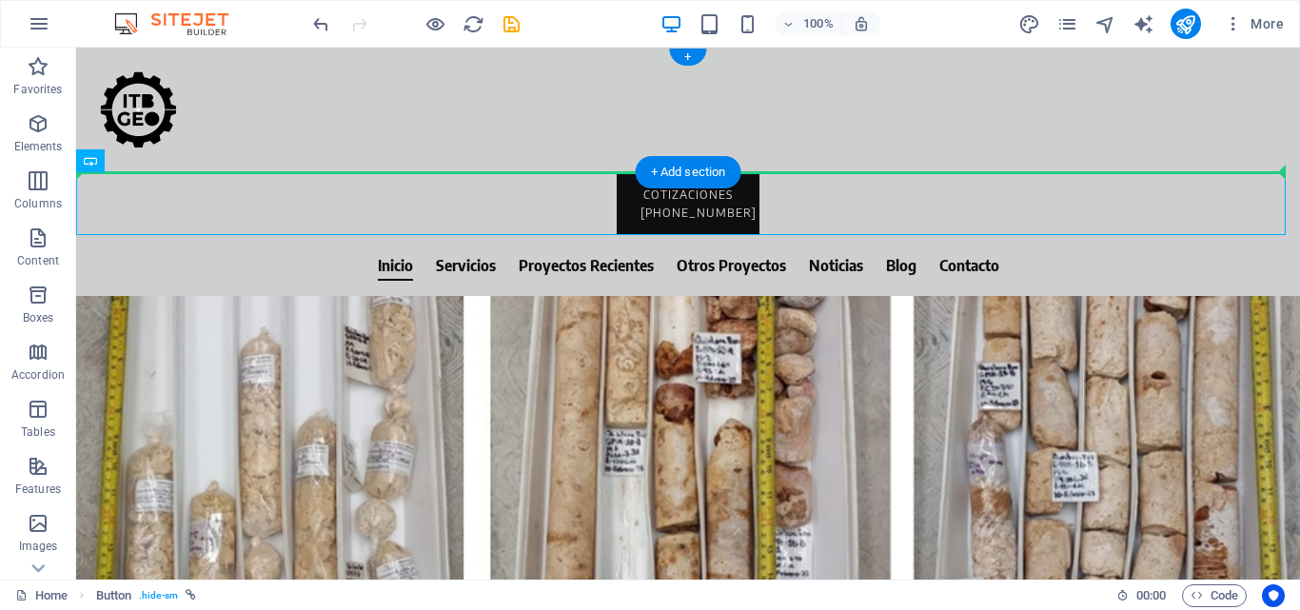
drag, startPoint x: 665, startPoint y: 193, endPoint x: 895, endPoint y: 110, distance: 244.7
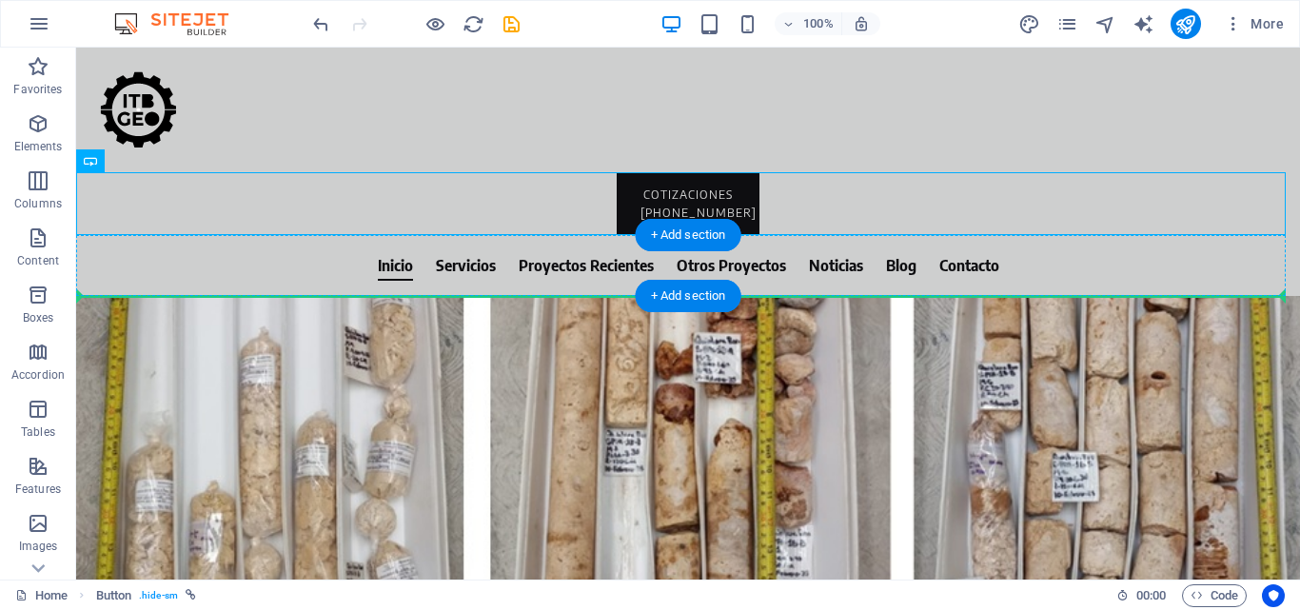
drag, startPoint x: 714, startPoint y: 205, endPoint x: 1085, endPoint y: 273, distance: 377.4
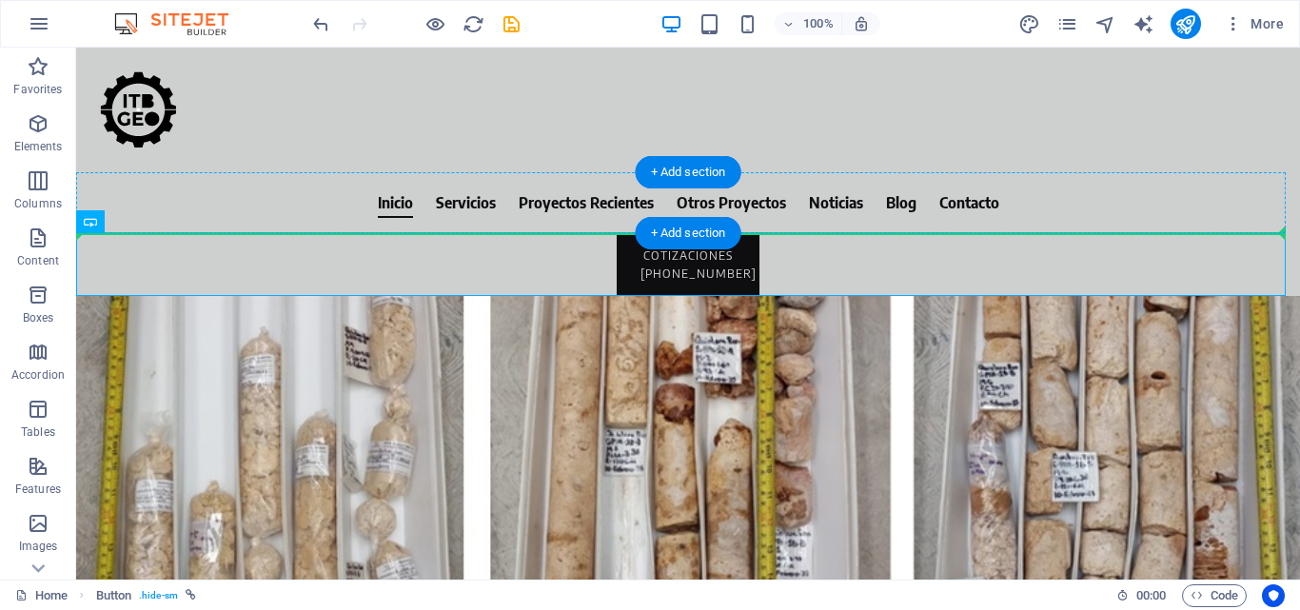
drag, startPoint x: 639, startPoint y: 262, endPoint x: 1015, endPoint y: 211, distance: 379.2
drag, startPoint x: 647, startPoint y: 269, endPoint x: 1055, endPoint y: 209, distance: 412.6
drag, startPoint x: 658, startPoint y: 267, endPoint x: 1043, endPoint y: 209, distance: 388.8
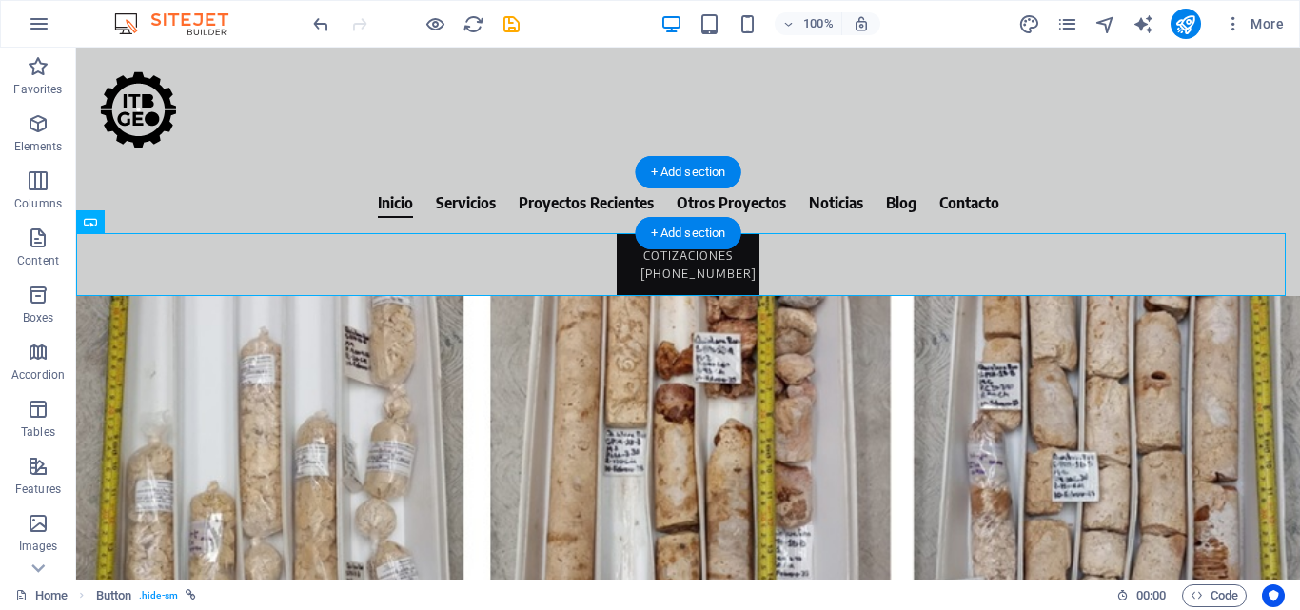
click at [620, 207] on nav "Inicio Servicios Proyectos Recientes Otros Proyectos Noticias Blog Contacto" at bounding box center [687, 202] width 1193 height 30
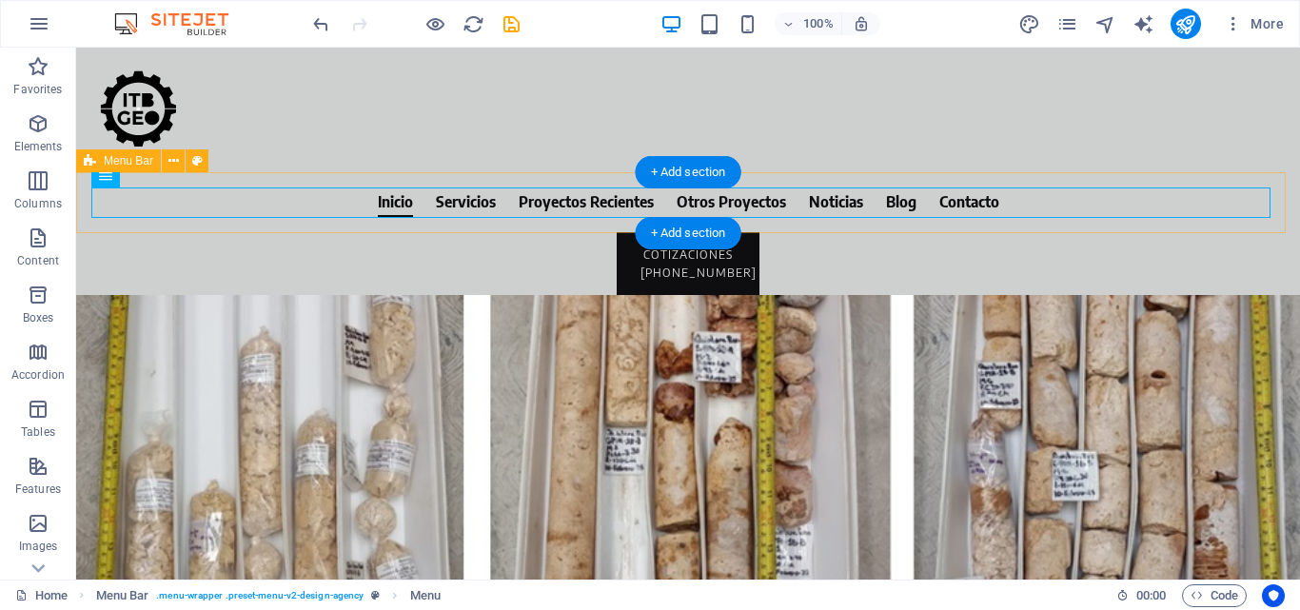
scroll to position [0, 0]
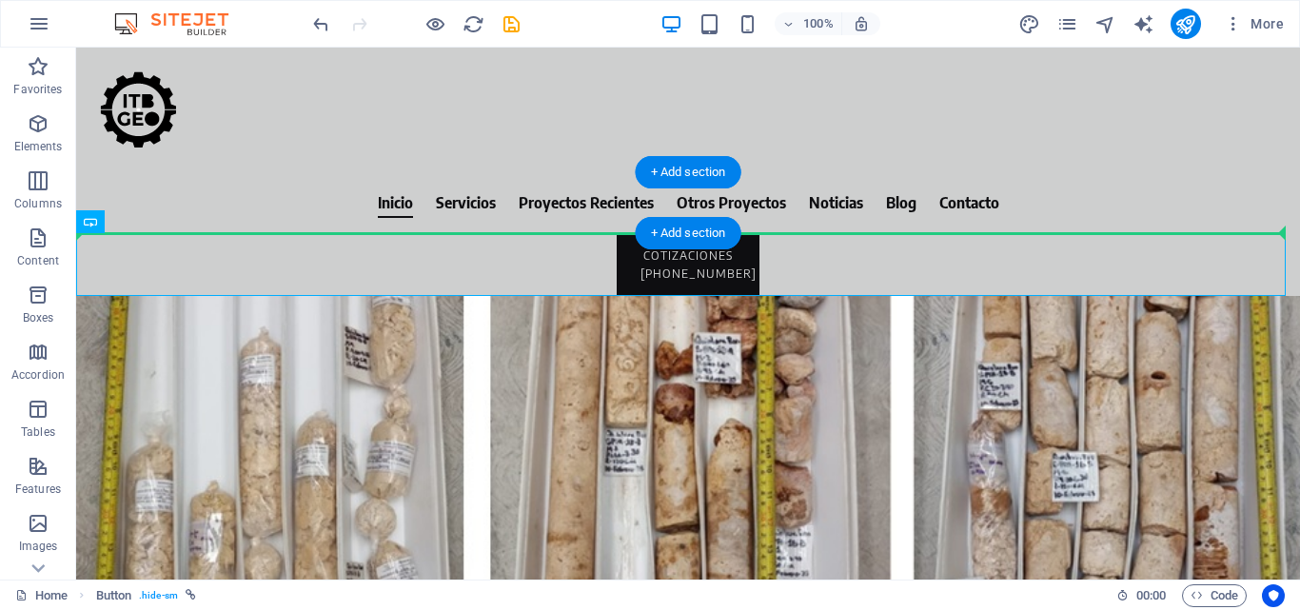
drag, startPoint x: 624, startPoint y: 267, endPoint x: 1093, endPoint y: 219, distance: 471.6
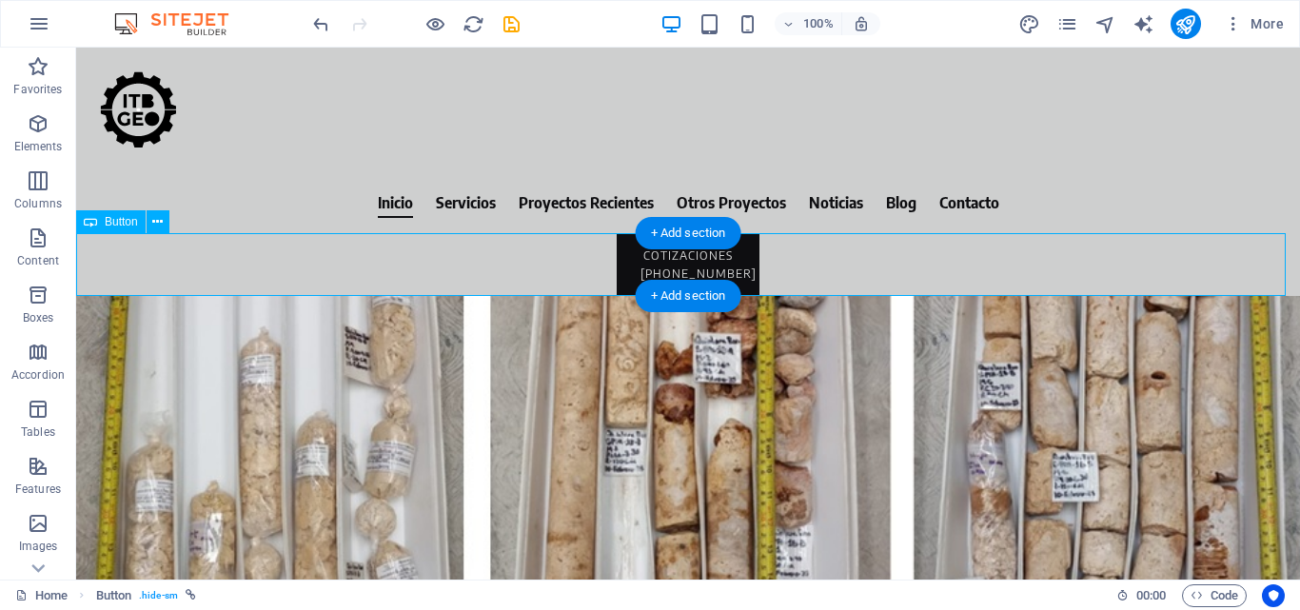
click at [932, 279] on div "COTIZACIONES [PHONE_NUMBER]" at bounding box center [688, 264] width 1224 height 63
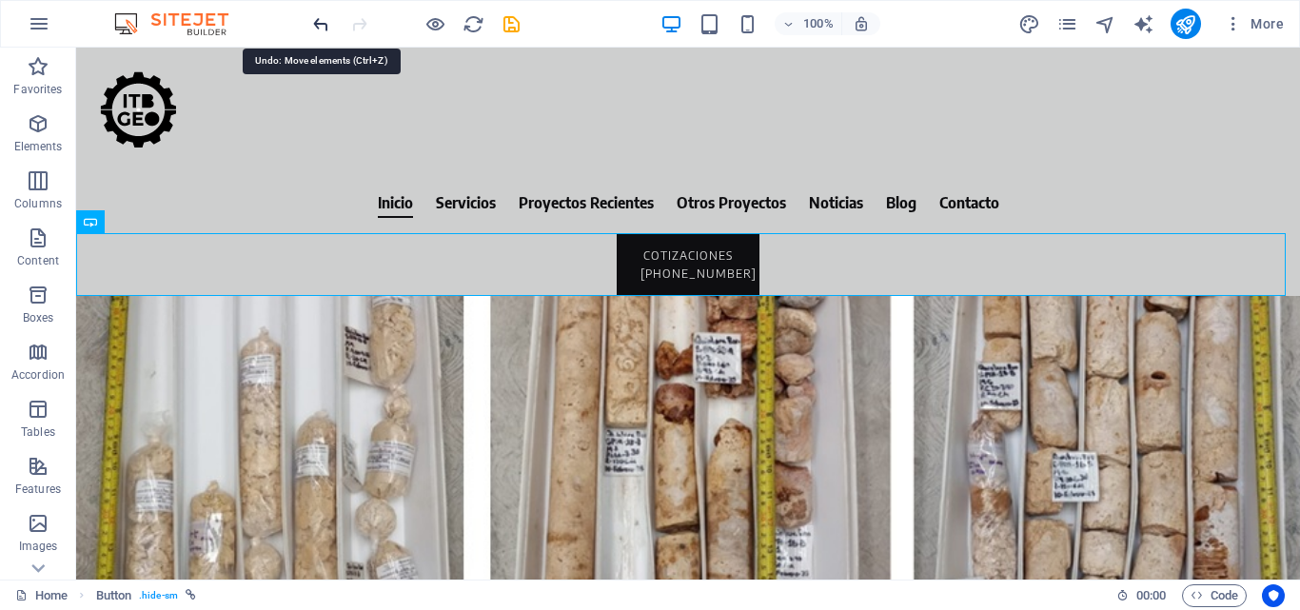
click at [323, 20] on icon "undo" at bounding box center [321, 24] width 22 height 22
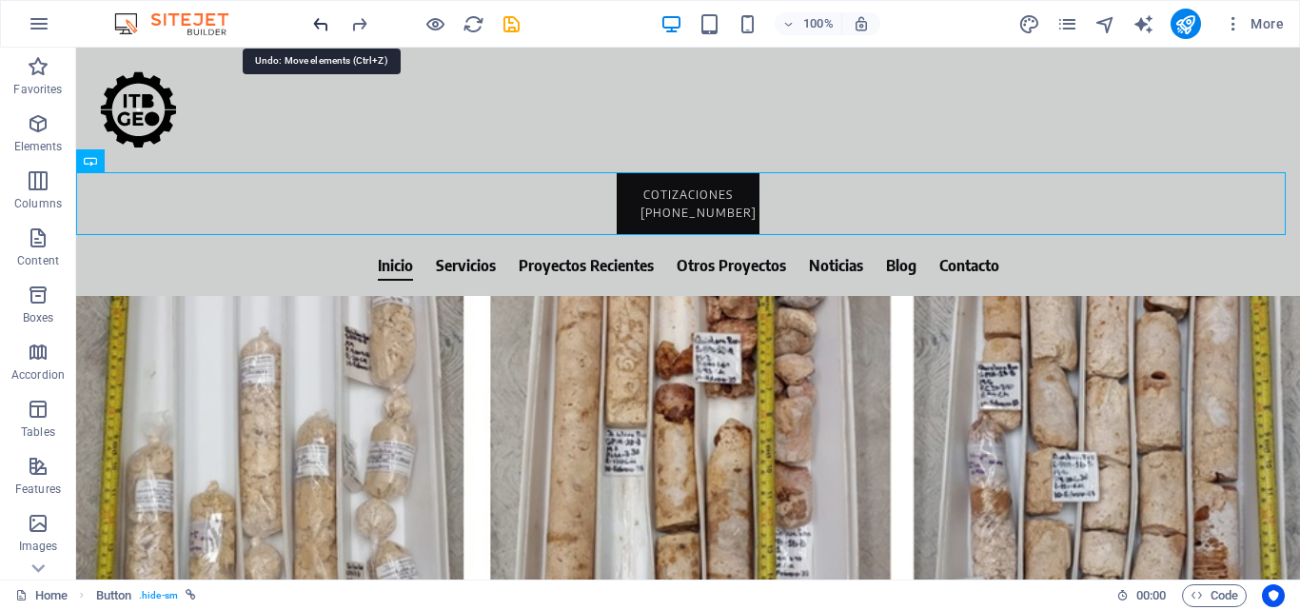
click at [323, 20] on icon "undo" at bounding box center [321, 24] width 22 height 22
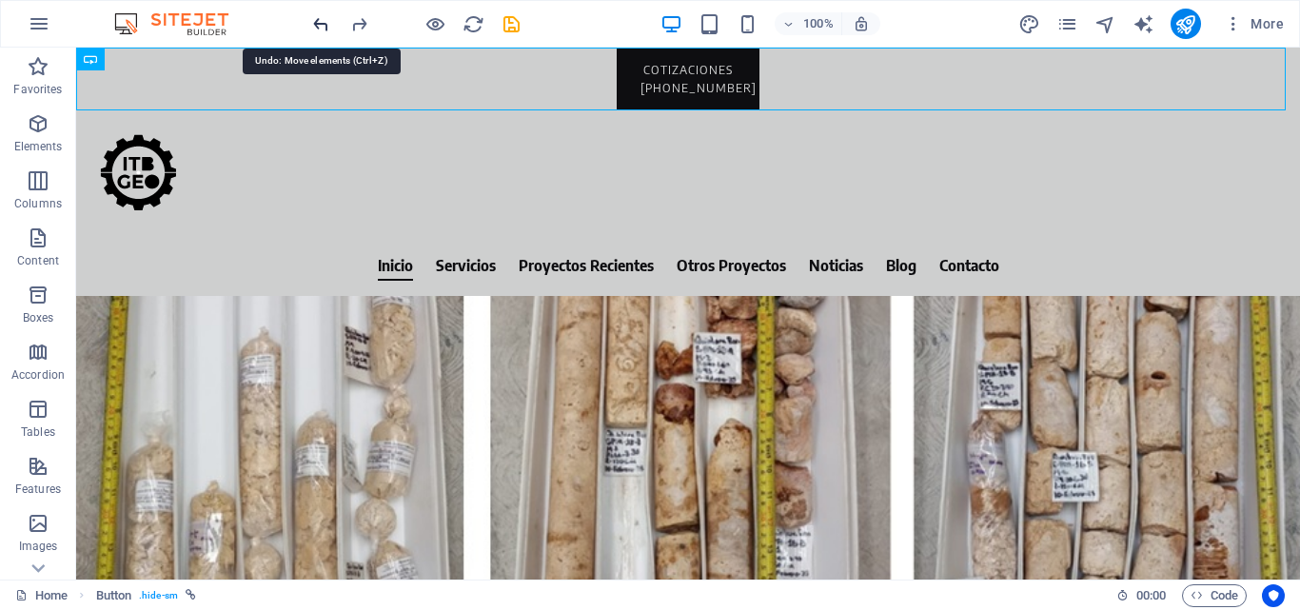
click at [323, 20] on icon "undo" at bounding box center [321, 24] width 22 height 22
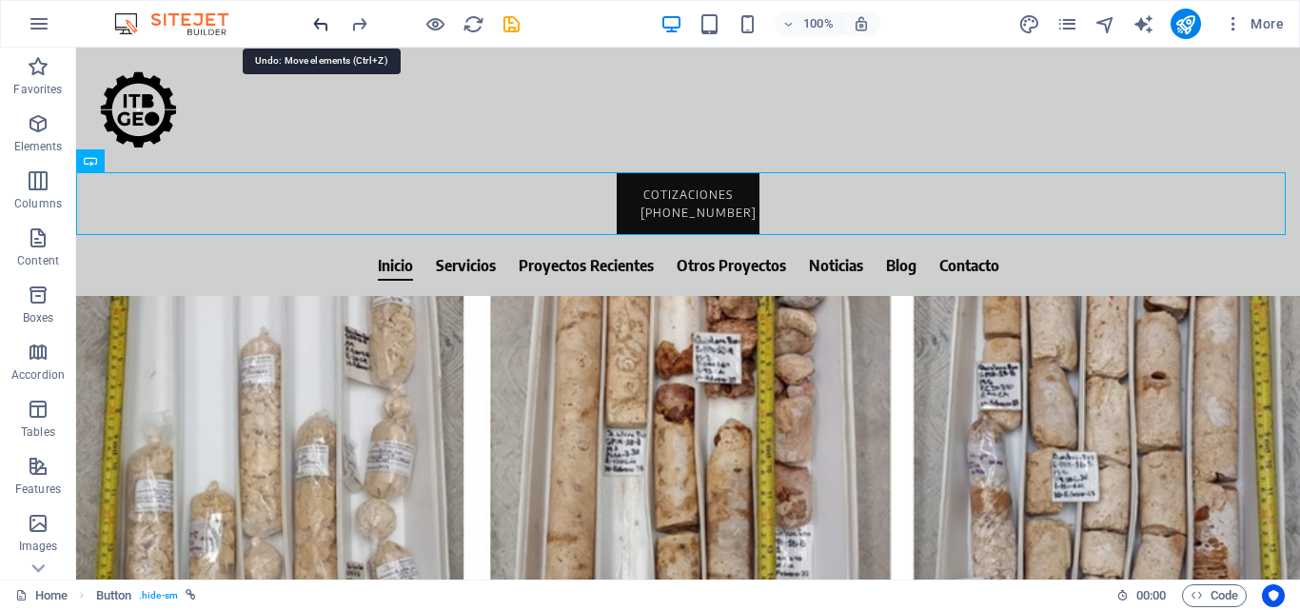
click at [324, 20] on icon "undo" at bounding box center [321, 24] width 22 height 22
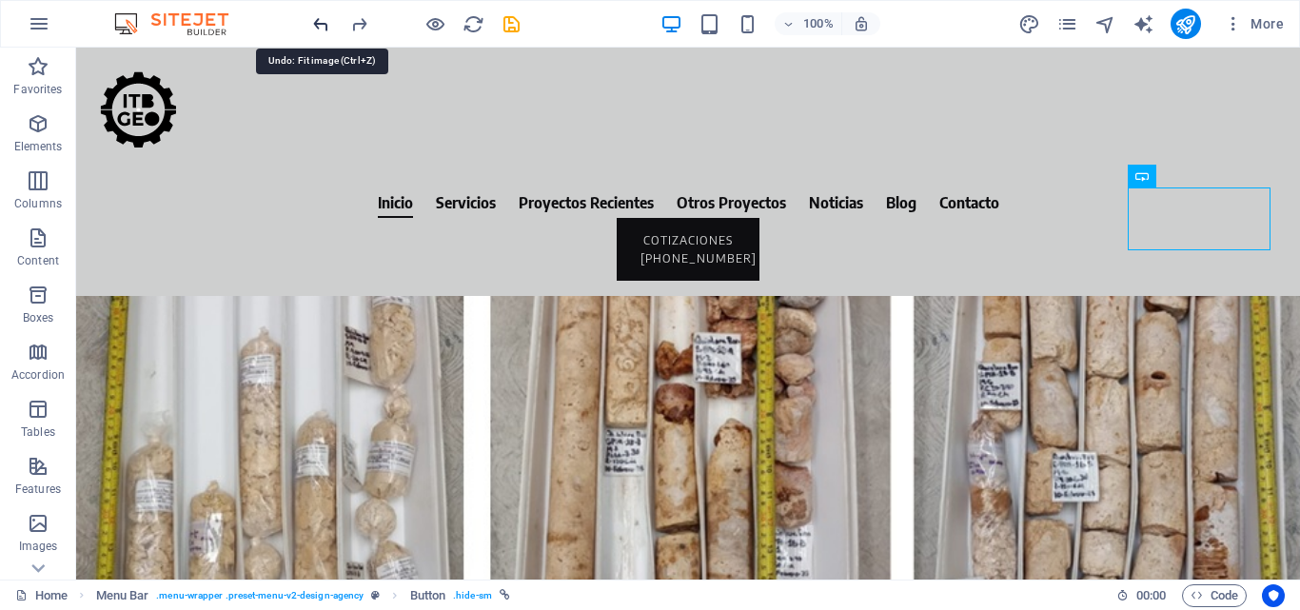
click at [324, 20] on icon "undo" at bounding box center [321, 24] width 22 height 22
click at [323, 23] on icon "undo" at bounding box center [321, 24] width 22 height 22
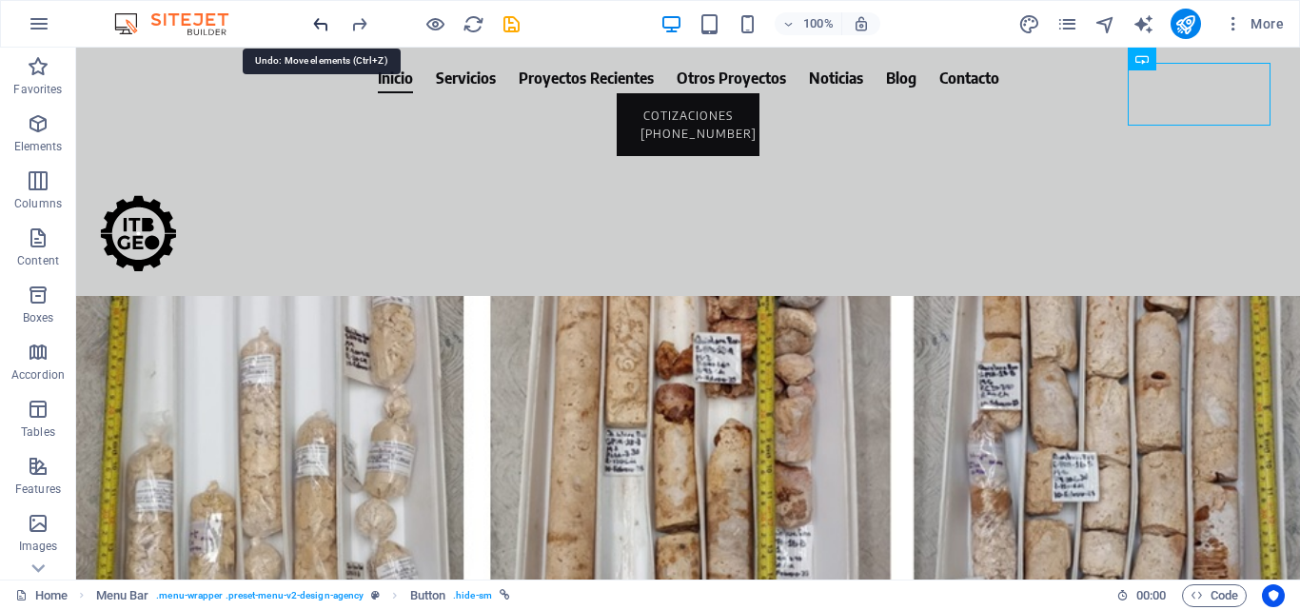
click at [323, 23] on icon "undo" at bounding box center [321, 24] width 22 height 22
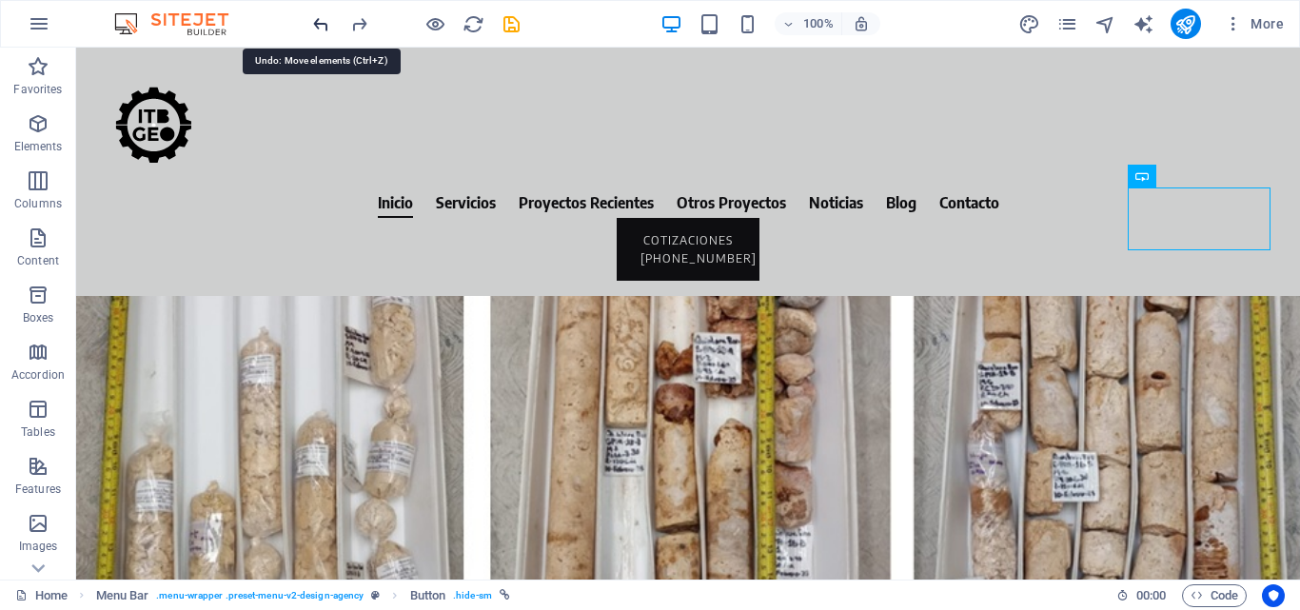
click at [323, 23] on icon "undo" at bounding box center [321, 24] width 22 height 22
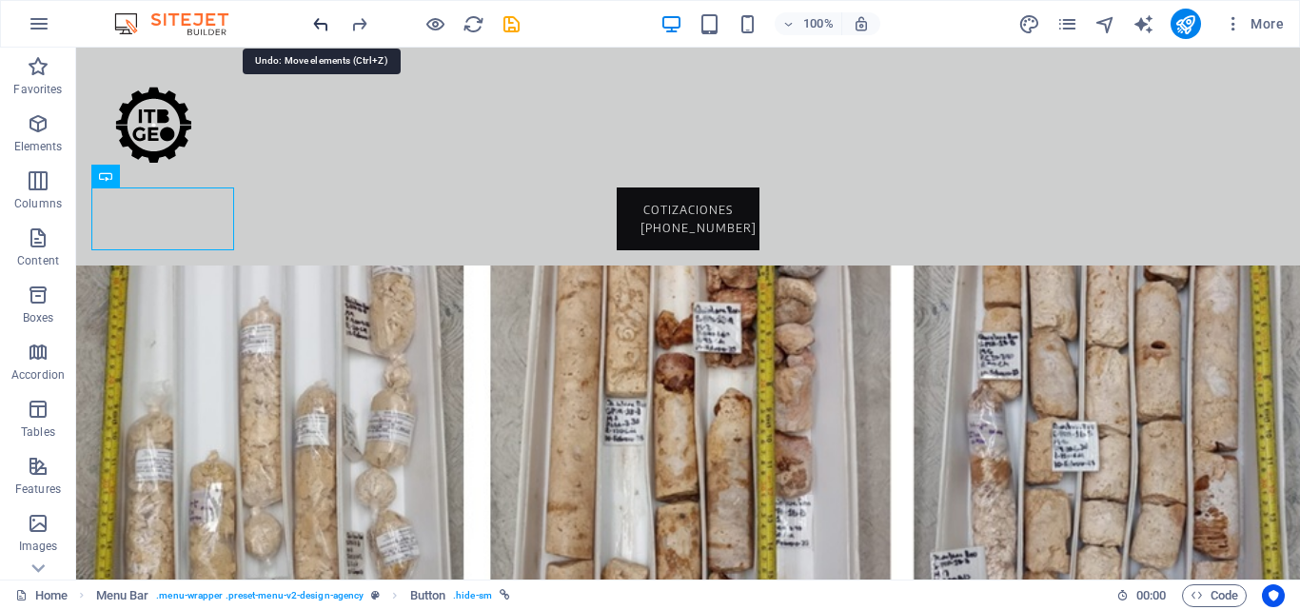
click at [323, 23] on icon "undo" at bounding box center [321, 24] width 22 height 22
click at [320, 23] on icon "undo" at bounding box center [321, 24] width 22 height 22
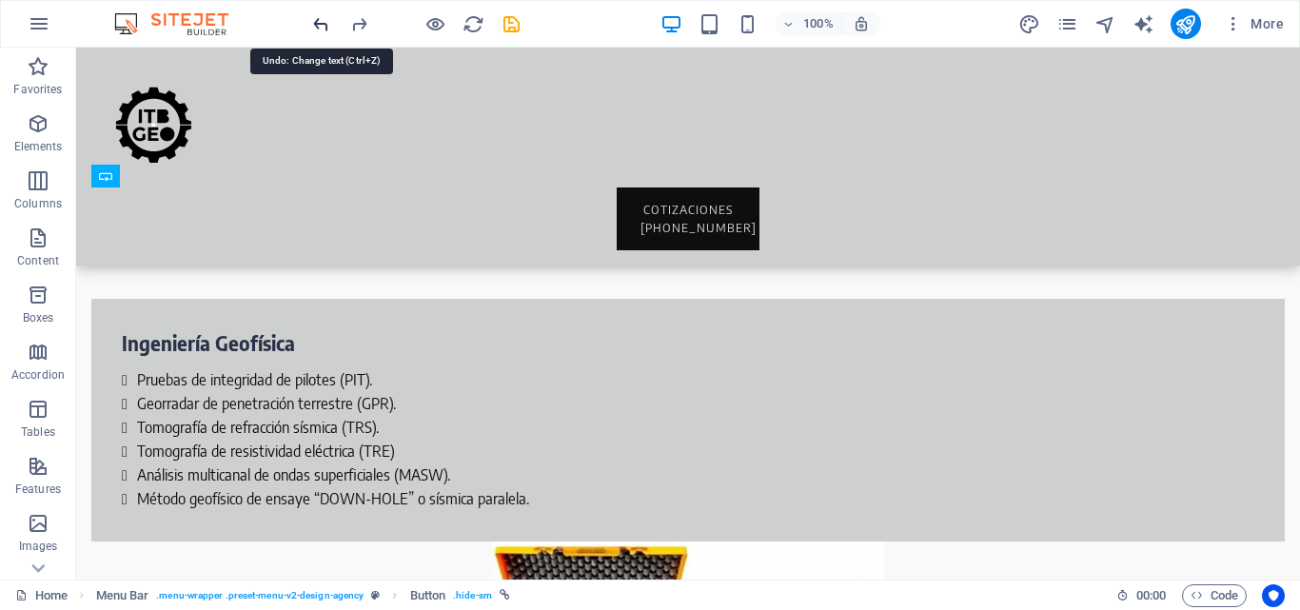
scroll to position [9311, 0]
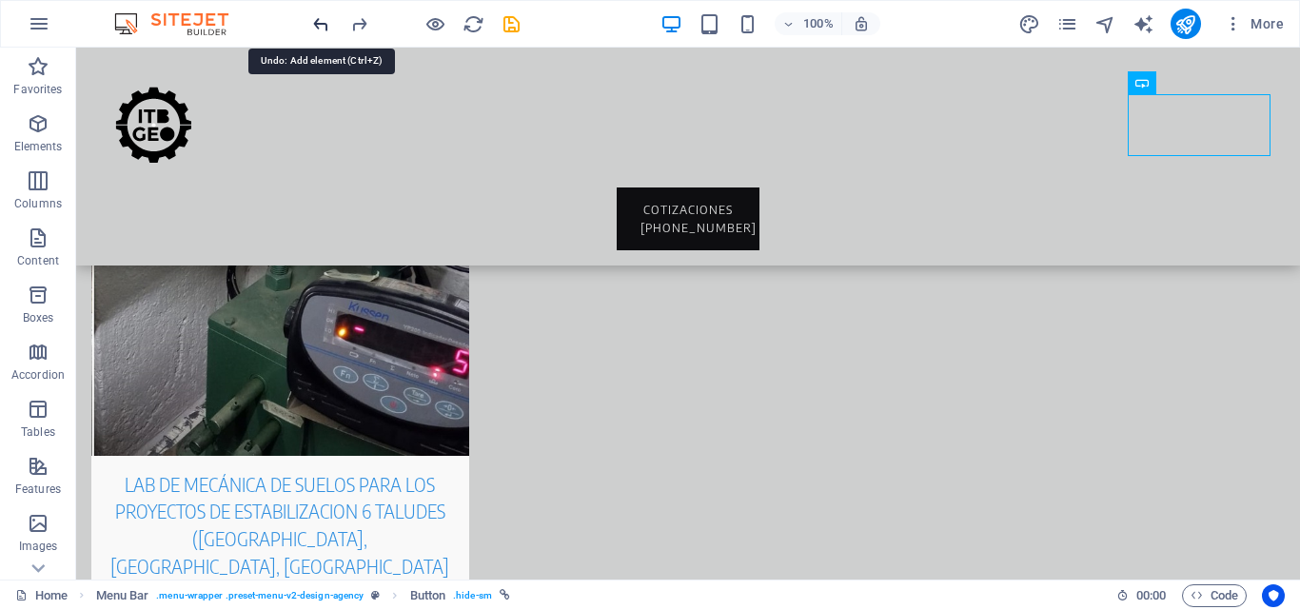
click at [320, 23] on icon "undo" at bounding box center [321, 24] width 22 height 22
click at [319, 22] on icon "undo" at bounding box center [321, 24] width 22 height 22
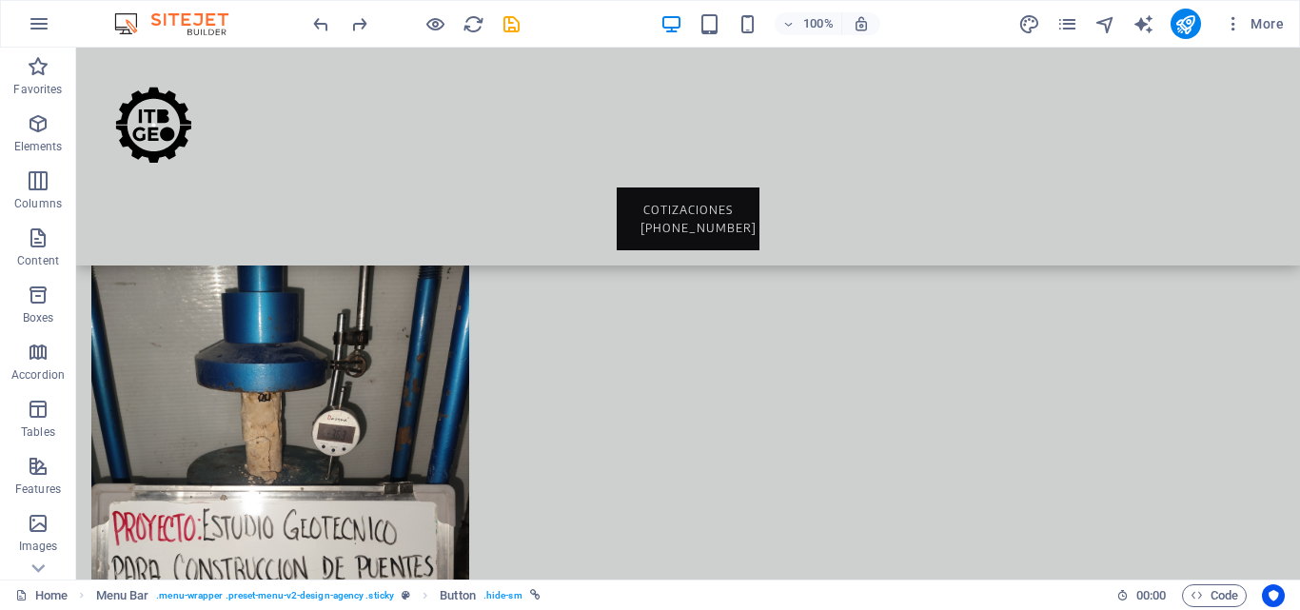
scroll to position [0, 0]
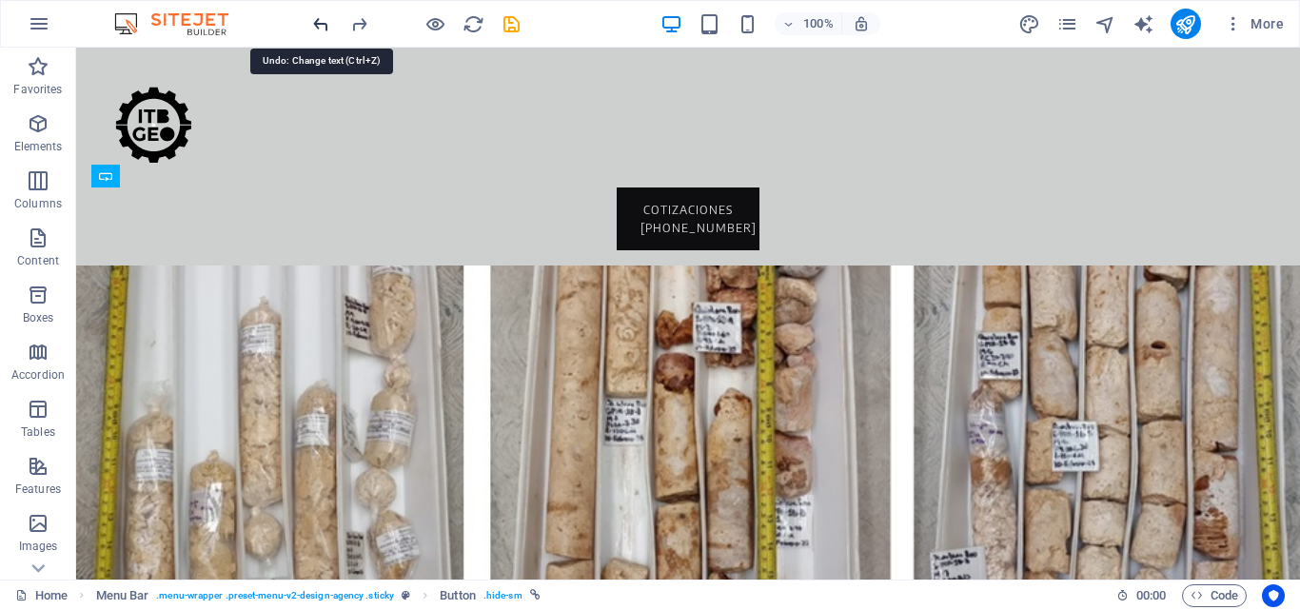
click at [319, 20] on icon "undo" at bounding box center [321, 24] width 22 height 22
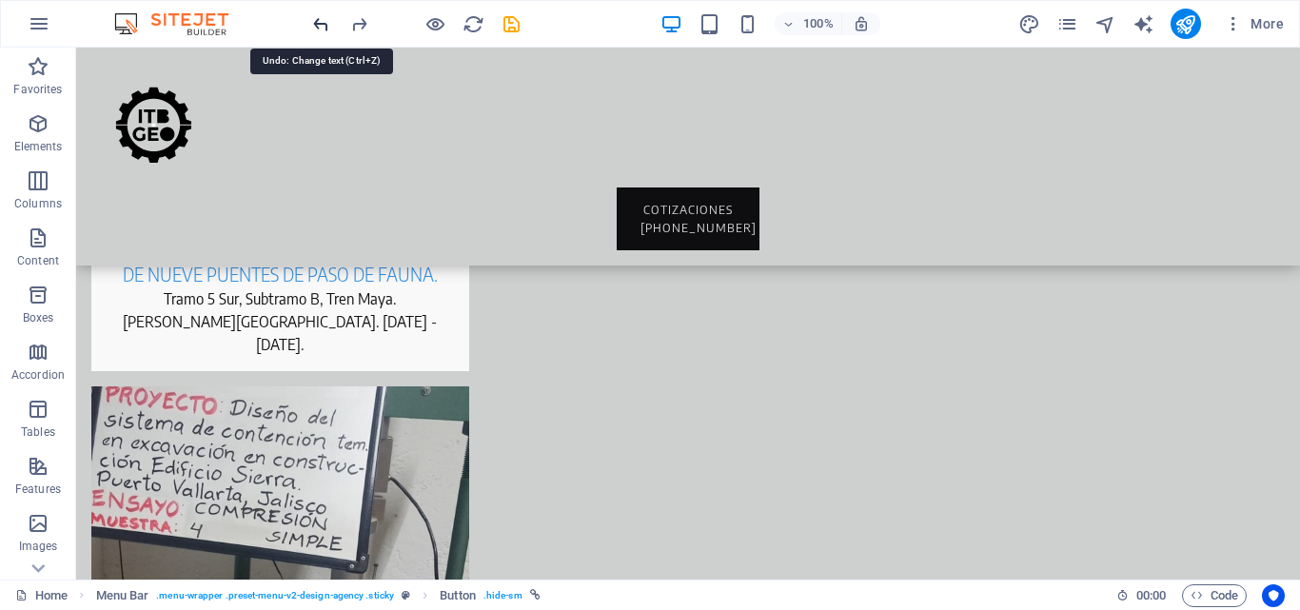
scroll to position [8468, 0]
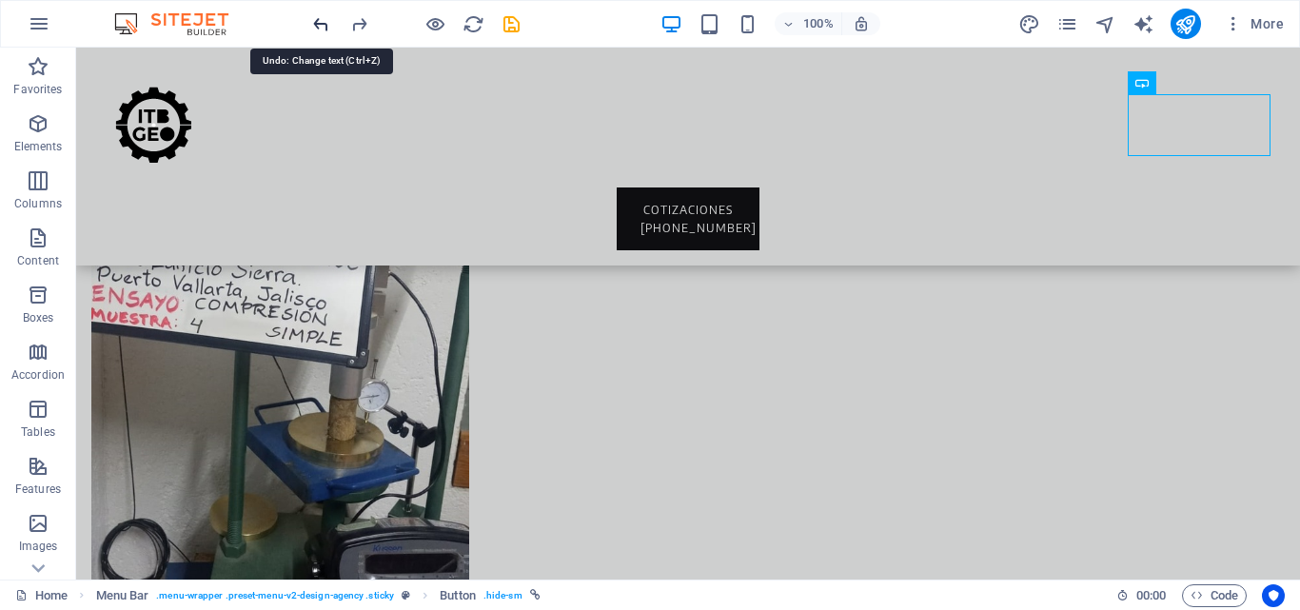
click at [319, 20] on icon "undo" at bounding box center [321, 24] width 22 height 22
click at [320, 23] on icon "undo" at bounding box center [321, 24] width 22 height 22
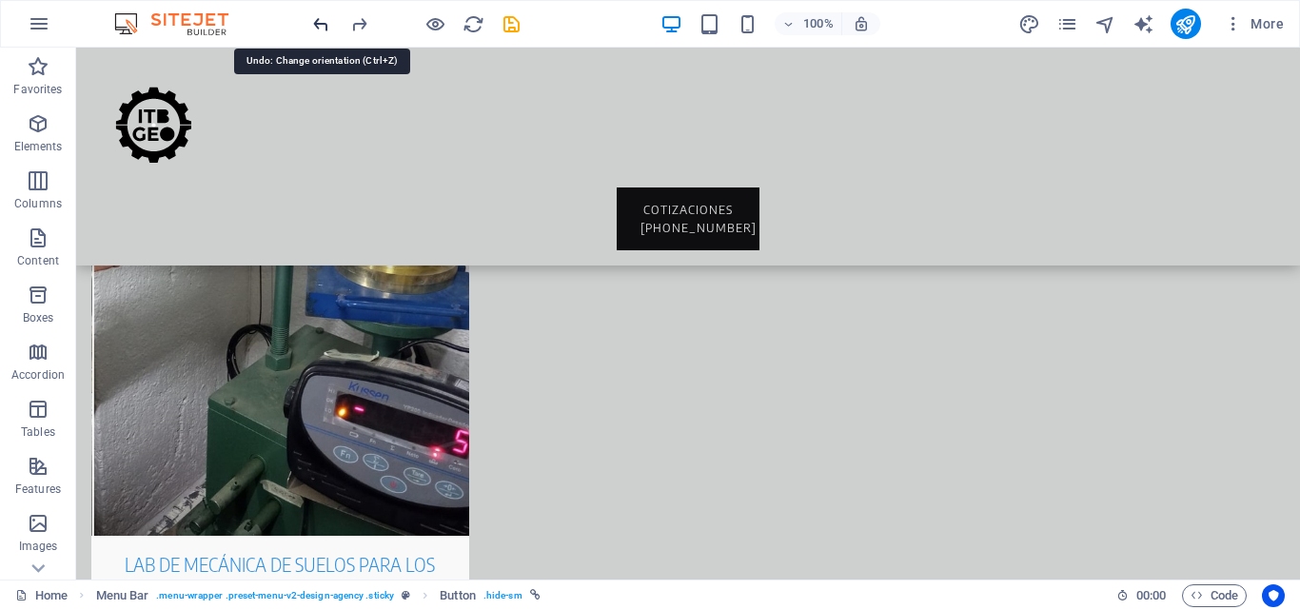
scroll to position [9330, 0]
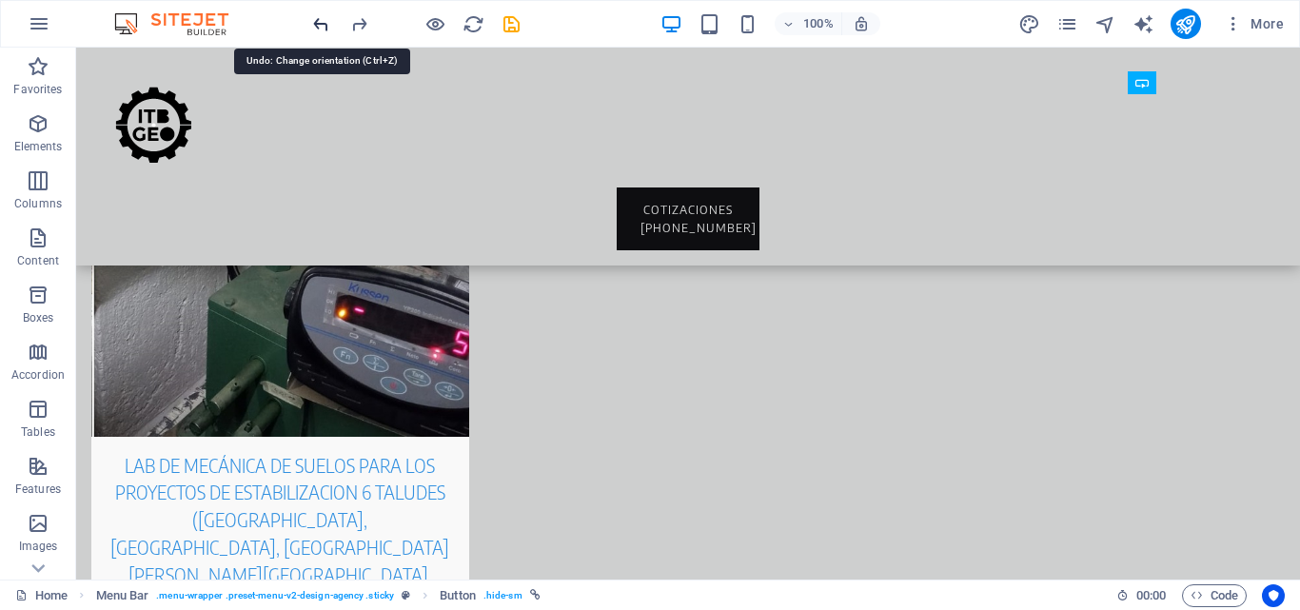
click at [320, 23] on icon "undo" at bounding box center [321, 24] width 22 height 22
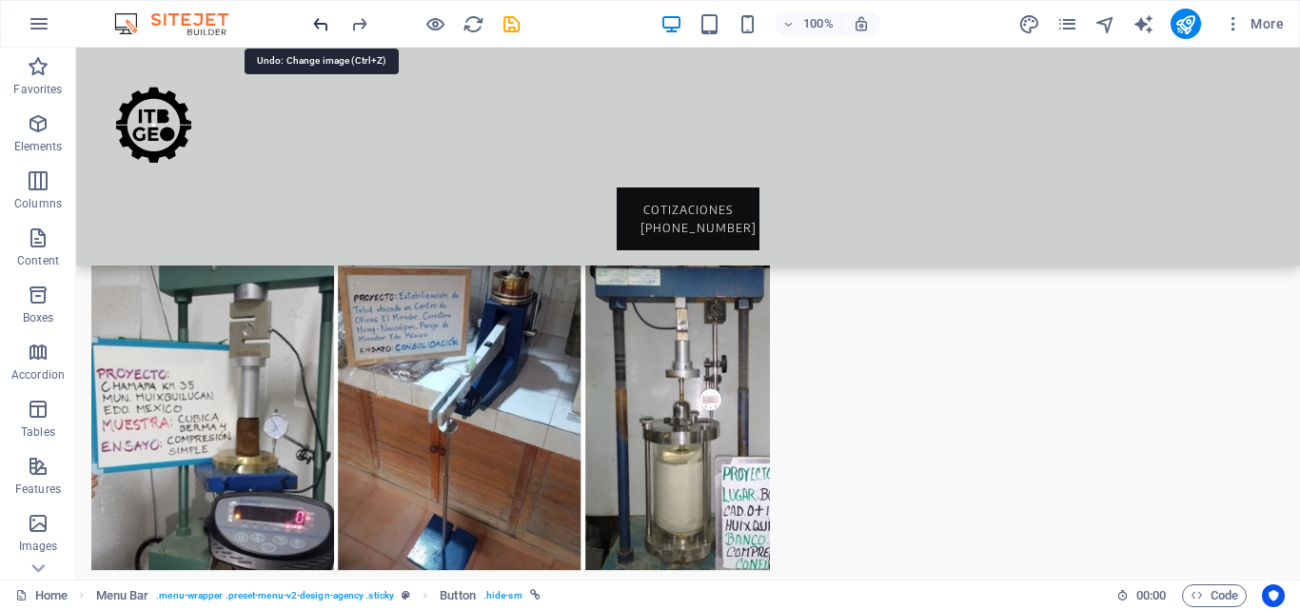
scroll to position [3126, 0]
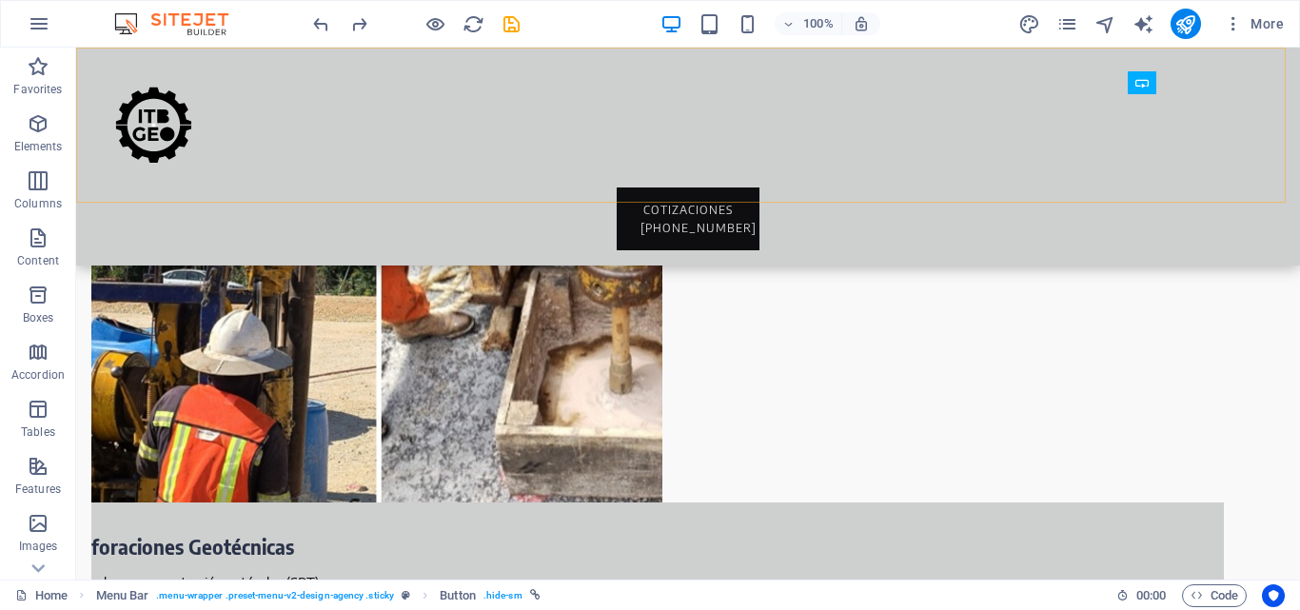
click at [378, 114] on div "COTIZACIONES +525543825702 Menu" at bounding box center [688, 157] width 1224 height 218
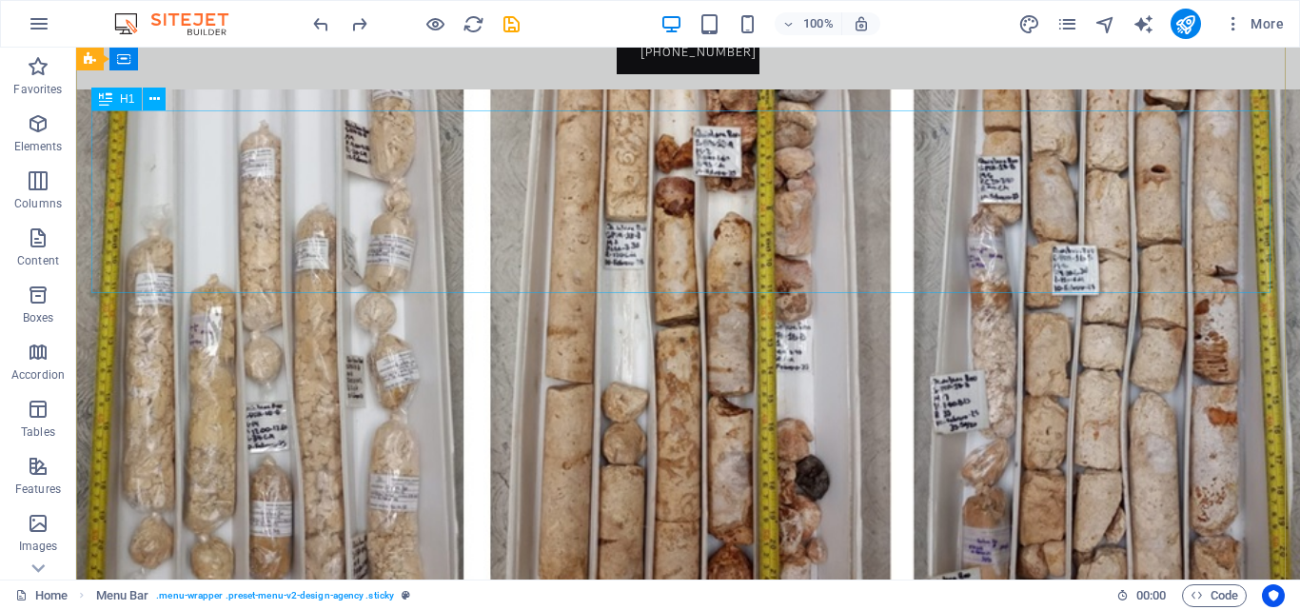
scroll to position [0, 0]
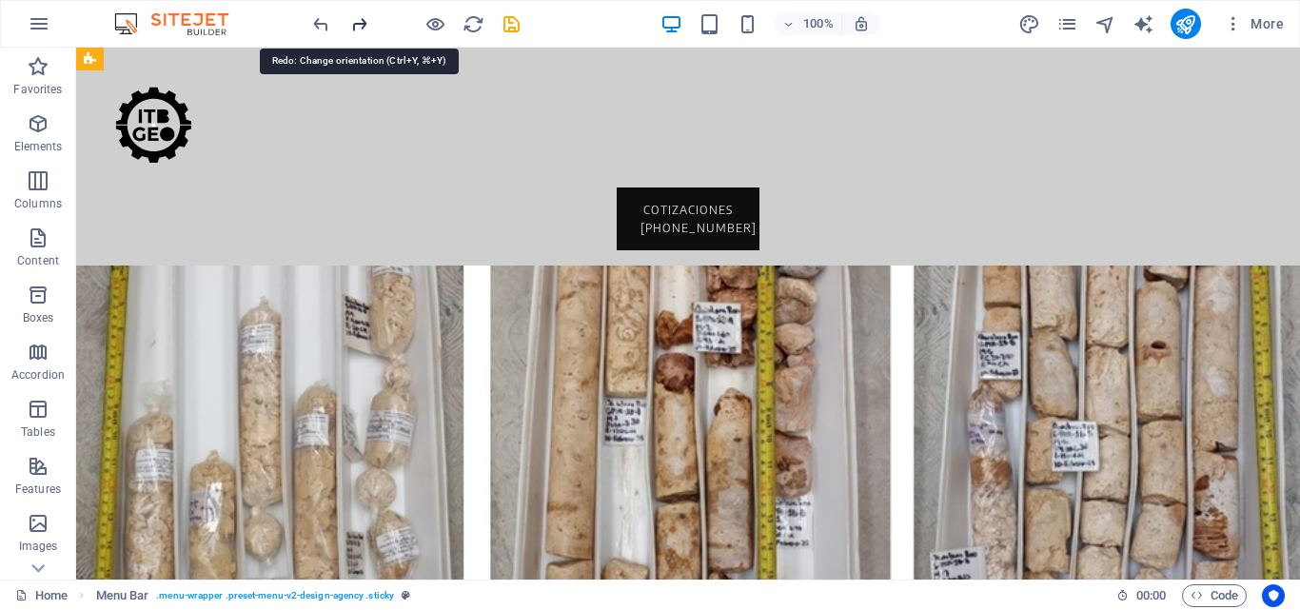
click at [358, 24] on icon "redo" at bounding box center [359, 24] width 22 height 22
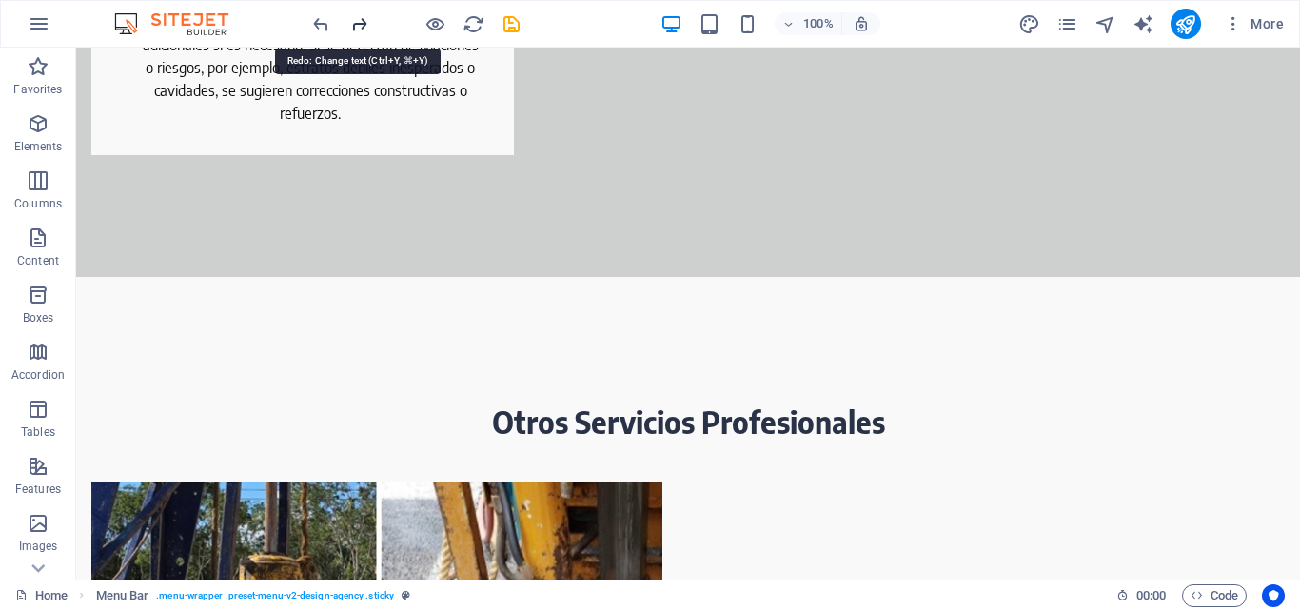
scroll to position [3126, 0]
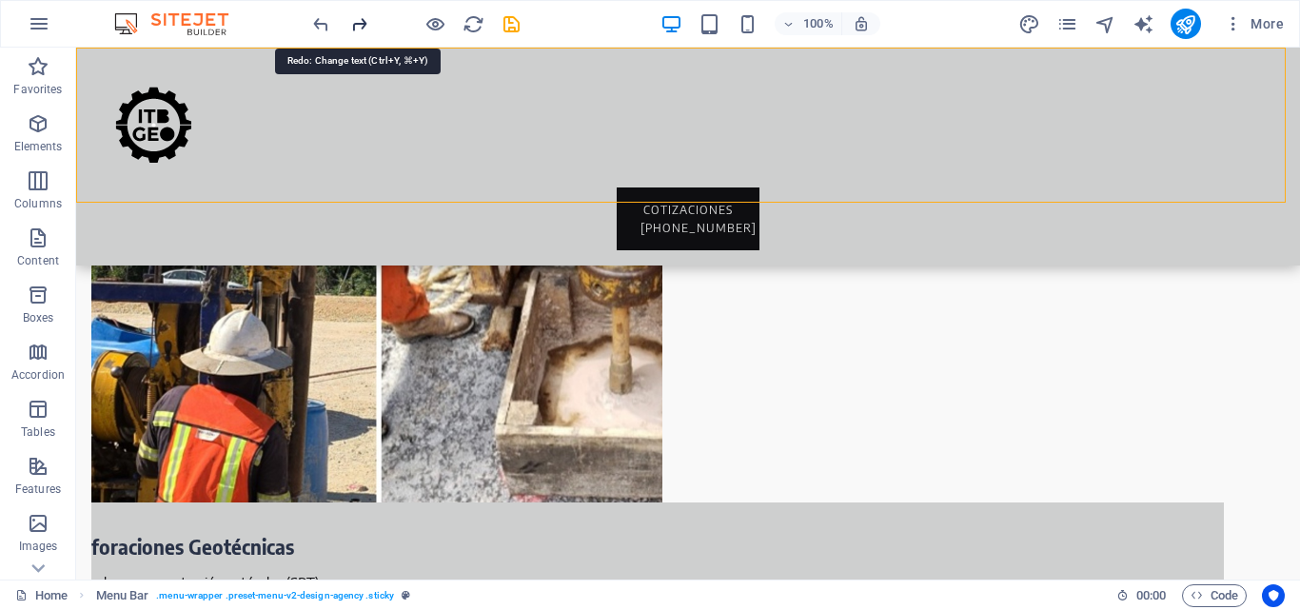
click at [358, 24] on icon "redo" at bounding box center [359, 24] width 22 height 22
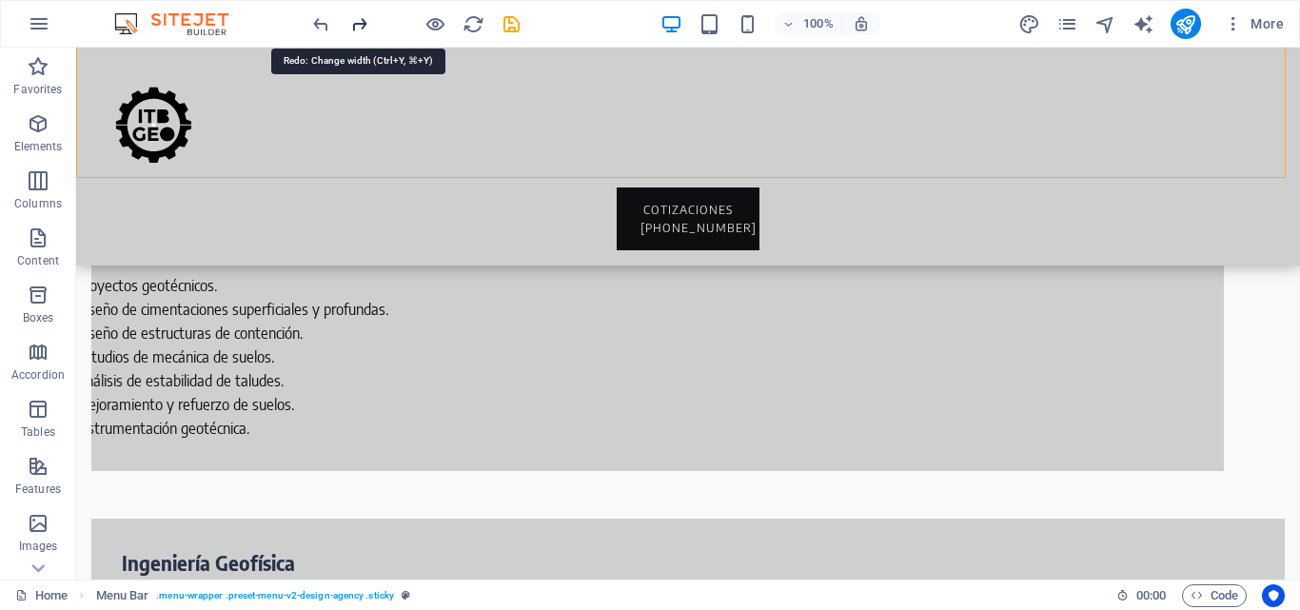
scroll to position [9330, 0]
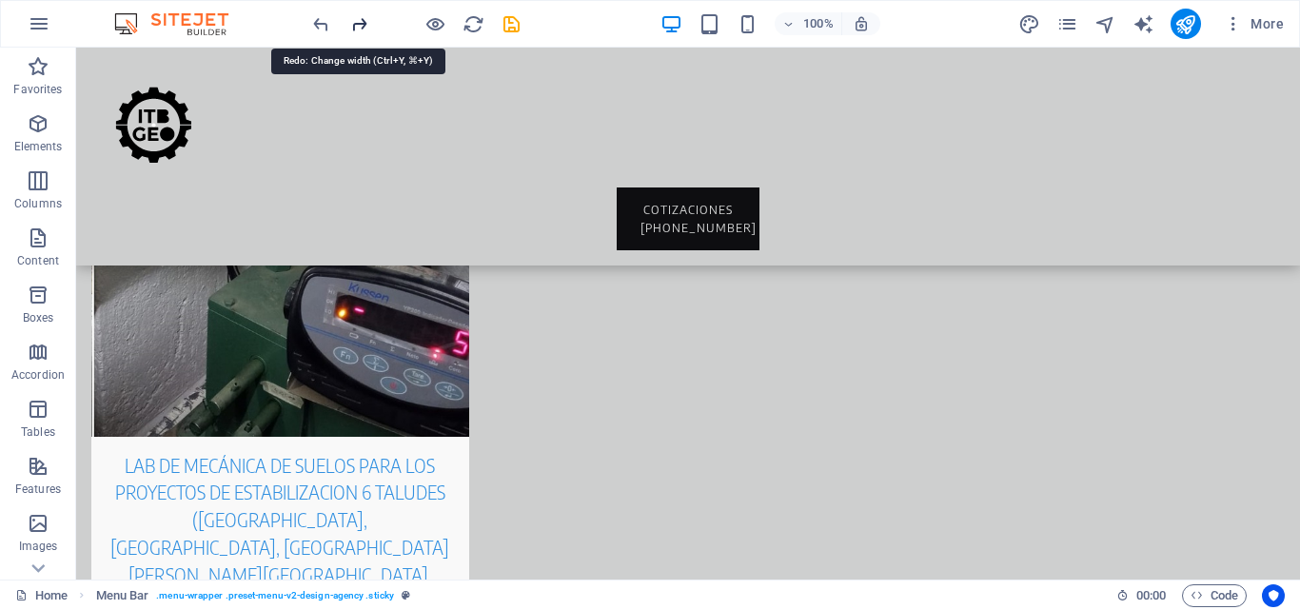
click at [358, 24] on icon "redo" at bounding box center [359, 24] width 22 height 22
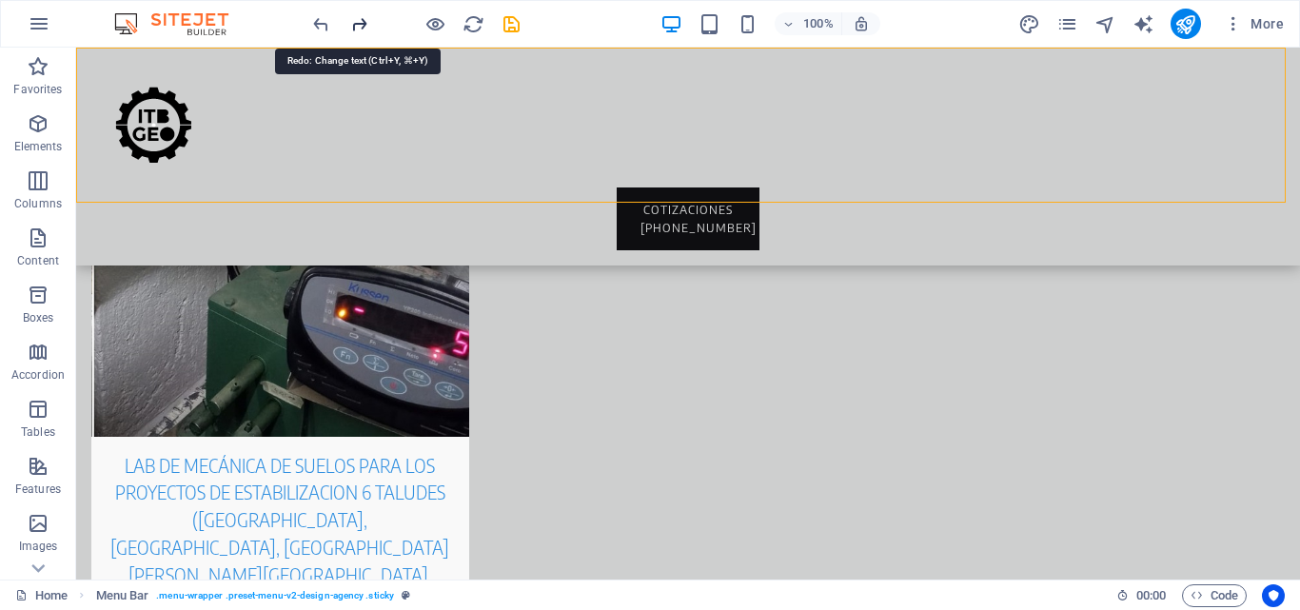
click at [358, 22] on icon "redo" at bounding box center [359, 24] width 22 height 22
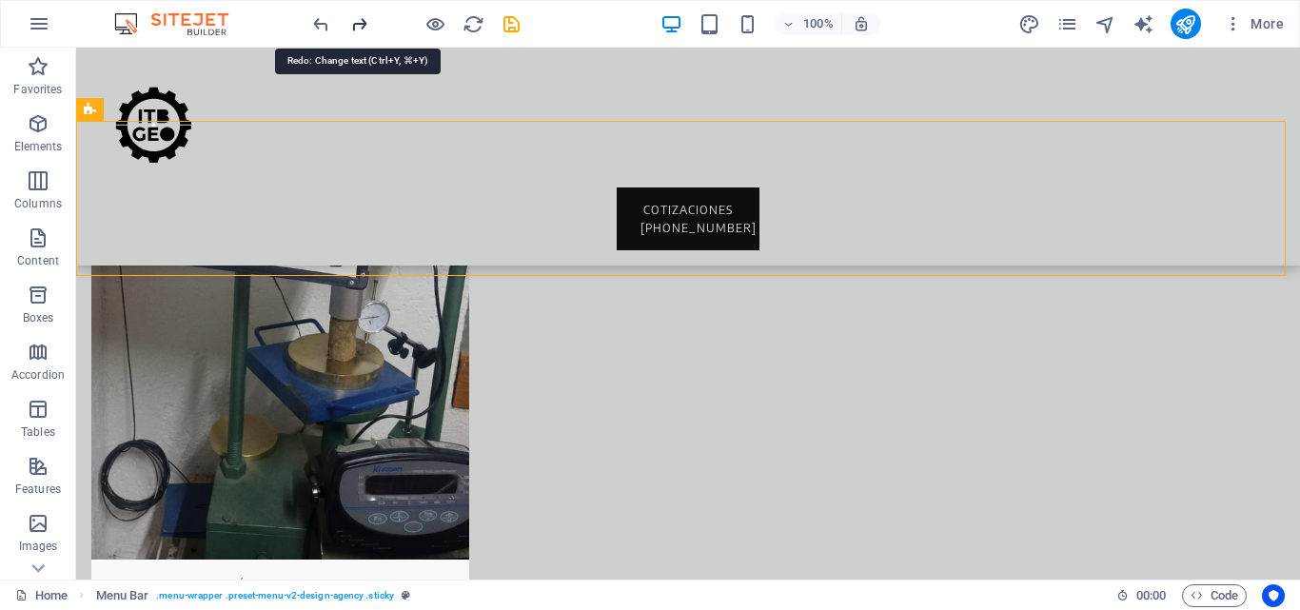
scroll to position [8445, 0]
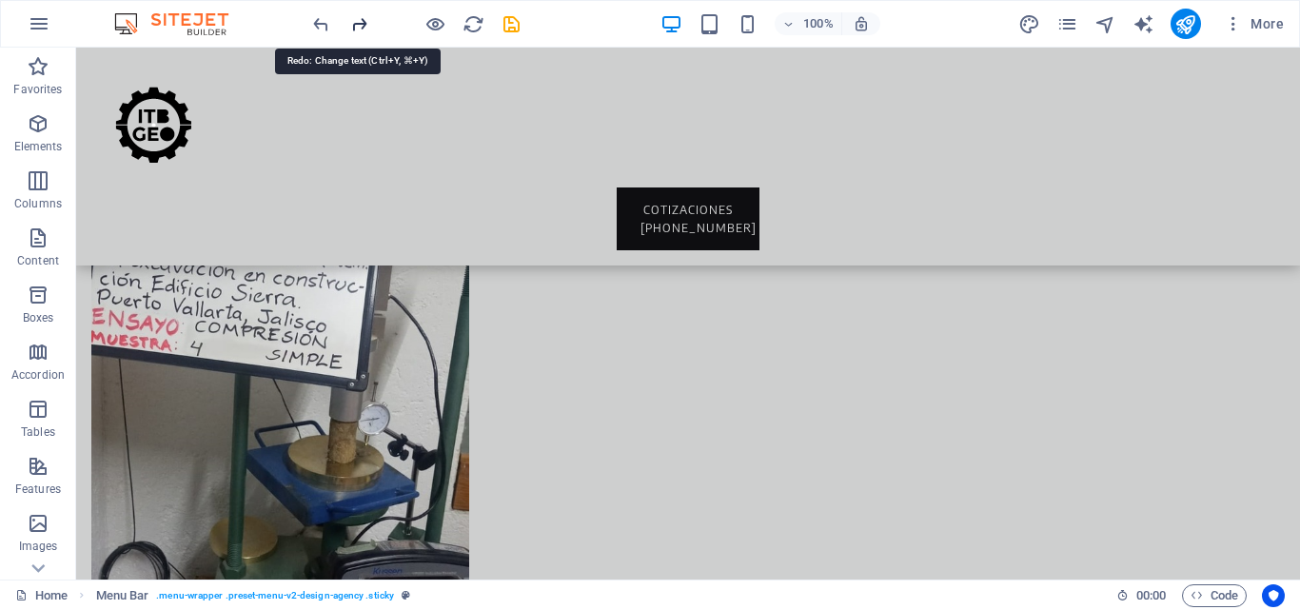
click at [358, 22] on icon "redo" at bounding box center [359, 24] width 22 height 22
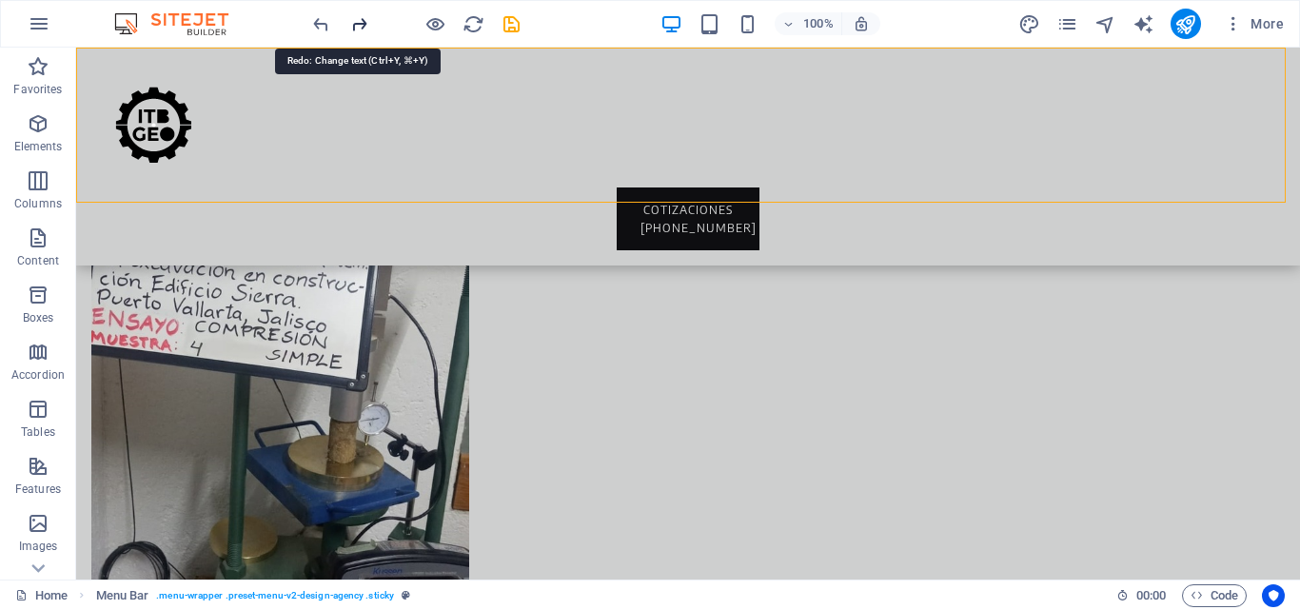
click at [360, 15] on icon "redo" at bounding box center [359, 24] width 22 height 22
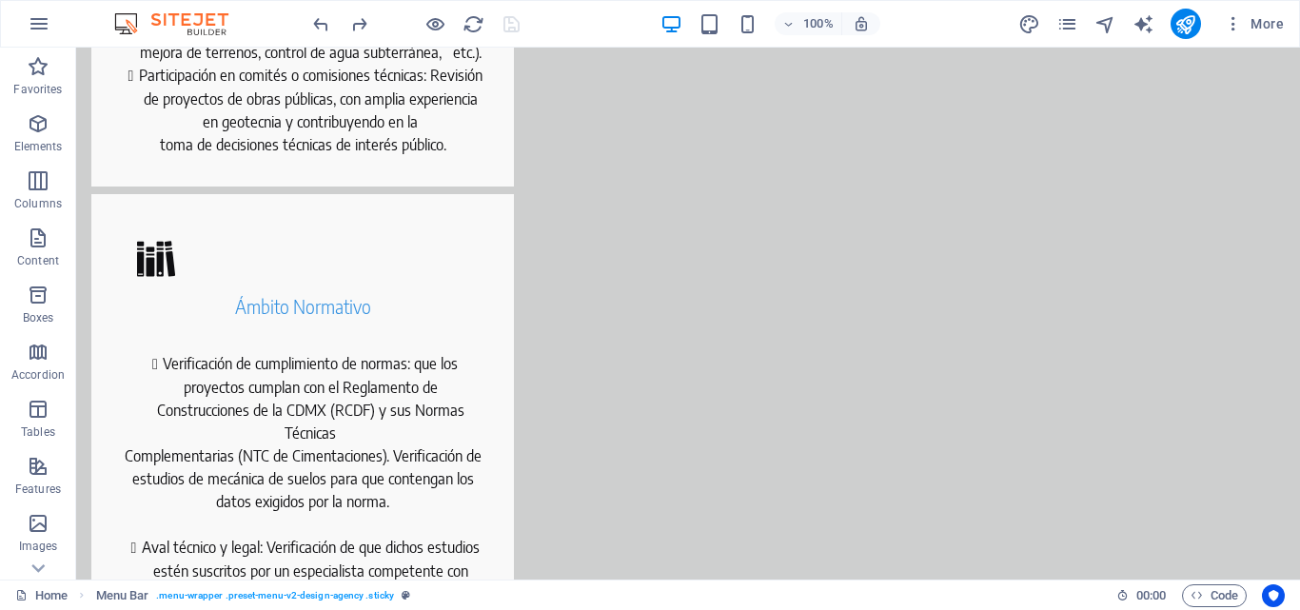
scroll to position [0, 0]
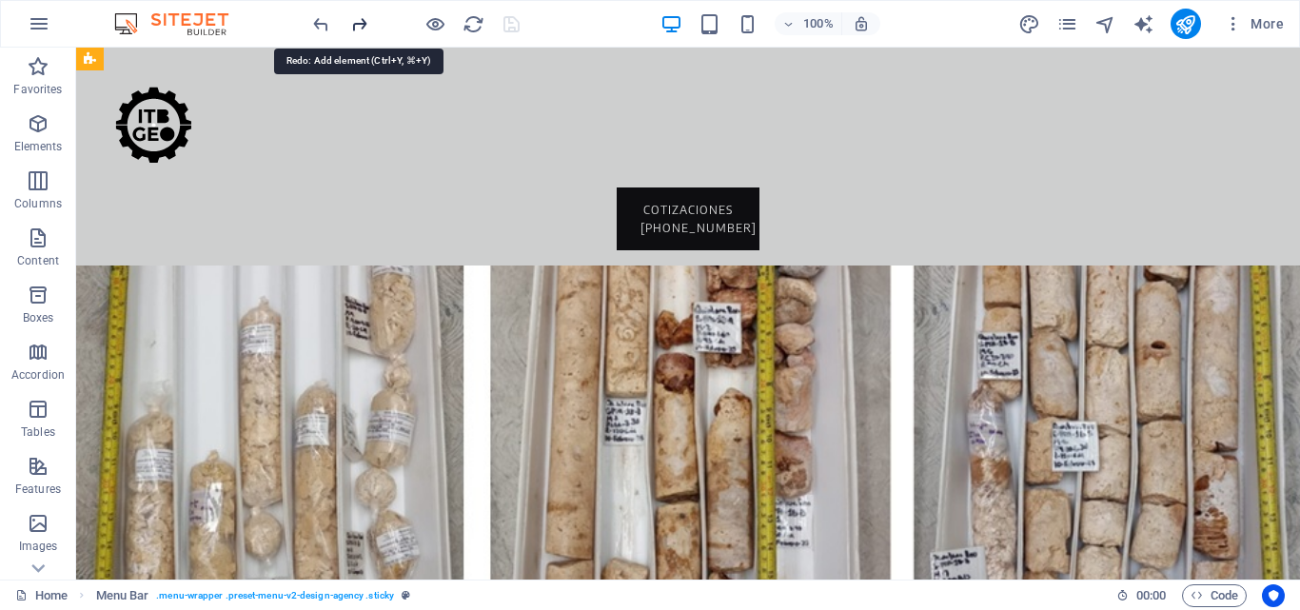
click at [364, 21] on icon "redo" at bounding box center [359, 24] width 22 height 22
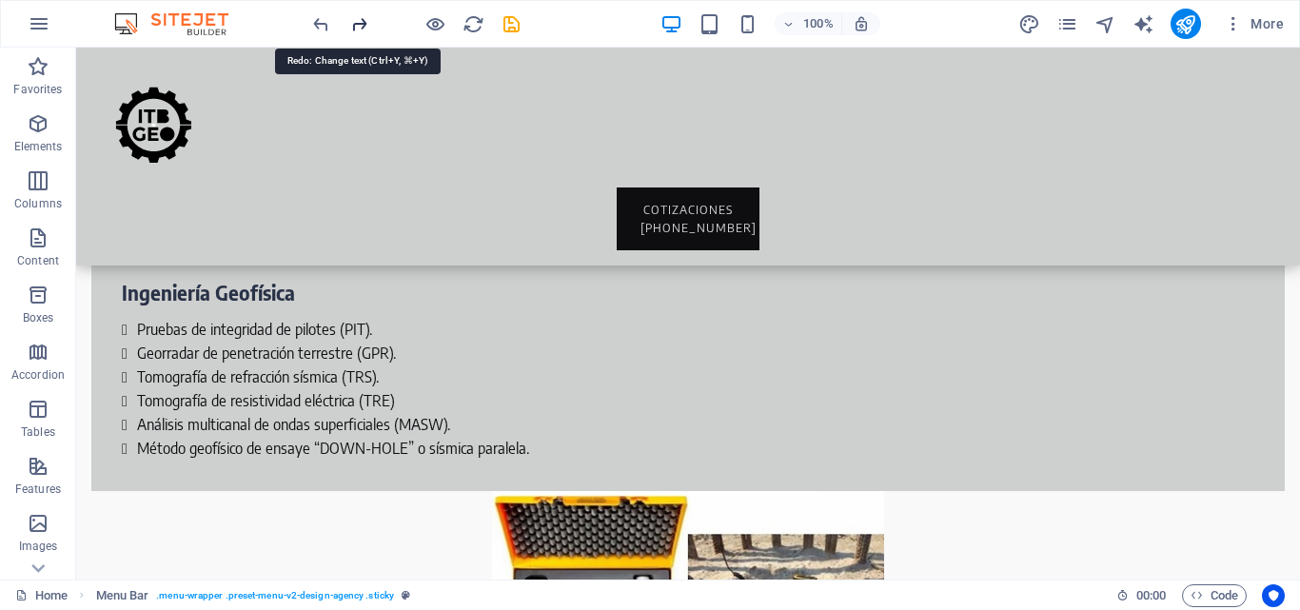
scroll to position [9311, 0]
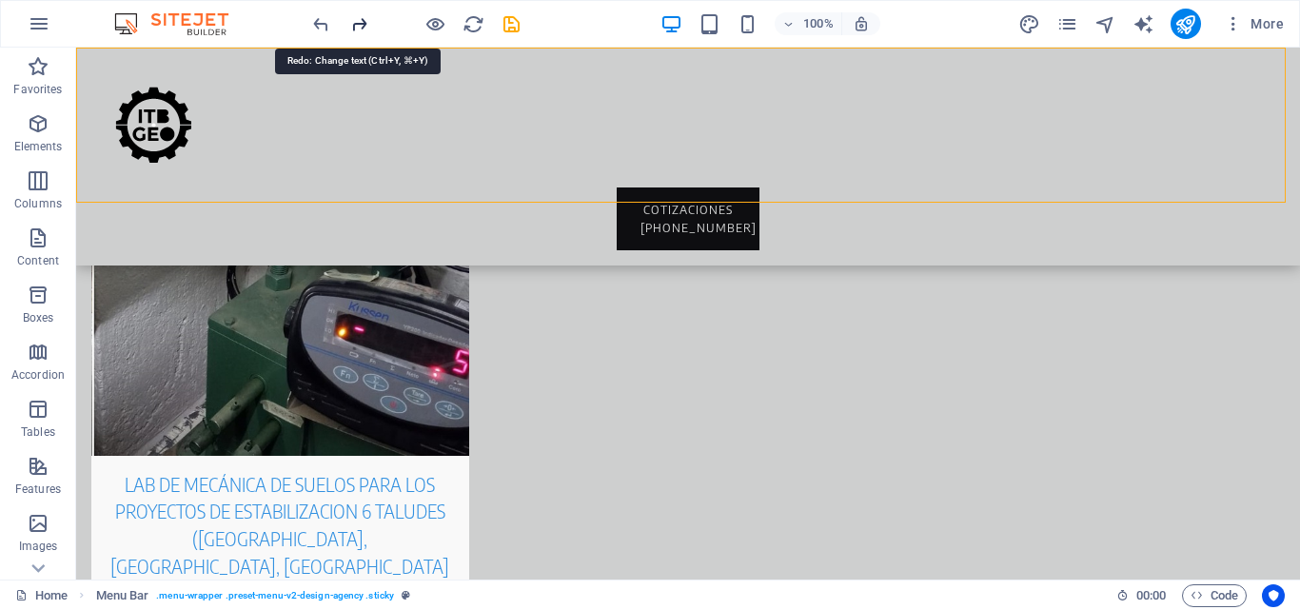
click at [364, 21] on icon "redo" at bounding box center [359, 24] width 22 height 22
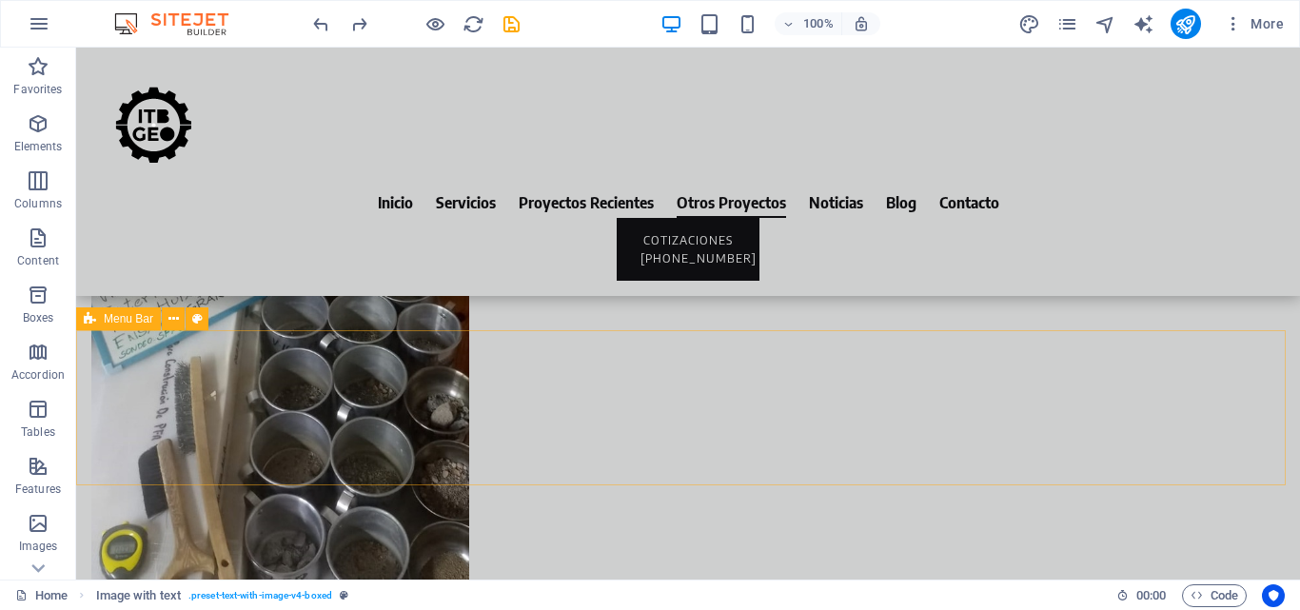
scroll to position [6742, 0]
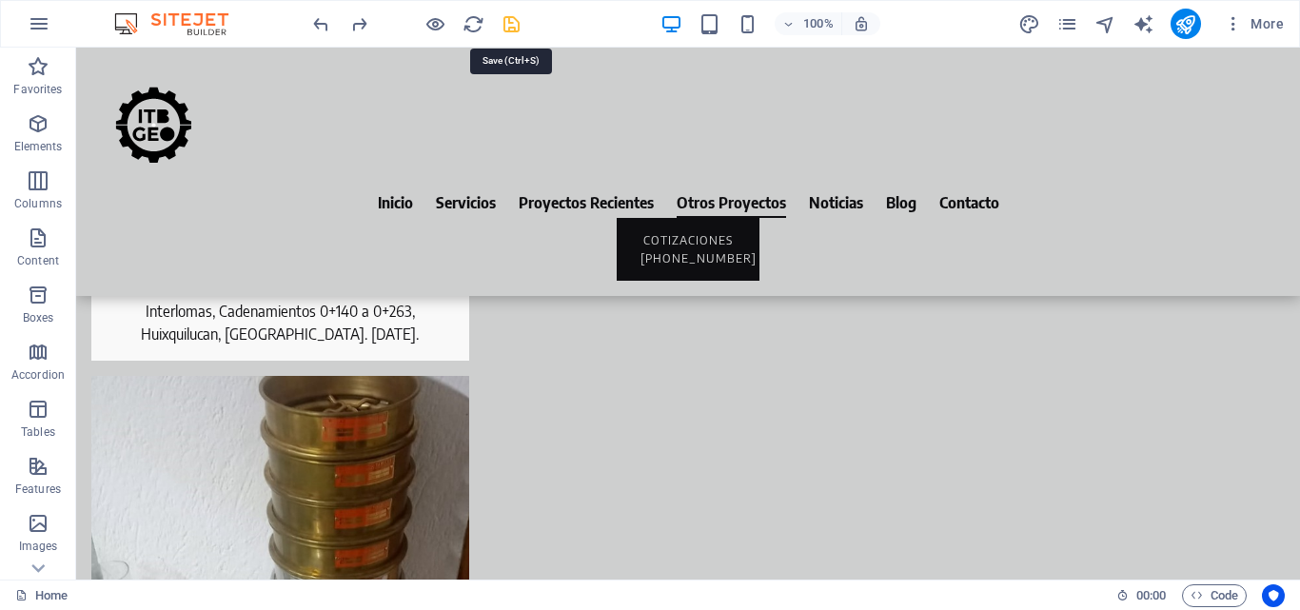
click at [511, 27] on icon "save" at bounding box center [512, 24] width 22 height 22
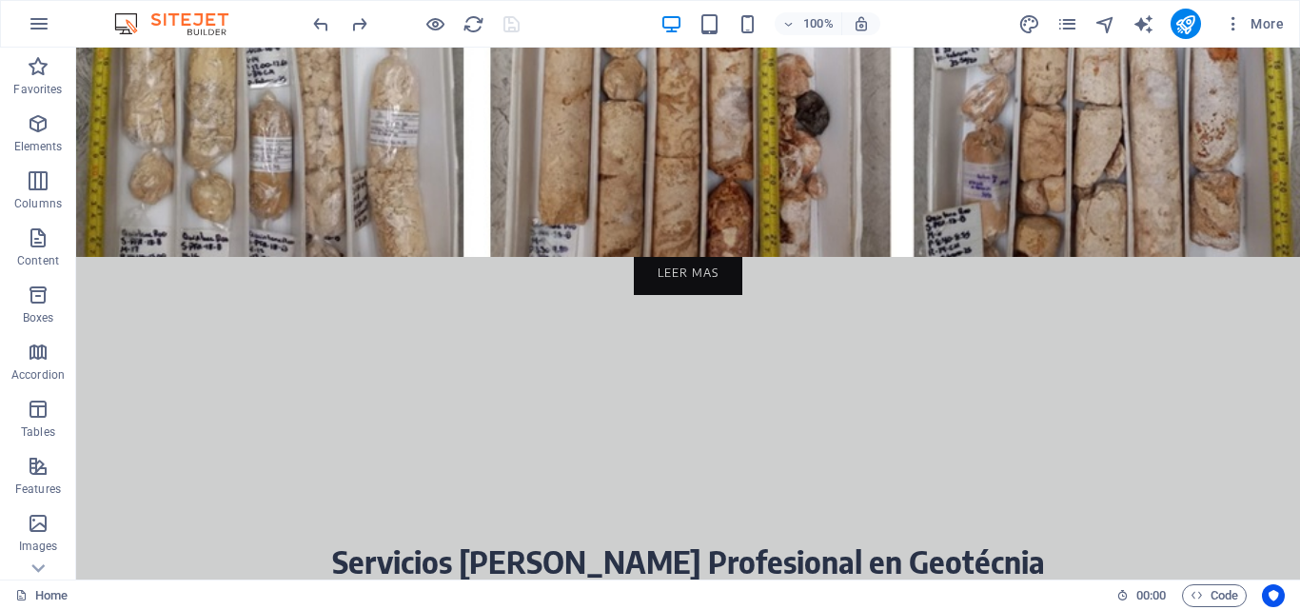
scroll to position [0, 0]
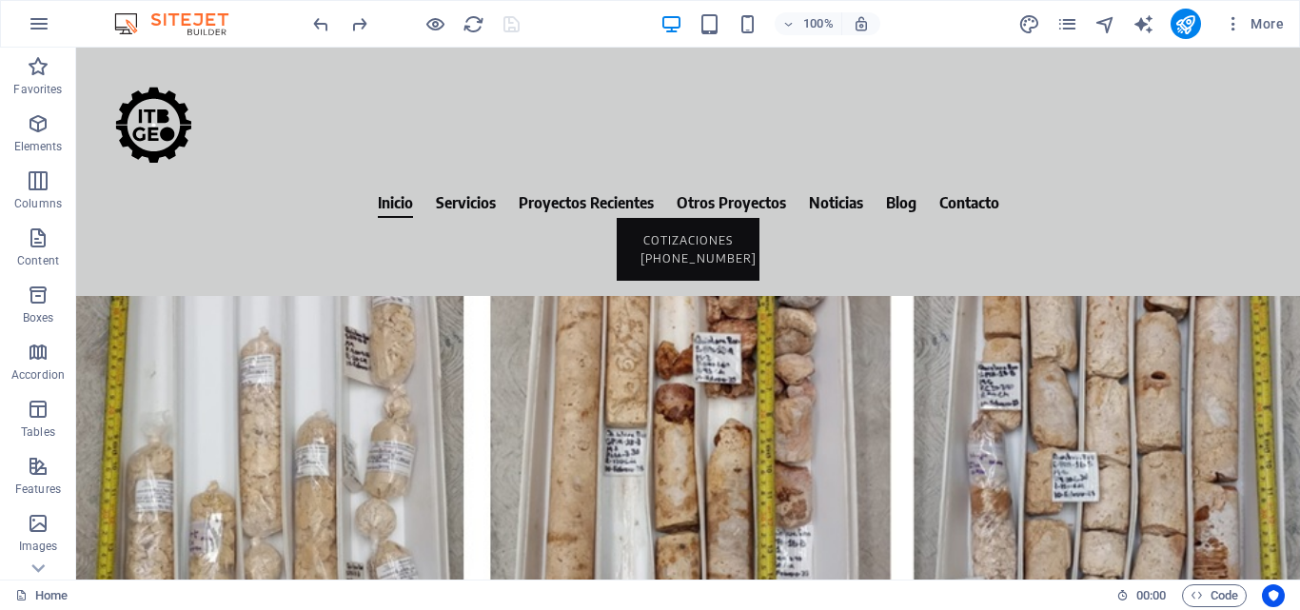
drag, startPoint x: 1297, startPoint y: 80, endPoint x: 1360, endPoint y: 90, distance: 63.7
